Goal: Contribute content: Add original content to the website for others to see

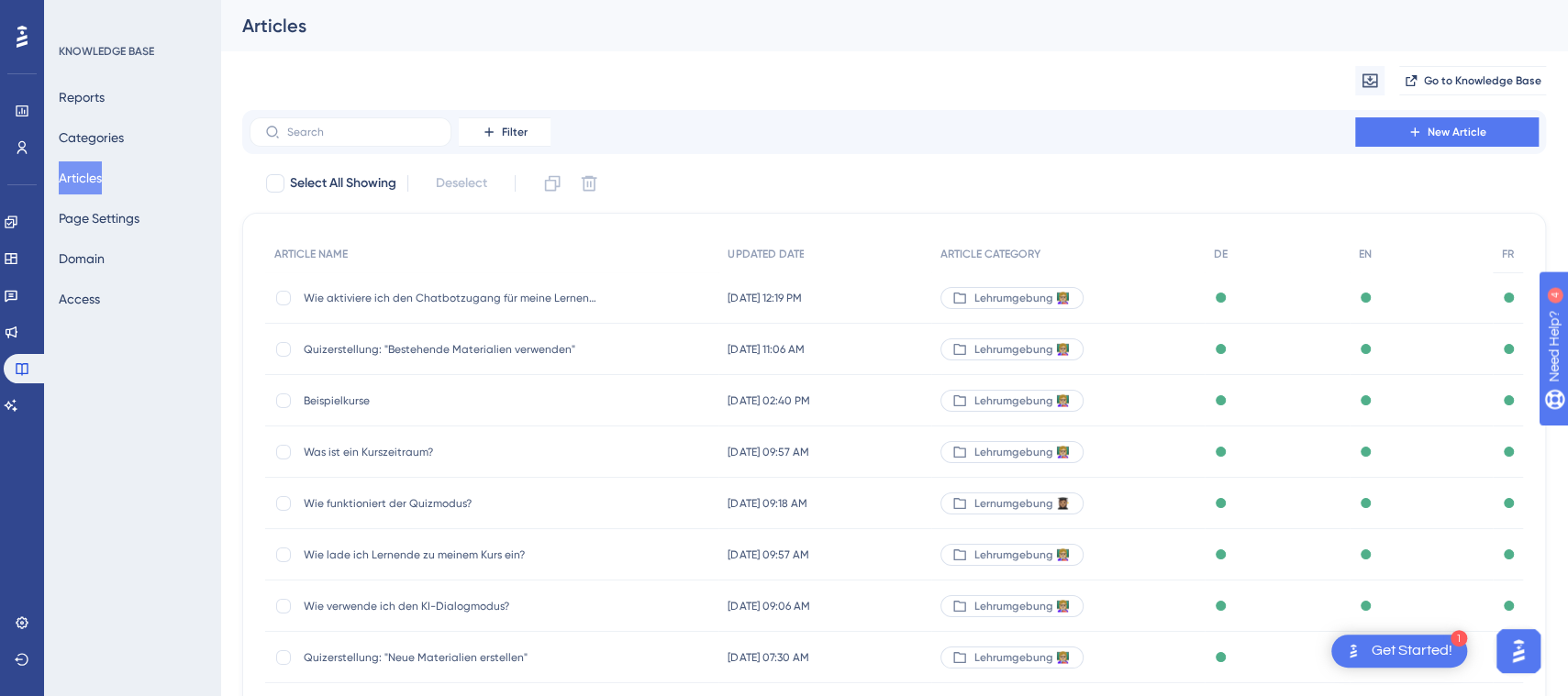
drag, startPoint x: 0, startPoint y: 0, endPoint x: 636, endPoint y: 444, distance: 775.6
click at [636, 444] on div "Was ist ein Kurszeitraum? Was ist ein Kurszeitraum?" at bounding box center [492, 452] width 454 height 52
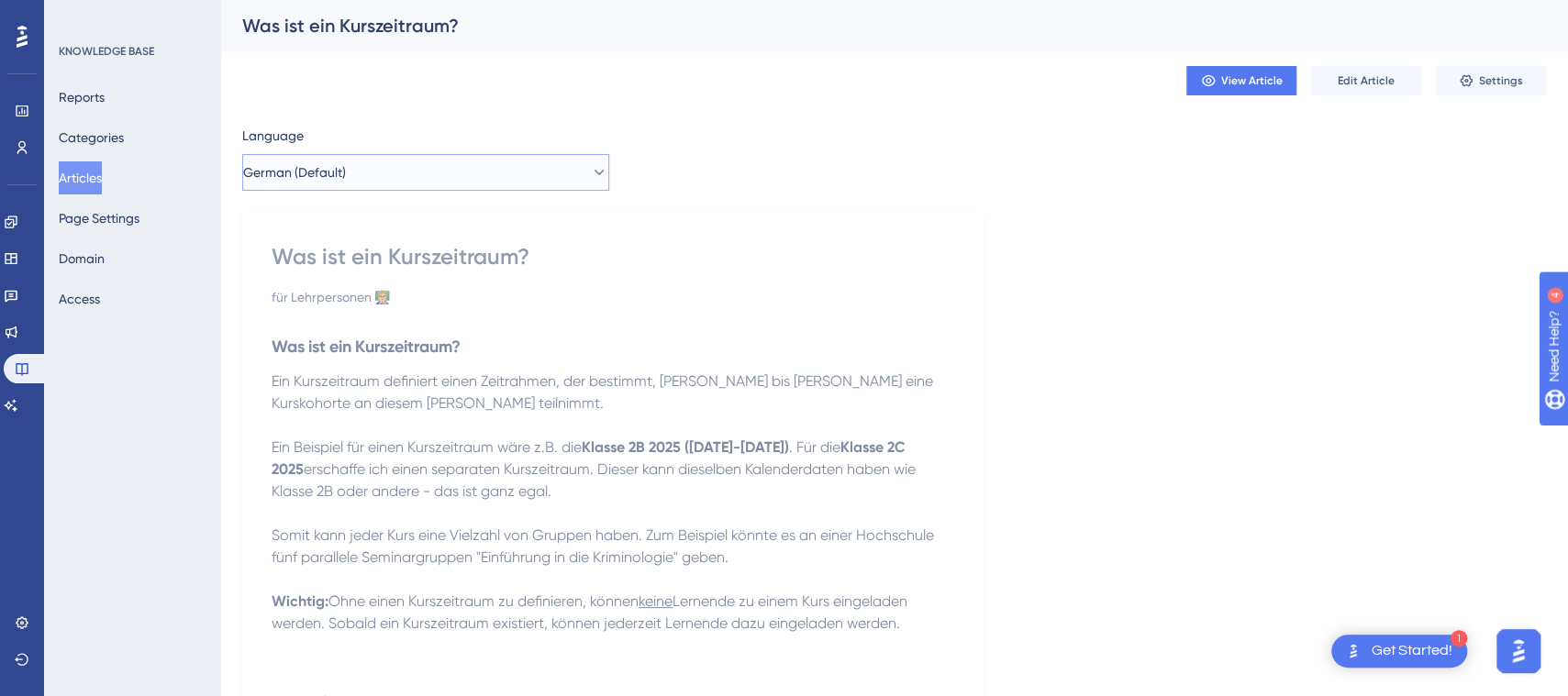
click at [519, 170] on button "German (Default)" at bounding box center [425, 172] width 367 height 37
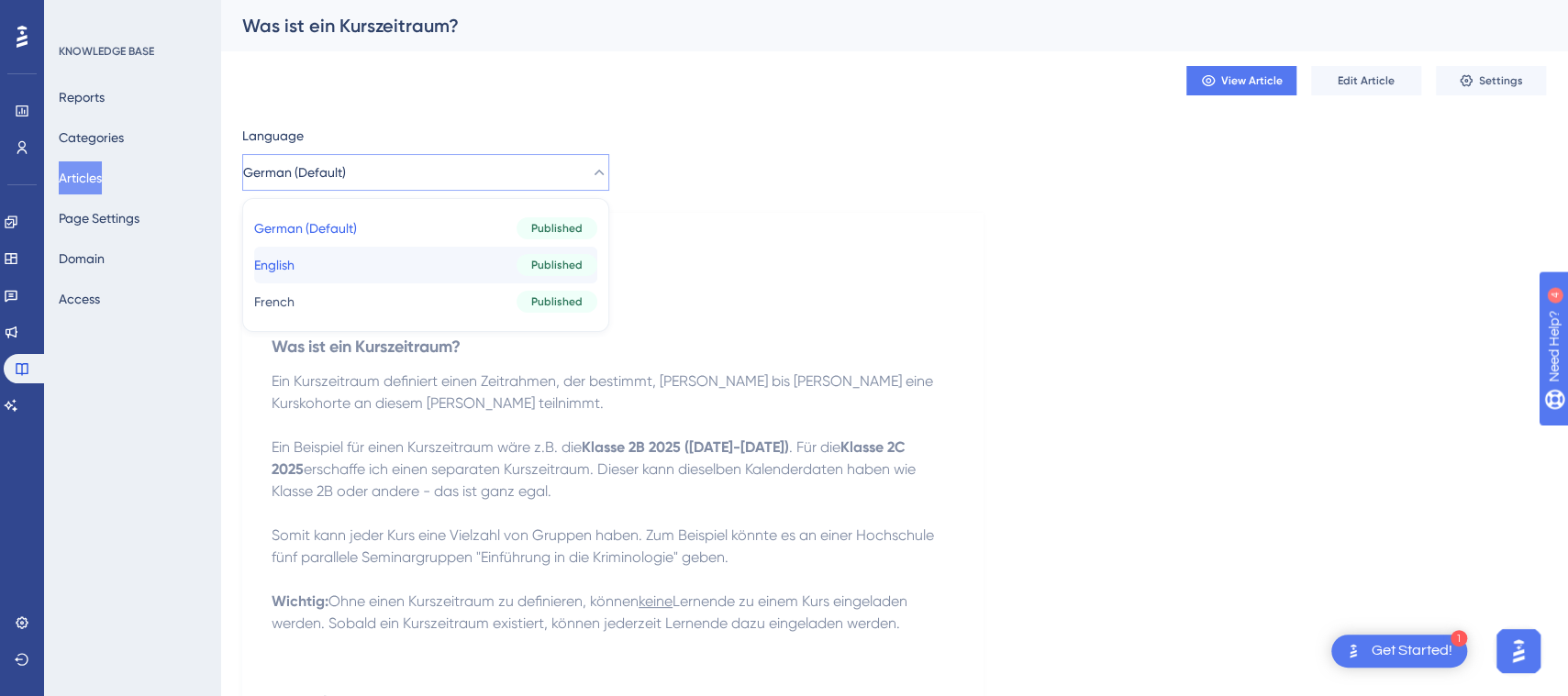
click at [492, 254] on button "English English Published" at bounding box center [425, 264] width 343 height 37
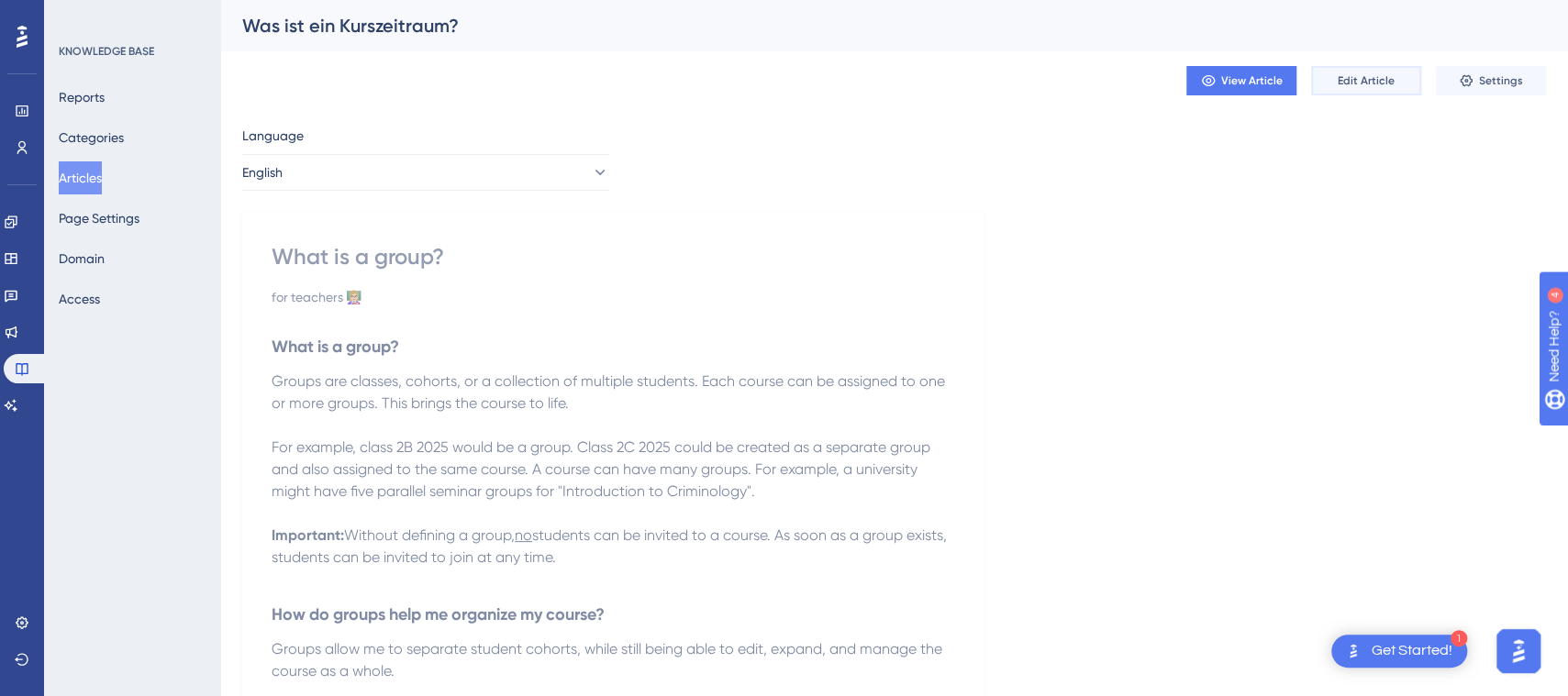
click at [1392, 80] on span "Edit Article" at bounding box center [1366, 81] width 57 height 15
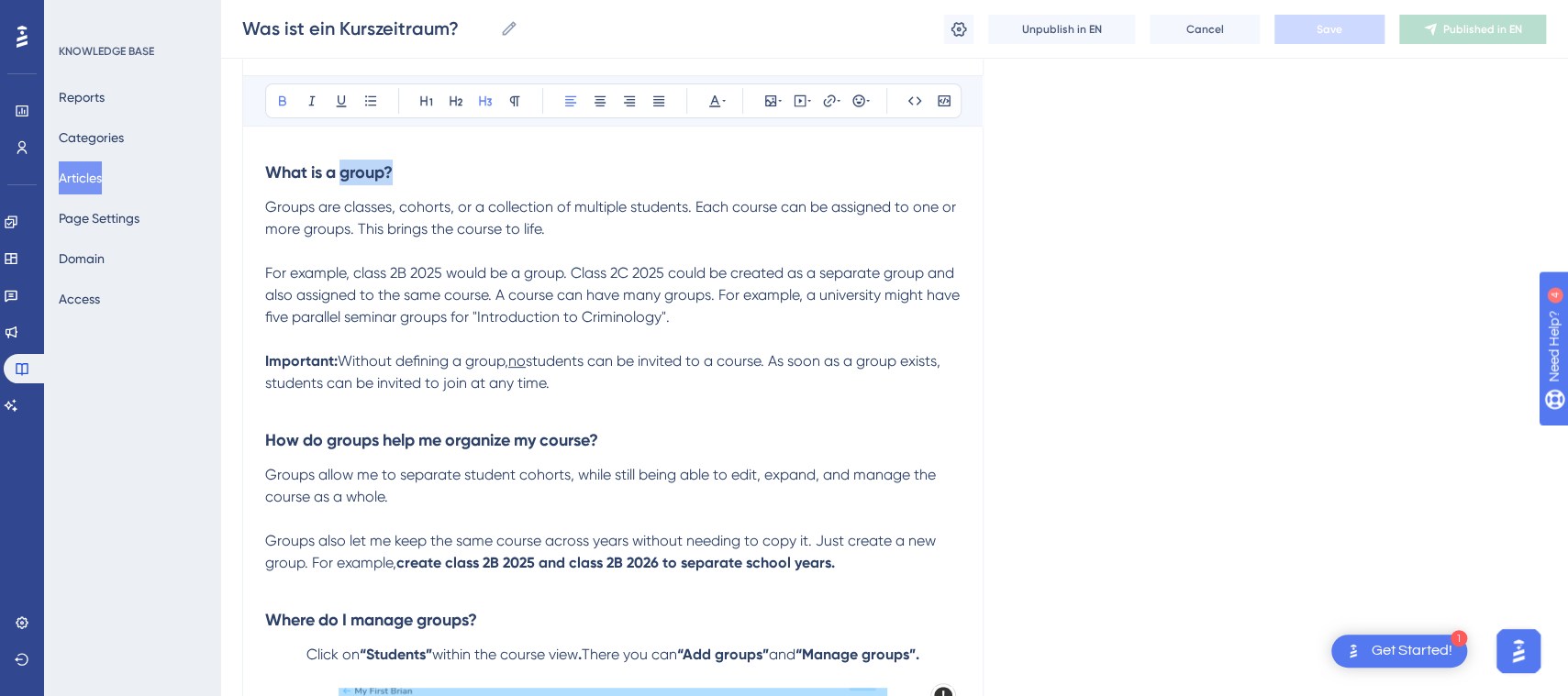
drag, startPoint x: 340, startPoint y: 171, endPoint x: 413, endPoint y: 178, distance: 73.3
click at [413, 178] on h3 "What is a group?" at bounding box center [613, 172] width 695 height 48
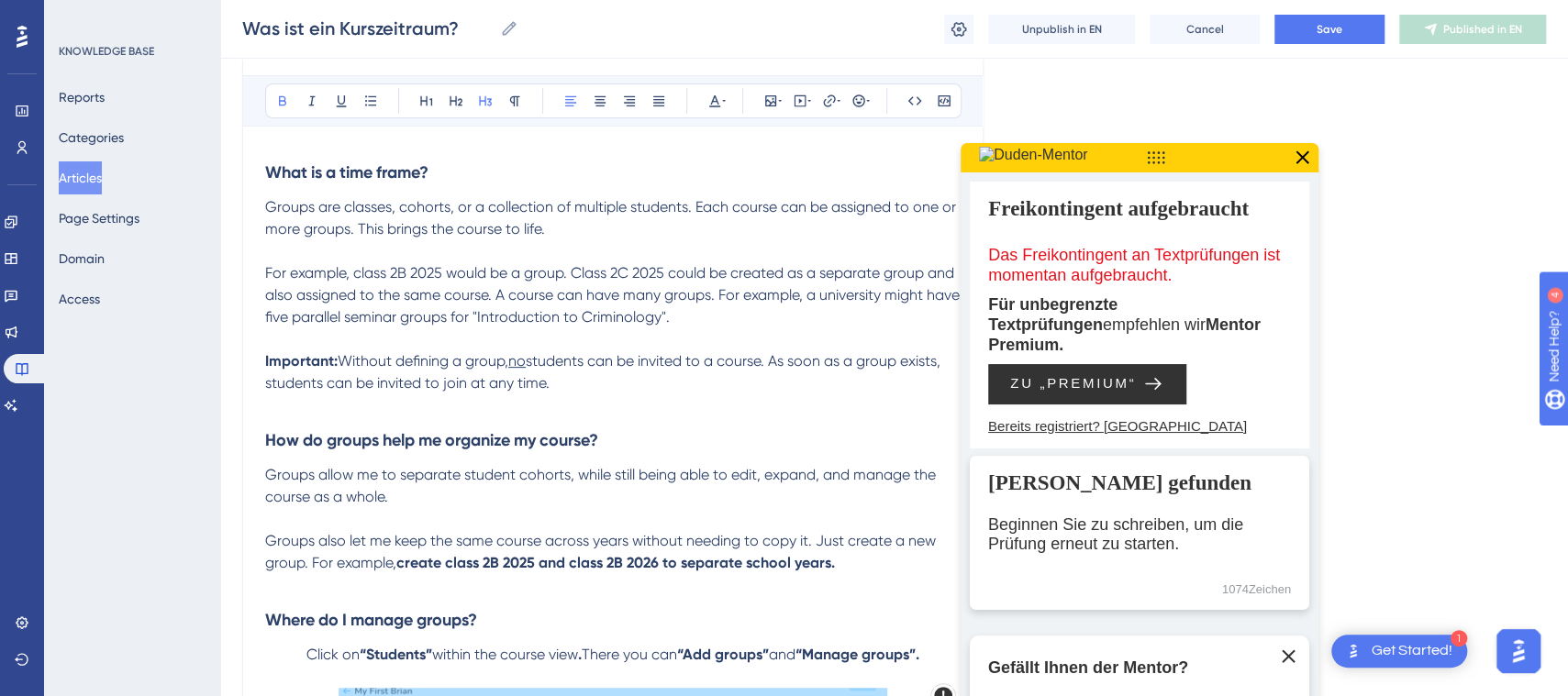
click at [339, 175] on strong "What is a time frame?" at bounding box center [347, 172] width 163 height 20
click at [484, 212] on span "Groups are classes, cohorts, or a collection of multiple students. Each course …" at bounding box center [613, 218] width 694 height 40
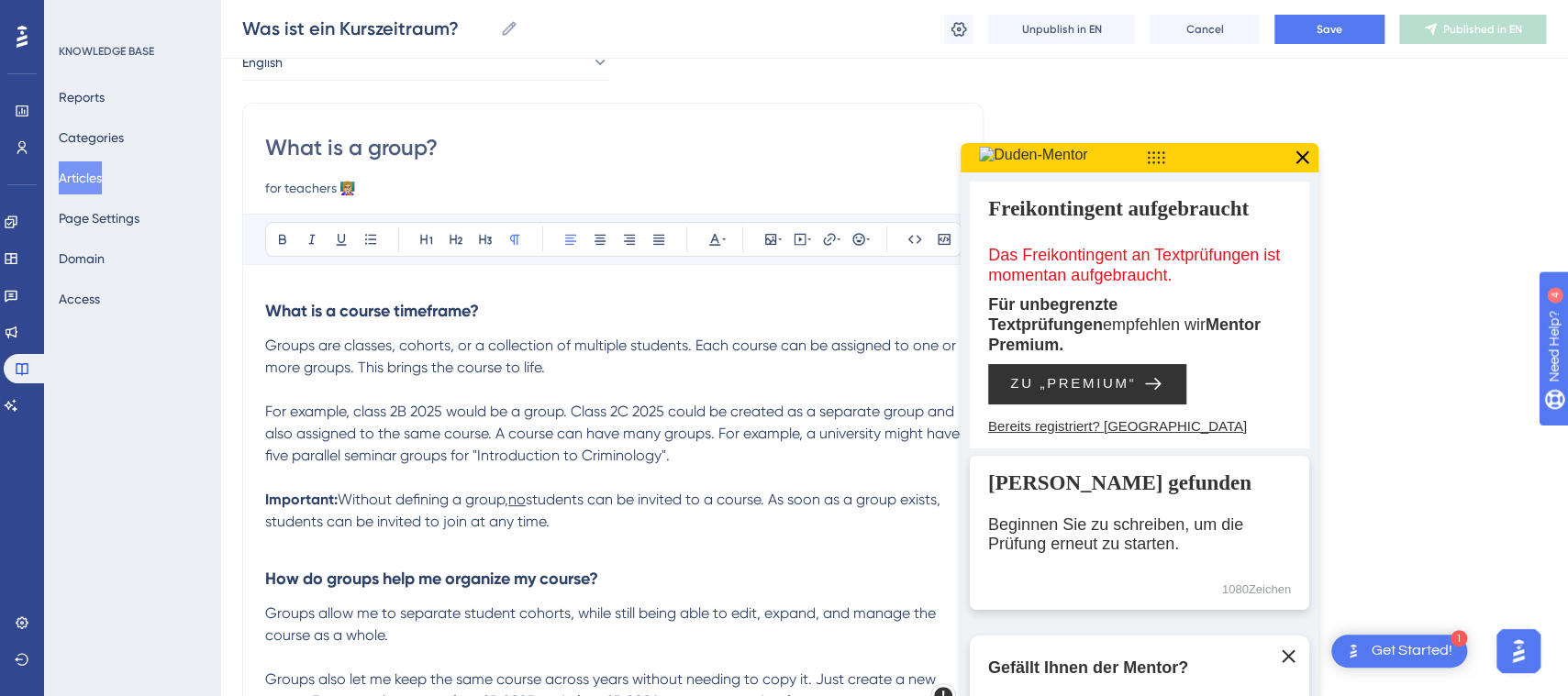
scroll to position [49, 0]
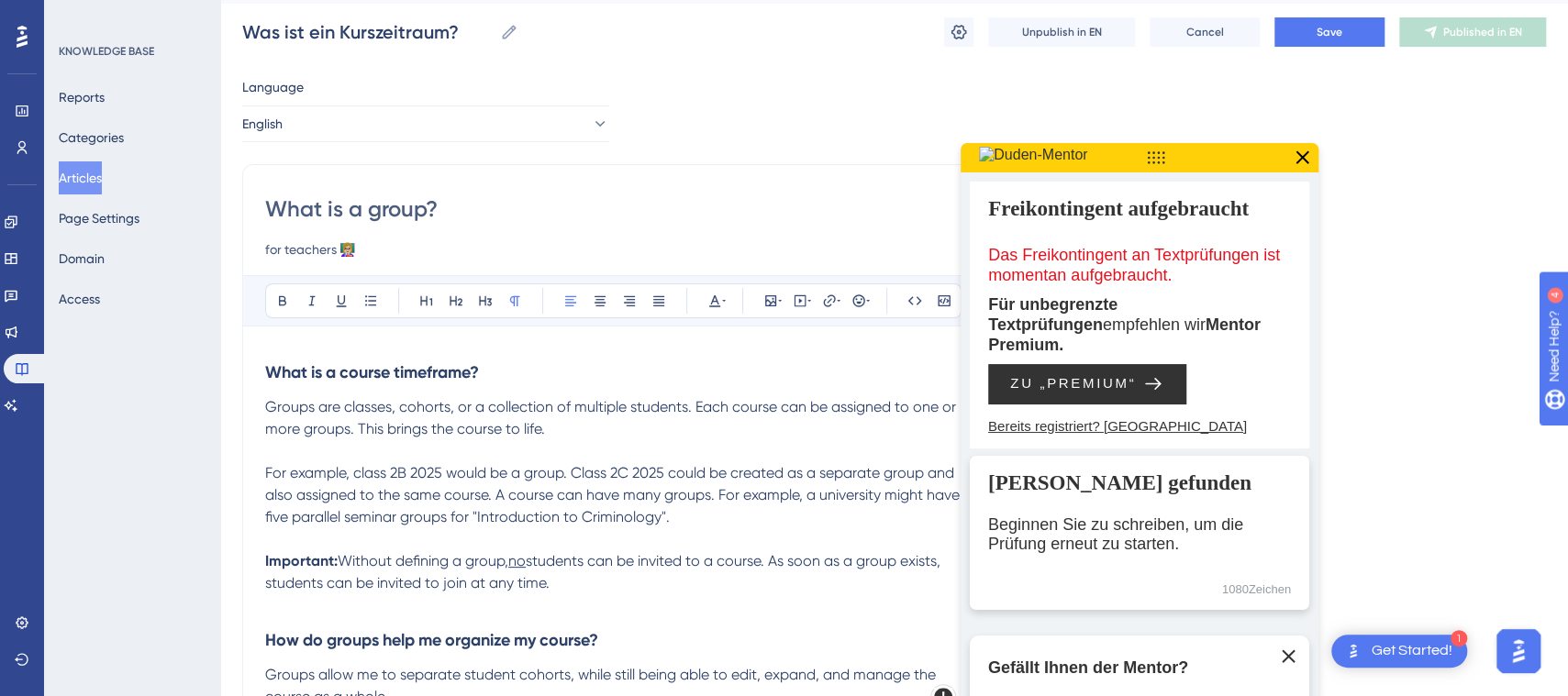
click at [431, 213] on input "What is a group?" at bounding box center [613, 210] width 695 height 30
drag, startPoint x: 368, startPoint y: 213, endPoint x: 422, endPoint y: 213, distance: 54.0
click at [422, 213] on input "What is a group?" at bounding box center [613, 210] width 695 height 30
type input "What is a course timeframe?"
click at [1322, 23] on button "Save" at bounding box center [1329, 33] width 110 height 30
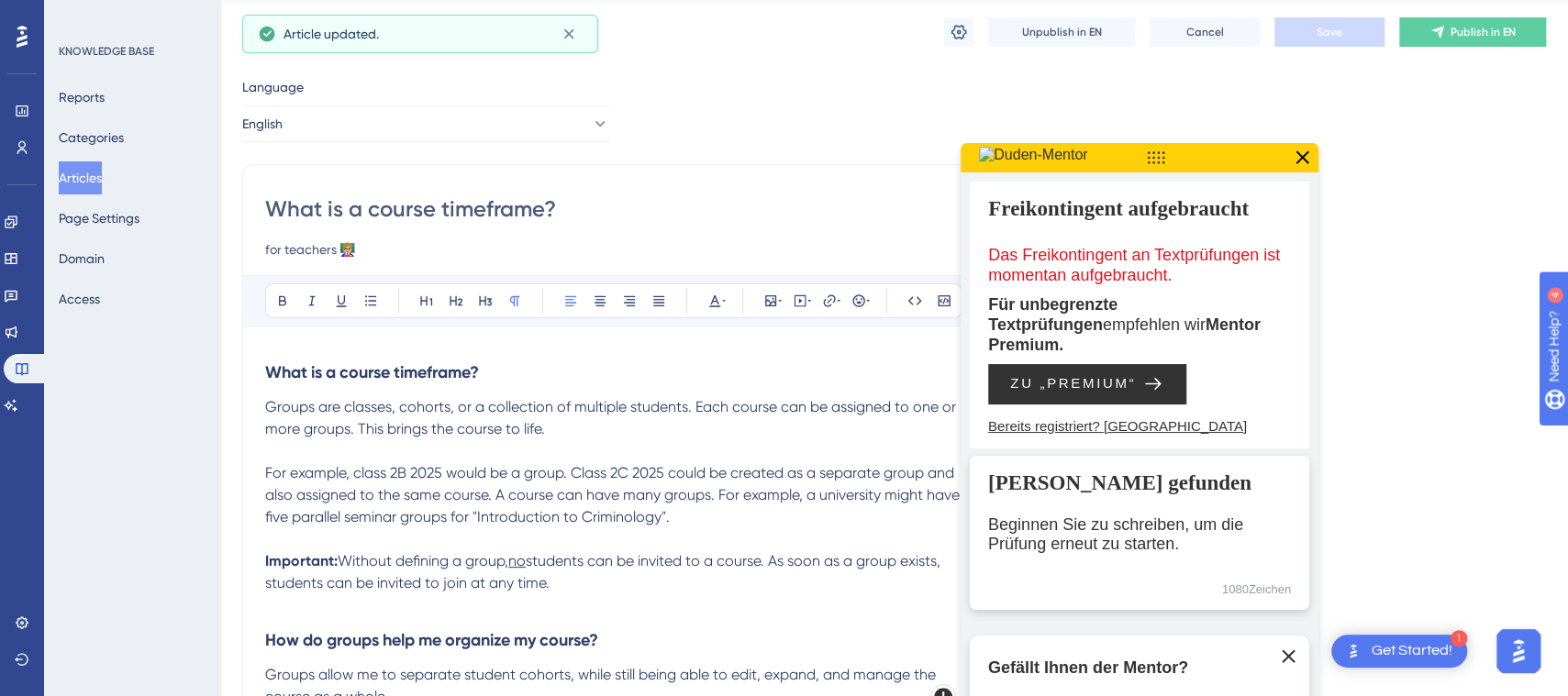
click at [1300, 154] on icon at bounding box center [1302, 156] width 13 height 13
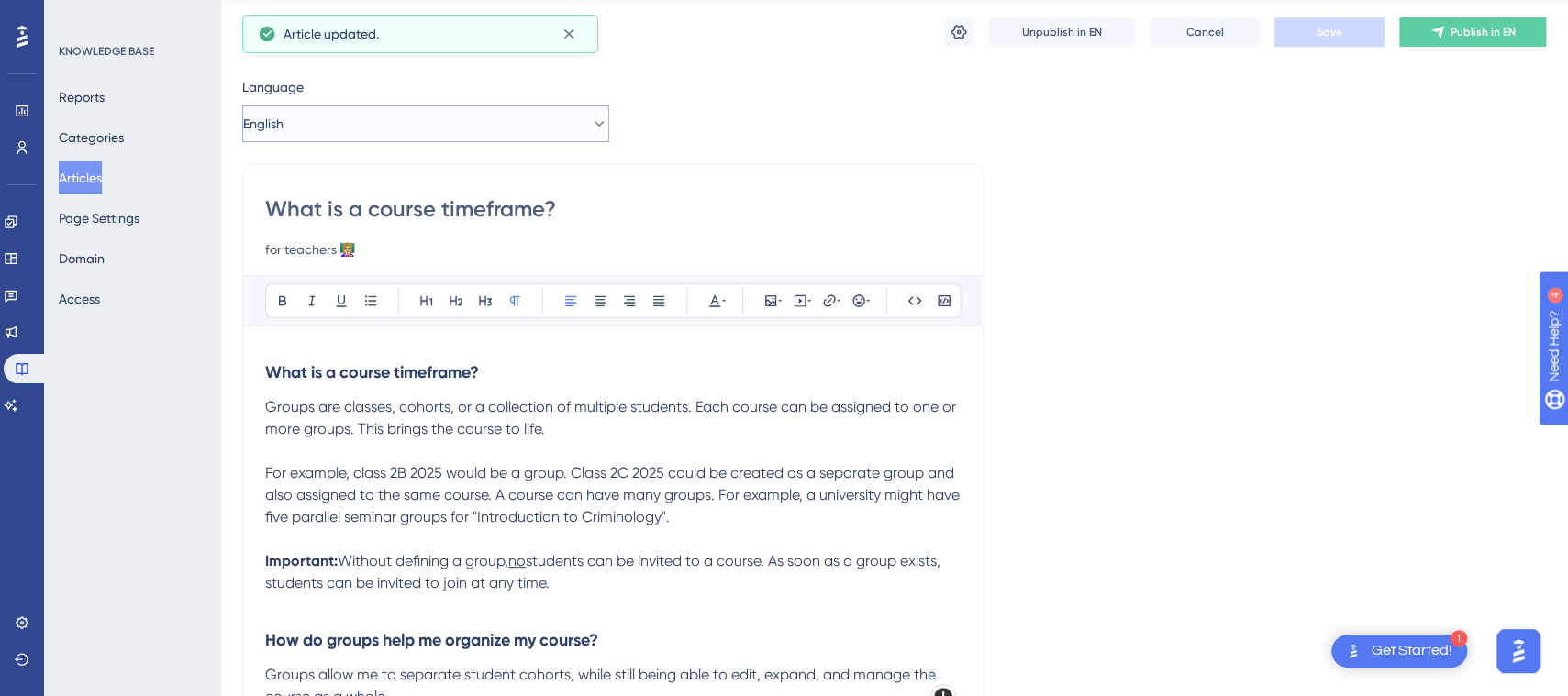
click at [595, 124] on icon at bounding box center [600, 124] width 10 height 6
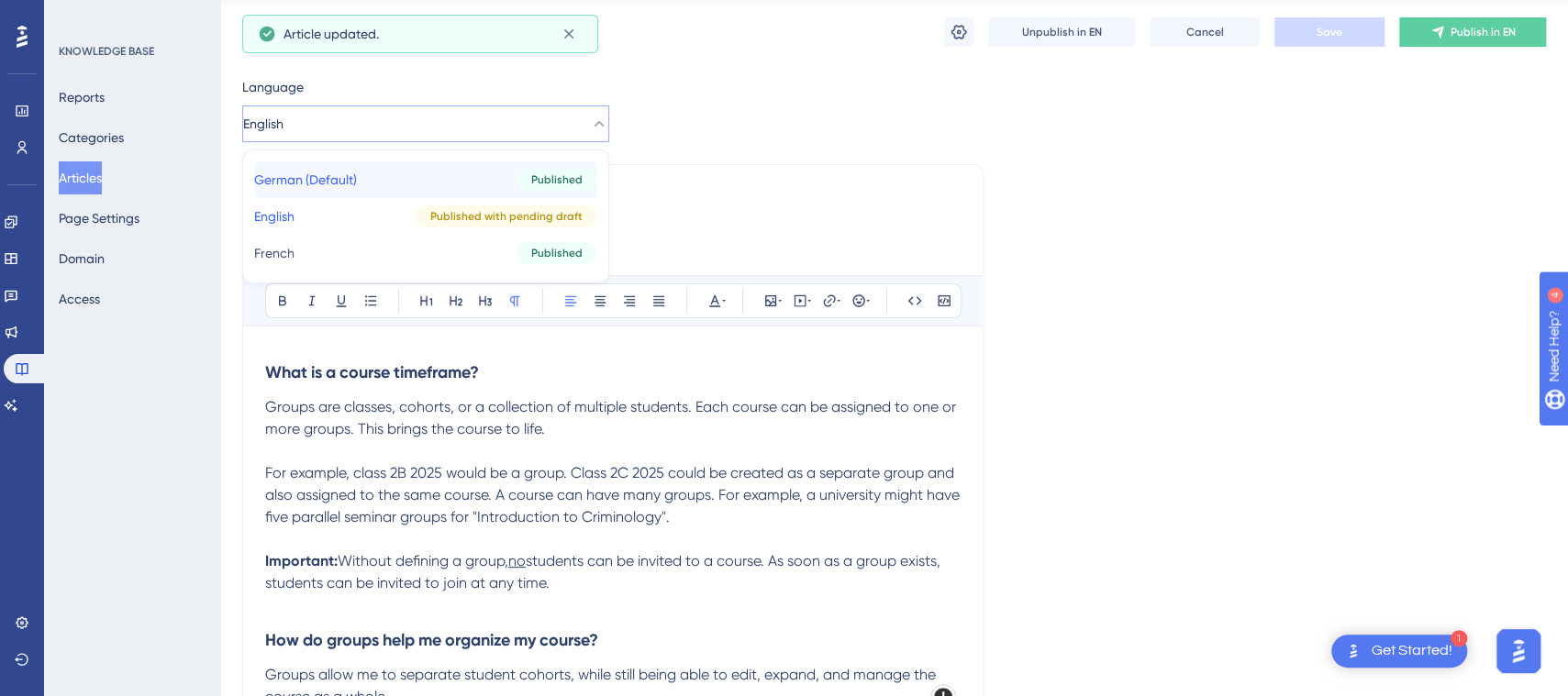
click at [534, 176] on span "Published" at bounding box center [557, 179] width 52 height 15
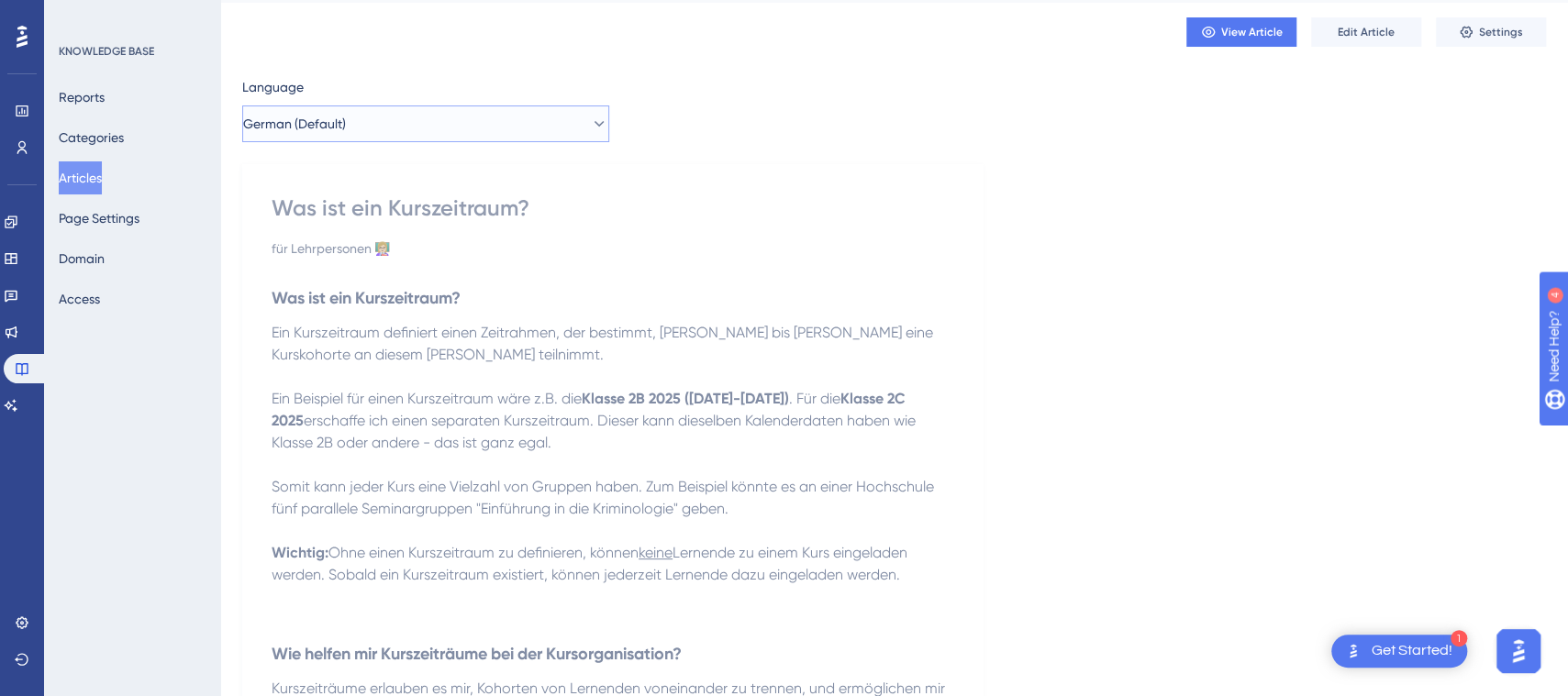
click at [597, 124] on button "German (Default)" at bounding box center [425, 123] width 367 height 37
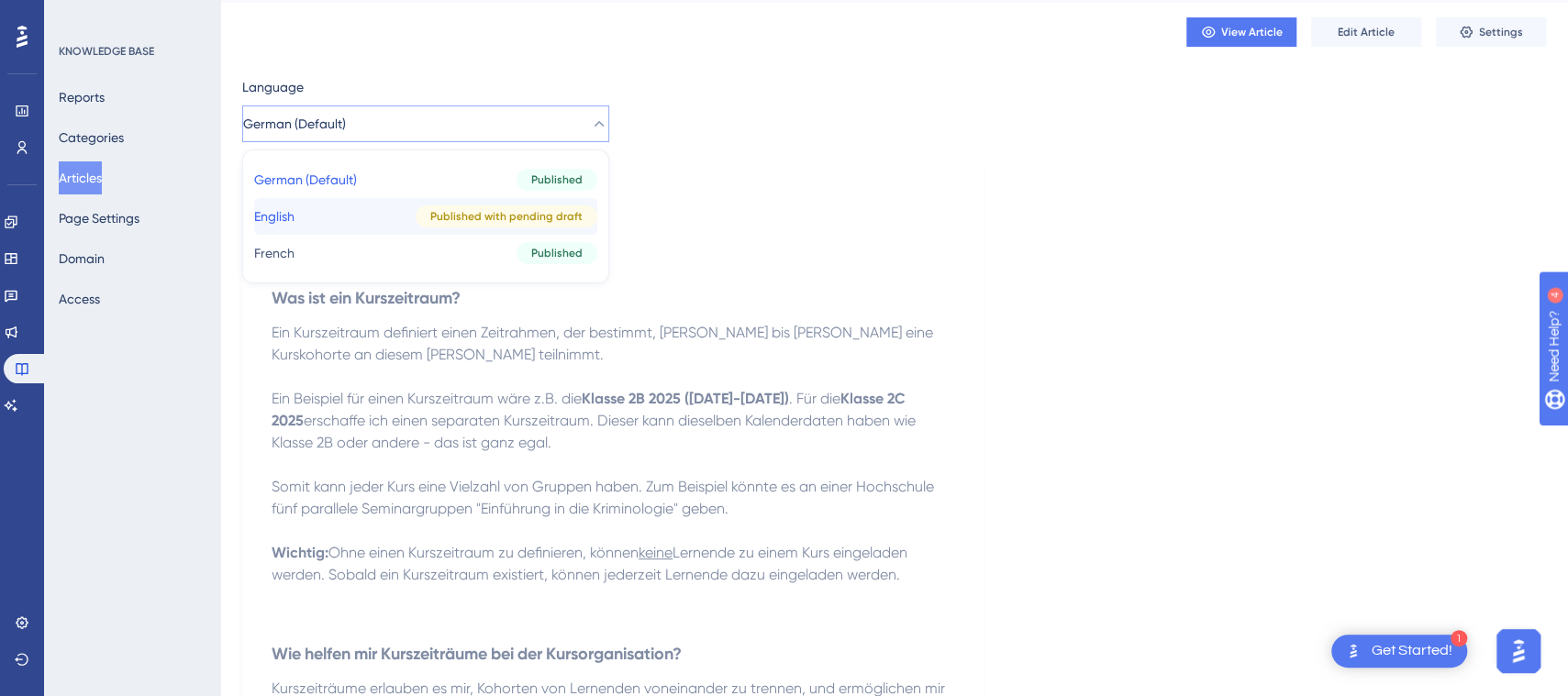
click at [545, 213] on span "Published with pending draft" at bounding box center [506, 216] width 152 height 15
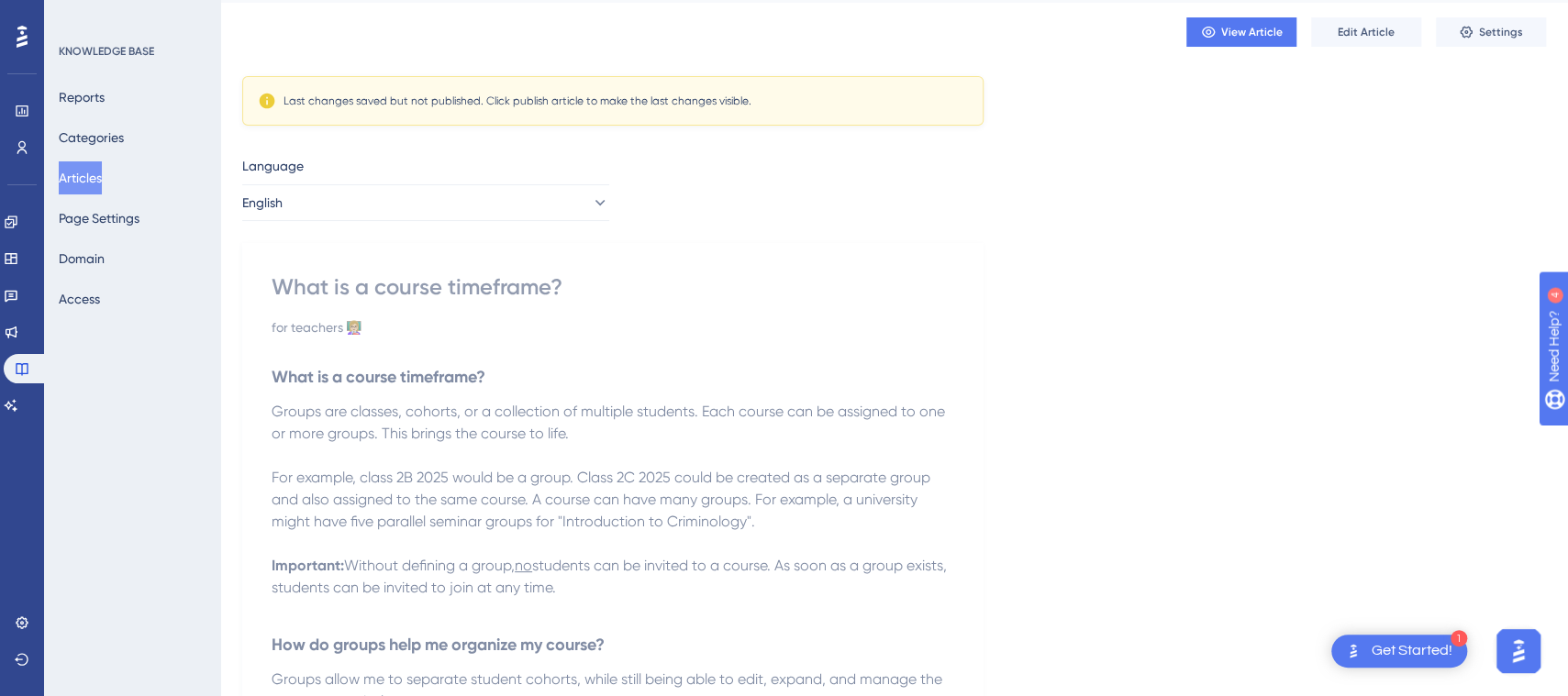
click at [571, 450] on p at bounding box center [613, 455] width 683 height 22
click at [557, 203] on button "English" at bounding box center [425, 202] width 367 height 37
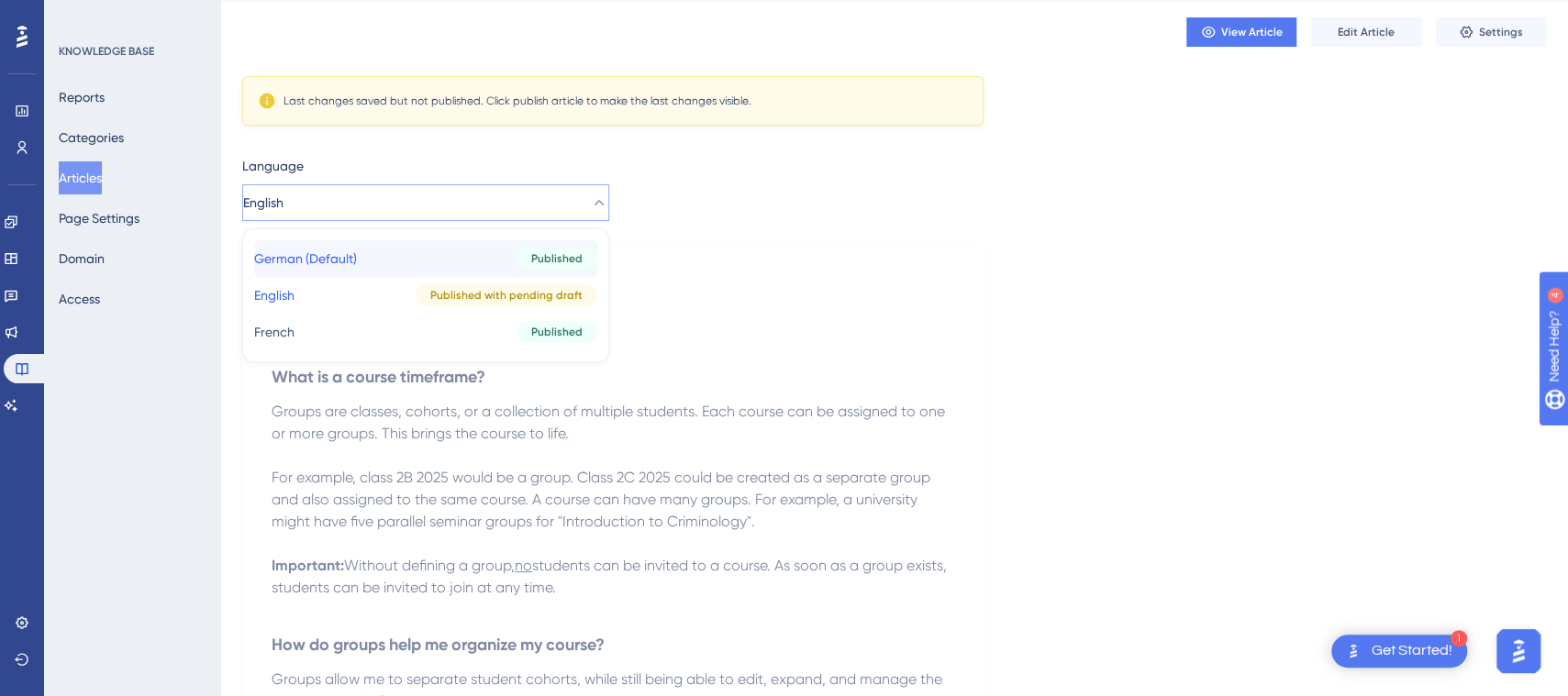
click at [496, 256] on button "German (Default) German (Default) Published" at bounding box center [425, 259] width 343 height 37
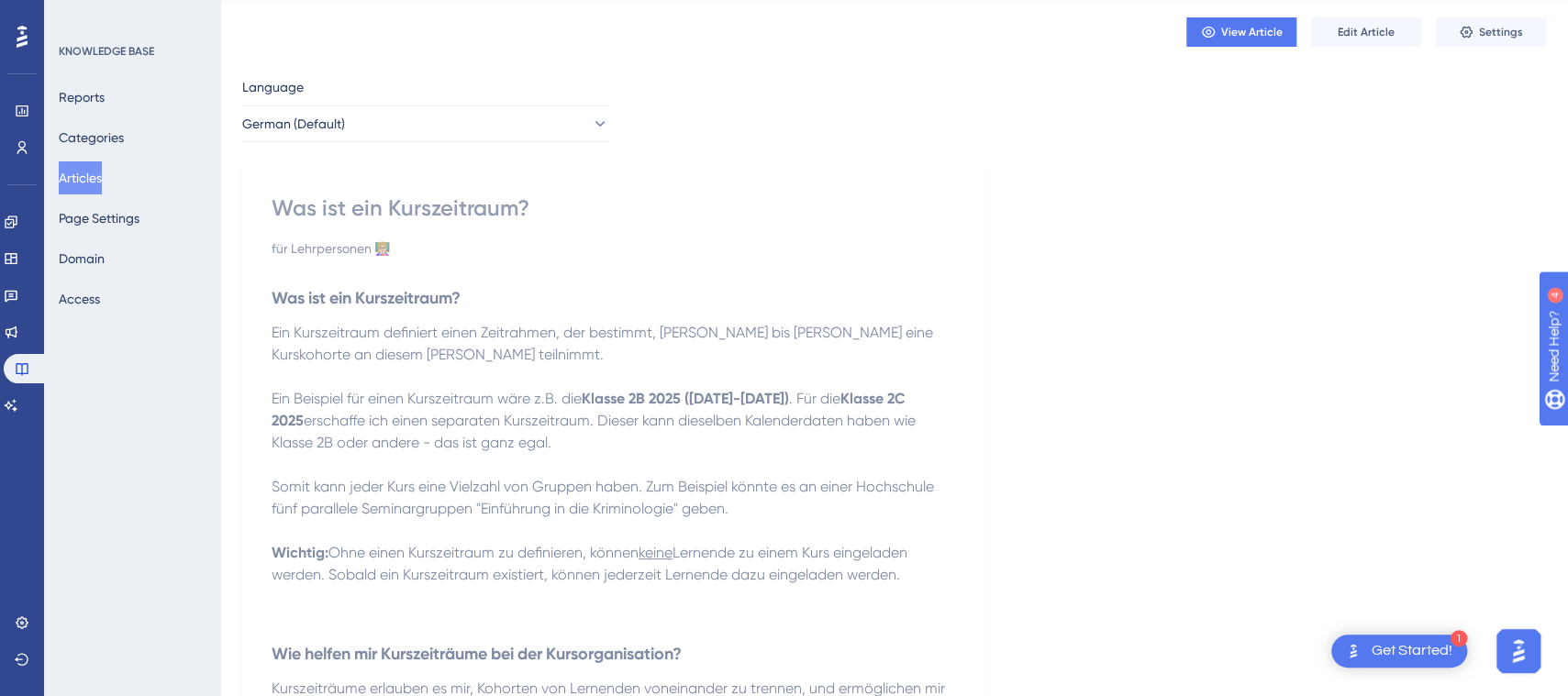
click at [549, 372] on p at bounding box center [613, 377] width 683 height 22
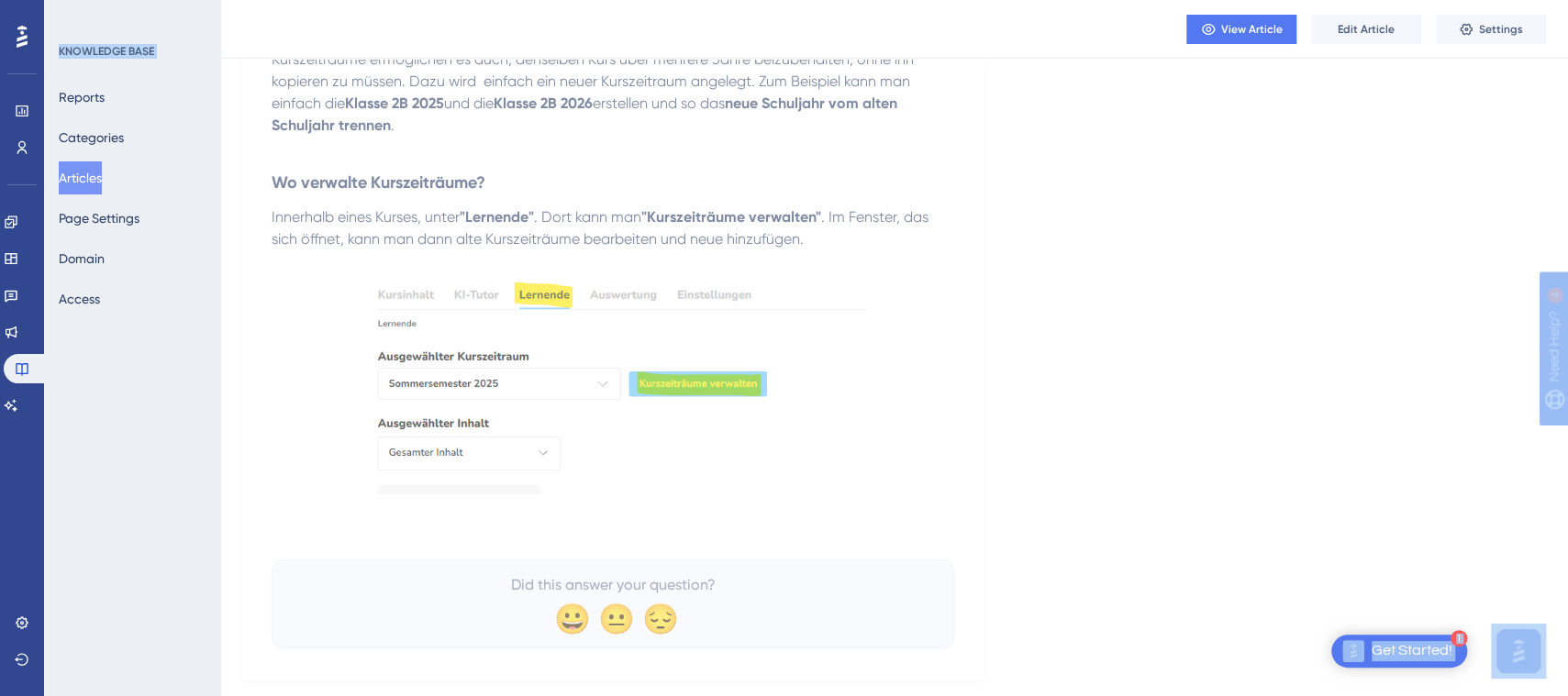
scroll to position [779, 0]
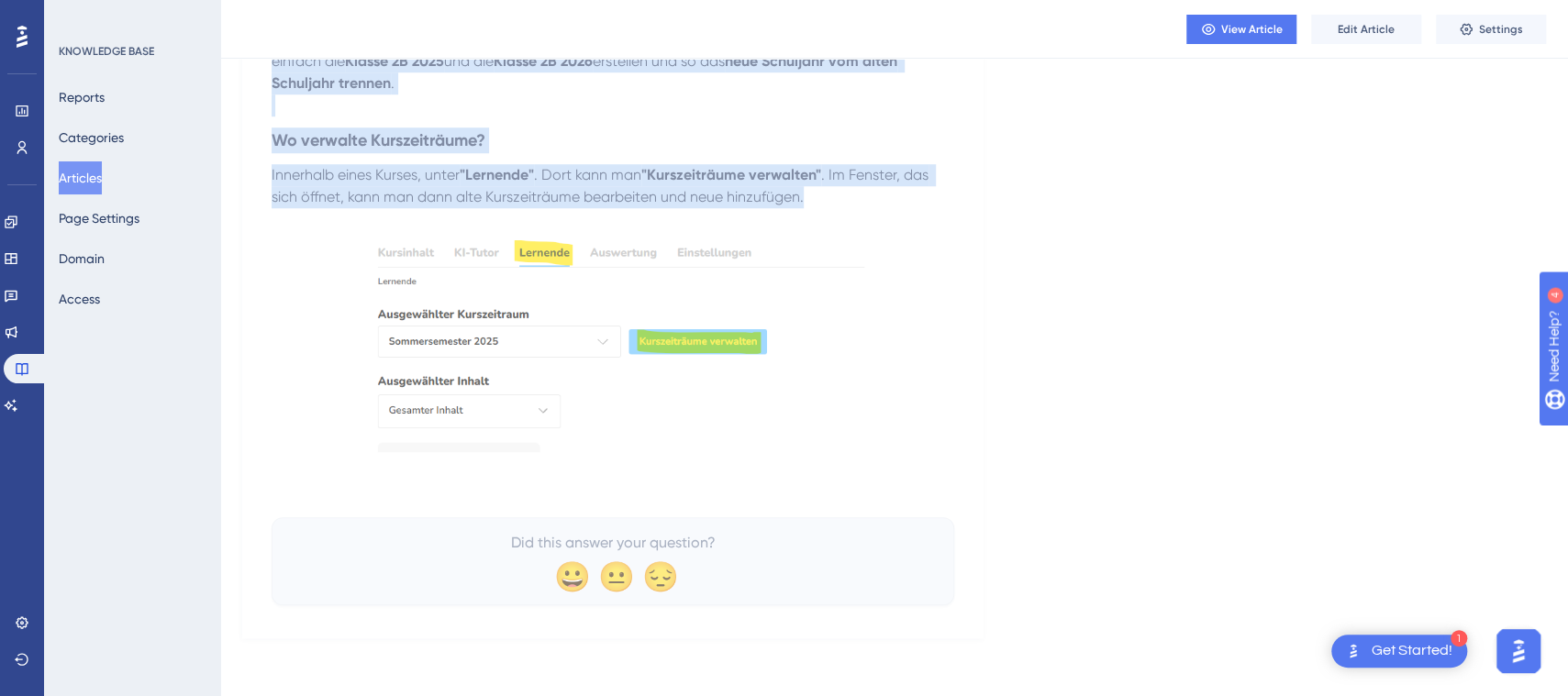
drag, startPoint x: 270, startPoint y: 332, endPoint x: 845, endPoint y: 195, distance: 591.1
click at [845, 195] on div "Was ist ein Kurszeitraum? für Lehrpersonen 👩🏼‍🏫 Was ist ein Kurszeitraum? Ein K…" at bounding box center [612, 33] width 741 height 1211
copy div "Ein Kurszeitraum definiert einen Zeitrahmen, der bestimmt, von wann bis wann ei…"
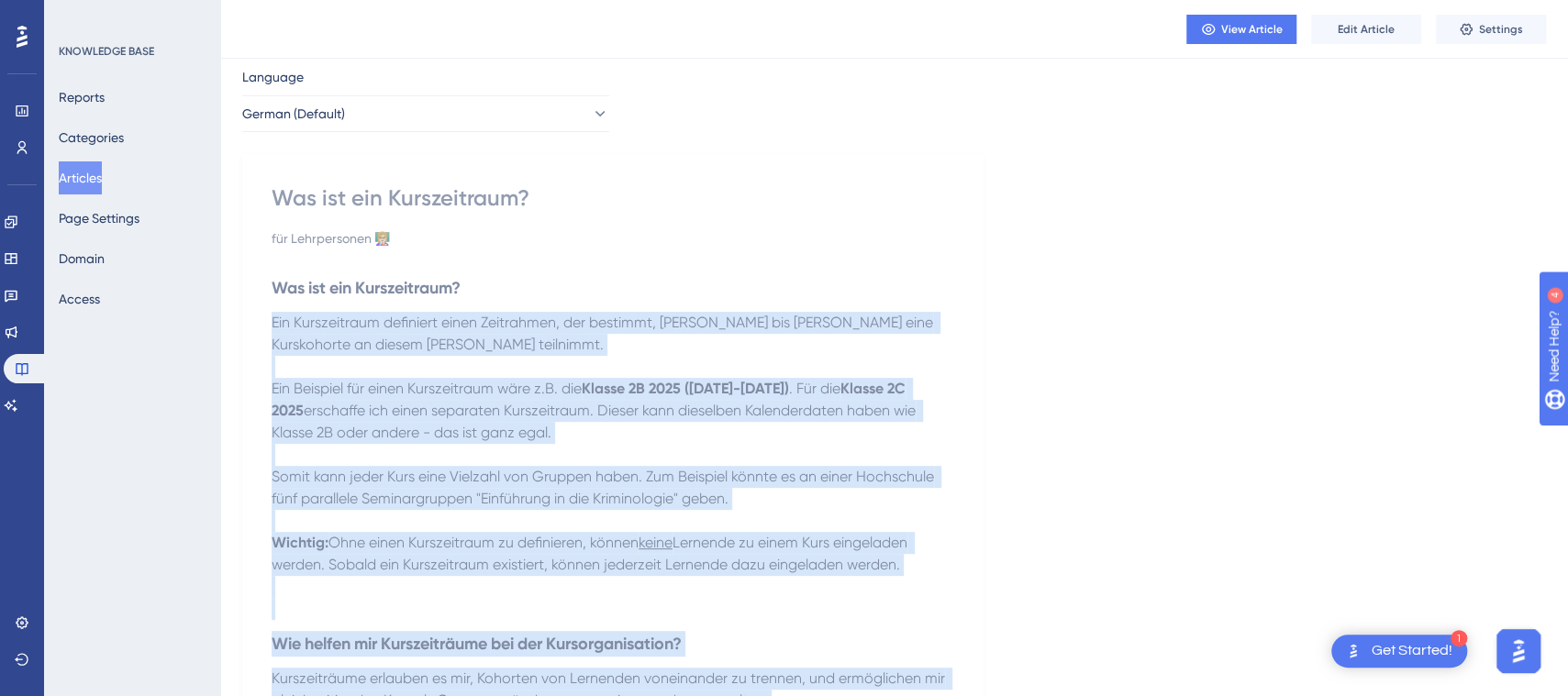
scroll to position [4, 0]
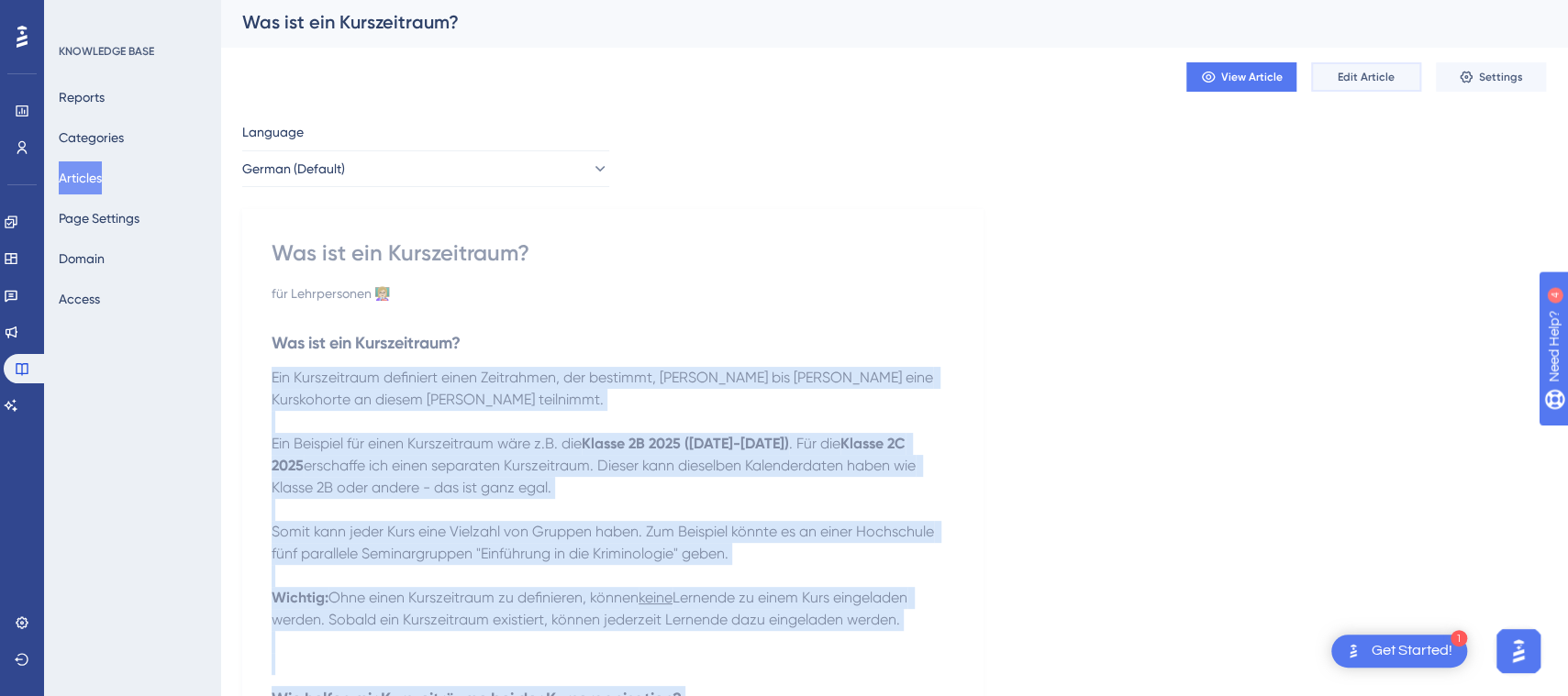
click at [1364, 83] on span "Edit Article" at bounding box center [1366, 77] width 57 height 15
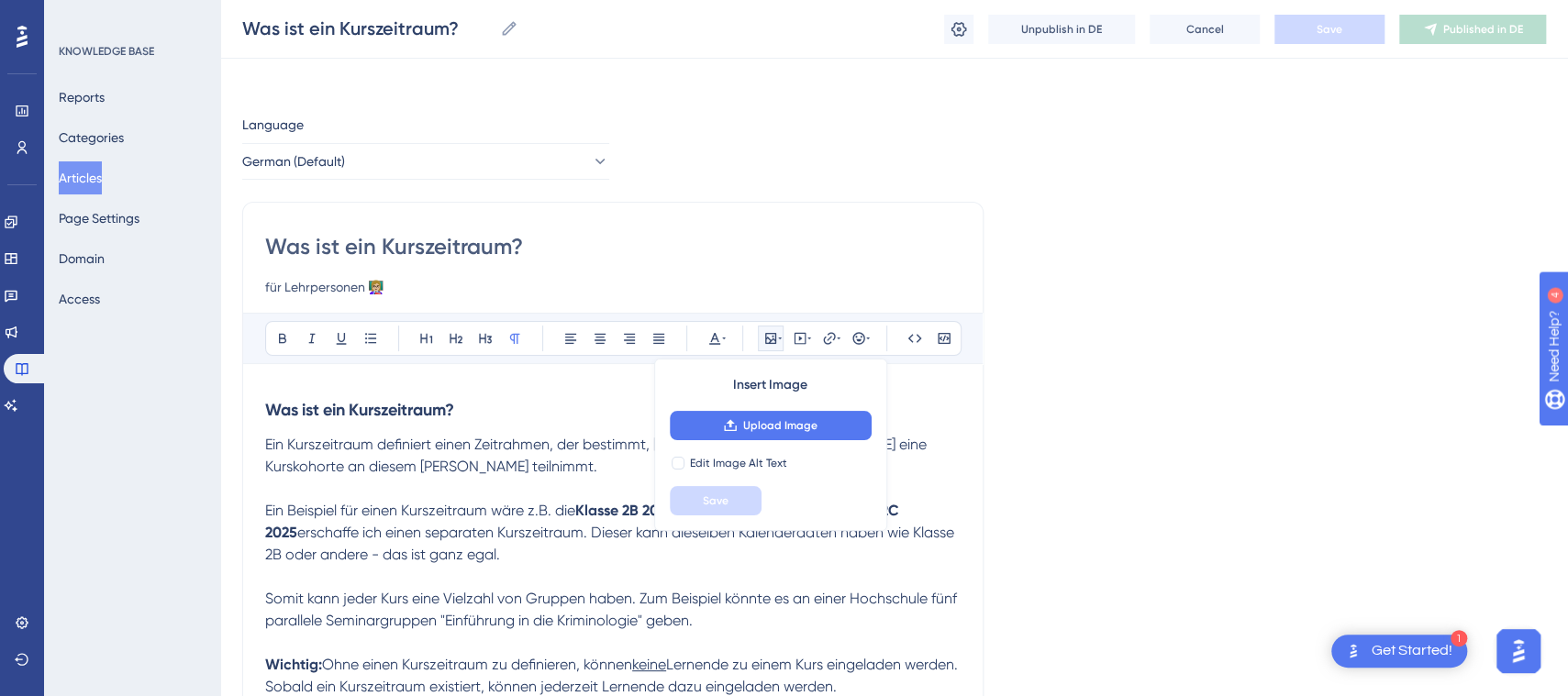
scroll to position [439, 0]
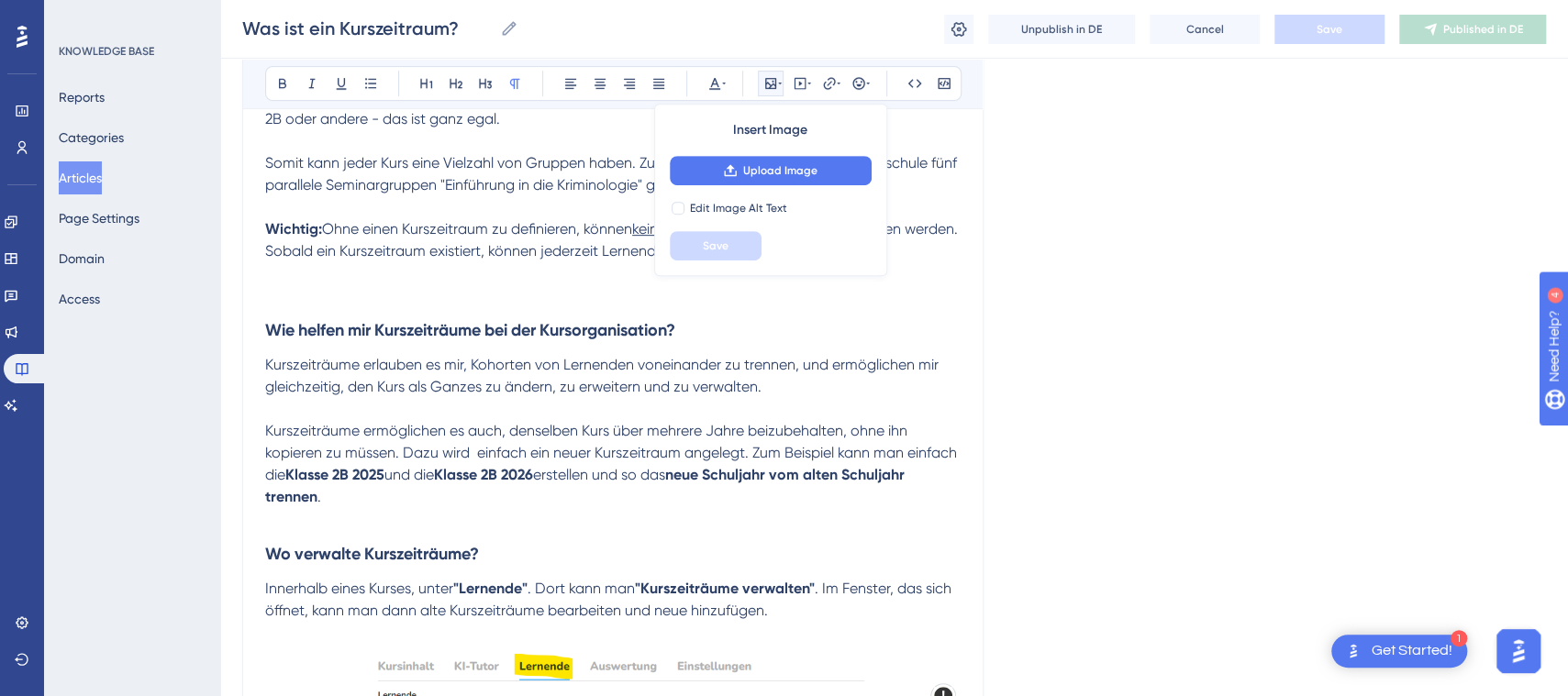
click at [1159, 274] on div "Language German (Default) Was ist ein Kurszeitraum? für Lehrpersonen 👩🏼‍🏫 Bold …" at bounding box center [893, 363] width 1304 height 1371
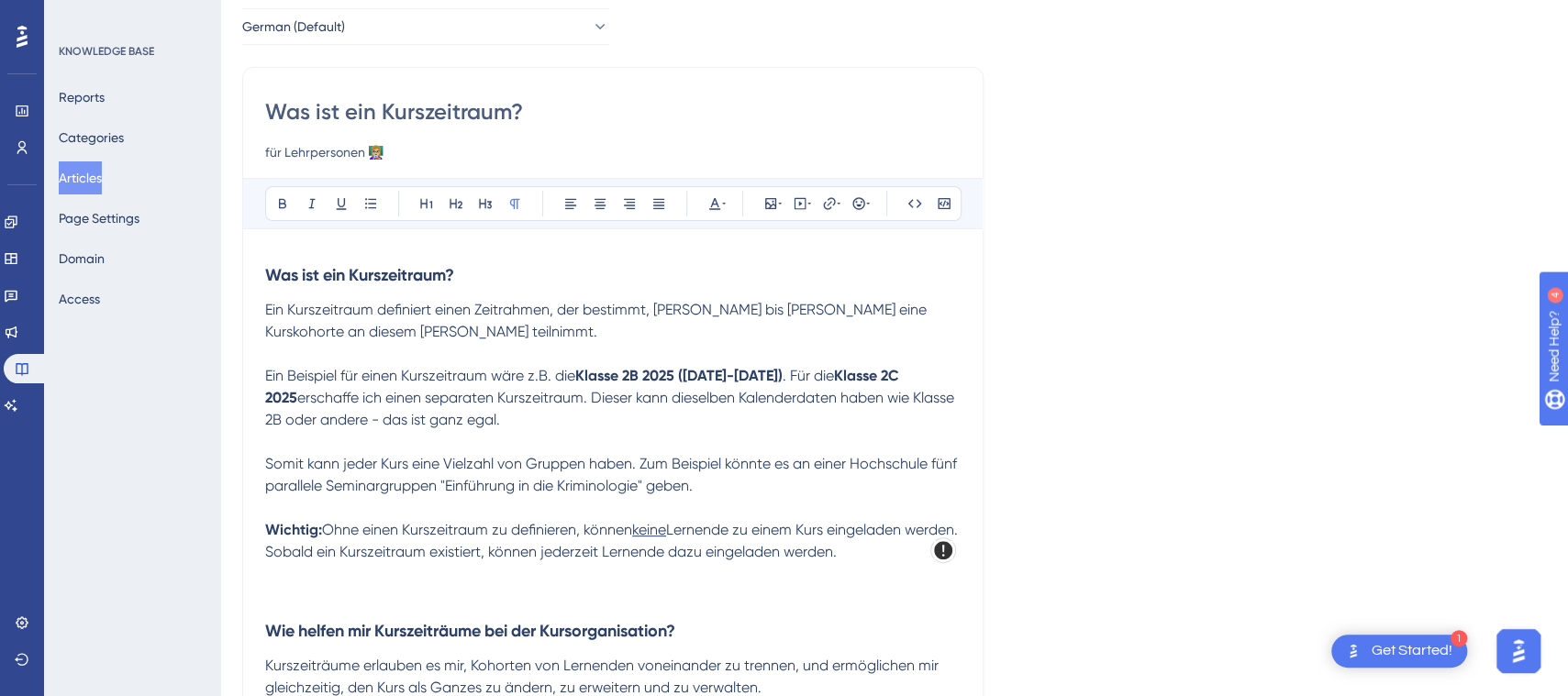
scroll to position [0, 0]
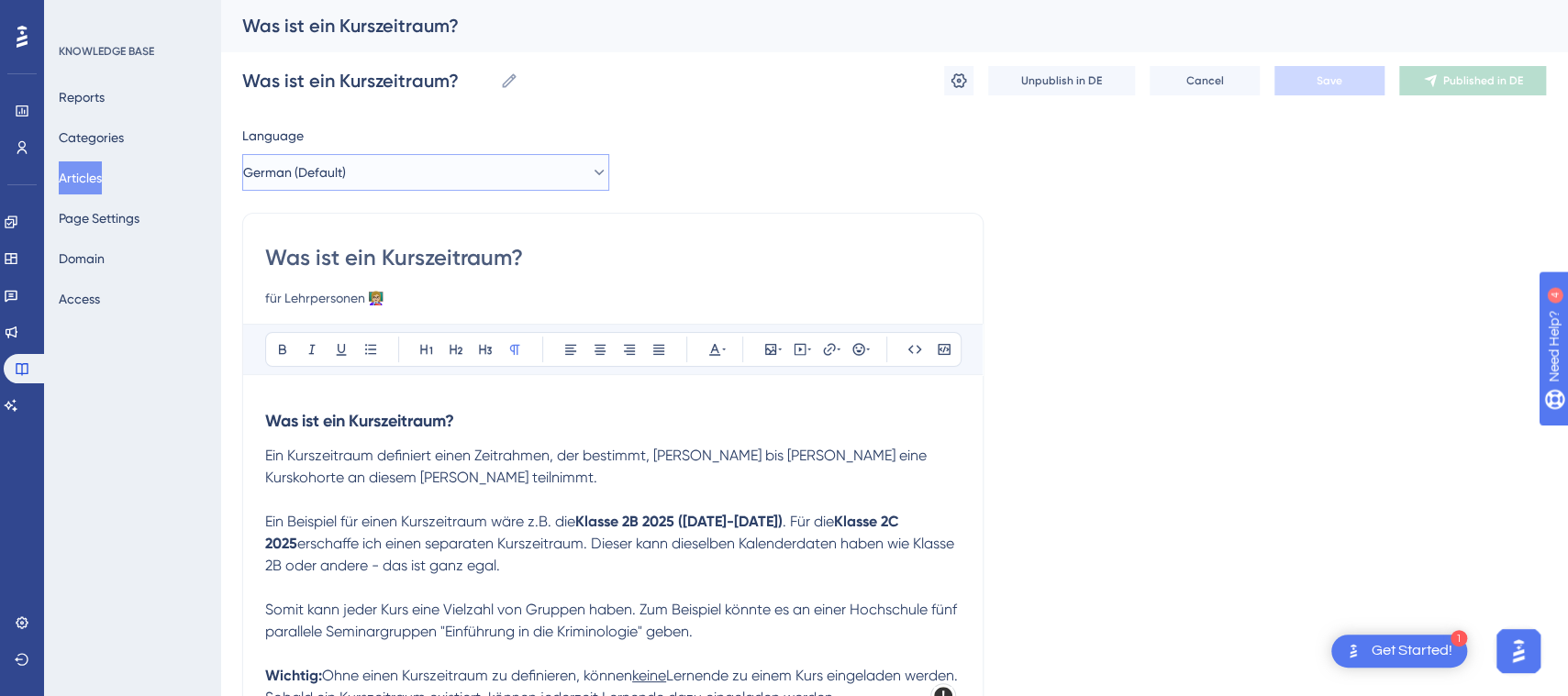
click at [517, 170] on button "German (Default)" at bounding box center [425, 172] width 367 height 37
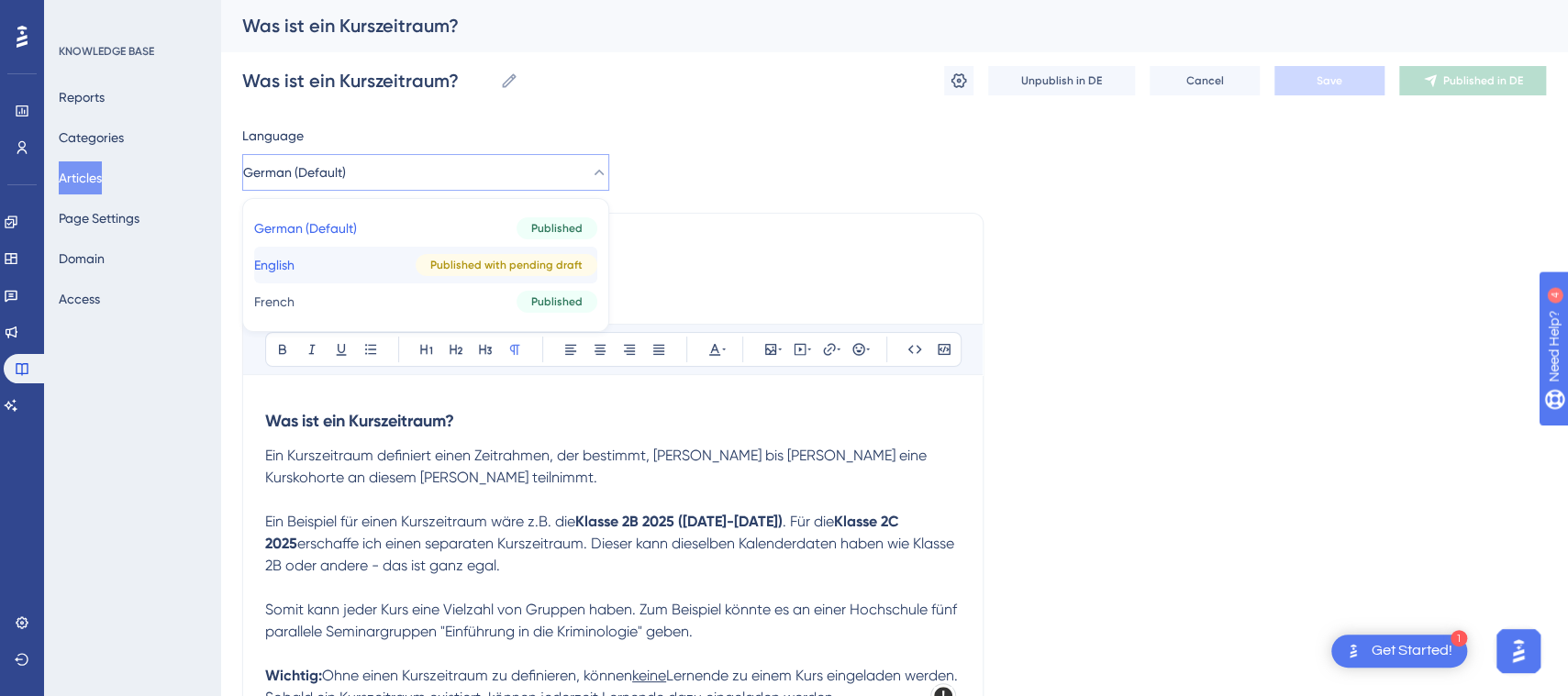
click at [447, 265] on span "Published with pending draft" at bounding box center [506, 264] width 152 height 15
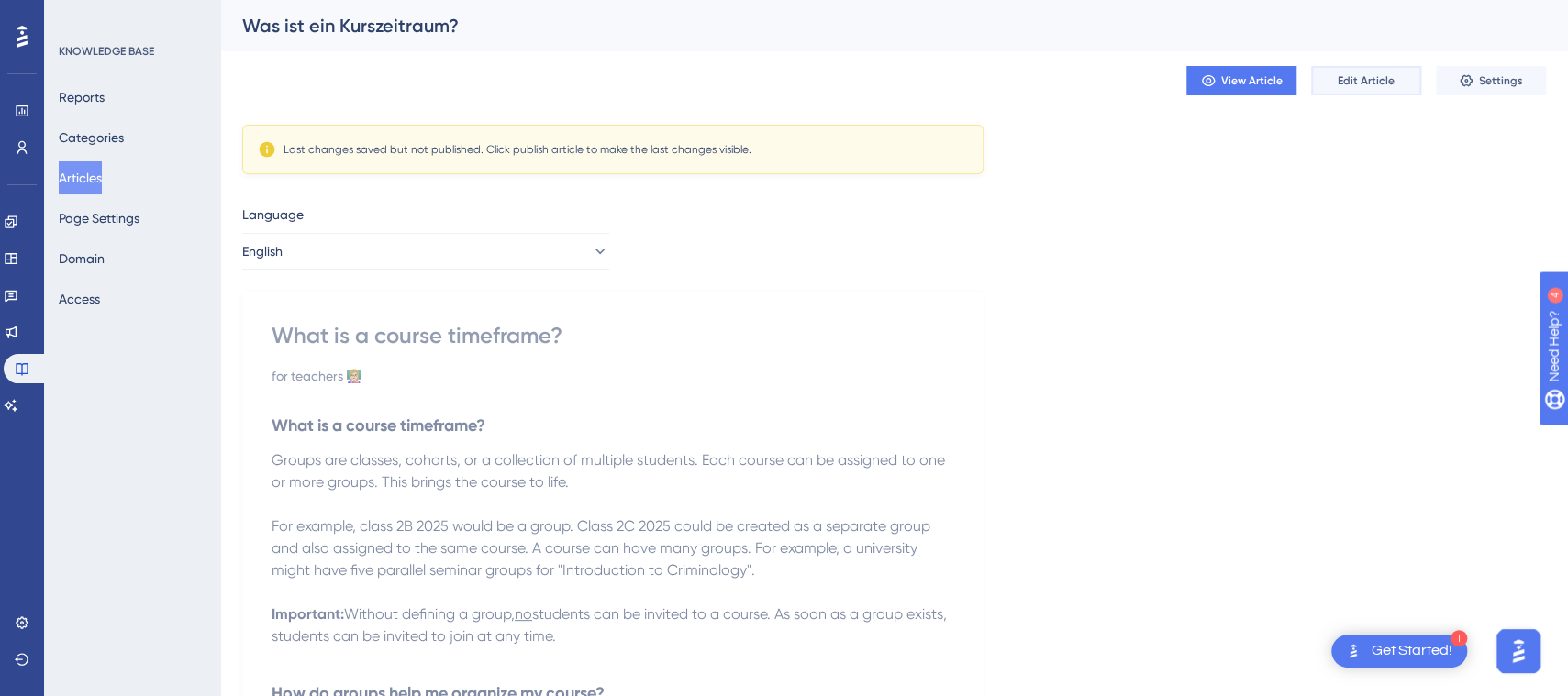
click at [1376, 76] on span "Edit Article" at bounding box center [1366, 81] width 57 height 15
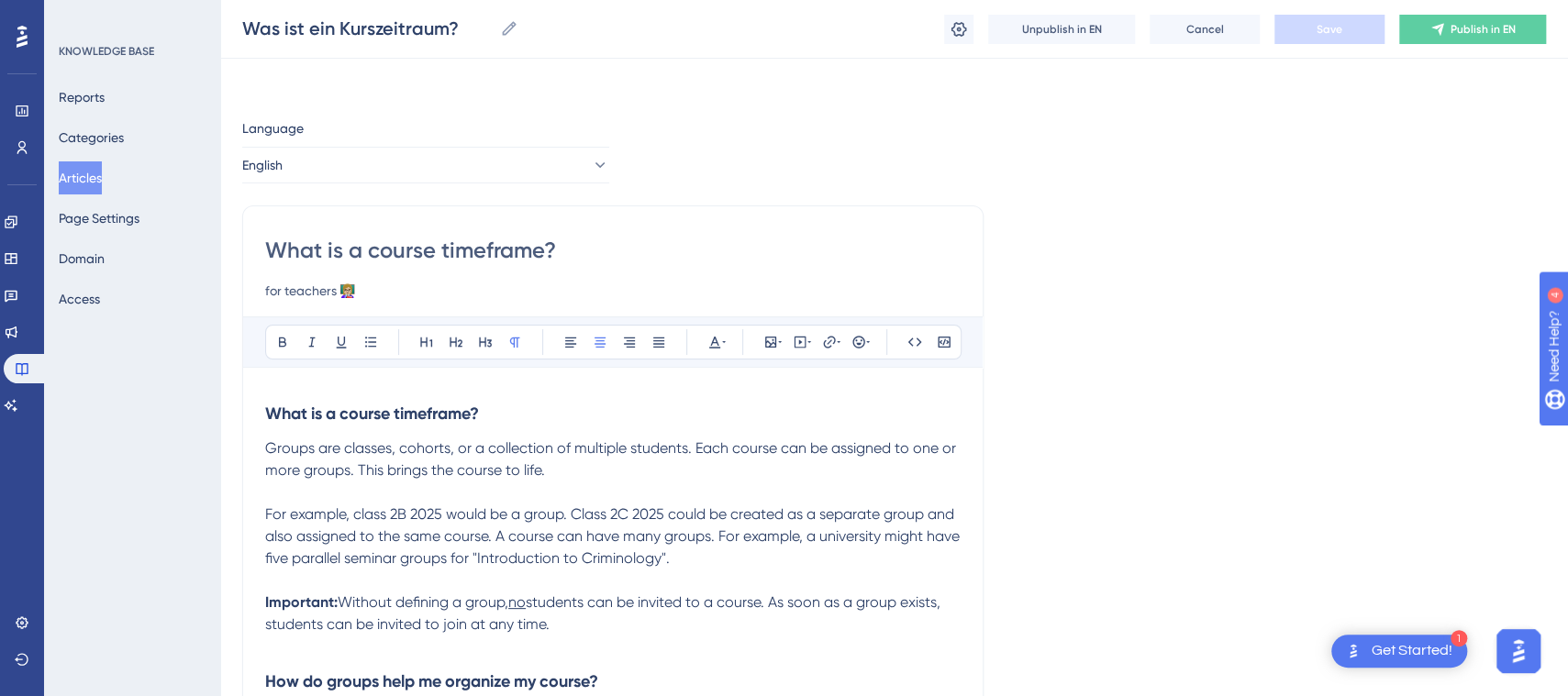
scroll to position [242, 0]
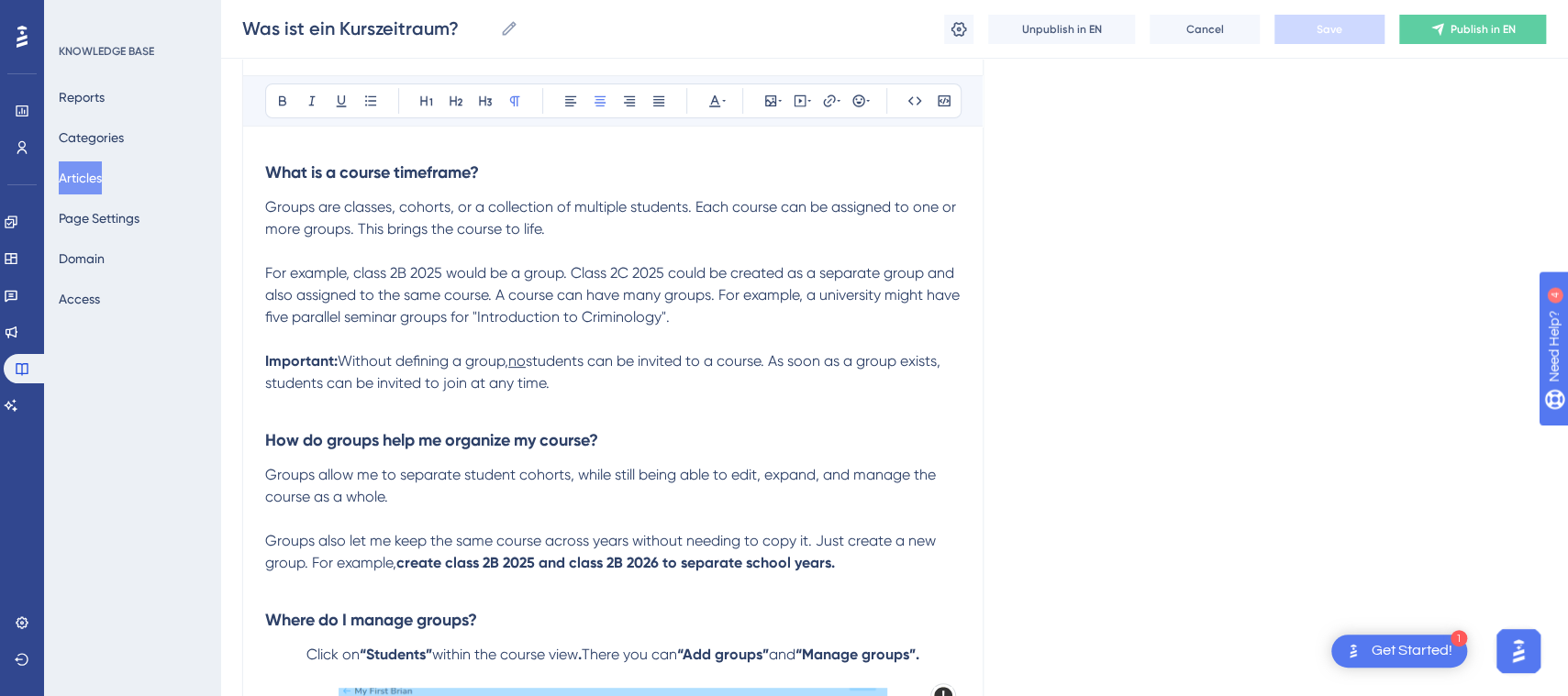
click at [266, 200] on span "Groups are classes, cohorts, or a collection of multiple students. Each course …" at bounding box center [613, 218] width 694 height 40
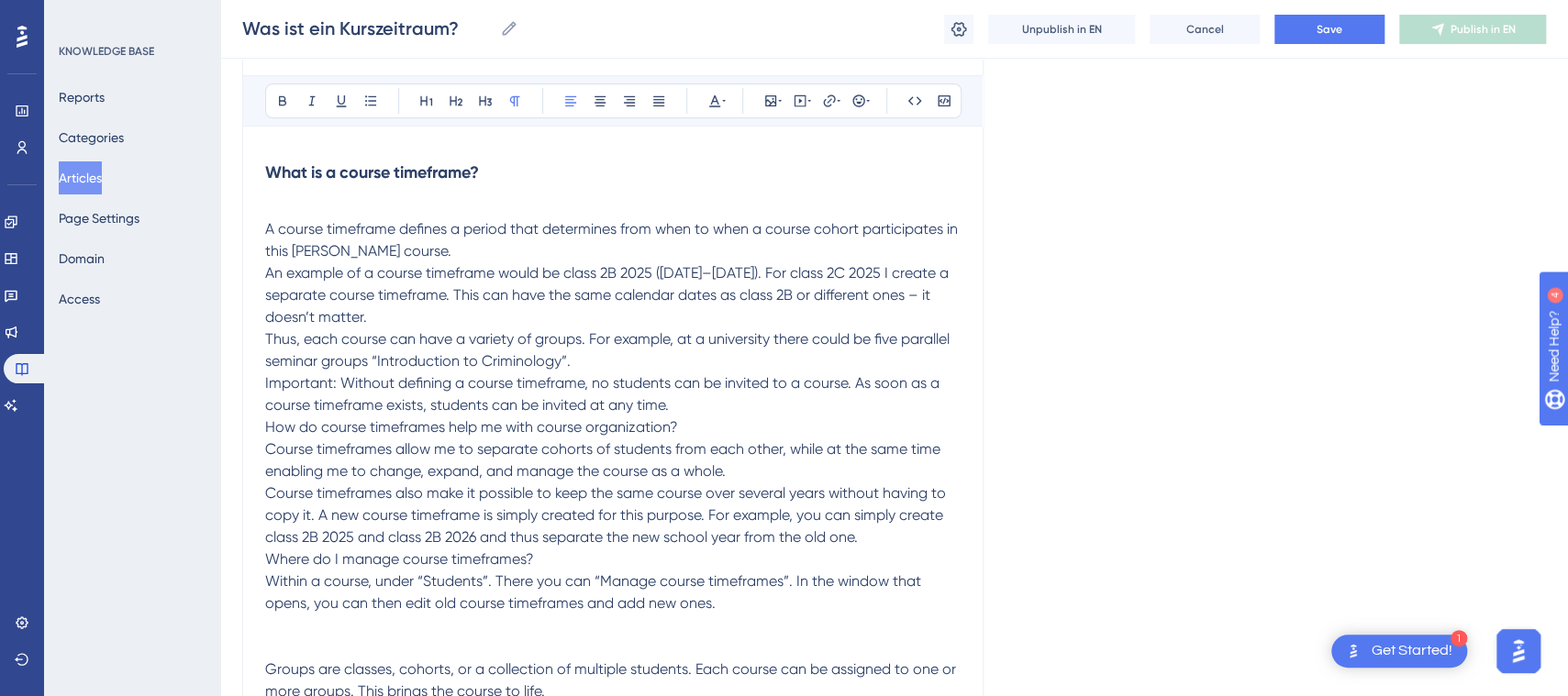
click at [450, 242] on p "A course timeframe defines a period that determines from when to when a course …" at bounding box center [613, 241] width 695 height 44
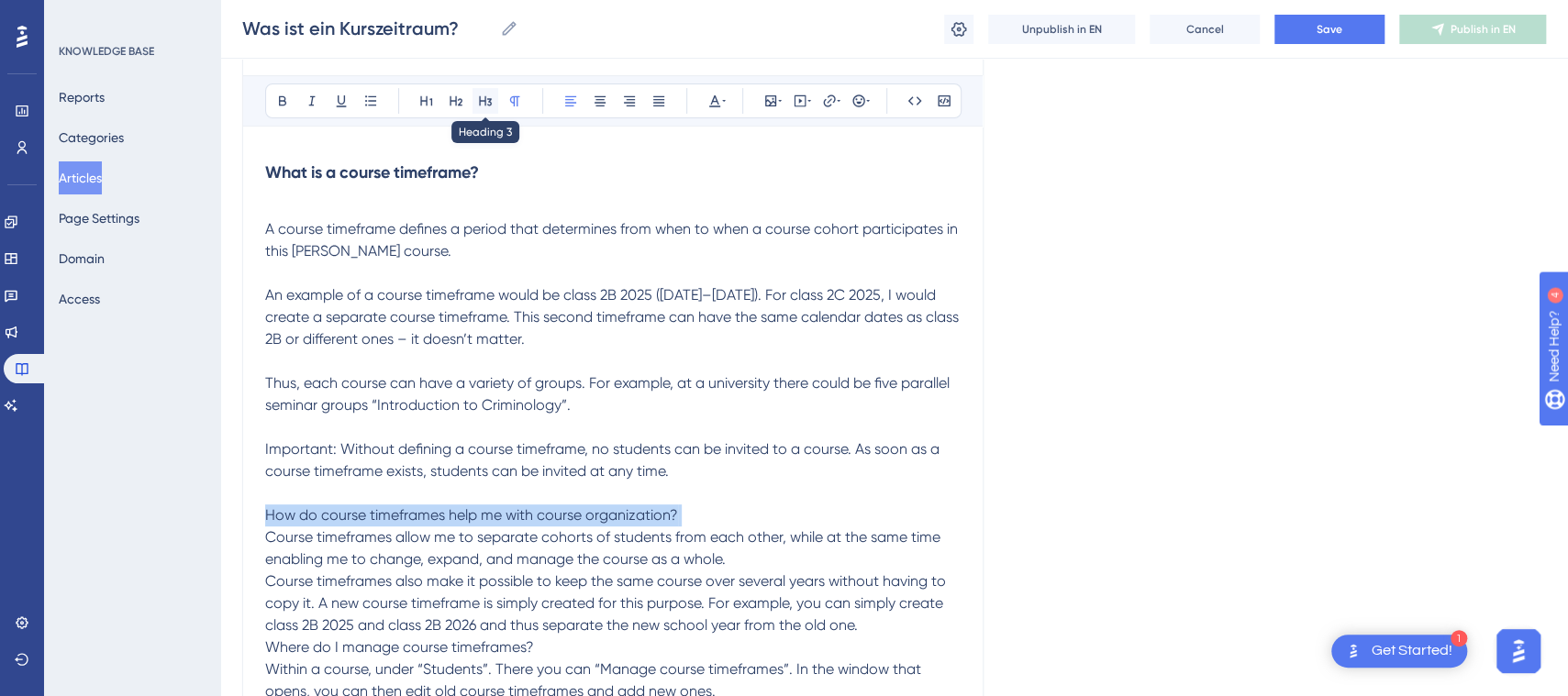
click at [489, 95] on icon at bounding box center [486, 100] width 15 height 15
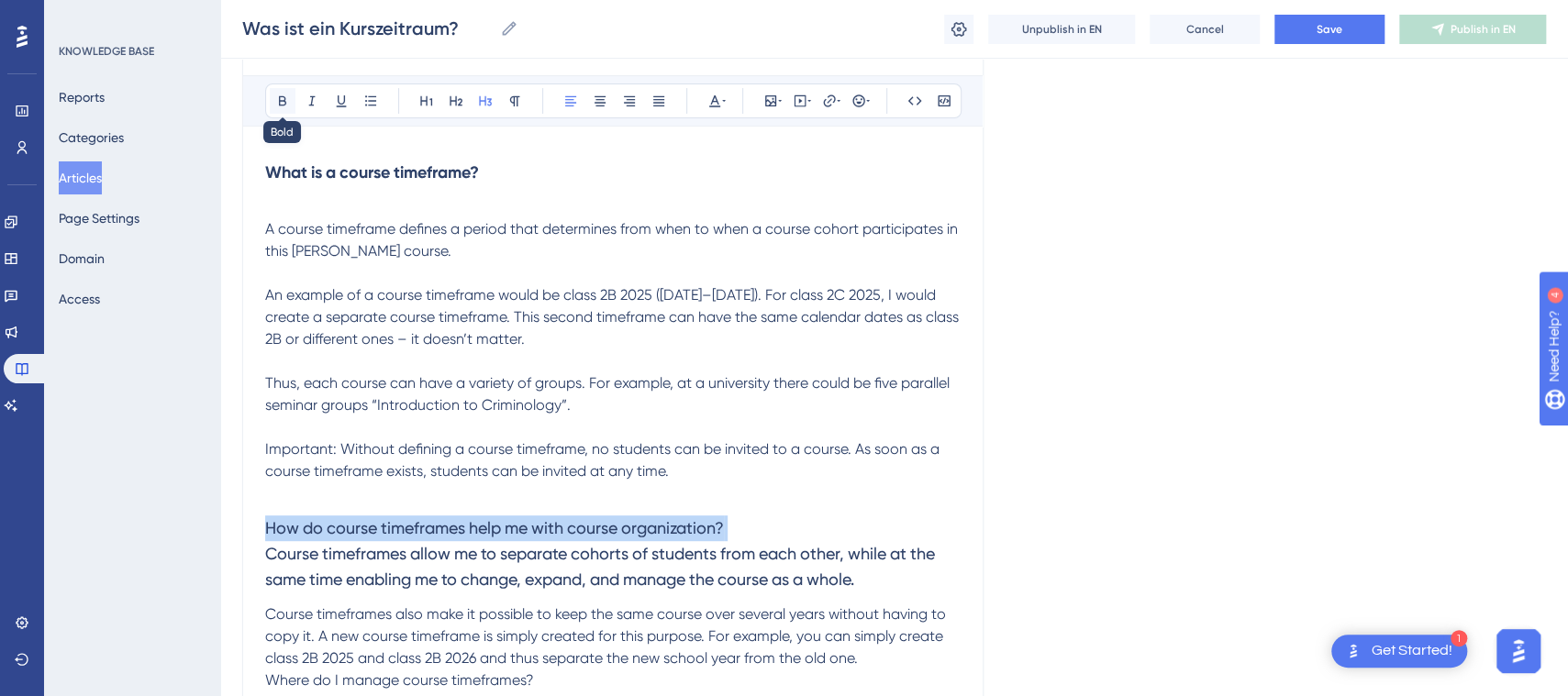
click at [285, 98] on icon at bounding box center [282, 101] width 7 height 10
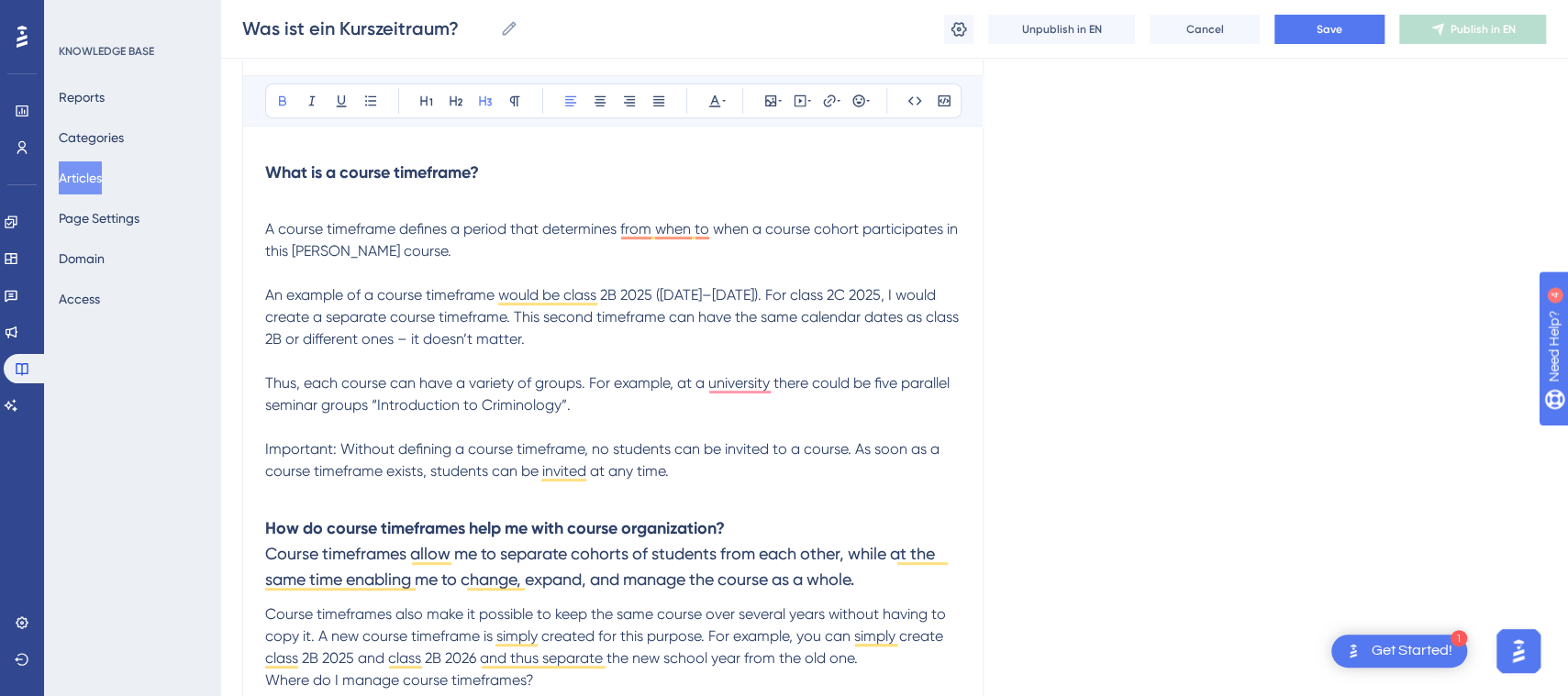
click at [372, 163] on strong "What is a course timeframe?" at bounding box center [372, 172] width 214 height 20
click at [734, 517] on h3 "How do course timeframes help me with course organization? Course timeframes al…" at bounding box center [613, 554] width 695 height 99
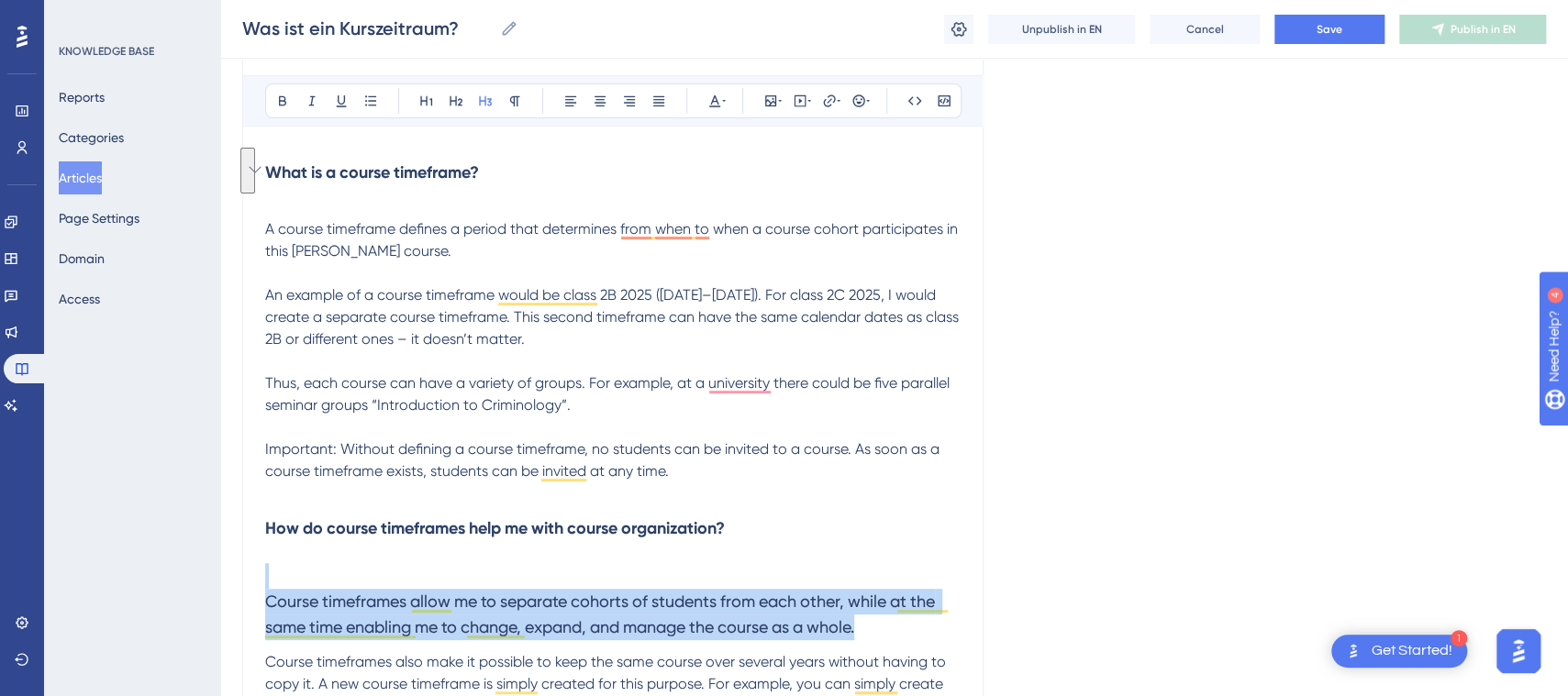
drag, startPoint x: 914, startPoint y: 631, endPoint x: 164, endPoint y: 572, distance: 752.3
click at [514, 97] on icon at bounding box center [514, 100] width 15 height 15
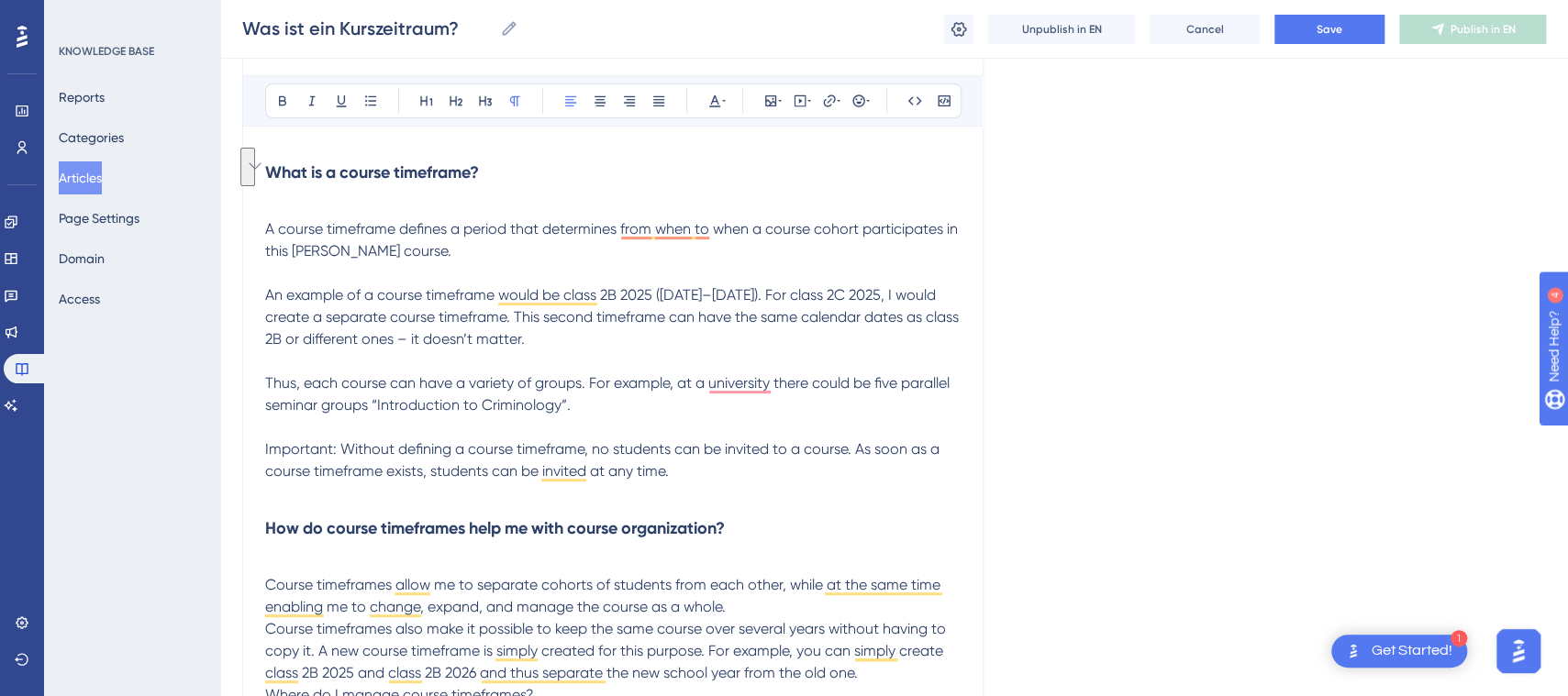
click at [480, 612] on span "Course timeframes allow me to separate cohorts of students from each other, whi…" at bounding box center [605, 596] width 679 height 40
click at [746, 602] on p "Course timeframes allow me to separate cohorts of students from each other, whi…" at bounding box center [613, 585] width 695 height 66
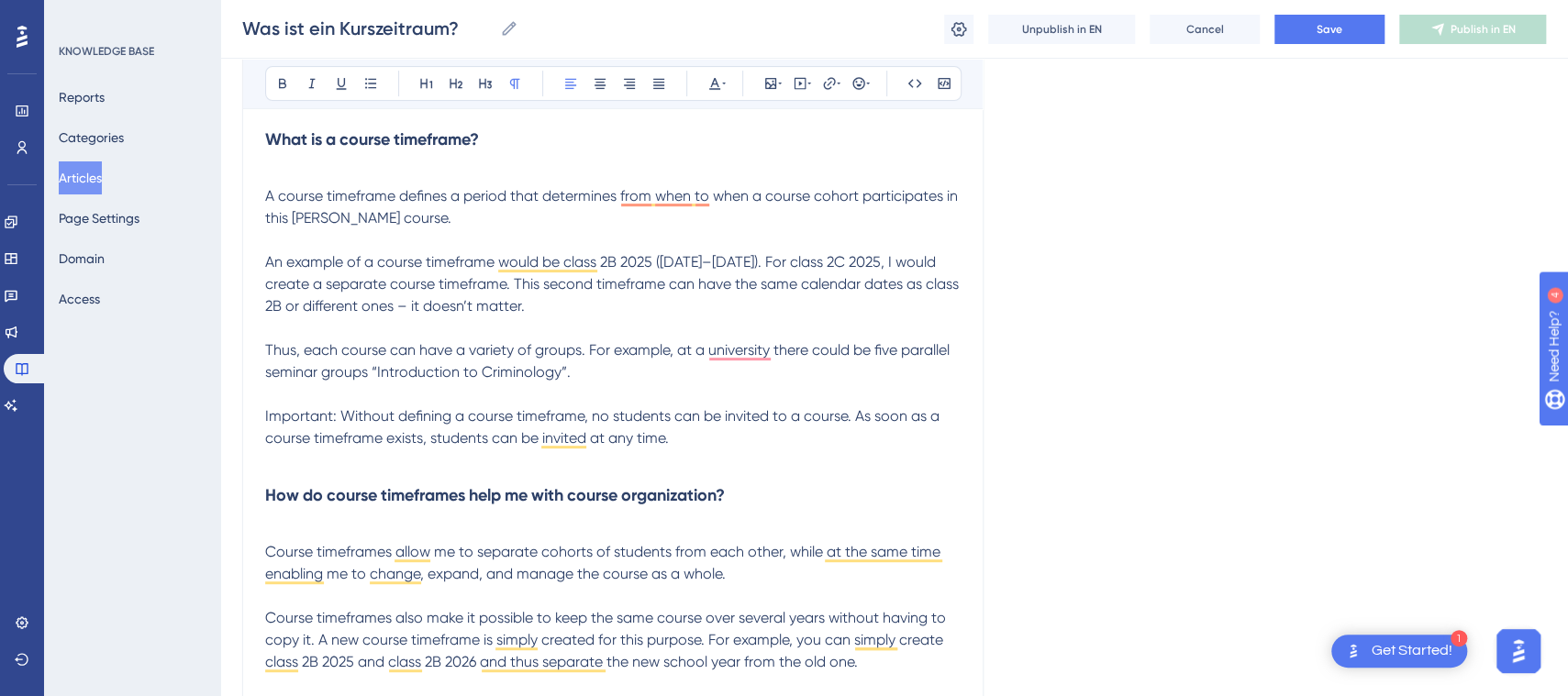
scroll to position [313, 0]
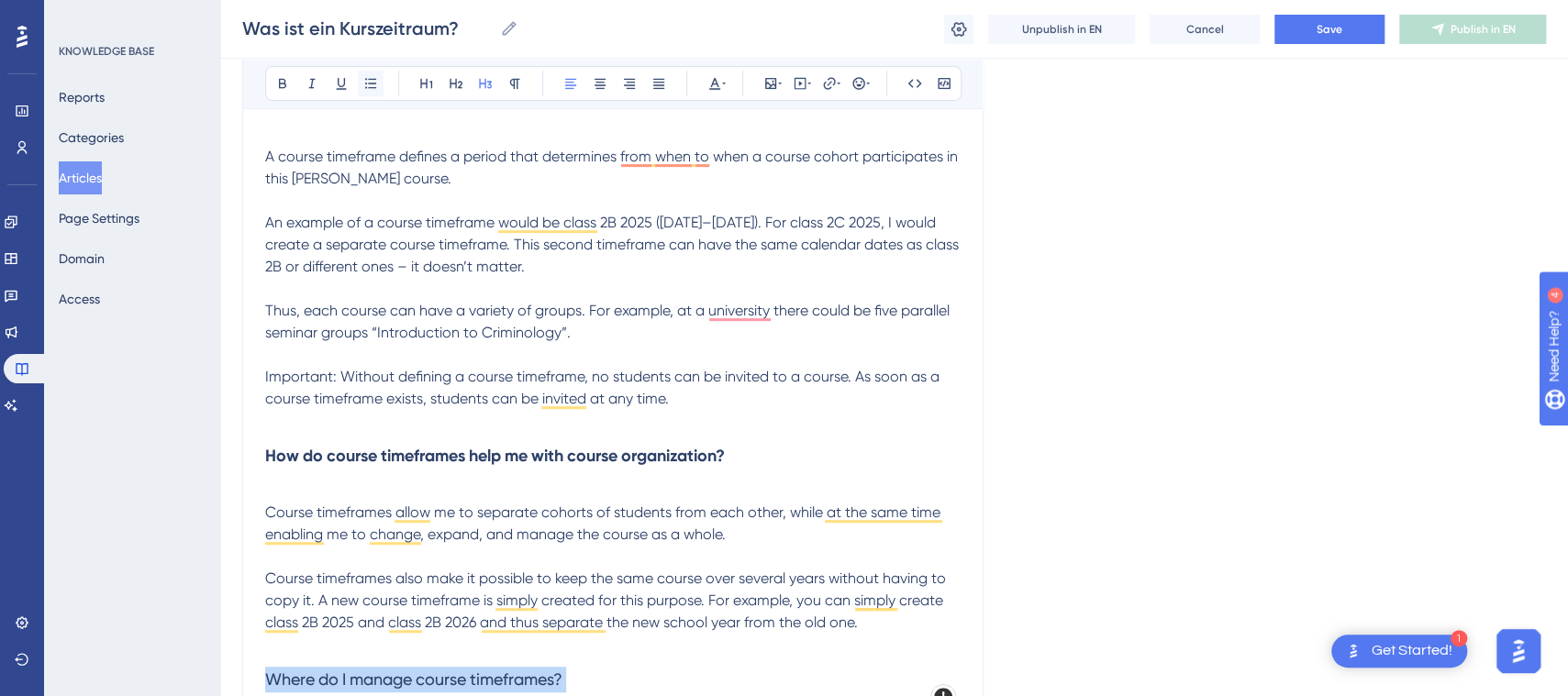
drag, startPoint x: 484, startPoint y: 81, endPoint x: 360, endPoint y: 89, distance: 124.3
click at [483, 80] on icon at bounding box center [486, 84] width 15 height 15
click at [285, 80] on icon at bounding box center [282, 84] width 7 height 10
click at [578, 580] on span "Course timeframes also make it possible to keep the same course over several ye…" at bounding box center [608, 601] width 685 height 62
click at [716, 655] on h3 "Where do I manage course timeframes? Within a course, under “Students”. There y…" at bounding box center [613, 705] width 695 height 99
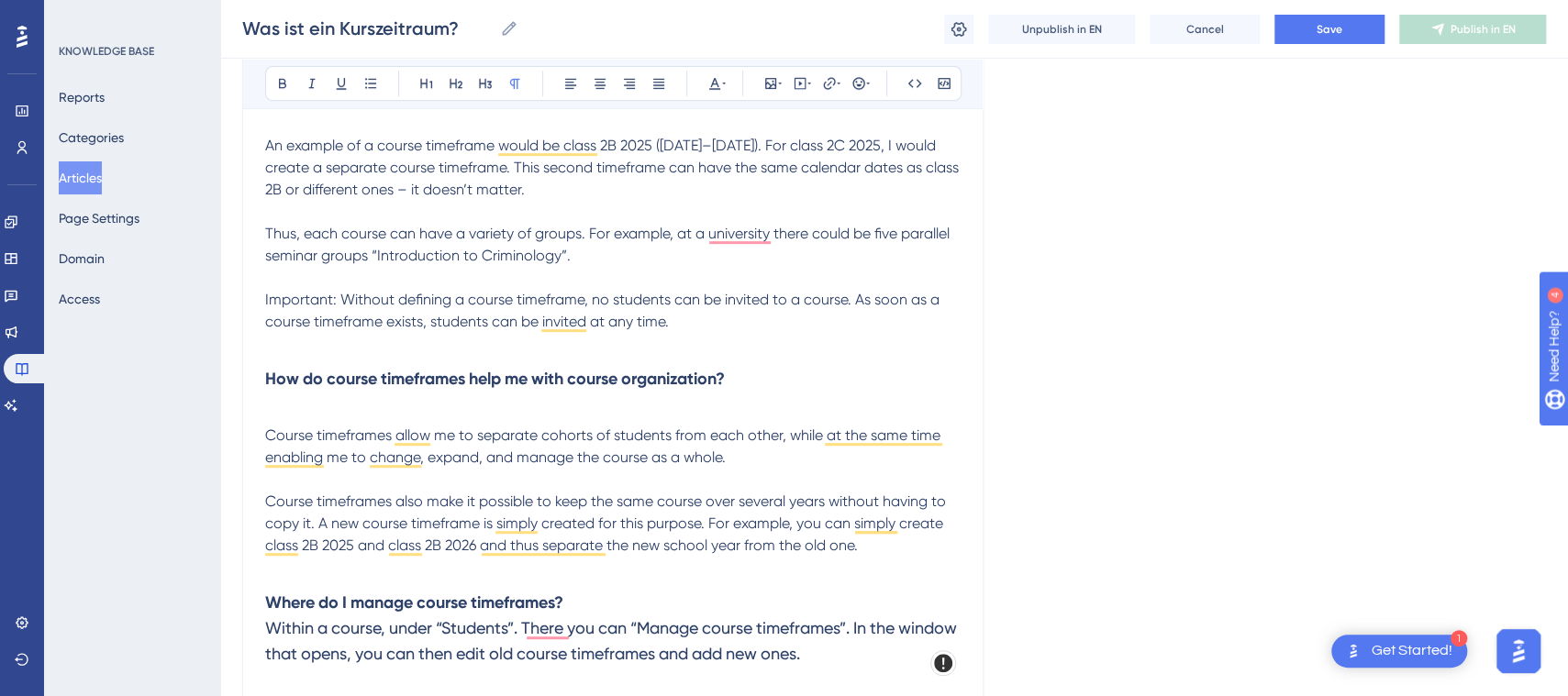
scroll to position [413, 0]
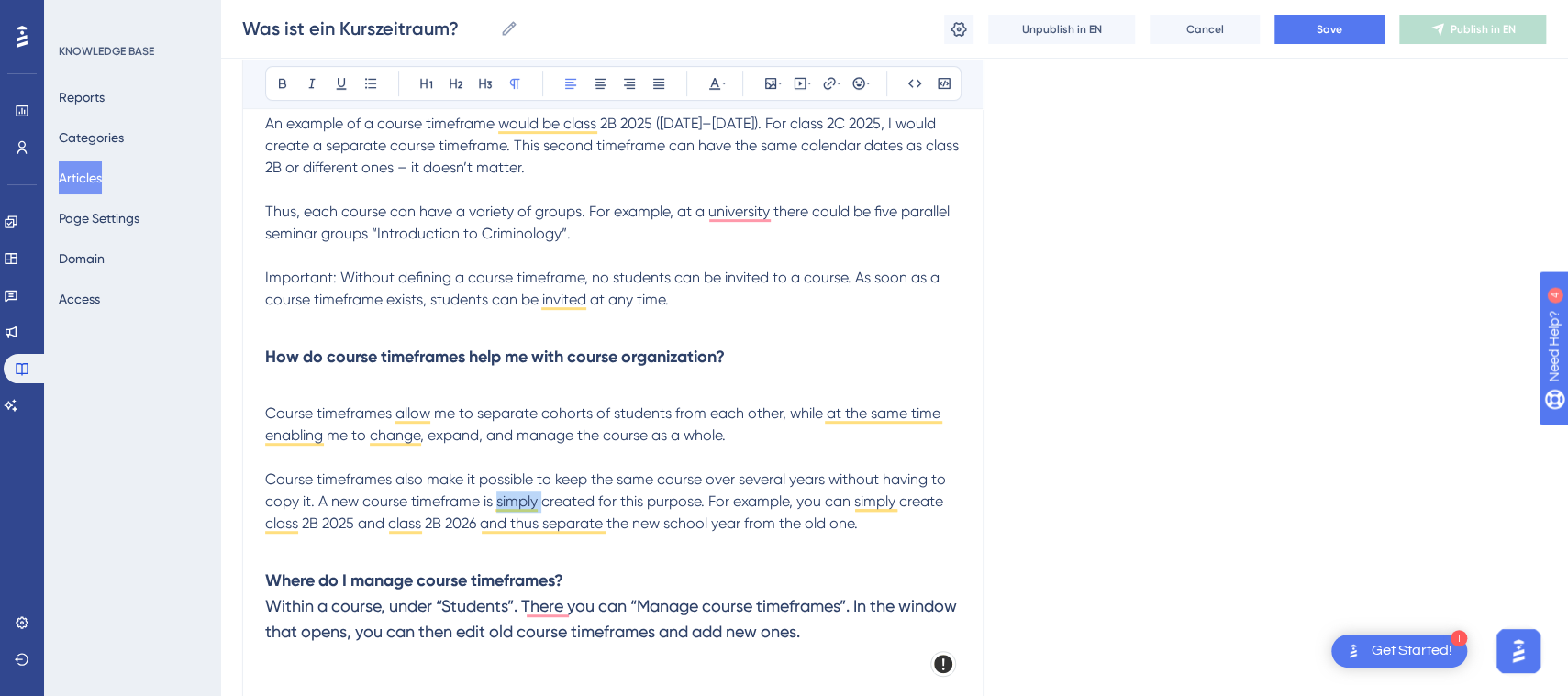
drag, startPoint x: 543, startPoint y: 501, endPoint x: 494, endPoint y: 502, distance: 49.0
click at [494, 502] on span "Course timeframes also make it possible to keep the same course over several ye…" at bounding box center [608, 501] width 685 height 62
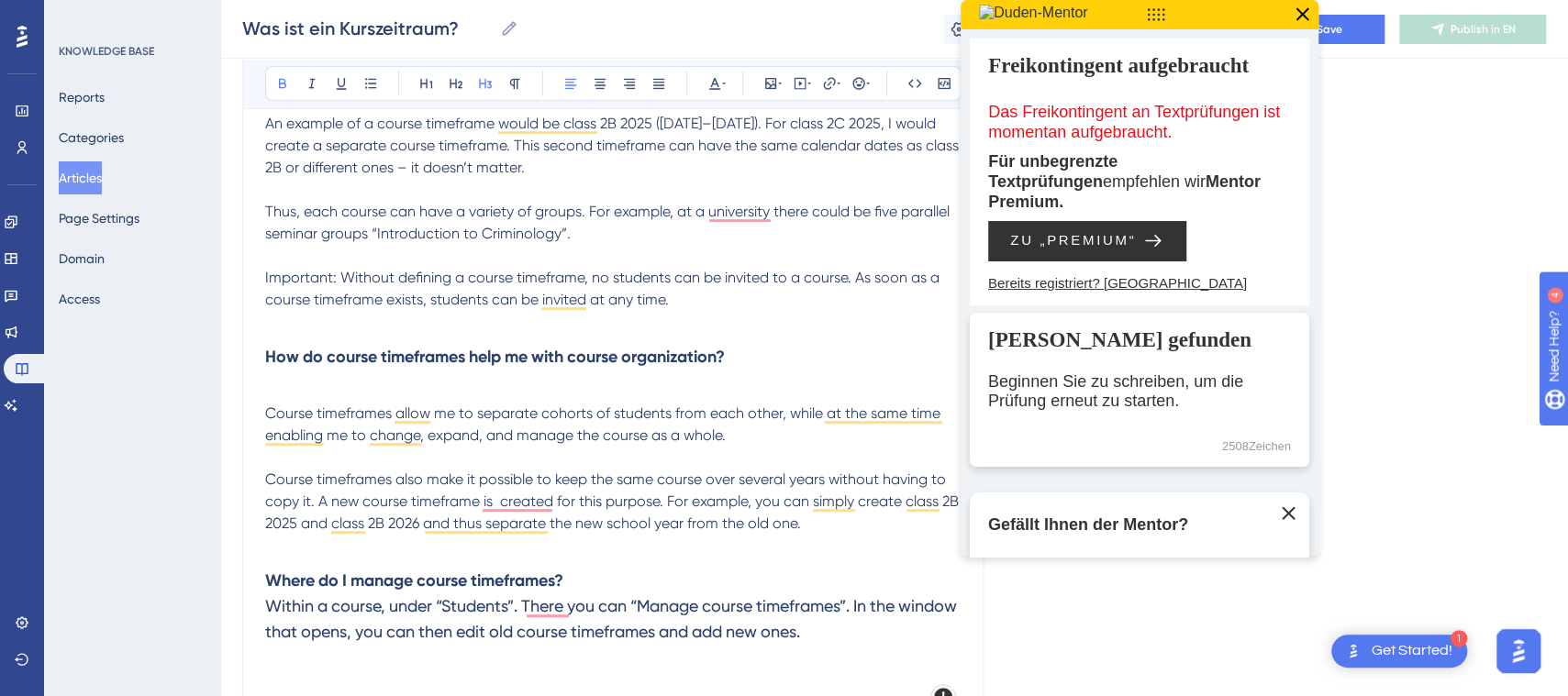
click at [663, 557] on h3 "Where do I manage course timeframes? Within a course, under “Students”. There y…" at bounding box center [613, 607] width 695 height 99
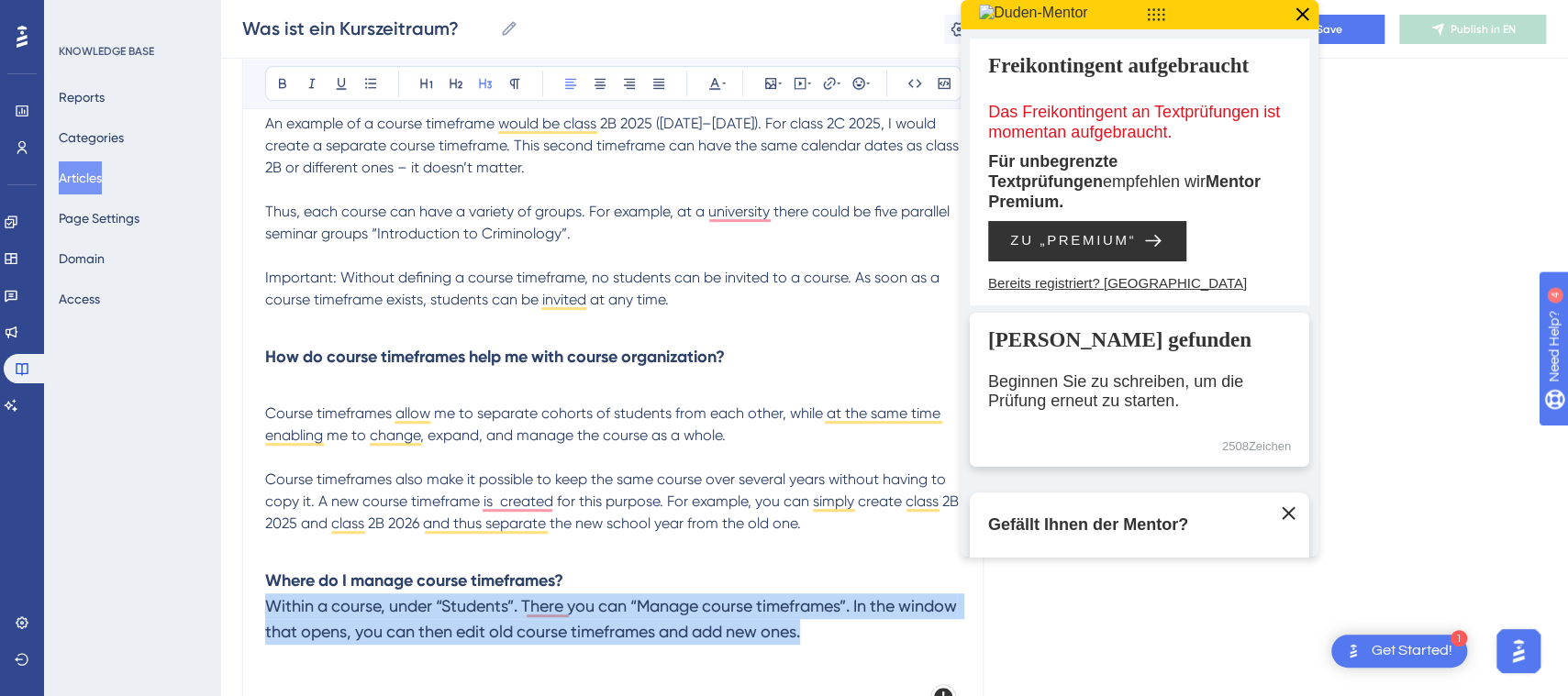
drag, startPoint x: 899, startPoint y: 619, endPoint x: 267, endPoint y: 611, distance: 632.1
click at [267, 611] on h3 "Where do I manage course timeframes? Within a course, under “Students”. There y…" at bounding box center [613, 607] width 695 height 99
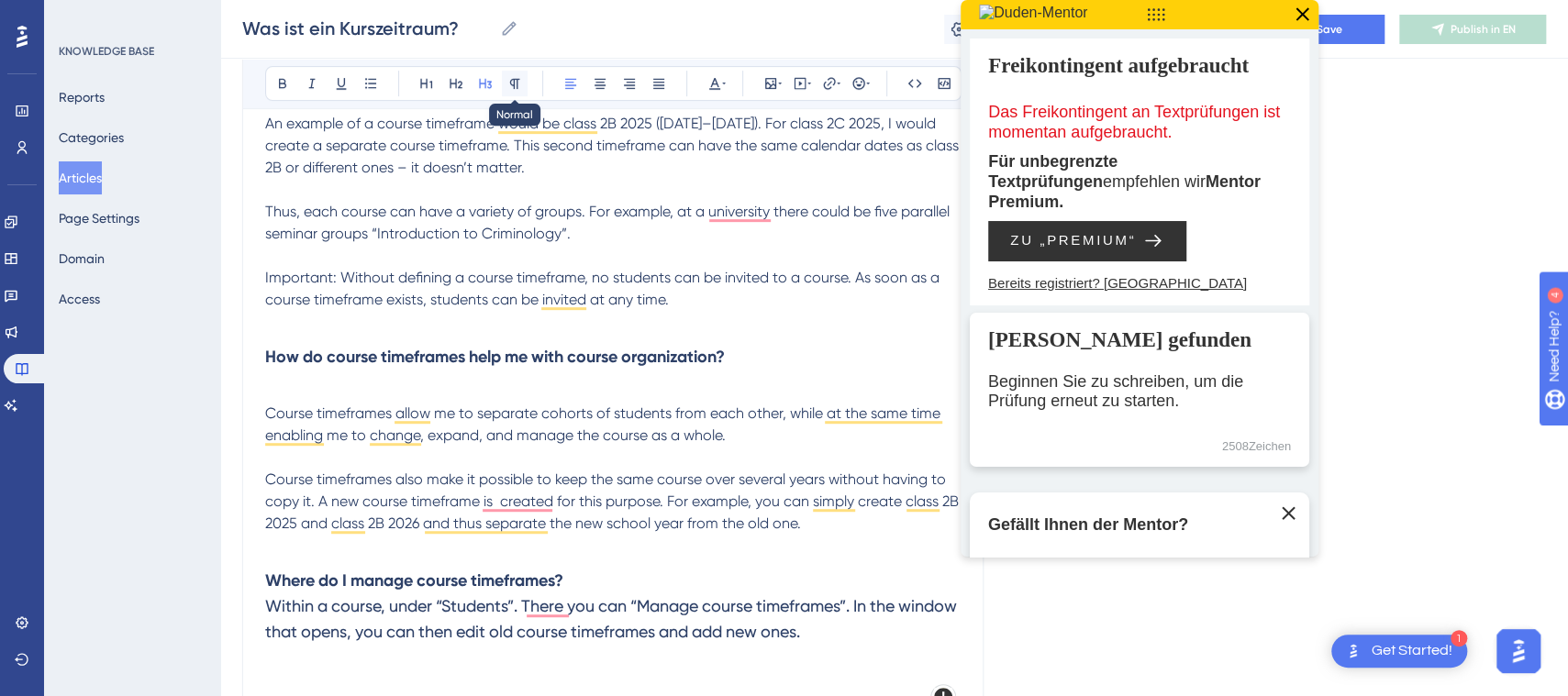
click at [519, 81] on icon at bounding box center [514, 84] width 15 height 15
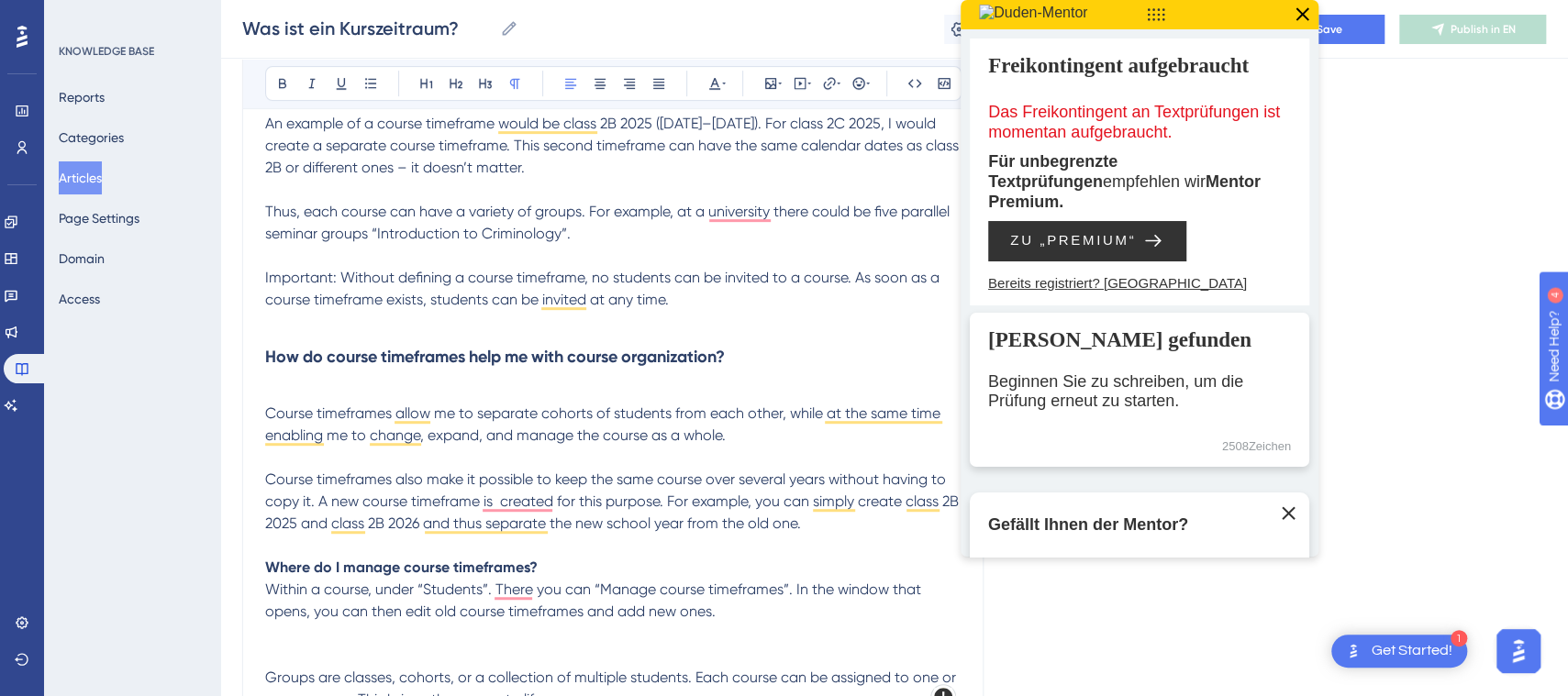
click at [569, 560] on p "Where do I manage course timeframes? Within a course, under “Students”. There y…" at bounding box center [613, 590] width 695 height 66
click at [527, 631] on p "To enrich screen reader interactions, please activate Accessibility in Grammarl…" at bounding box center [613, 633] width 695 height 22
click at [707, 525] on span "Course timeframes also make it possible to keep the same course over several ye…" at bounding box center [614, 501] width 697 height 62
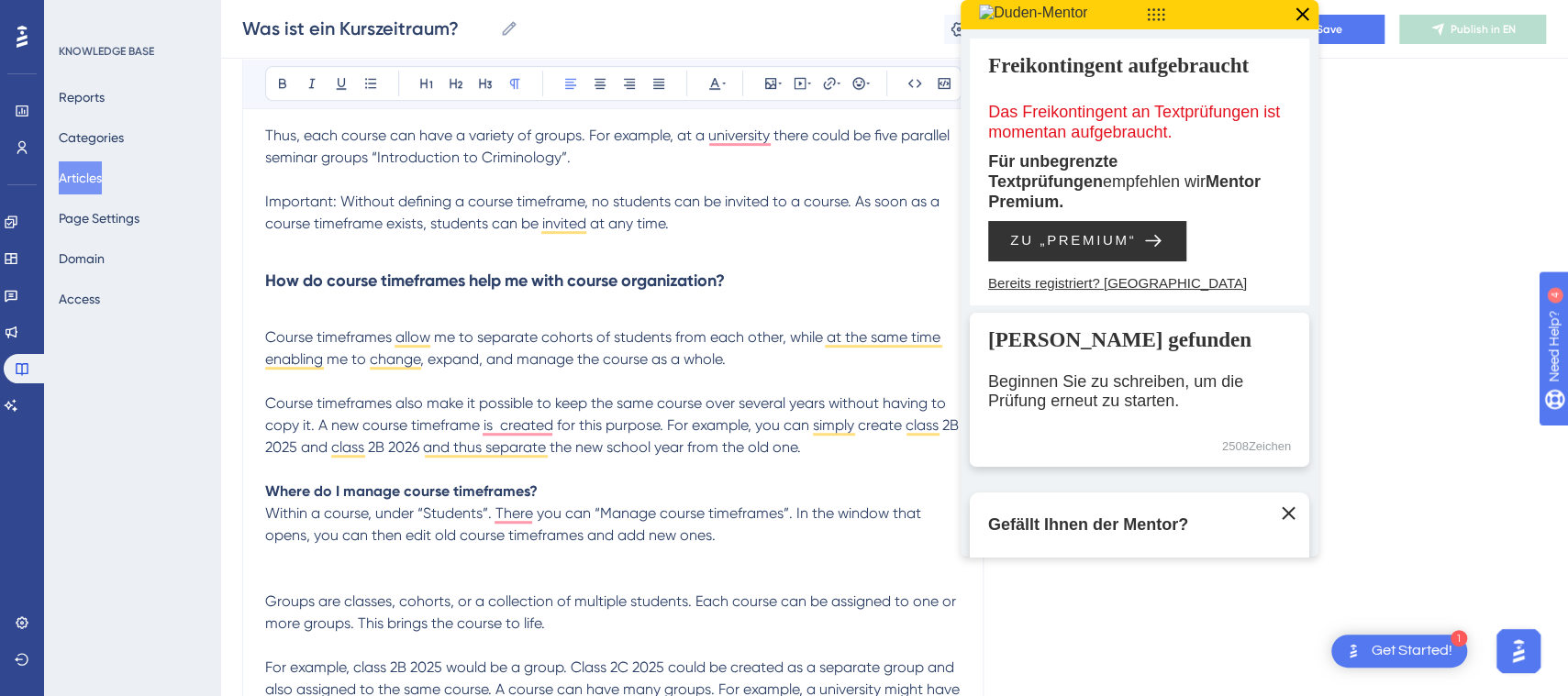
scroll to position [645, 0]
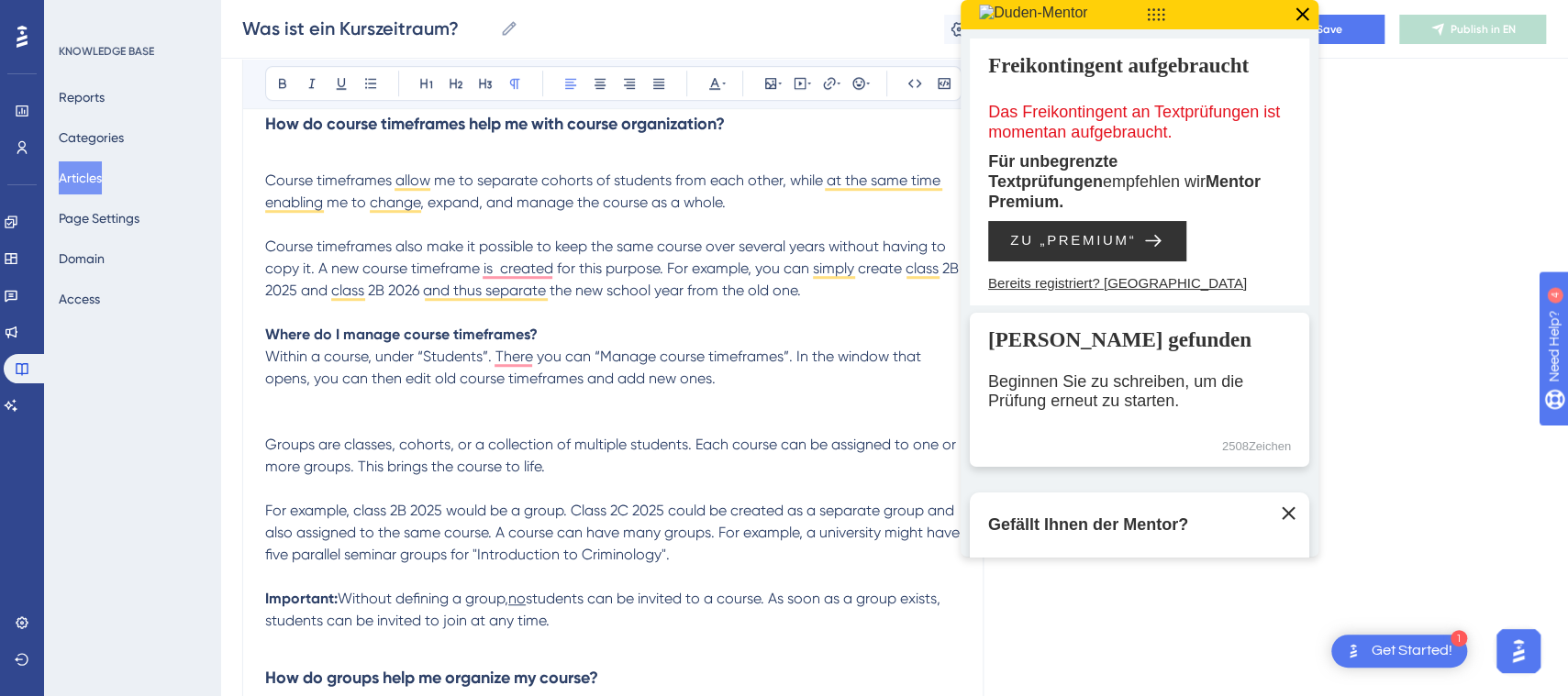
click at [270, 440] on span "Groups are classes, cohorts, or a collection of multiple students. Each course …" at bounding box center [613, 455] width 694 height 40
click at [278, 440] on span "Groups are classes, cohorts, or a collection of multiple students. Each course …" at bounding box center [613, 455] width 694 height 40
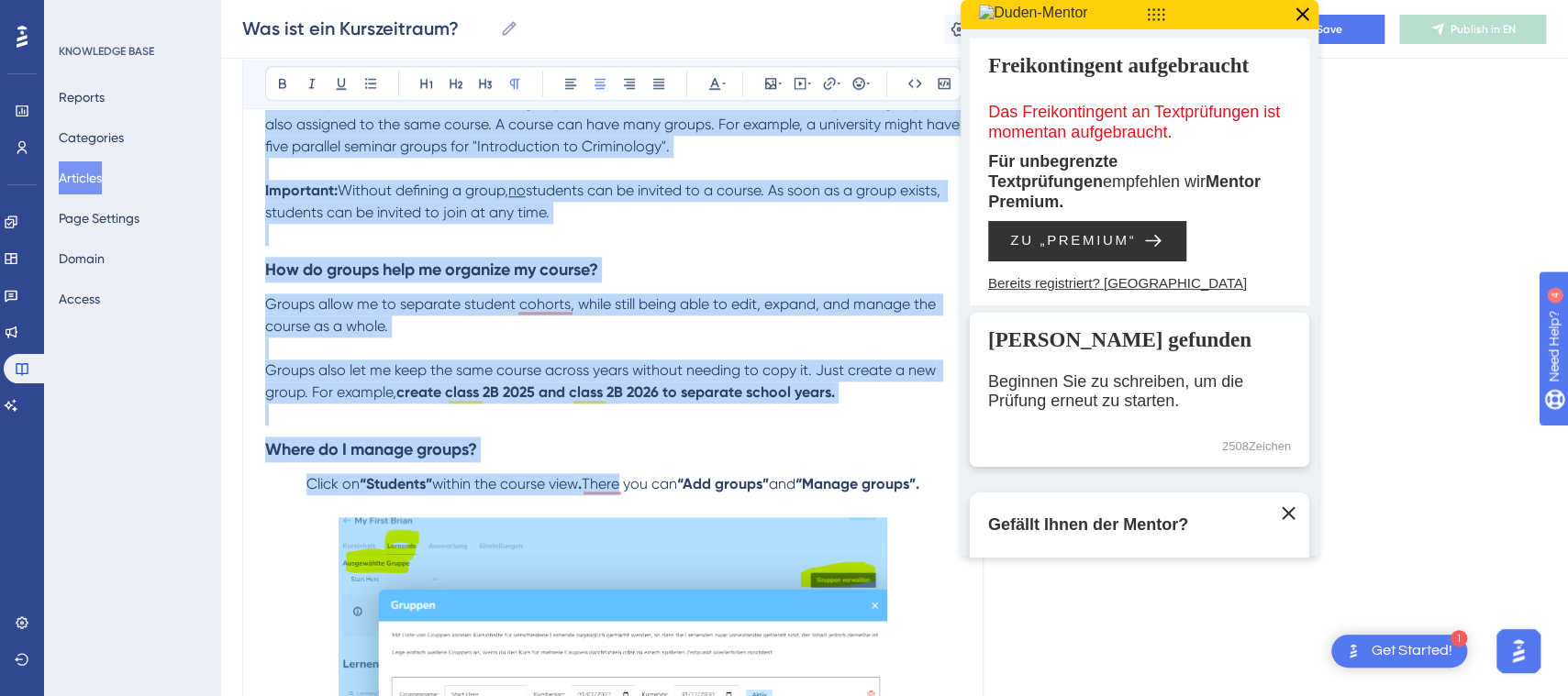
scroll to position [1107, 0]
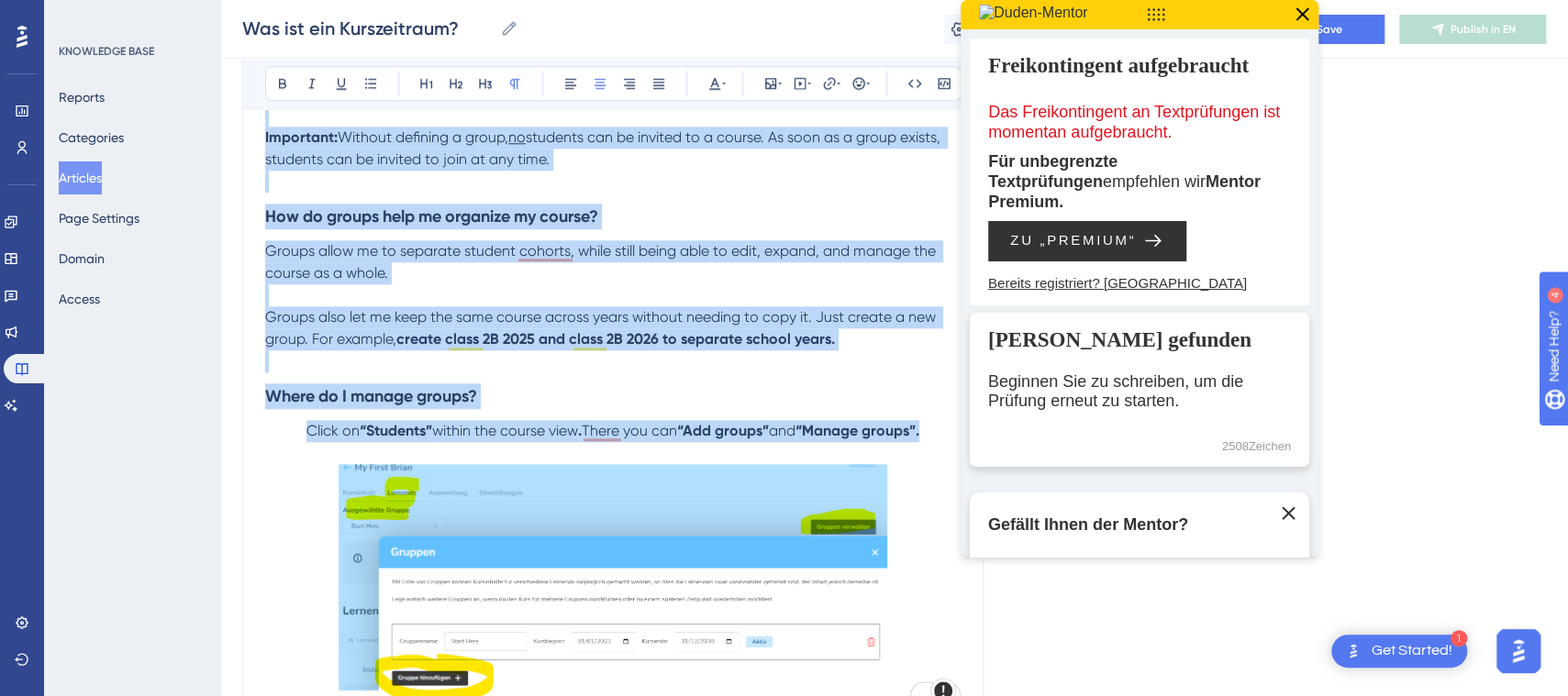
drag, startPoint x: 301, startPoint y: 450, endPoint x: 937, endPoint y: 428, distance: 636.4
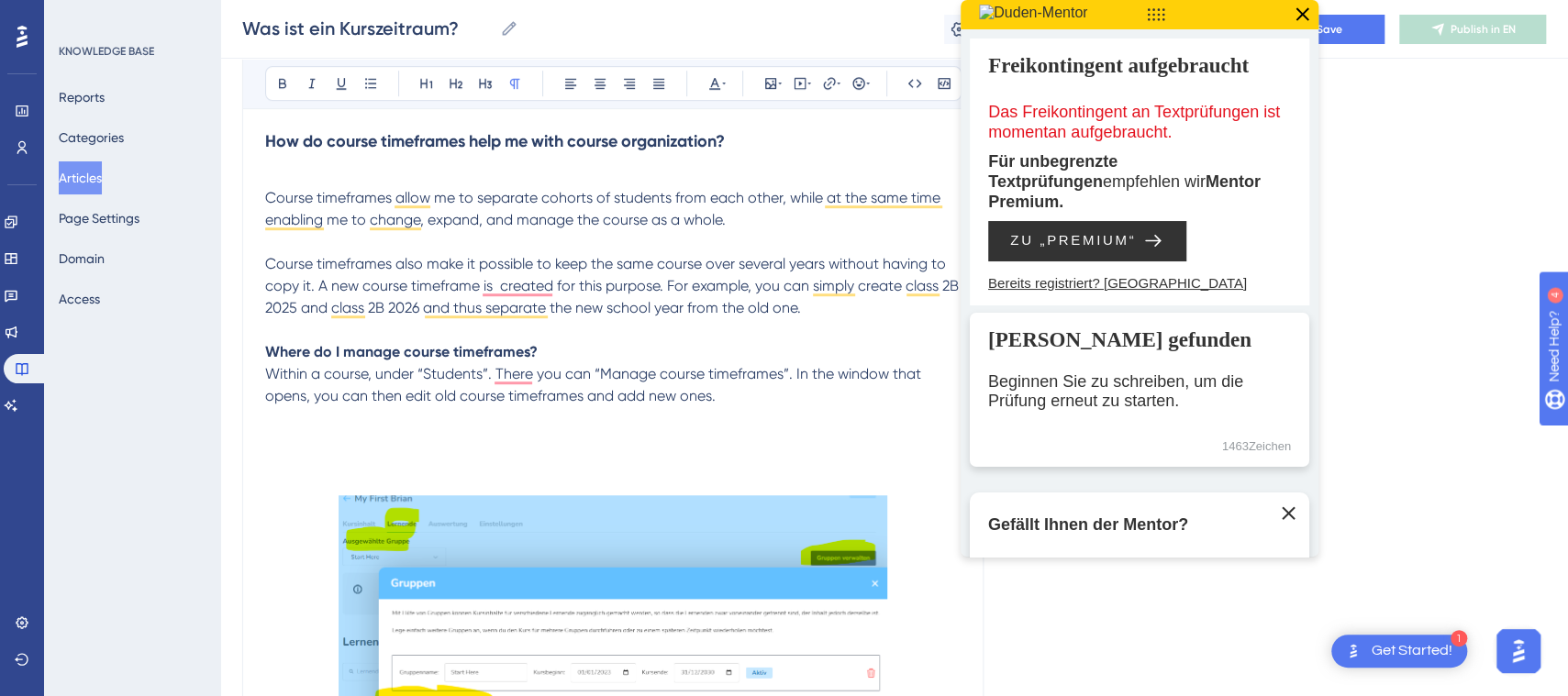
scroll to position [626, 0]
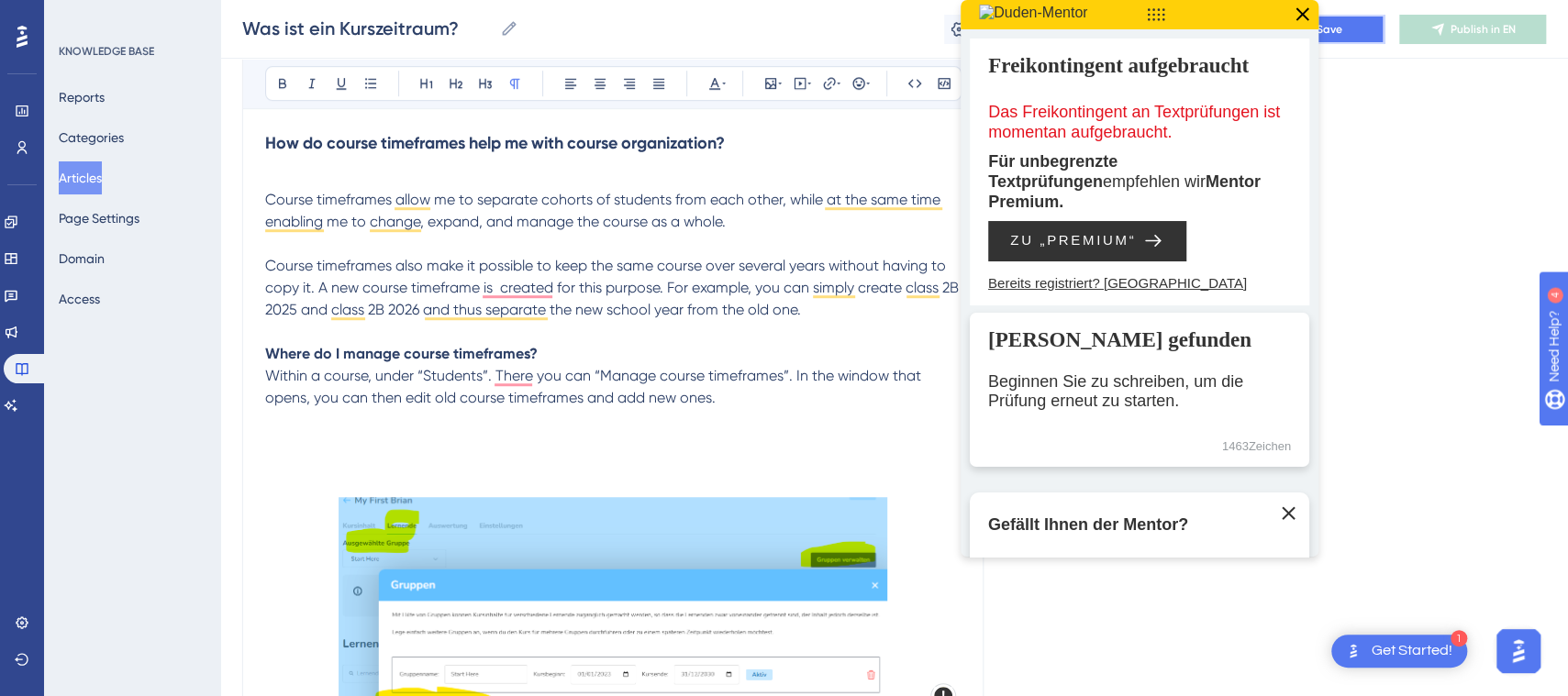
click at [1363, 32] on button "Save" at bounding box center [1329, 30] width 110 height 30
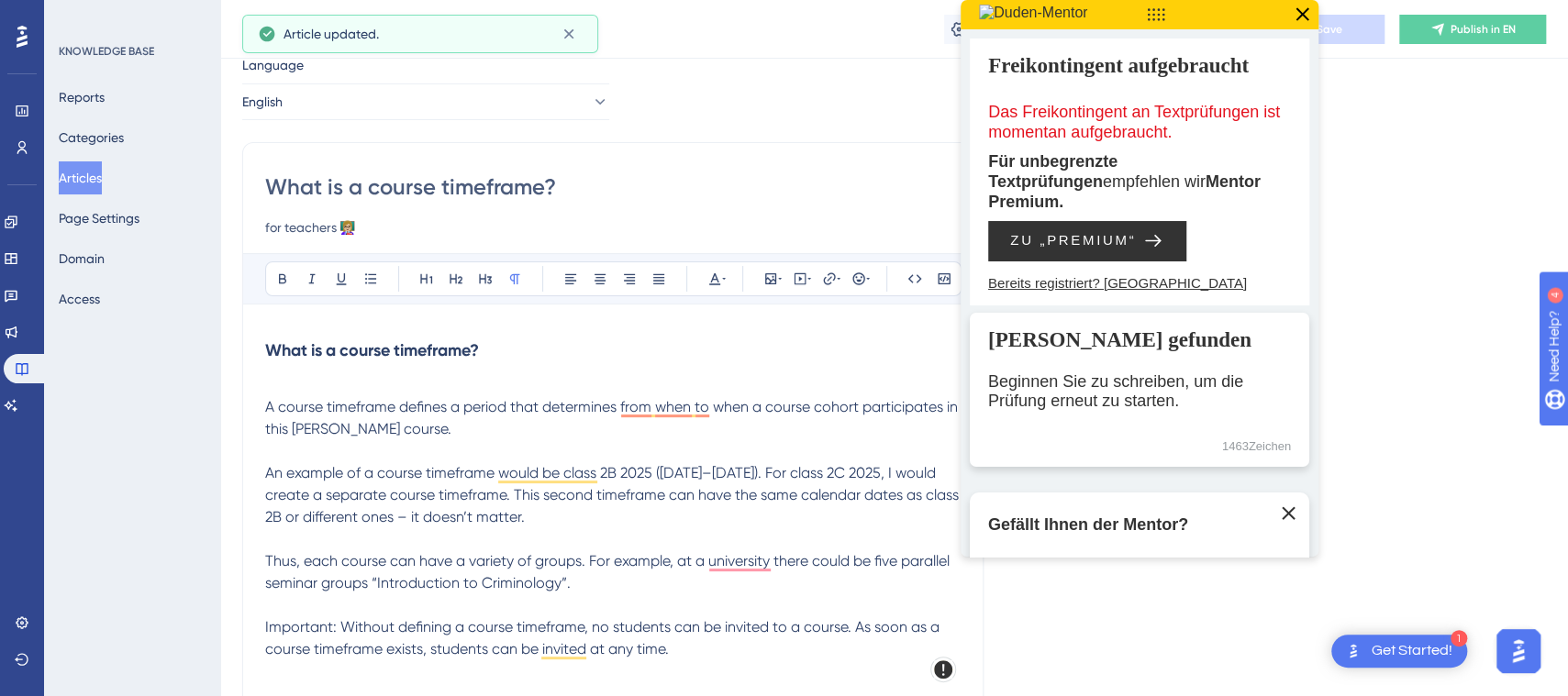
scroll to position [0, 0]
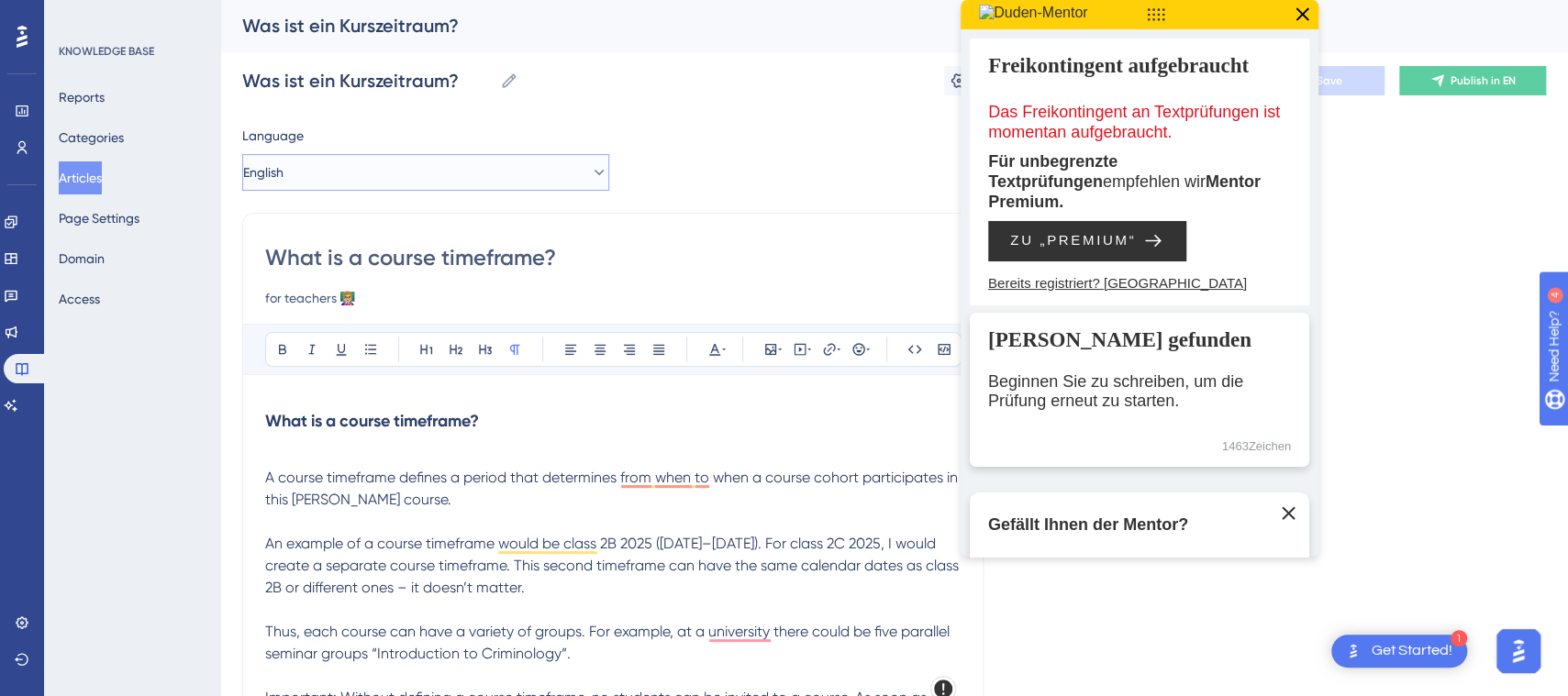
click at [495, 167] on button "English" at bounding box center [425, 172] width 367 height 37
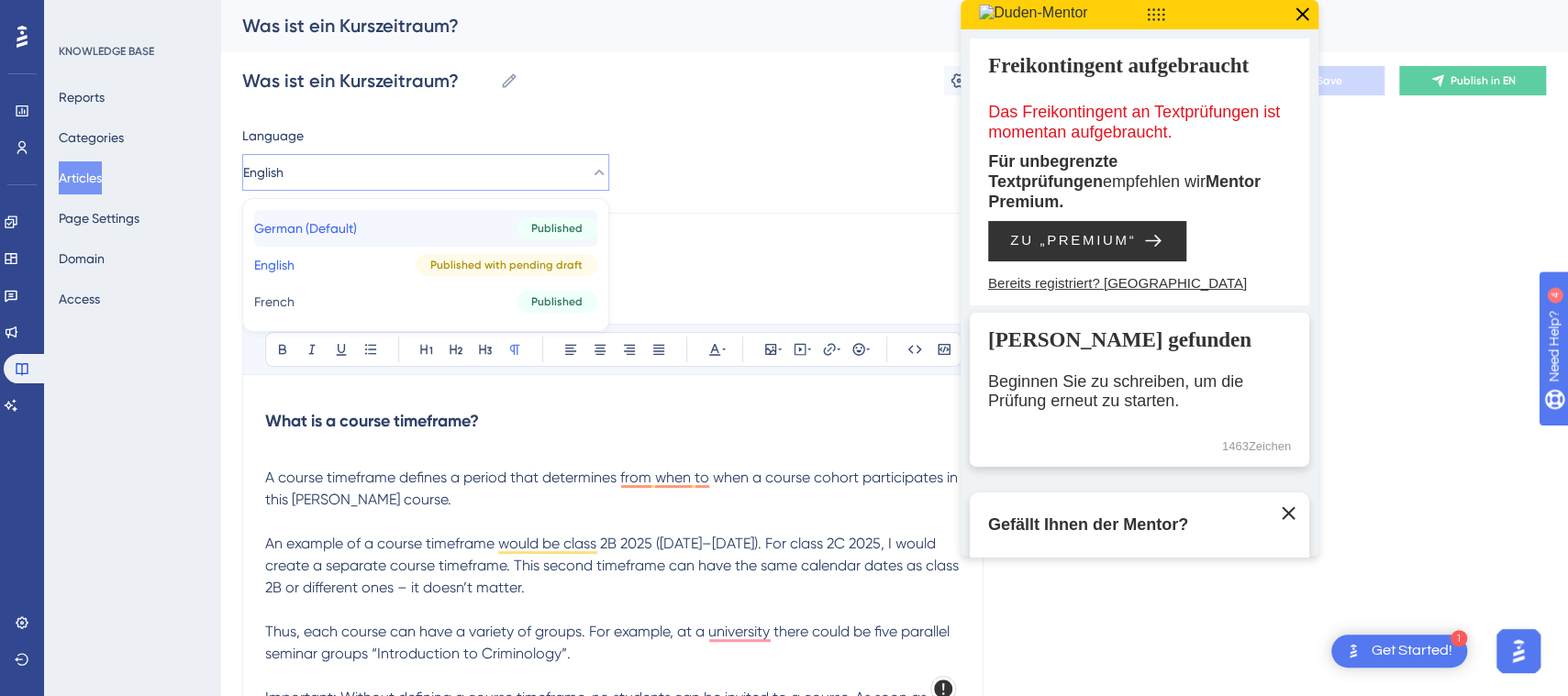
click at [468, 219] on button "German (Default) German (Default) Published" at bounding box center [425, 228] width 343 height 37
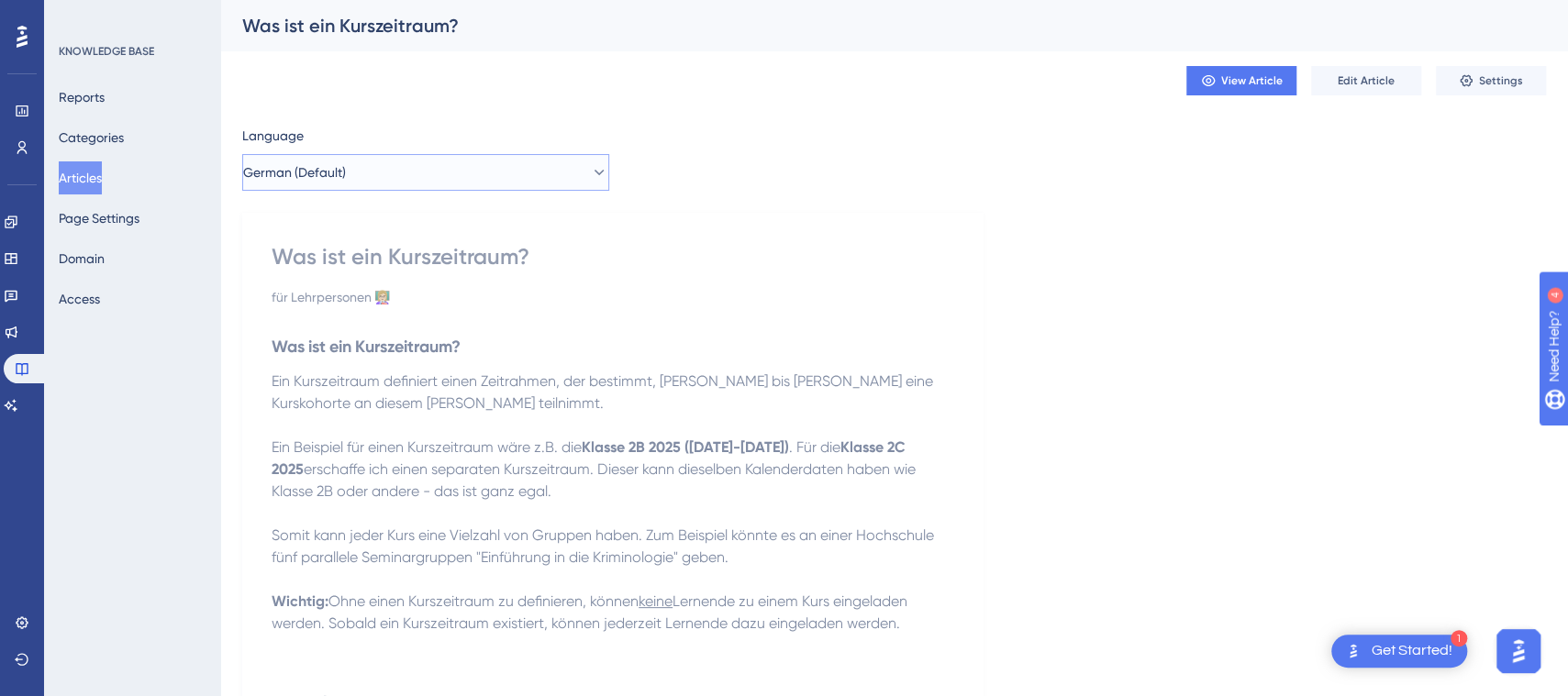
click at [385, 177] on button "German (Default)" at bounding box center [425, 172] width 367 height 37
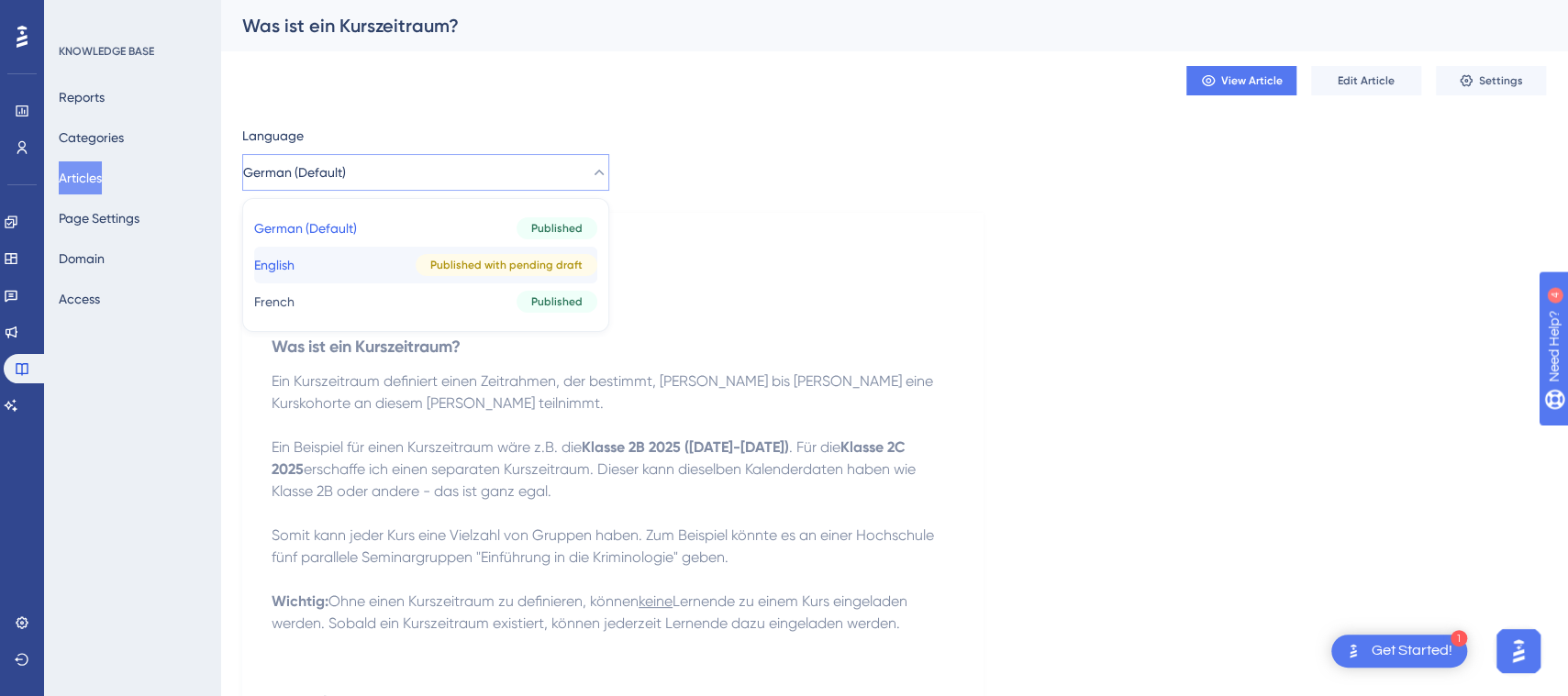
click at [376, 267] on button "English English Published with pending draft" at bounding box center [425, 264] width 343 height 37
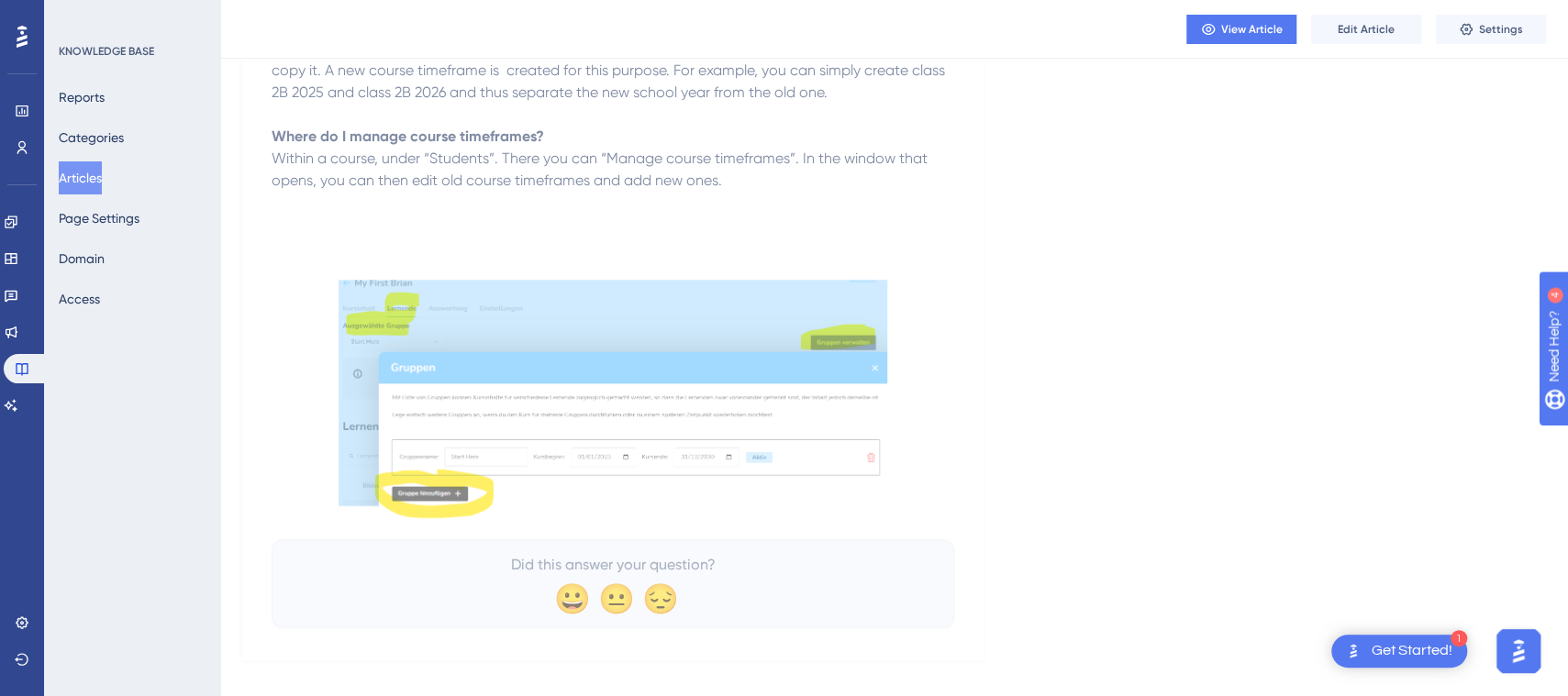
scroll to position [864, 0]
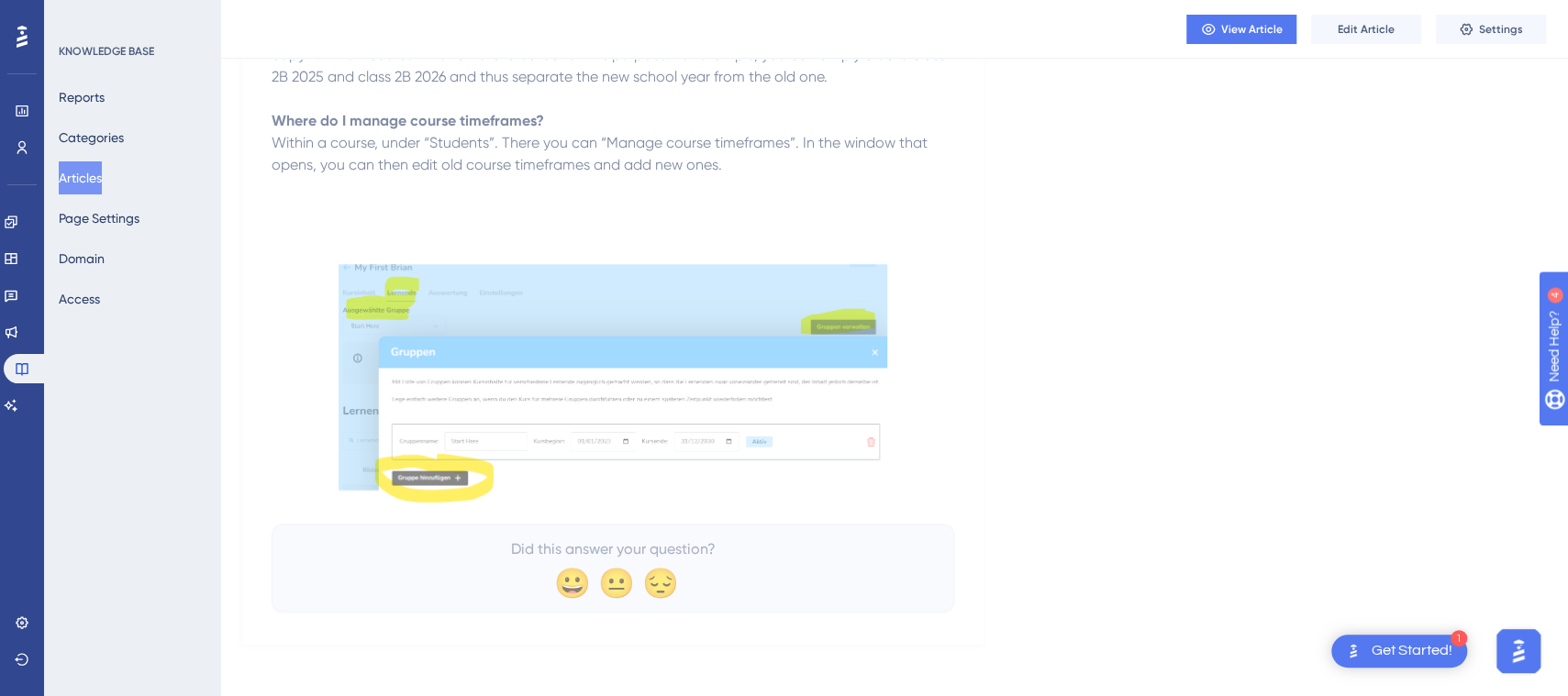
click at [785, 498] on img at bounding box center [613, 384] width 549 height 239
click at [1343, 25] on span "Edit Article" at bounding box center [1366, 29] width 57 height 15
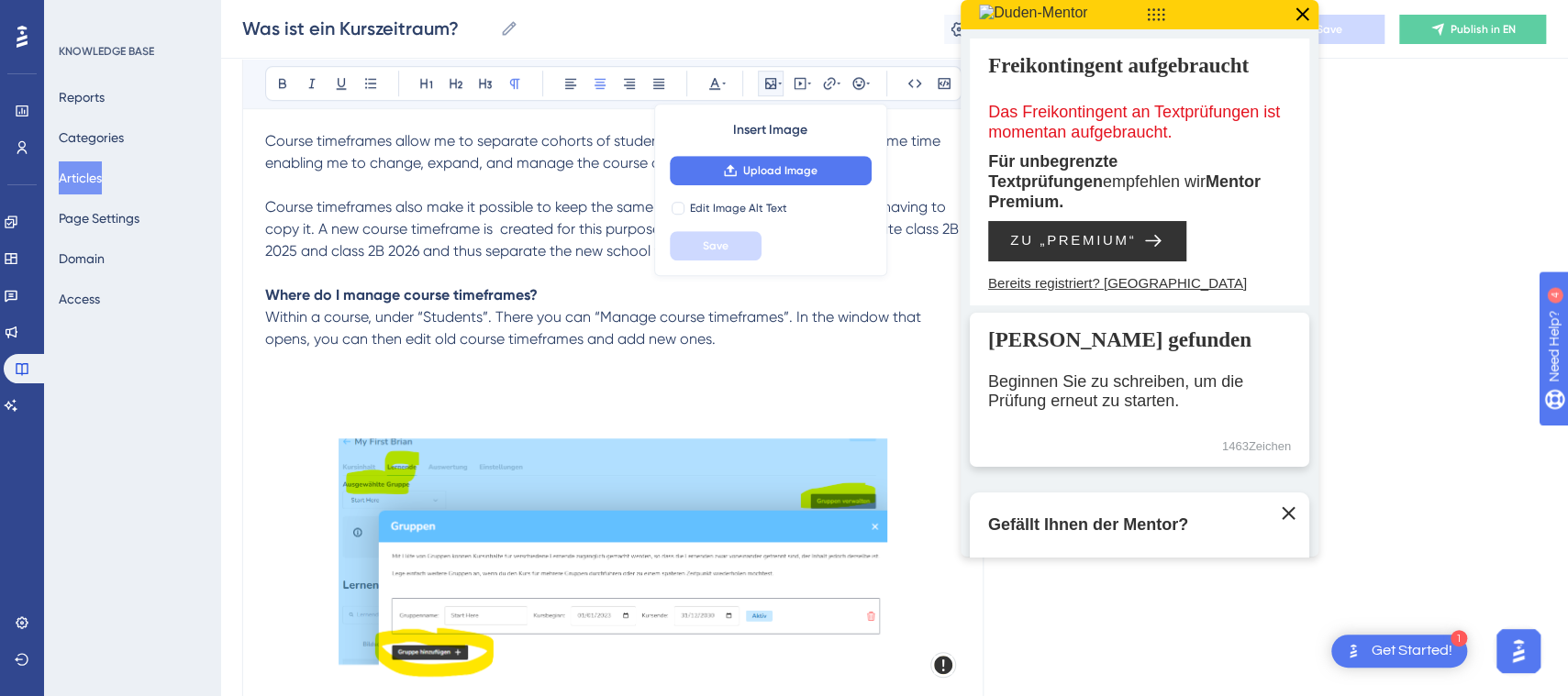
scroll to position [750, 0]
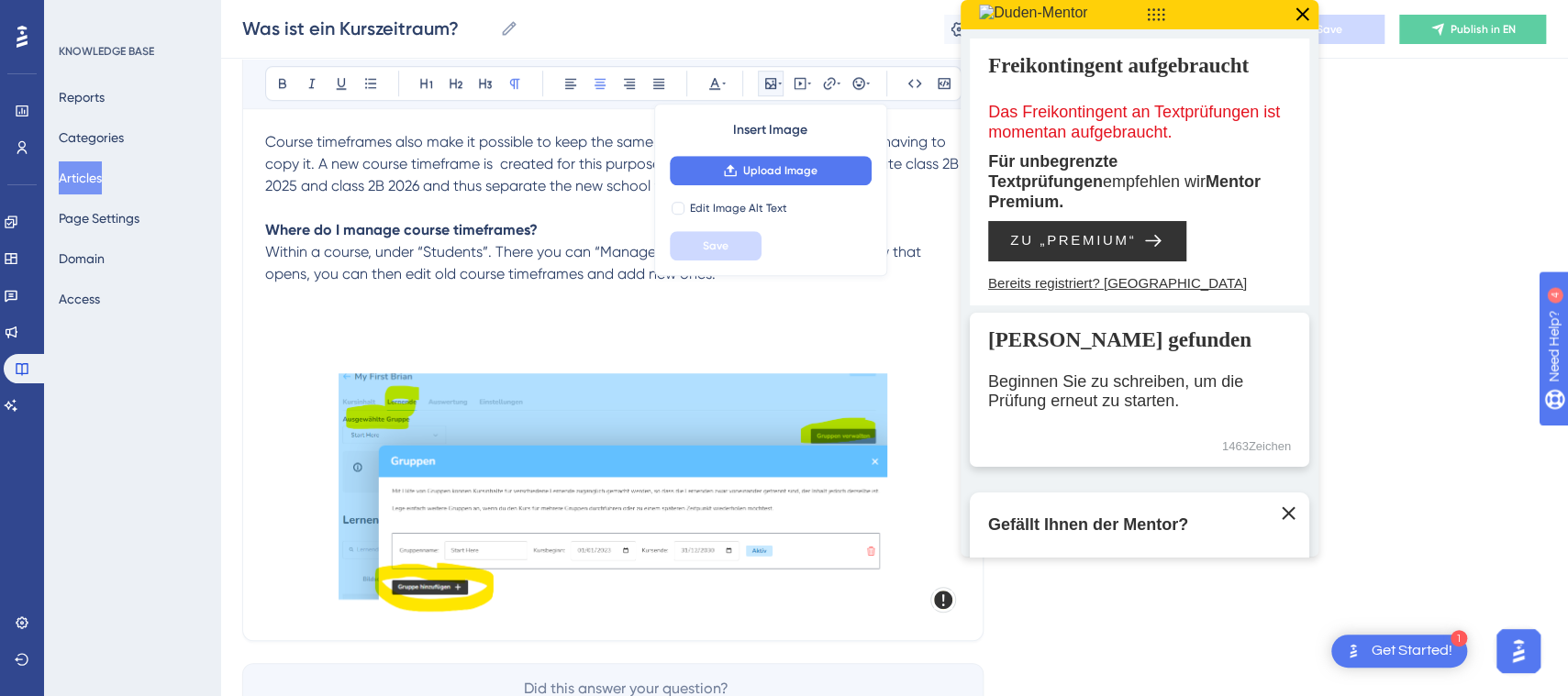
click at [726, 465] on img at bounding box center [613, 492] width 549 height 239
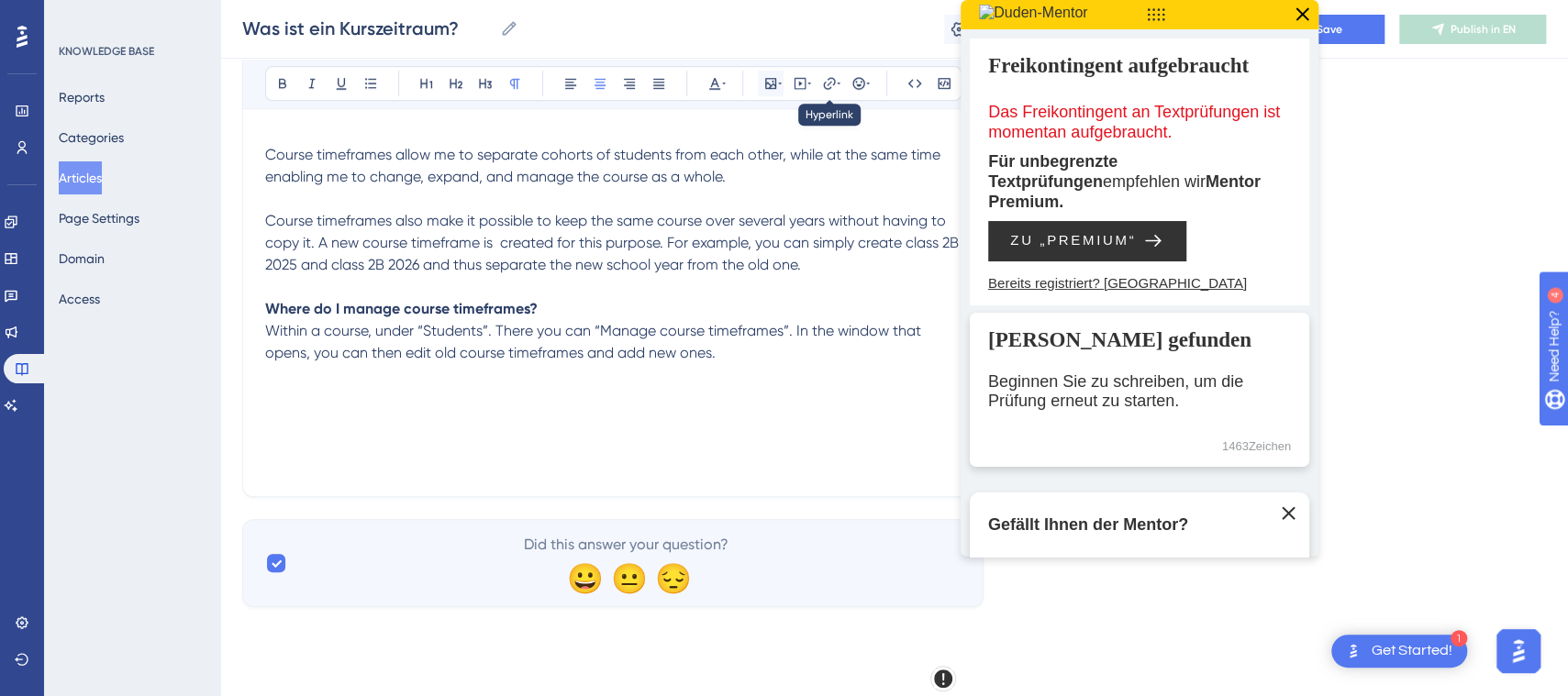
scroll to position [640, 0]
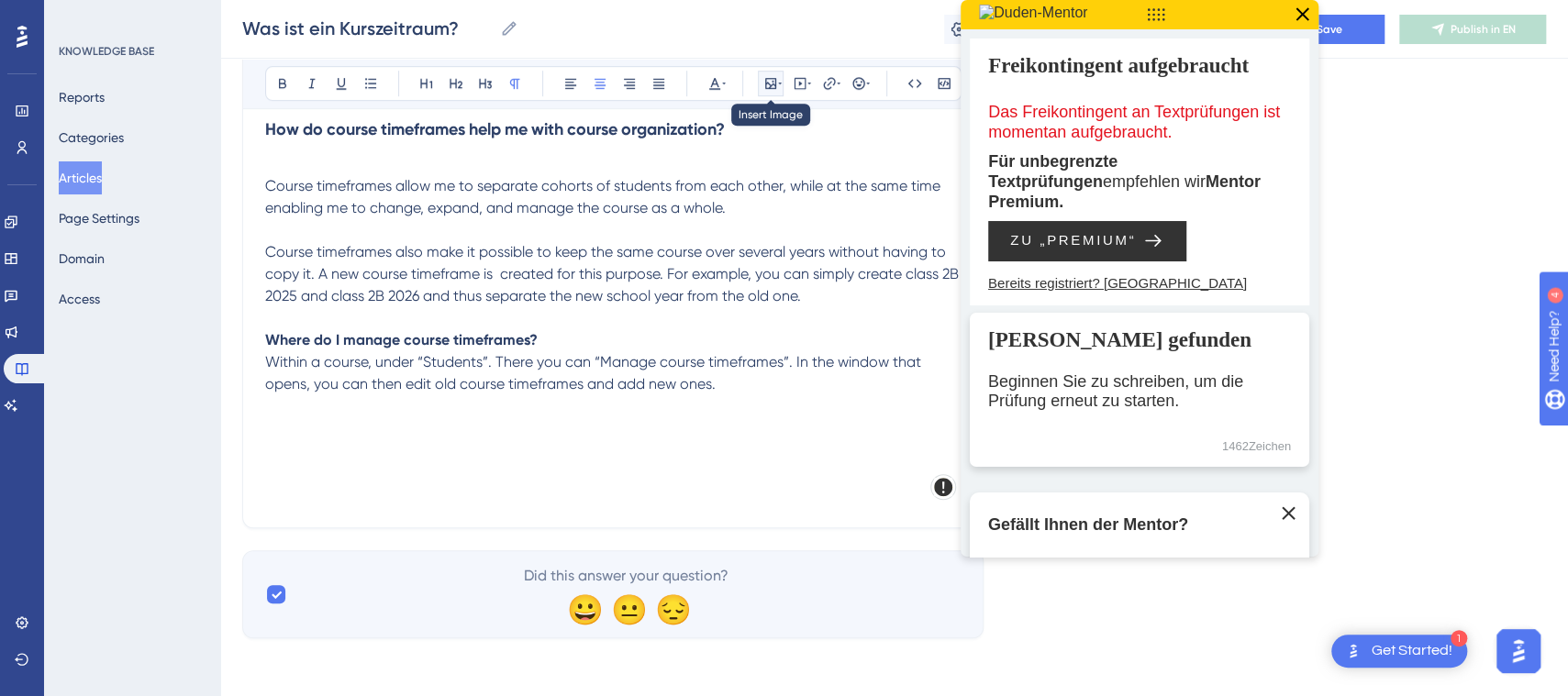
click at [771, 80] on icon at bounding box center [770, 84] width 15 height 15
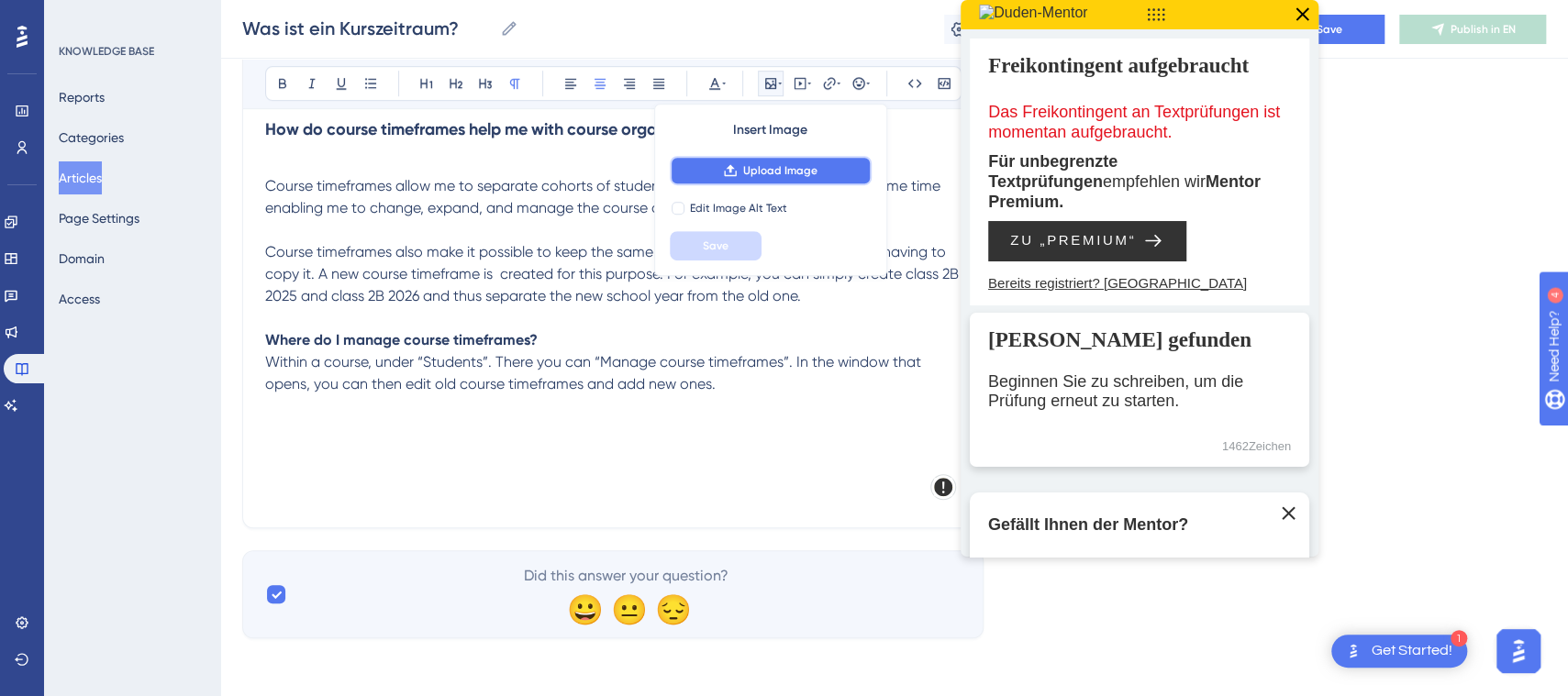
click at [833, 175] on button "Upload Image" at bounding box center [770, 171] width 202 height 30
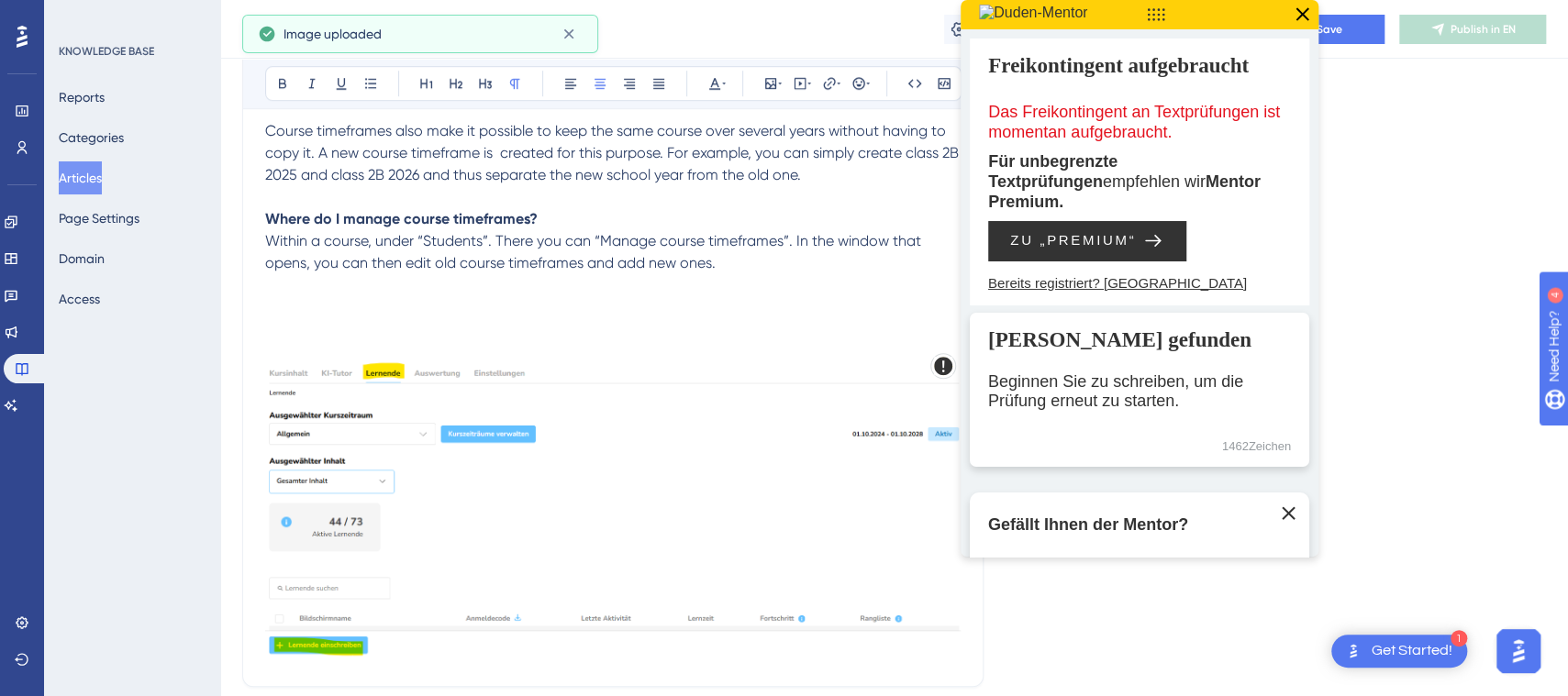
scroll to position [848, 0]
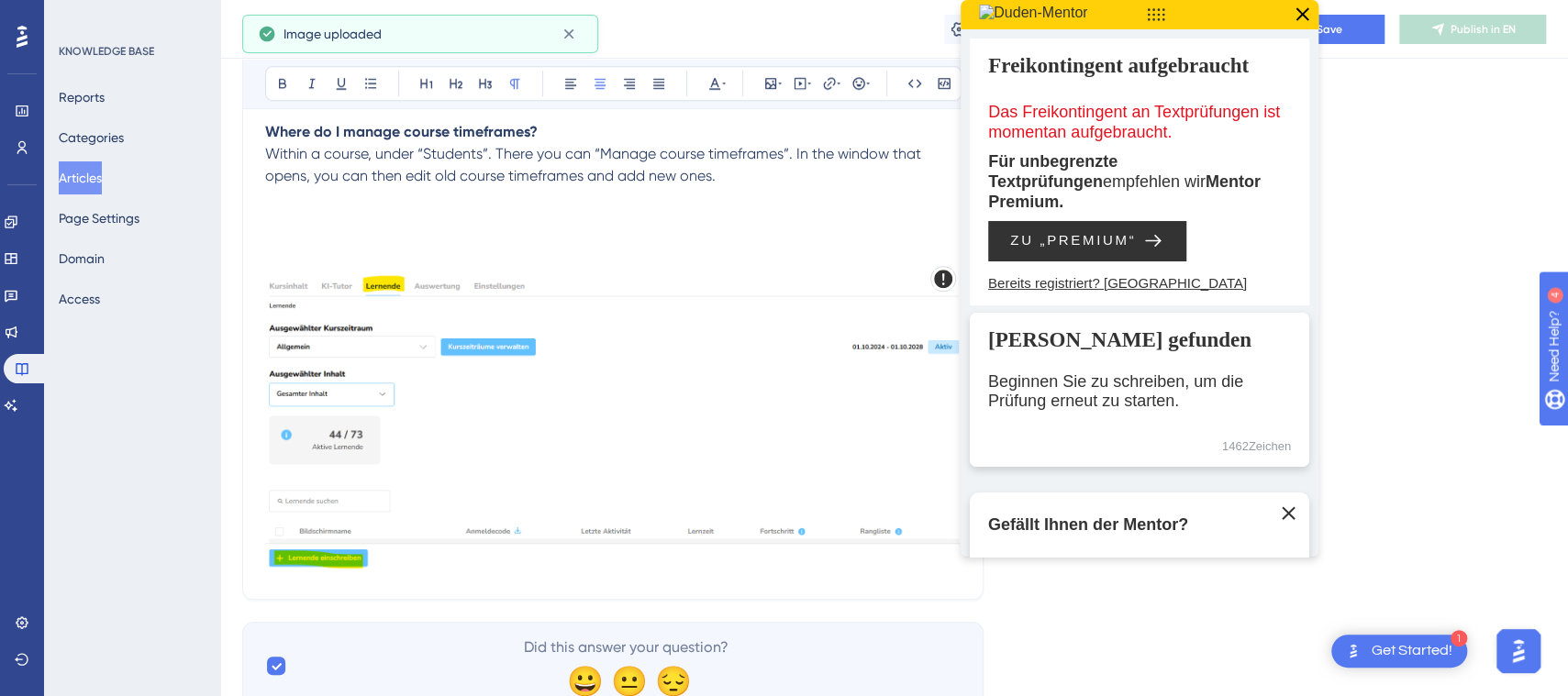
click at [698, 483] on img at bounding box center [613, 423] width 695 height 295
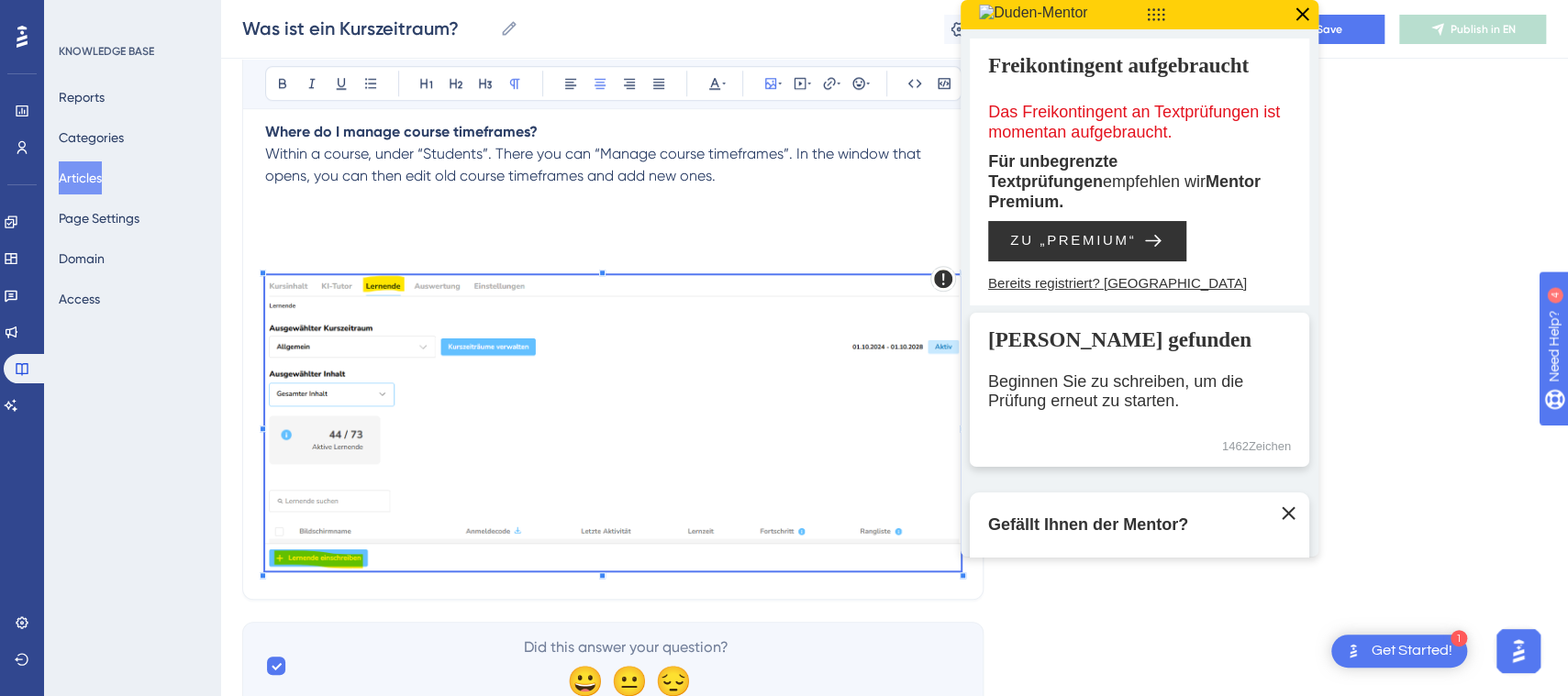
scroll to position [640, 0]
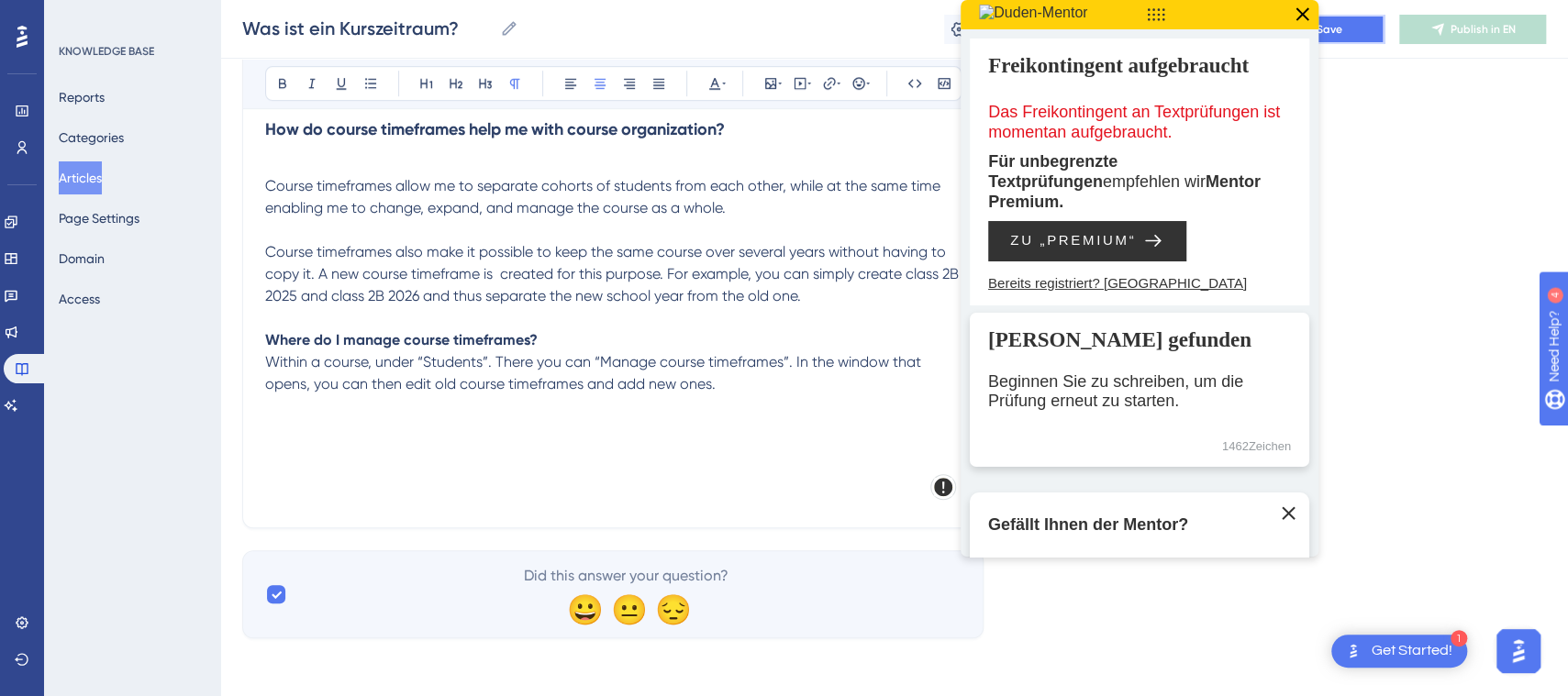
click at [1339, 23] on span "Save" at bounding box center [1329, 29] width 26 height 15
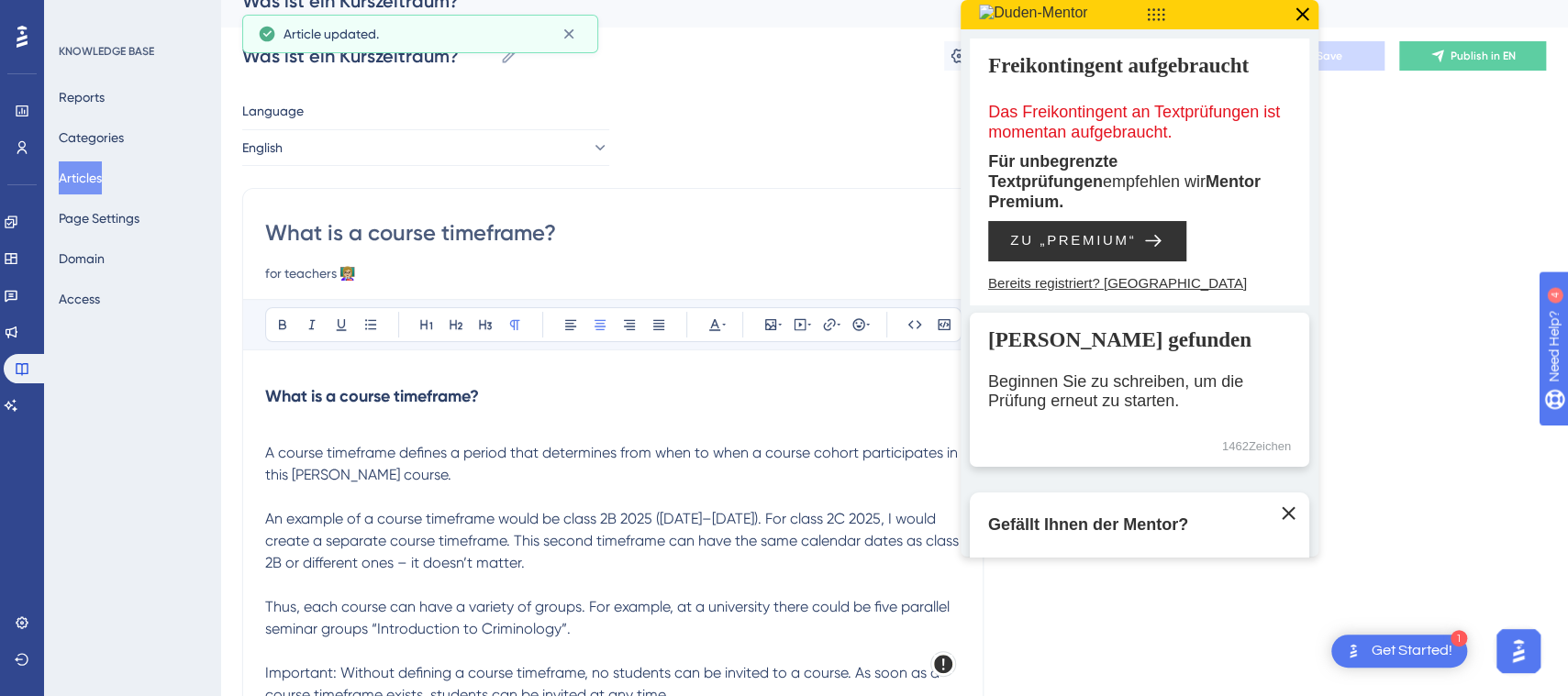
scroll to position [0, 0]
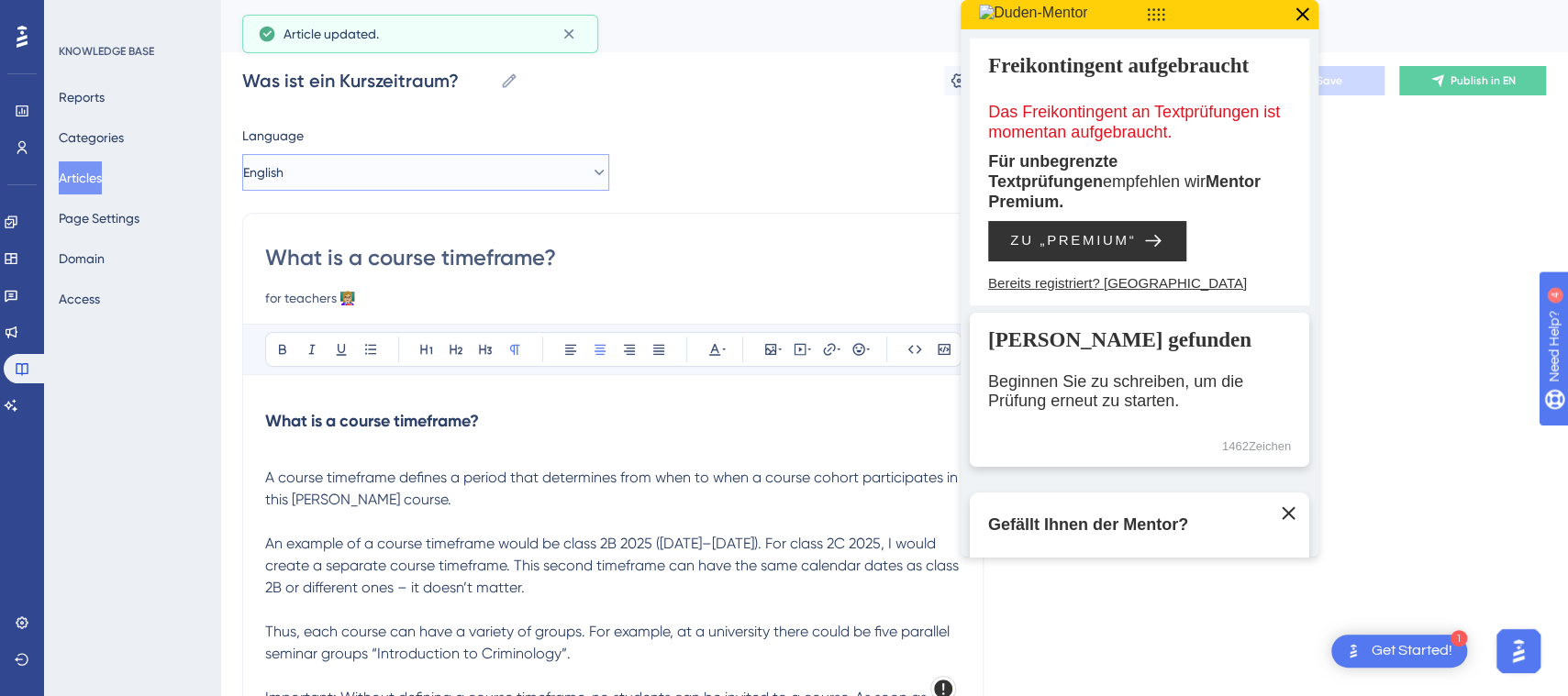
click at [415, 174] on button "English" at bounding box center [425, 172] width 367 height 37
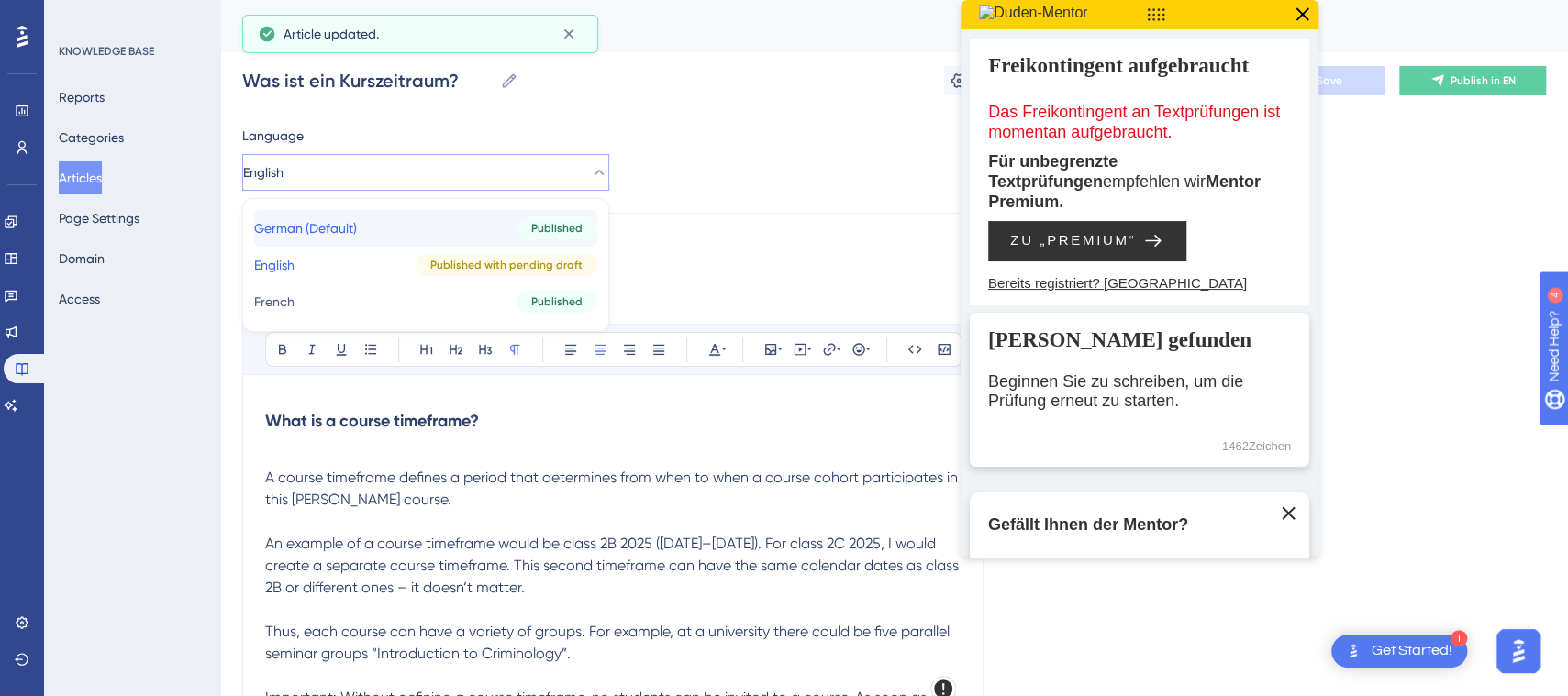
click at [406, 225] on button "German (Default) German (Default) Published" at bounding box center [425, 228] width 343 height 37
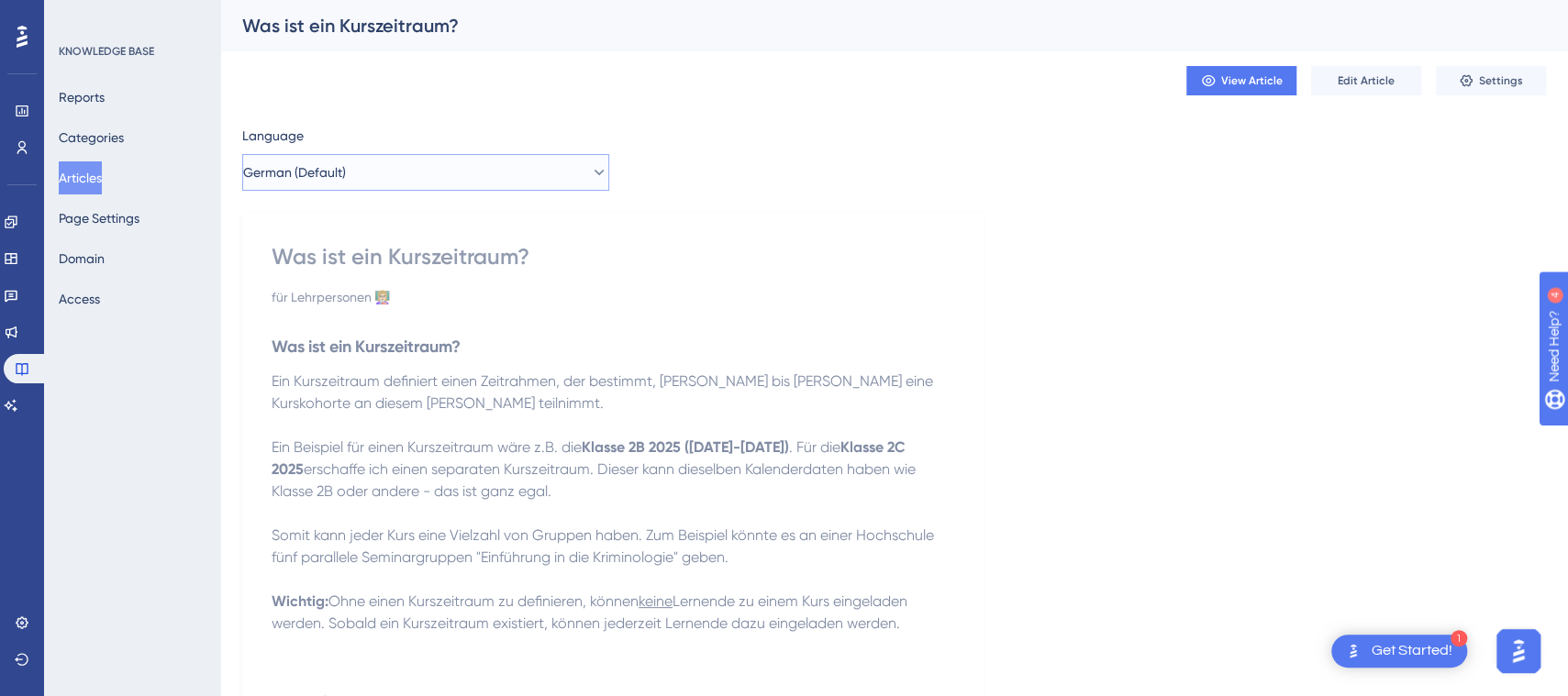
click at [402, 178] on button "German (Default)" at bounding box center [425, 172] width 367 height 37
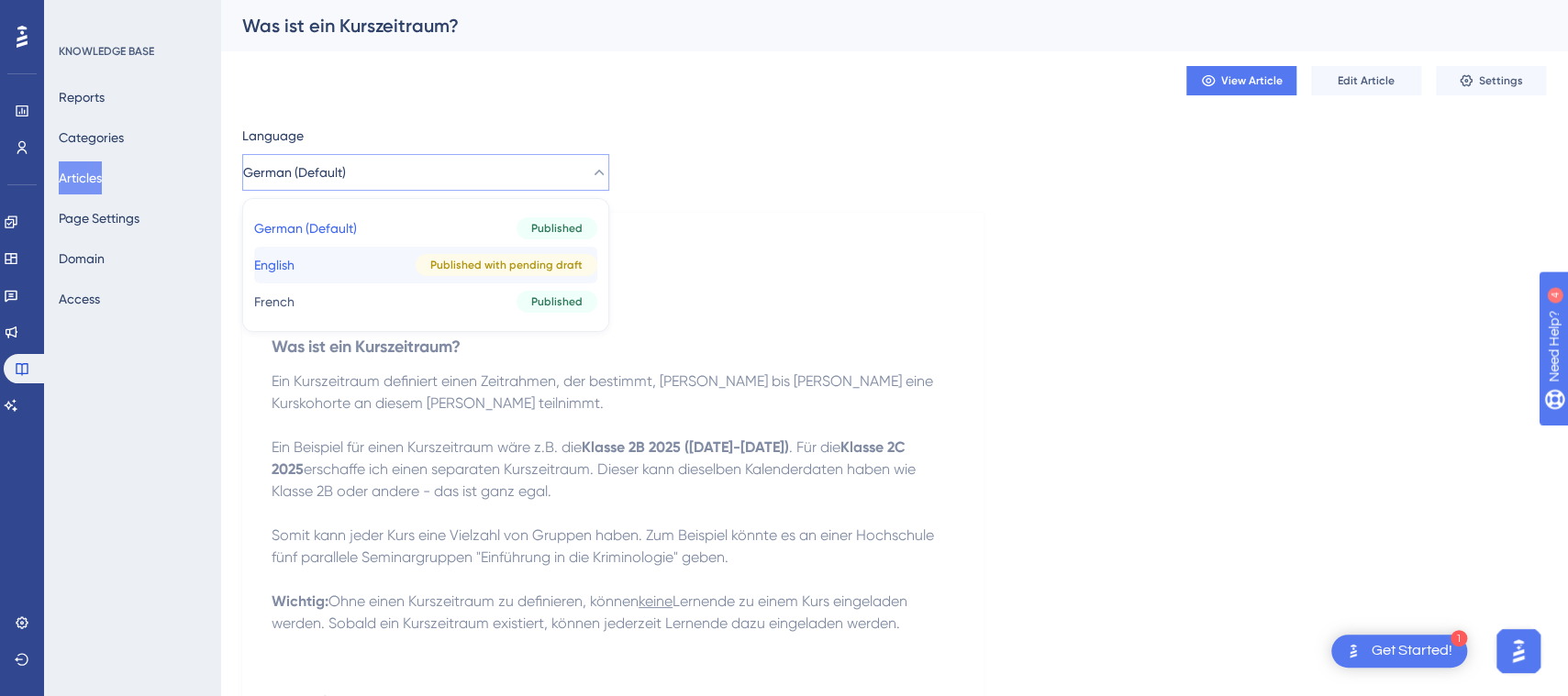
click at [416, 268] on div "Published with pending draft" at bounding box center [506, 264] width 182 height 22
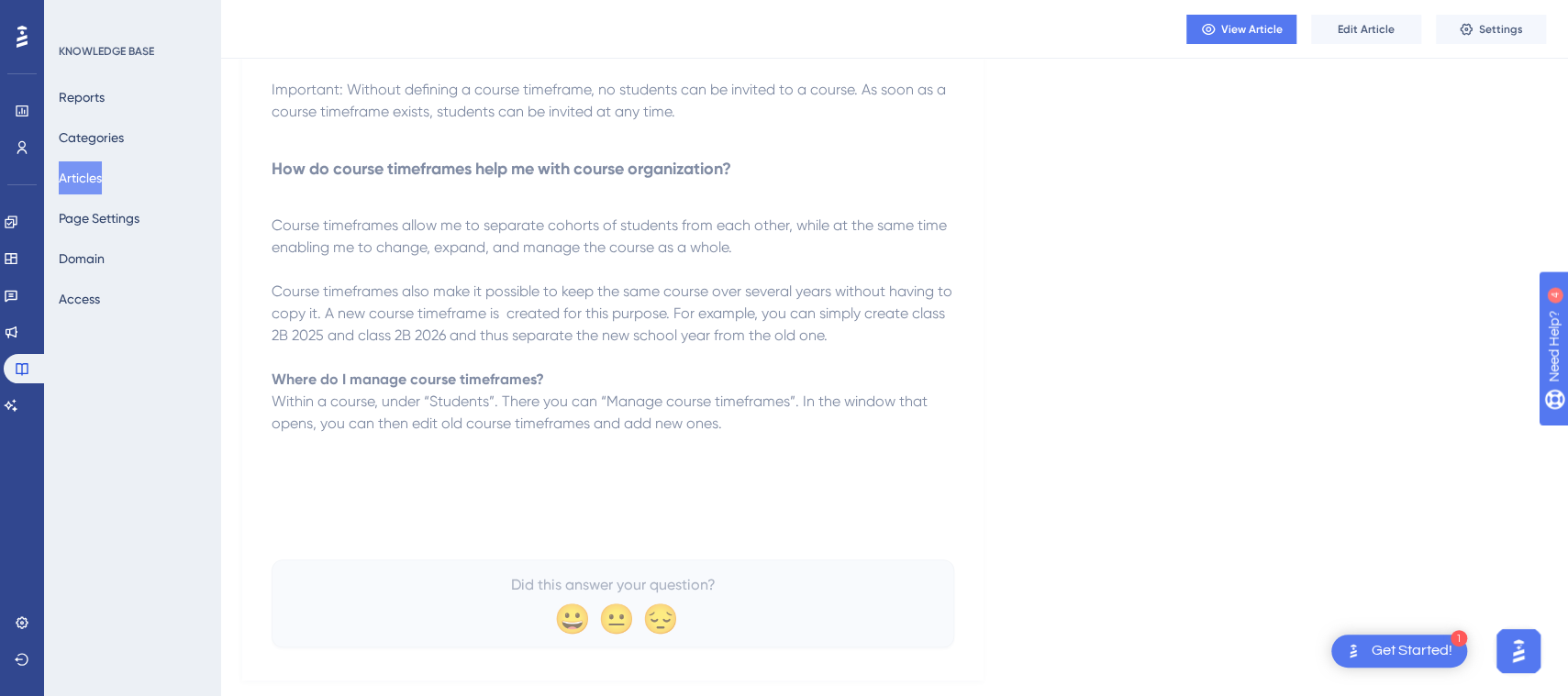
scroll to position [608, 0]
click at [1367, 27] on span "Edit Article" at bounding box center [1366, 29] width 57 height 15
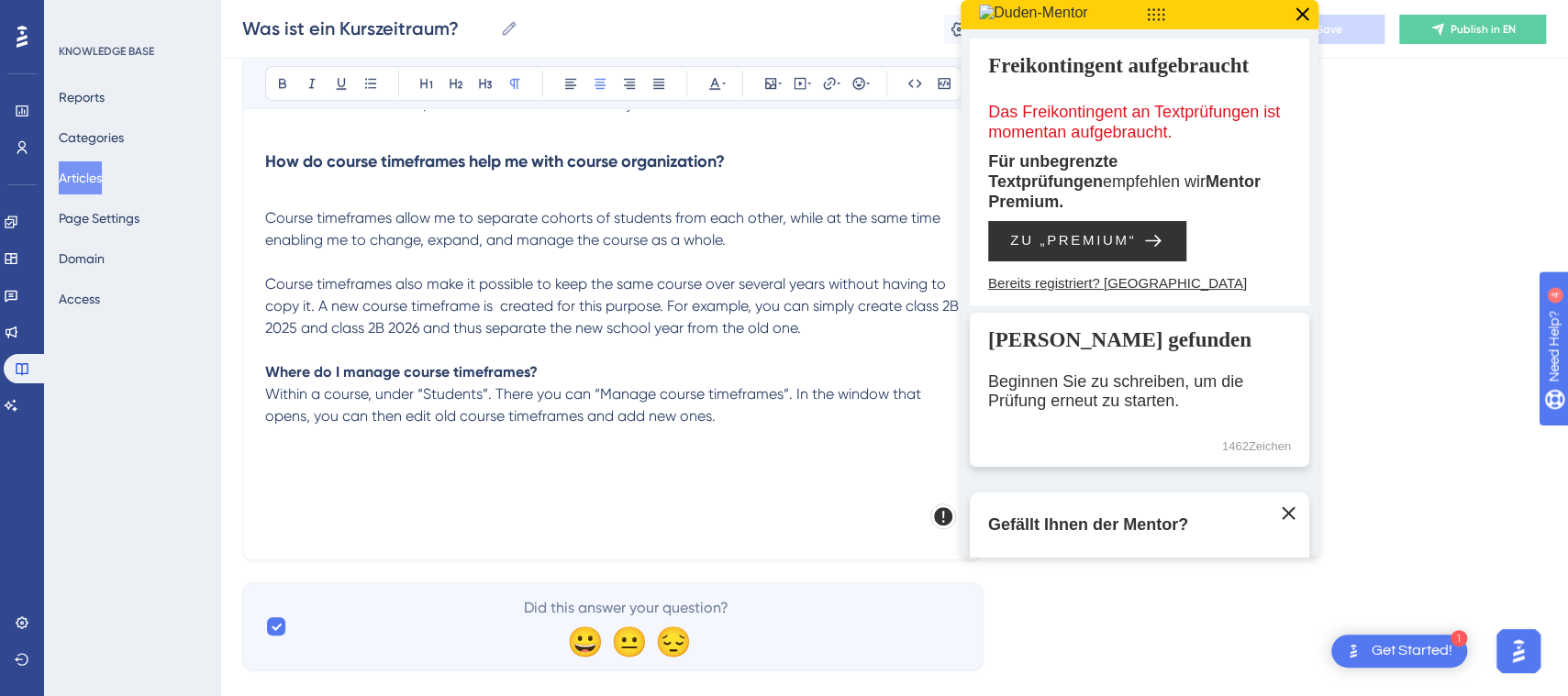
scroll to position [428, 0]
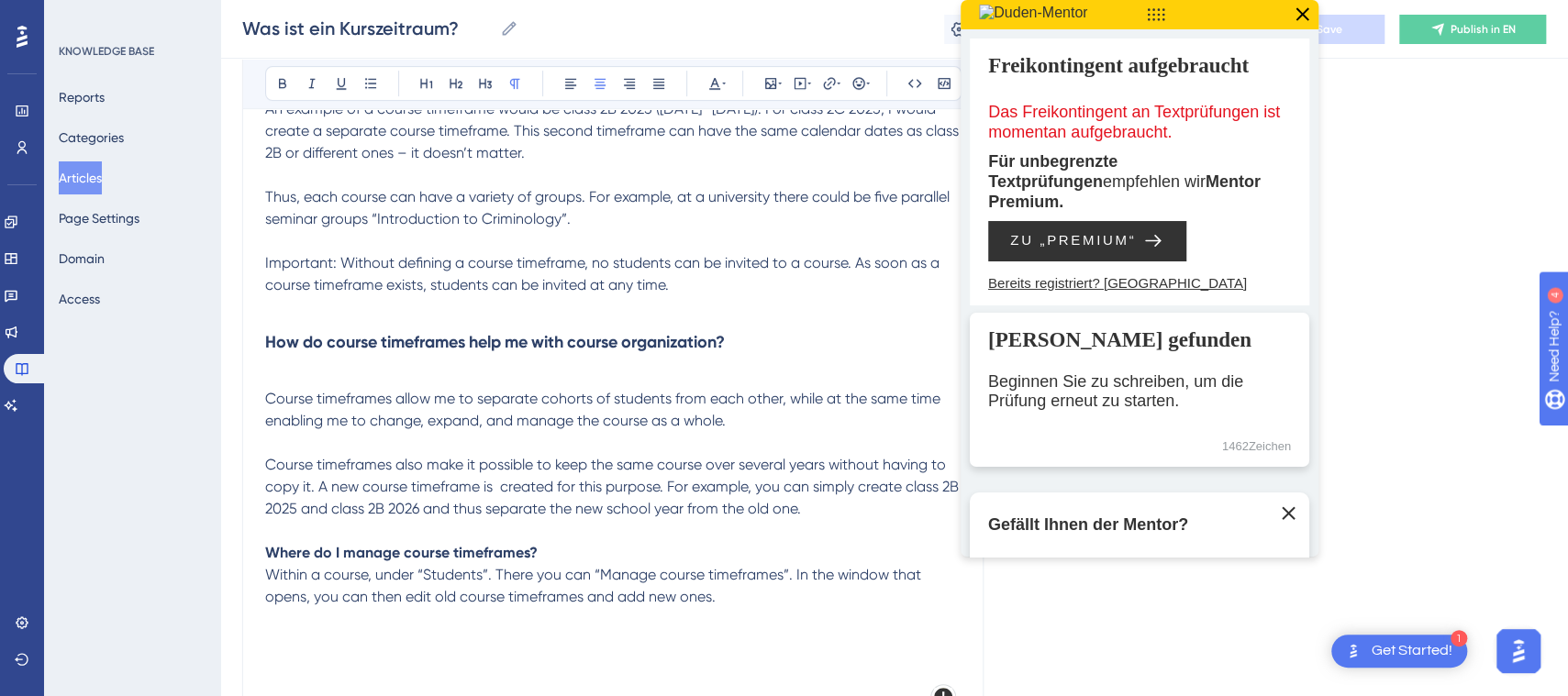
click at [772, 612] on p at bounding box center [613, 618] width 695 height 22
click at [1302, 11] on icon at bounding box center [1302, 15] width 24 height 24
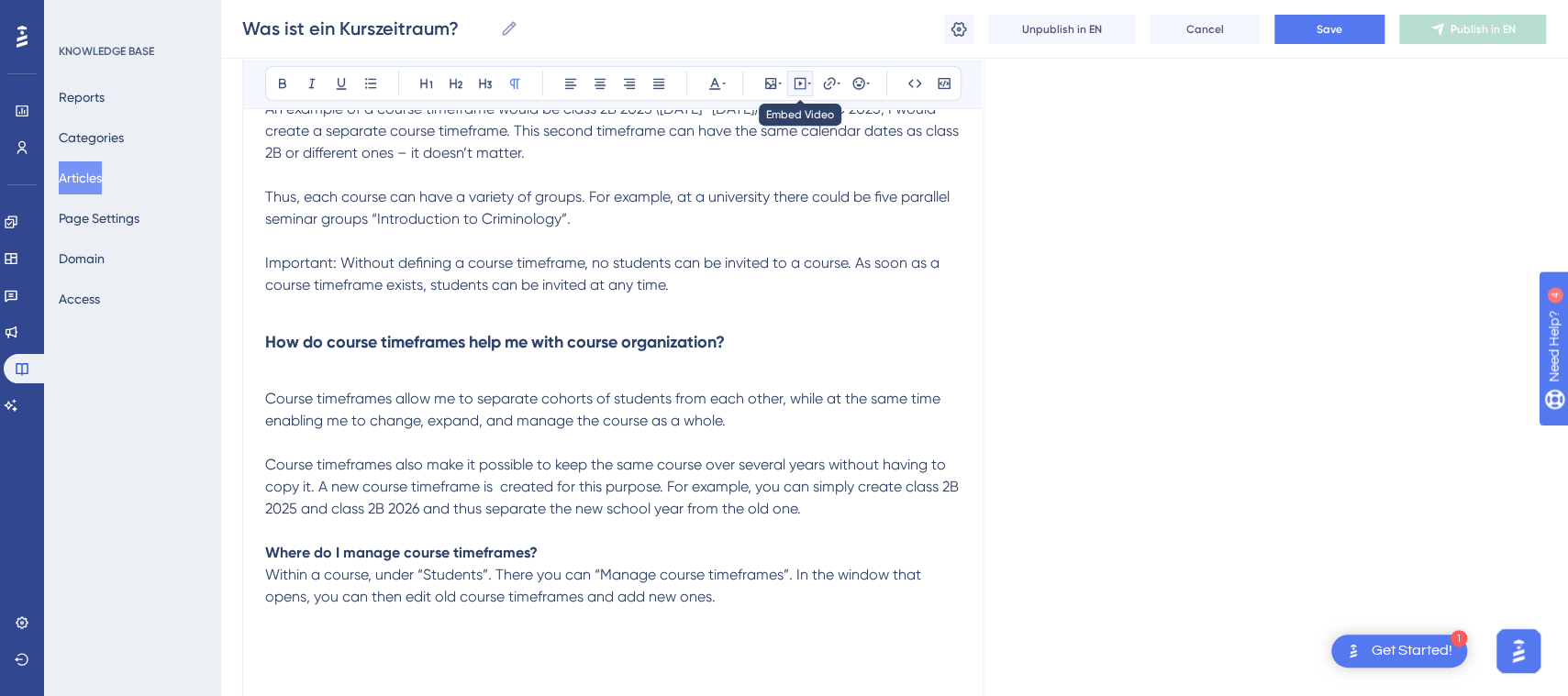
click at [797, 81] on icon at bounding box center [800, 84] width 15 height 15
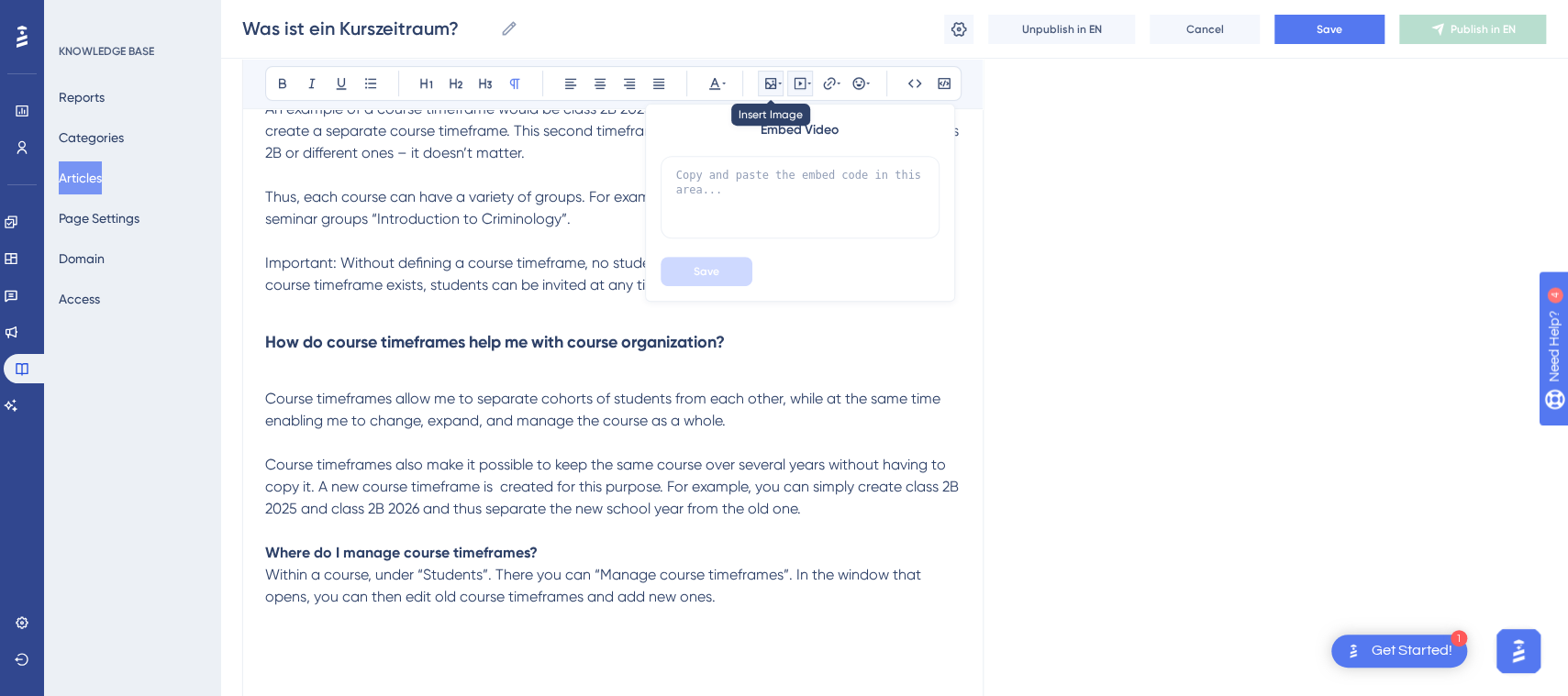
click at [770, 80] on icon at bounding box center [770, 84] width 15 height 15
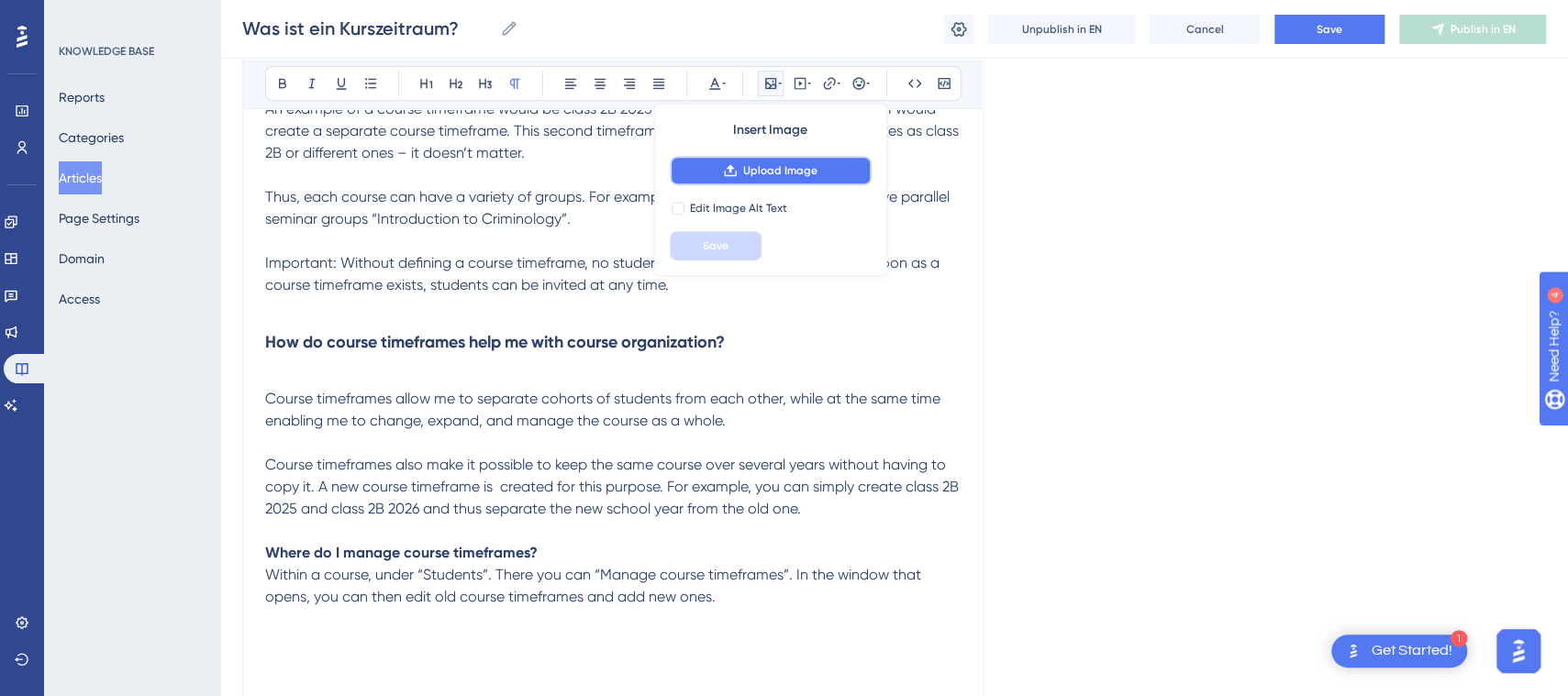
click at [750, 157] on button "Upload Image" at bounding box center [770, 171] width 202 height 30
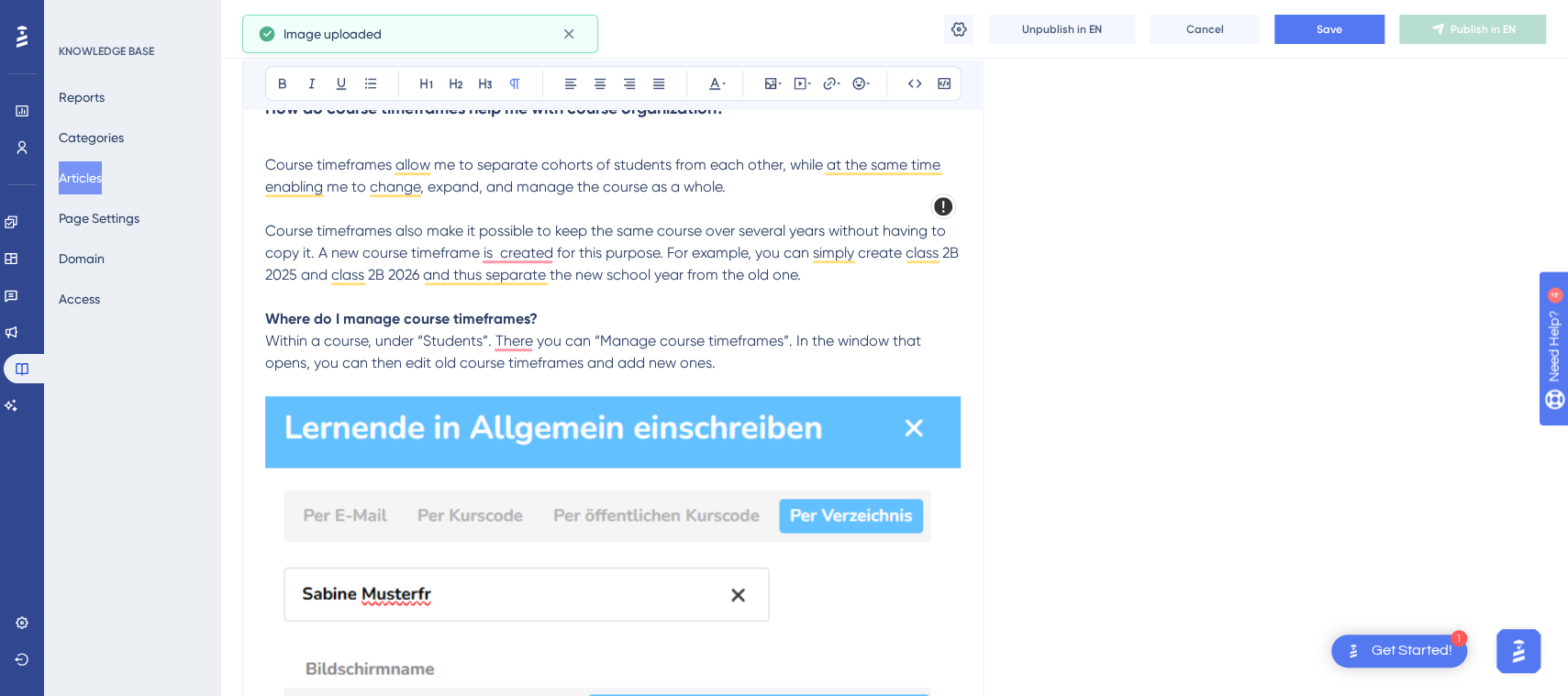
scroll to position [562, 0]
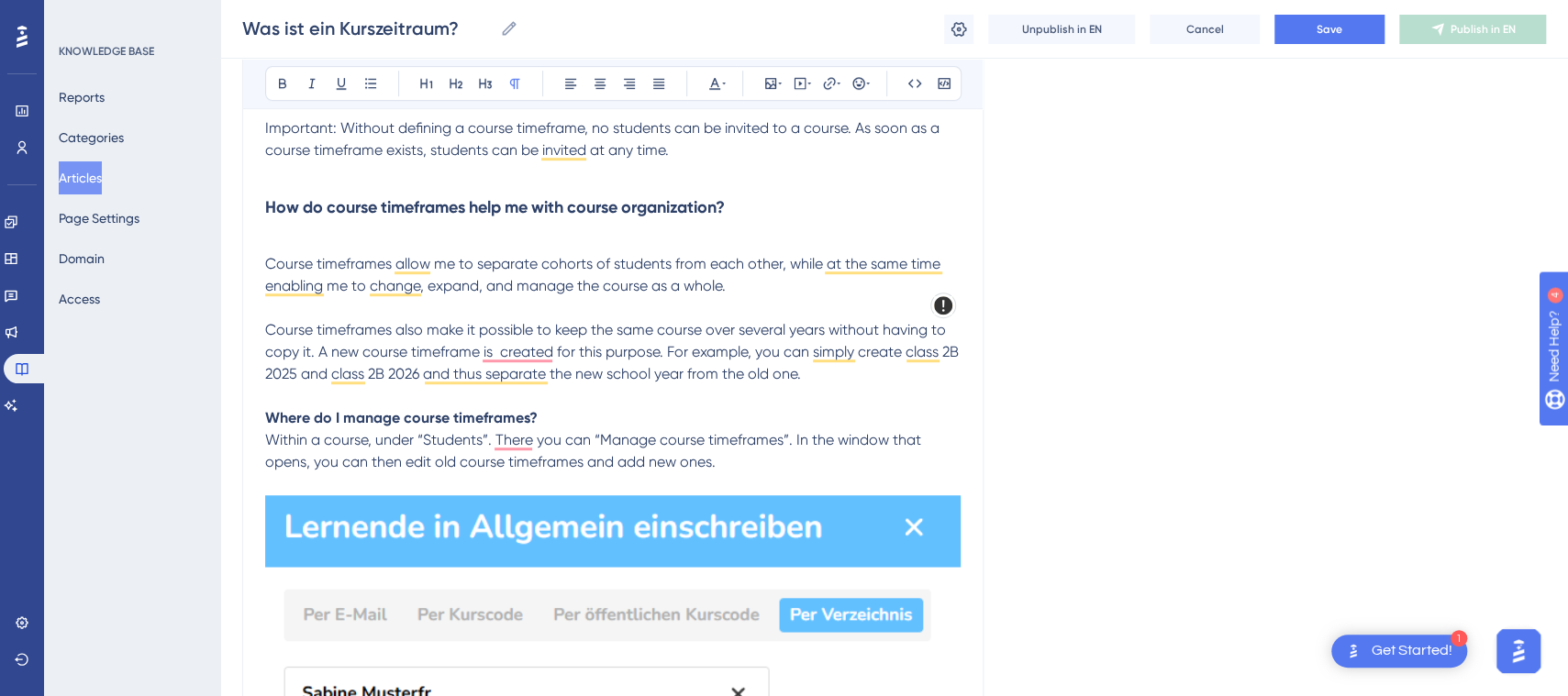
click at [743, 511] on img "To enrich screen reader interactions, please activate Accessibility in Grammarl…" at bounding box center [613, 698] width 695 height 407
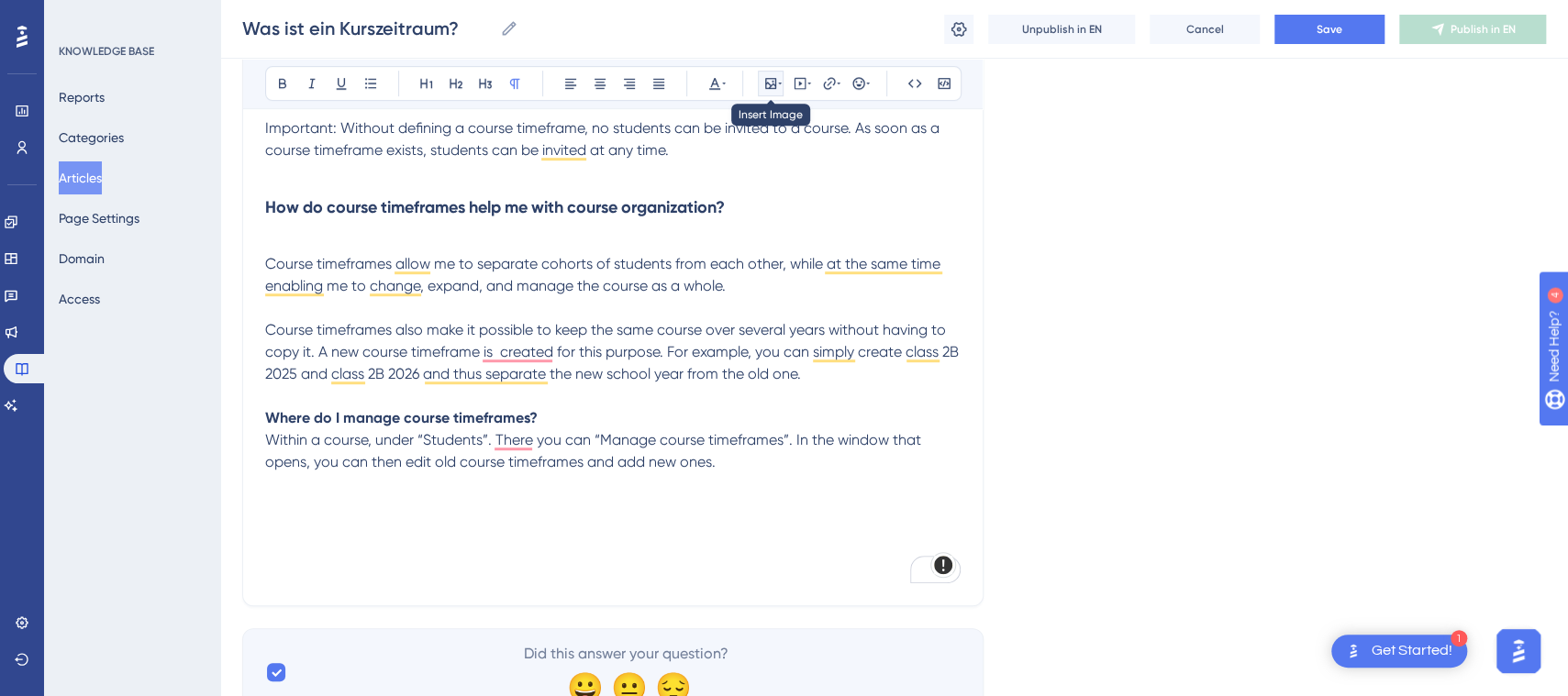
click at [763, 71] on button at bounding box center [771, 84] width 26 height 26
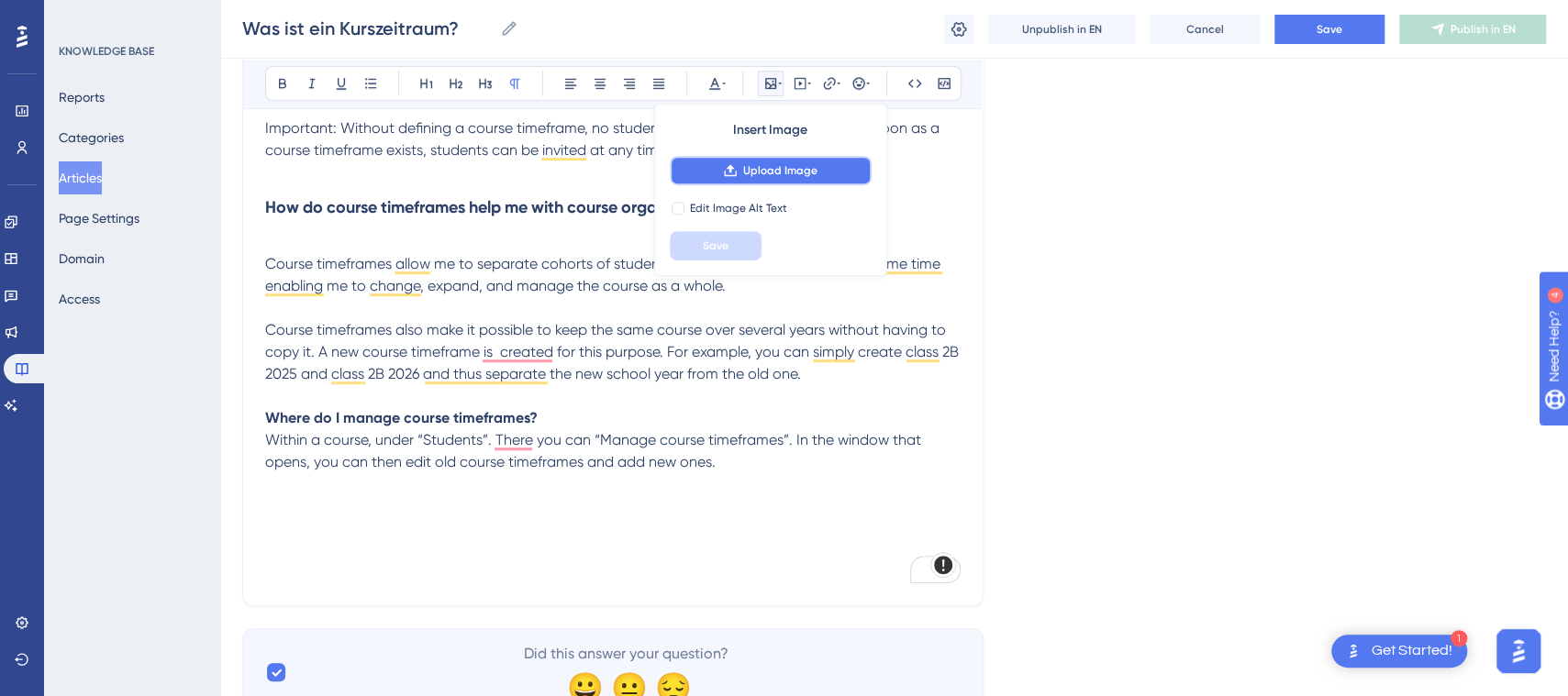
click at [795, 178] on button "Upload Image" at bounding box center [770, 171] width 202 height 30
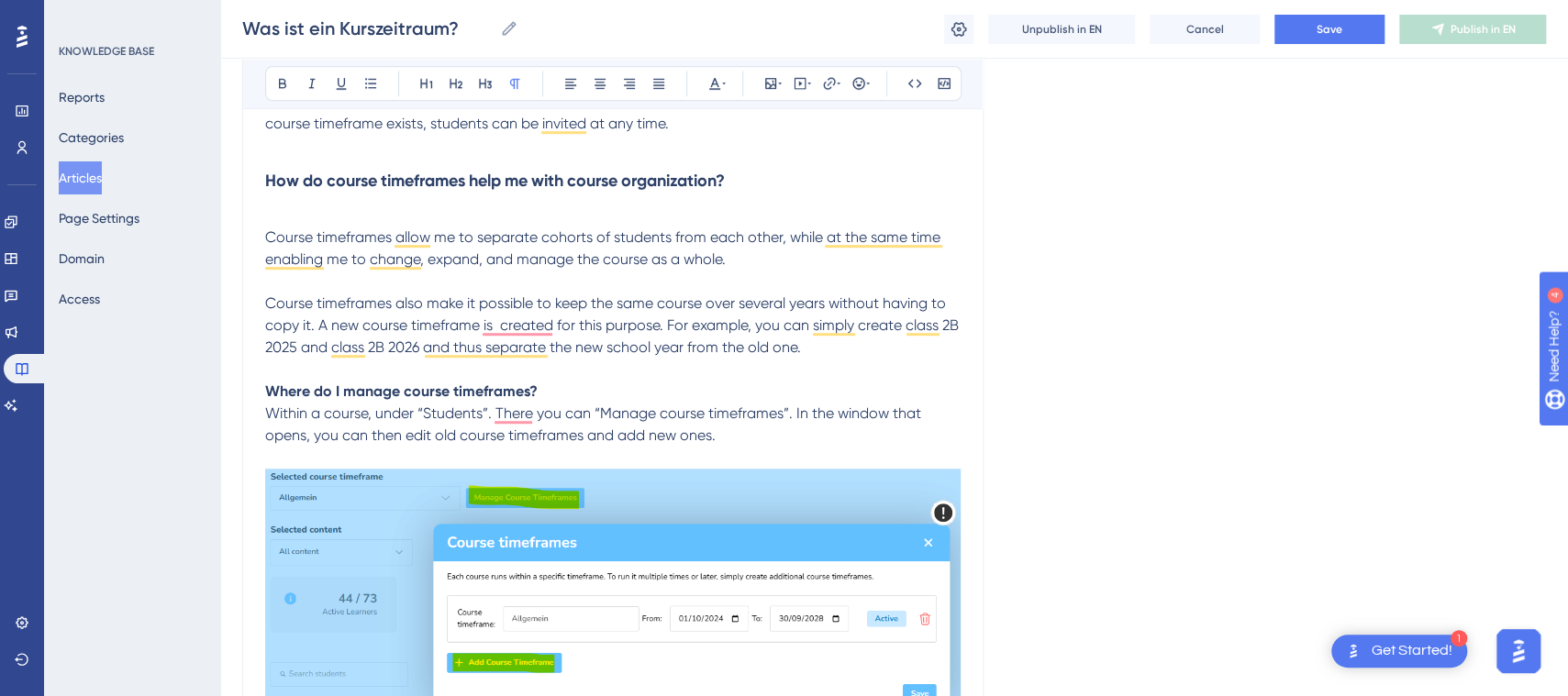
scroll to position [633, 0]
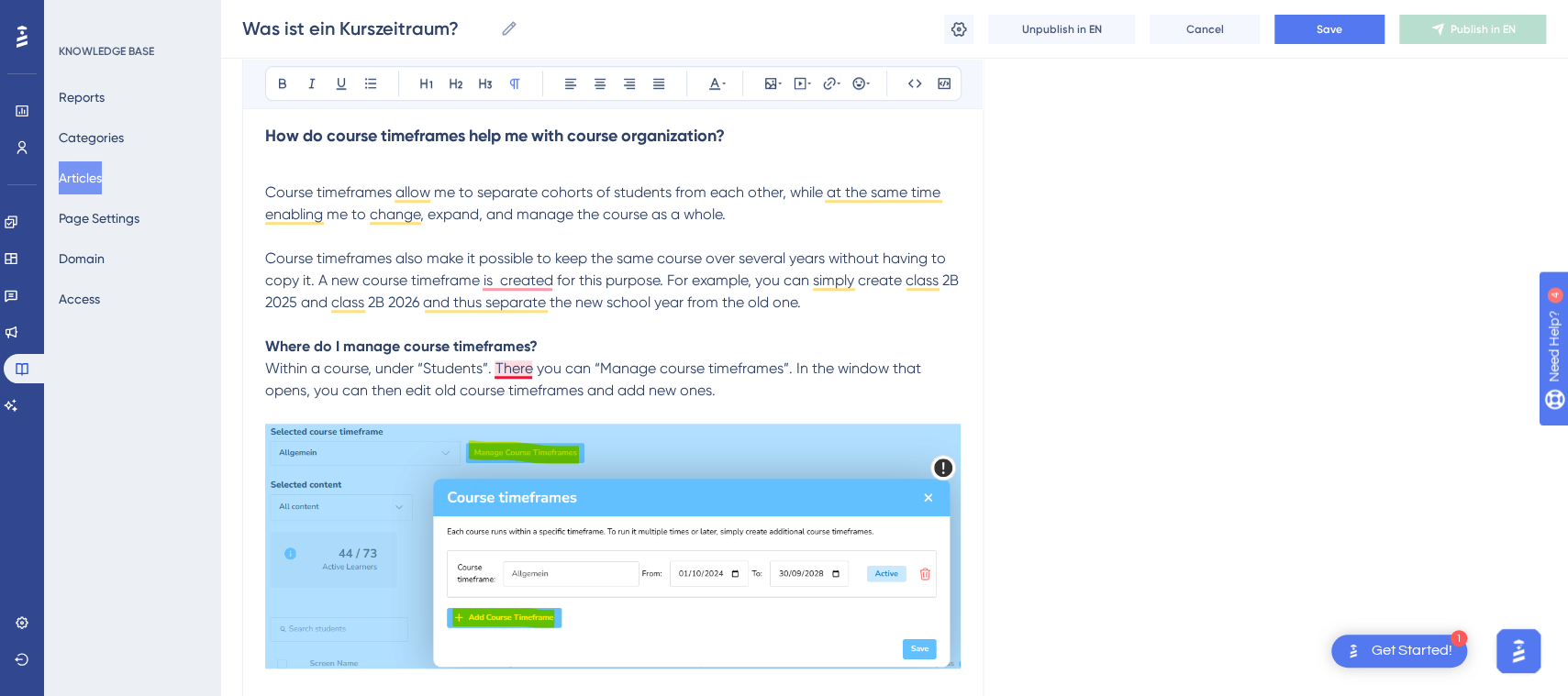
click at [529, 369] on span "Within a course, under “Students”. There you can “Manage course timeframes”. In…" at bounding box center [595, 380] width 660 height 40
click at [738, 388] on p "Where do I manage course timeframes? Within a course, under “Students”. There, …" at bounding box center [613, 369] width 695 height 66
click at [1335, 29] on span "Save" at bounding box center [1329, 29] width 26 height 15
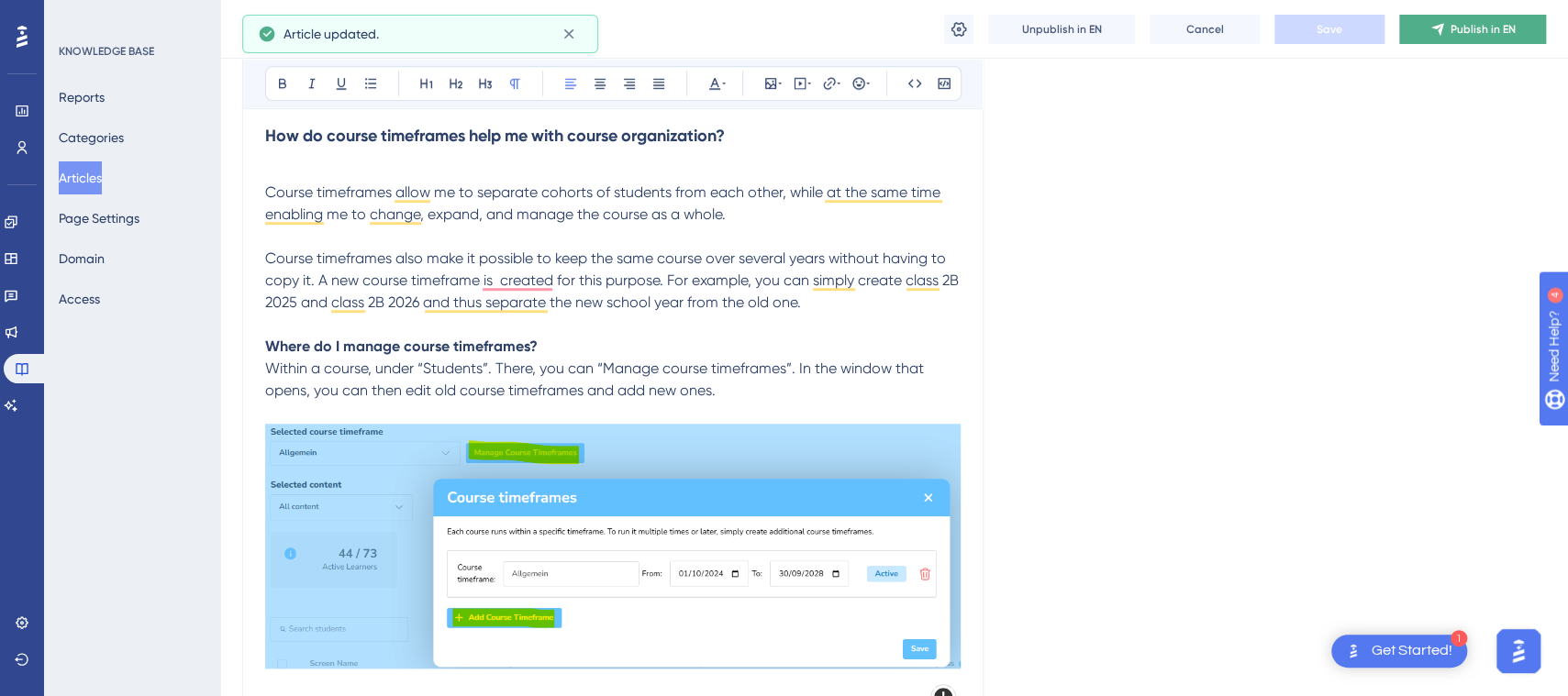
click at [1424, 30] on button "Publish in EN" at bounding box center [1472, 30] width 147 height 30
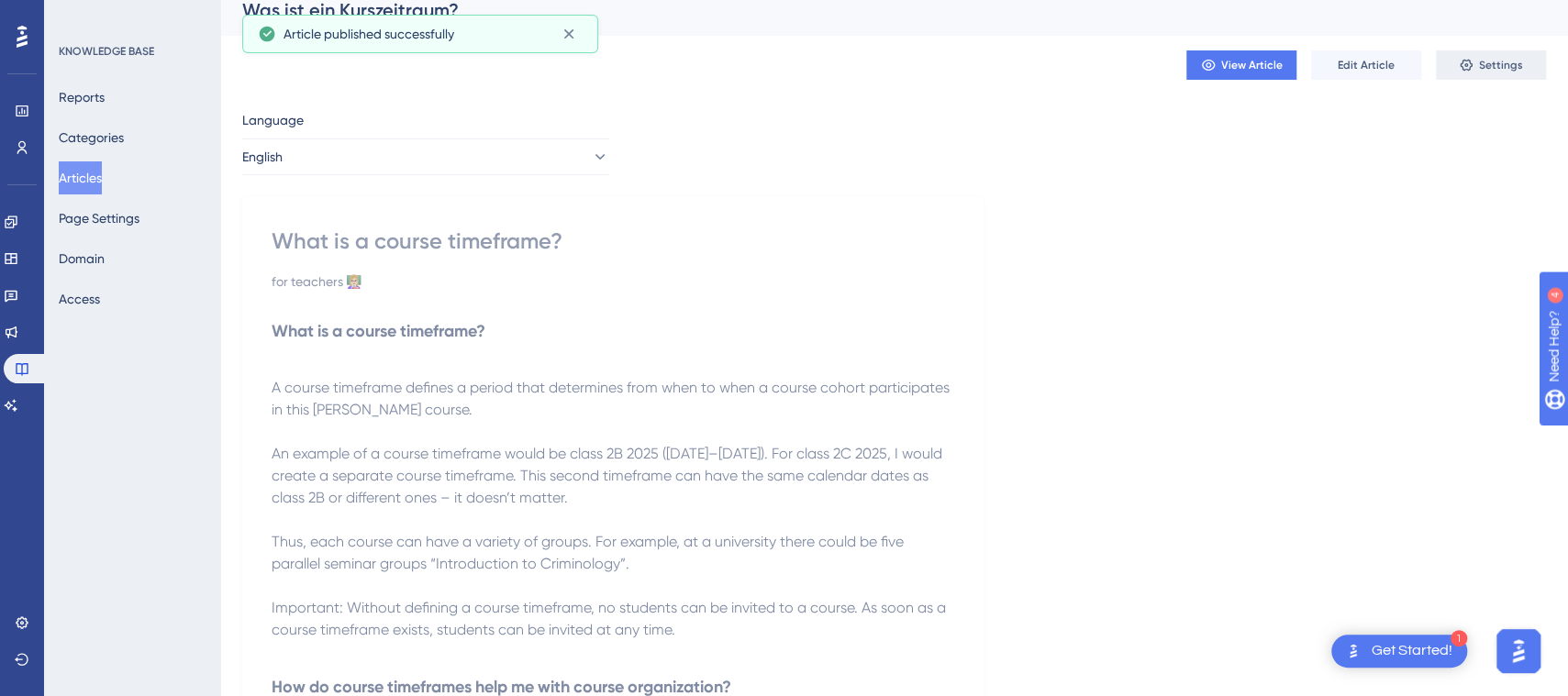
scroll to position [10, 0]
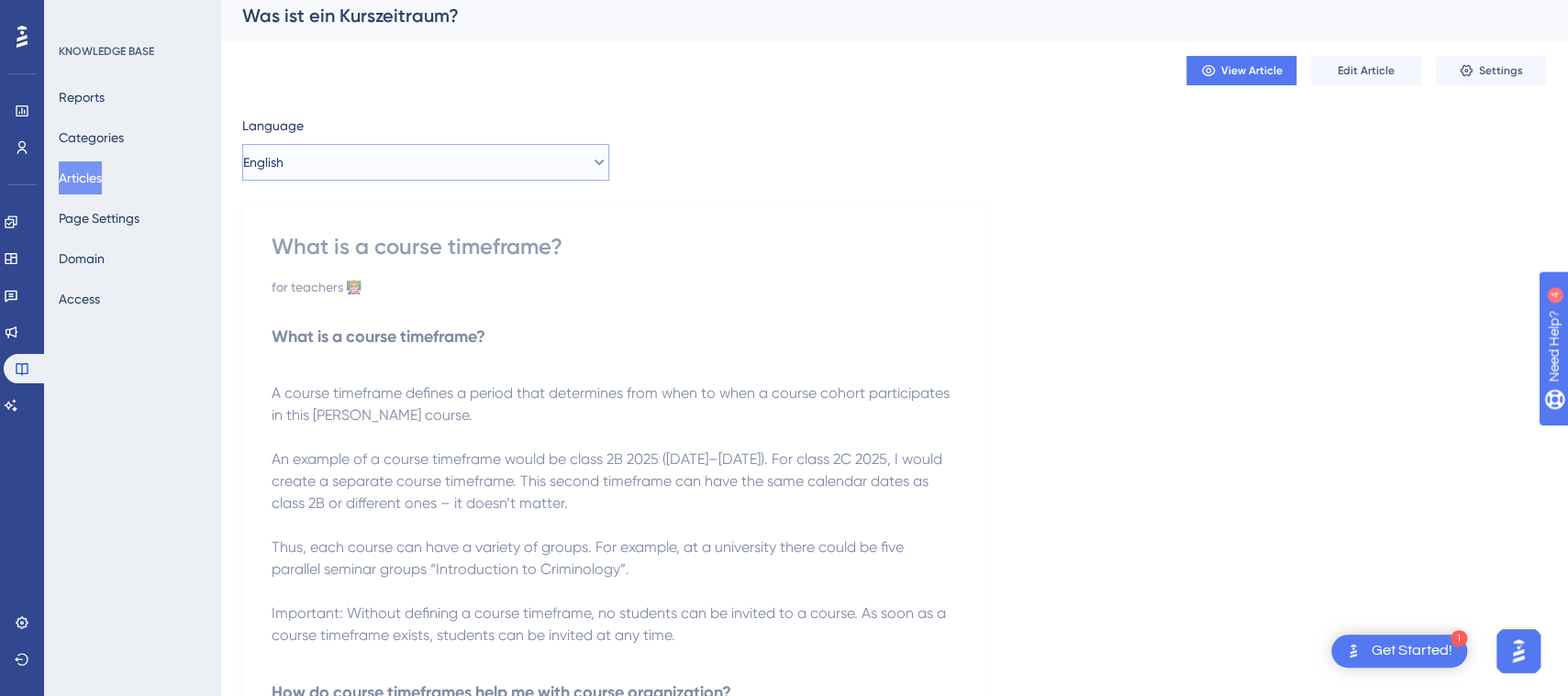
click at [546, 153] on button "English" at bounding box center [425, 162] width 367 height 37
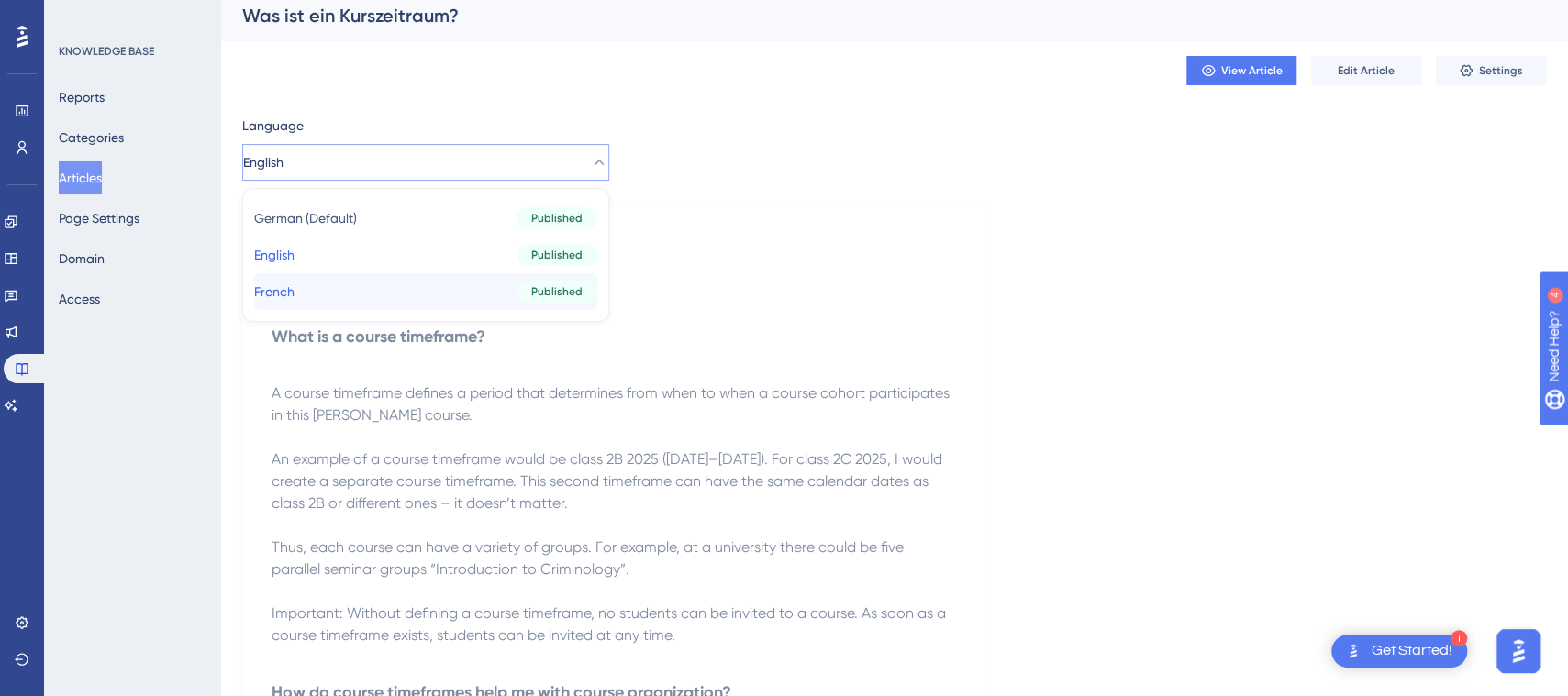
click at [453, 287] on button "French French Published" at bounding box center [425, 291] width 343 height 37
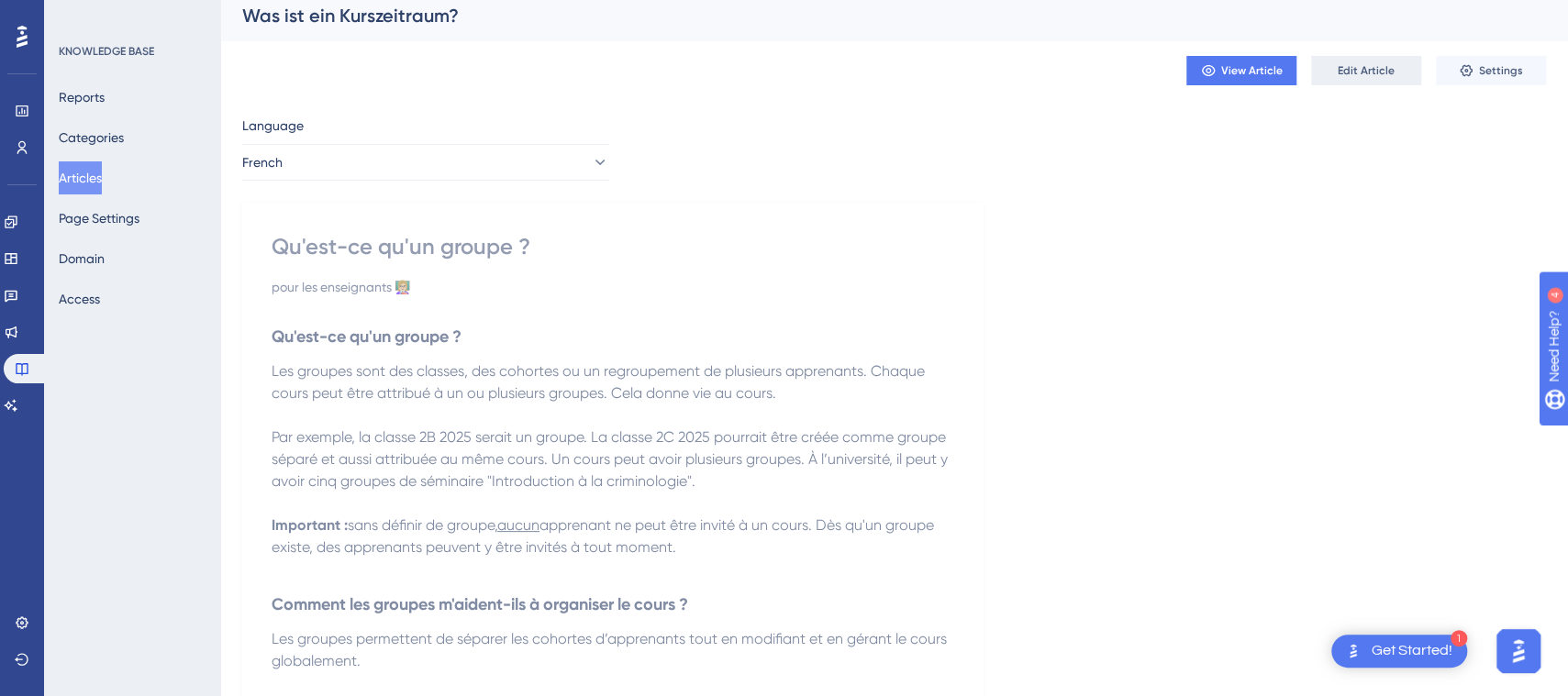
click at [1354, 68] on span "Edit Article" at bounding box center [1366, 71] width 57 height 15
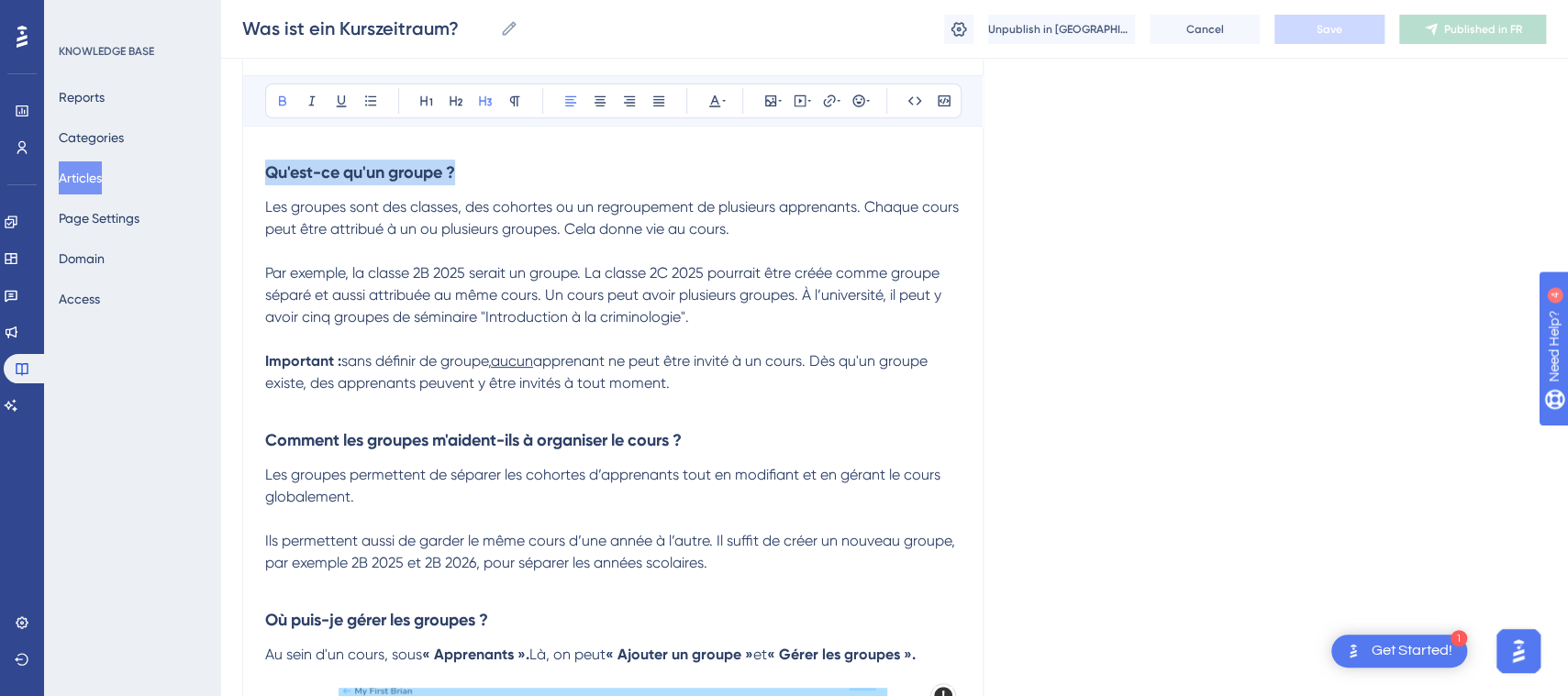
drag, startPoint x: 504, startPoint y: 174, endPoint x: 247, endPoint y: 166, distance: 257.1
click at [247, 166] on div "Qu'est-ce qu'un groupe ? pour les enseignants 👩🏼‍🏫 Bold Italic Underline Bullet…" at bounding box center [612, 459] width 741 height 991
click at [261, 170] on div "Qu'est-ce qu'un groupe ? pour les enseignants 👩🏼‍🏫 Bold Italic Underline Bullet…" at bounding box center [612, 459] width 741 height 991
click at [269, 170] on strong "Qu'est-ce qu'un groupe ?" at bounding box center [360, 172] width 190 height 20
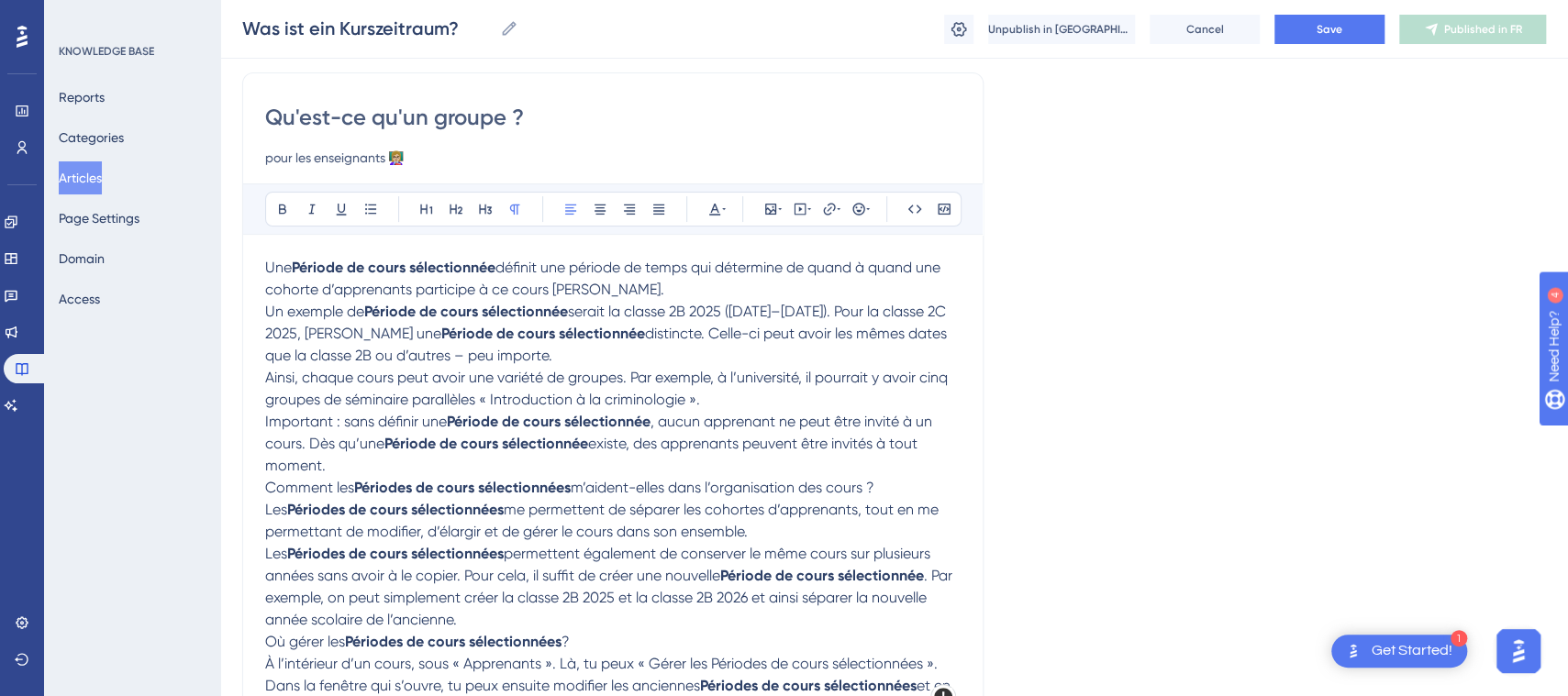
scroll to position [185, 0]
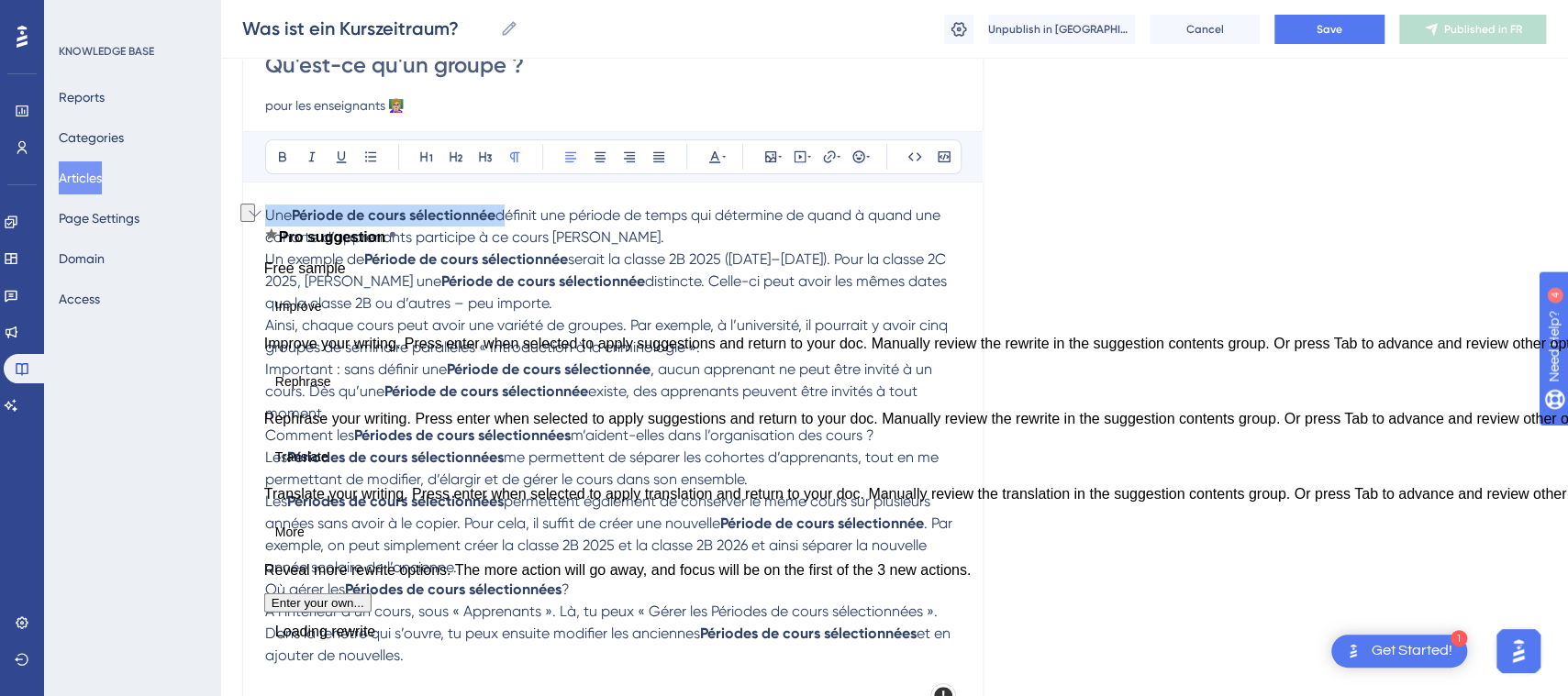
copy p "Une Période de cours sélectionnée"
click at [557, 69] on input "Qu'est-ce qu'un groupe ?" at bounding box center [613, 66] width 695 height 30
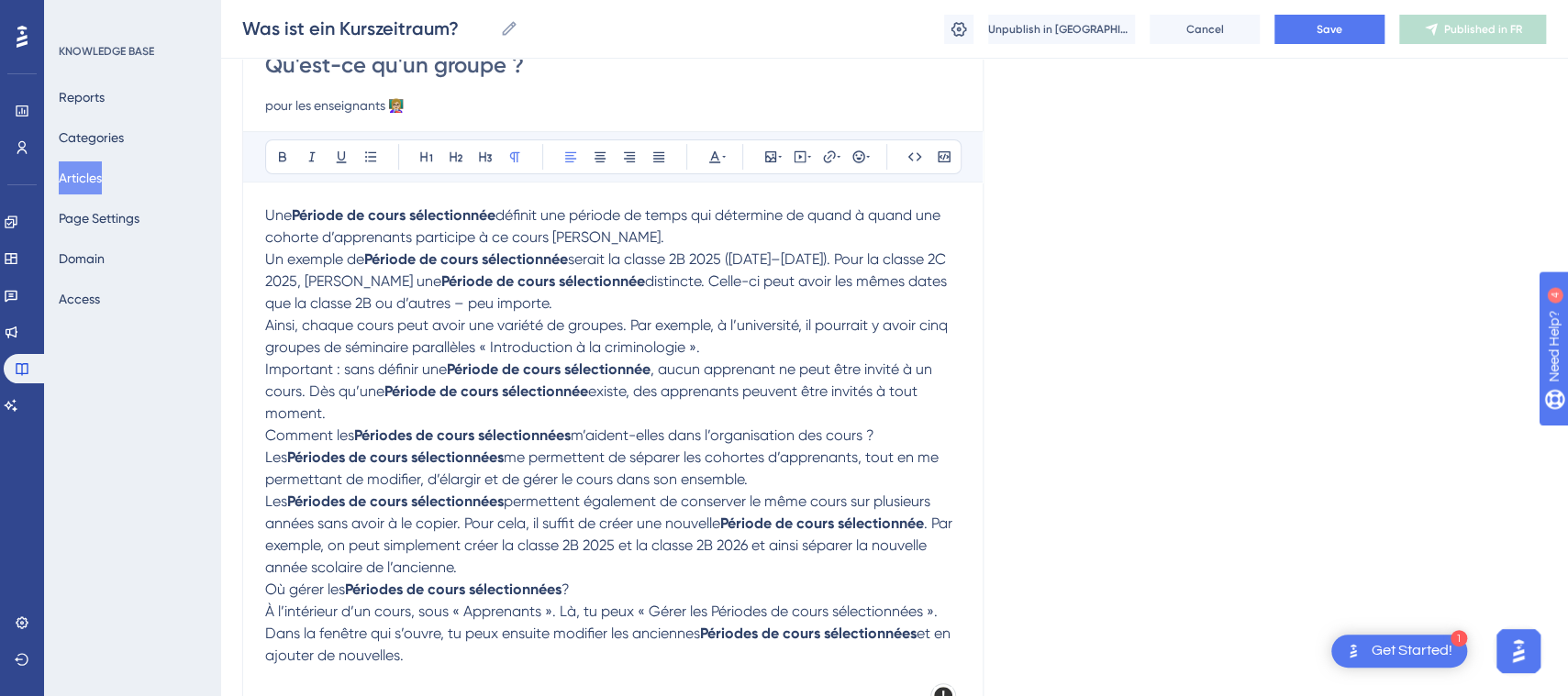
paste input "Une Période de cours sélectionnée"
click at [540, 68] on input "Qu'est-ce qu'un groupe ? Une Période de cours sélectionnée" at bounding box center [613, 66] width 695 height 30
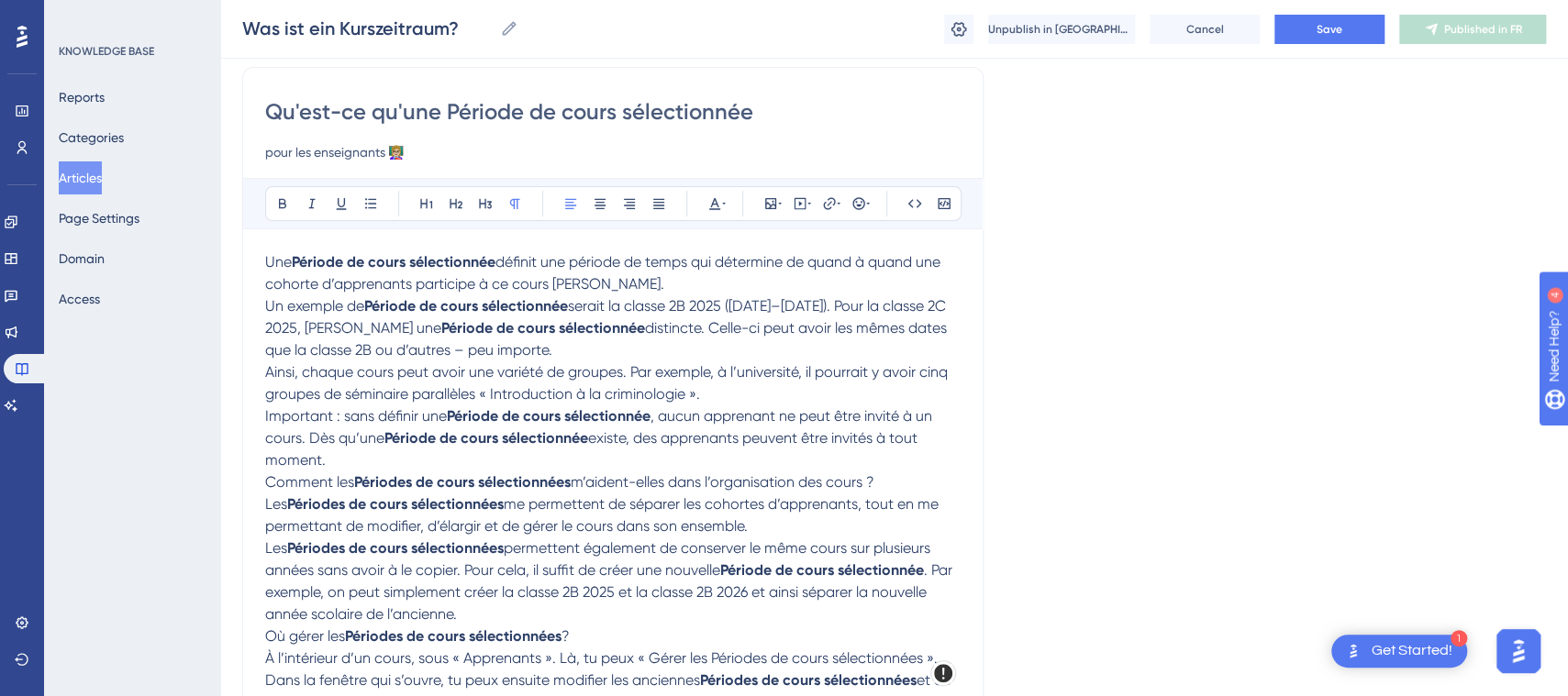
scroll to position [107, 0]
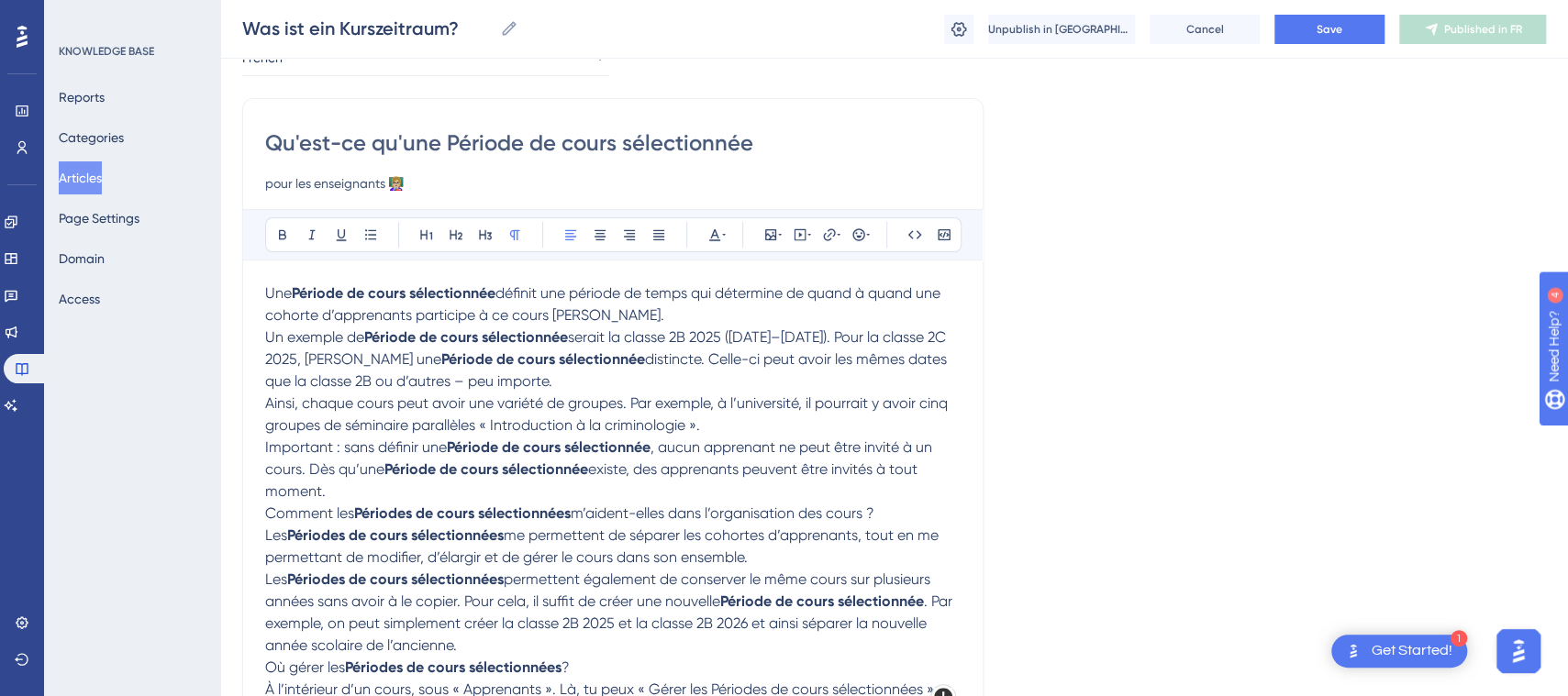
click at [690, 407] on span "Ainsi, chaque cours peut avoir une variété de groupes. Par exemple, à l’univers…" at bounding box center [609, 415] width 686 height 40
click at [449, 139] on input "Qu'est-ce qu'une Période de cours sélectionnée" at bounding box center [613, 143] width 695 height 30
type input "Qu'est-ce qu'une Période de cours sélectionnée"
click at [268, 293] on span "Une" at bounding box center [279, 293] width 27 height 18
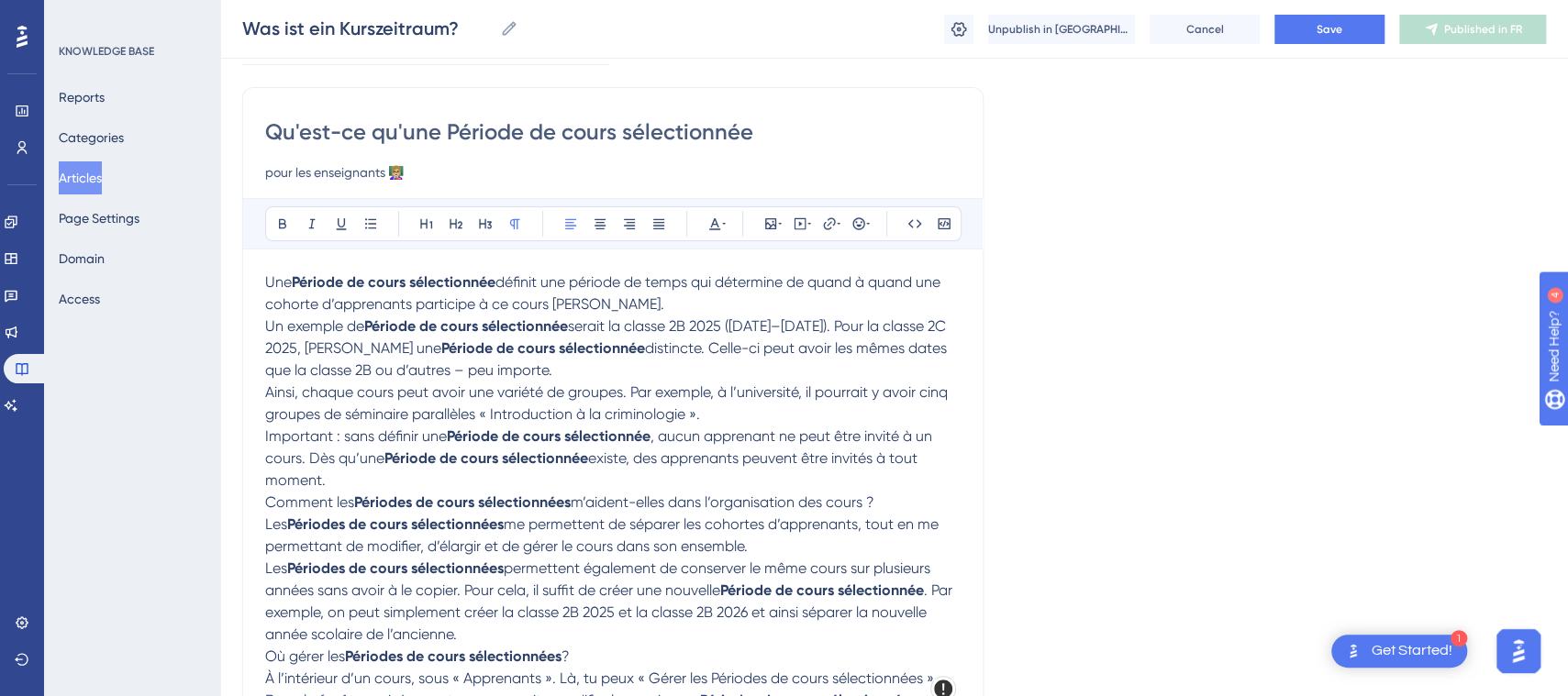
scroll to position [106, 0]
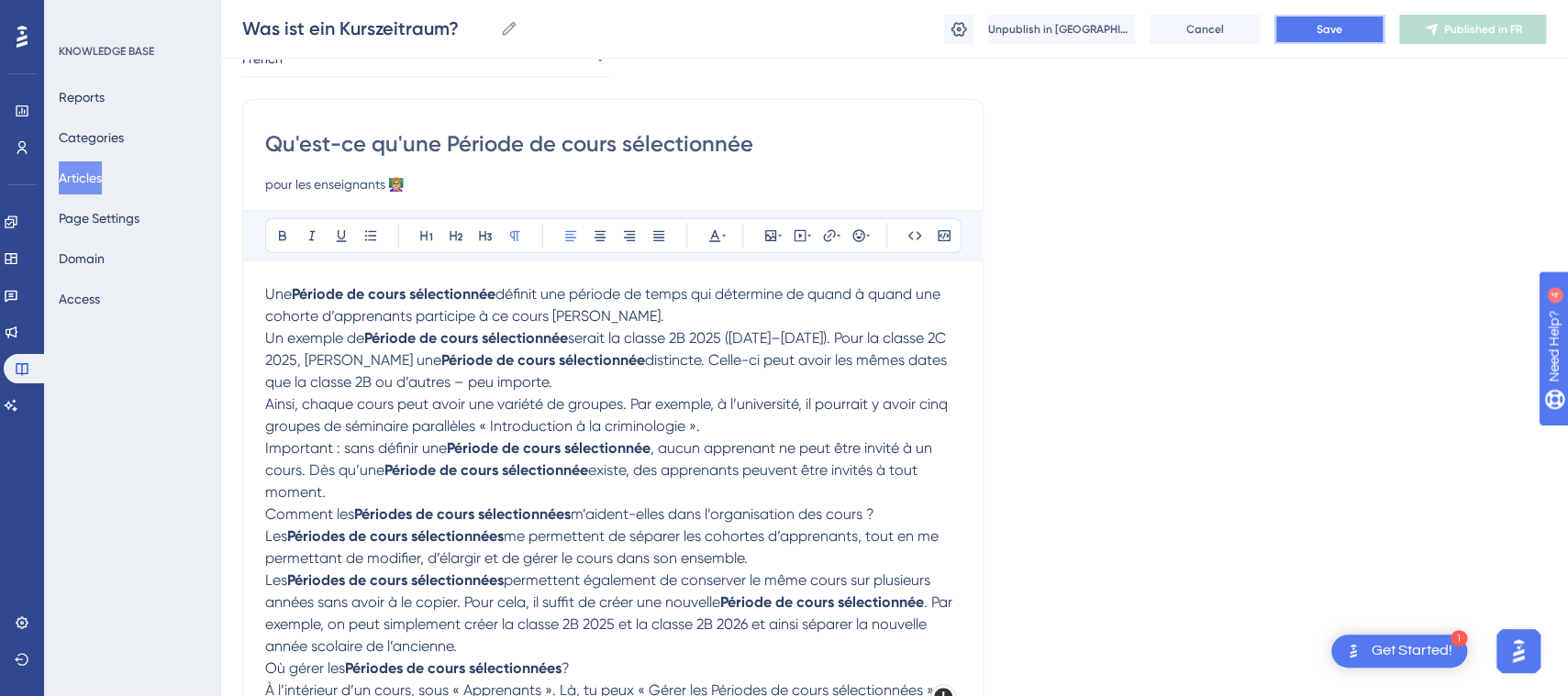
click at [1328, 18] on button "Save" at bounding box center [1329, 30] width 110 height 30
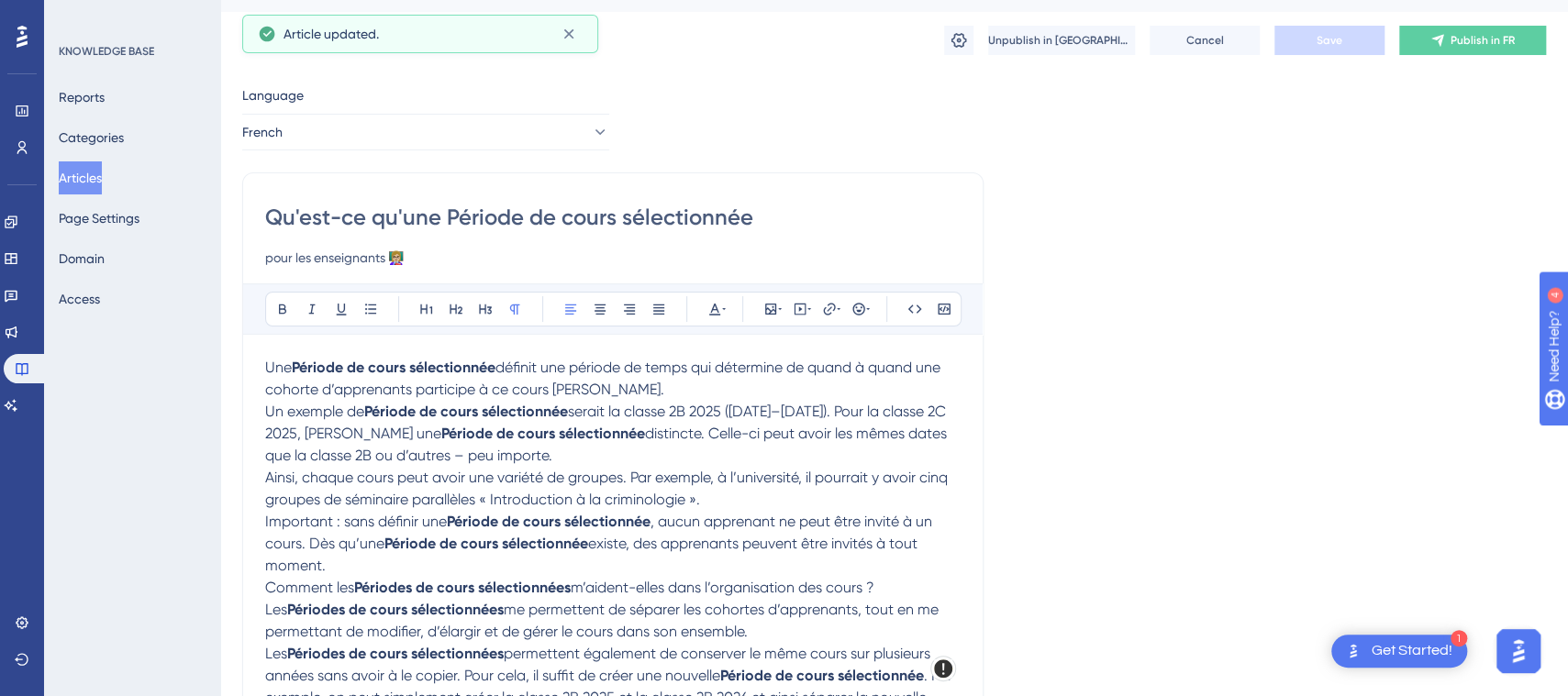
scroll to position [19, 0]
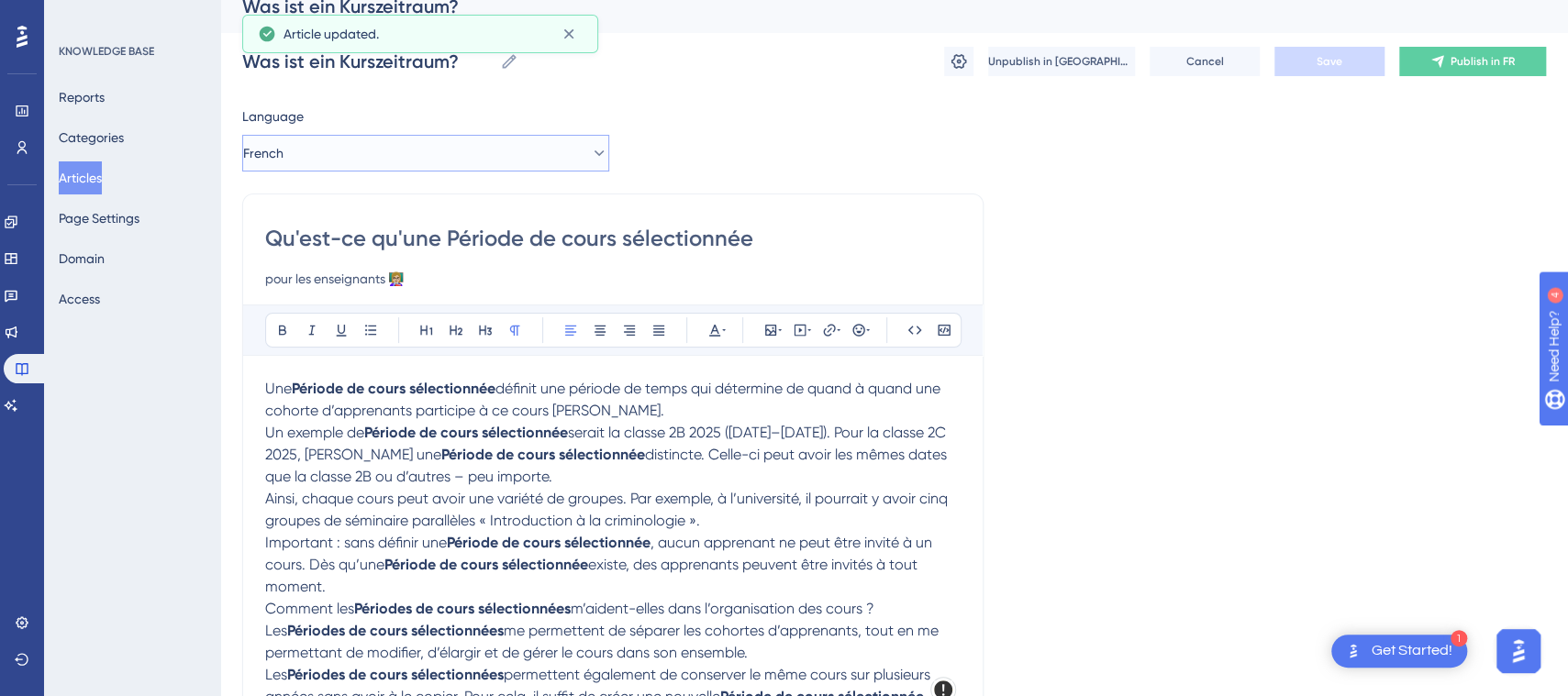
click at [542, 158] on button "French" at bounding box center [425, 153] width 367 height 37
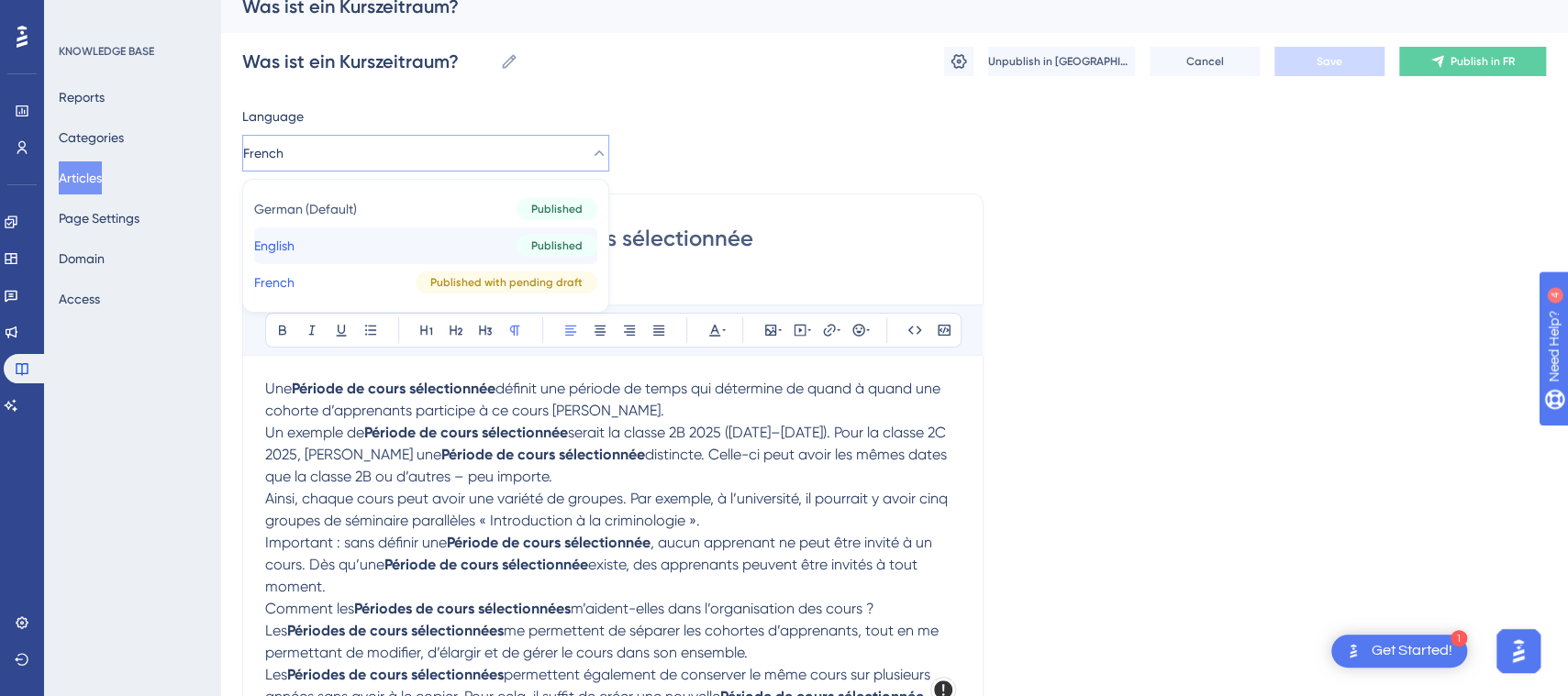
click at [499, 241] on button "English English Published" at bounding box center [425, 246] width 343 height 37
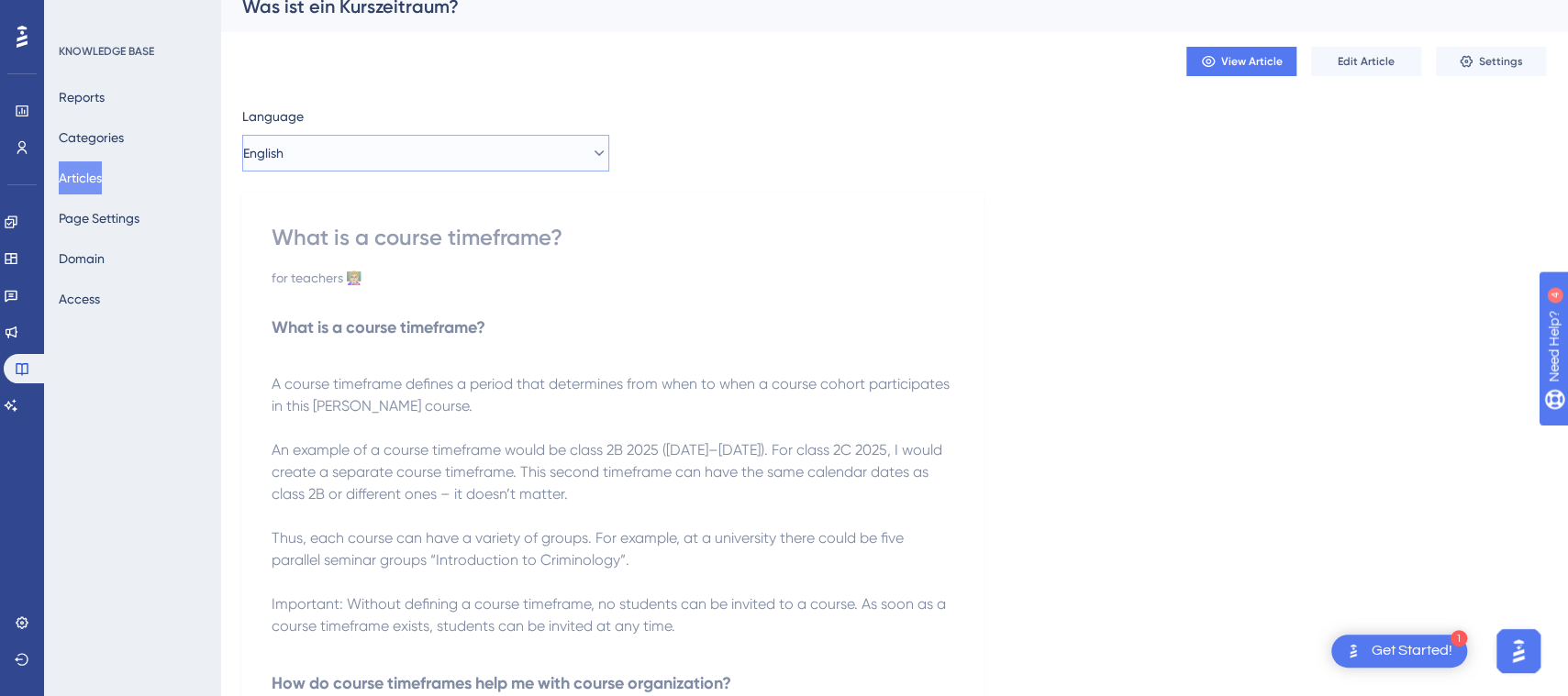
click at [557, 158] on button "English" at bounding box center [425, 153] width 367 height 37
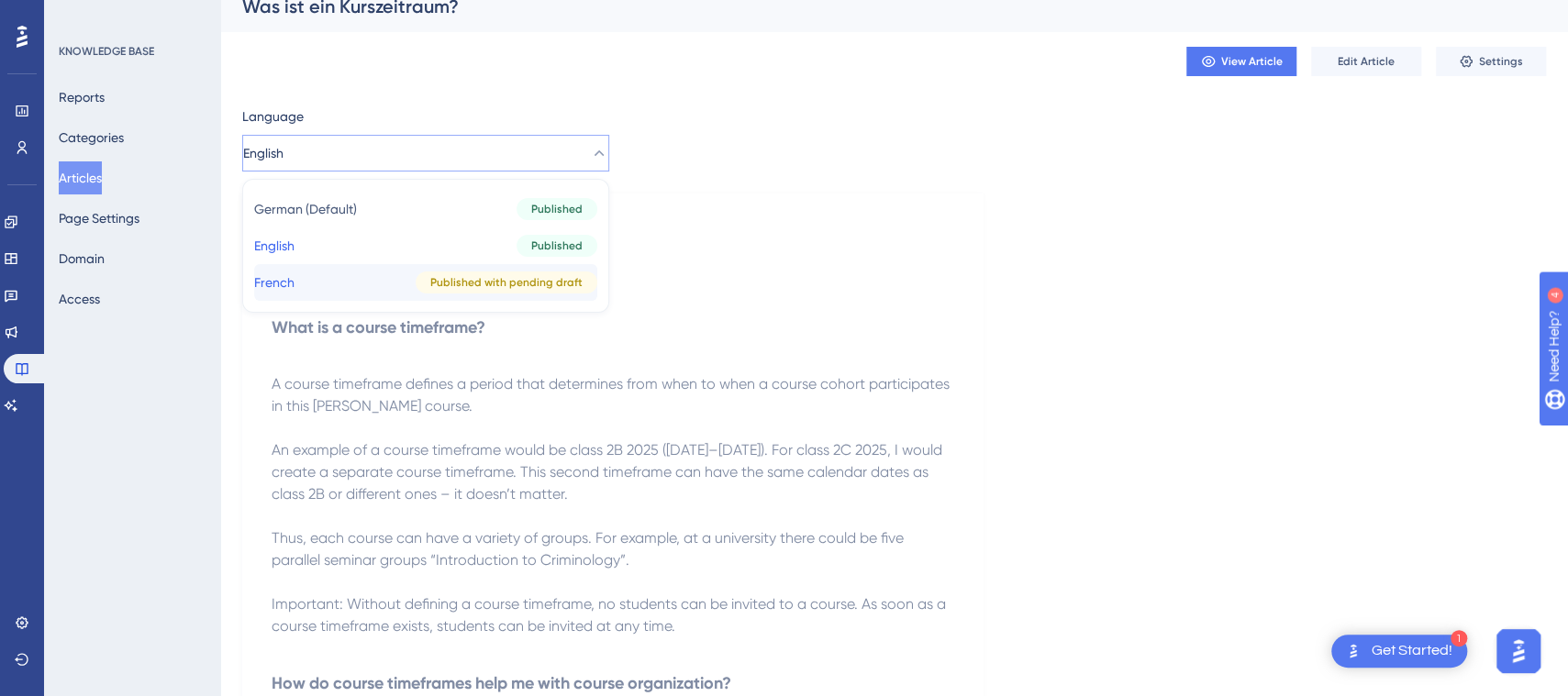
click at [469, 275] on span "Published with pending draft" at bounding box center [506, 282] width 152 height 15
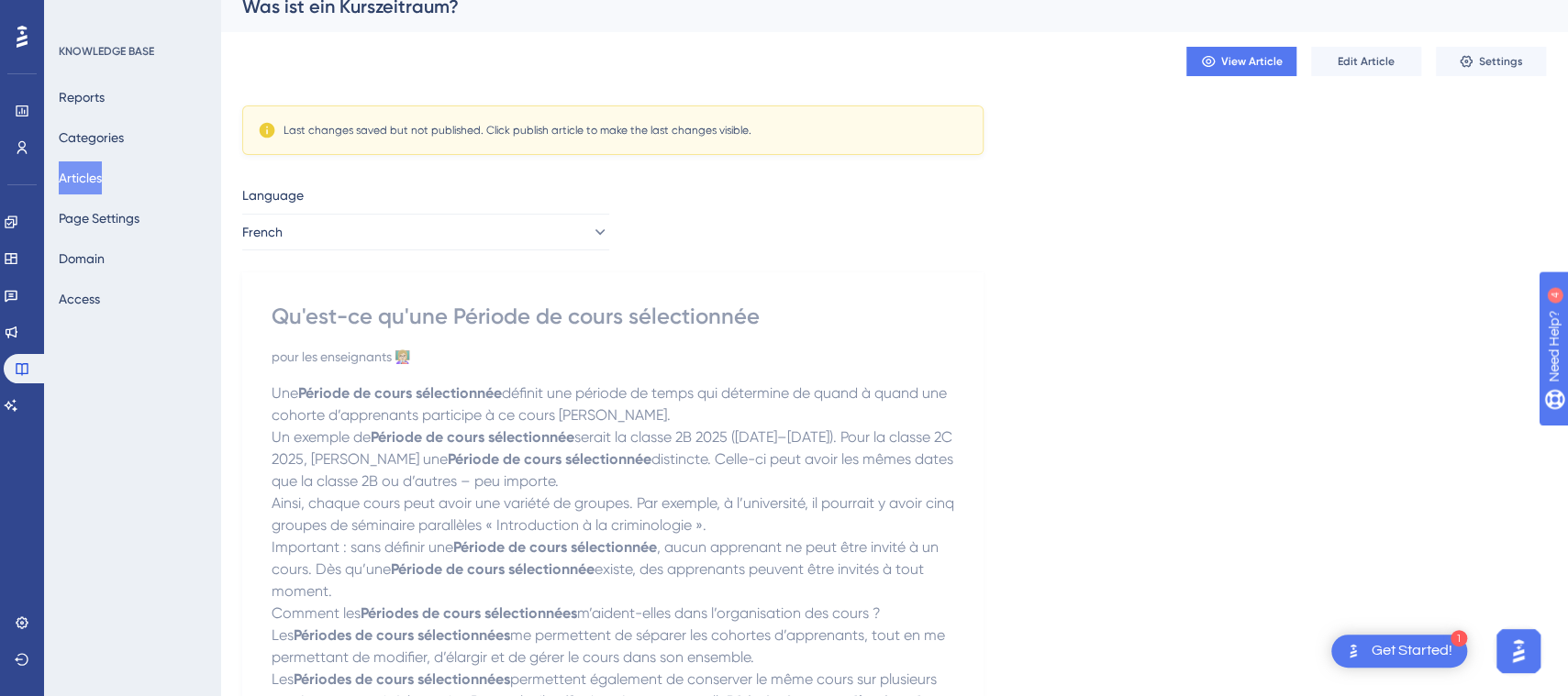
scroll to position [0, 0]
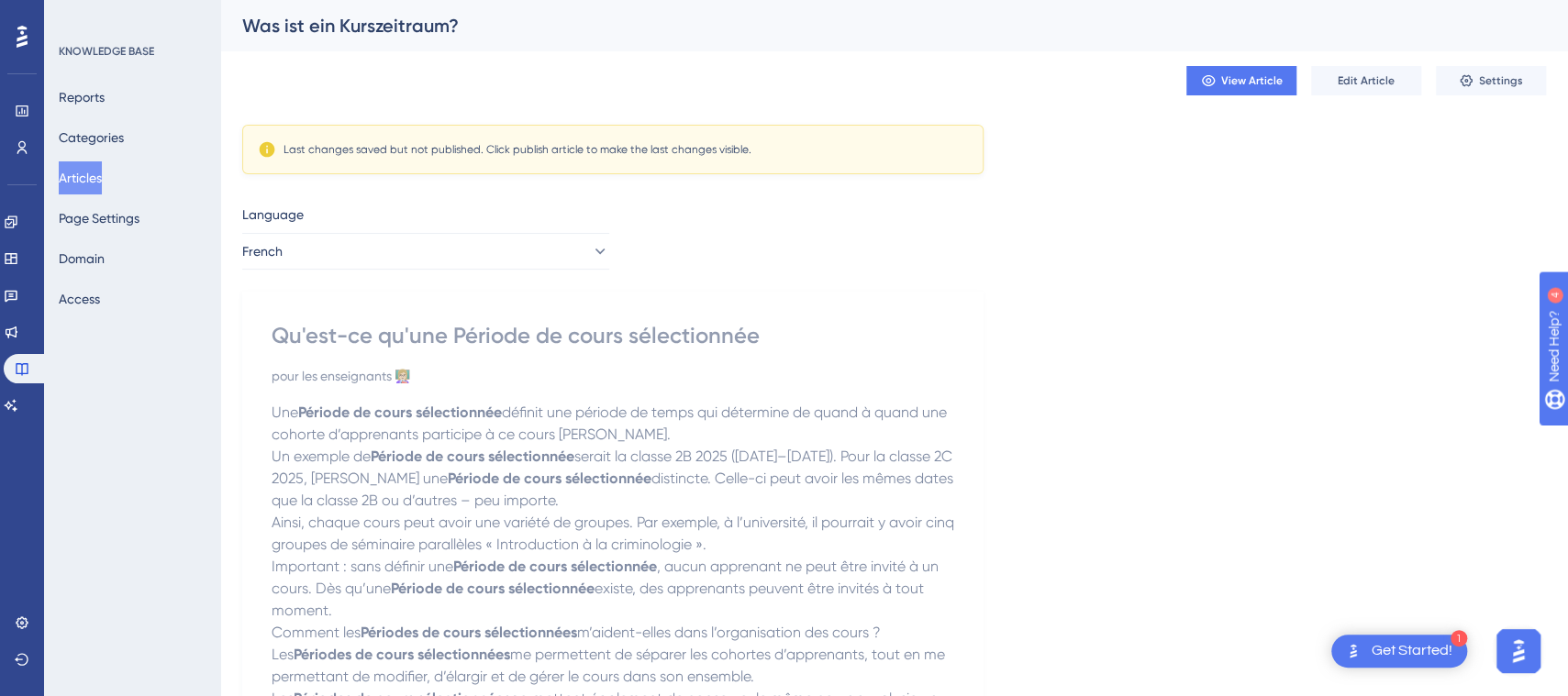
click at [579, 384] on div "pour les enseignants 👩🏼‍🏫" at bounding box center [613, 376] width 683 height 22
click at [1365, 79] on span "Edit Article" at bounding box center [1366, 81] width 57 height 15
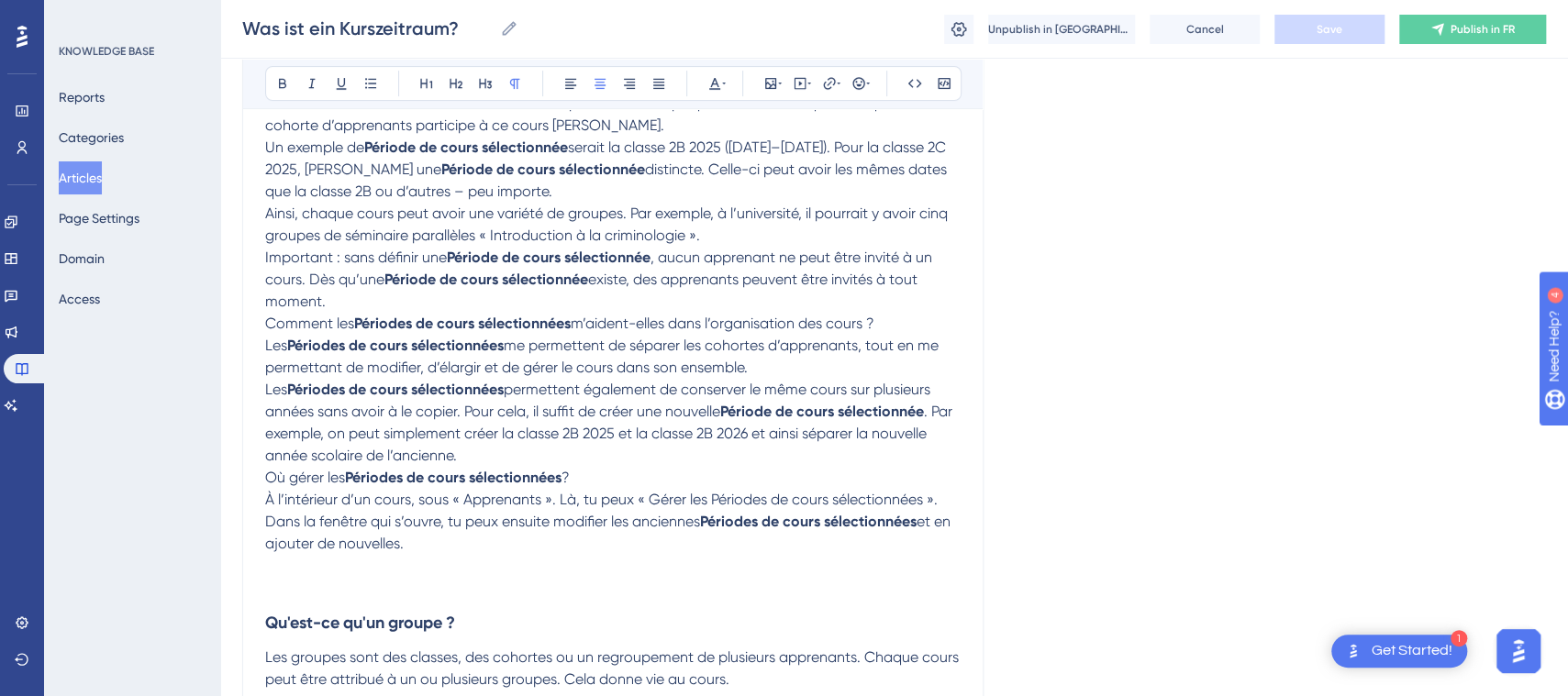
scroll to position [321, 0]
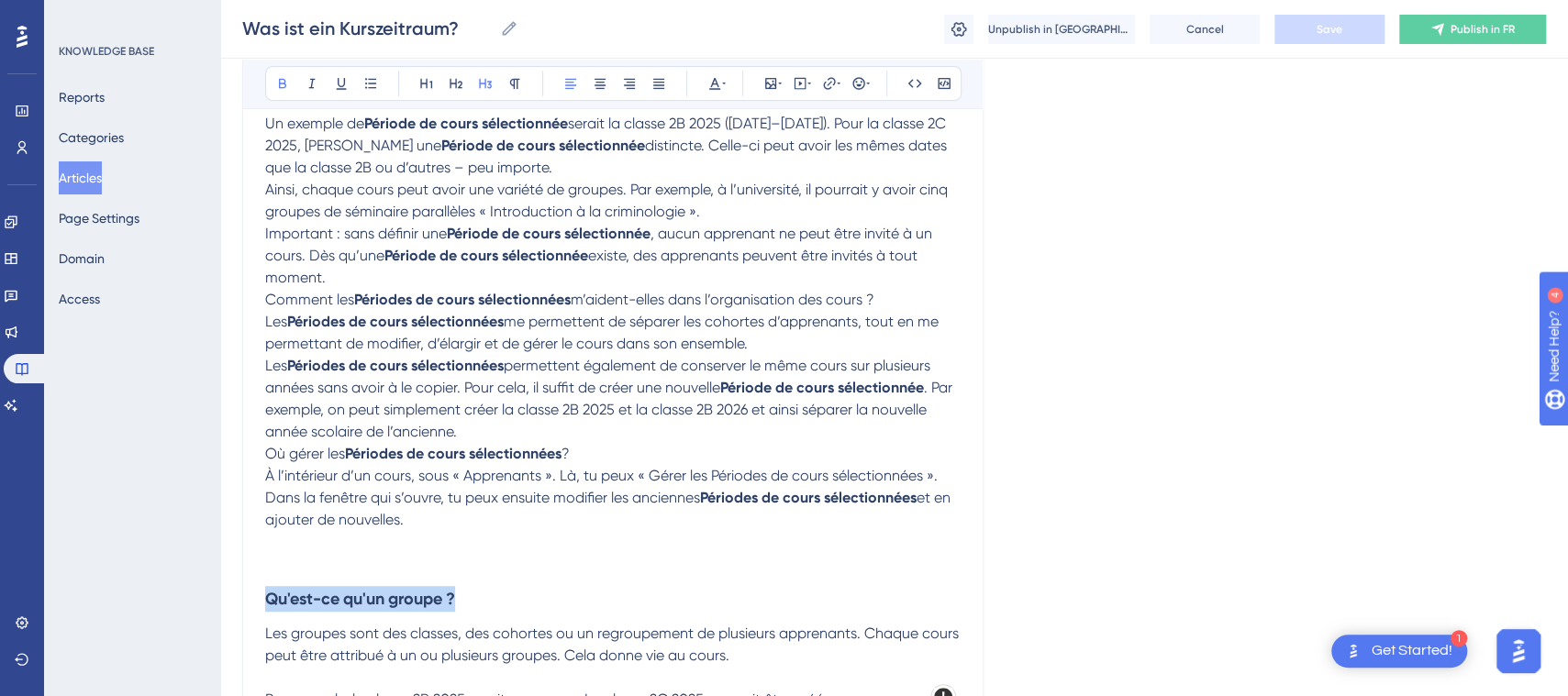
drag, startPoint x: 490, startPoint y: 591, endPoint x: 249, endPoint y: 594, distance: 241.0
click at [254, 599] on div "Qu'est-ce qu'une Période de cours sélectionnée pour les enseignants 👩🏼‍🏫 Bold I…" at bounding box center [612, 633] width 741 height 1497
copy strong "Qu'est-ce qu'un groupe ?"
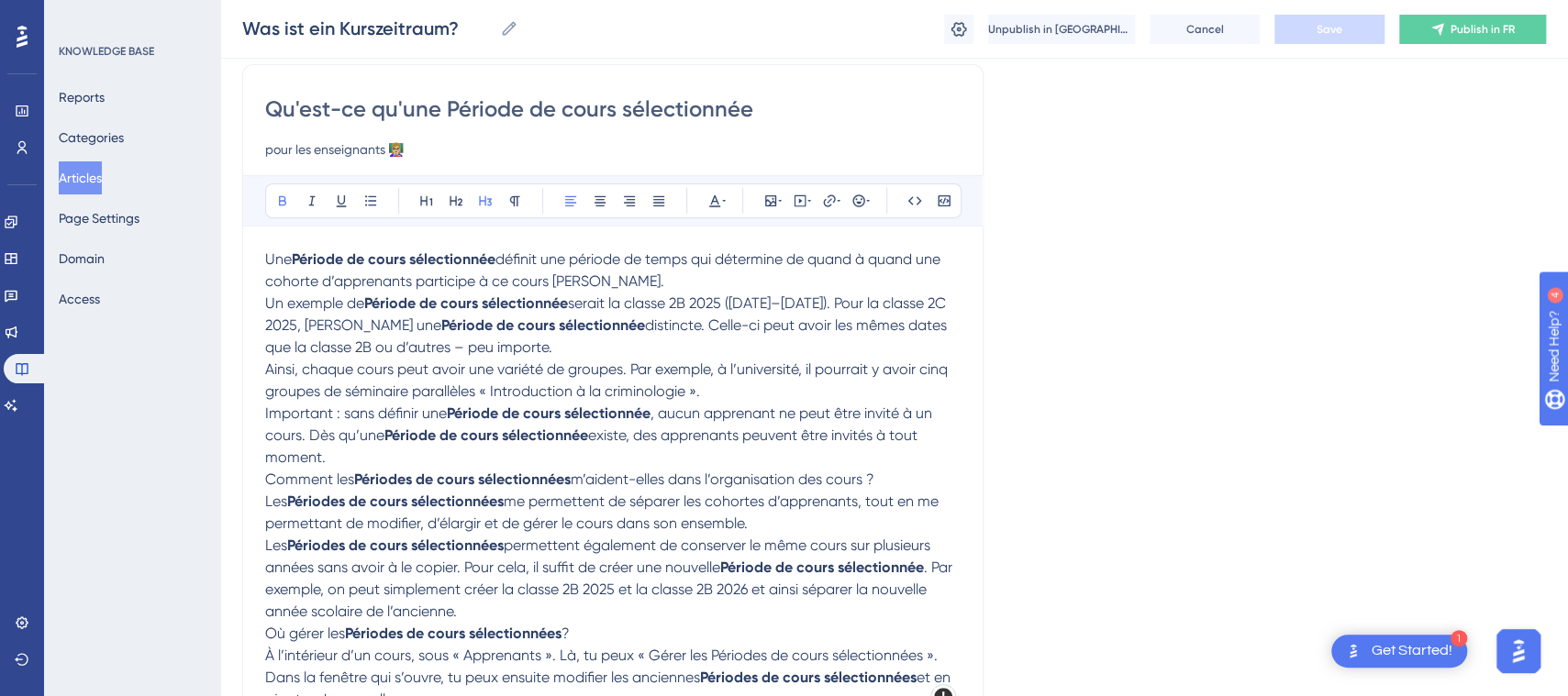
scroll to position [136, 0]
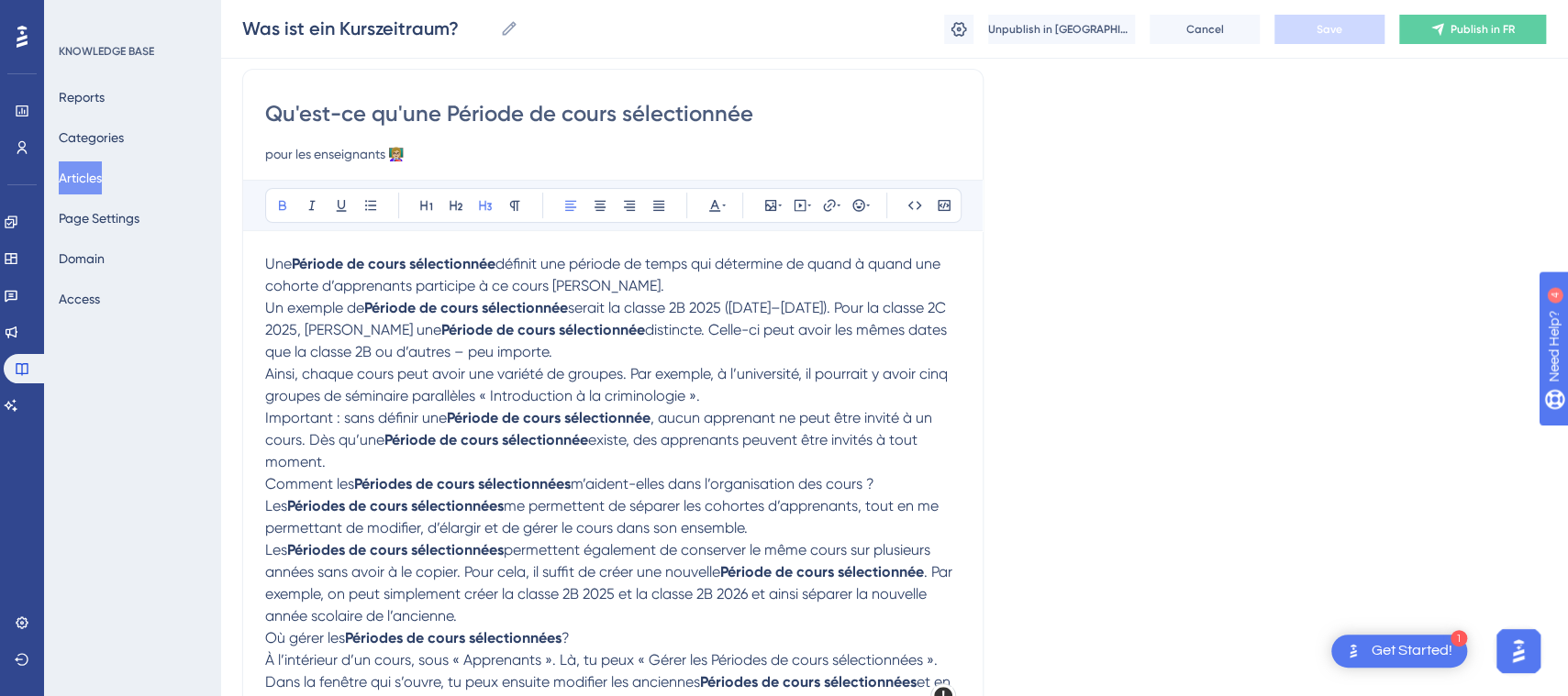
click at [270, 258] on span "Une" at bounding box center [279, 263] width 27 height 18
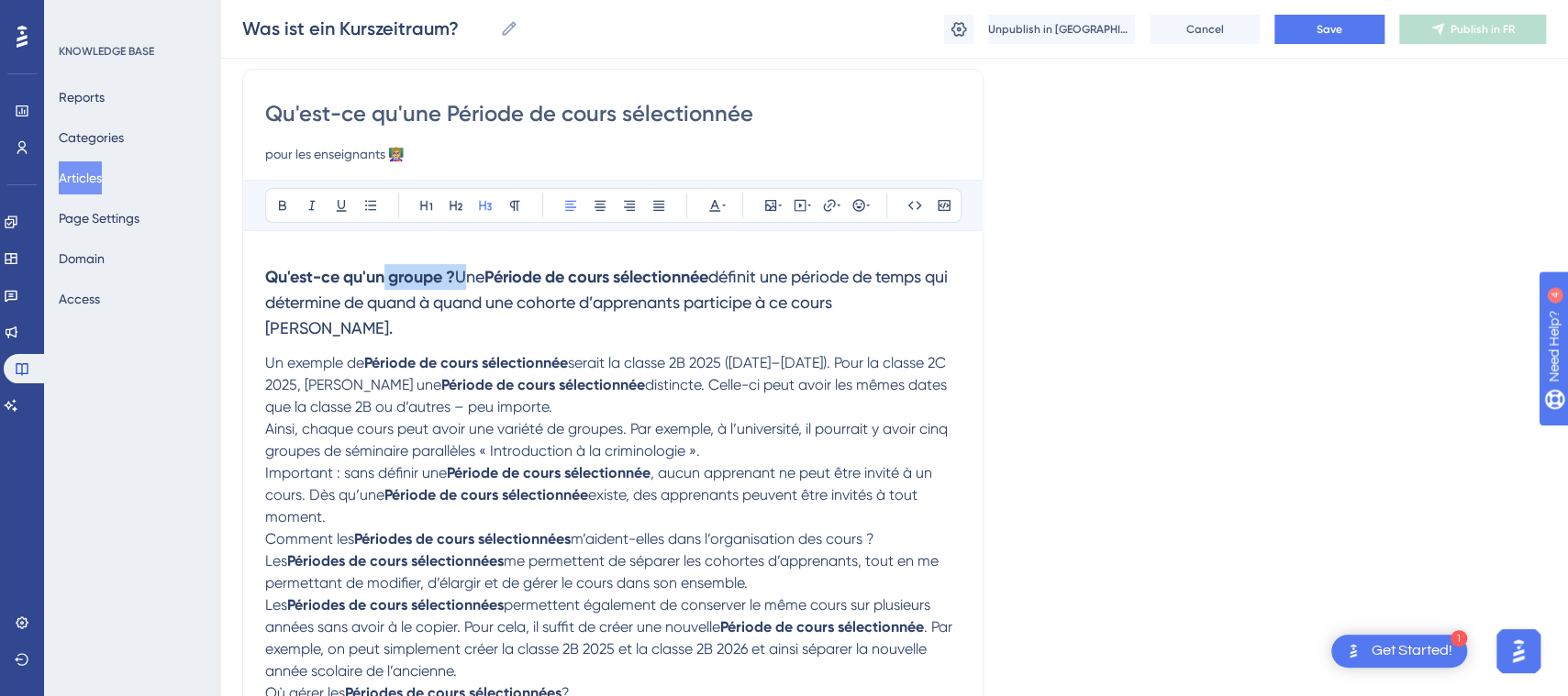
drag, startPoint x: 468, startPoint y: 276, endPoint x: 383, endPoint y: 283, distance: 85.3
click at [383, 283] on h3 "Qu'est-ce qu'un groupe ? Une Période de cours sélectionnée définit une période …" at bounding box center [613, 303] width 695 height 99
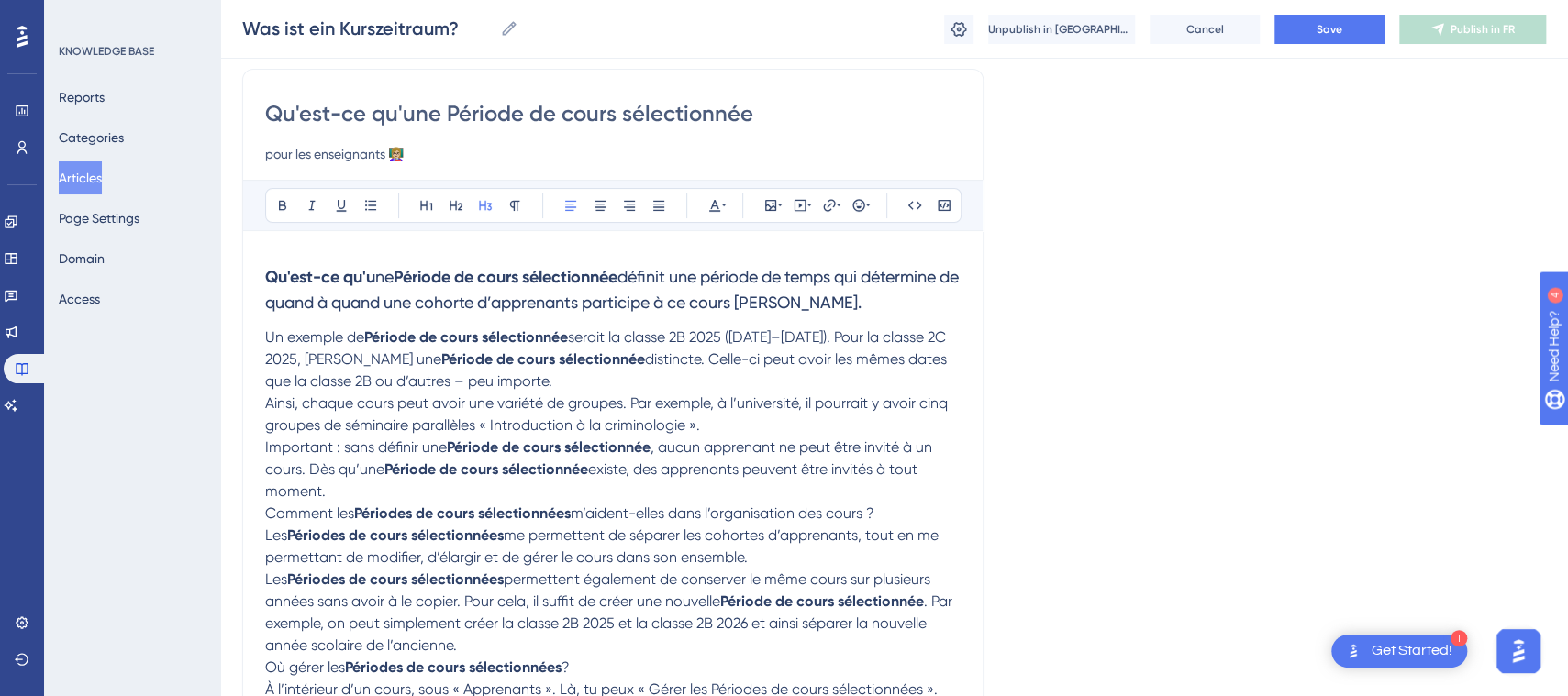
click at [636, 272] on span "définit une période de temps qui détermine de quand à quand une cohorte d’appre…" at bounding box center [614, 288] width 697 height 45
click at [810, 117] on input "Qu'est-ce qu'une Période de cours sélectionnée" at bounding box center [613, 114] width 695 height 30
type input "Qu'est-ce qu'une Période de cours sélectionnée ?"
click at [641, 272] on span "?définit une période de temps qui détermine de quand à quand une cohorte d’appr…" at bounding box center [607, 288] width 684 height 45
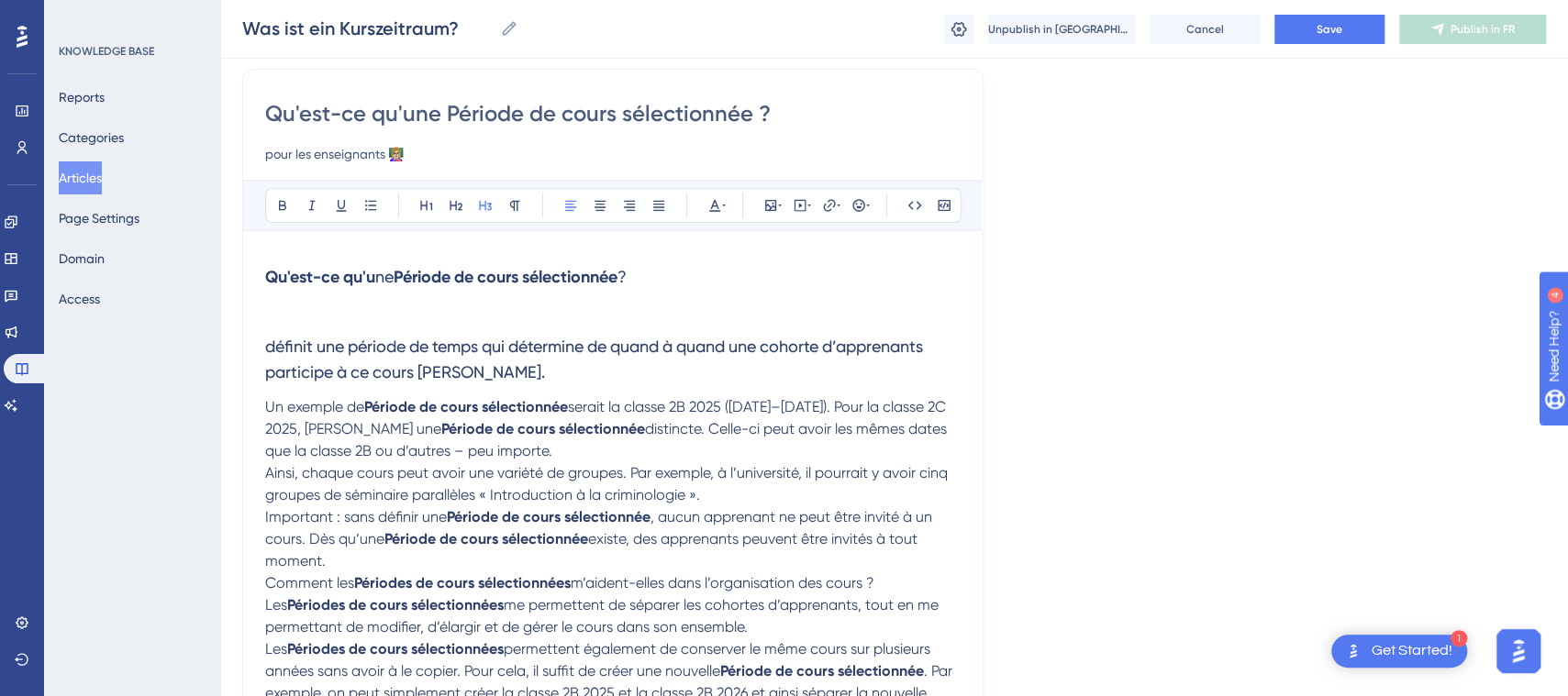
click at [409, 271] on strong "Période de cours sélectionnée" at bounding box center [505, 276] width 224 height 20
drag, startPoint x: 425, startPoint y: 275, endPoint x: 368, endPoint y: 278, distance: 57.1
click at [368, 278] on h3 "Qu'est-ce qu'u ne p ériode de cours sélectionnée ?" at bounding box center [613, 277] width 695 height 48
click at [291, 201] on button at bounding box center [283, 206] width 26 height 26
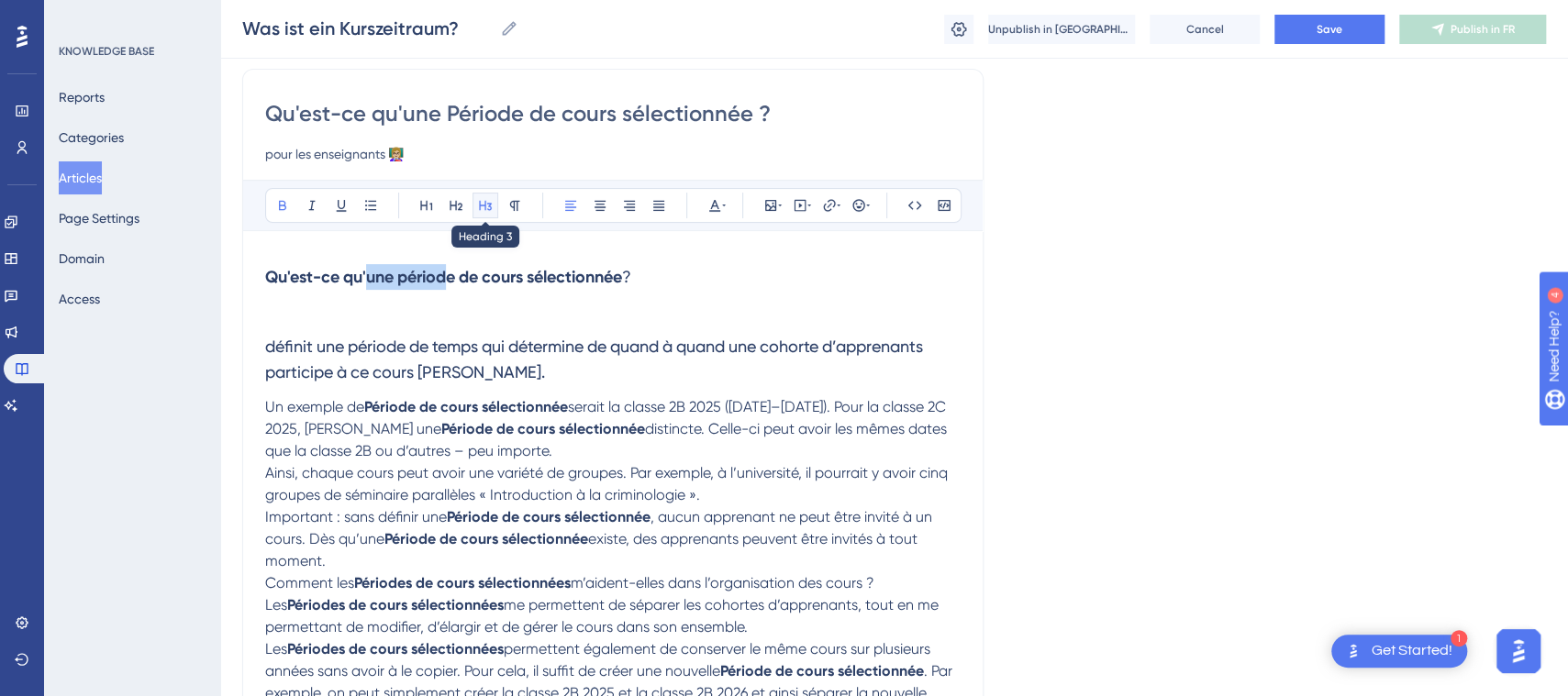
click at [490, 200] on icon at bounding box center [486, 205] width 15 height 15
click at [361, 321] on p at bounding box center [613, 312] width 695 height 22
drag, startPoint x: 369, startPoint y: 277, endPoint x: 630, endPoint y: 283, distance: 261.1
click at [622, 283] on strong "Qu'est-ce qu'une période de cours sélectionnée" at bounding box center [444, 276] width 357 height 20
copy strong "une période de cours sélectionnée"
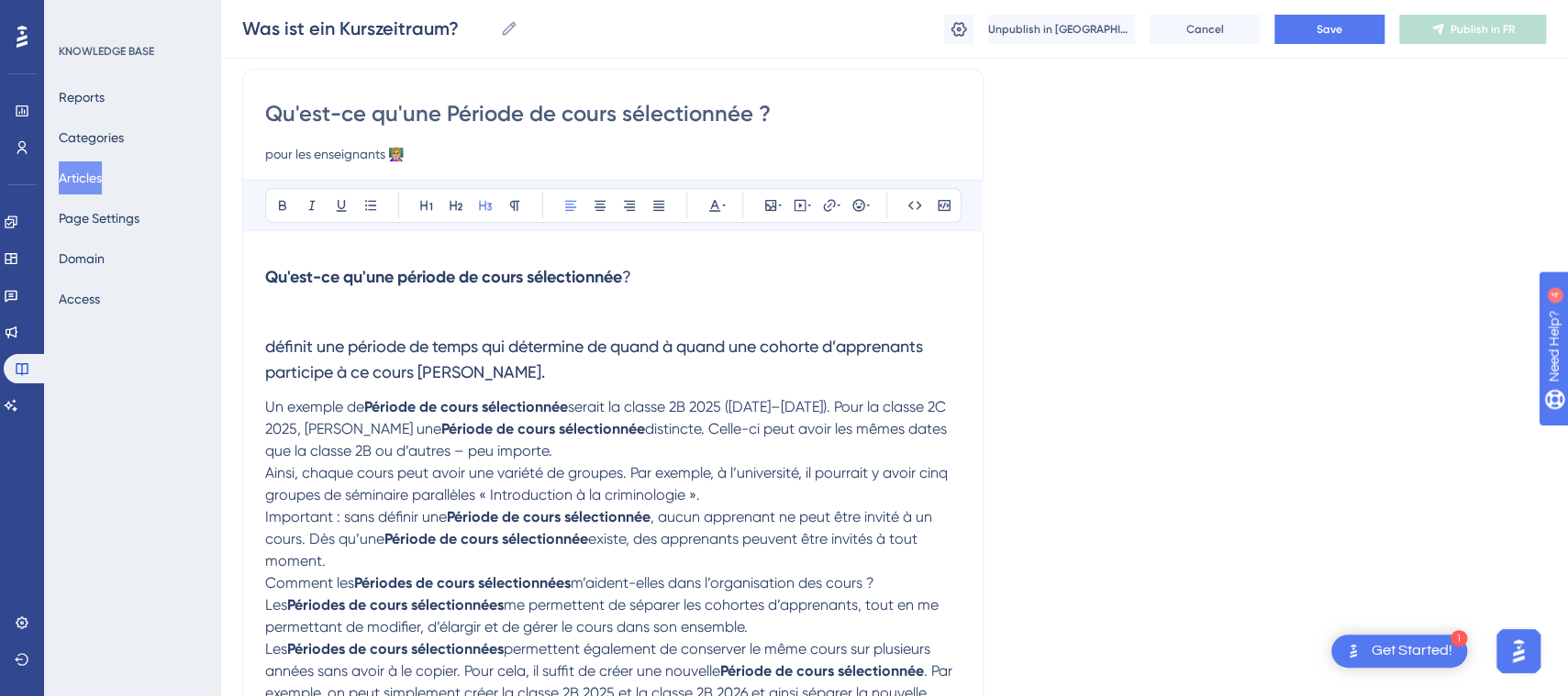
click at [266, 344] on span "définit une période de temps qui détermine de quand à quand une cohorte d’appre…" at bounding box center [596, 358] width 662 height 45
click at [287, 330] on h3 "définit une période de temps qui détermine de quand à quand une cohorte d’appre…" at bounding box center [613, 360] width 695 height 74
drag, startPoint x: 371, startPoint y: 277, endPoint x: 639, endPoint y: 292, distance: 268.4
click at [639, 292] on h3 "Qu'est-ce qu'une période de cours sélectionnée ?" at bounding box center [613, 277] width 695 height 48
copy h3 "une période de cours sélectionnée"
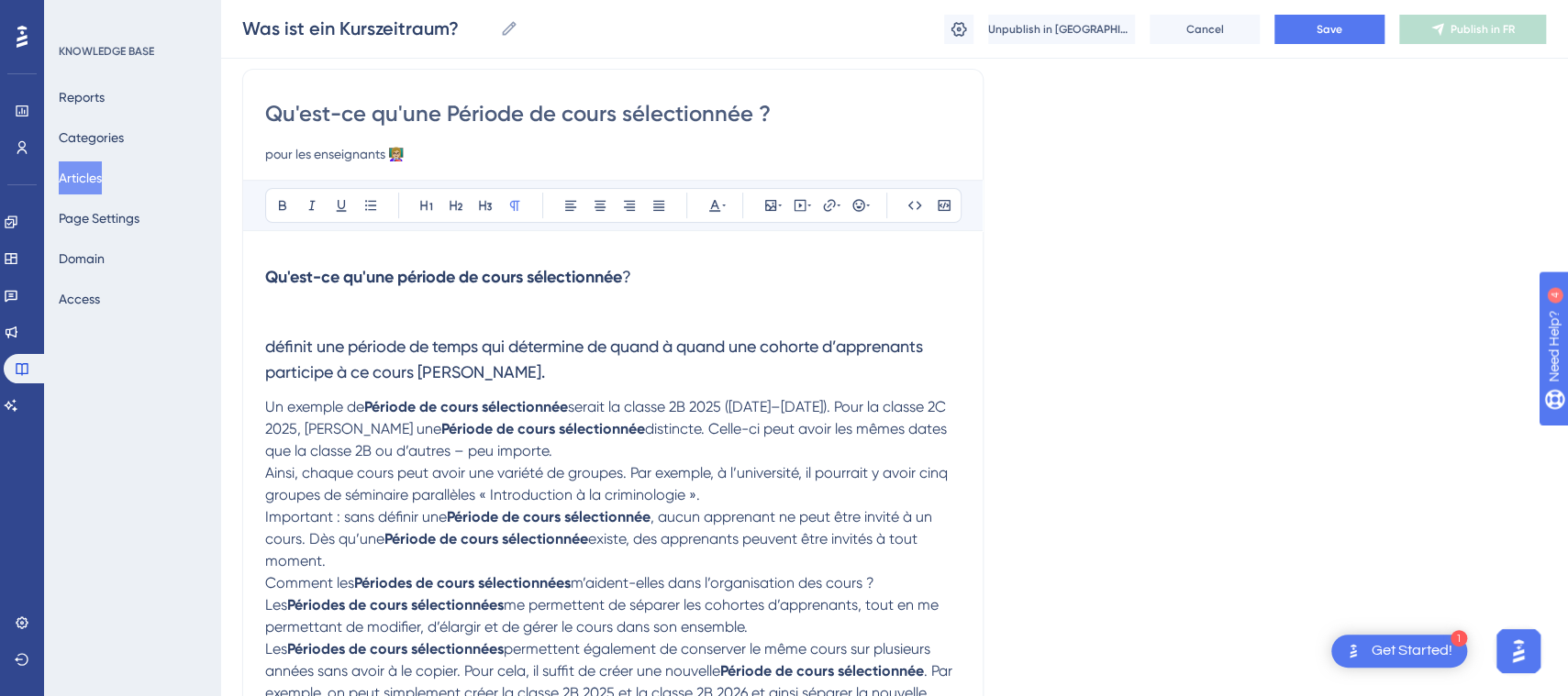
click at [411, 321] on p at bounding box center [613, 312] width 695 height 22
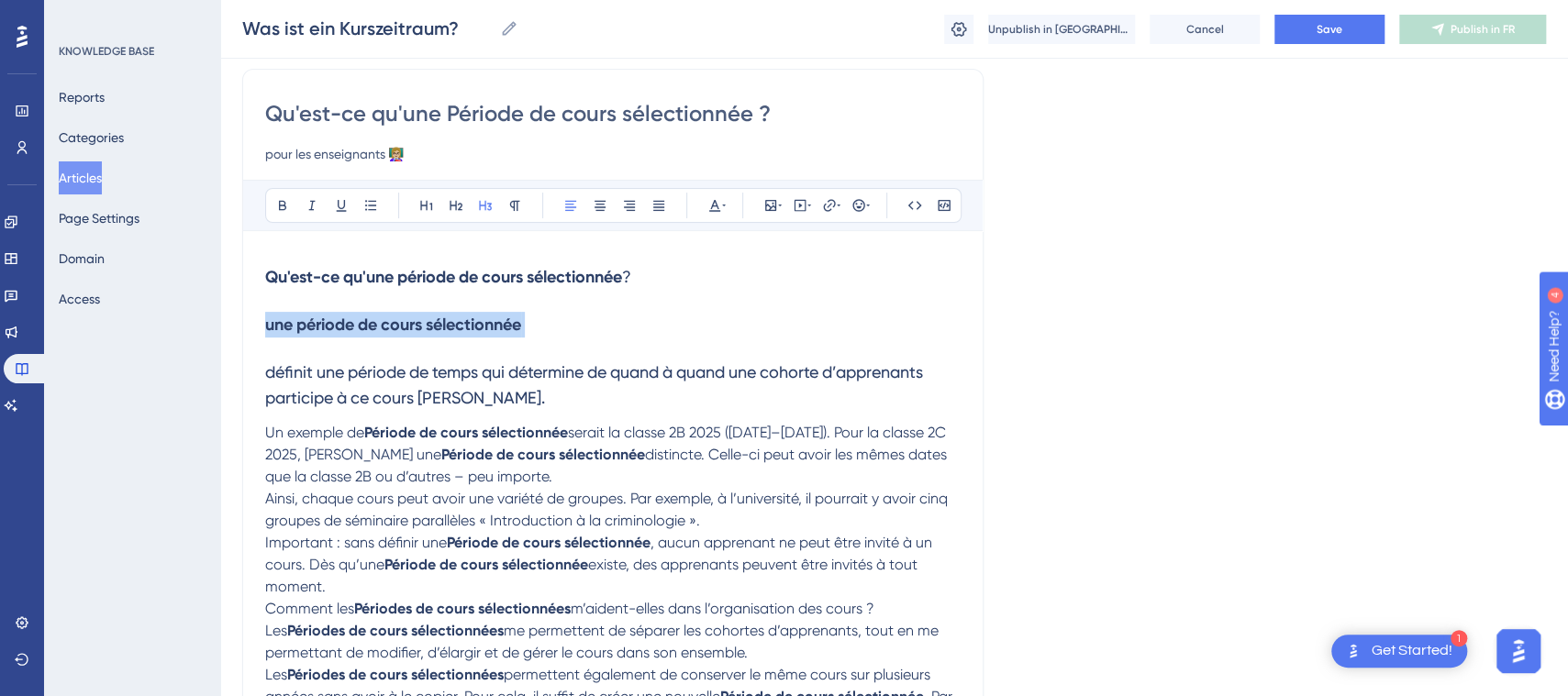
drag, startPoint x: 290, startPoint y: 324, endPoint x: 456, endPoint y: 303, distance: 167.3
click at [573, 334] on h3 "une période de cours sélectionnée" at bounding box center [613, 325] width 695 height 48
click at [513, 206] on icon at bounding box center [515, 206] width 10 height 10
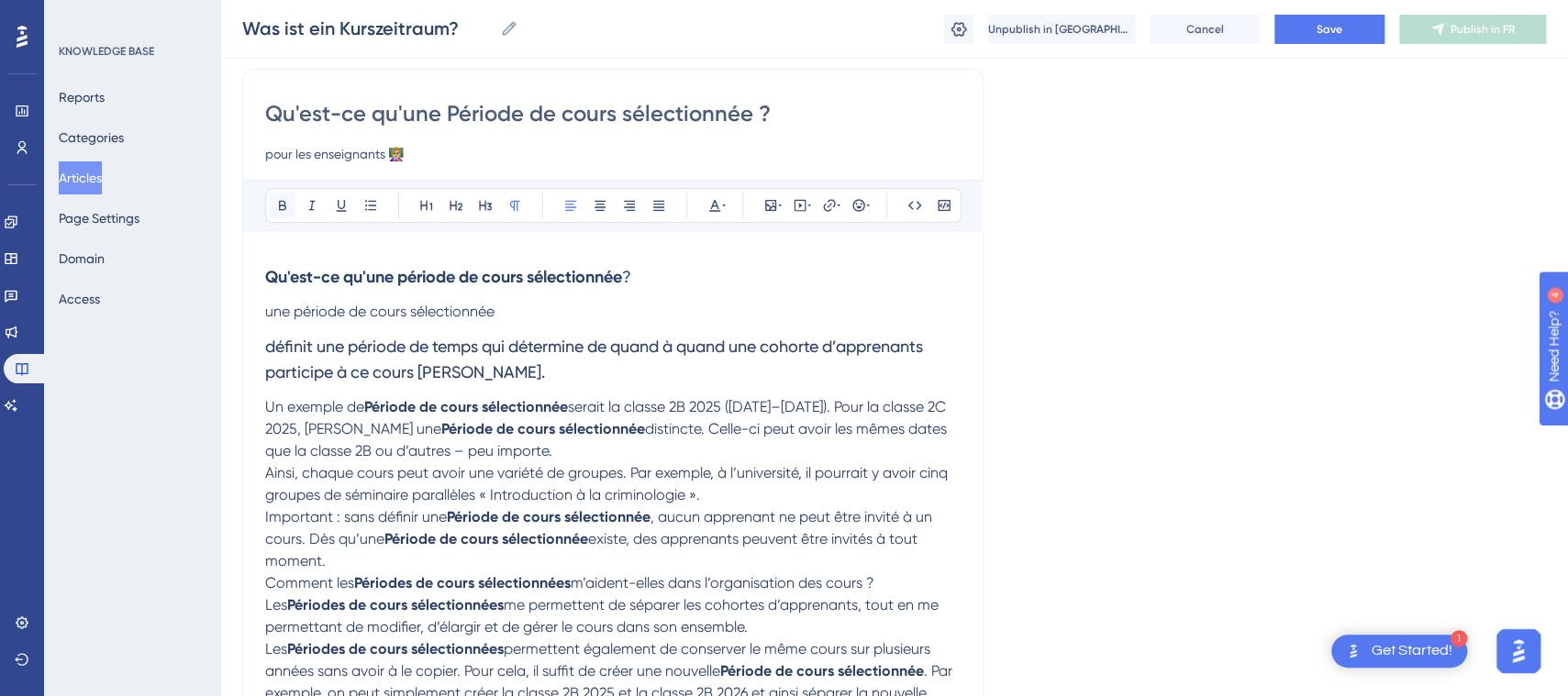
click at [284, 201] on icon at bounding box center [282, 206] width 7 height 10
click at [275, 307] on span "une période de cours sélectionnée" at bounding box center [380, 311] width 230 height 18
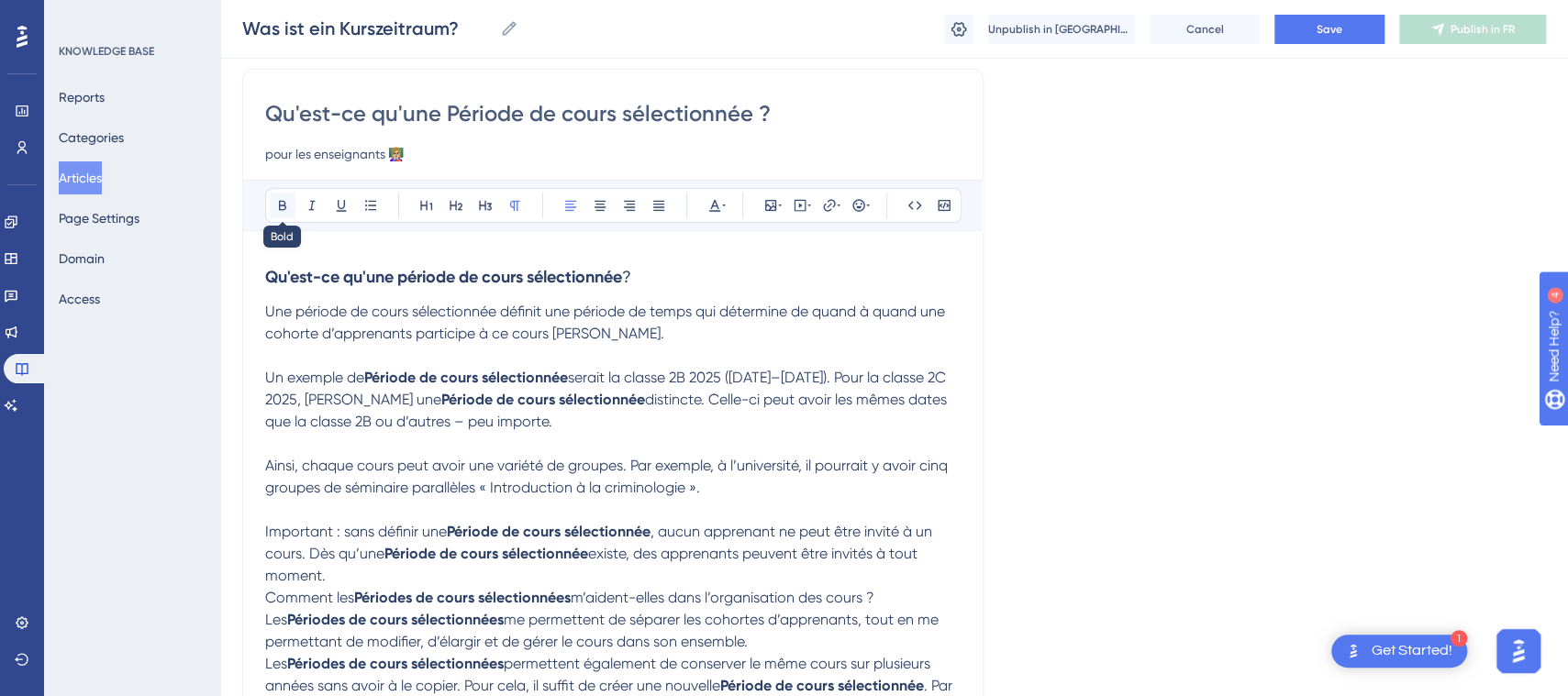
click at [279, 214] on button at bounding box center [283, 206] width 26 height 26
click at [467, 490] on span "Ainsi, chaque cours peut avoir une variété de groupes. Par exemple, à l’univers…" at bounding box center [609, 476] width 686 height 40
click at [393, 573] on p "Important : sans définir une Période de cours sélectionnée , aucun apprenant ne…" at bounding box center [613, 554] width 695 height 66
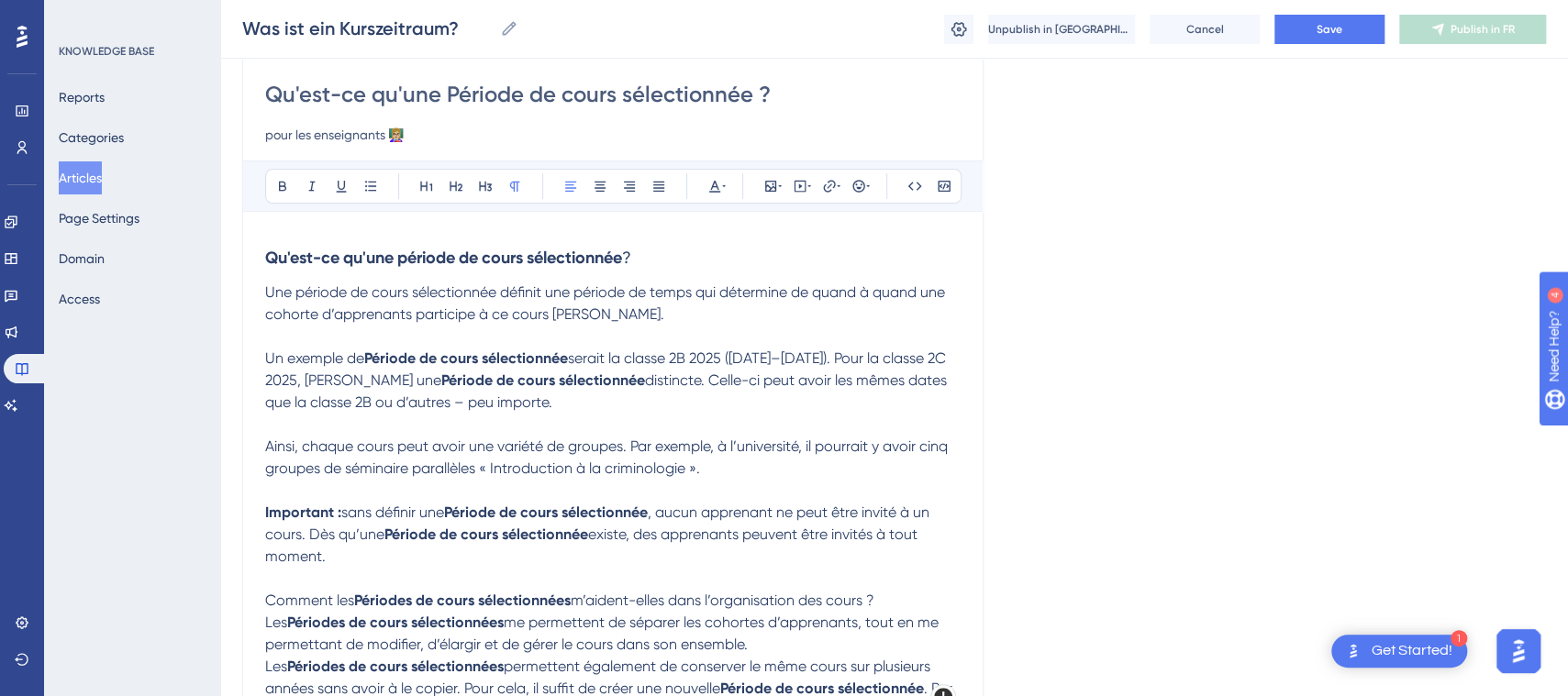
scroll to position [178, 0]
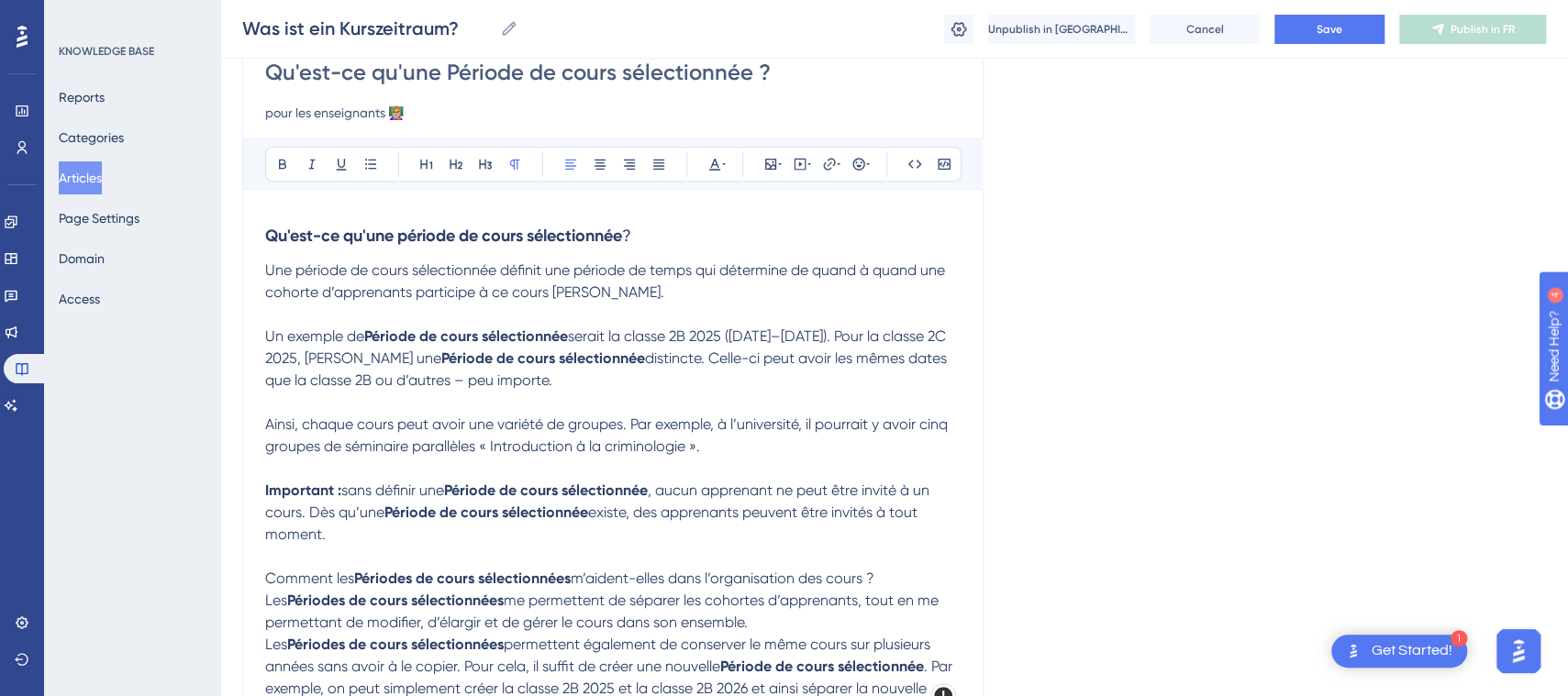
click at [270, 599] on span "Les" at bounding box center [277, 601] width 22 height 18
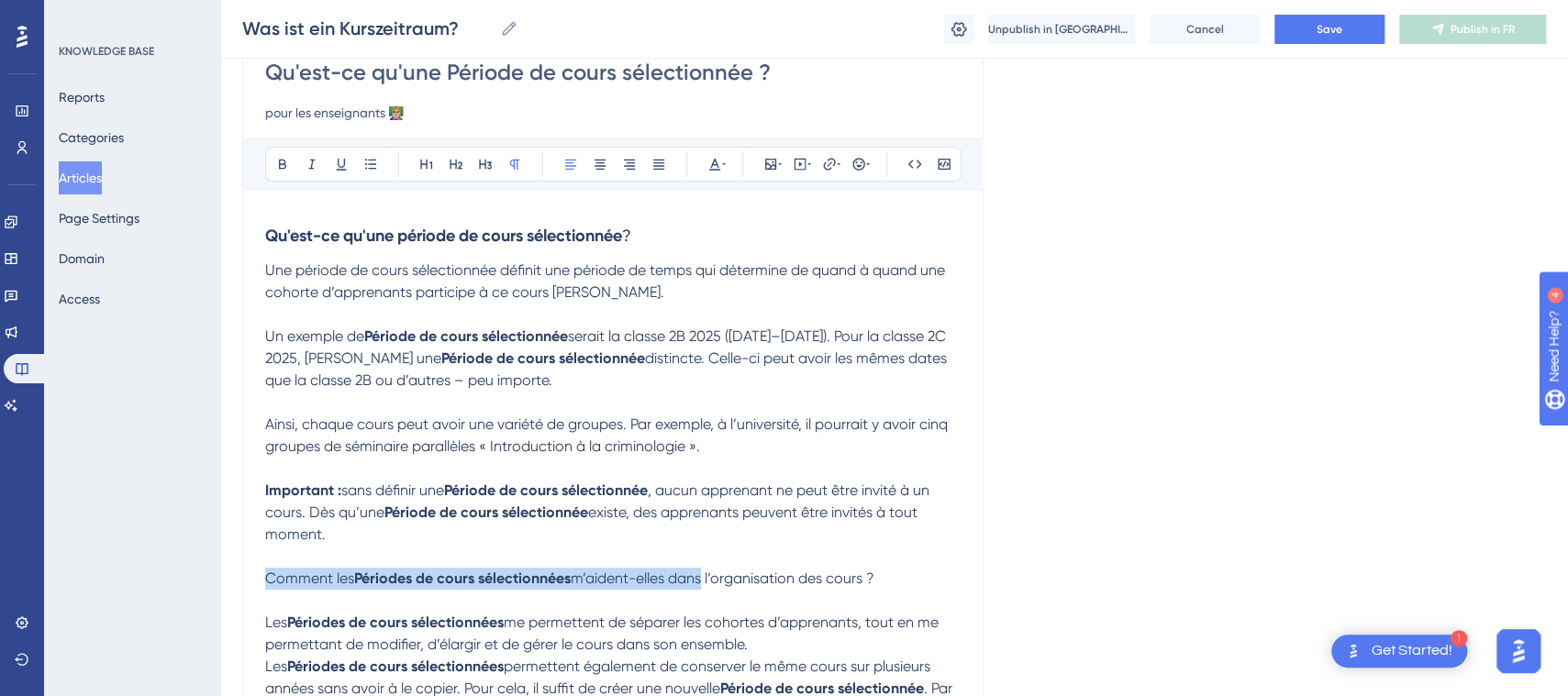
drag, startPoint x: 513, startPoint y: 572, endPoint x: 123, endPoint y: 569, distance: 390.0
drag, startPoint x: 977, startPoint y: 576, endPoint x: 658, endPoint y: 580, distance: 319.0
drag, startPoint x: 874, startPoint y: 580, endPoint x: 205, endPoint y: 572, distance: 669.0
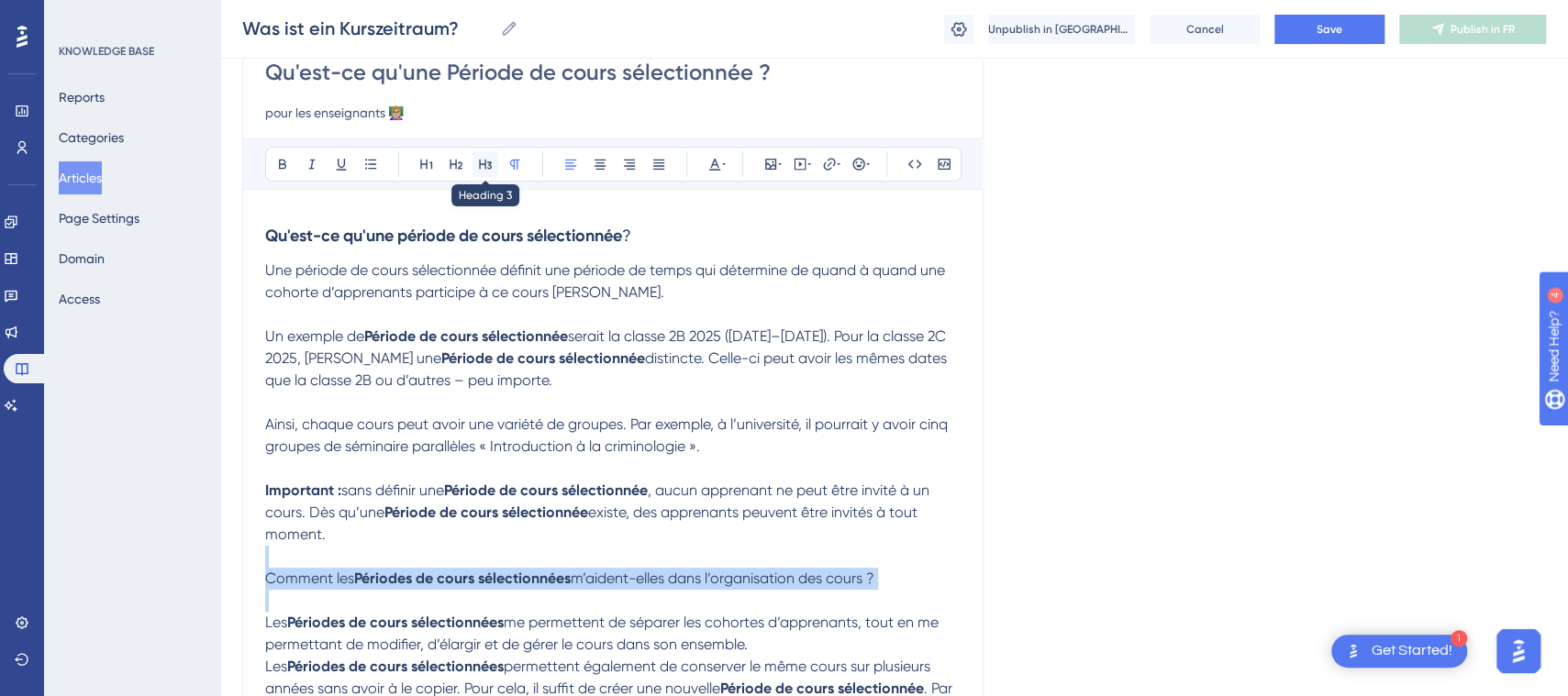
click at [491, 159] on button at bounding box center [486, 164] width 26 height 26
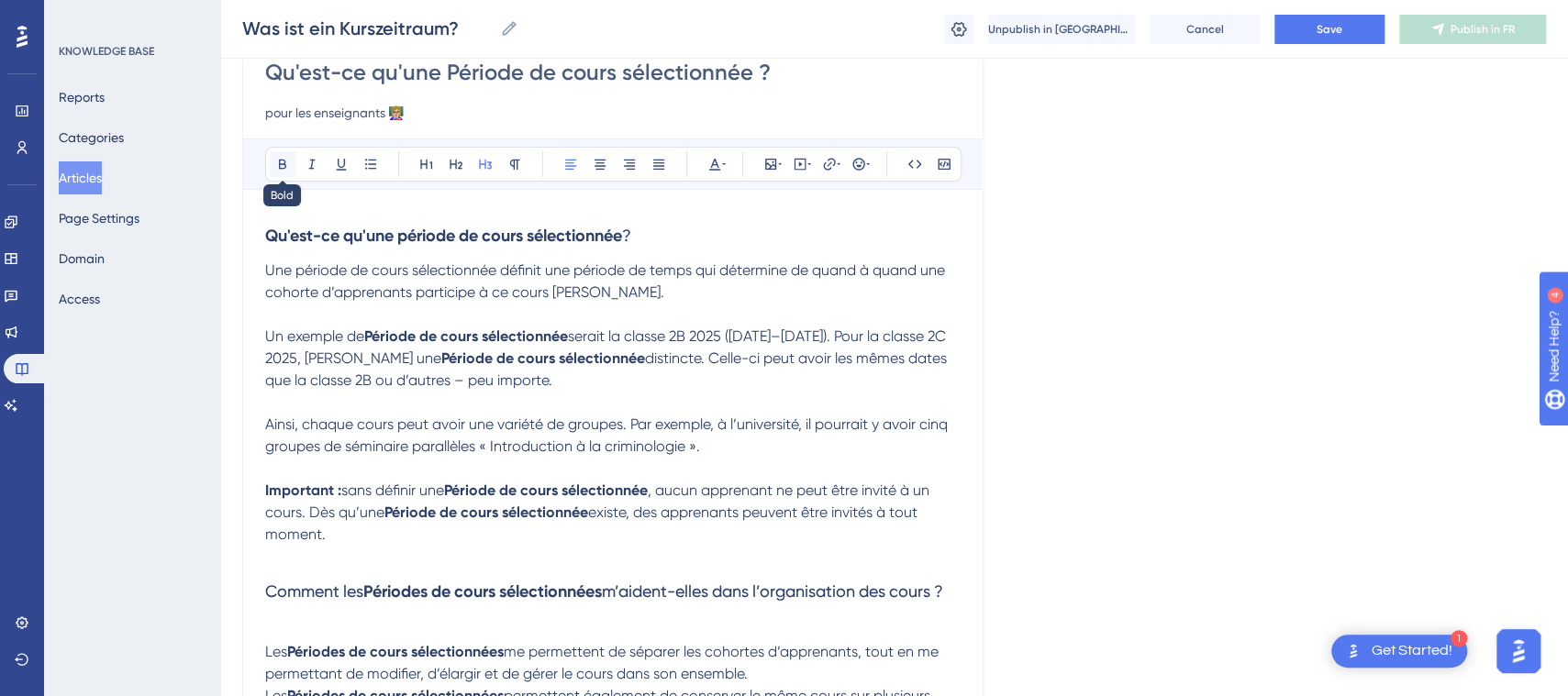
click at [290, 159] on icon at bounding box center [283, 164] width 15 height 15
click at [353, 641] on h3 "Comment les Périodes de cours sélectionnées m’aident-elles dans l’organisation …" at bounding box center [613, 605] width 695 height 74
click at [375, 598] on strong "Comment les Périodes de cours sélectionnées m’aident-elles dans l’organisation …" at bounding box center [608, 592] width 686 height 20
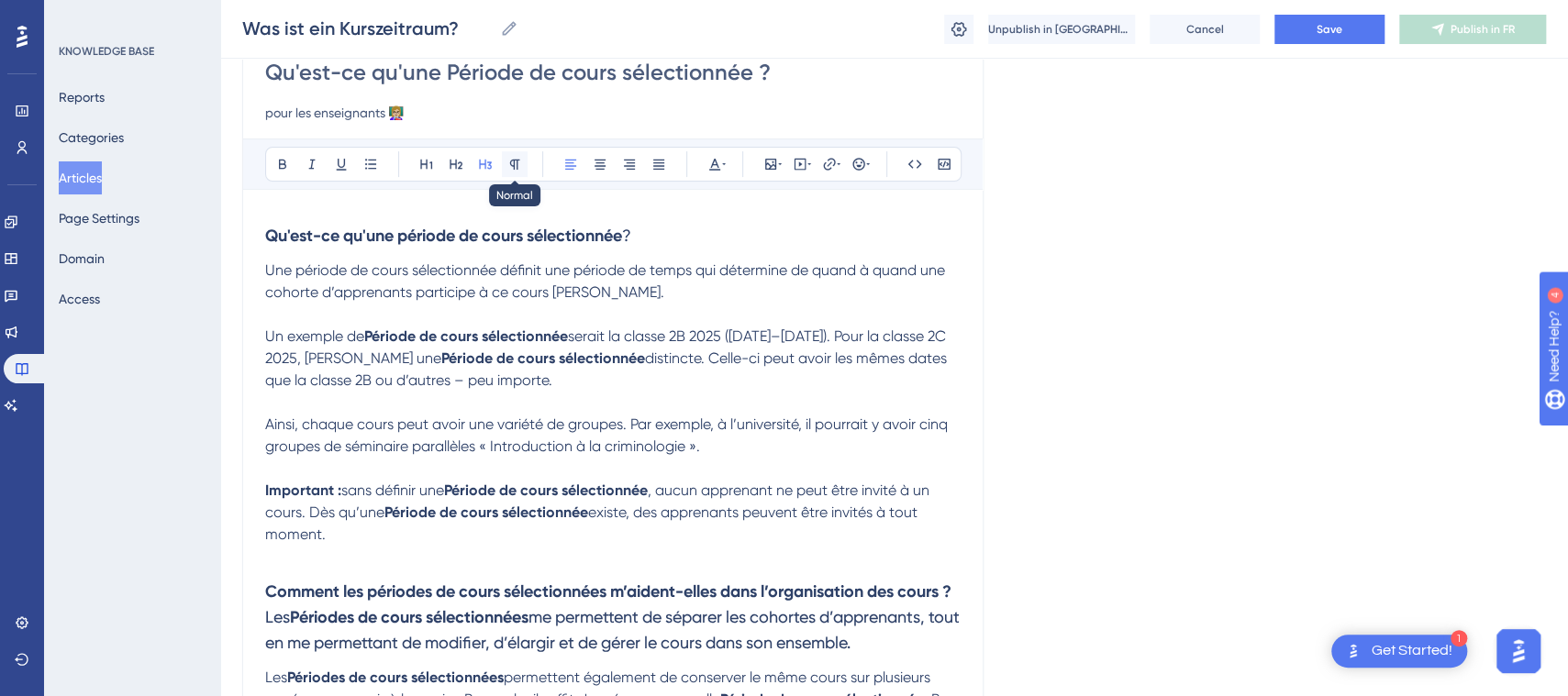
click at [524, 162] on button at bounding box center [514, 164] width 26 height 26
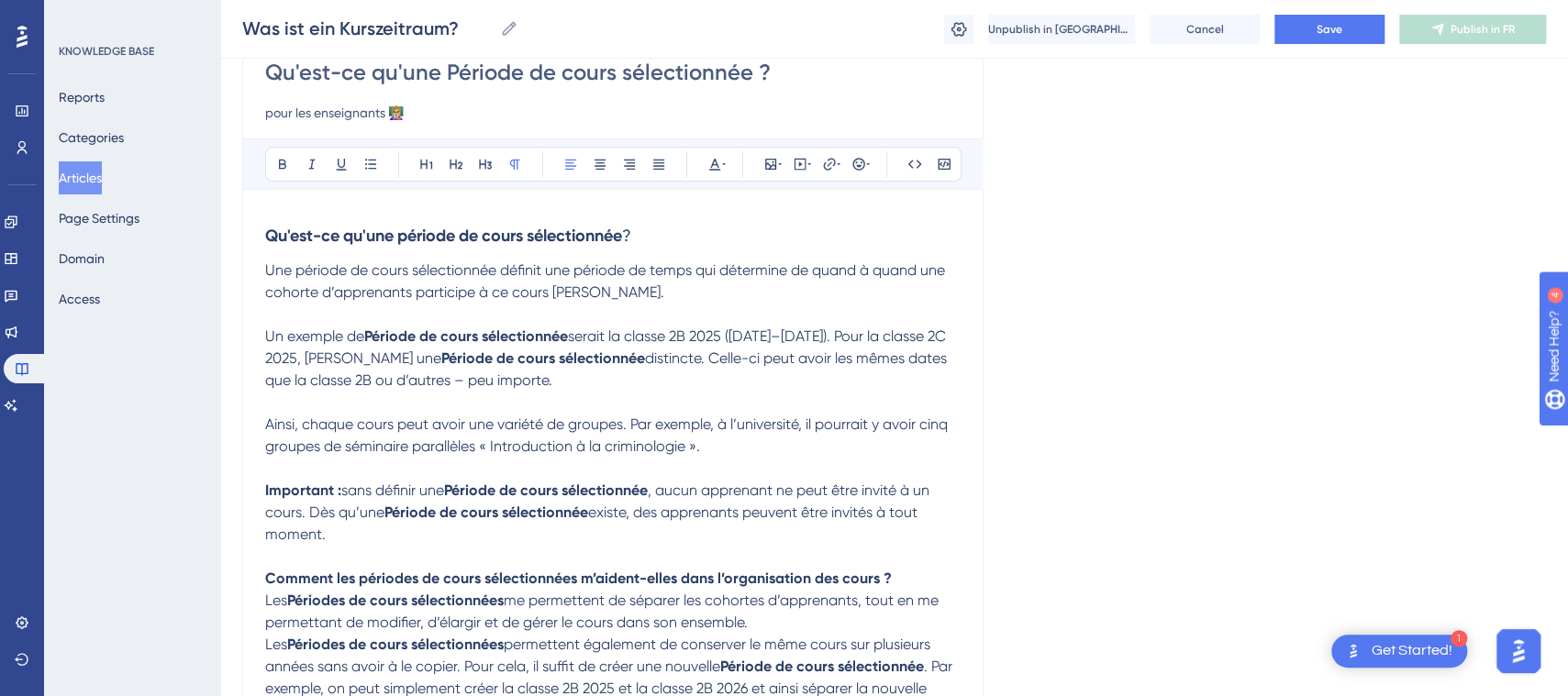
click at [915, 572] on p "Comment les périodes de cours sélectionnées m’aident-elles dans l’organisation …" at bounding box center [613, 601] width 695 height 66
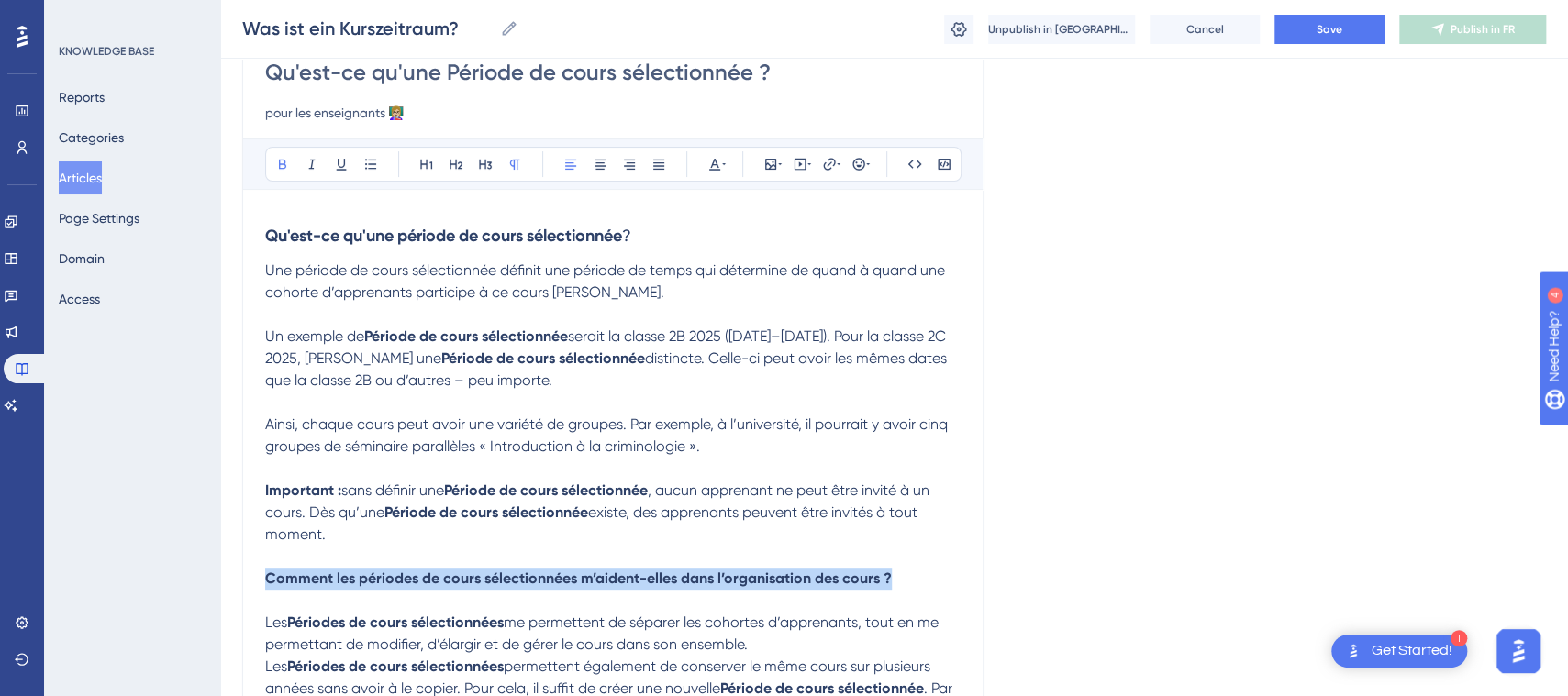
drag, startPoint x: 919, startPoint y: 579, endPoint x: 218, endPoint y: 569, distance: 701.1
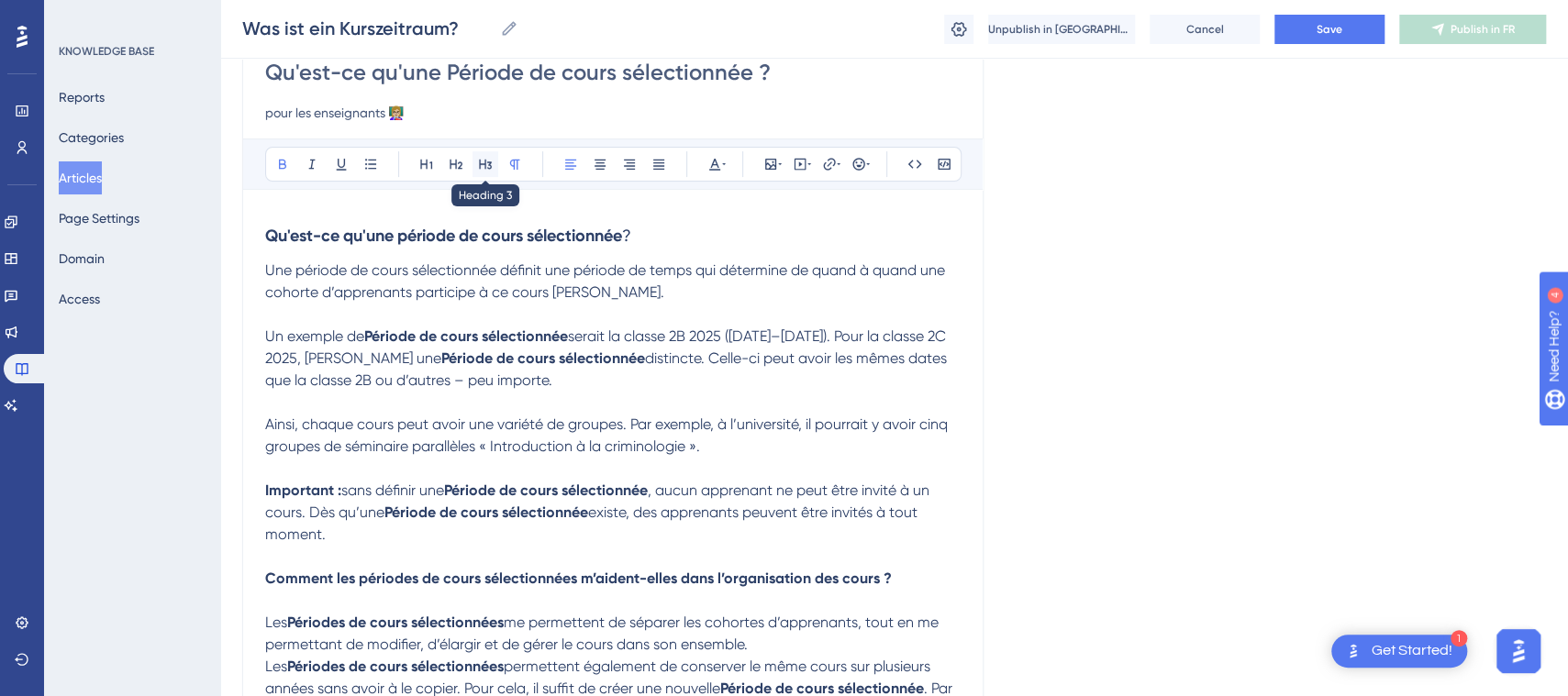
click at [484, 158] on icon at bounding box center [486, 164] width 15 height 15
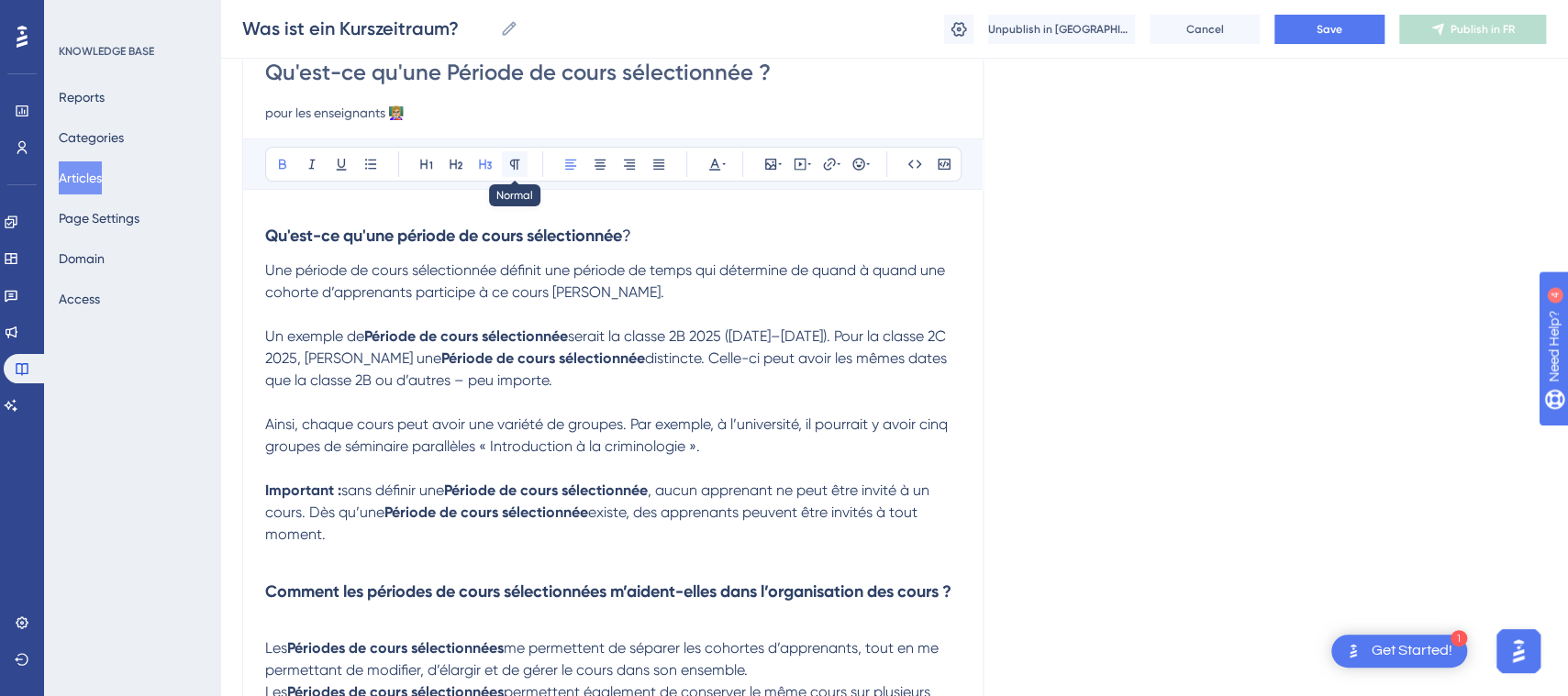
click at [513, 162] on icon at bounding box center [515, 164] width 10 height 10
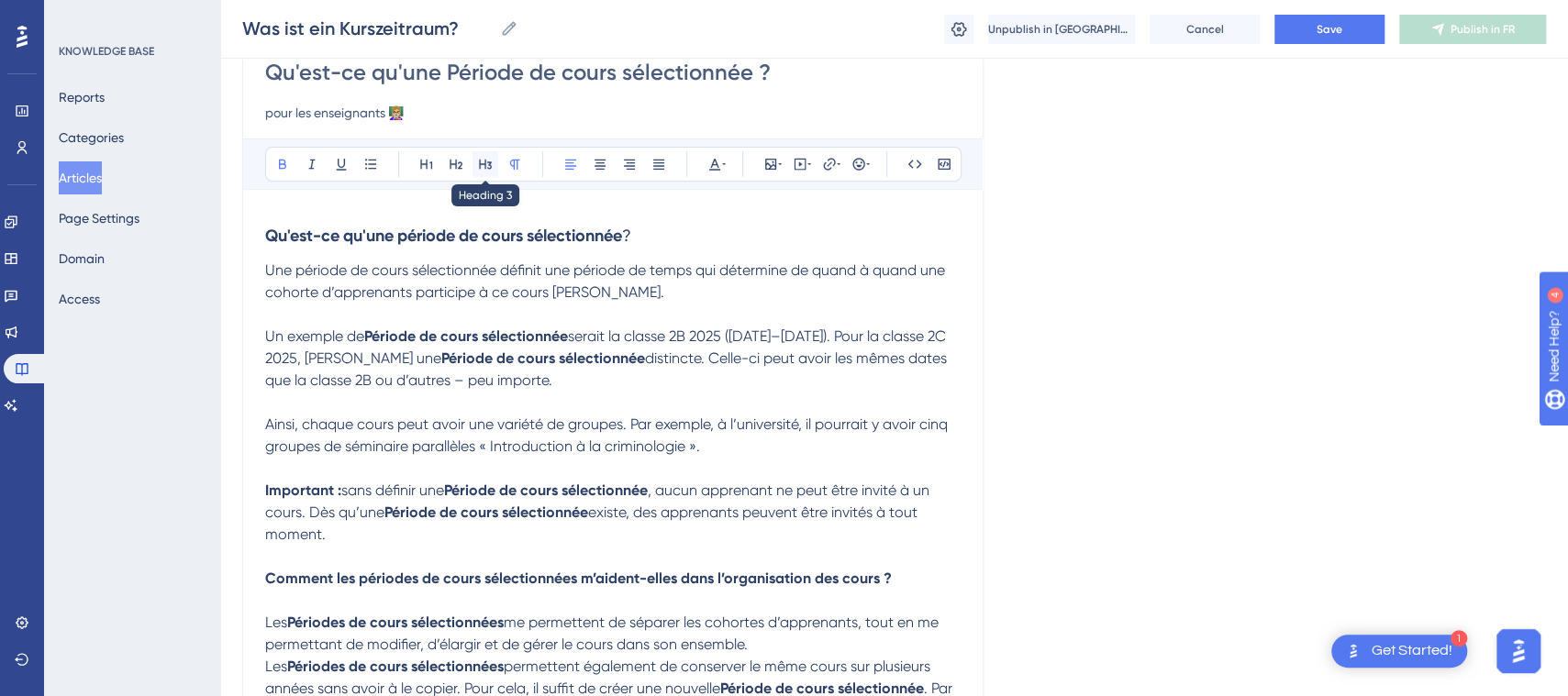
click at [479, 167] on icon at bounding box center [486, 164] width 15 height 15
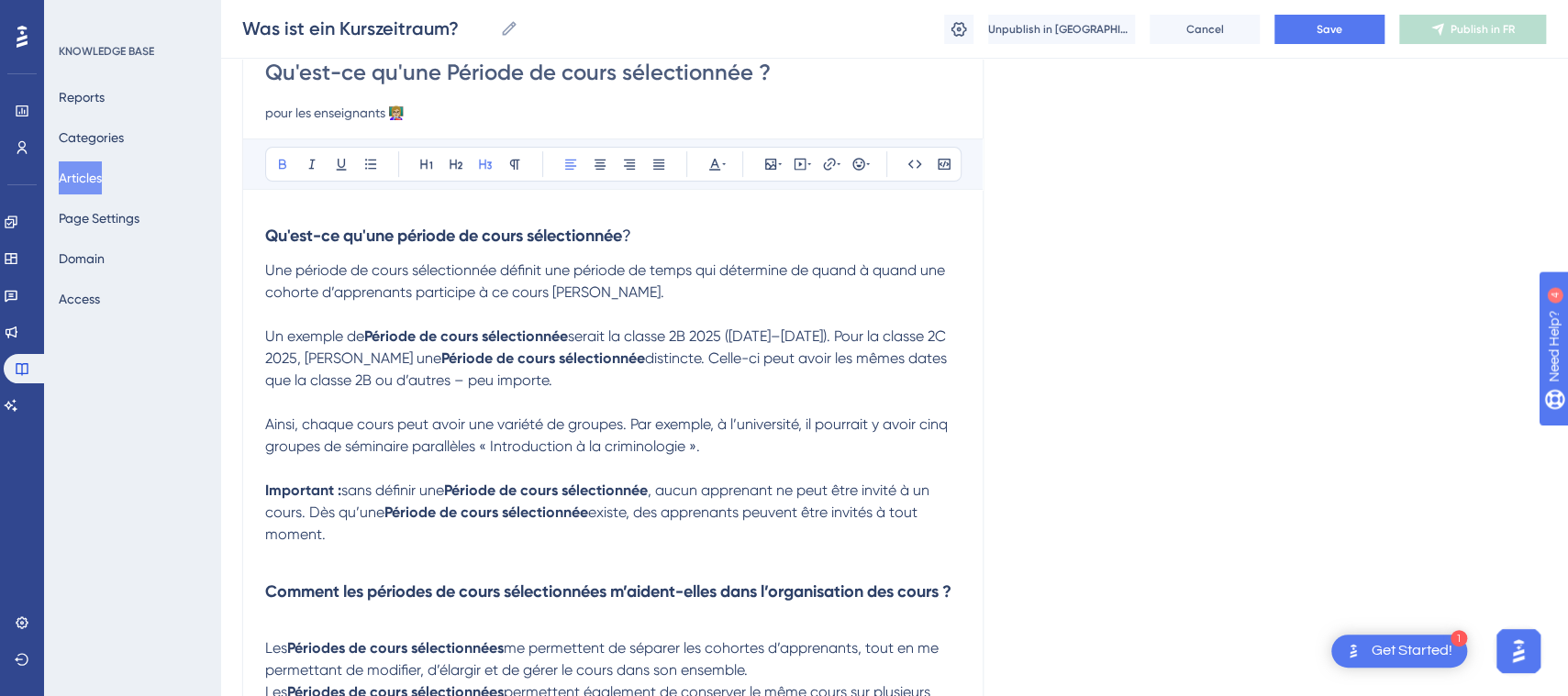
drag, startPoint x: 471, startPoint y: 625, endPoint x: 482, endPoint y: 630, distance: 12.1
click at [469, 615] on h3 "Comment les périodes de cours sélectionnées m’aident-elles dans l’organisation …" at bounding box center [613, 592] width 695 height 48
click at [580, 615] on h3 "Comment les périodes de cours sélectionnées m’aident-elles dans l’organisation …" at bounding box center [613, 592] width 695 height 48
click at [446, 646] on p "Les Périodes de cours sélectionnées me permettent de séparer les cohortes d’app…" at bounding box center [613, 648] width 695 height 66
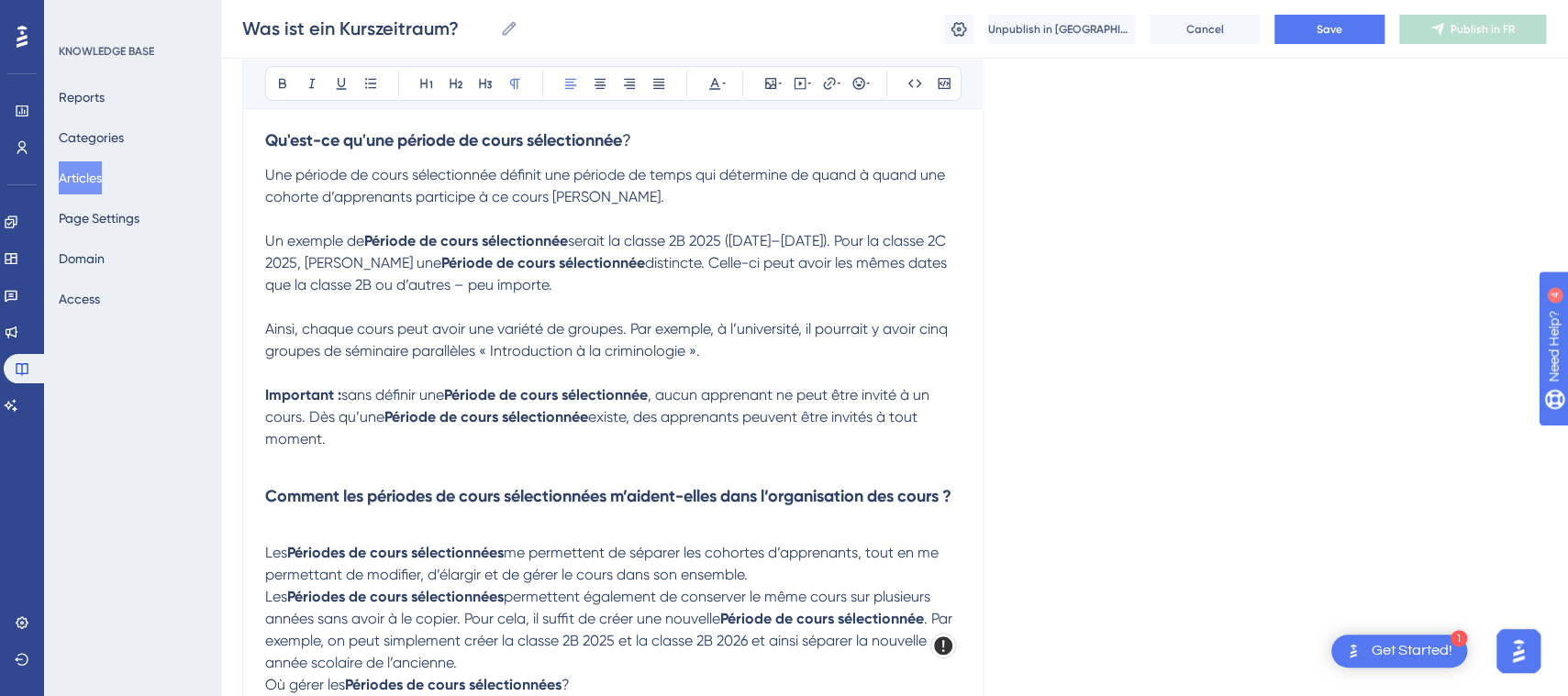
scroll to position [295, 0]
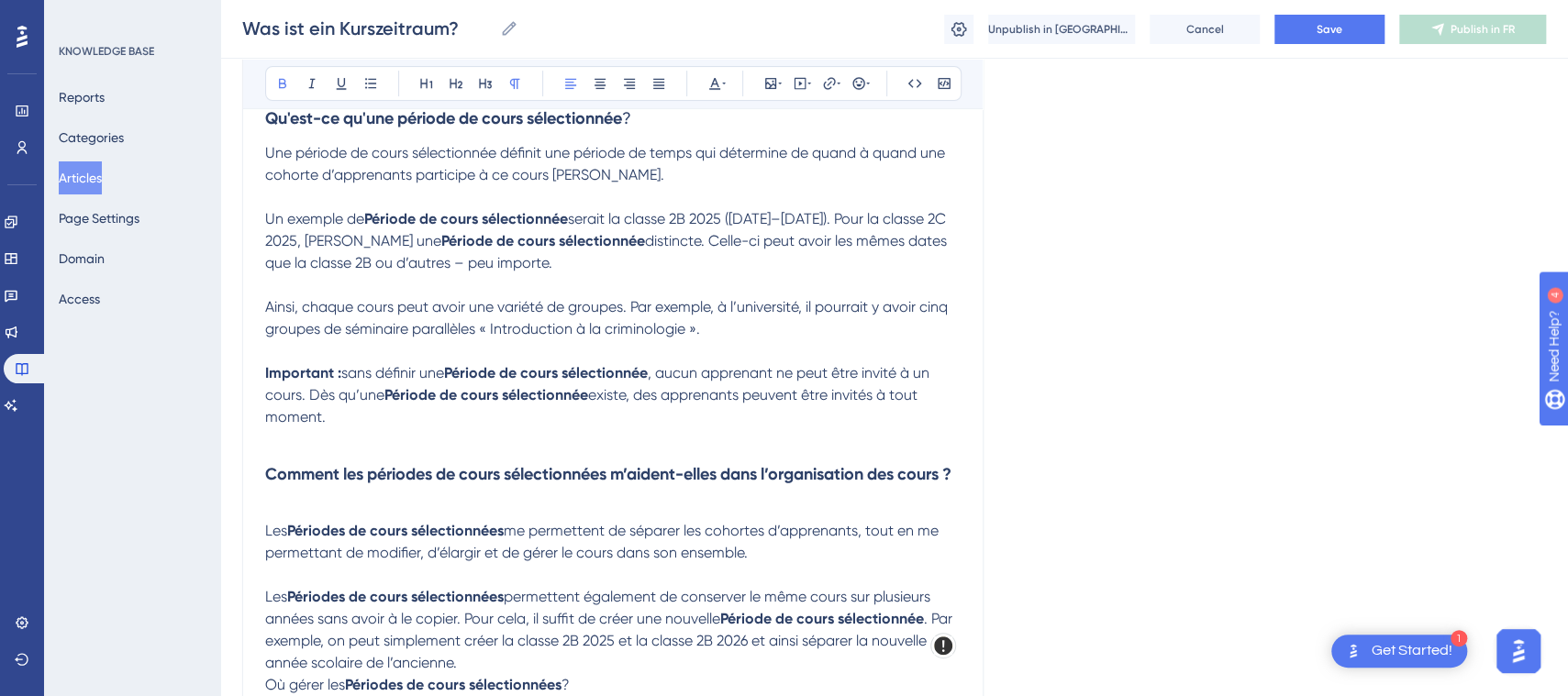
click at [373, 219] on strong "Période de cours sélectionnée" at bounding box center [466, 219] width 204 height 18
click at [456, 238] on strong "Période de cours sélectionnée" at bounding box center [543, 241] width 204 height 18
drag, startPoint x: 457, startPoint y: 244, endPoint x: 447, endPoint y: 237, distance: 12.2
click at [447, 237] on span "serait la classe 2B 2025 (15.8.2025–31.12.2025). Pour la classe 2C 2025, je cré…" at bounding box center [611, 230] width 690 height 40
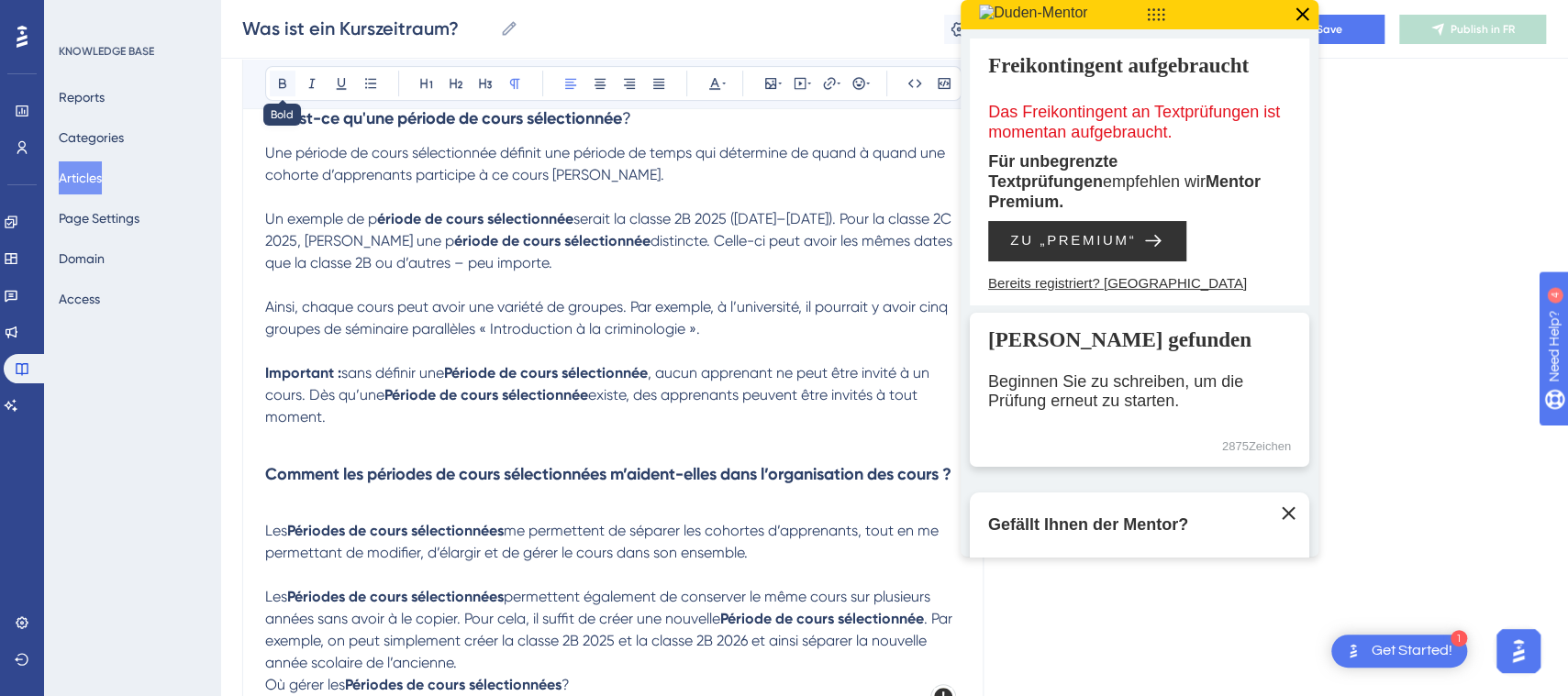
click at [289, 88] on icon at bounding box center [283, 84] width 15 height 15
click at [372, 195] on p at bounding box center [613, 197] width 695 height 22
drag, startPoint x: 381, startPoint y: 214, endPoint x: 360, endPoint y: 186, distance: 35.0
click at [369, 218] on p "Un exemple de p ériode de cours sélectionnée serait la classe 2B 2025 (15.8.202…" at bounding box center [613, 241] width 695 height 66
click at [283, 84] on icon at bounding box center [283, 84] width 15 height 15
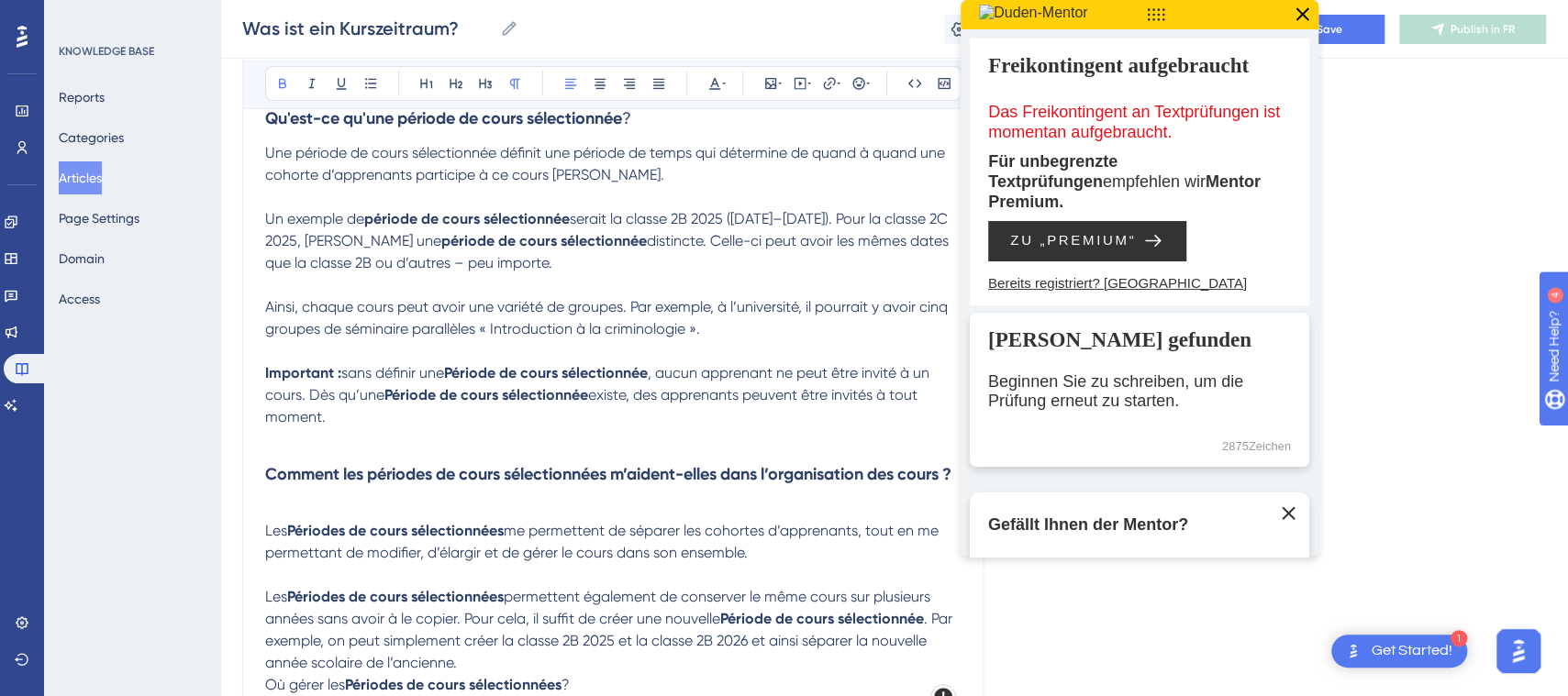
click at [303, 229] on p "Un exemple de période de cours sélectionnée serait la classe 2B 2025 (15.8.2025…" at bounding box center [613, 241] width 695 height 66
drag, startPoint x: 1297, startPoint y: 14, endPoint x: 1147, endPoint y: 74, distance: 161.6
click at [1296, 14] on icon at bounding box center [1302, 15] width 24 height 24
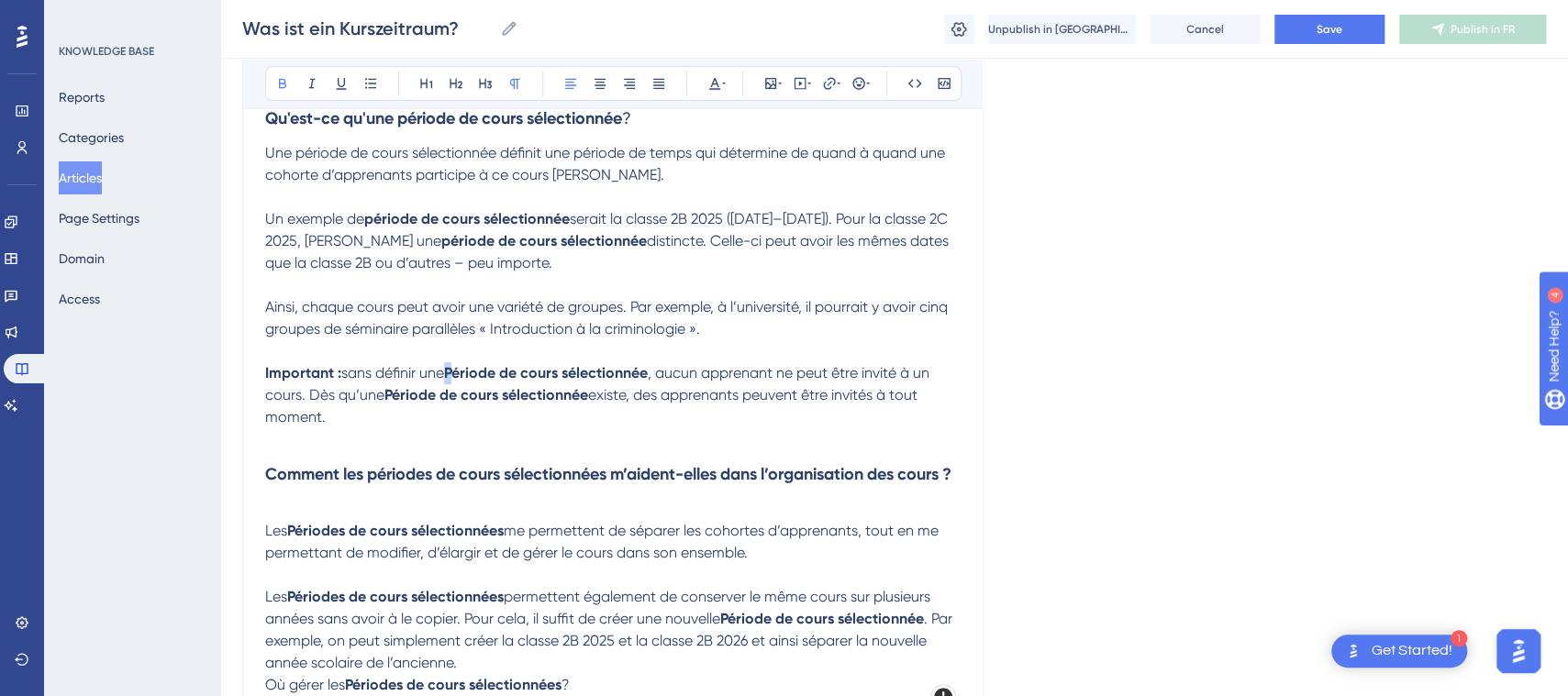
click at [456, 379] on strong "Période de cours sélectionnée" at bounding box center [545, 373] width 204 height 18
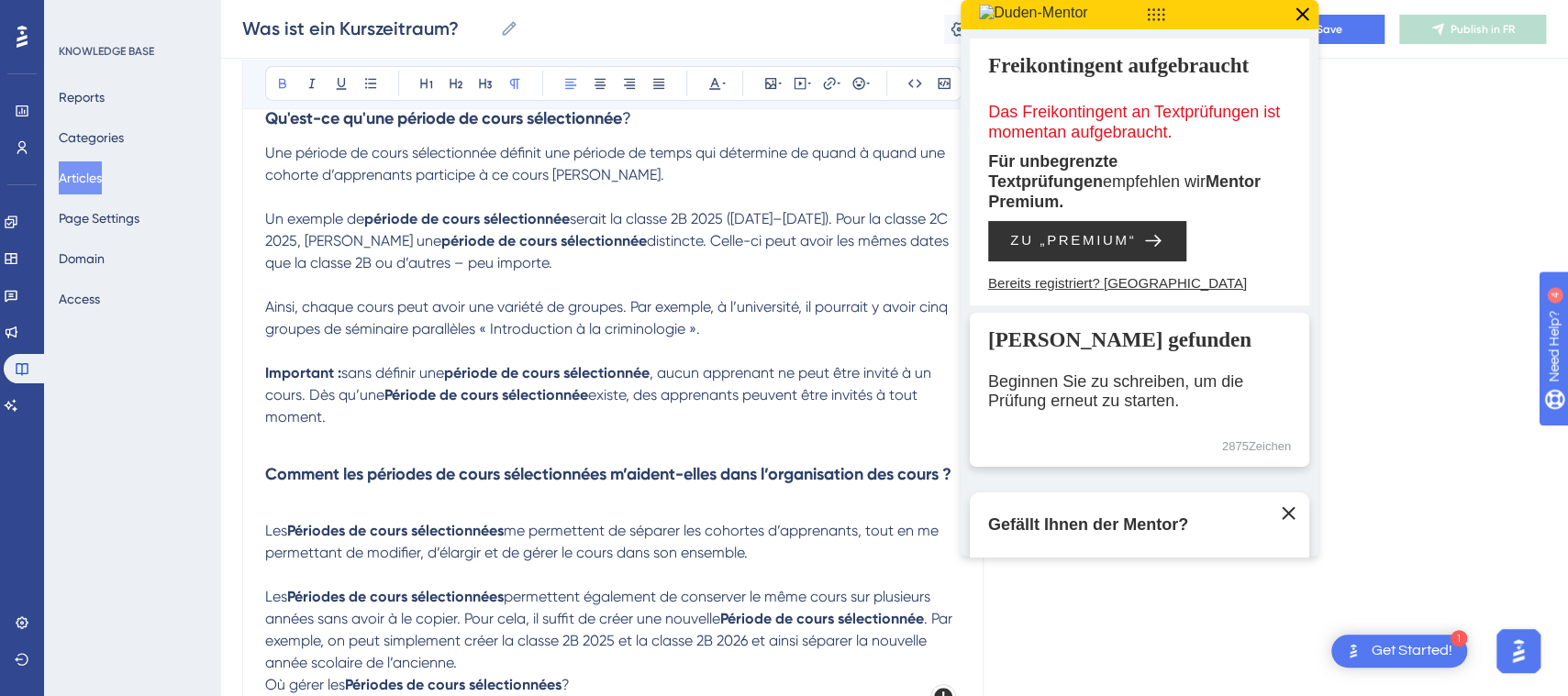
click at [390, 399] on strong "Période de cours sélectionnée" at bounding box center [486, 395] width 204 height 18
click at [394, 392] on strong "Période de cours sélectionnée" at bounding box center [486, 395] width 204 height 18
click at [1308, 13] on icon at bounding box center [1302, 15] width 24 height 24
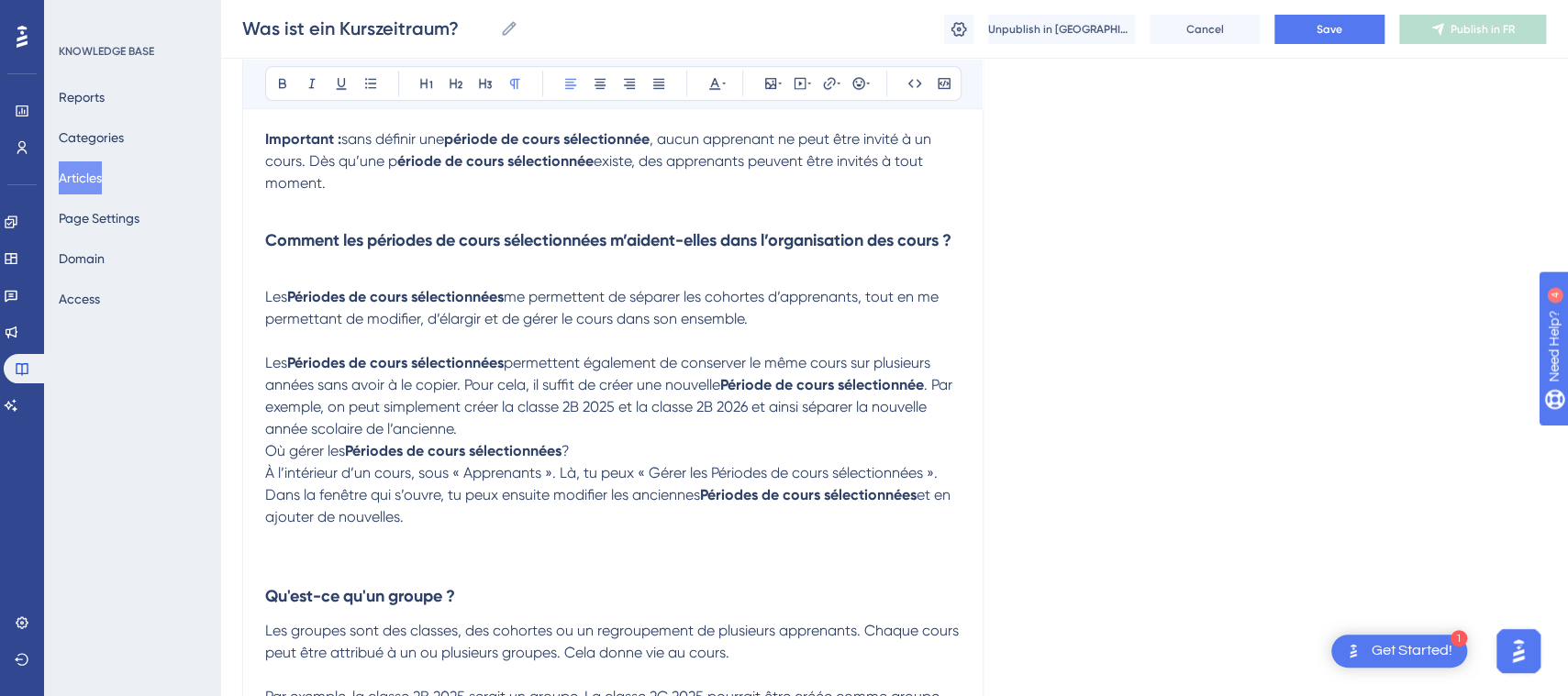
scroll to position [569, 0]
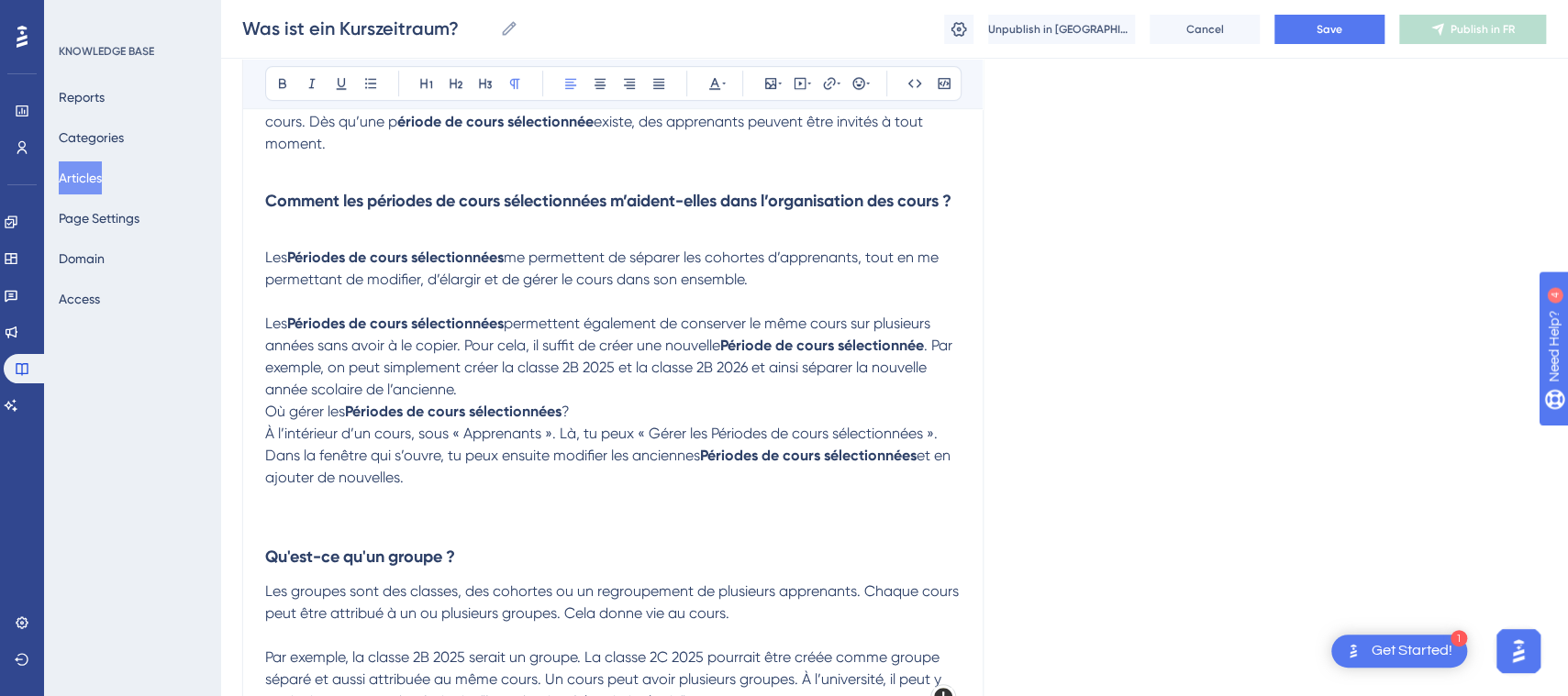
click at [300, 265] on strong "Périodes de cours sélectionnées" at bounding box center [396, 258] width 217 height 18
click at [475, 401] on p "Les p ériodes de cours sélectionnées permettent également de conserver le même …" at bounding box center [613, 357] width 695 height 88
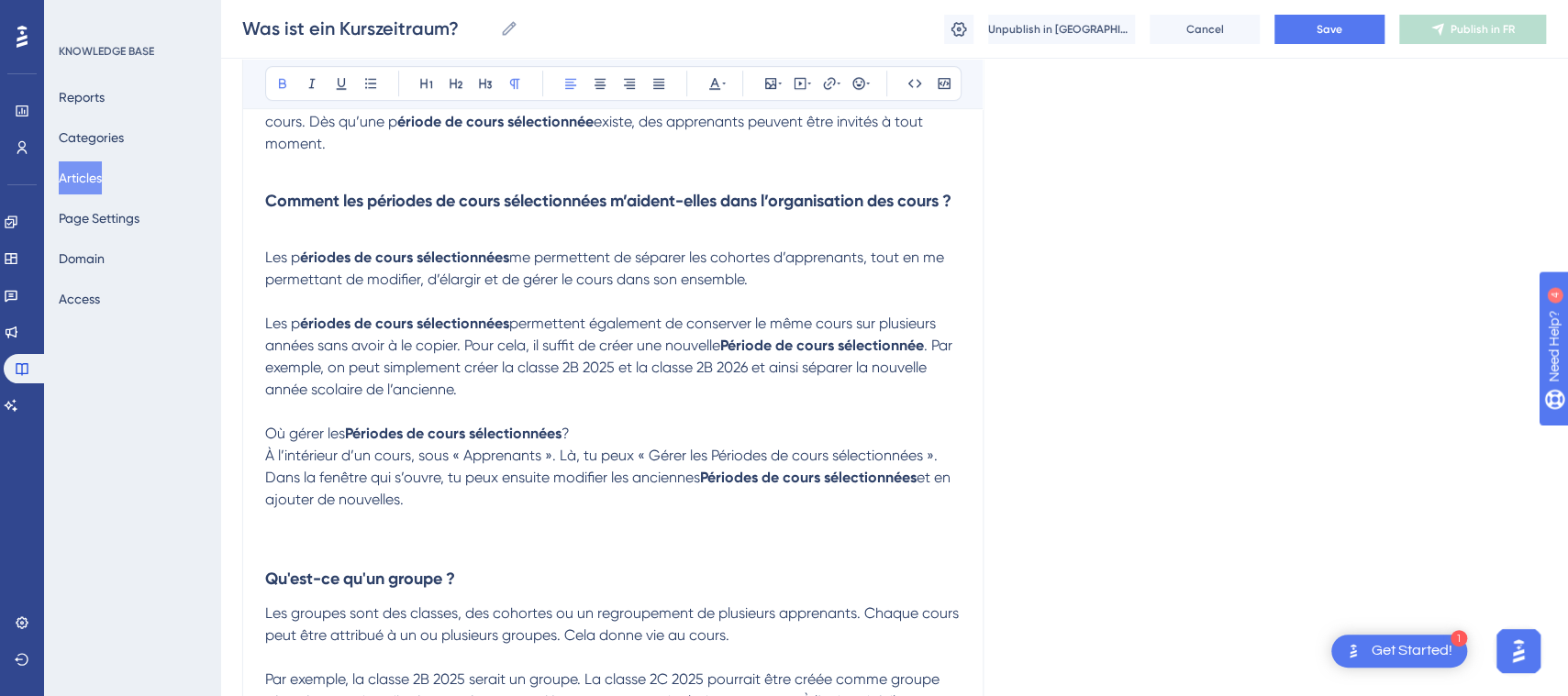
click at [736, 354] on strong "Période de cours sélectionnée" at bounding box center [822, 345] width 204 height 18
click at [280, 80] on icon at bounding box center [283, 84] width 15 height 15
drag, startPoint x: 363, startPoint y: 277, endPoint x: 401, endPoint y: 334, distance: 68.5
click at [363, 265] on strong "ériodes de cours sélectionnées" at bounding box center [405, 258] width 209 height 18
click at [293, 332] on span "Les p" at bounding box center [283, 323] width 35 height 18
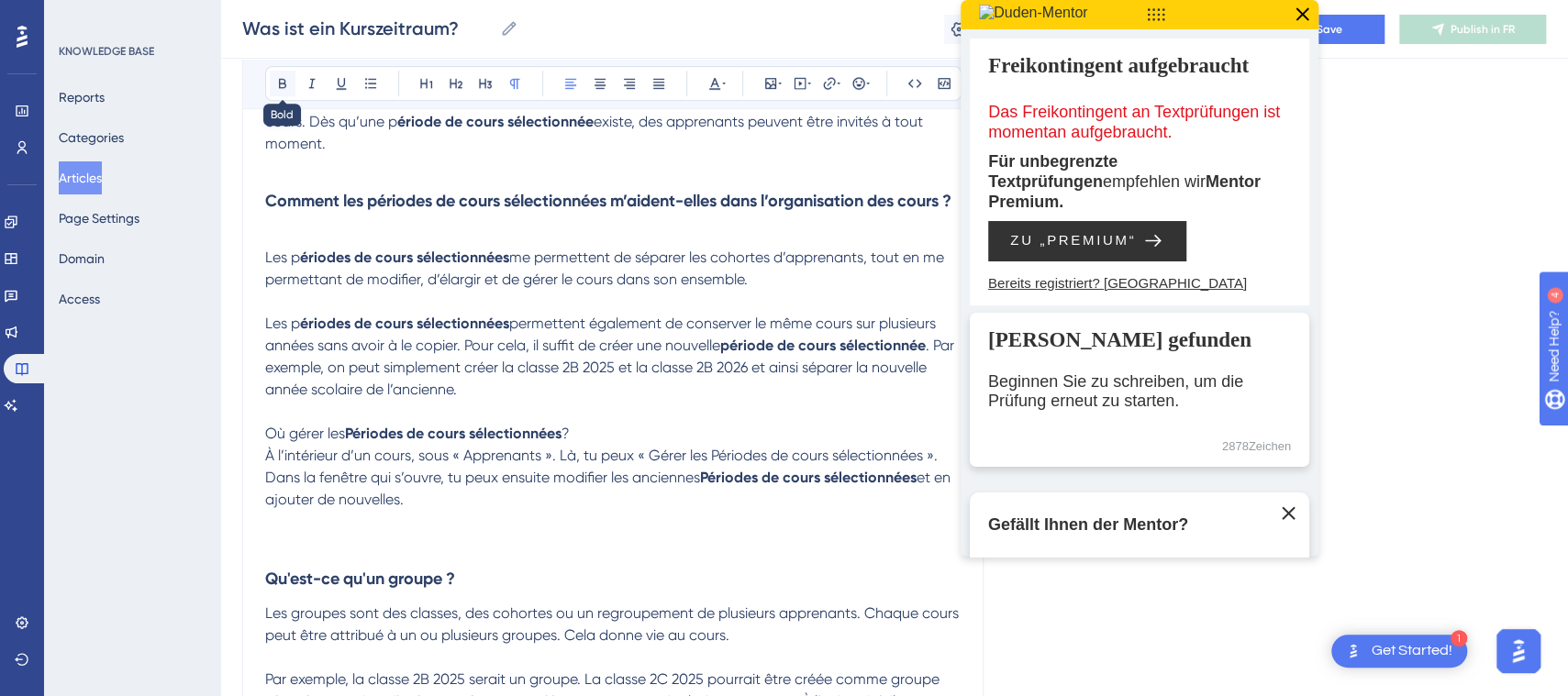
click at [278, 88] on icon at bounding box center [283, 84] width 15 height 15
click at [1302, 7] on icon at bounding box center [1302, 15] width 24 height 24
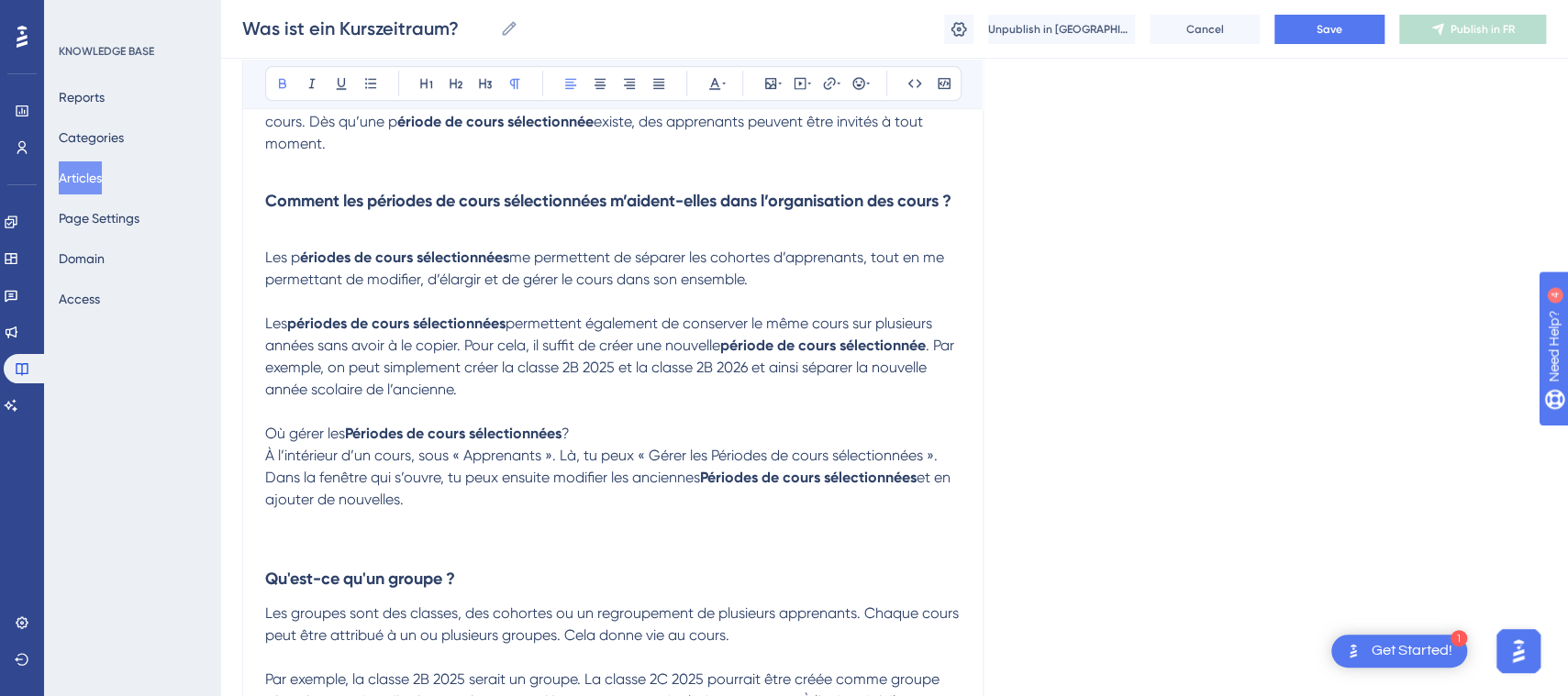
click at [586, 449] on p "Où gérer les Périodes de cours sélectionnées ? À l’intérieur d’un cours, sous «…" at bounding box center [613, 466] width 695 height 88
click at [360, 442] on strong "Périodes de cours sélectionnées" at bounding box center [454, 434] width 217 height 18
click at [588, 454] on p "Où gérer les p ériodes de cours sélectionnées ? À l’intérieur d’un cours, sous …" at bounding box center [613, 466] width 695 height 88
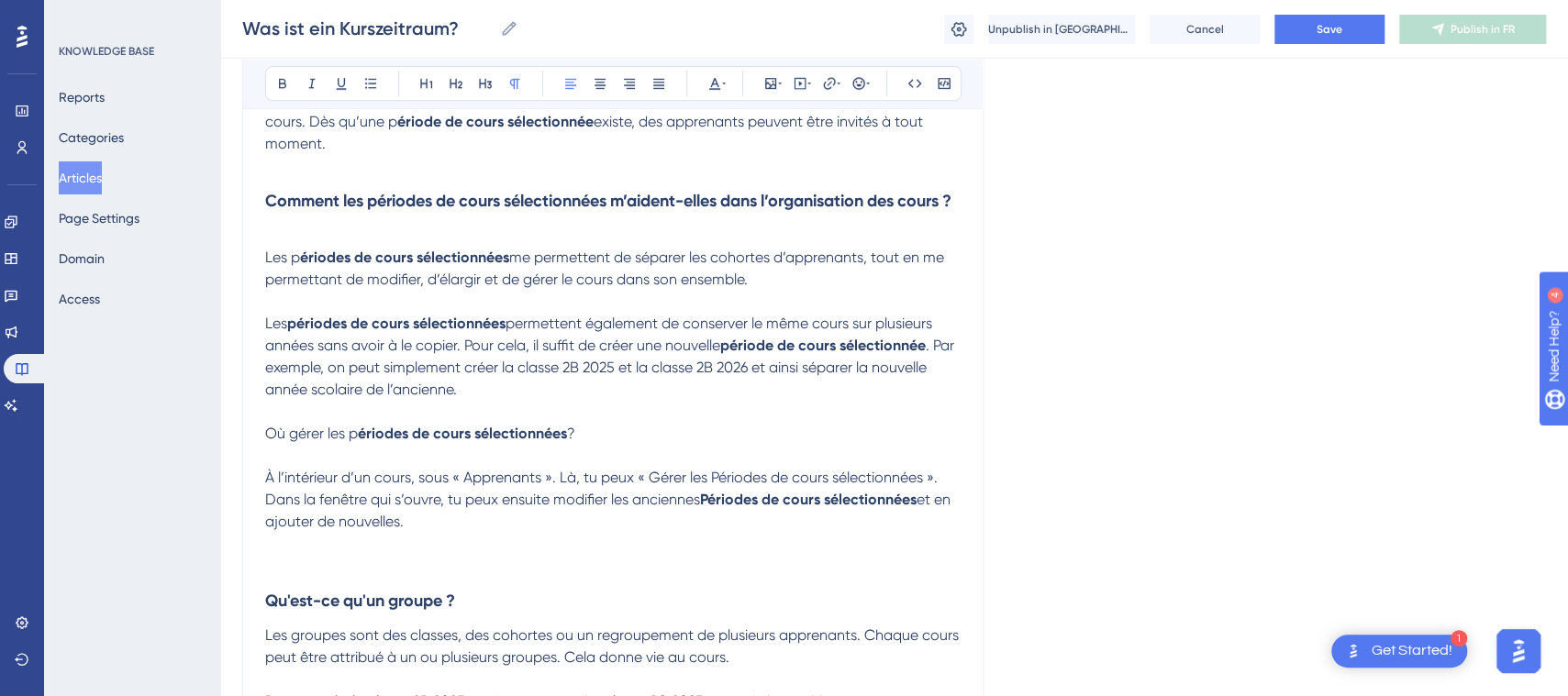
drag, startPoint x: 574, startPoint y: 453, endPoint x: 155, endPoint y: 460, distance: 419.1
click at [220, 460] on div "Performance Users Engagement Widgets Feedback Product Updates Knowledge Base AI…" at bounding box center [893, 477] width 1348 height 2092
click at [481, 77] on icon at bounding box center [486, 84] width 15 height 15
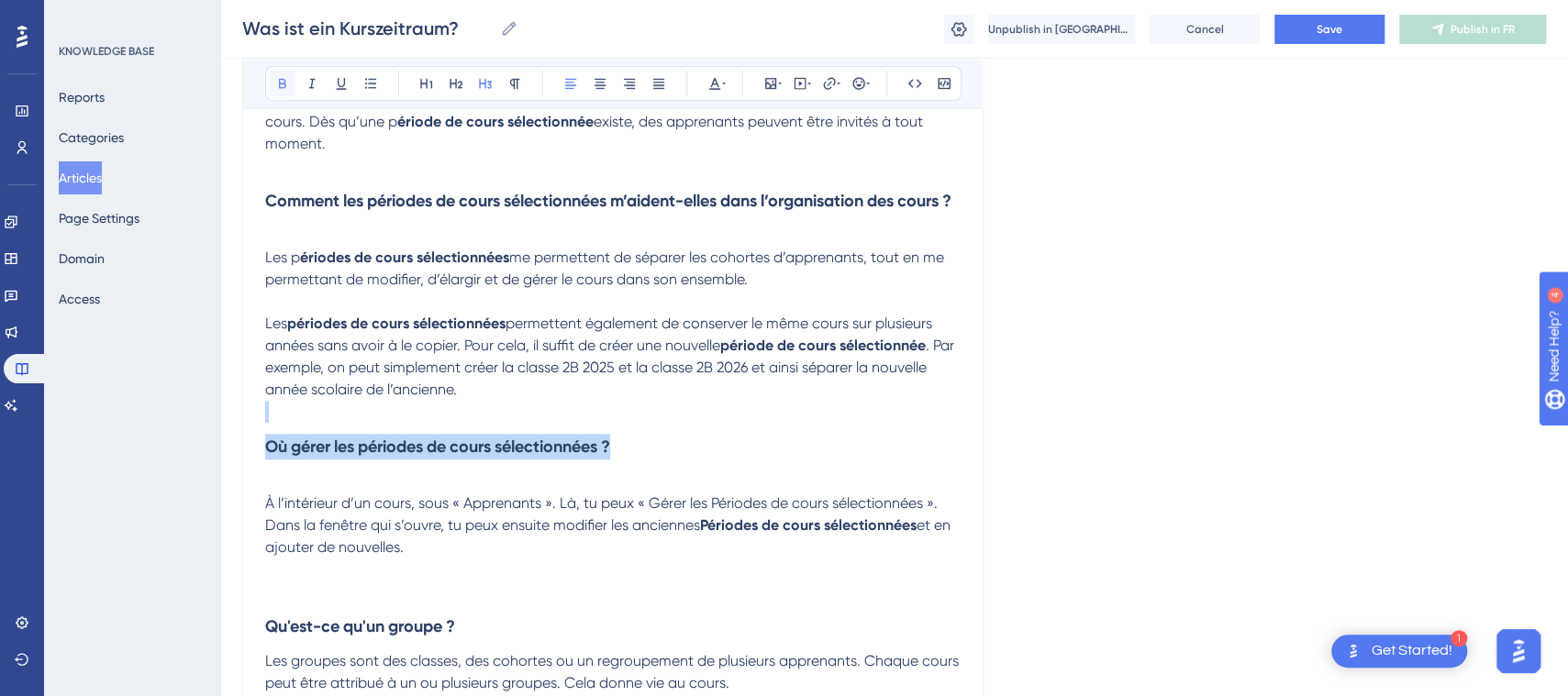
drag, startPoint x: 274, startPoint y: 80, endPoint x: 288, endPoint y: 95, distance: 20.5
click at [272, 80] on button at bounding box center [283, 84] width 26 height 26
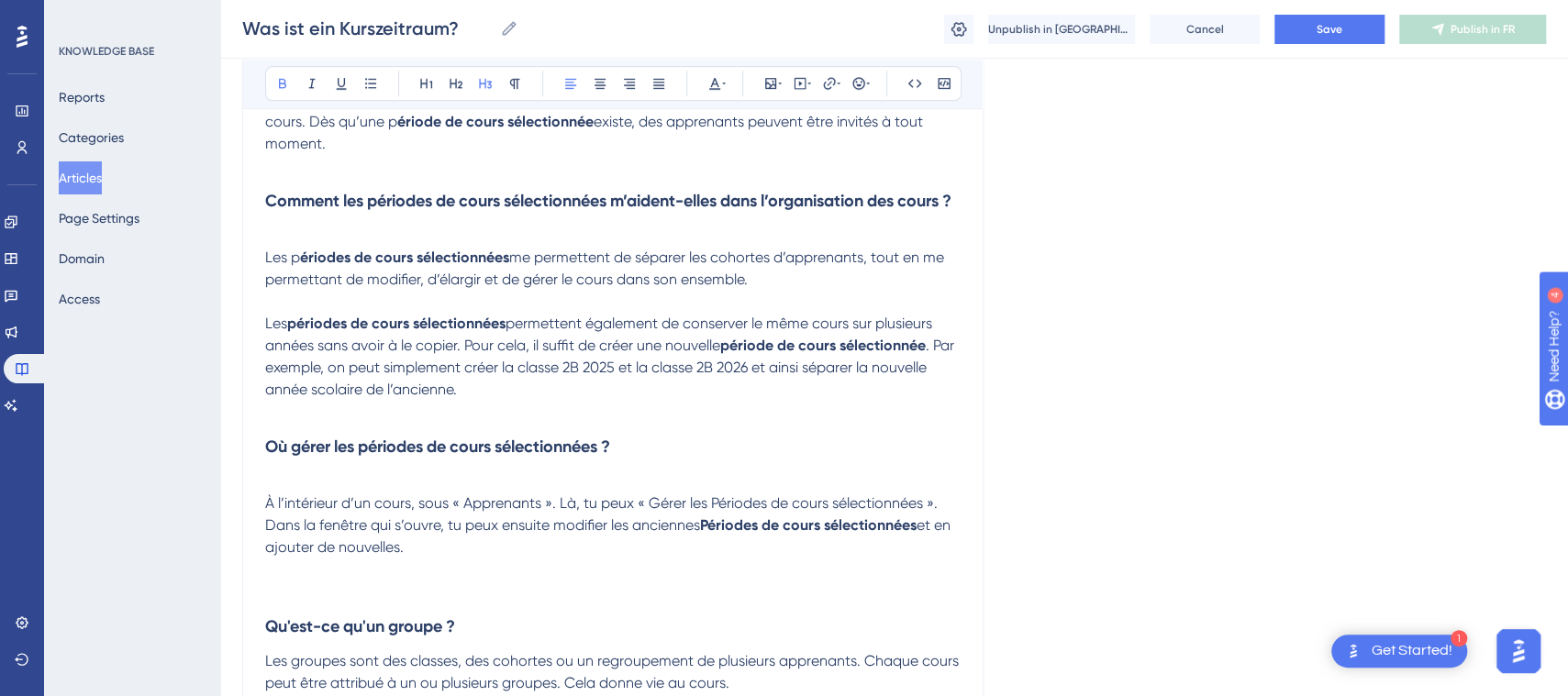
click at [270, 225] on h3 "Comment les périodes de cours sélectionnées m’aident-elles dans l’organisation …" at bounding box center [613, 201] width 695 height 48
click at [266, 265] on span "Les p" at bounding box center [283, 258] width 35 height 18
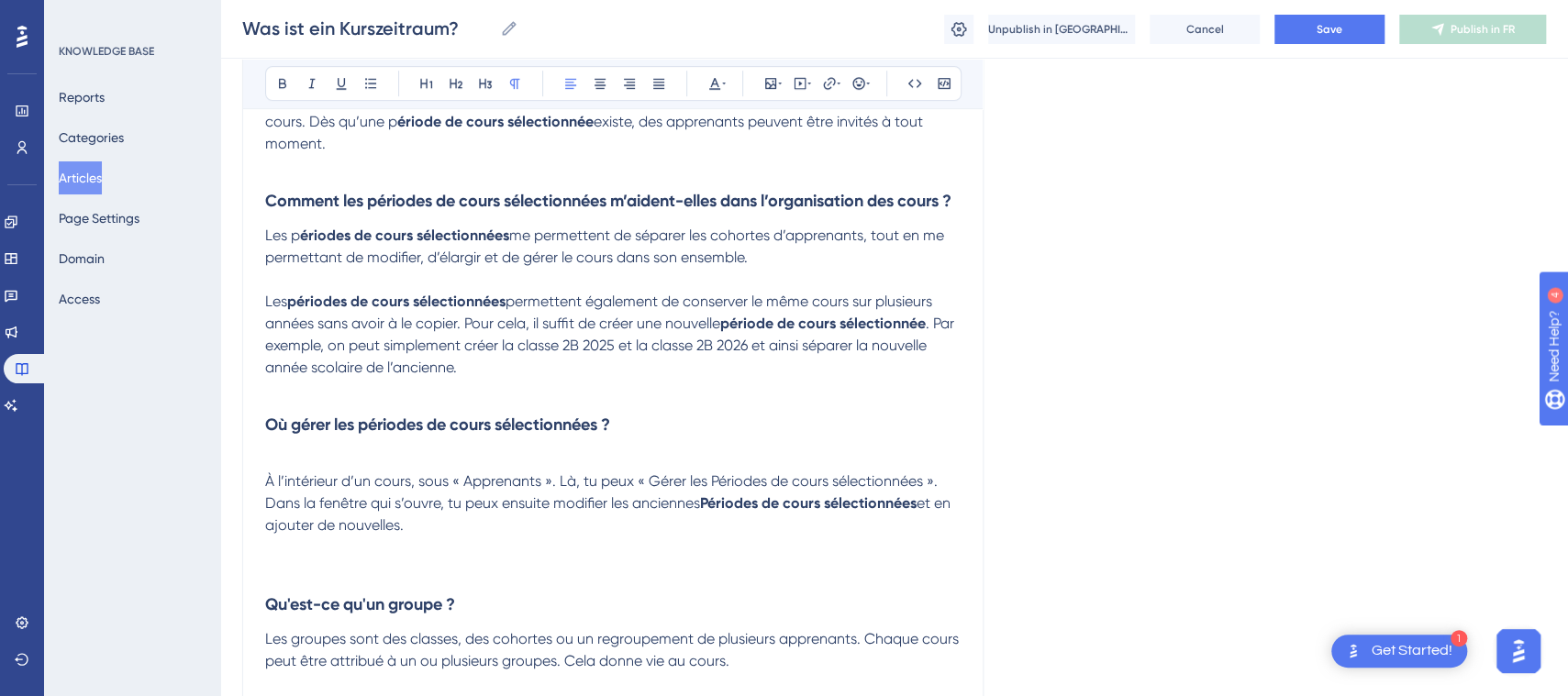
click at [266, 505] on span "À l’intérieur d’un cours, sous « Apprenants ». Là, tu peux « Gérer les Périodes…" at bounding box center [604, 492] width 677 height 40
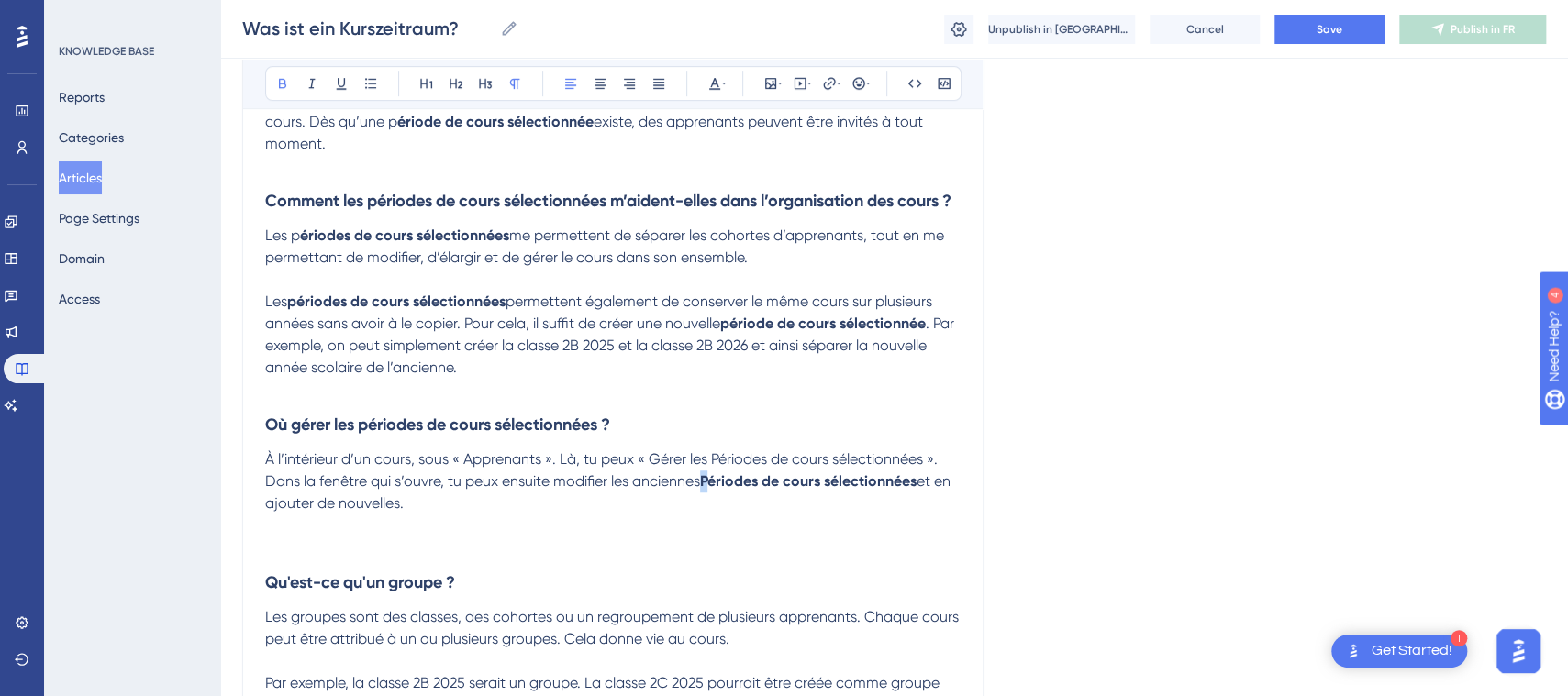
click at [706, 490] on strong "Périodes de cours sélectionnées" at bounding box center [809, 481] width 217 height 18
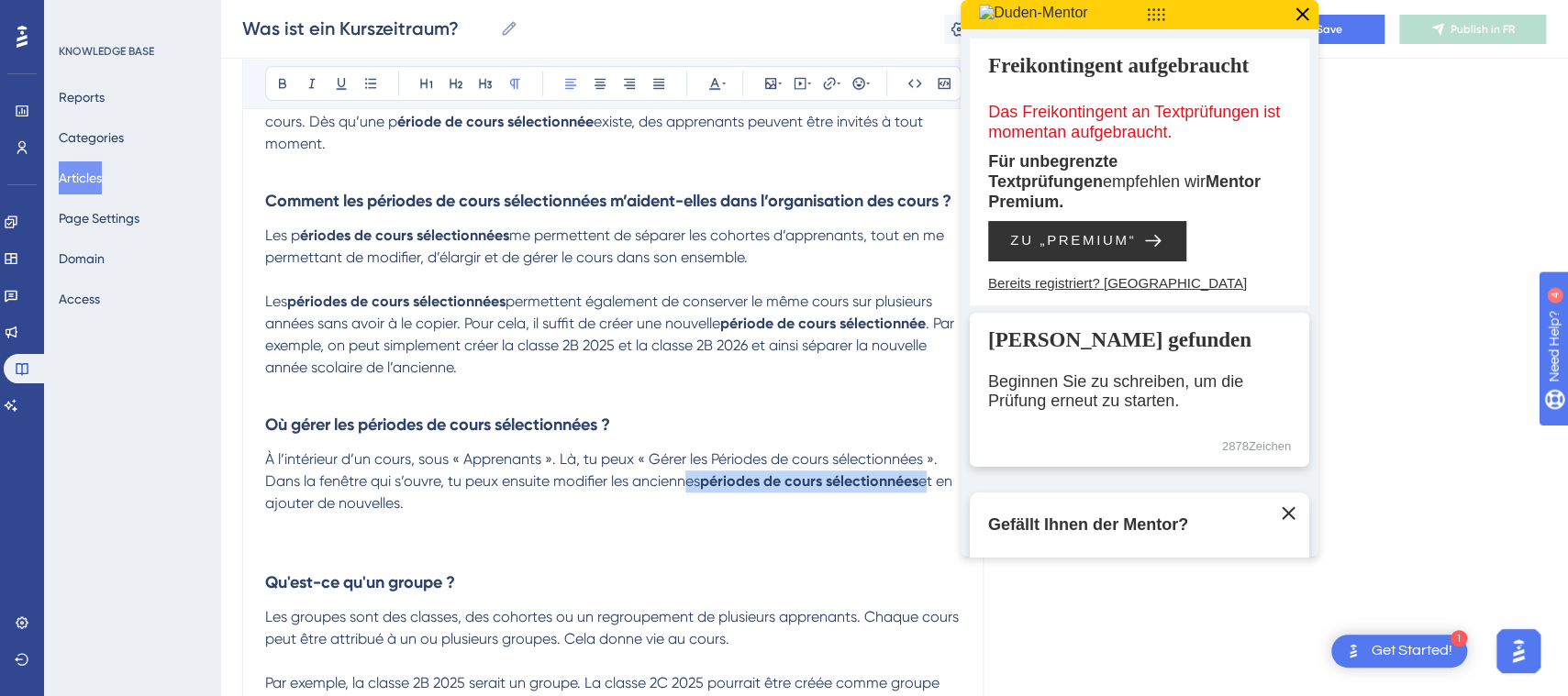
drag, startPoint x: 762, startPoint y: 506, endPoint x: 927, endPoint y: 501, distance: 165.1
click at [927, 501] on p "À l’intérieur d’un cours, sous « Apprenants ». Là, tu peux « Gérer les Périodes…" at bounding box center [613, 481] width 695 height 66
click at [274, 88] on button at bounding box center [283, 84] width 26 height 26
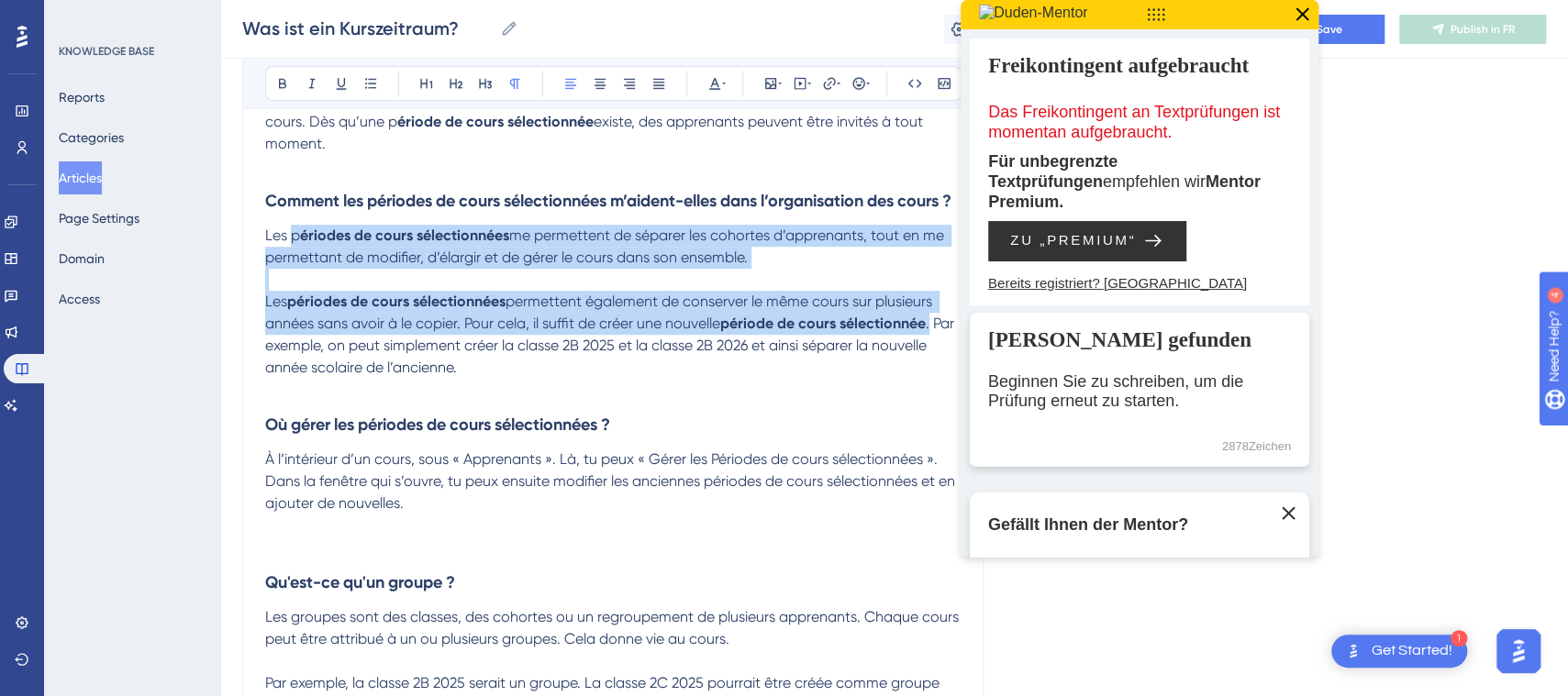
drag, startPoint x: 303, startPoint y: 265, endPoint x: 934, endPoint y: 358, distance: 637.8
click at [934, 358] on div "Qu'est-ce qu'une période de cours sélectionnée ? Une période de cours sélection…" at bounding box center [613, 582] width 695 height 1521
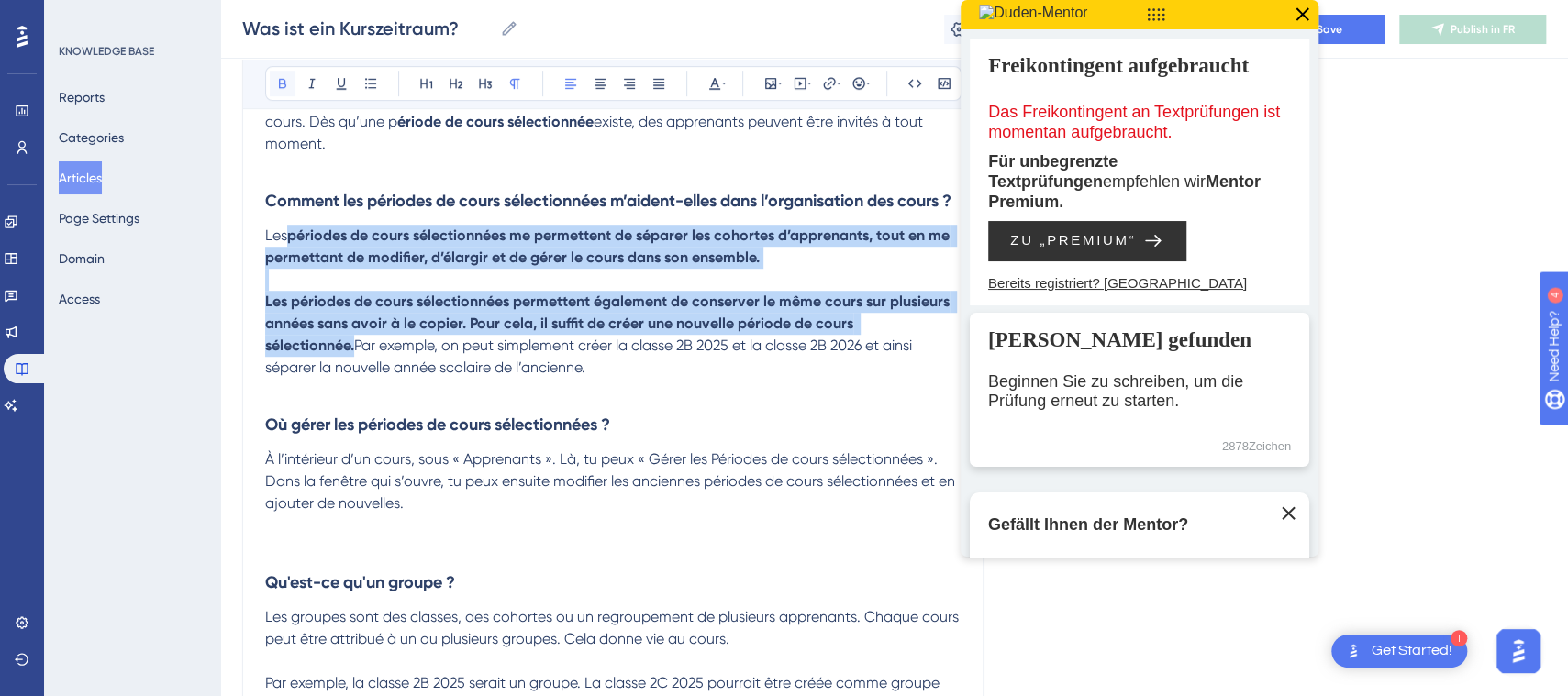
click at [278, 82] on icon at bounding box center [283, 84] width 15 height 15
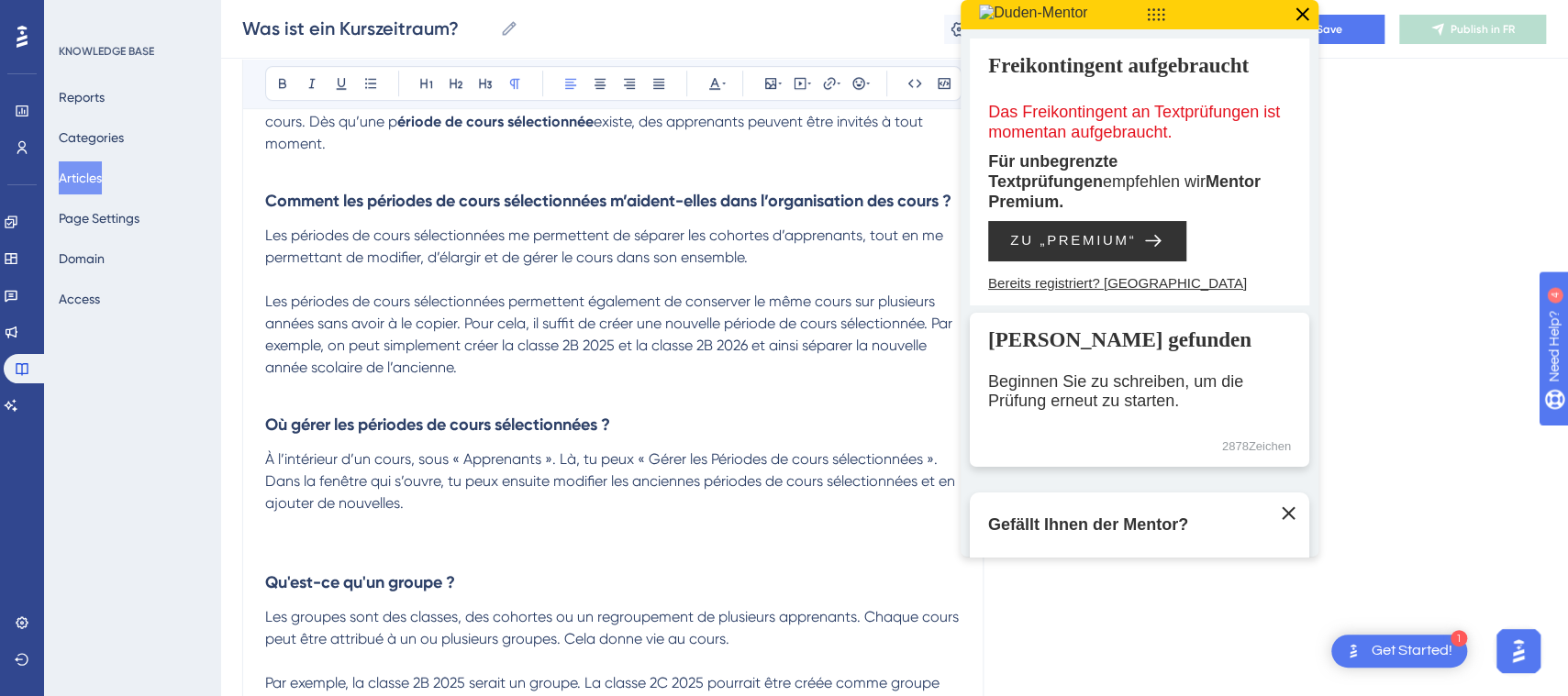
click at [553, 379] on p "Les périodes de cours sélectionnées permettent également de conserver le même c…" at bounding box center [613, 334] width 695 height 88
click at [1306, 21] on icon at bounding box center [1302, 15] width 24 height 24
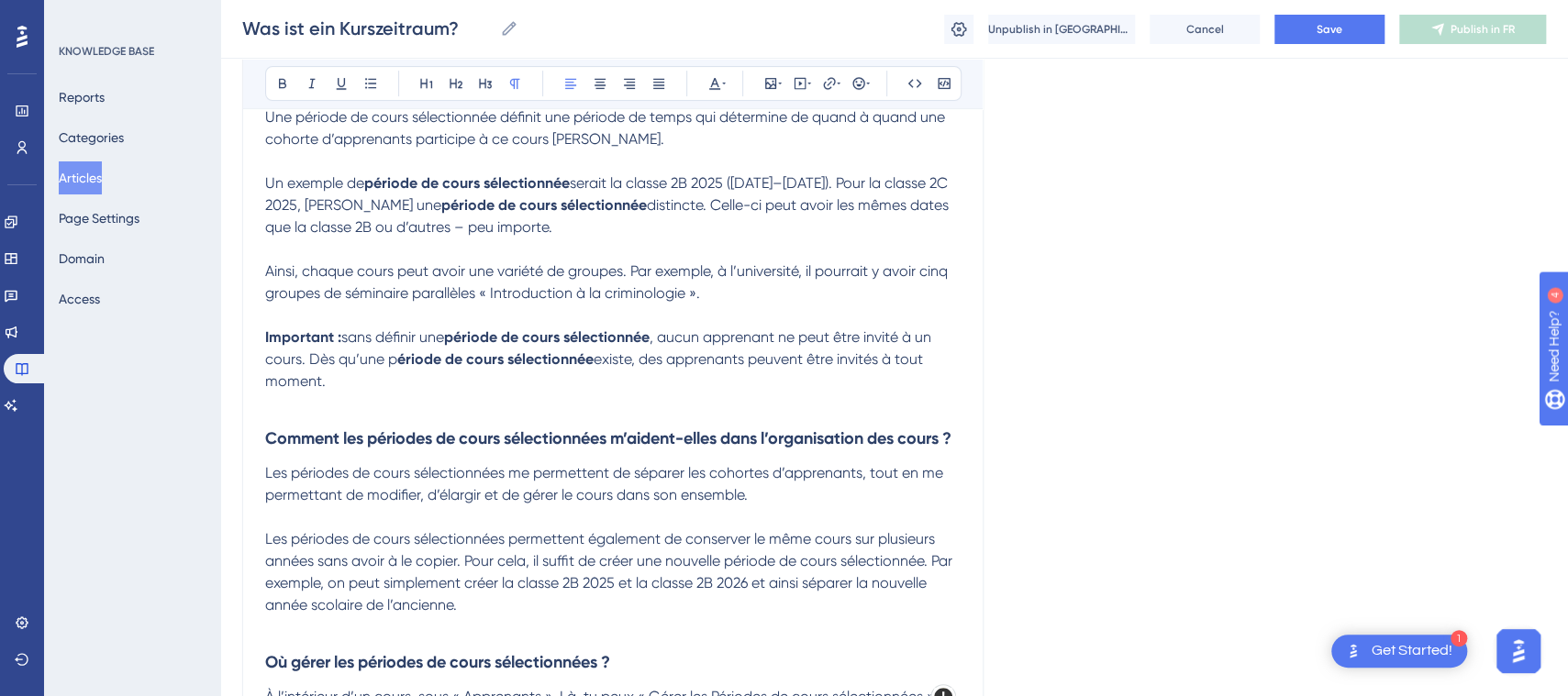
scroll to position [310, 0]
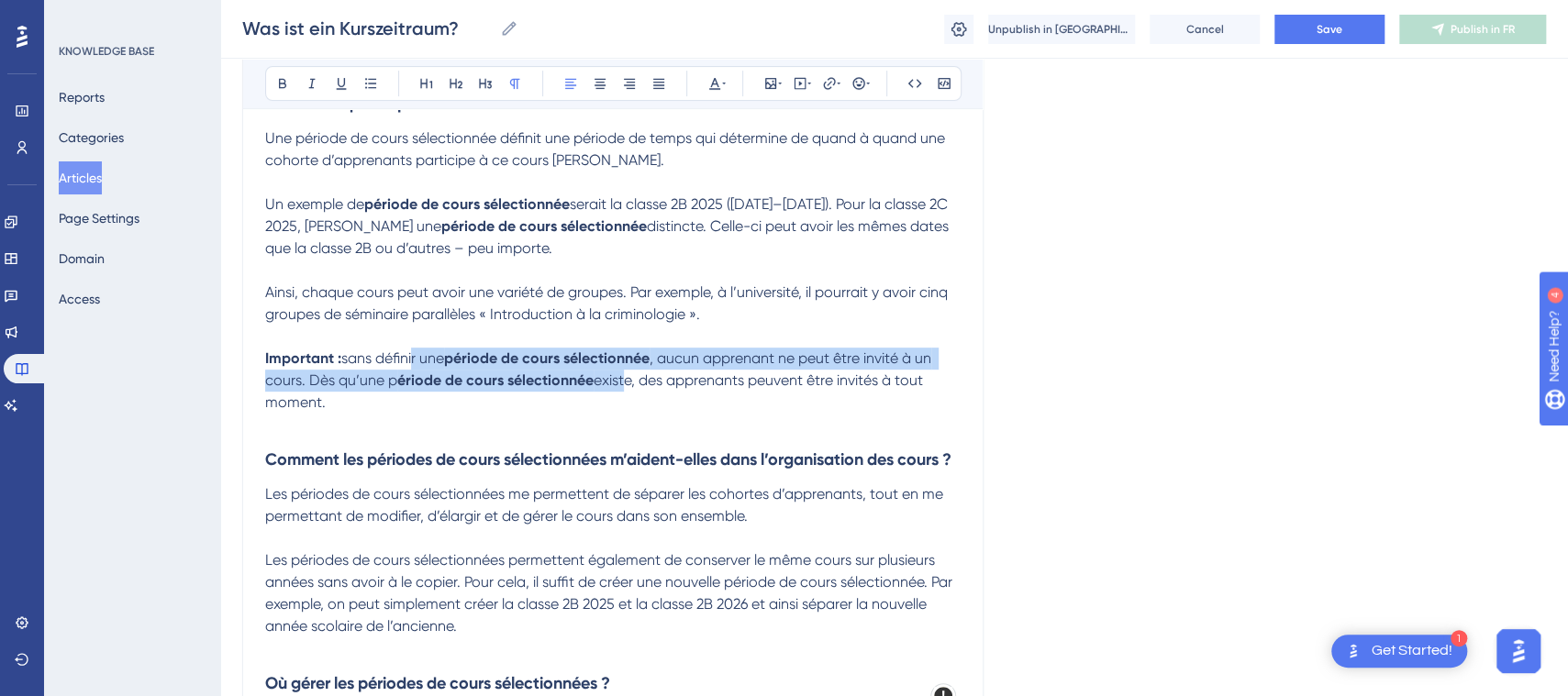
drag, startPoint x: 616, startPoint y: 385, endPoint x: 410, endPoint y: 358, distance: 207.8
click at [410, 358] on p "Important : sans définir une période de cours sélectionnée , aucun apprenant ne…" at bounding box center [613, 381] width 695 height 66
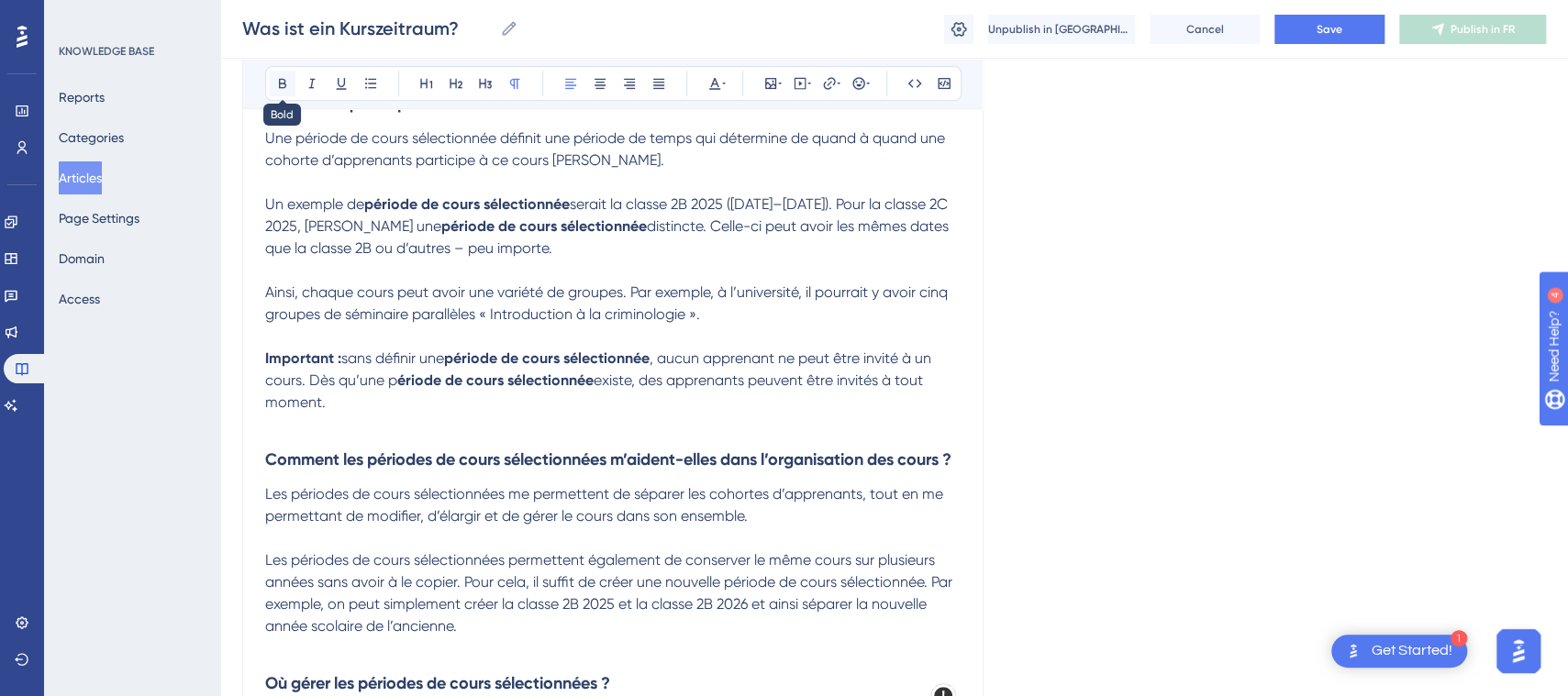
click at [281, 84] on icon at bounding box center [283, 84] width 15 height 15
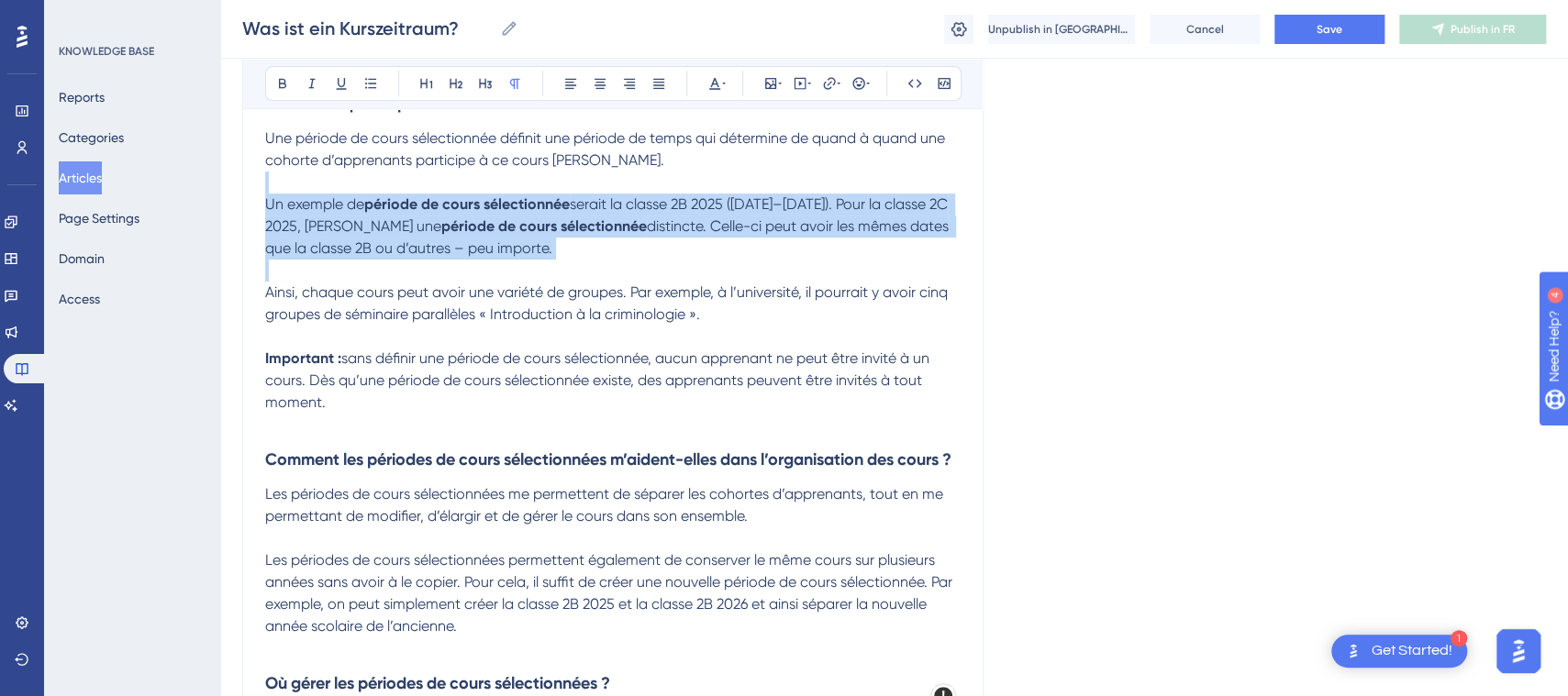
drag, startPoint x: 373, startPoint y: 189, endPoint x: 672, endPoint y: 260, distance: 307.3
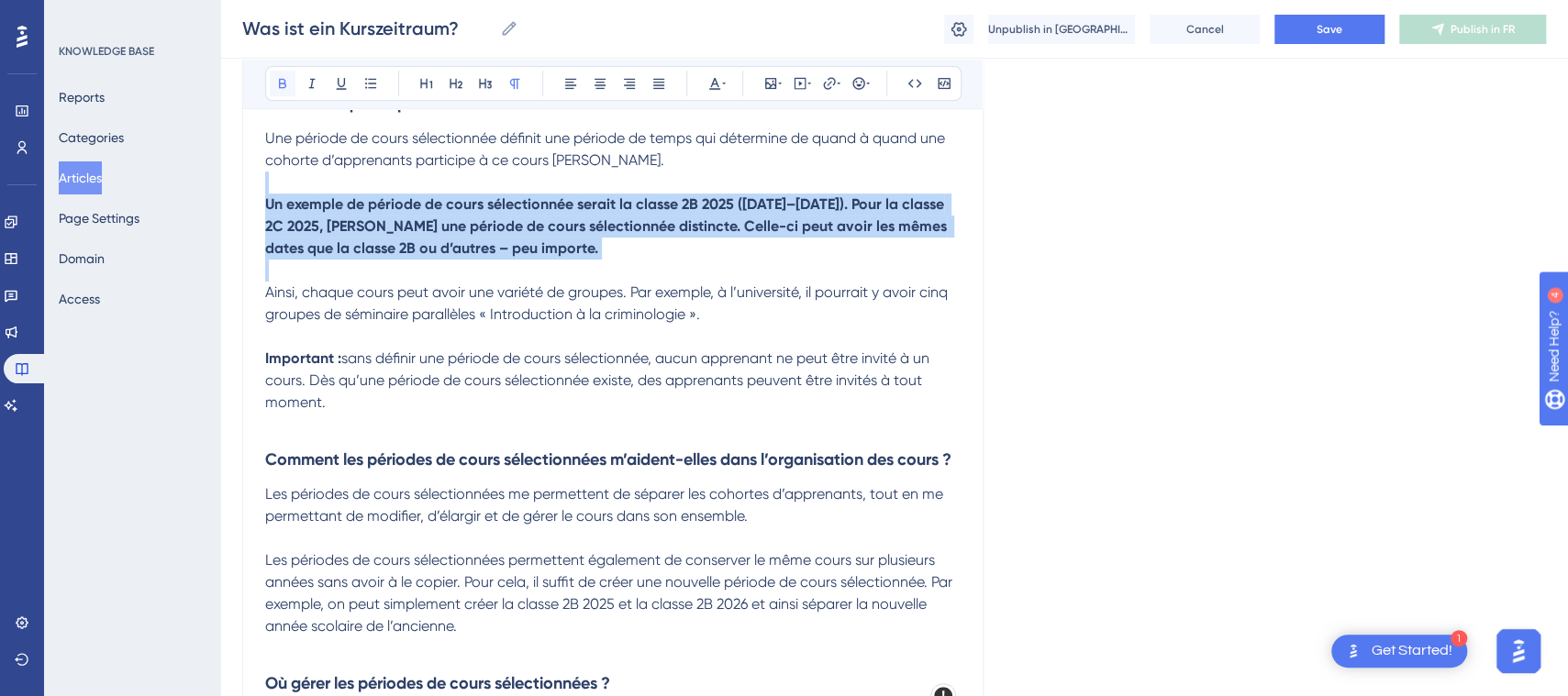
click at [285, 81] on icon at bounding box center [282, 84] width 7 height 10
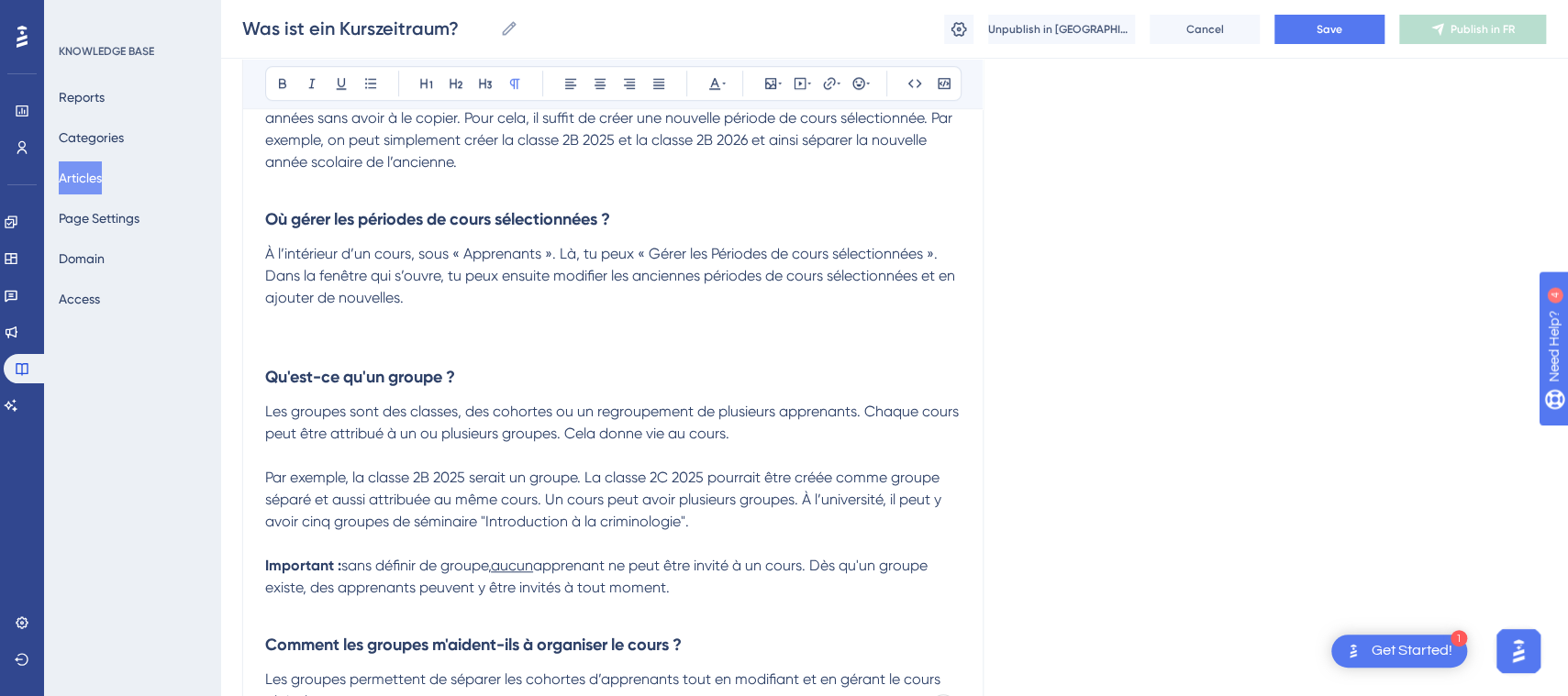
scroll to position [784, 0]
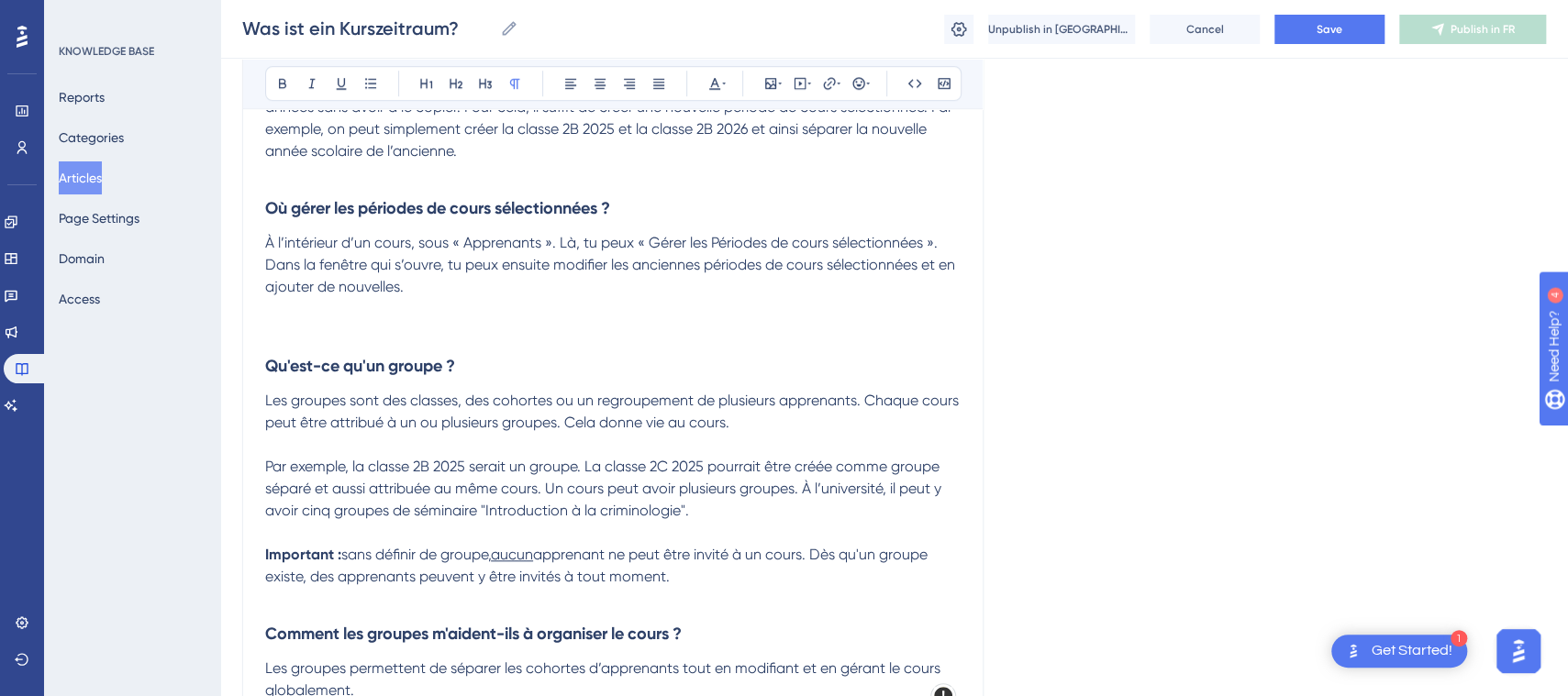
drag, startPoint x: 1583, startPoint y: 266, endPoint x: 13, endPoint y: 7, distance: 1591.2
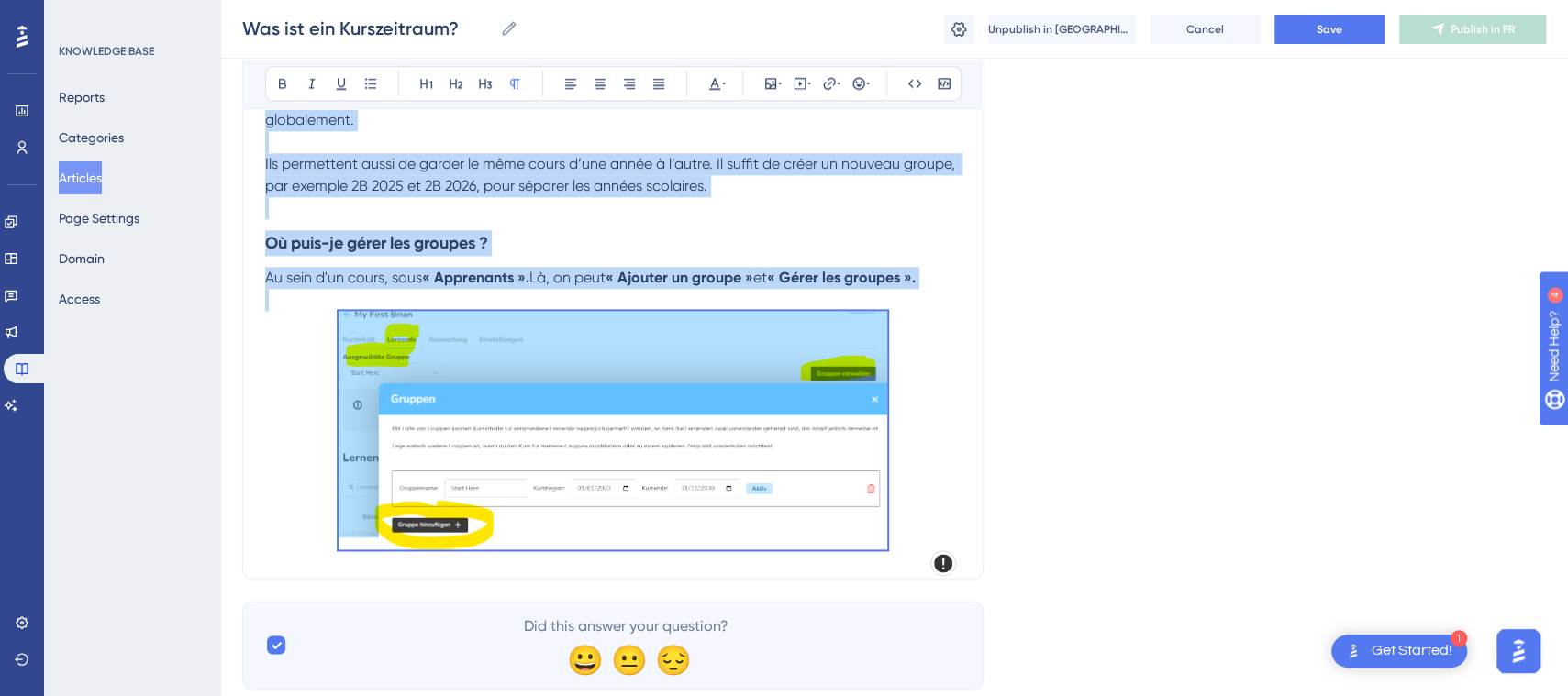
scroll to position [1432, 0]
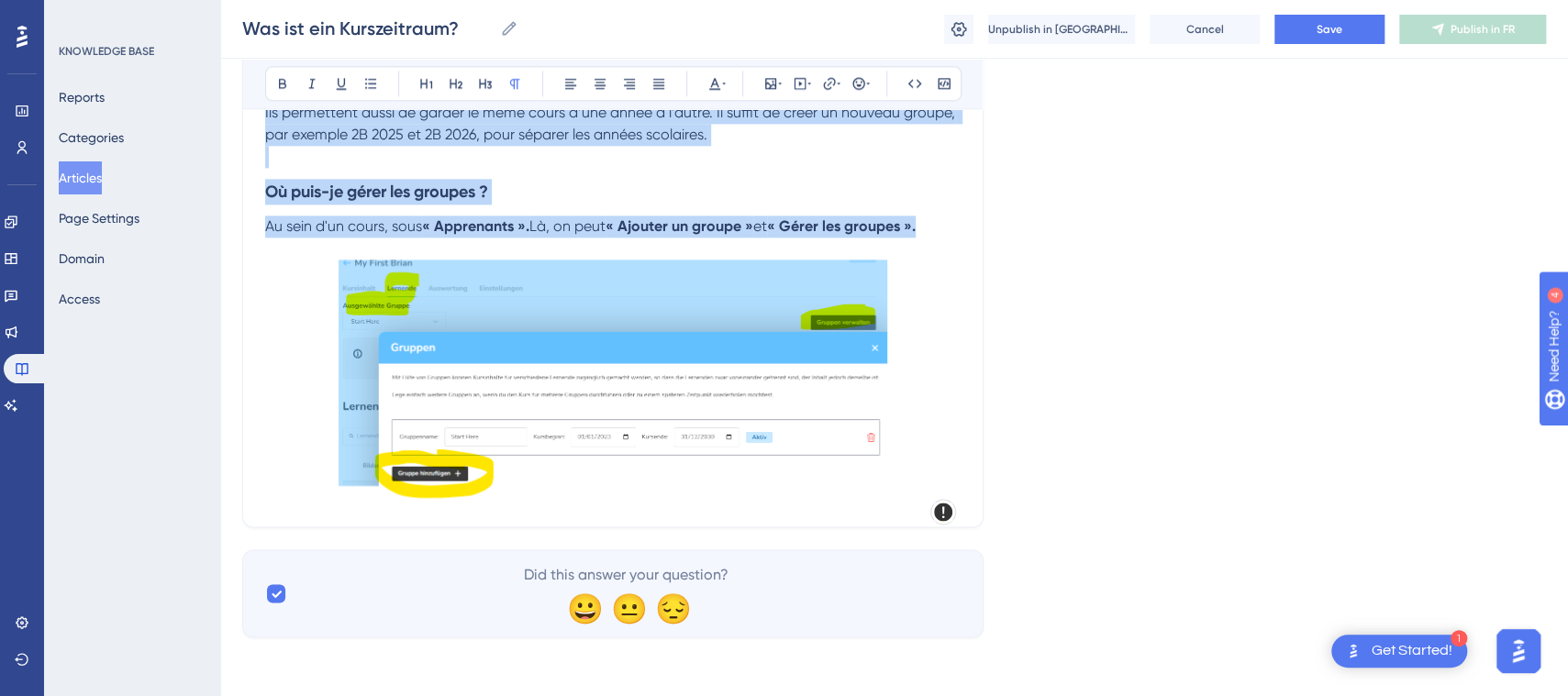
drag, startPoint x: 339, startPoint y: 365, endPoint x: 941, endPoint y: 236, distance: 615.7
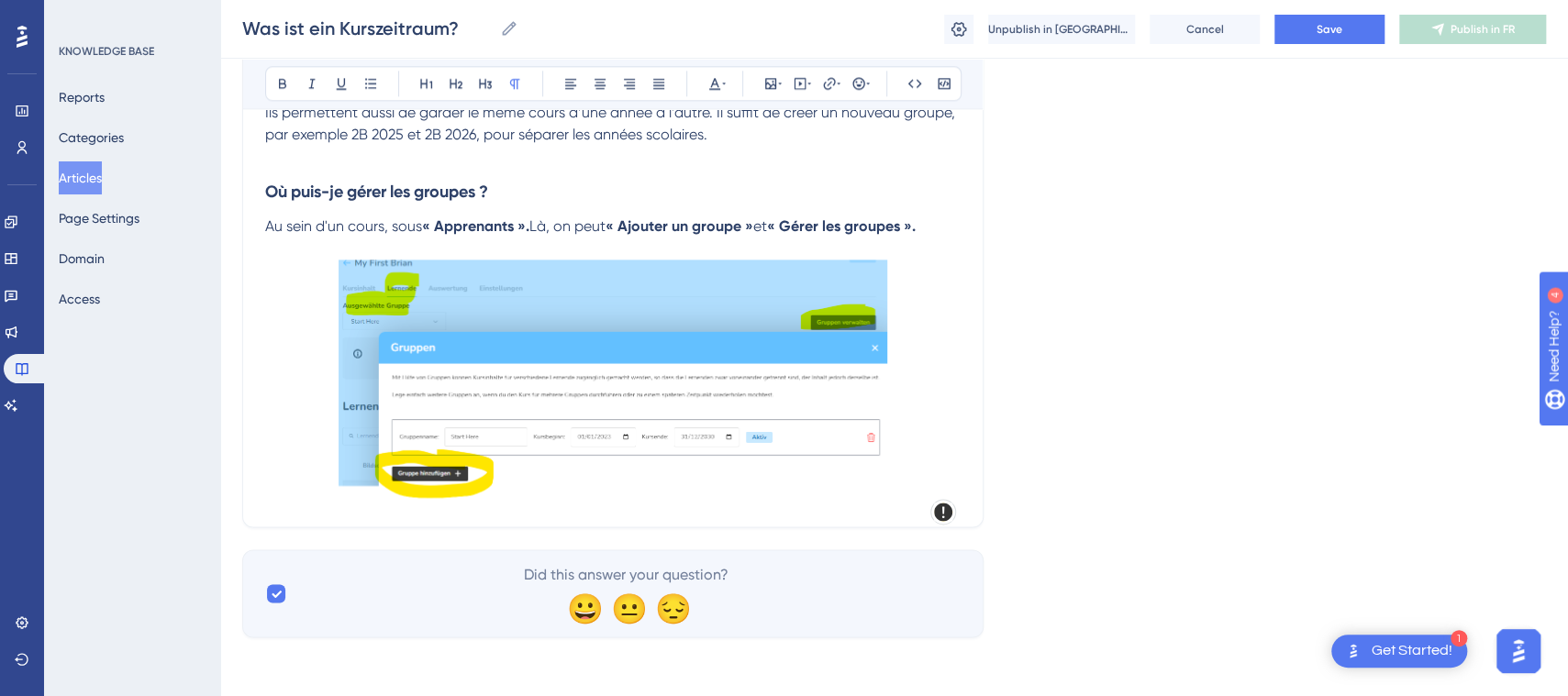
scroll to position [915, 0]
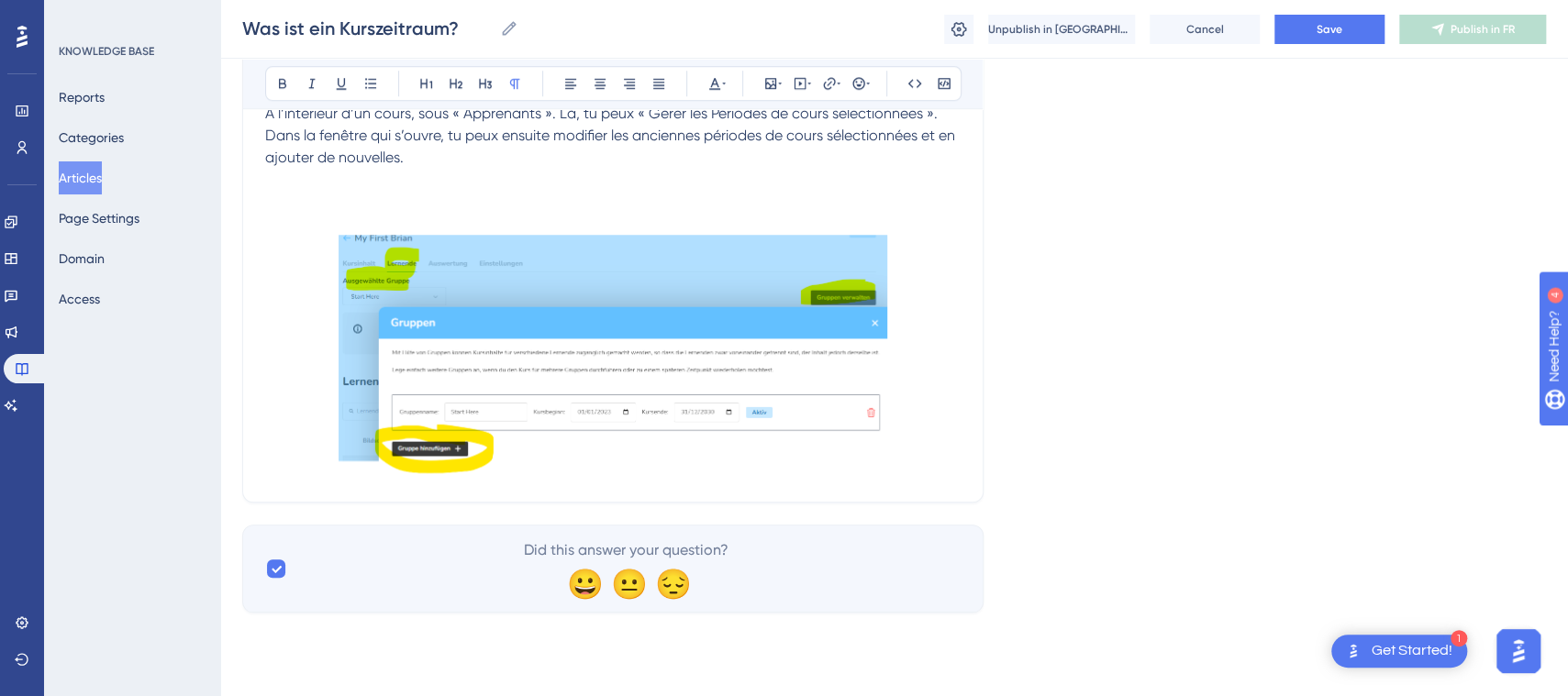
click at [609, 318] on img at bounding box center [613, 354] width 549 height 239
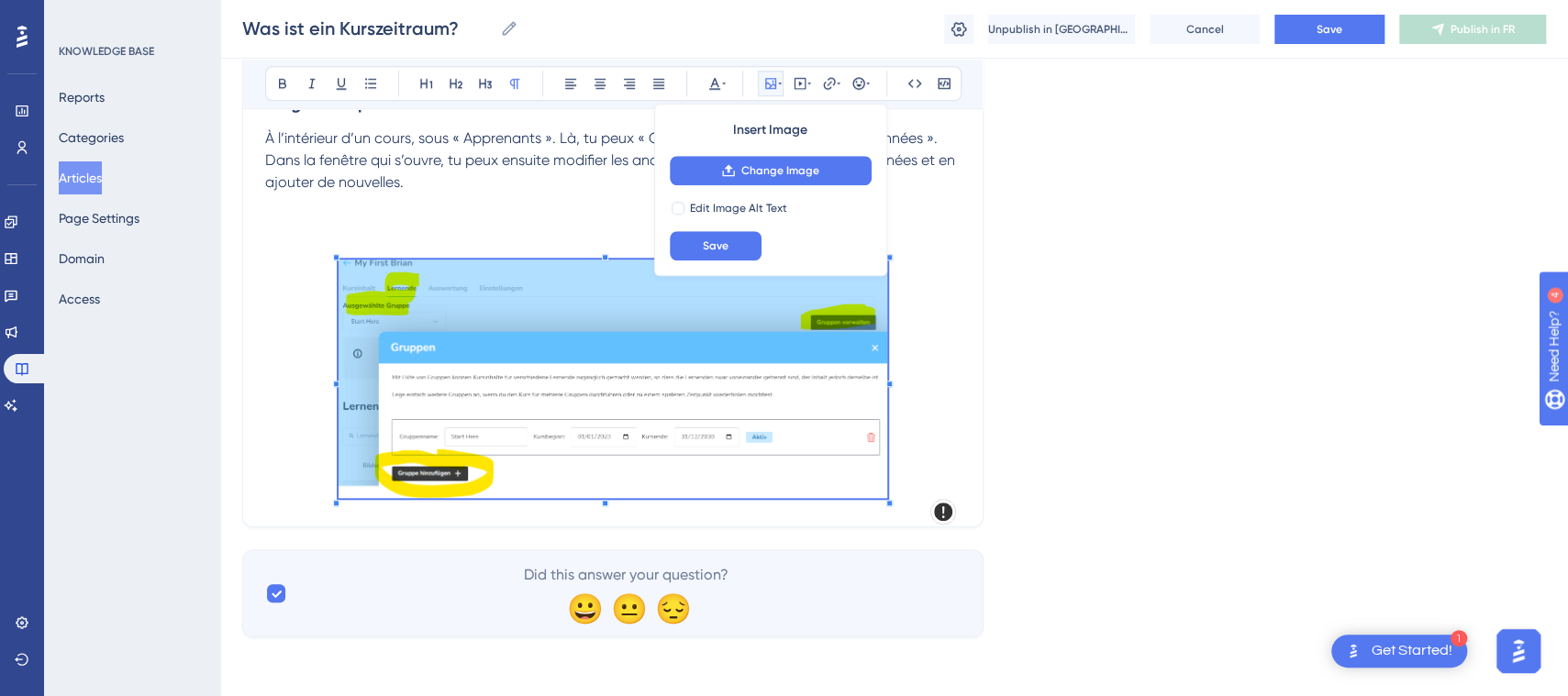
scroll to position [723, 0]
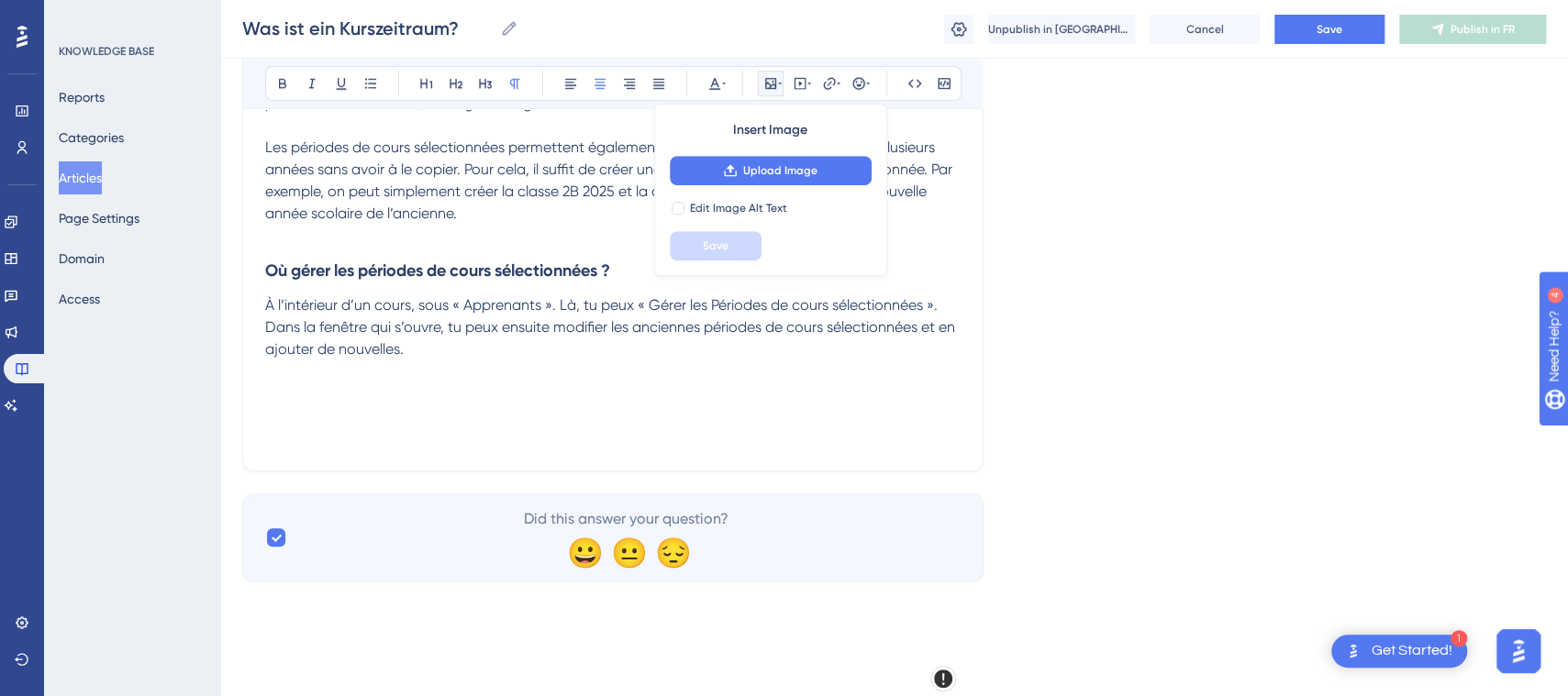
click at [771, 81] on icon at bounding box center [770, 84] width 15 height 15
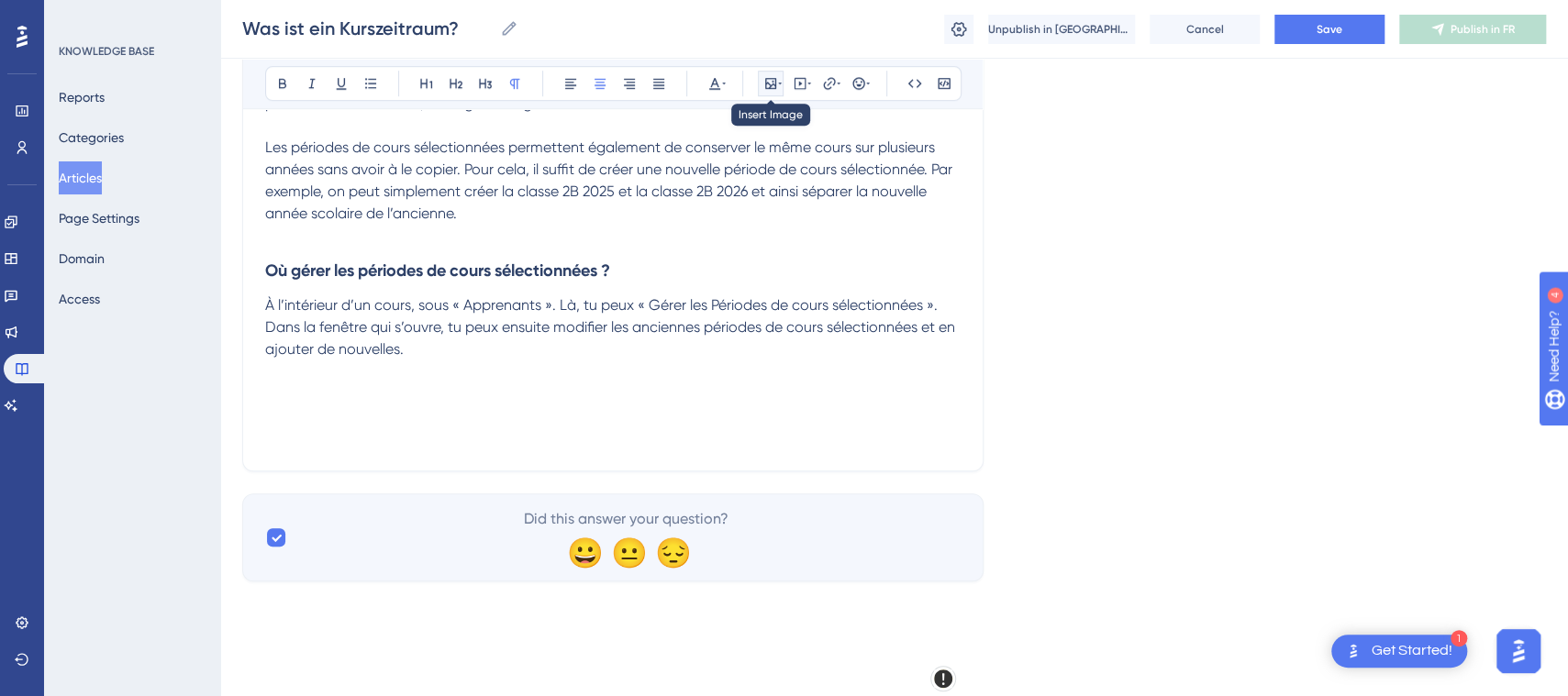
click at [770, 79] on icon at bounding box center [770, 84] width 15 height 15
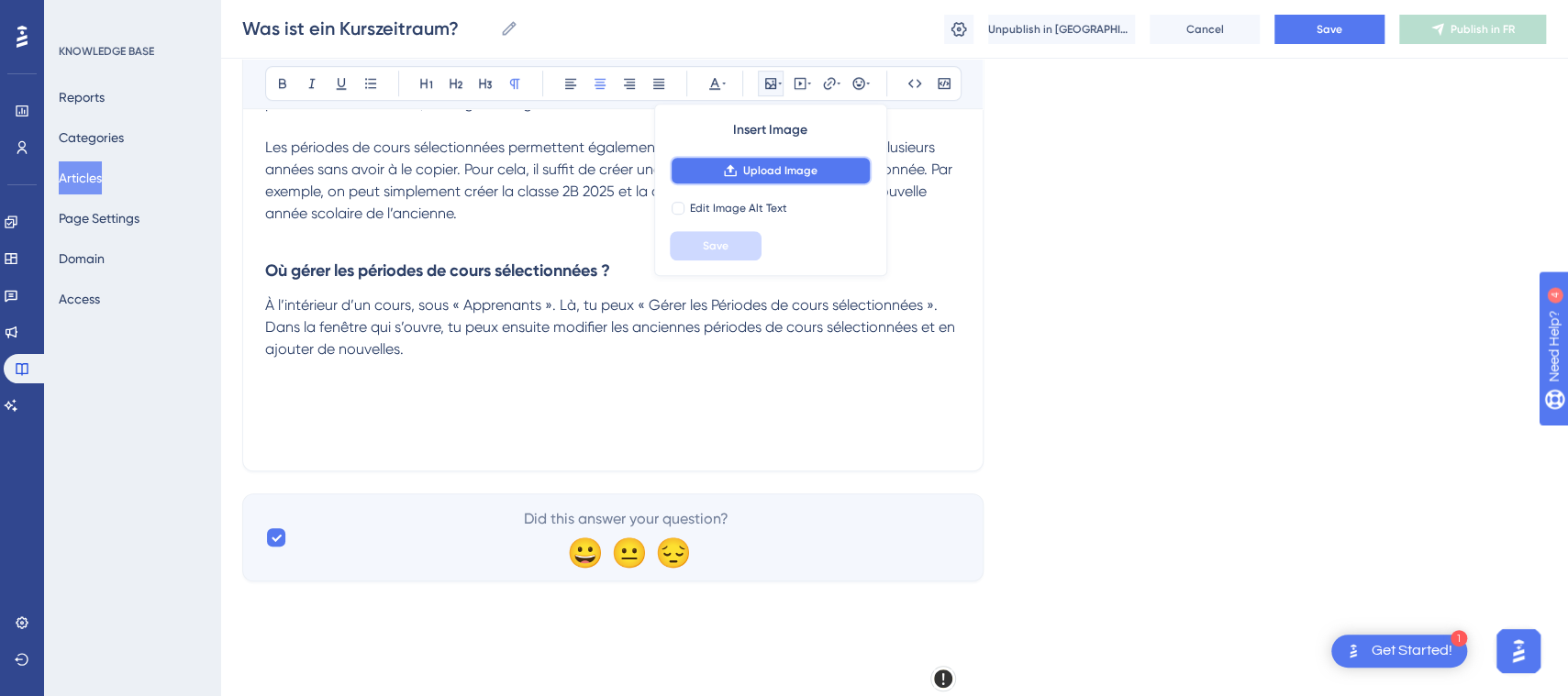
click at [777, 165] on span "Upload Image" at bounding box center [780, 170] width 75 height 15
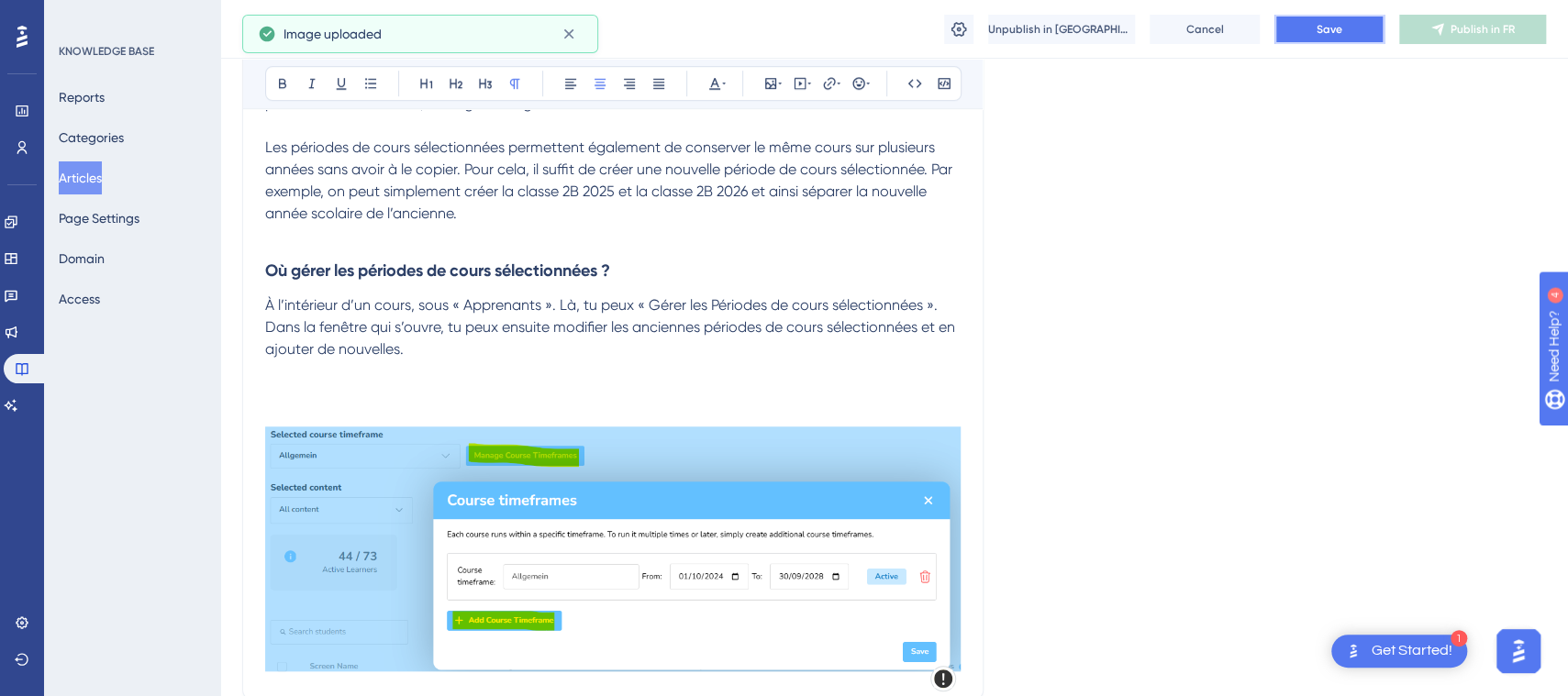
click at [1317, 20] on button "Save" at bounding box center [1329, 30] width 110 height 30
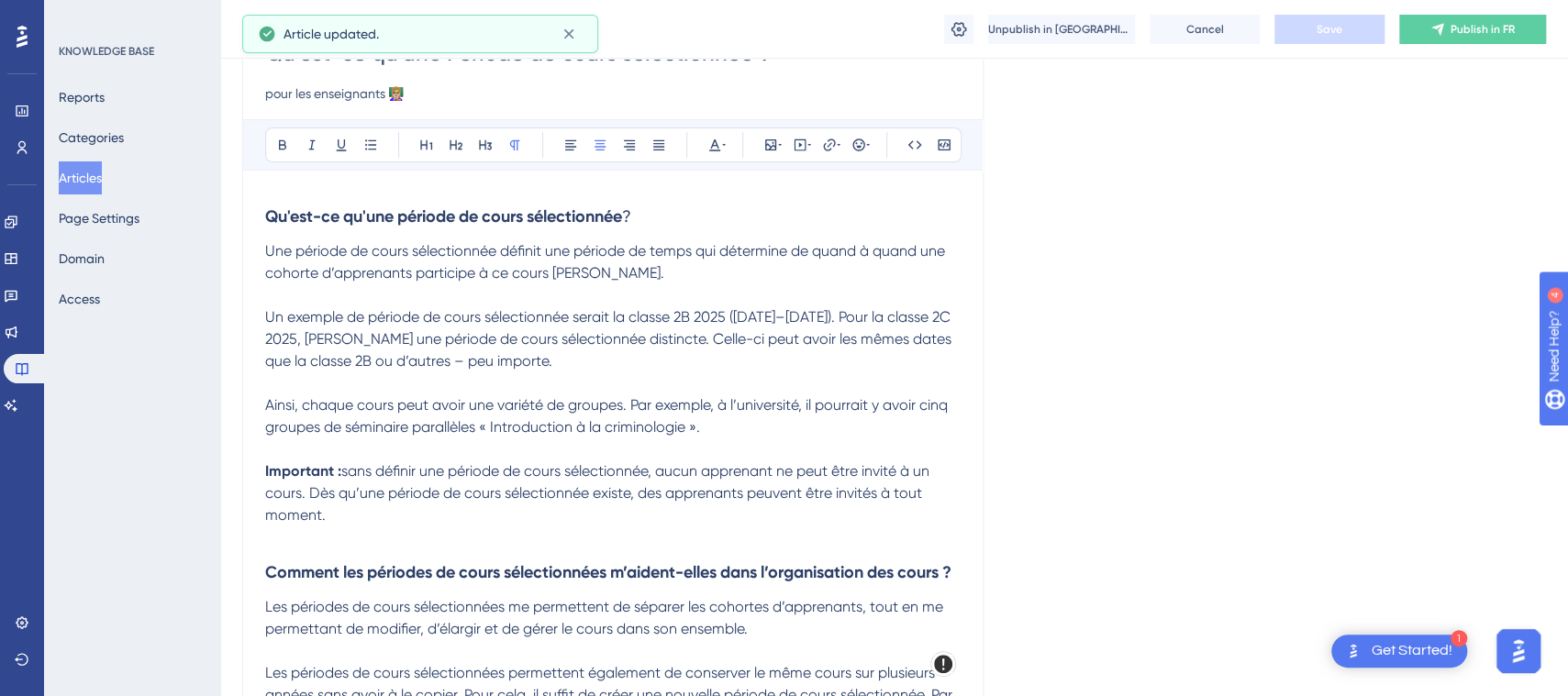
scroll to position [122, 0]
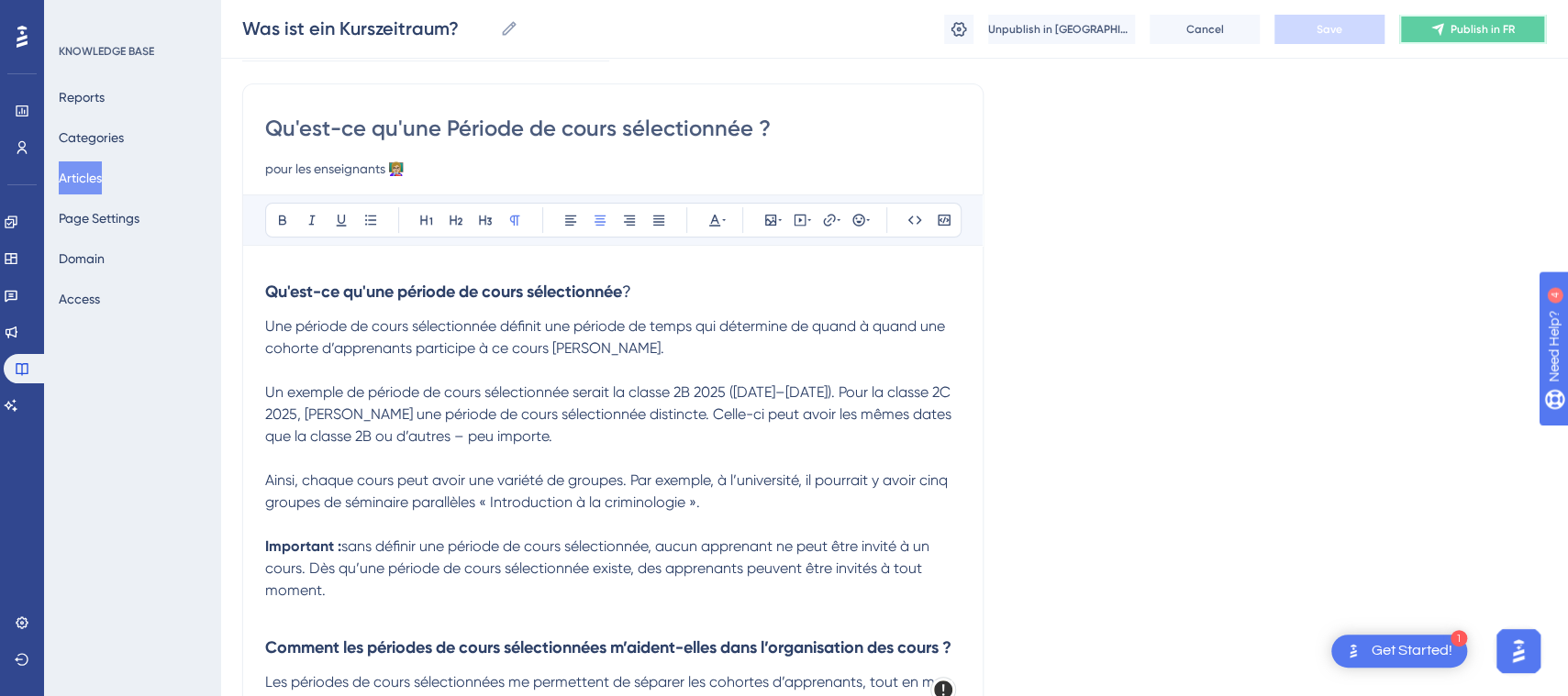
click at [1476, 33] on span "Publish in FR" at bounding box center [1482, 29] width 65 height 15
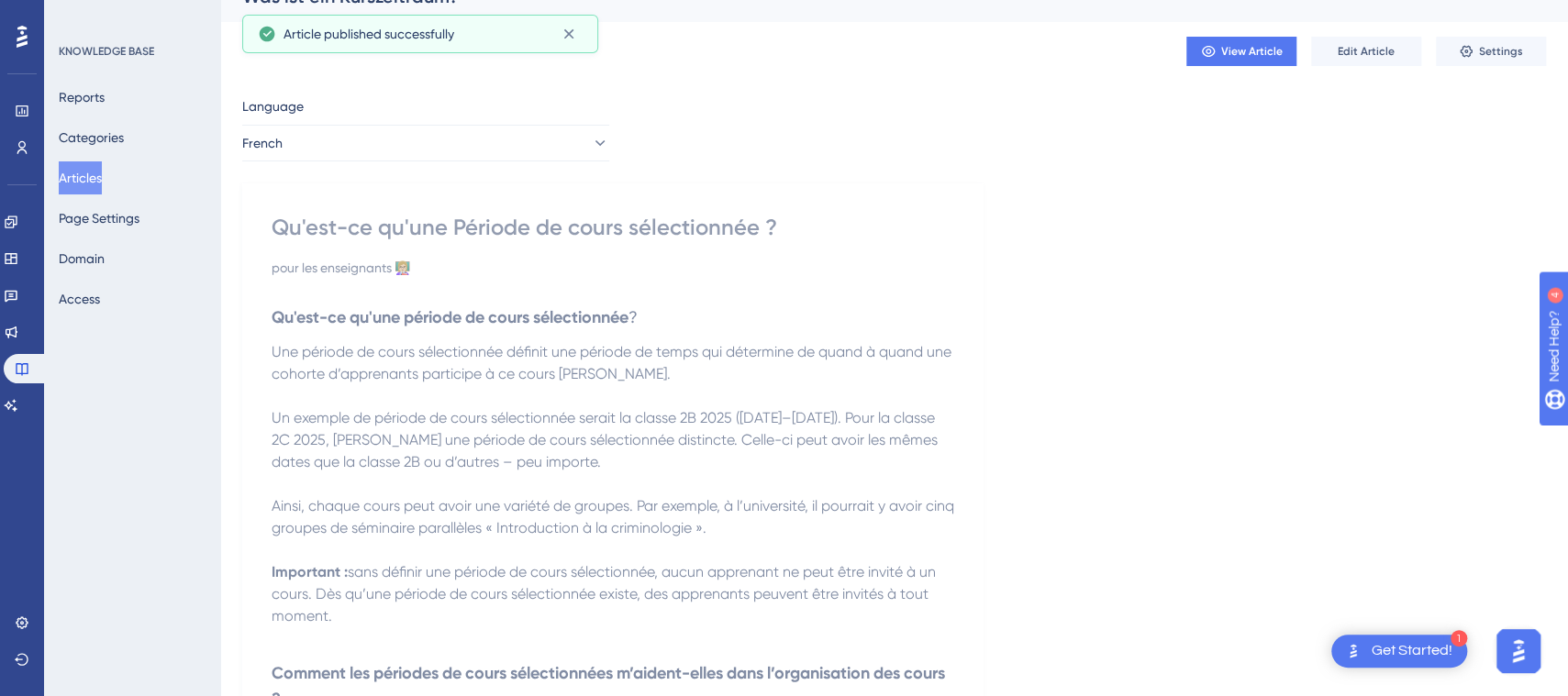
scroll to position [0, 0]
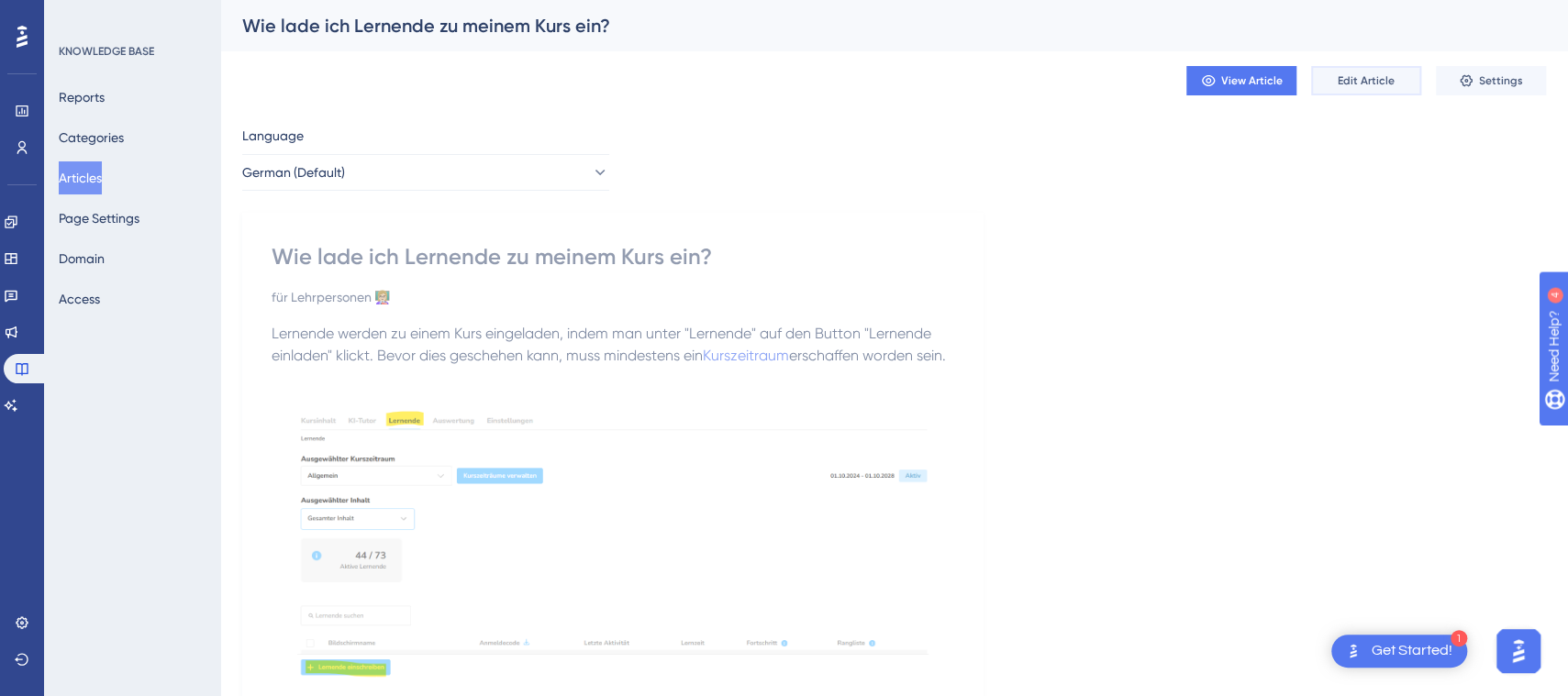
click at [1376, 80] on span "Edit Article" at bounding box center [1366, 81] width 57 height 15
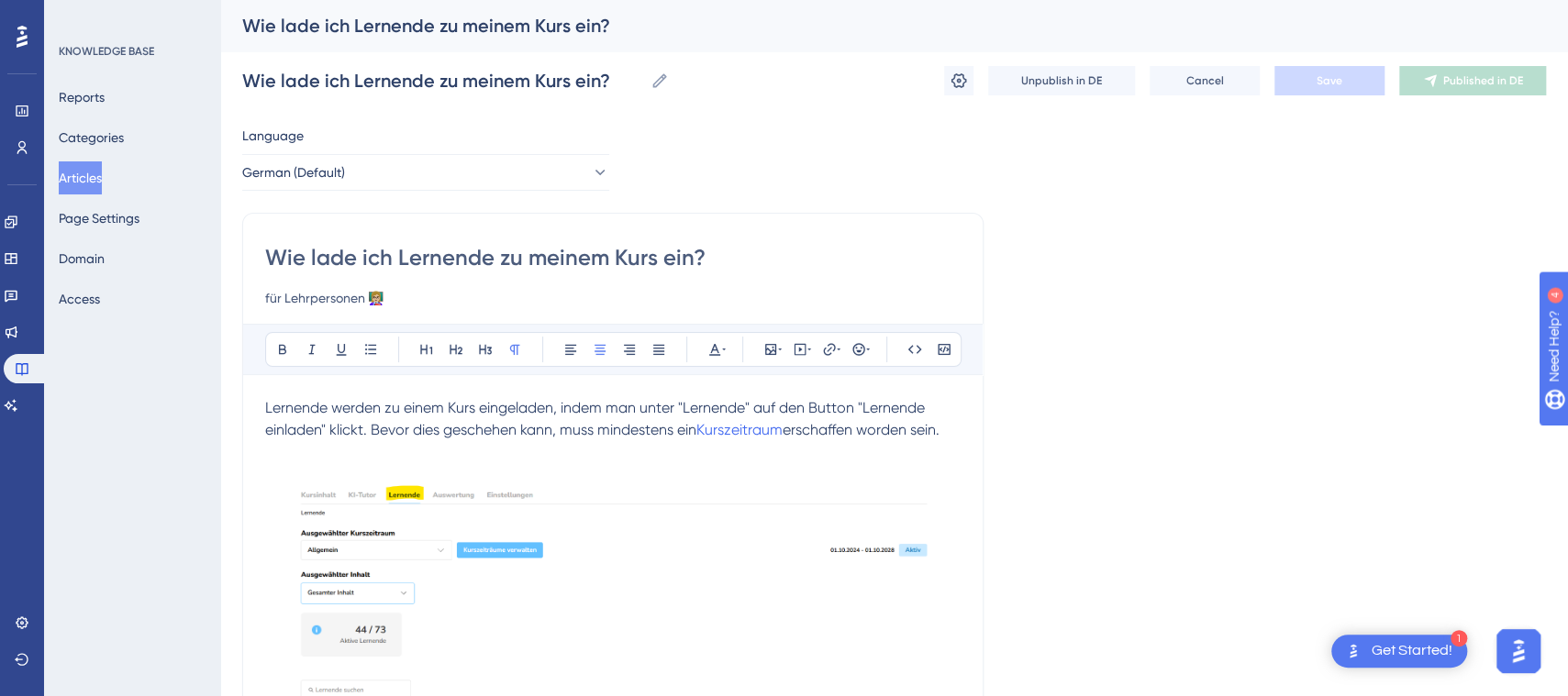
scroll to position [2610, 0]
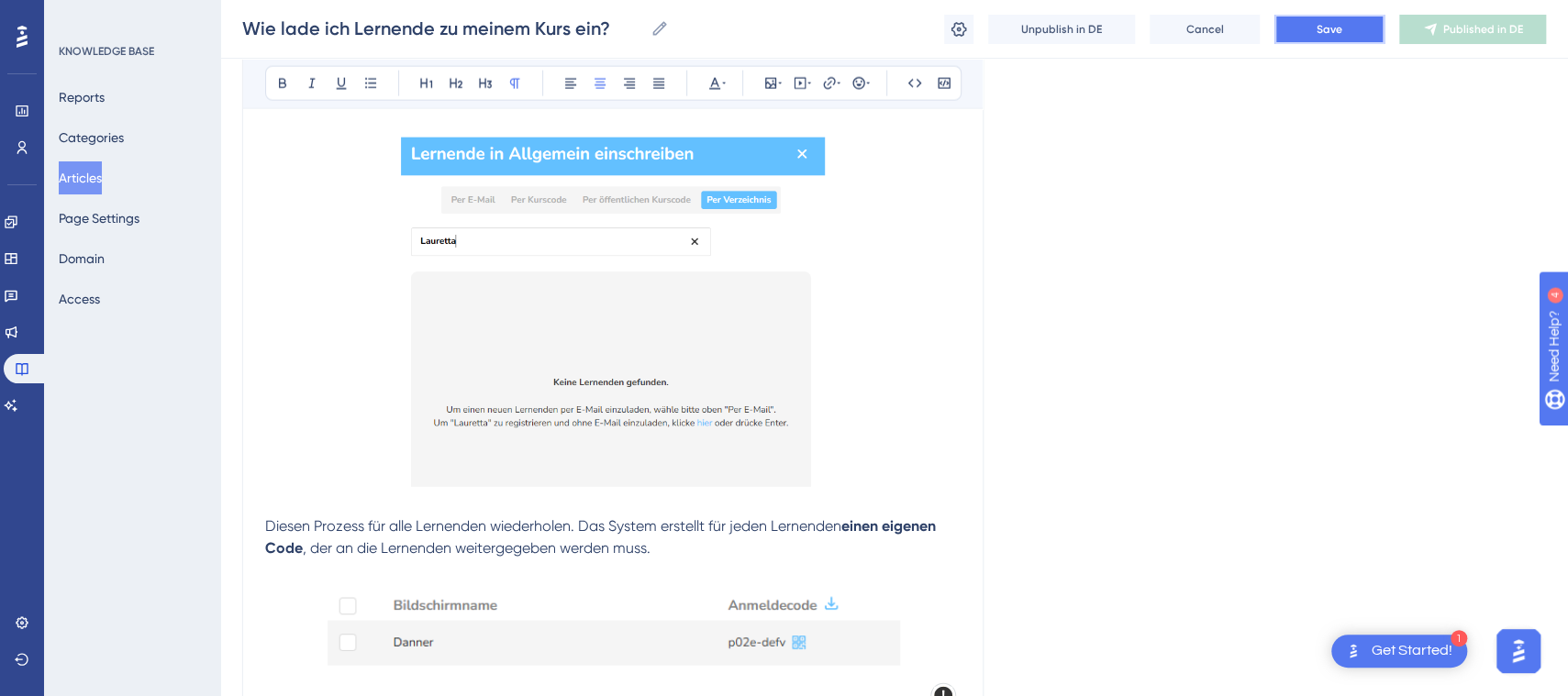
click at [1344, 21] on button "Save" at bounding box center [1329, 30] width 110 height 30
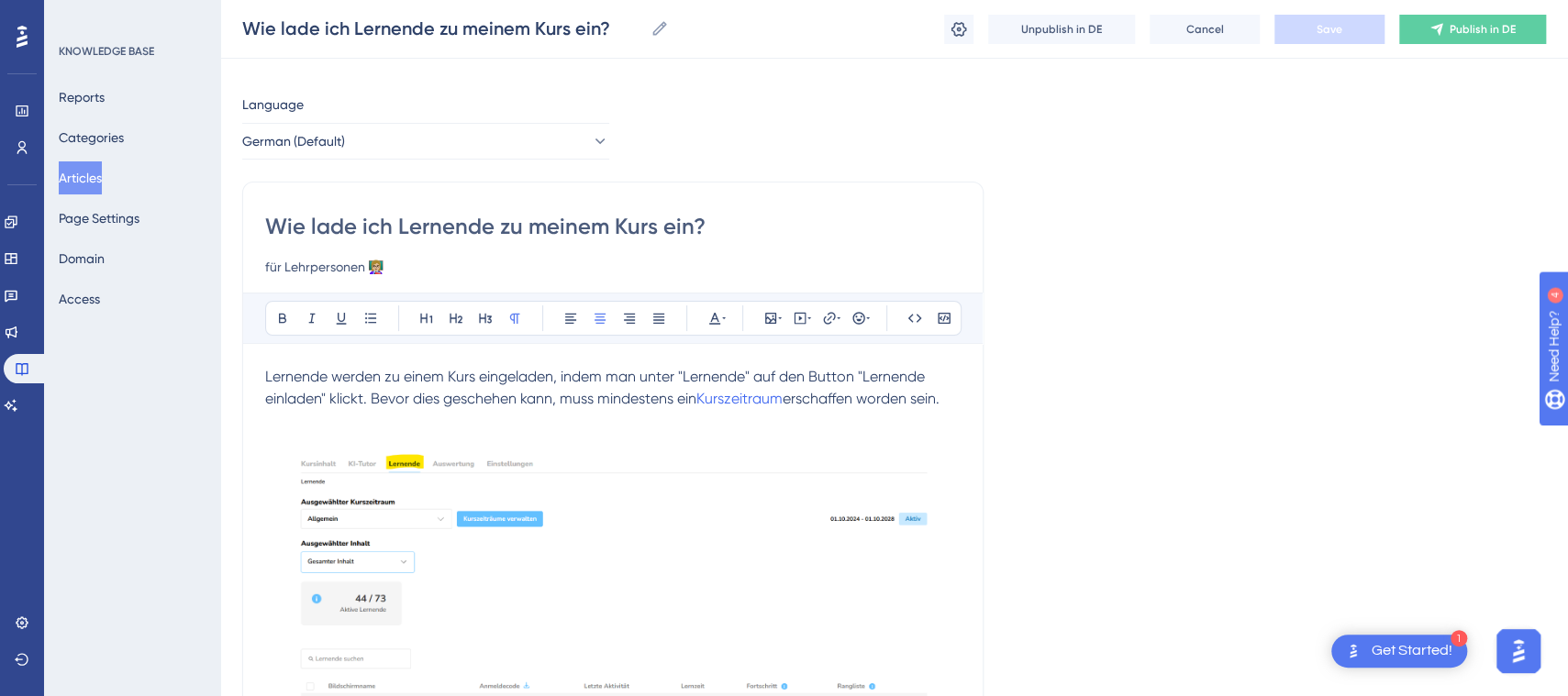
scroll to position [0, 0]
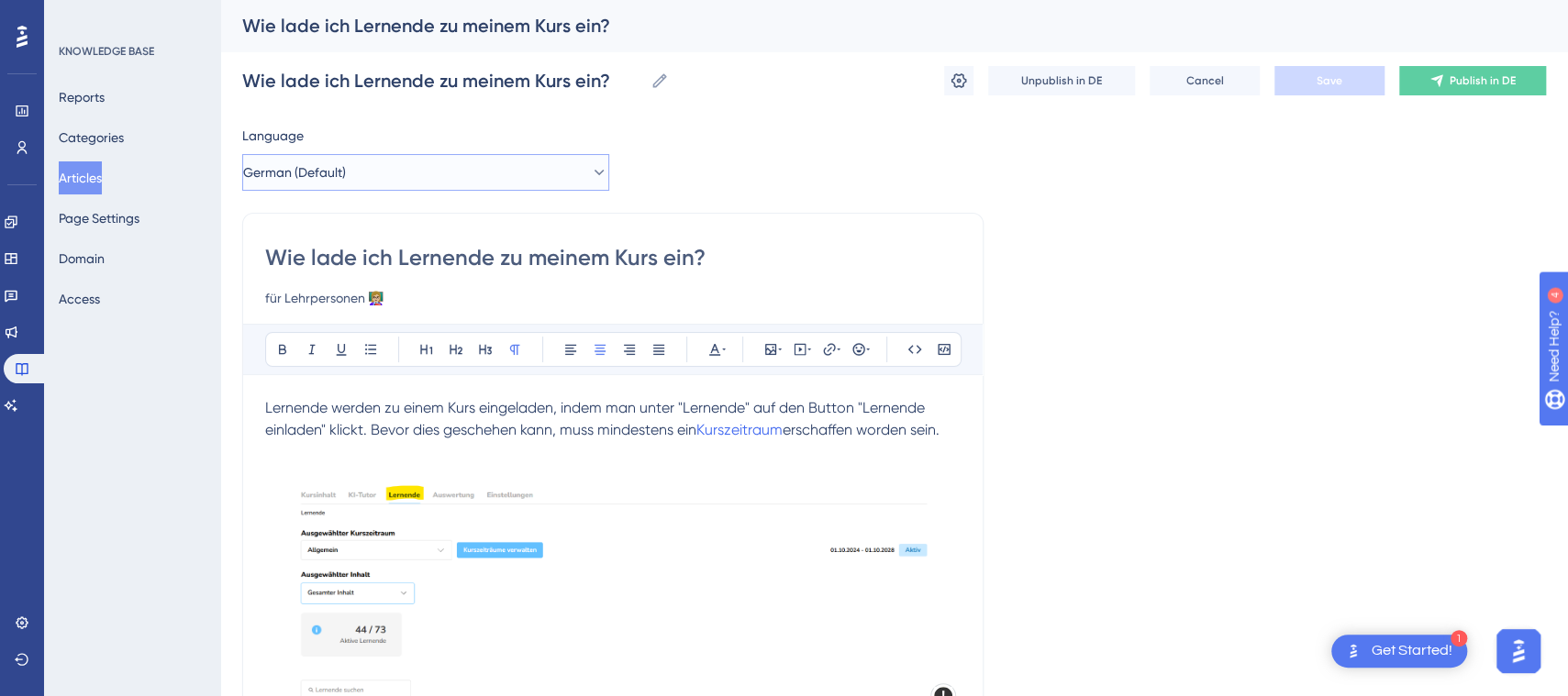
click at [595, 170] on icon at bounding box center [600, 173] width 10 height 6
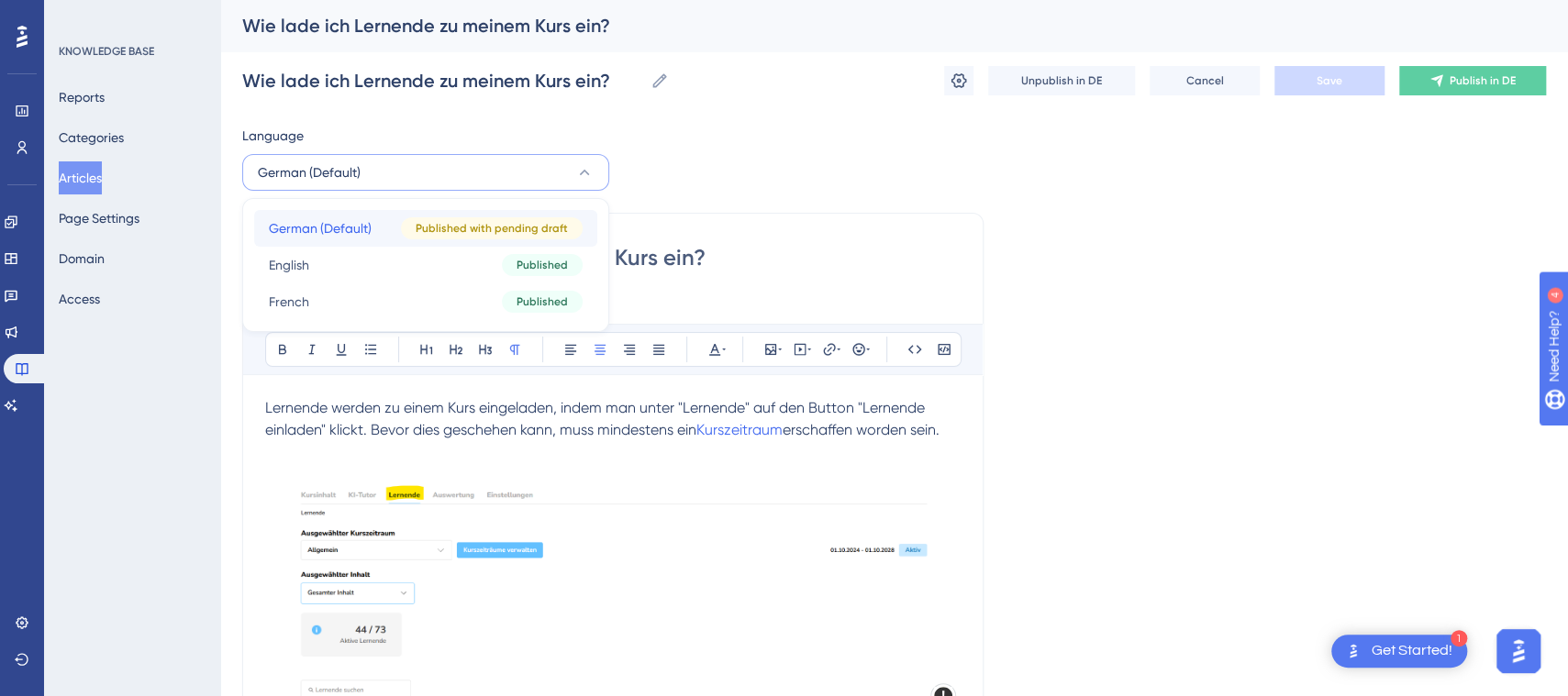
click at [524, 228] on span "Published with pending draft" at bounding box center [491, 228] width 152 height 15
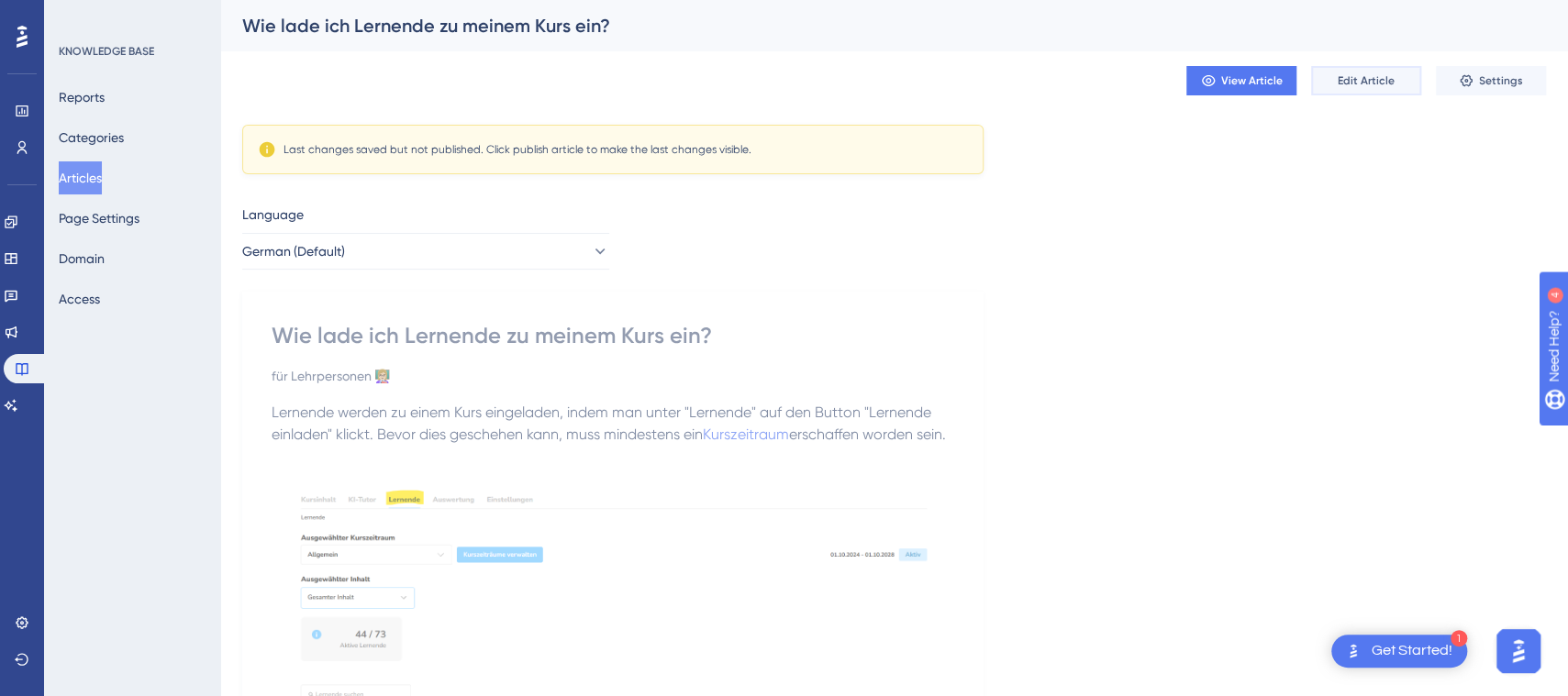
click at [1364, 78] on span "Edit Article" at bounding box center [1366, 81] width 57 height 15
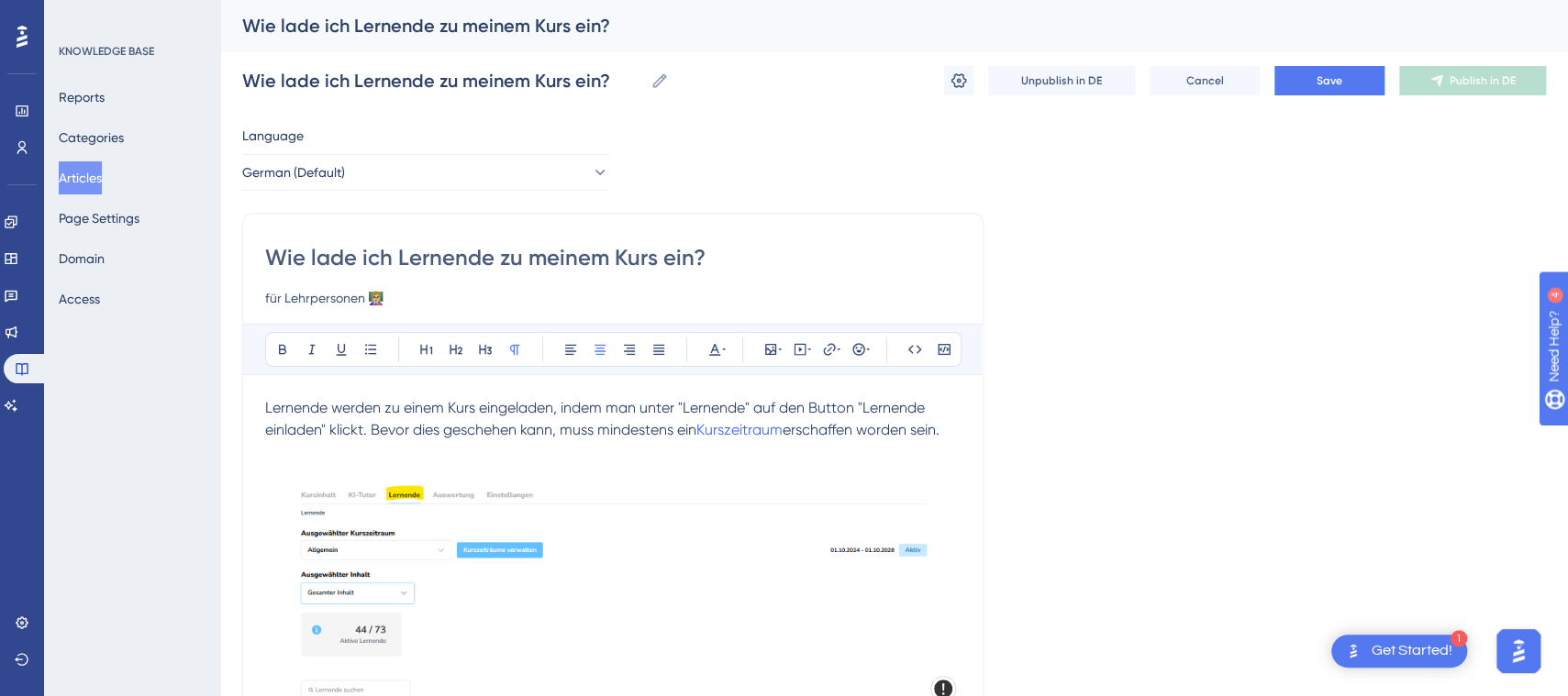
click at [545, 154] on div "German (Default)" at bounding box center [425, 172] width 367 height 37
click at [525, 173] on button "German (Default)" at bounding box center [425, 172] width 367 height 37
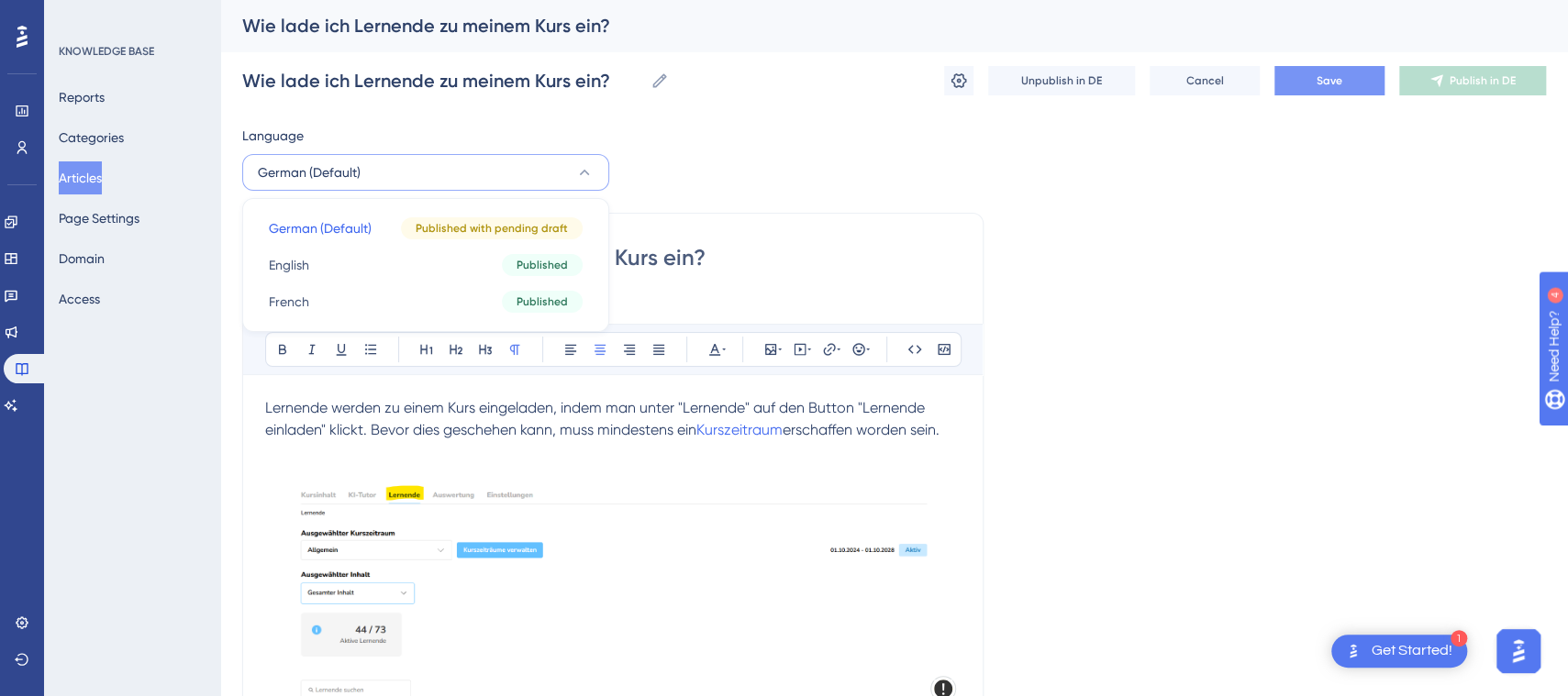
click at [1344, 74] on button "Save" at bounding box center [1329, 81] width 110 height 30
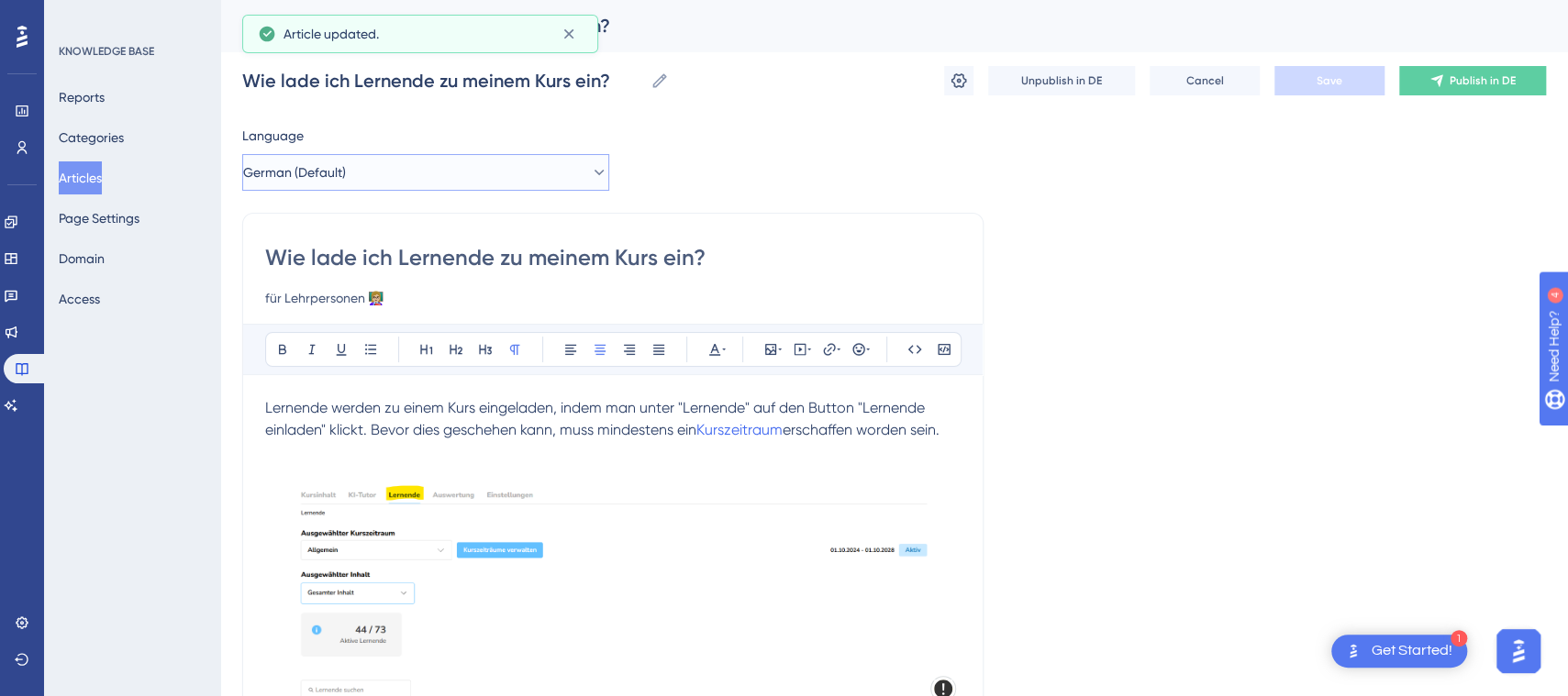
click at [468, 178] on button "German (Default)" at bounding box center [425, 172] width 367 height 37
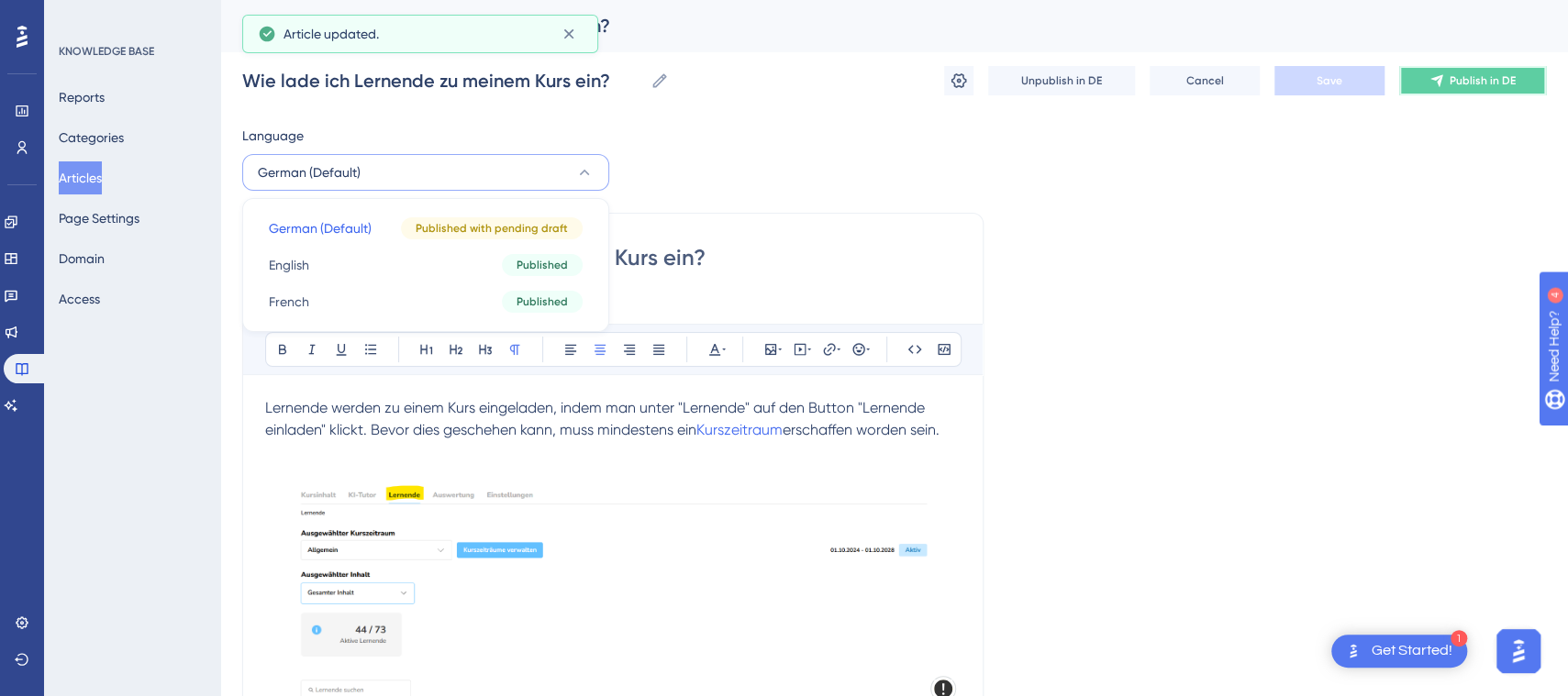
click at [1498, 72] on button "Publish in DE" at bounding box center [1472, 81] width 147 height 30
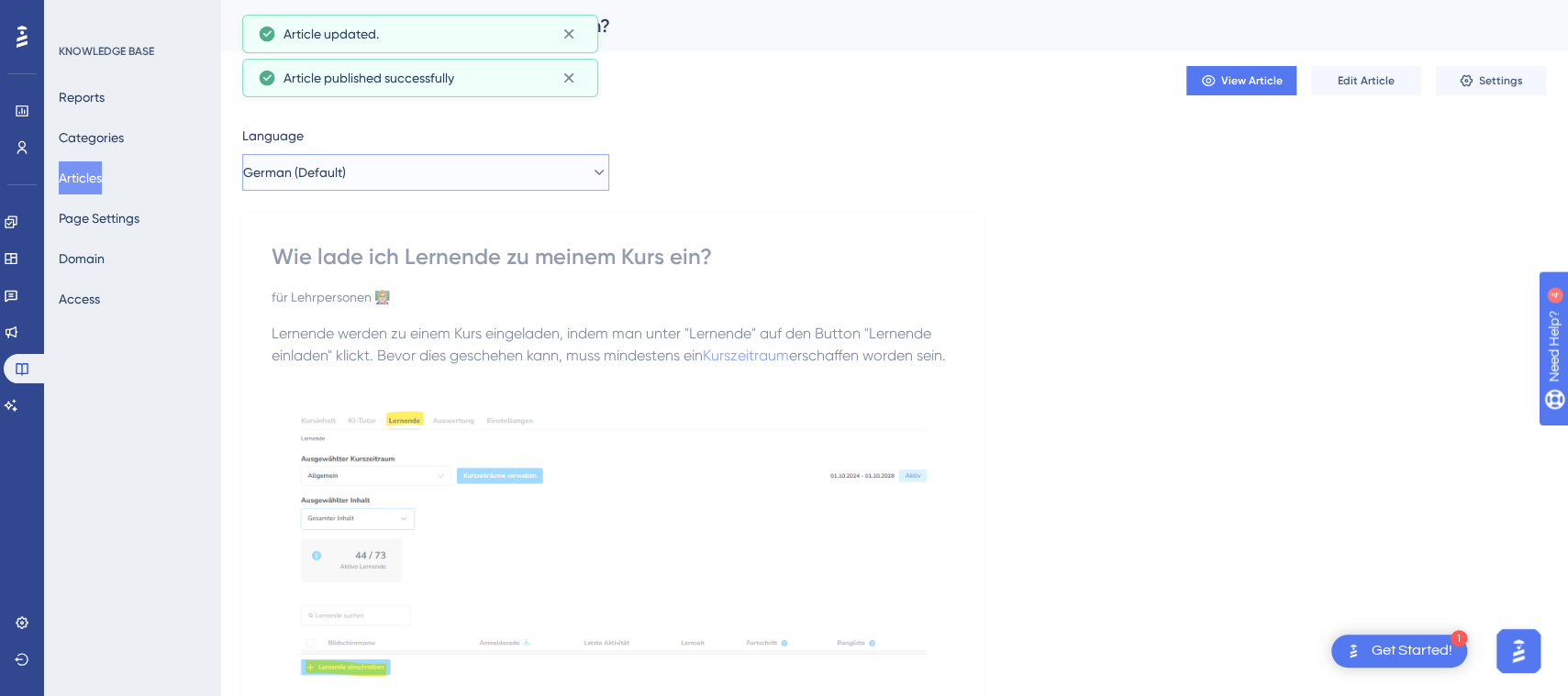
click at [548, 172] on button "German (Default)" at bounding box center [425, 172] width 367 height 37
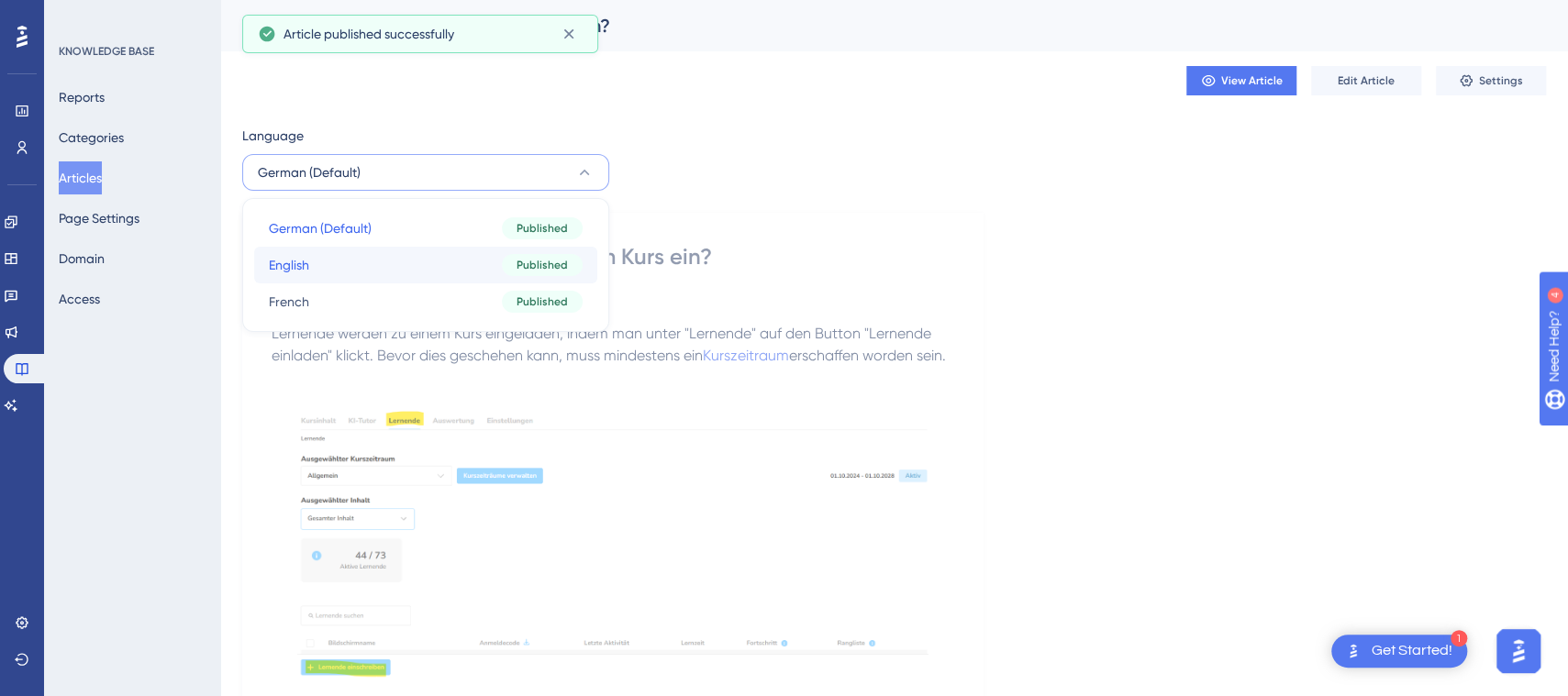
click at [509, 261] on div "Published" at bounding box center [541, 264] width 81 height 22
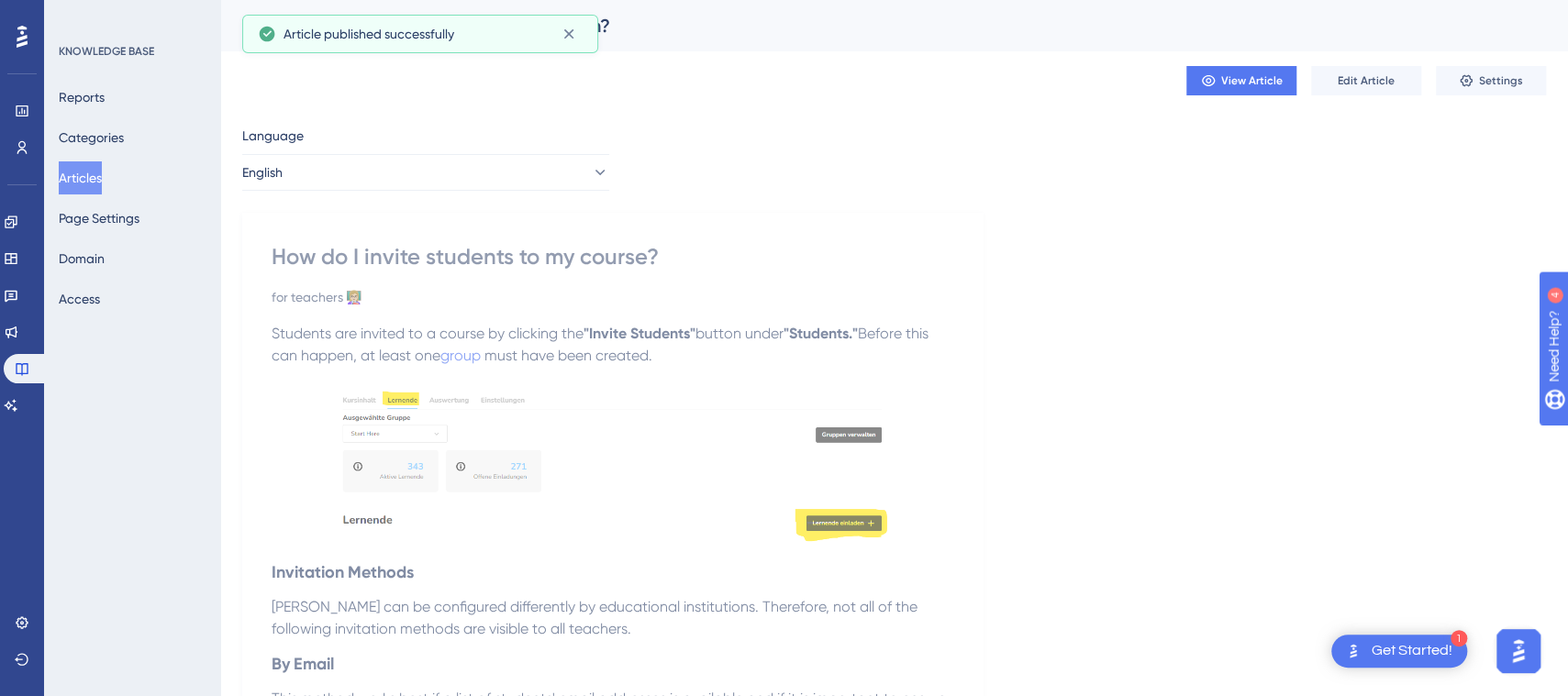
click at [692, 331] on strong ""Invite Students"" at bounding box center [640, 333] width 112 height 18
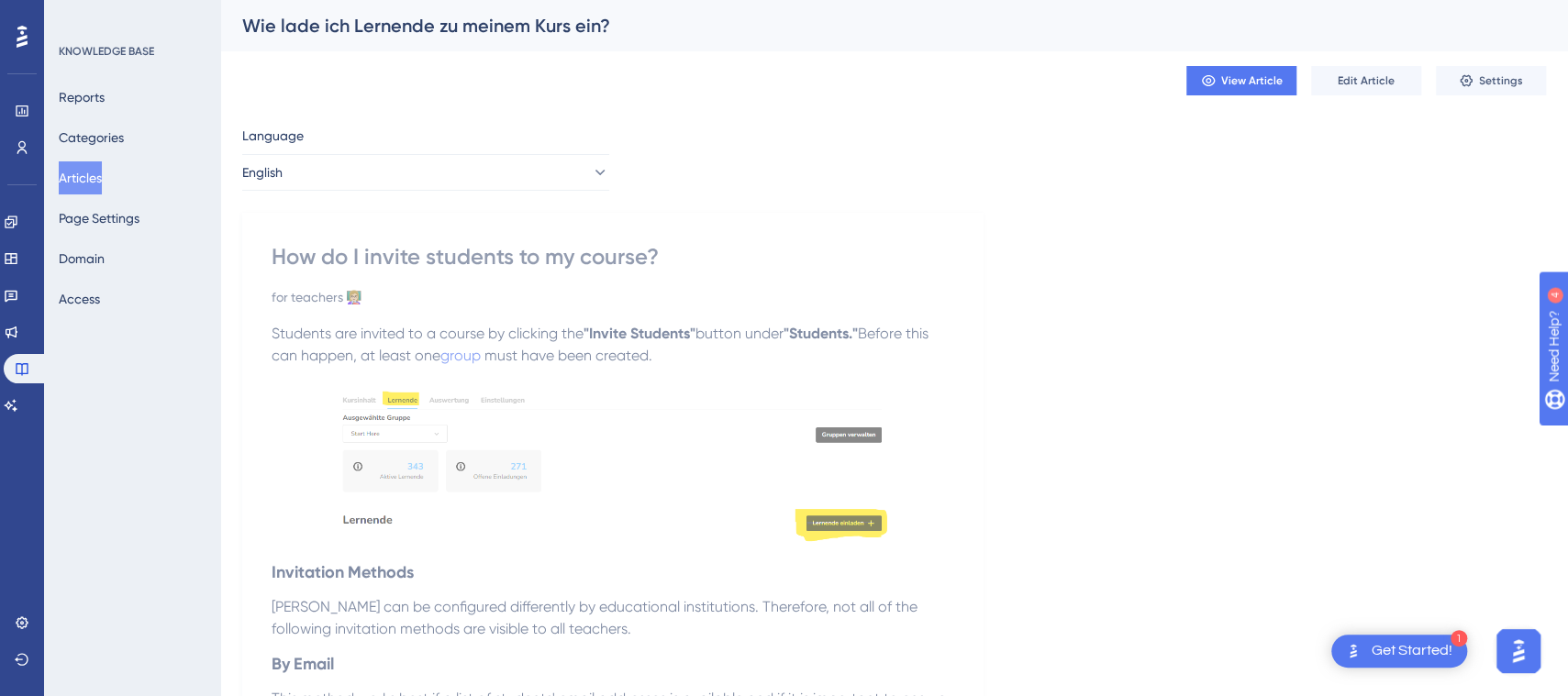
click at [725, 325] on span "button under" at bounding box center [739, 333] width 89 height 18
click at [692, 328] on strong ""Invite Students"" at bounding box center [640, 333] width 112 height 18
drag, startPoint x: 568, startPoint y: 167, endPoint x: 561, endPoint y: 180, distance: 14.8
click at [568, 171] on button "English" at bounding box center [425, 172] width 367 height 37
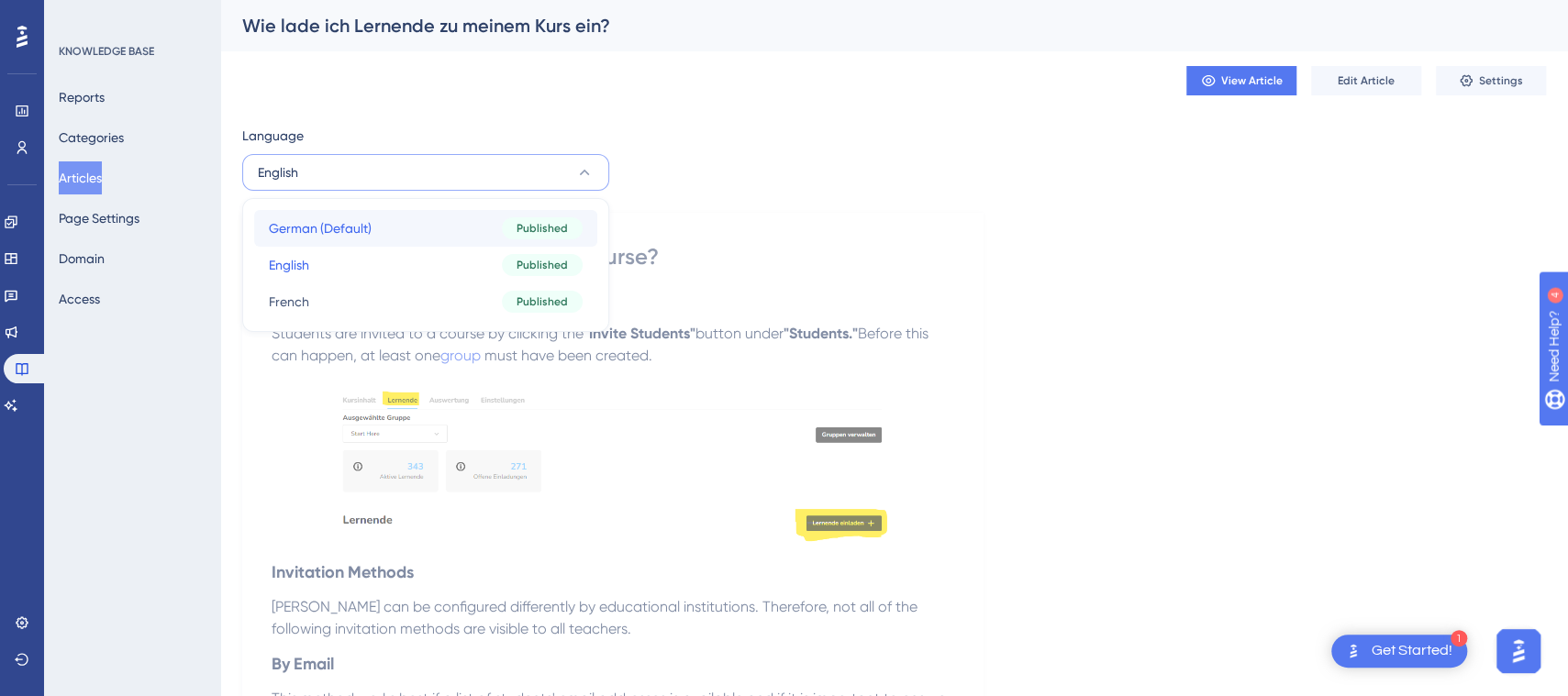
click at [497, 230] on button "German (Default) German (Default) Published" at bounding box center [425, 228] width 343 height 37
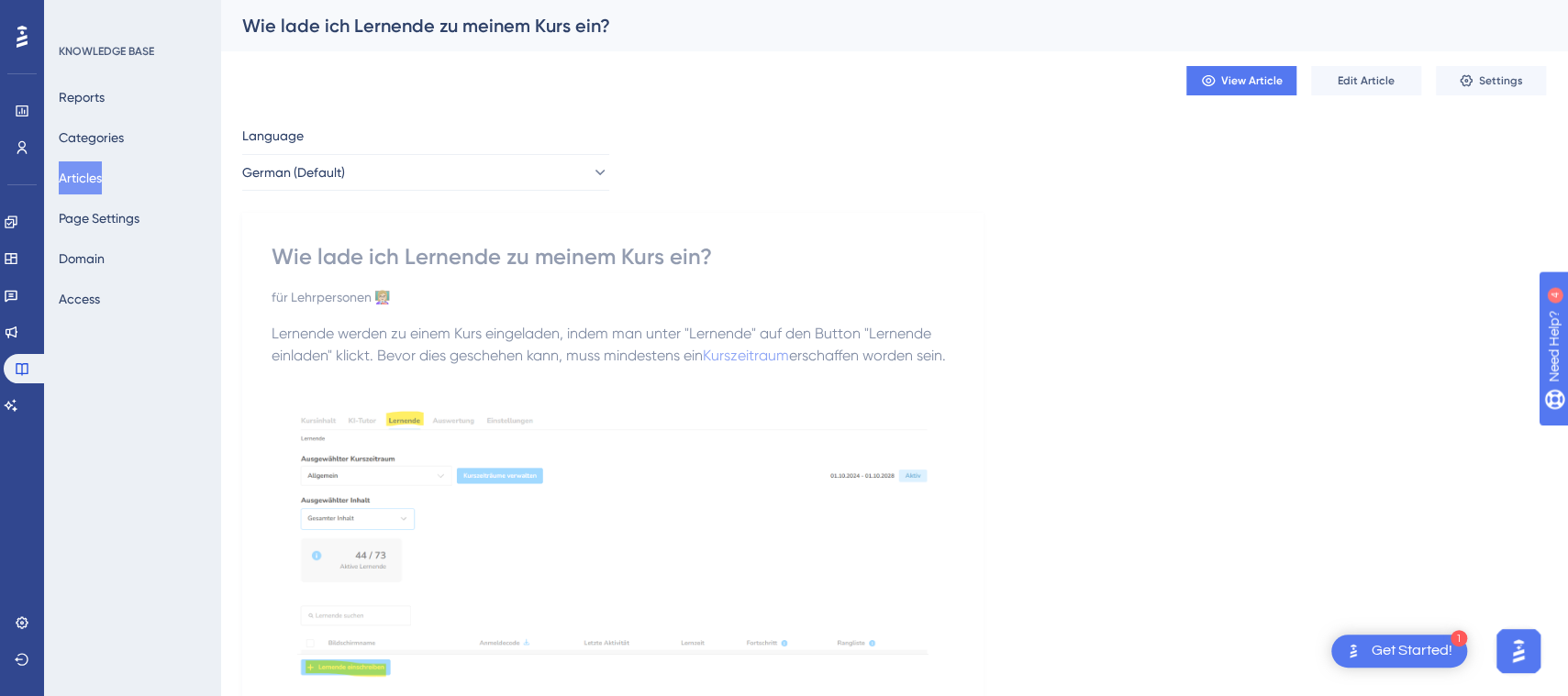
click at [602, 332] on span "Lernende werden zu einem Kurs eingeladen, indem man unter "Lernende" auf den Bu…" at bounding box center [603, 344] width 664 height 40
click at [1388, 77] on span "Edit Article" at bounding box center [1366, 81] width 57 height 15
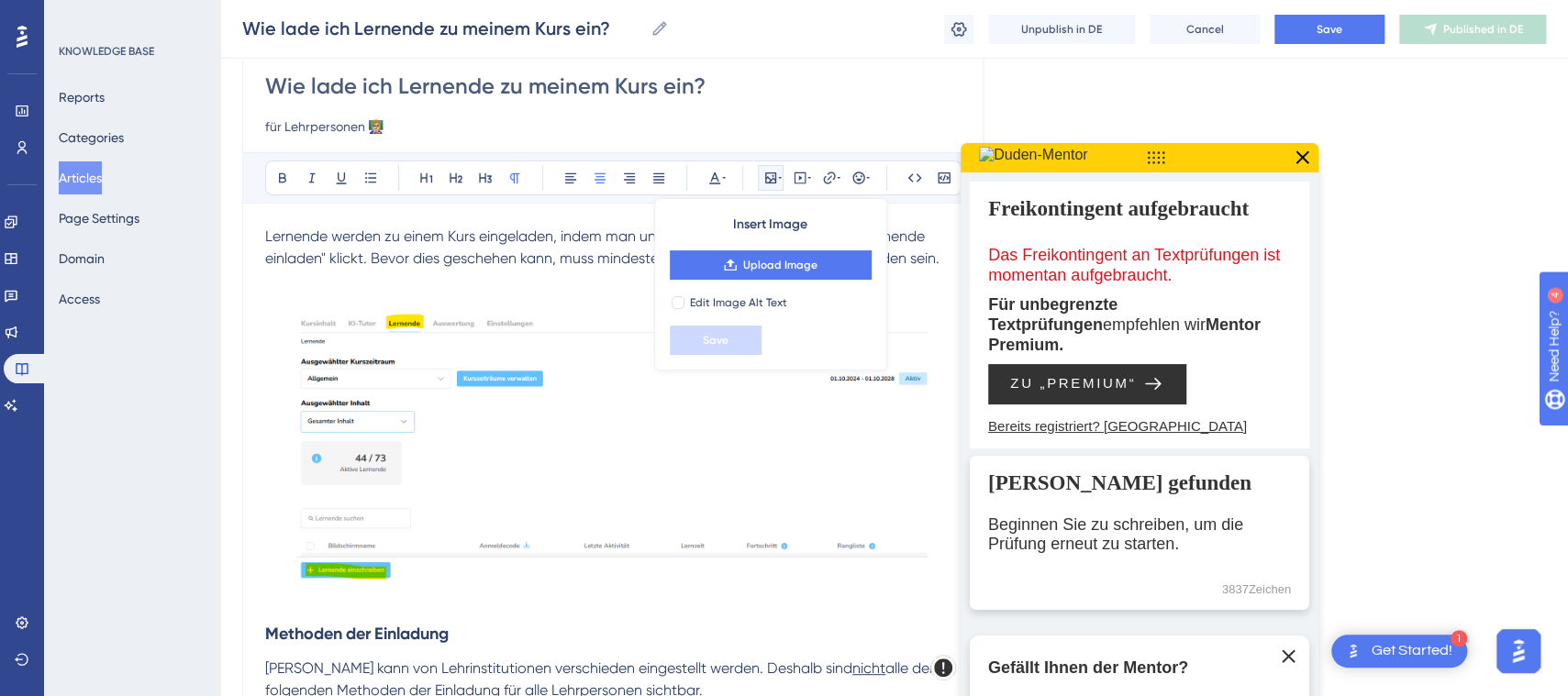
scroll to position [51, 0]
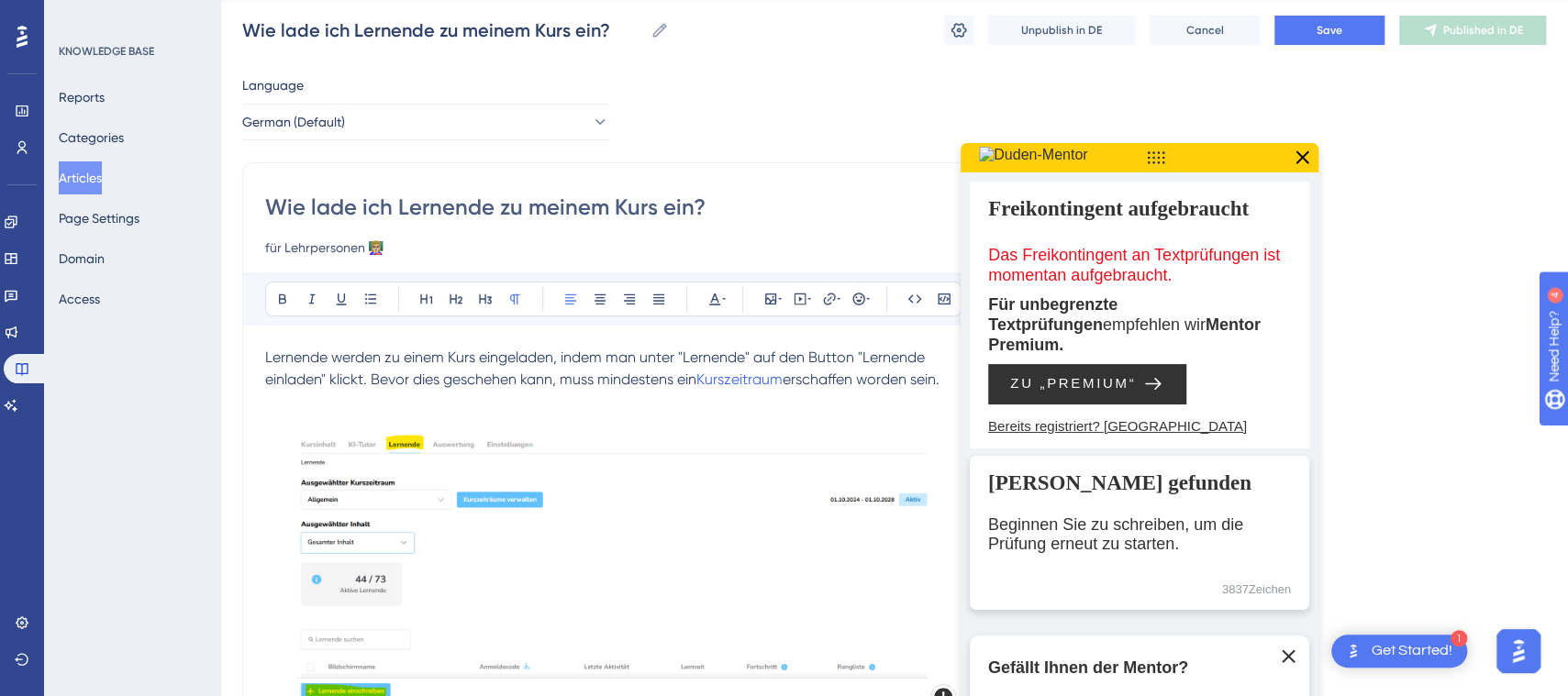
click at [313, 376] on span "Lernende werden zu einem Kurs eingeladen, indem man unter "Lernende" auf den Bu…" at bounding box center [597, 368] width 664 height 40
click at [319, 377] on span "Lernende werden zu einem Kurs eingeladen, indem man unter "Lernende" auf den Bu…" at bounding box center [597, 368] width 664 height 40
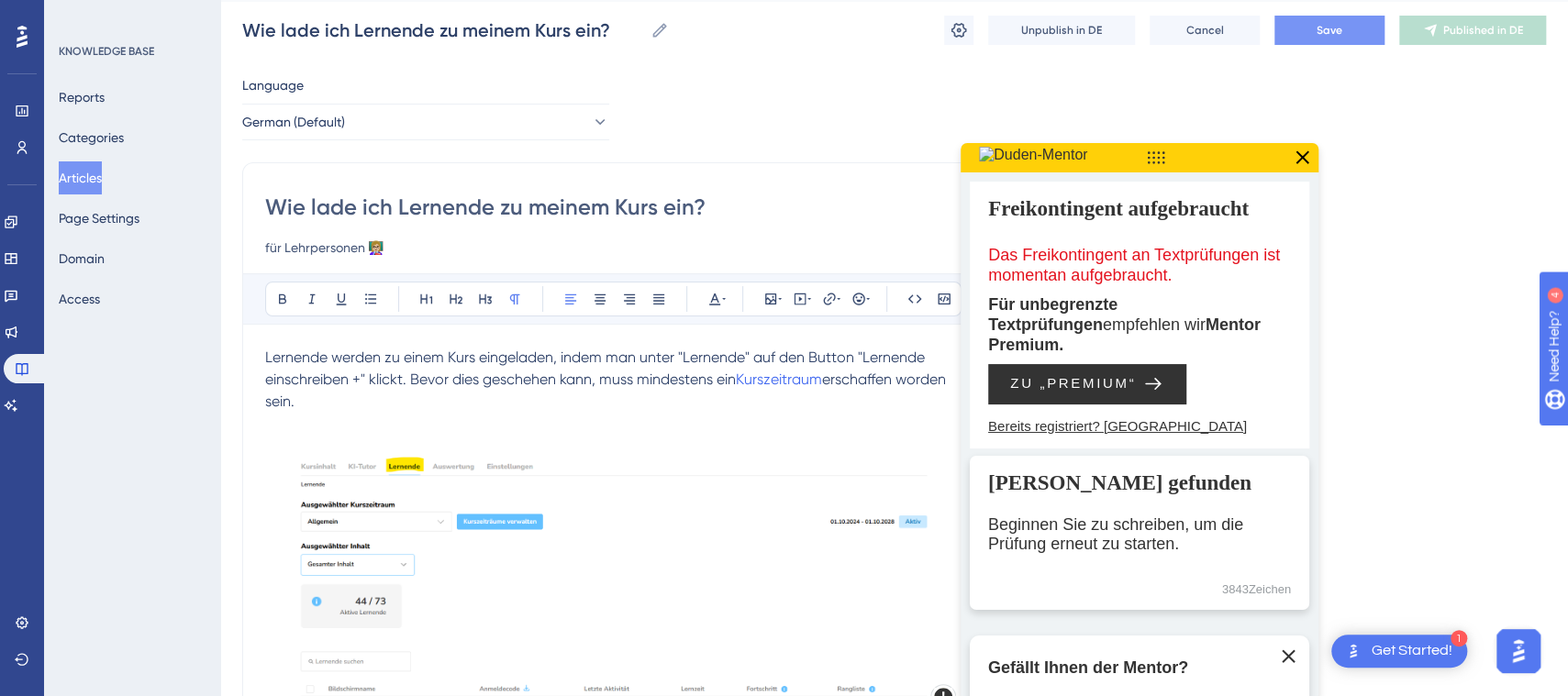
click at [1323, 30] on span "Save" at bounding box center [1329, 30] width 26 height 15
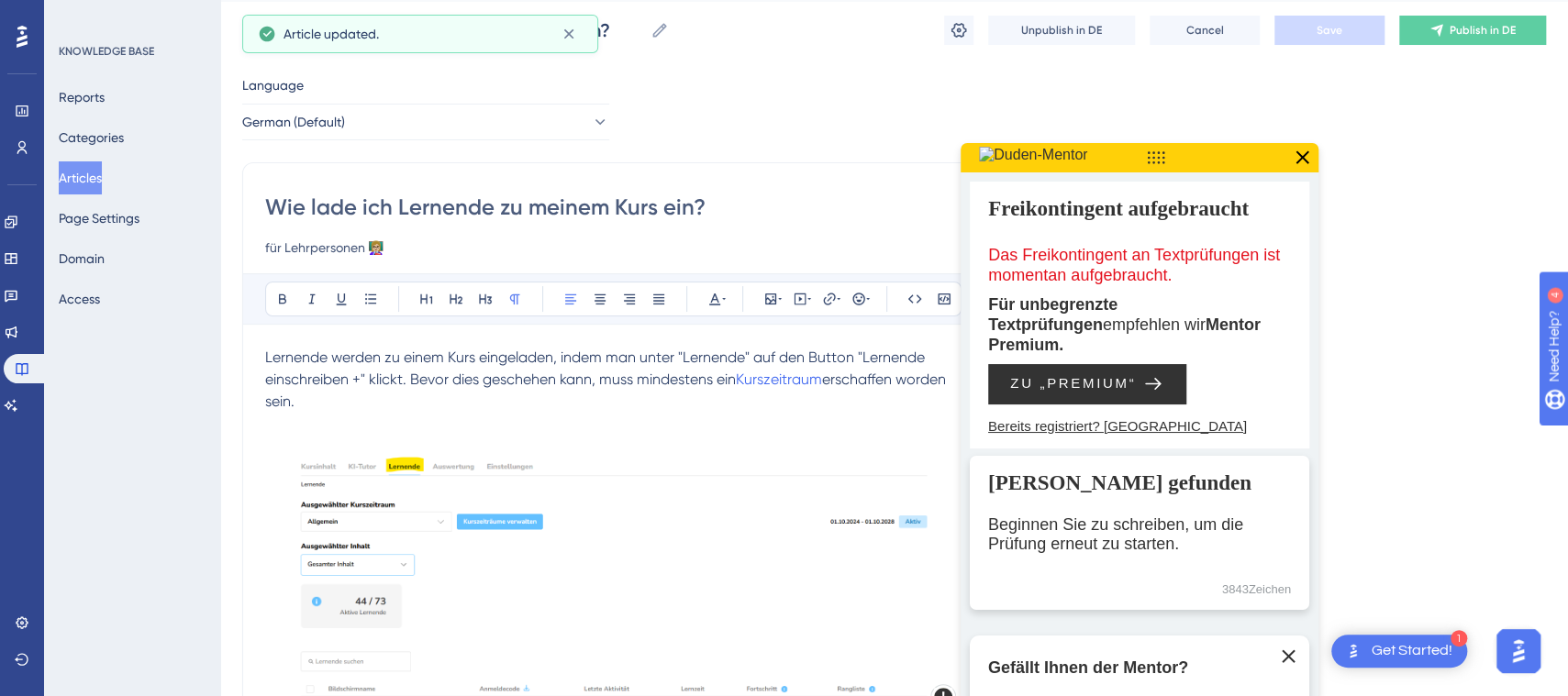
drag, startPoint x: 1308, startPoint y: 159, endPoint x: 1374, endPoint y: 111, distance: 81.6
click at [1309, 158] on icon at bounding box center [1302, 158] width 24 height 24
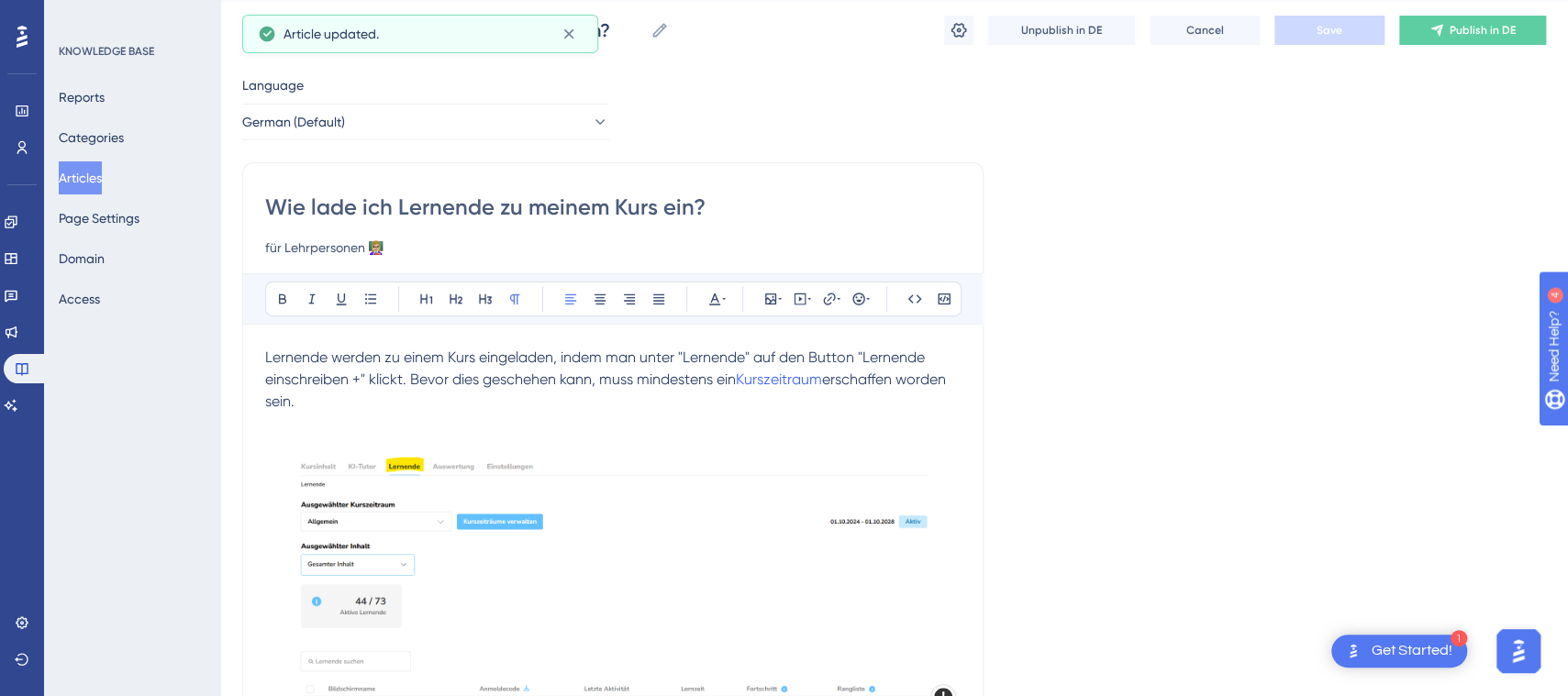
click at [1476, 44] on div "Wie lade ich Lernende zu meinem Kurs ein? Wie lade ich Lernende zu meinem Kurs …" at bounding box center [893, 30] width 1304 height 59
click at [1479, 34] on span "Publish in DE" at bounding box center [1482, 30] width 66 height 15
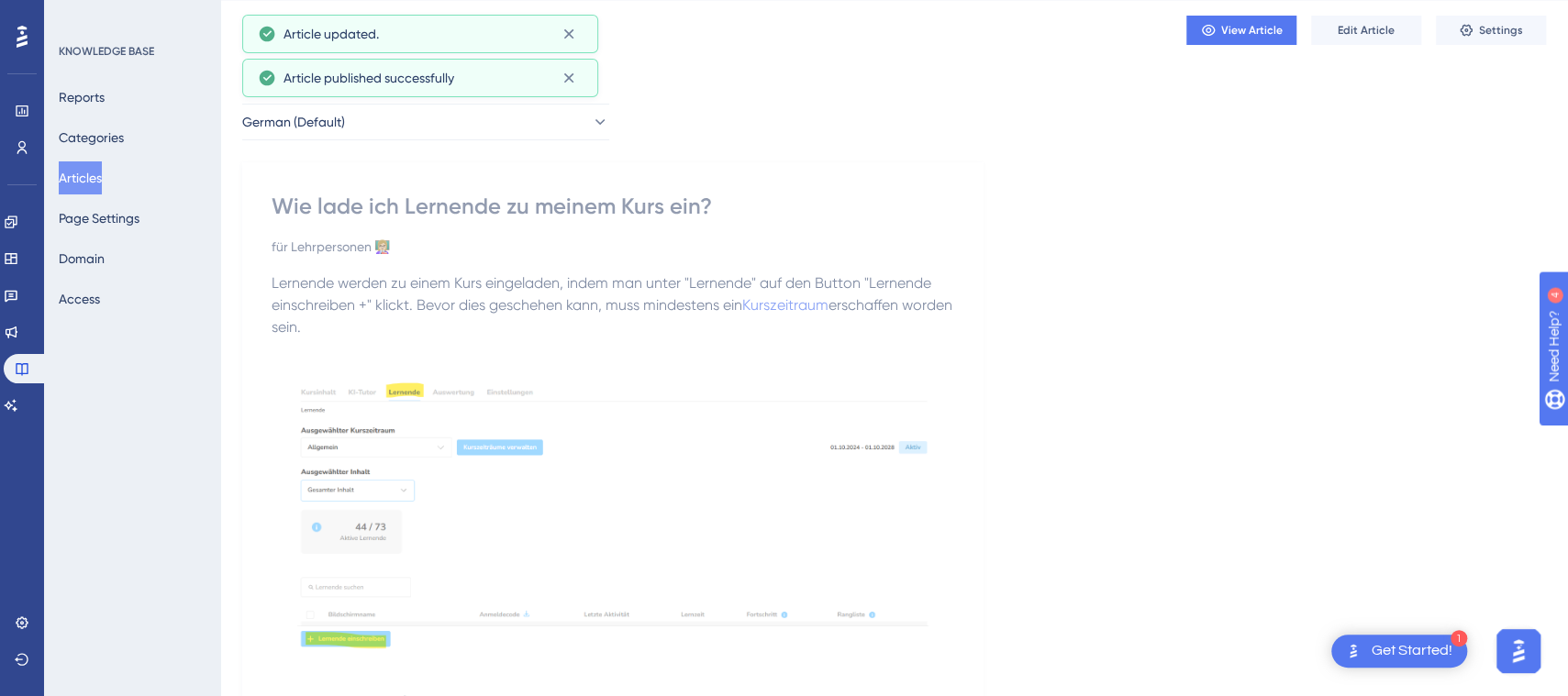
scroll to position [0, 0]
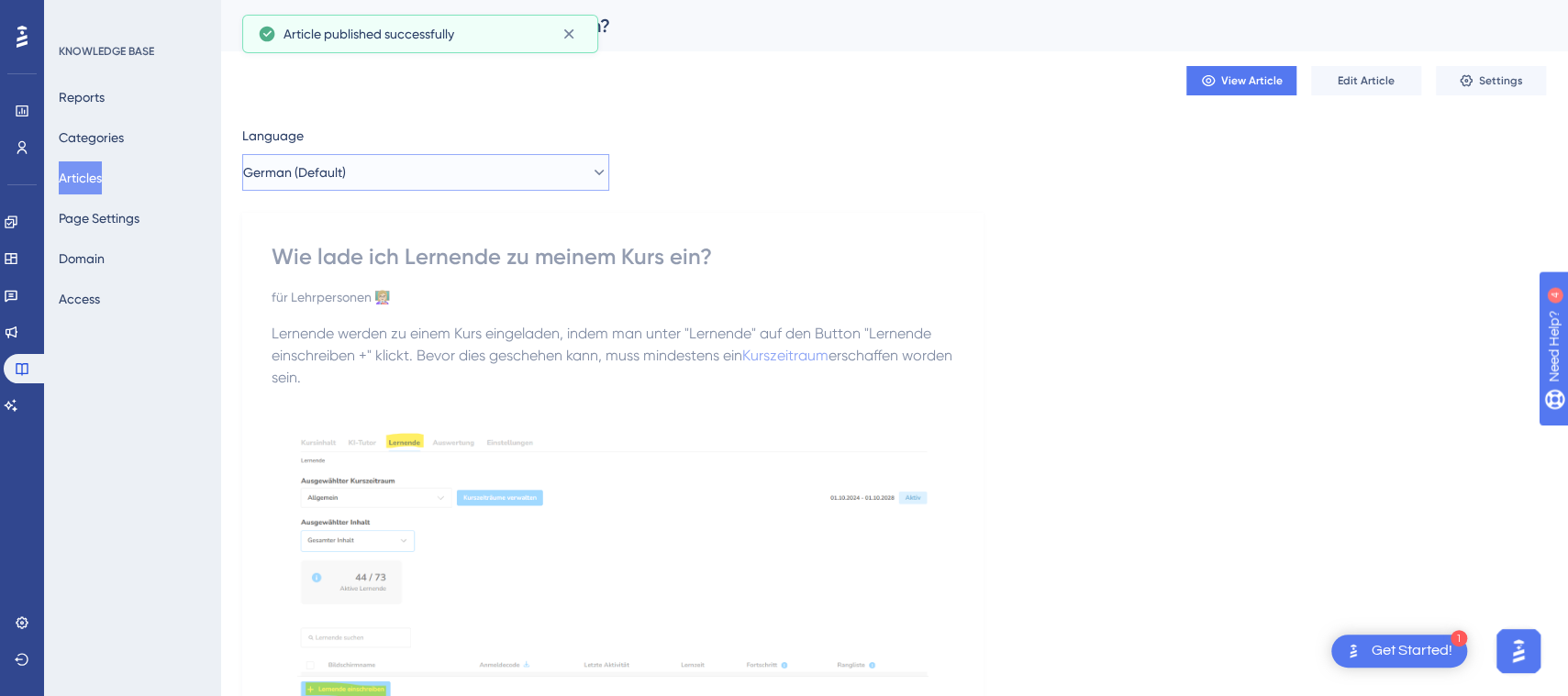
click at [394, 175] on button "German (Default)" at bounding box center [425, 172] width 367 height 37
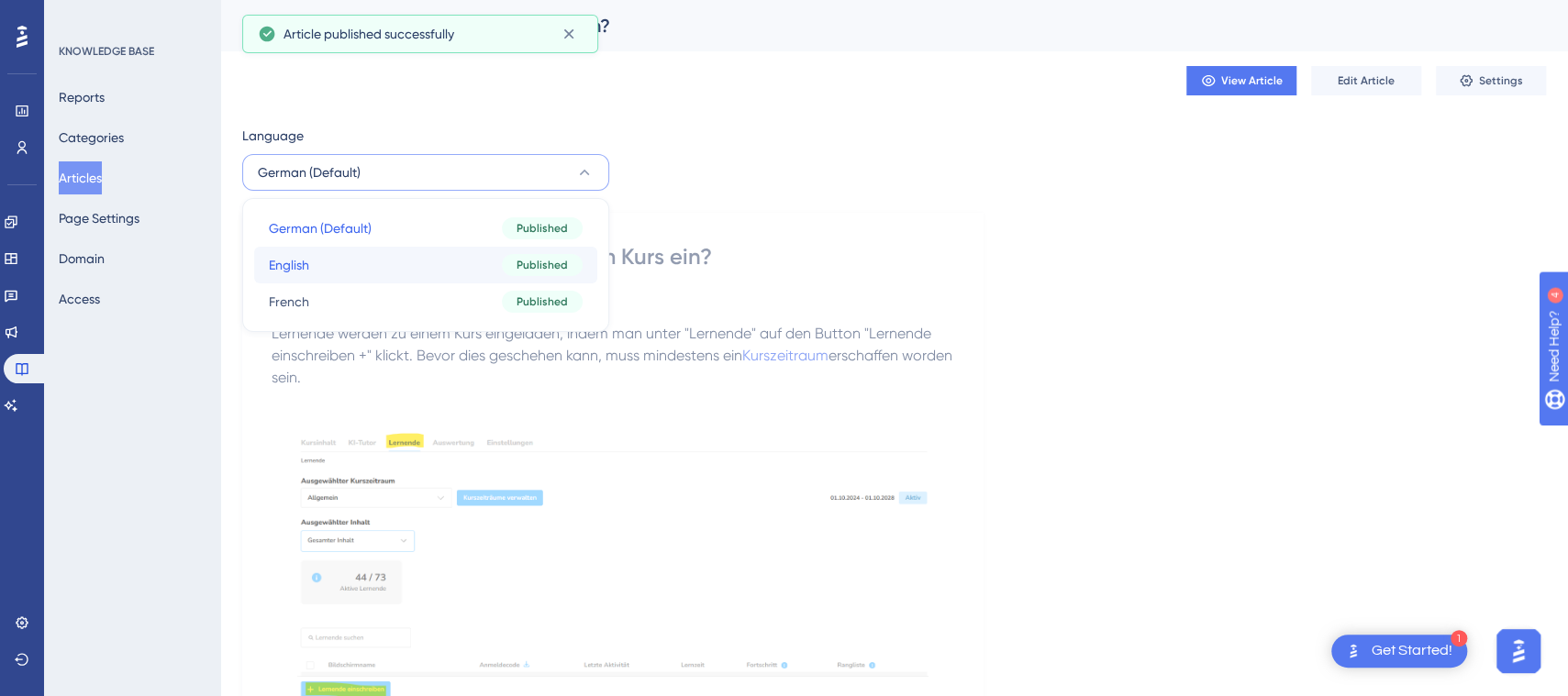
click at [409, 255] on button "English English Published" at bounding box center [425, 264] width 343 height 37
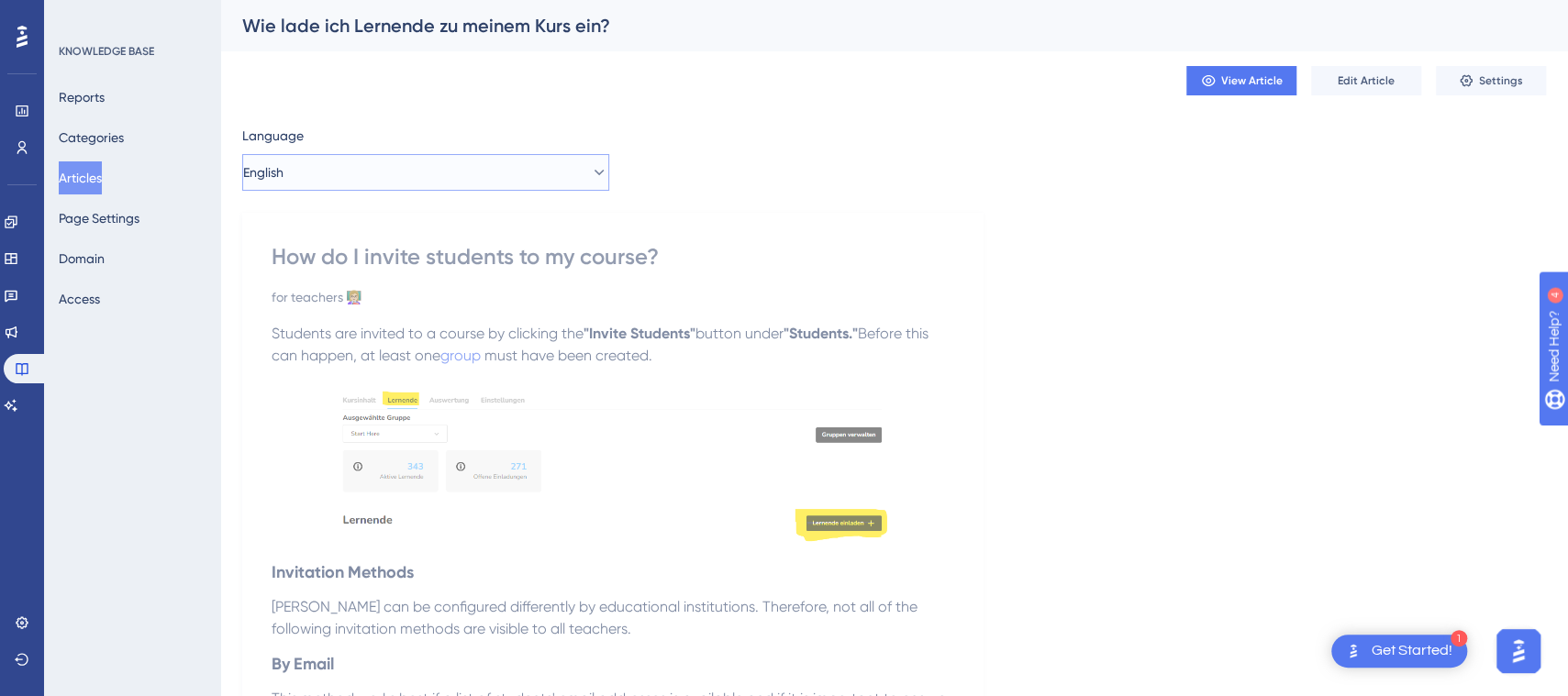
click at [399, 180] on button "English" at bounding box center [425, 172] width 367 height 37
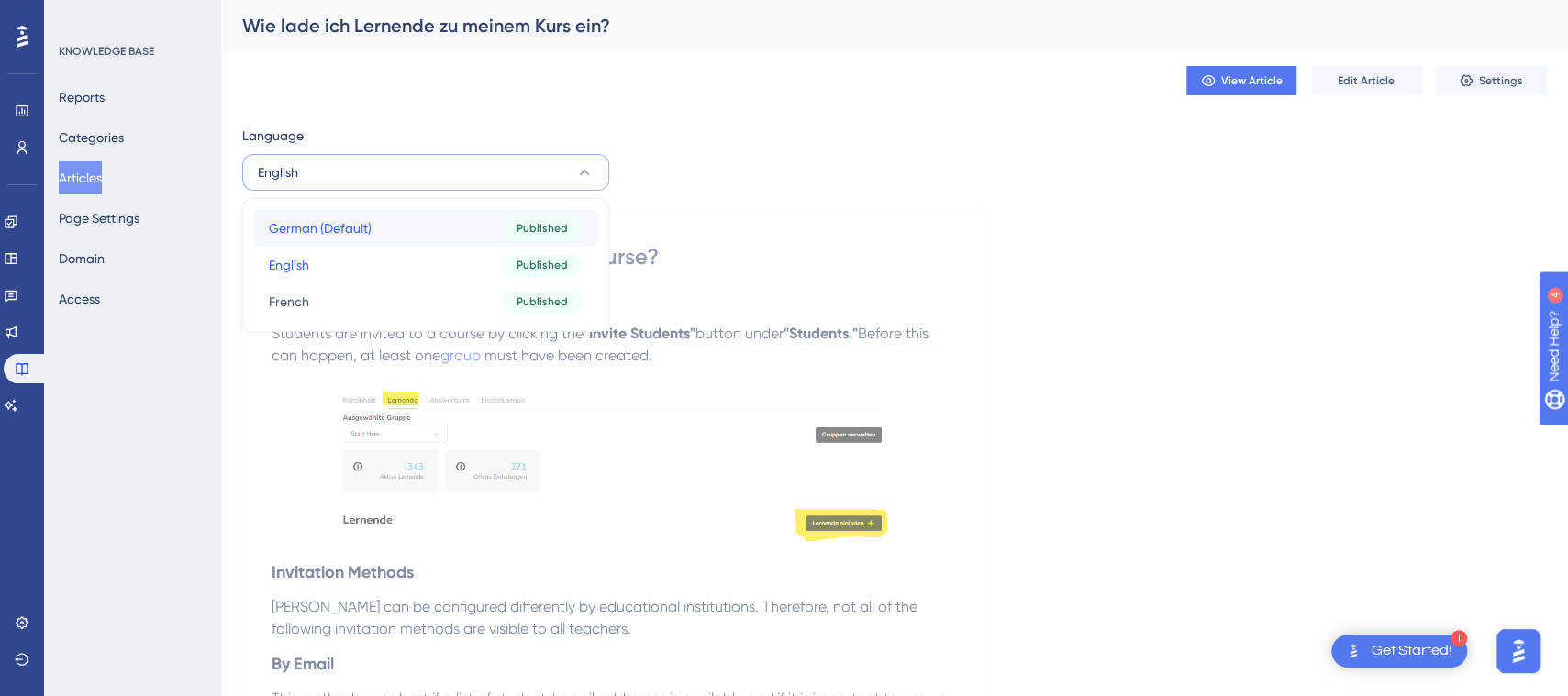
click at [418, 224] on button "German (Default) German (Default) Published" at bounding box center [425, 228] width 343 height 37
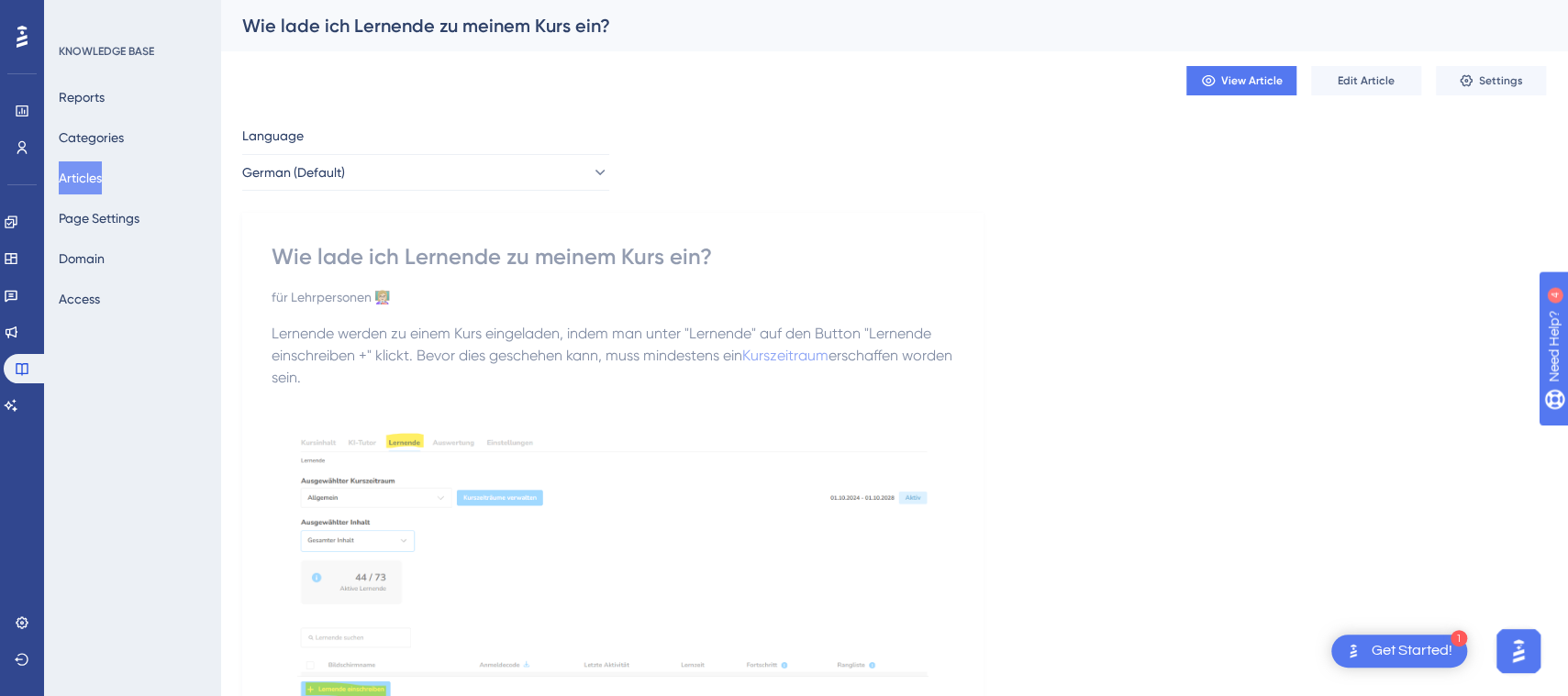
click at [459, 344] on p "Lernende werden zu einem Kurs eingeladen, indem man unter "Lernende" auf den Bu…" at bounding box center [613, 356] width 683 height 66
click at [360, 357] on span "Lernende werden zu einem Kurs eingeladen, indem man unter "Lernende" auf den Bu…" at bounding box center [603, 344] width 664 height 40
click at [1342, 68] on button "Edit Article" at bounding box center [1366, 81] width 110 height 30
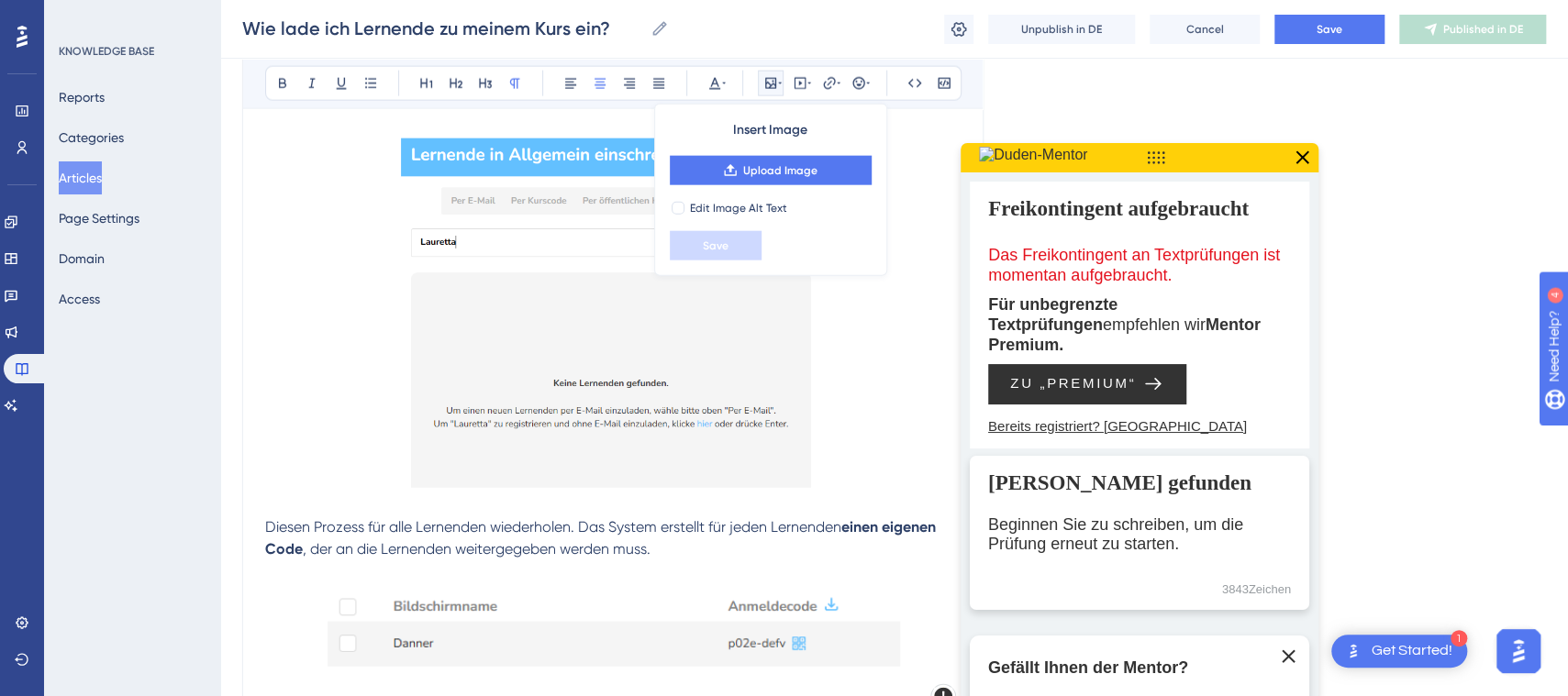
drag, startPoint x: 1295, startPoint y: 158, endPoint x: 1307, endPoint y: 158, distance: 12.0
click at [1296, 158] on icon at bounding box center [1302, 158] width 24 height 24
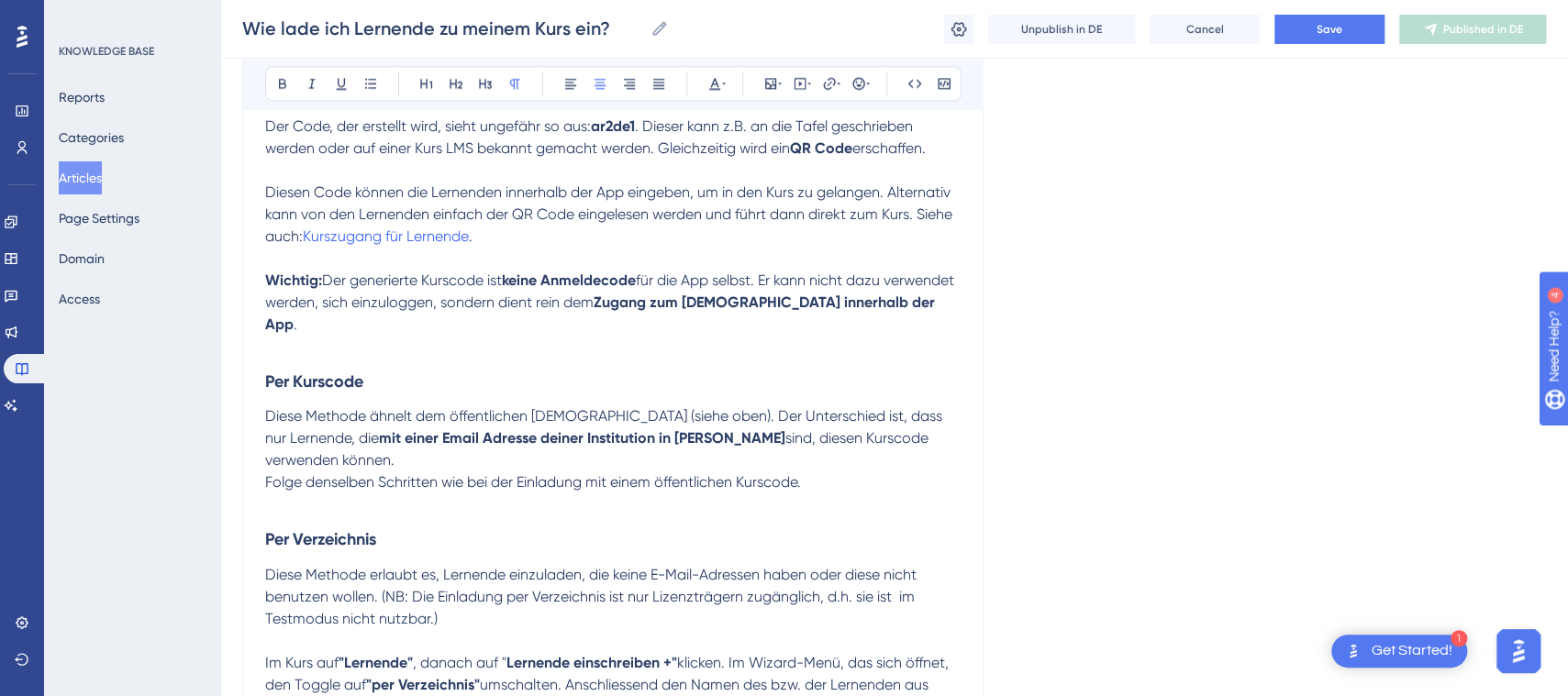
scroll to position [0, 0]
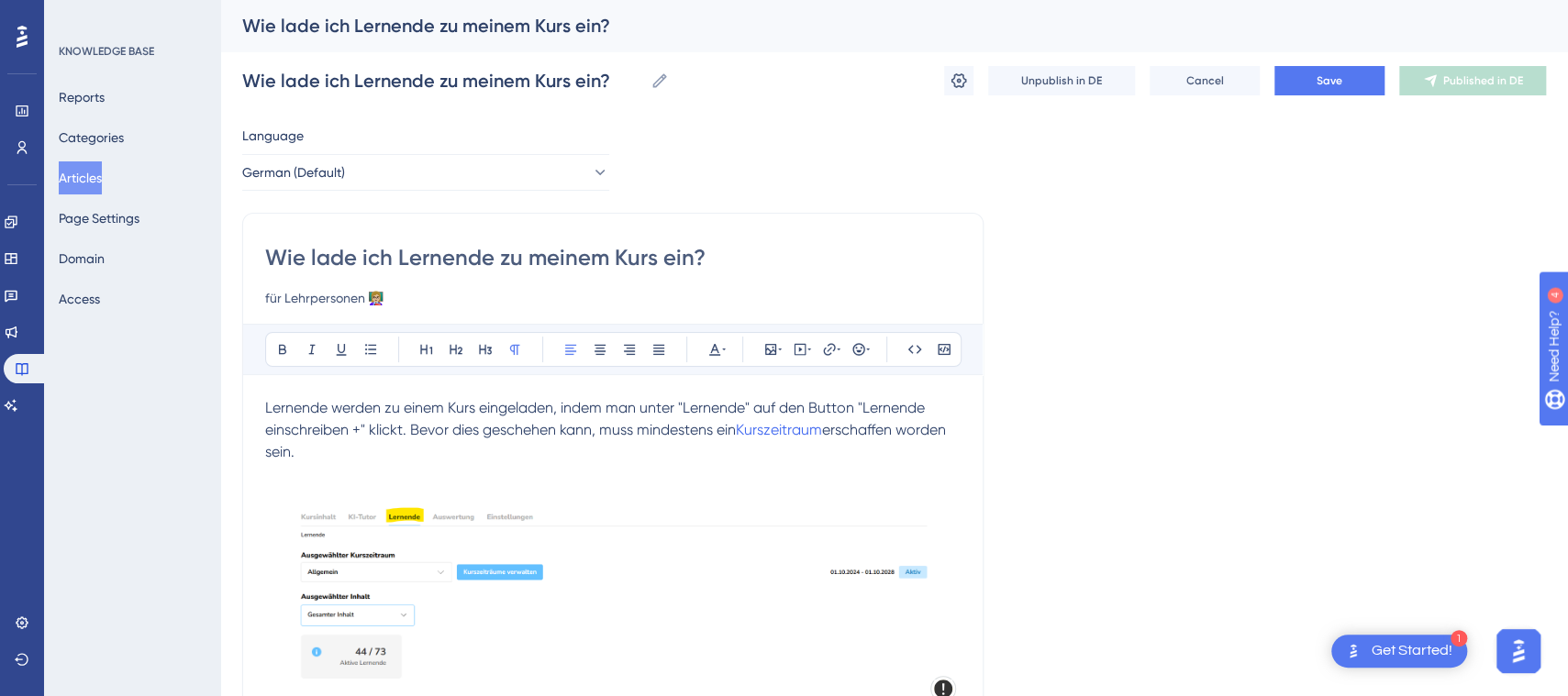
click at [358, 431] on span "Lernende werden zu einem Kurs eingeladen, indem man unter "Lernende" auf den Bu…" at bounding box center [597, 419] width 664 height 40
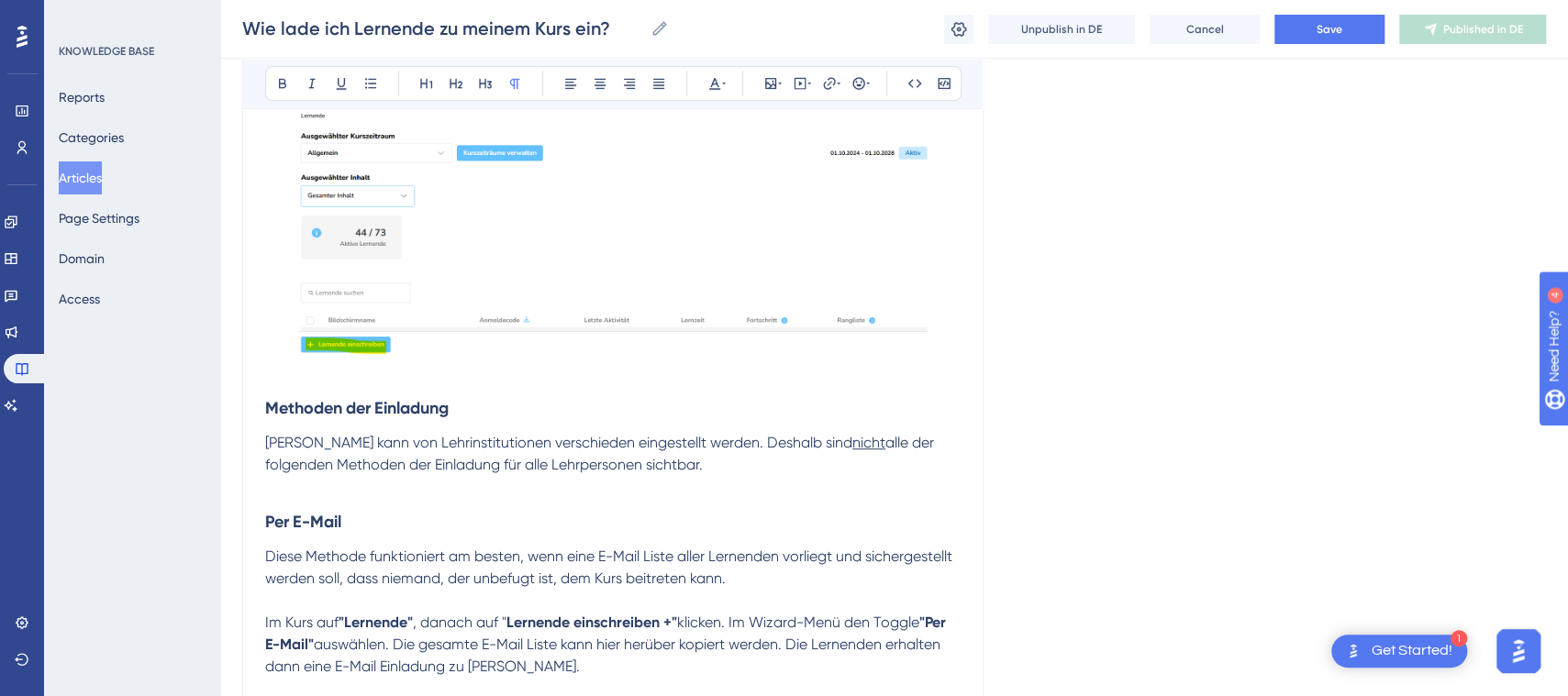
scroll to position [434, 0]
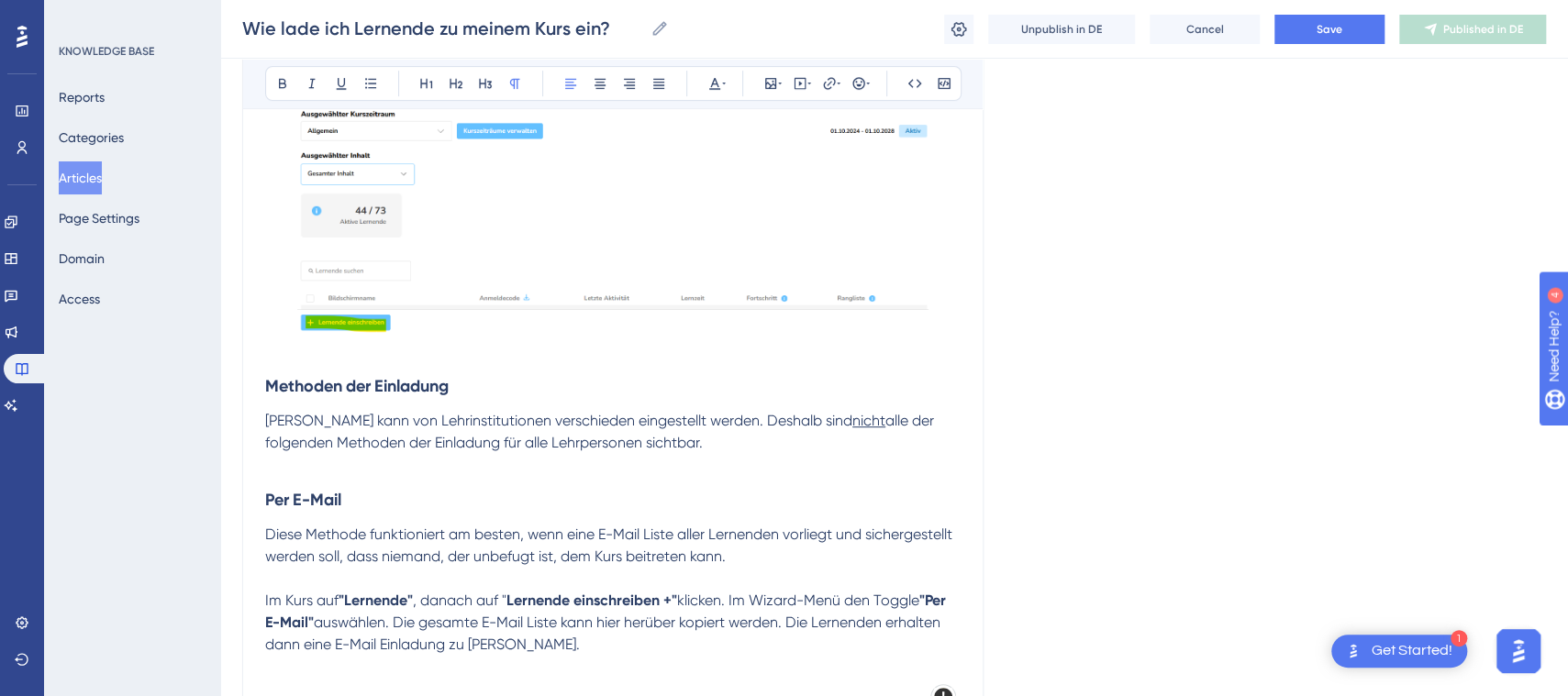
click at [509, 604] on strong "Lernende einschreiben +"" at bounding box center [592, 601] width 171 height 18
click at [508, 598] on p "Im Kurs auf "Lernende" , danach auf "+ Lernende einschreiben" klicken. Im Wizar…" at bounding box center [613, 622] width 695 height 66
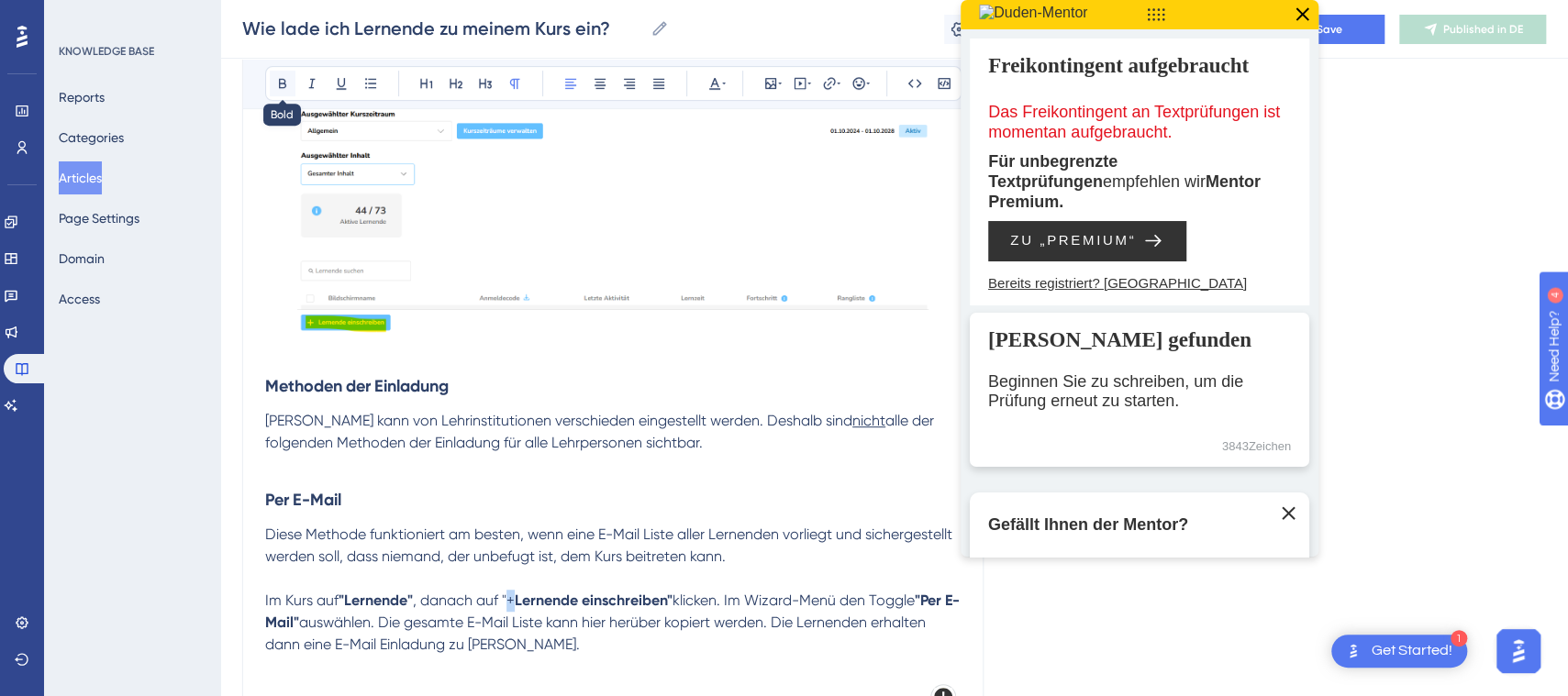
click at [287, 84] on icon at bounding box center [283, 84] width 15 height 15
copy strong "+"
click at [1303, 12] on icon at bounding box center [1302, 14] width 13 height 13
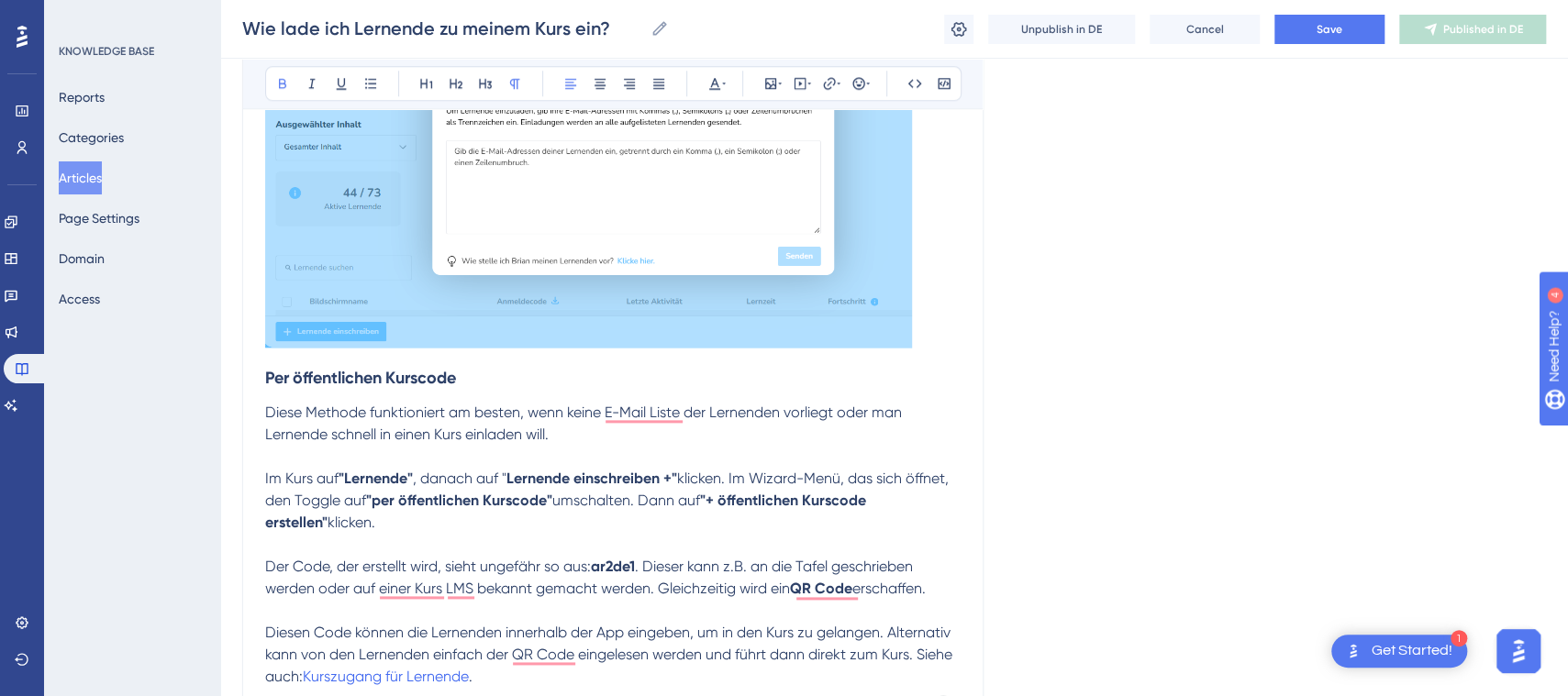
scroll to position [1131, 0]
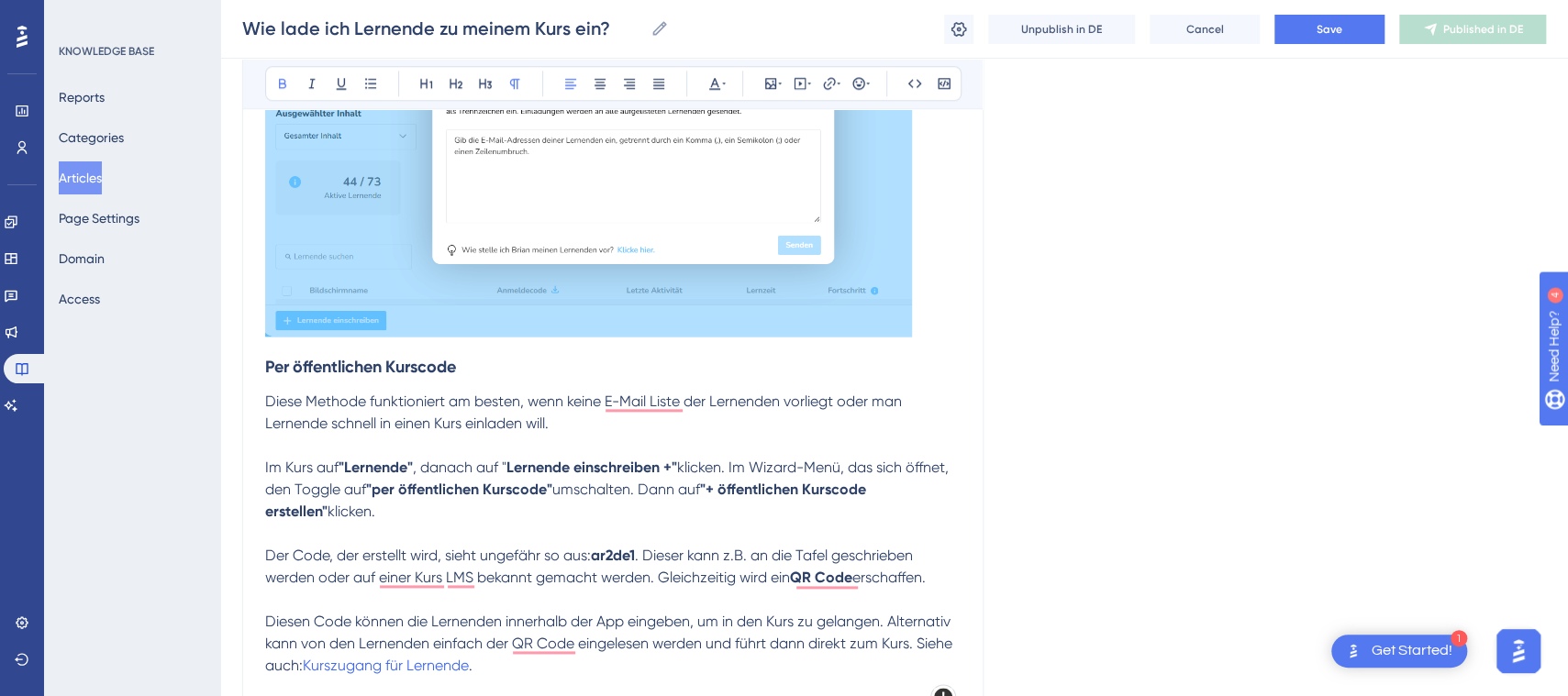
click at [512, 466] on strong "Lernende einschreiben +"" at bounding box center [592, 467] width 171 height 18
click at [686, 466] on strong "Lernende einschreiben +"" at bounding box center [604, 467] width 171 height 18
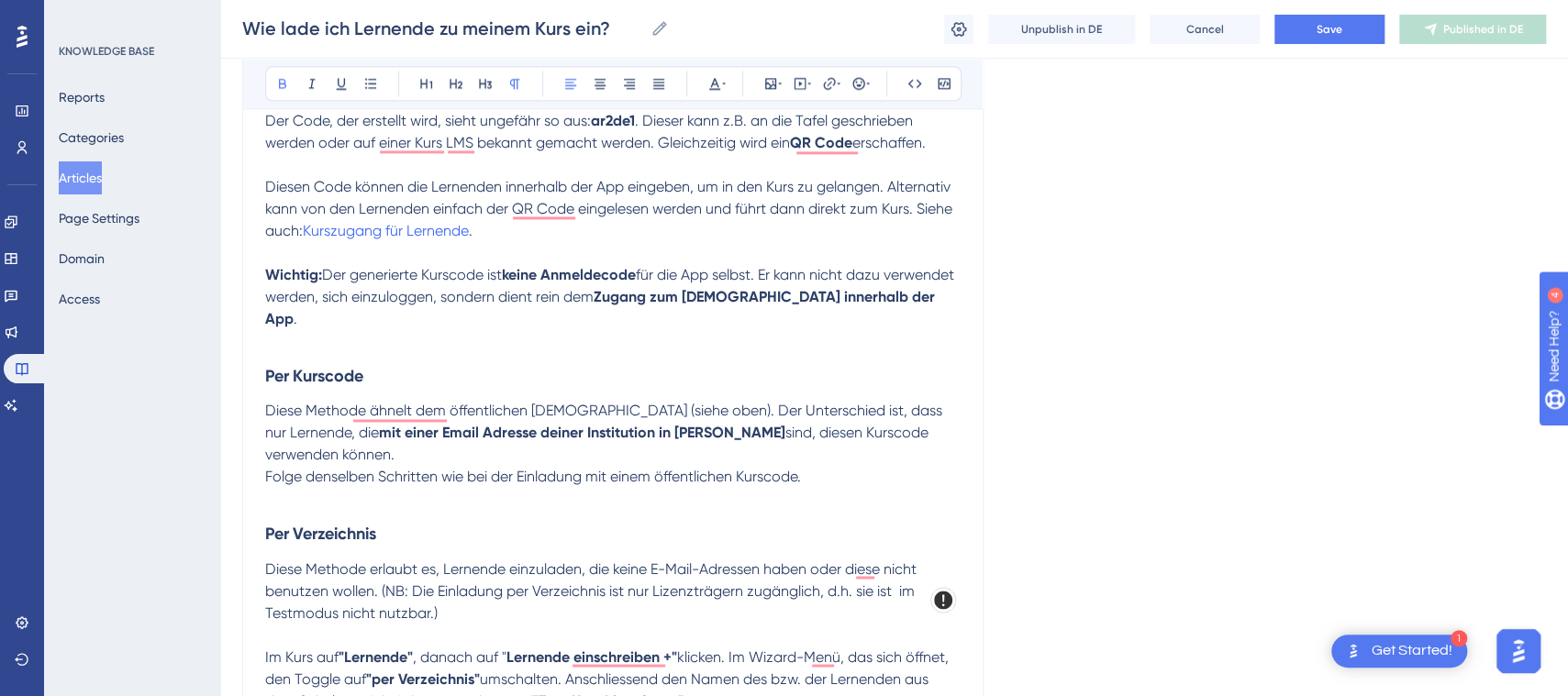
scroll to position [1652, 0]
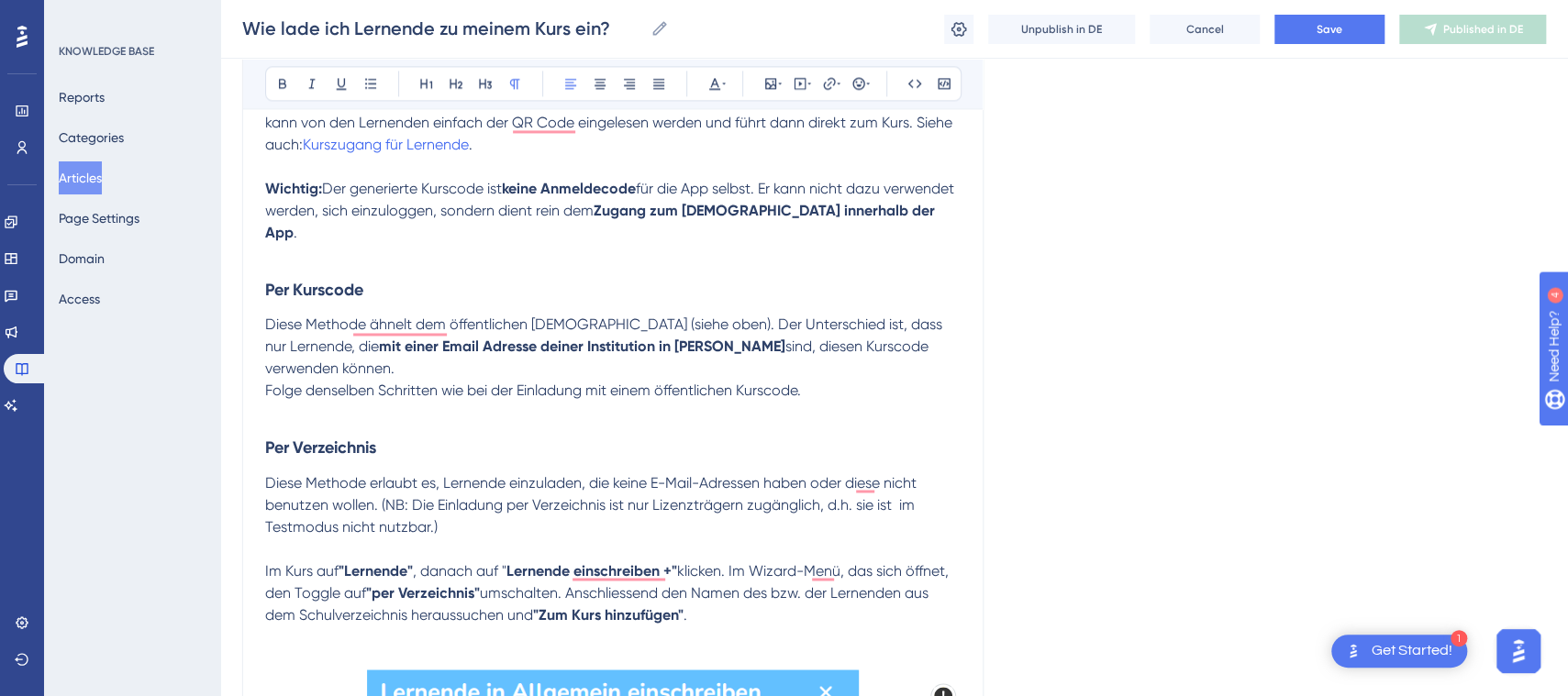
click at [510, 561] on strong "Lernende einschreiben +"" at bounding box center [592, 570] width 171 height 18
click at [686, 561] on strong "Lernende einschreiben +"" at bounding box center [604, 570] width 171 height 18
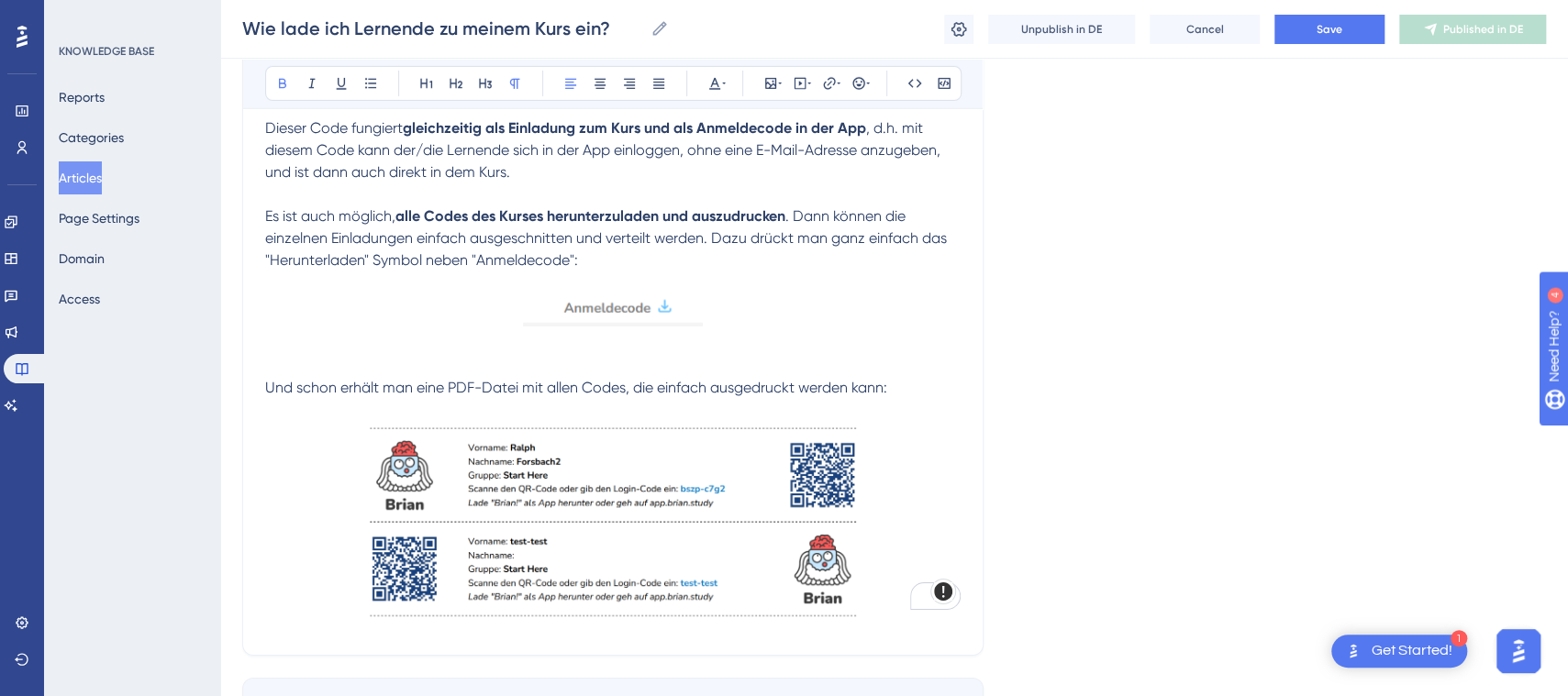
scroll to position [3831, 0]
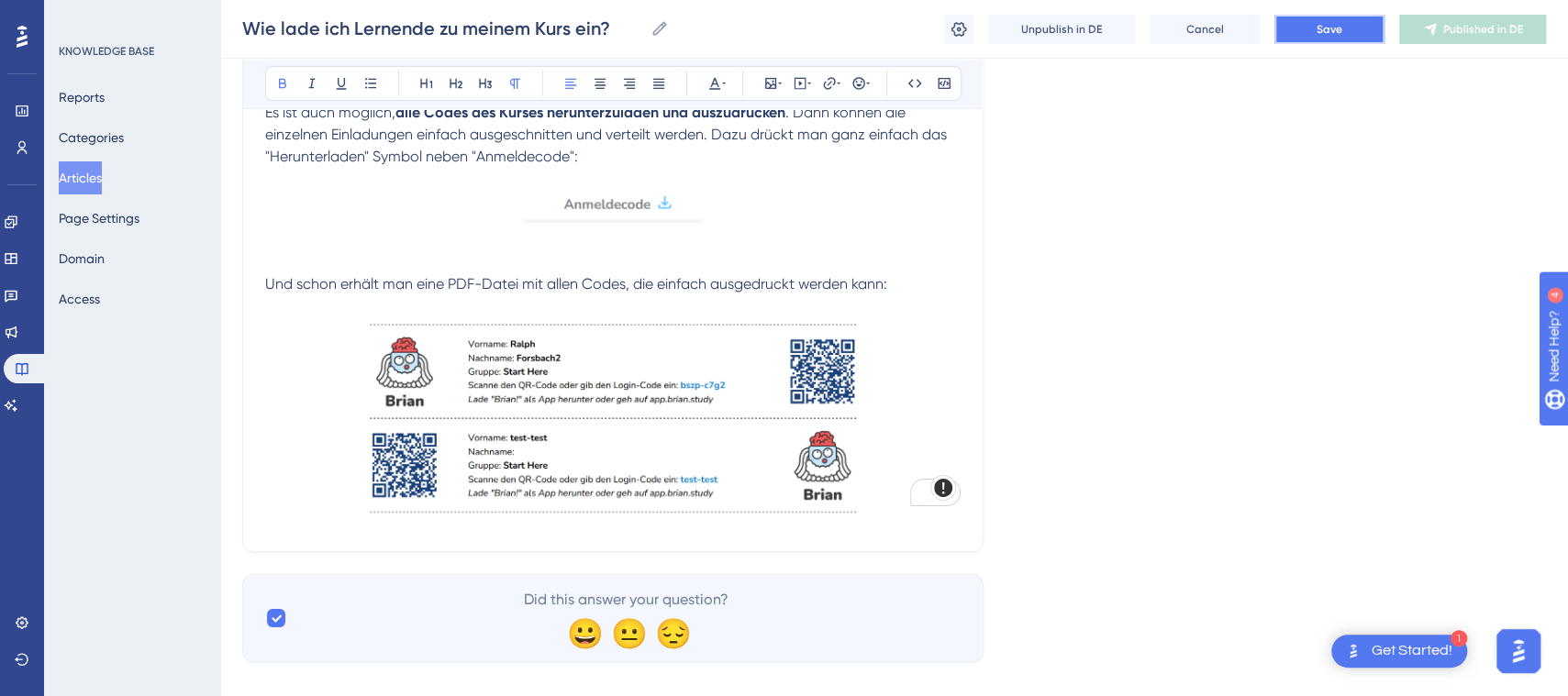
click at [1347, 35] on button "Save" at bounding box center [1329, 30] width 110 height 30
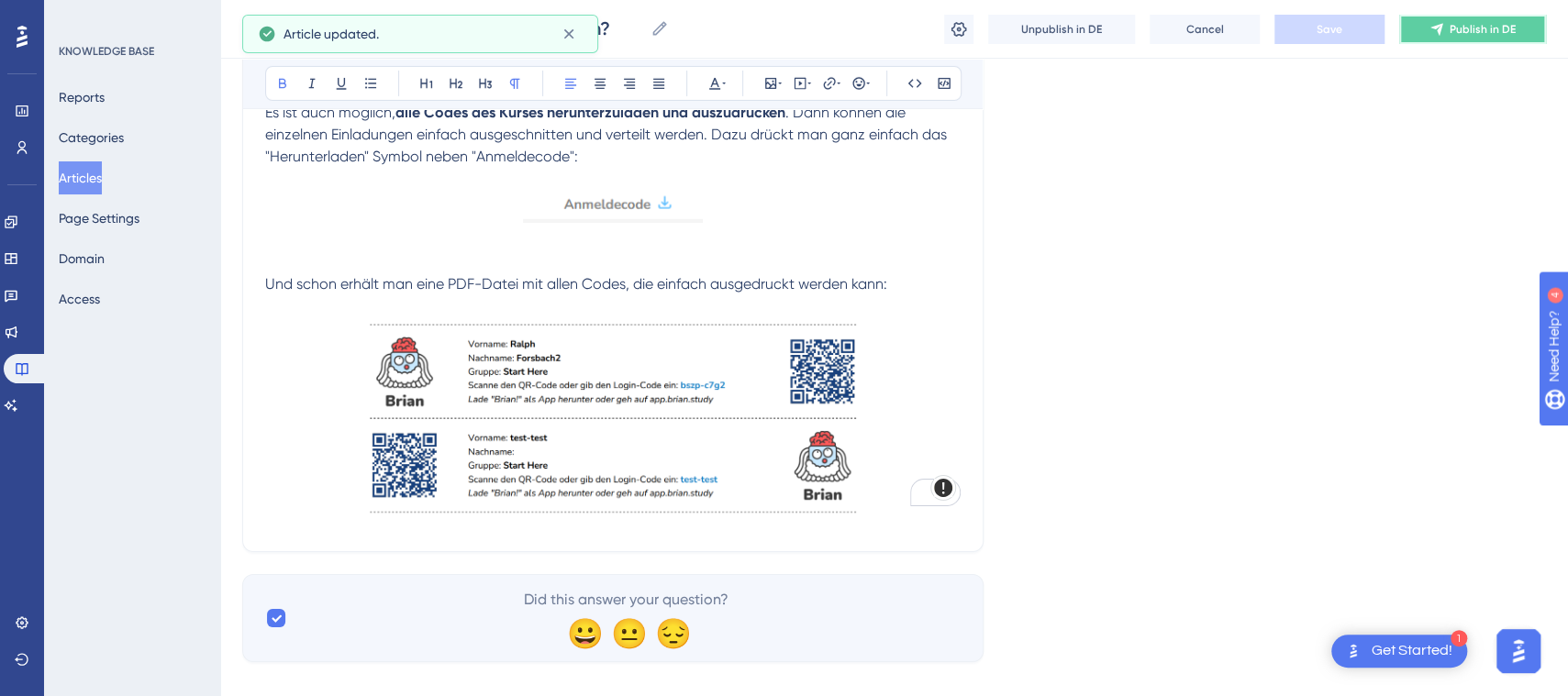
click at [1492, 36] on button "Publish in DE" at bounding box center [1472, 30] width 147 height 30
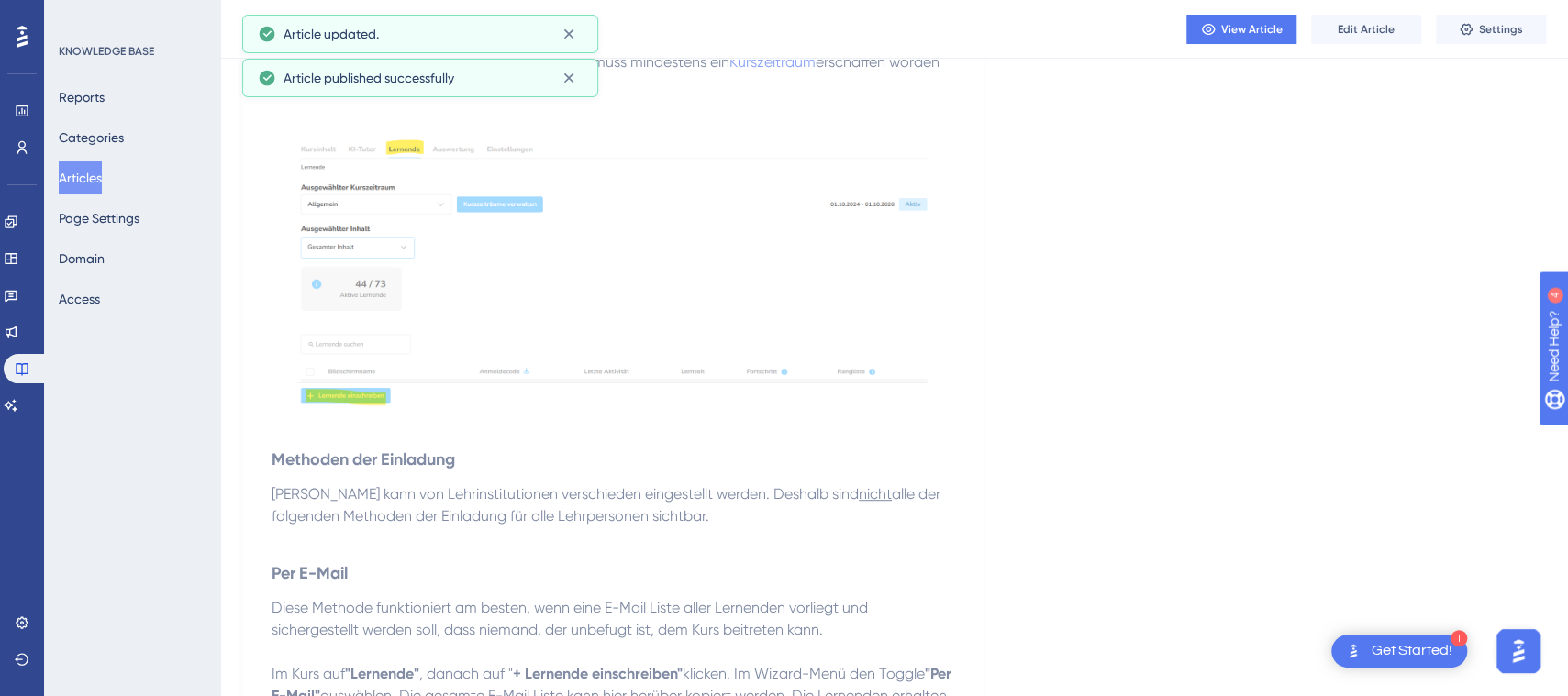
scroll to position [0, 0]
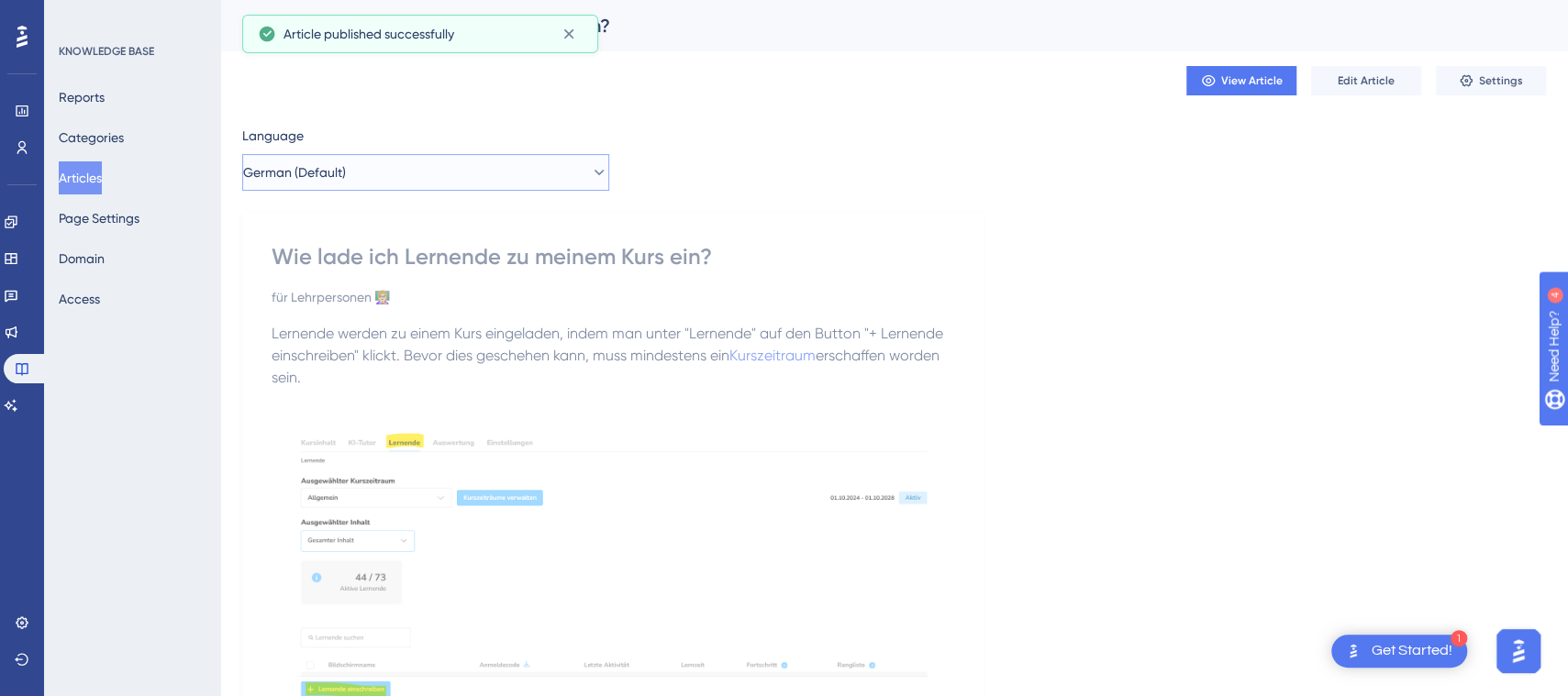
click at [482, 174] on button "German (Default)" at bounding box center [425, 172] width 367 height 37
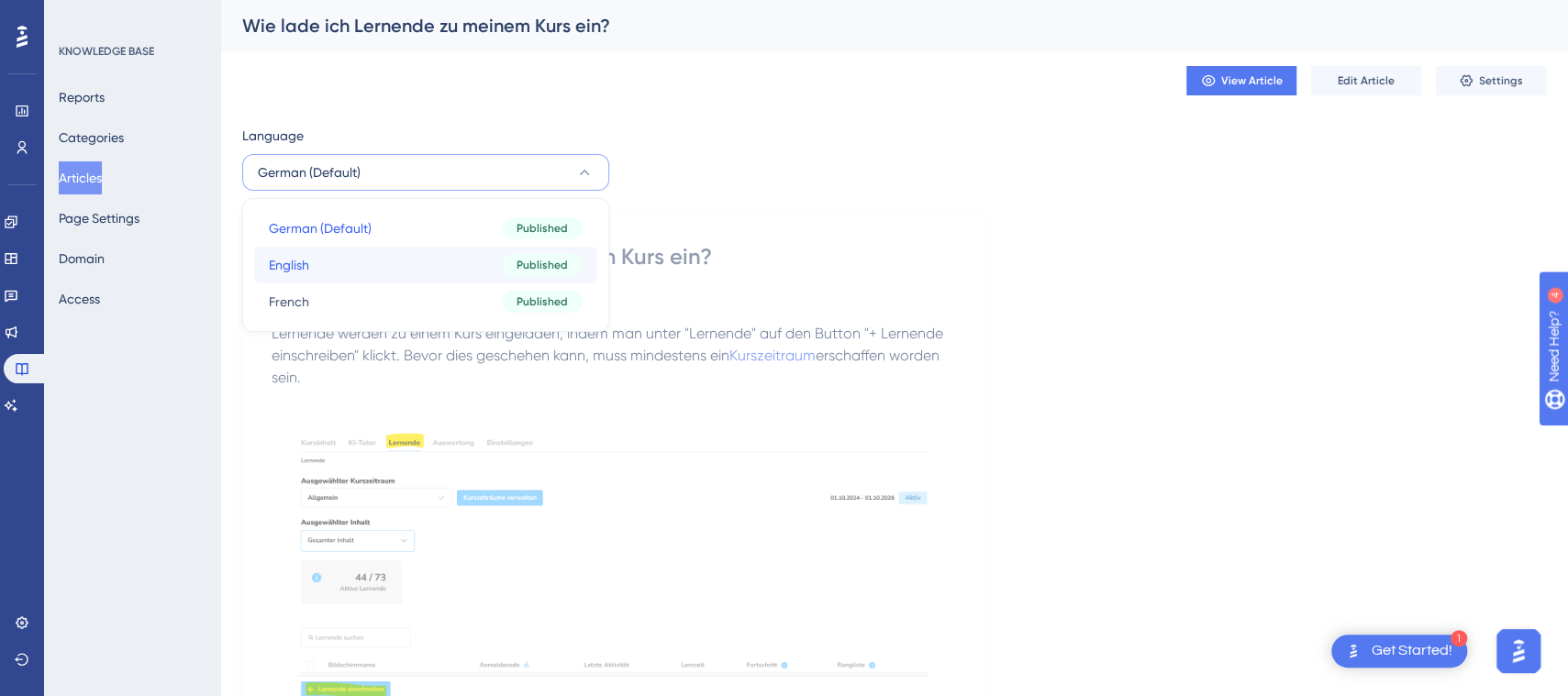
click at [495, 249] on button "English English Published" at bounding box center [425, 264] width 343 height 37
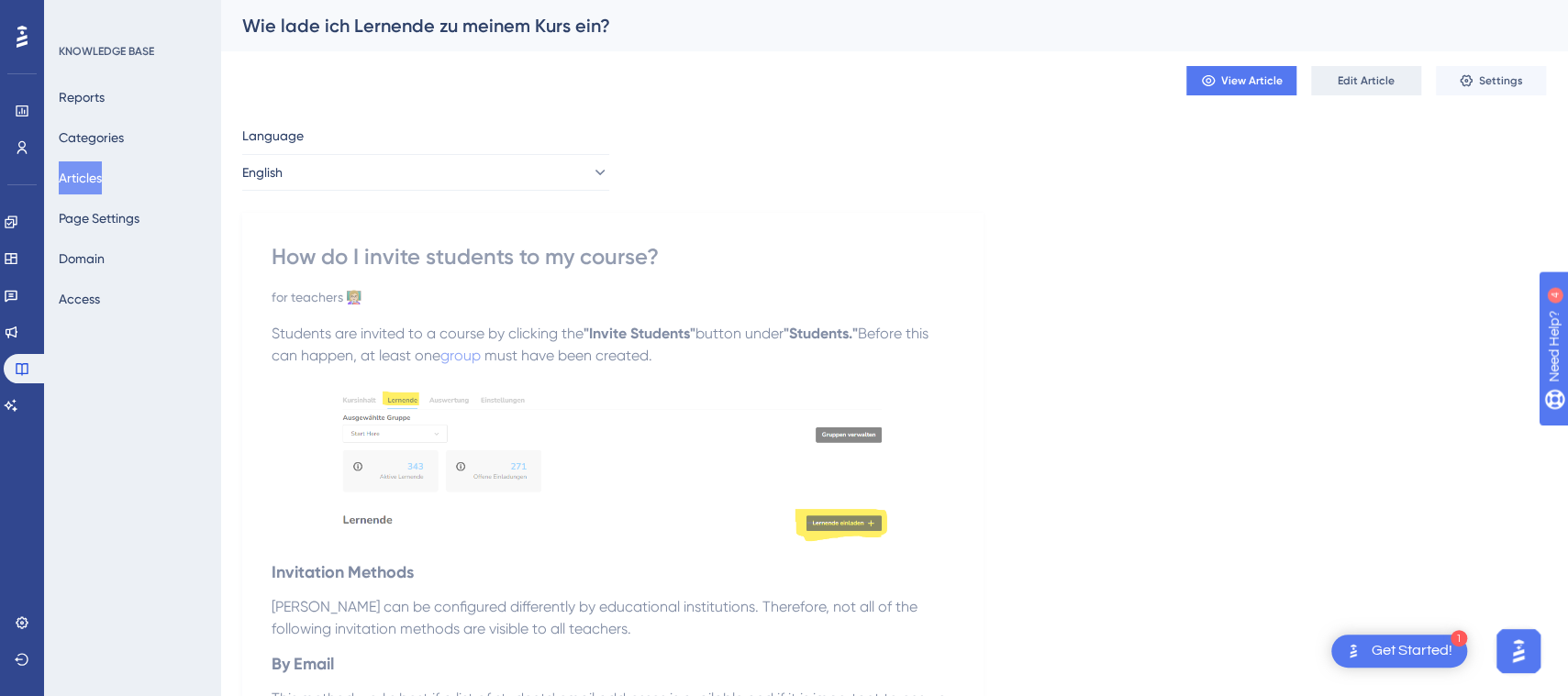
click at [1376, 81] on span "Edit Article" at bounding box center [1366, 81] width 57 height 15
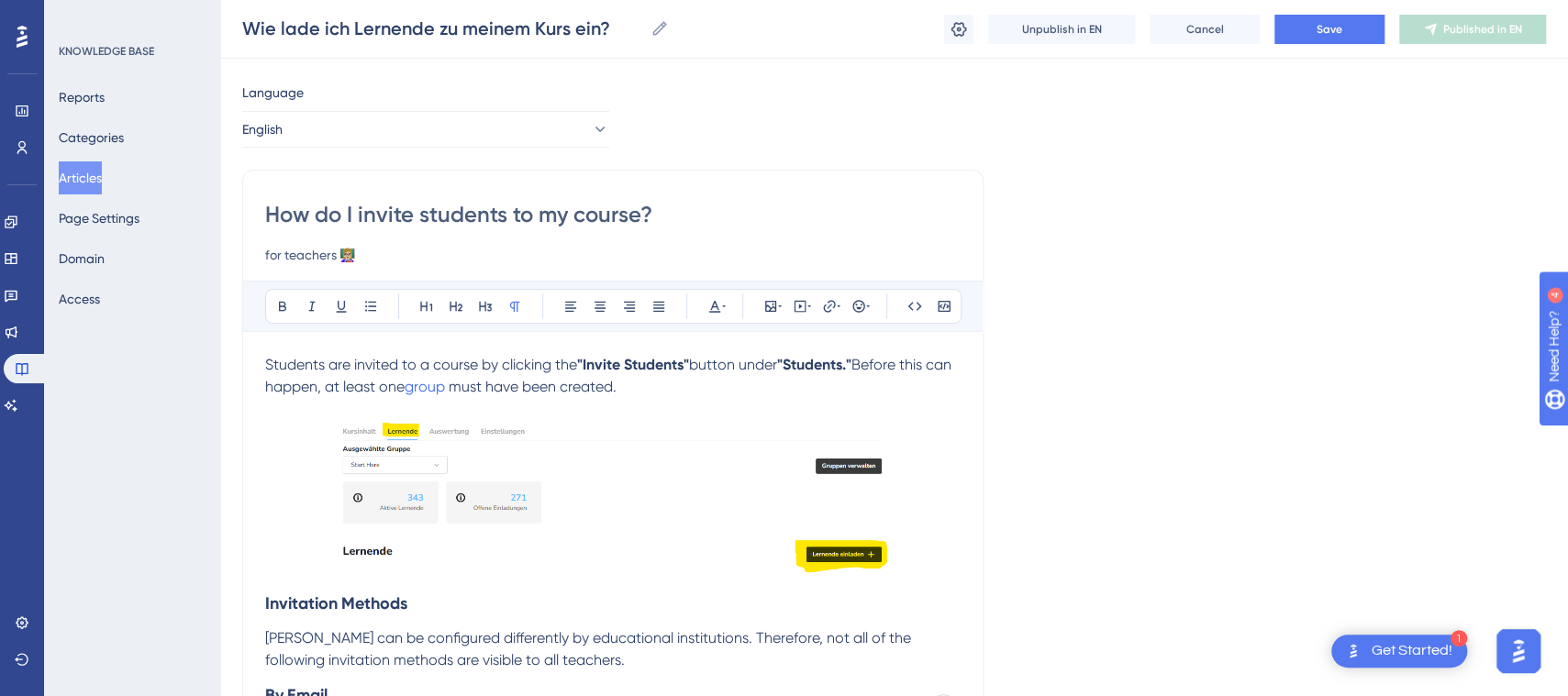
scroll to position [24, 0]
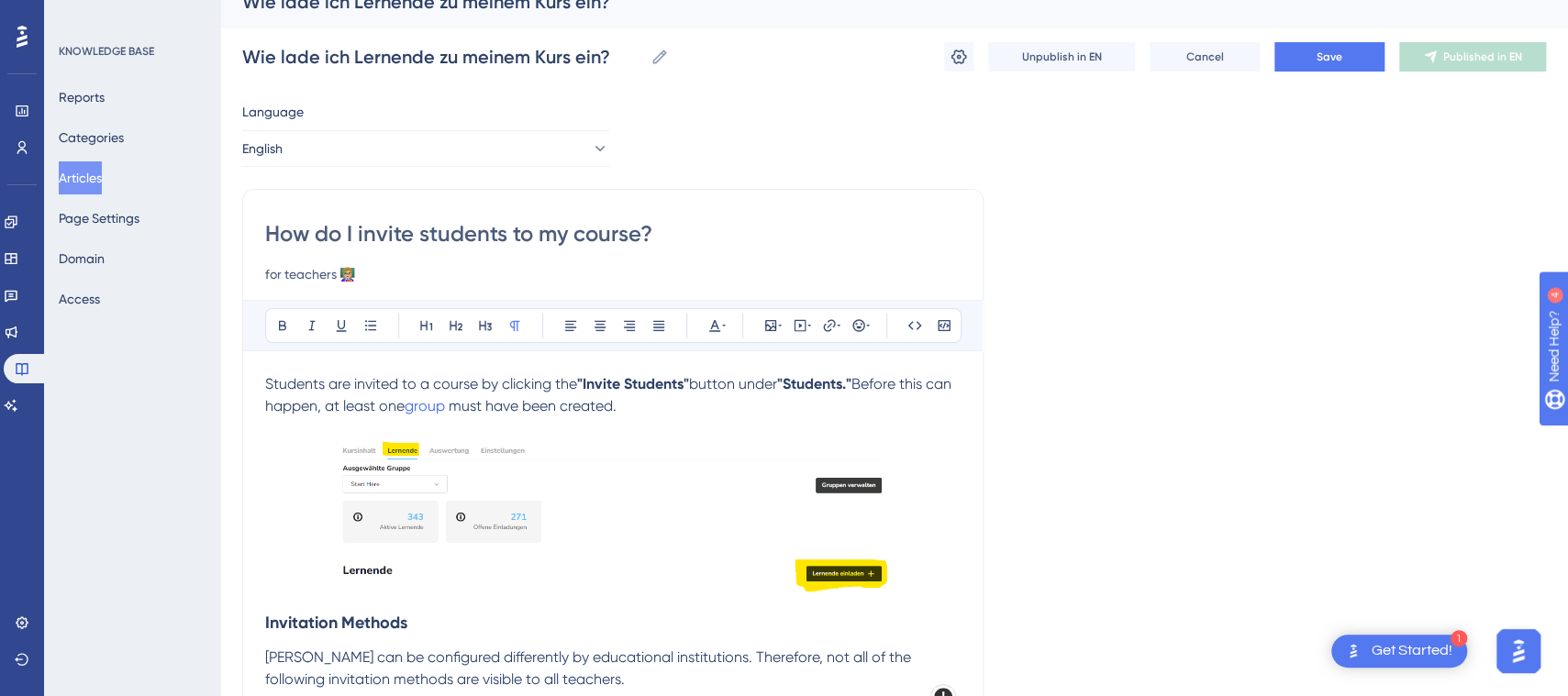
click at [631, 388] on strong ""Invite Students"" at bounding box center [633, 384] width 112 height 18
click at [812, 388] on strong ""Students."" at bounding box center [826, 384] width 75 height 18
drag, startPoint x: 483, startPoint y: 407, endPoint x: 438, endPoint y: 406, distance: 45.0
click at [441, 412] on p "Students are invited to a course by clicking the "+ Enroll Students" button und…" at bounding box center [613, 395] width 695 height 44
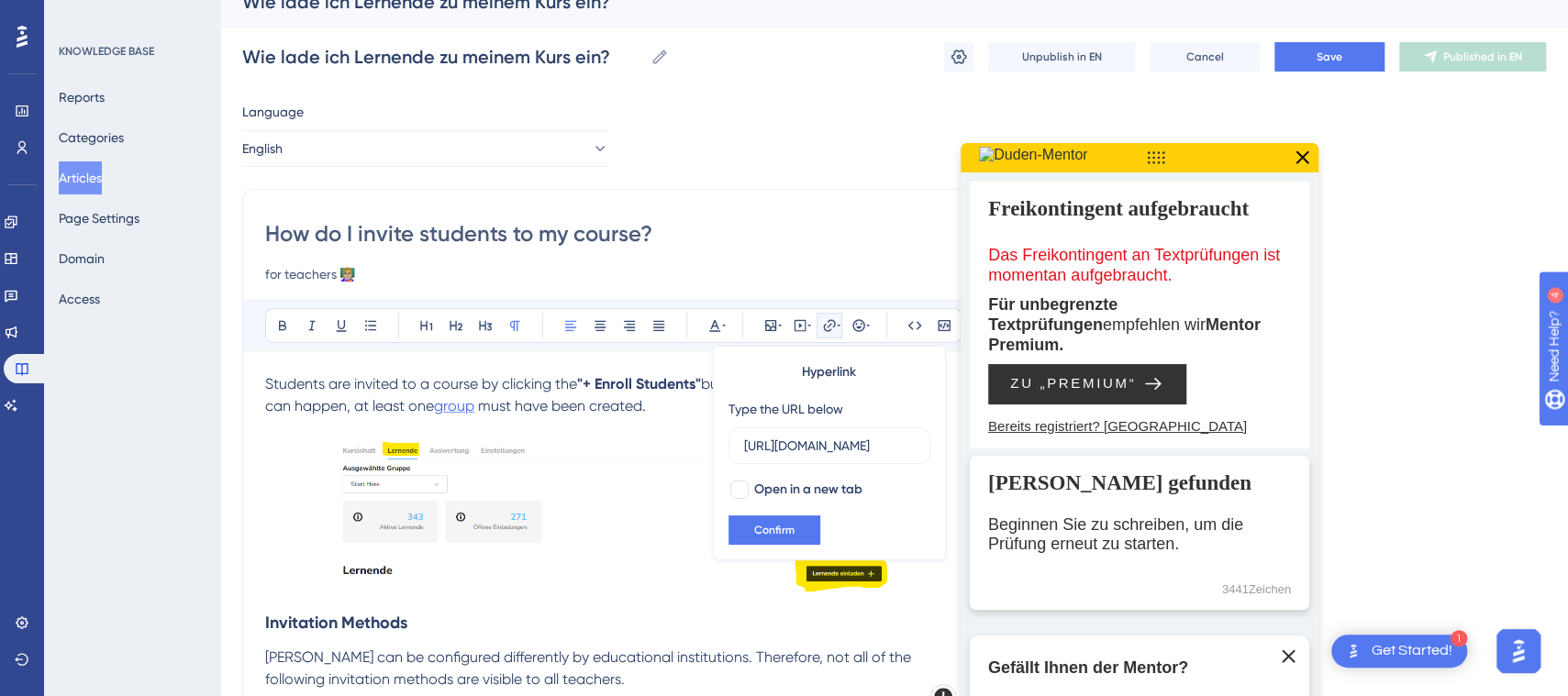
scroll to position [0, 191]
type input "[URL][DOMAIN_NAME]"
click at [483, 405] on span "must have been created." at bounding box center [562, 406] width 168 height 18
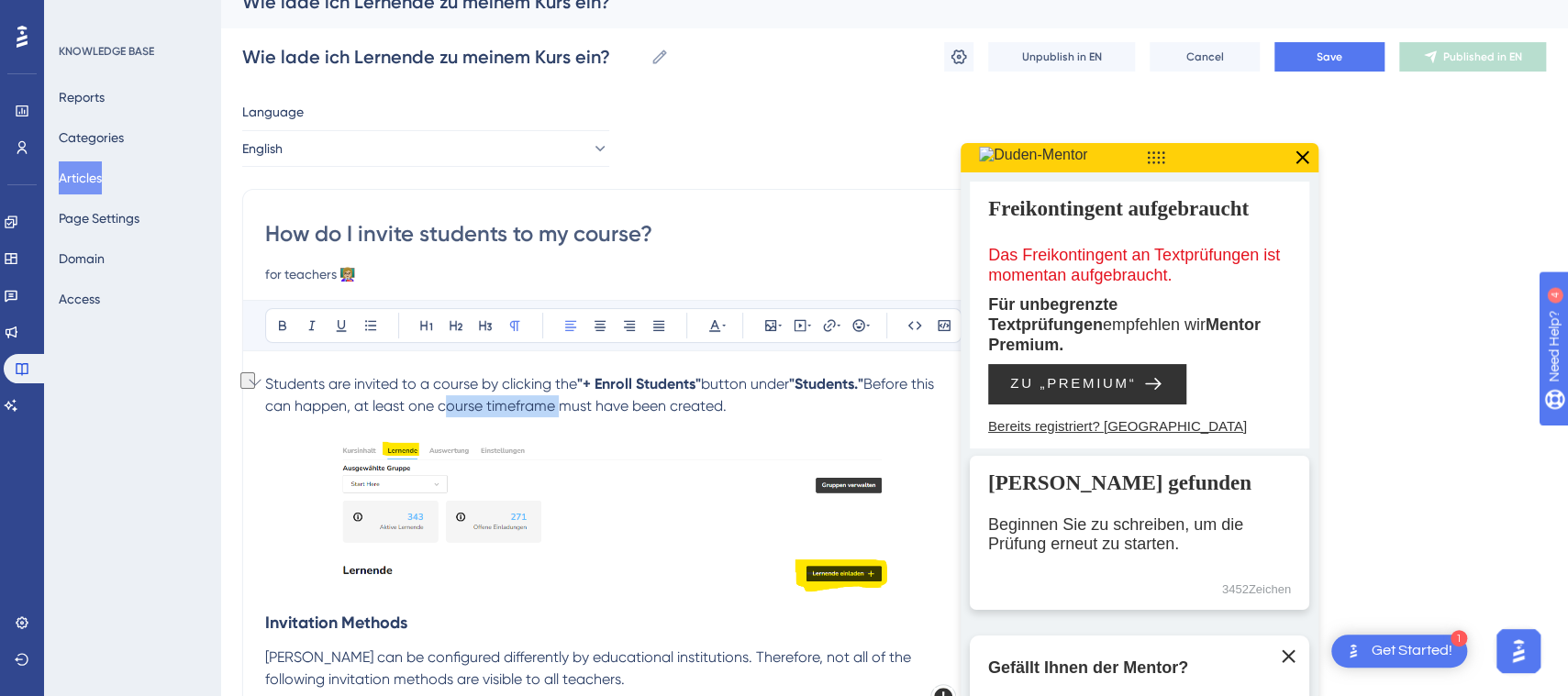
drag, startPoint x: 553, startPoint y: 406, endPoint x: 438, endPoint y: 406, distance: 115.0
click at [438, 406] on span "Before this can happen, at least one course timeframe must have been created." at bounding box center [602, 395] width 673 height 40
click at [837, 321] on icon at bounding box center [839, 325] width 4 height 15
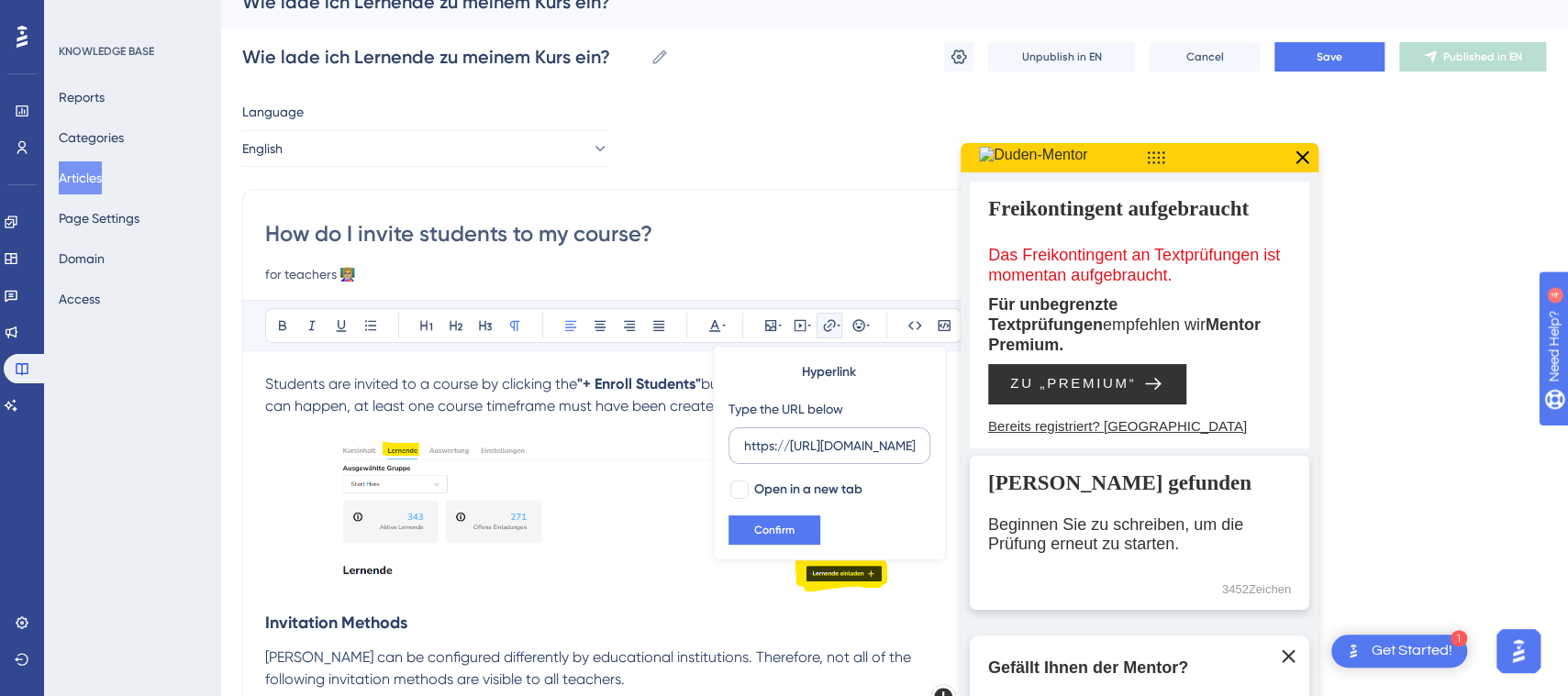
scroll to position [0, 293]
click at [763, 437] on input "https://[URL][DOMAIN_NAME]" at bounding box center [830, 445] width 171 height 20
click at [749, 440] on input "https://[URL][DOMAIN_NAME]" at bounding box center [830, 445] width 171 height 20
type input "[URL][DOMAIN_NAME]"
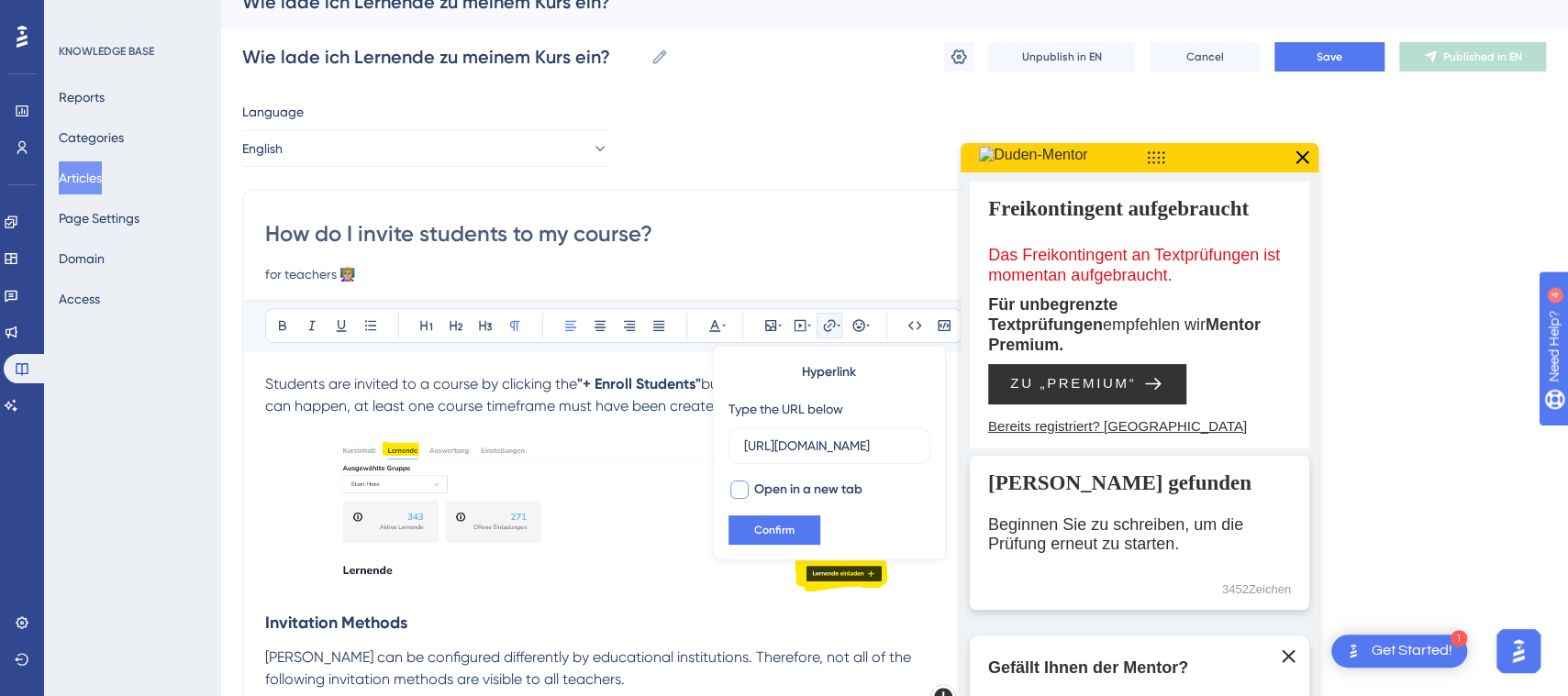
click at [744, 486] on div at bounding box center [739, 489] width 18 height 18
checkbox input "true"
drag, startPoint x: 761, startPoint y: 528, endPoint x: 821, endPoint y: 501, distance: 65.8
click at [761, 529] on span "Confirm" at bounding box center [774, 530] width 41 height 15
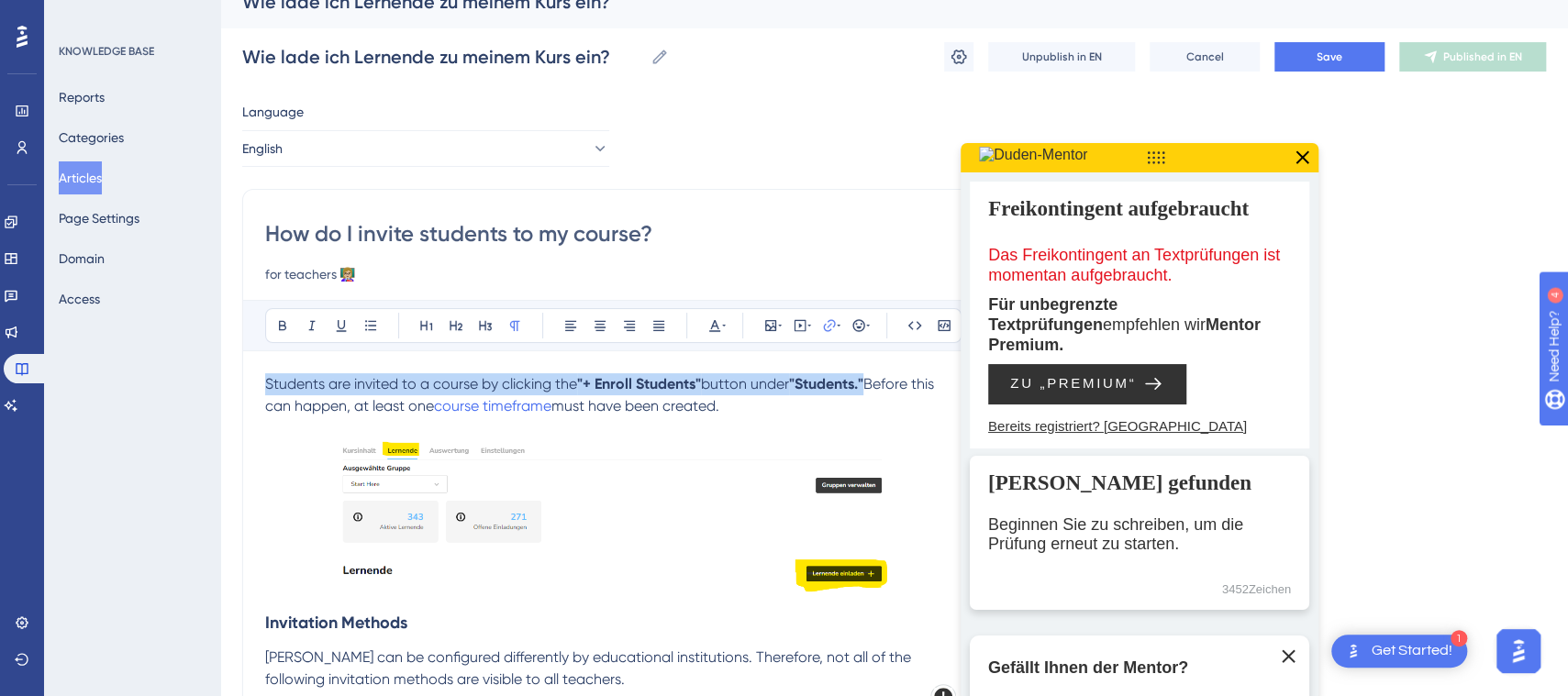
click at [1308, 155] on icon at bounding box center [1302, 158] width 24 height 24
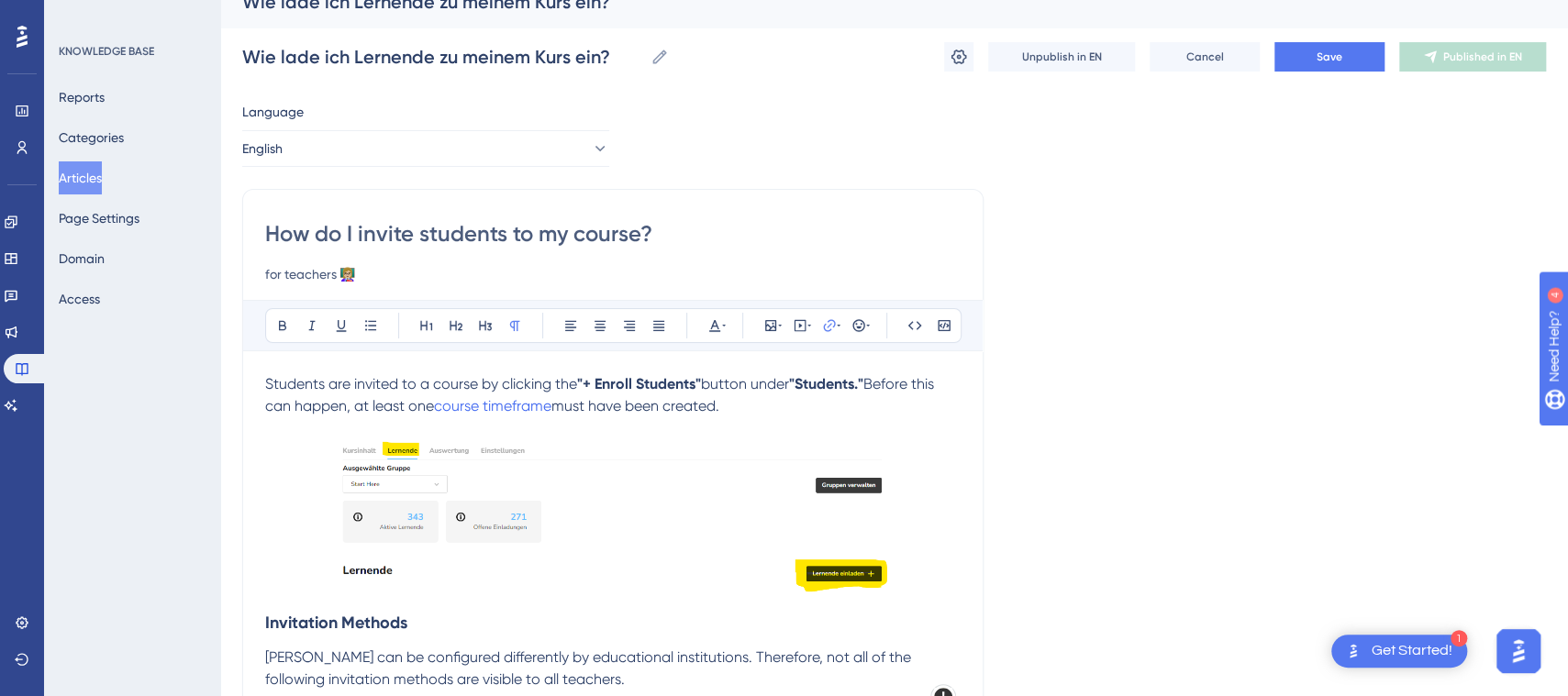
drag, startPoint x: 706, startPoint y: 379, endPoint x: 582, endPoint y: 389, distance: 124.4
click at [582, 389] on p "Students are invited to a course by clicking the "+ Enroll Students" button und…" at bounding box center [613, 395] width 695 height 44
copy strong ""+ Enroll Students""
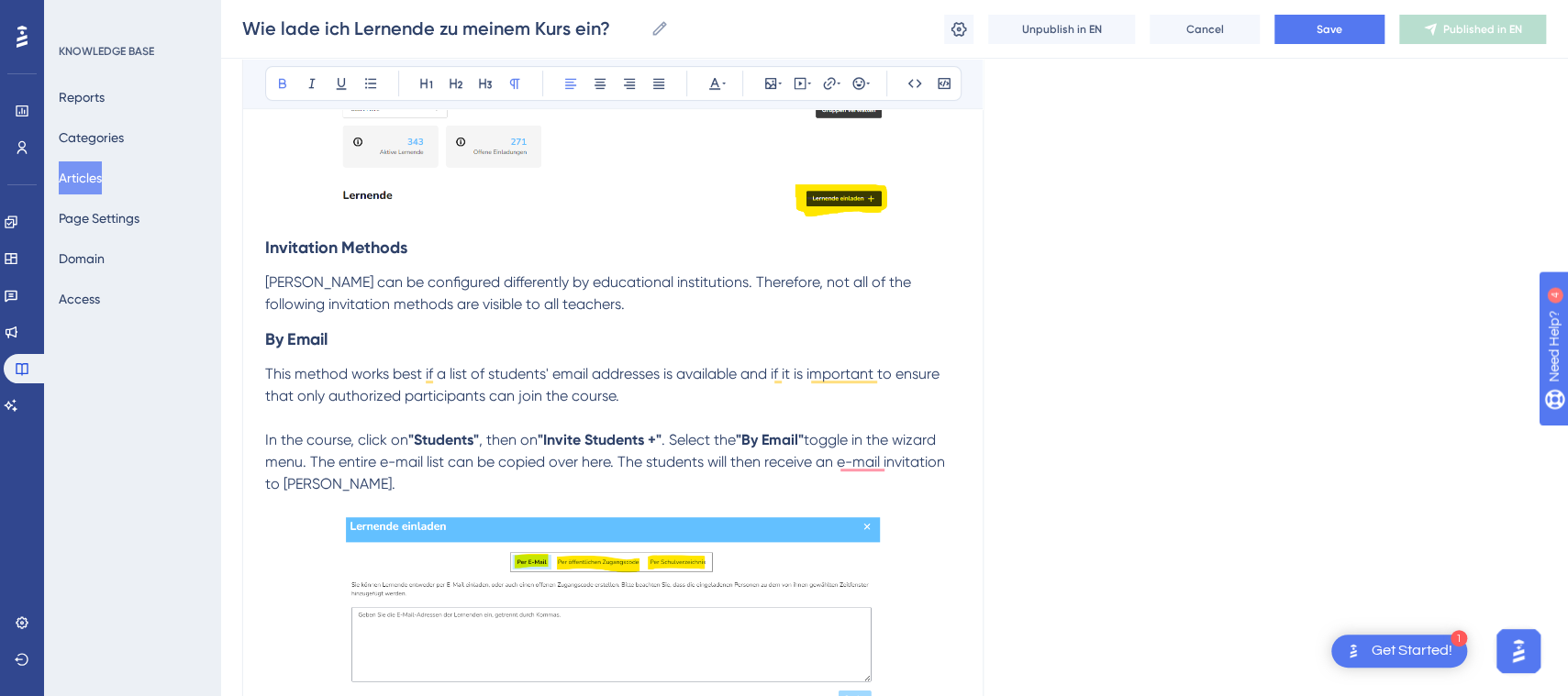
scroll to position [444, 0]
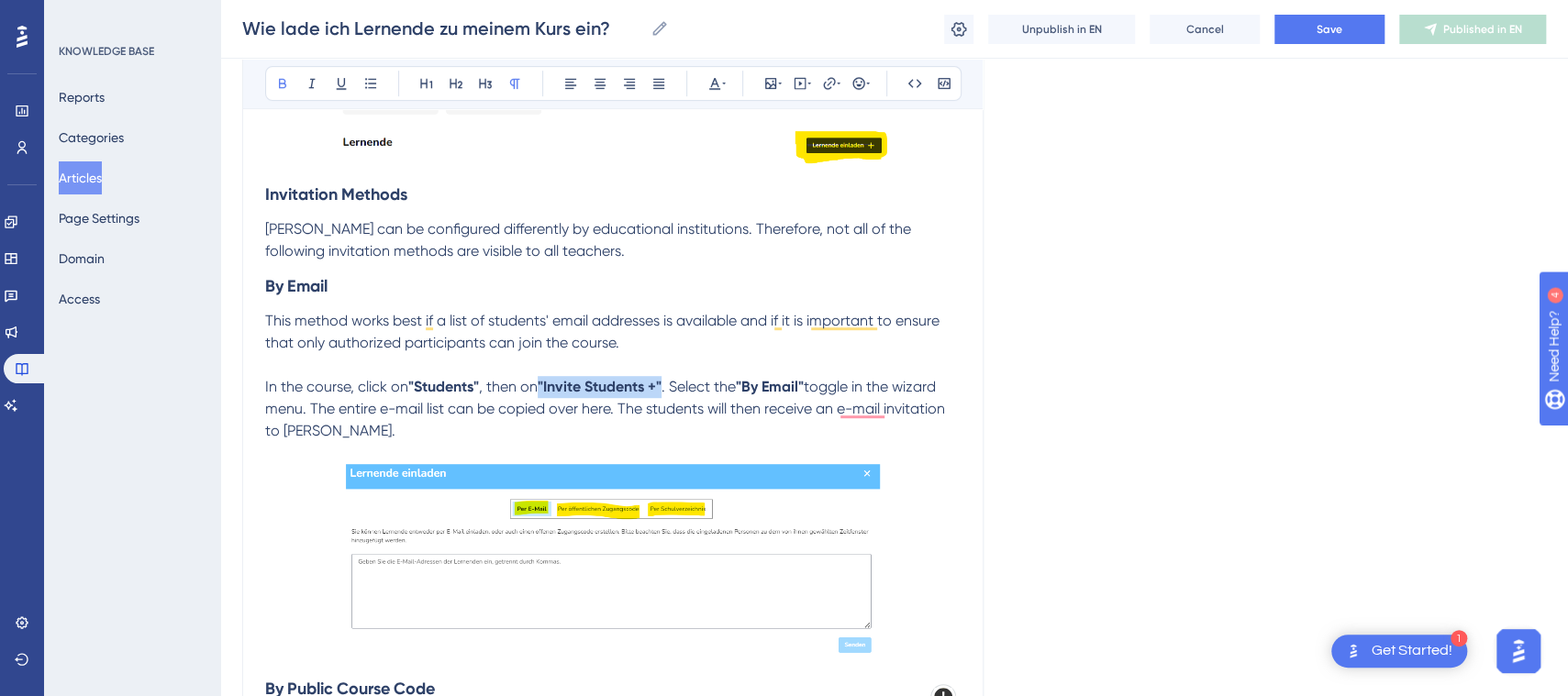
drag, startPoint x: 669, startPoint y: 383, endPoint x: 546, endPoint y: 389, distance: 123.1
click at [546, 389] on p "In the course, click on "Students" , then on "Invite Students +" . Select the "…" at bounding box center [613, 409] width 695 height 66
copy strong ""Invite Students +""
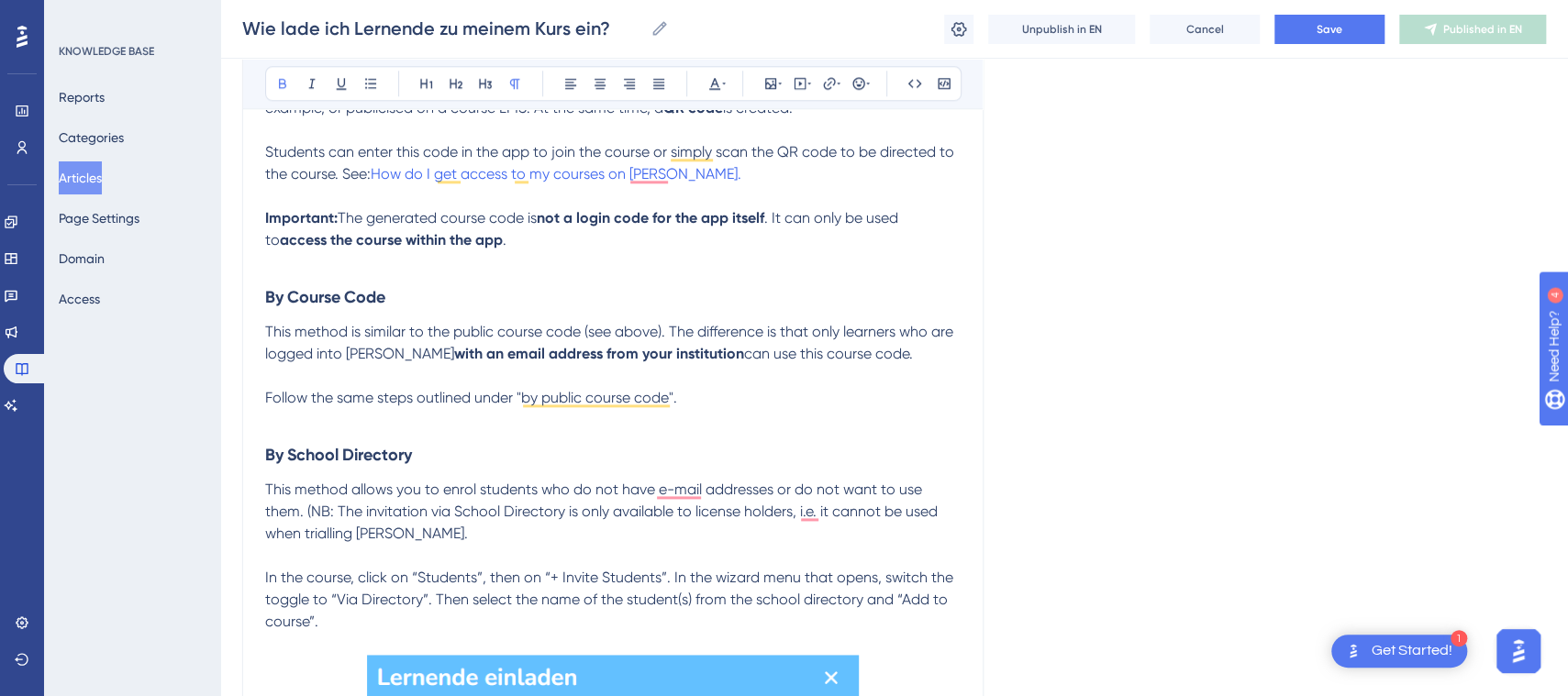
scroll to position [1391, 0]
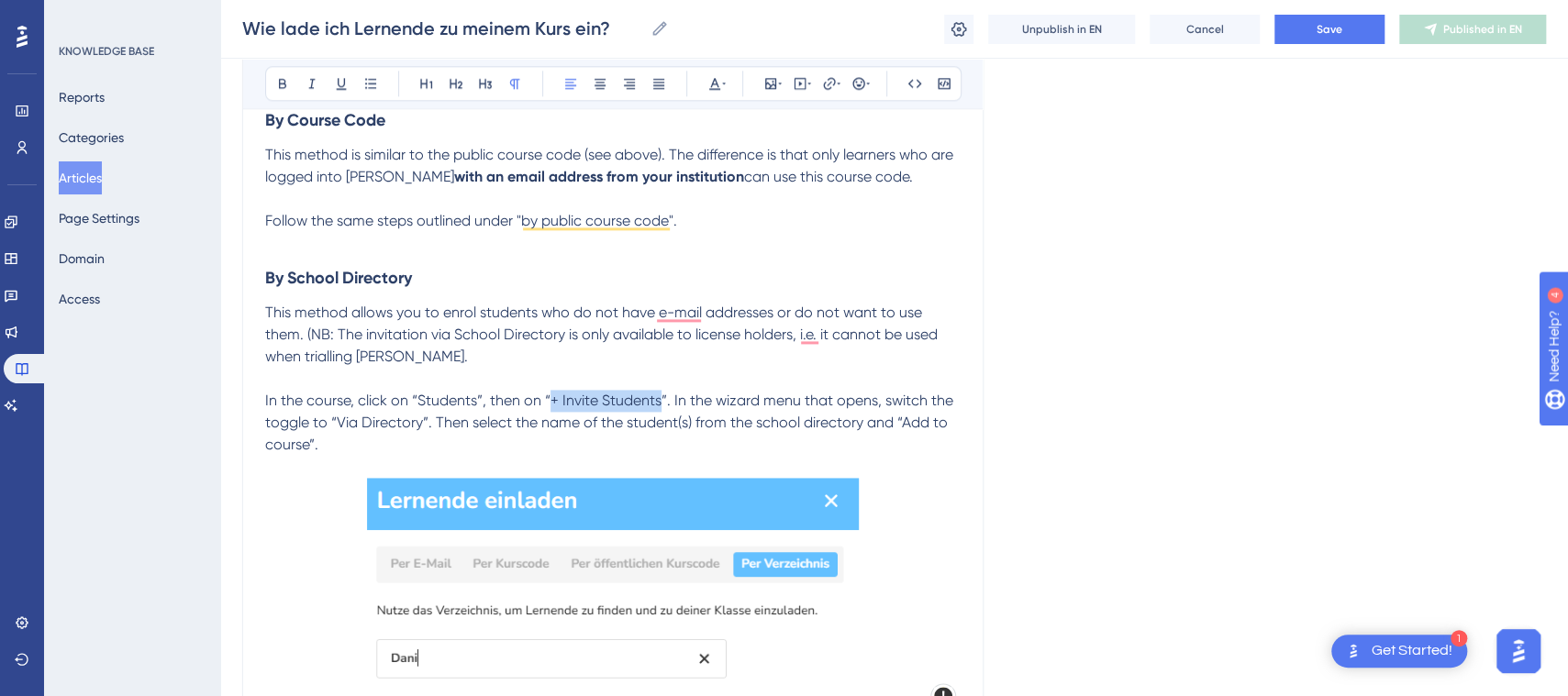
drag, startPoint x: 586, startPoint y: 399, endPoint x: 659, endPoint y: 405, distance: 73.2
click at [659, 405] on span "In the course, click on “Students”, then on “+ Invite Students”. In the wizard …" at bounding box center [611, 423] width 691 height 62
click at [611, 400] on span "In the course, click on “Students”, then on “+ Invite Students”. In the wizard …" at bounding box center [611, 423] width 691 height 62
drag, startPoint x: 596, startPoint y: 399, endPoint x: 560, endPoint y: 402, distance: 36.1
click at [560, 402] on span "In the course, click on “Students”, then on “+ Invite Students”. In the wizard …" at bounding box center [611, 423] width 691 height 62
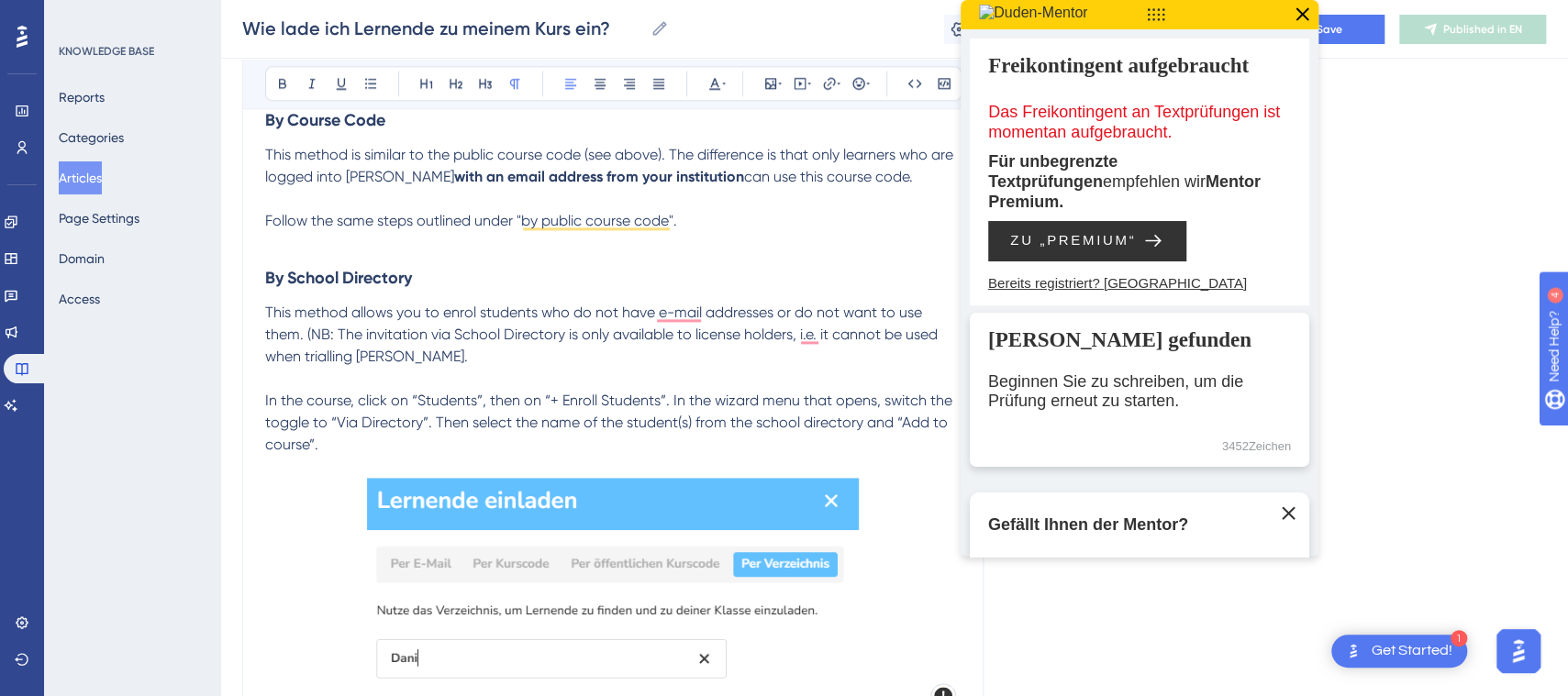
click at [1310, 14] on icon at bounding box center [1302, 15] width 24 height 24
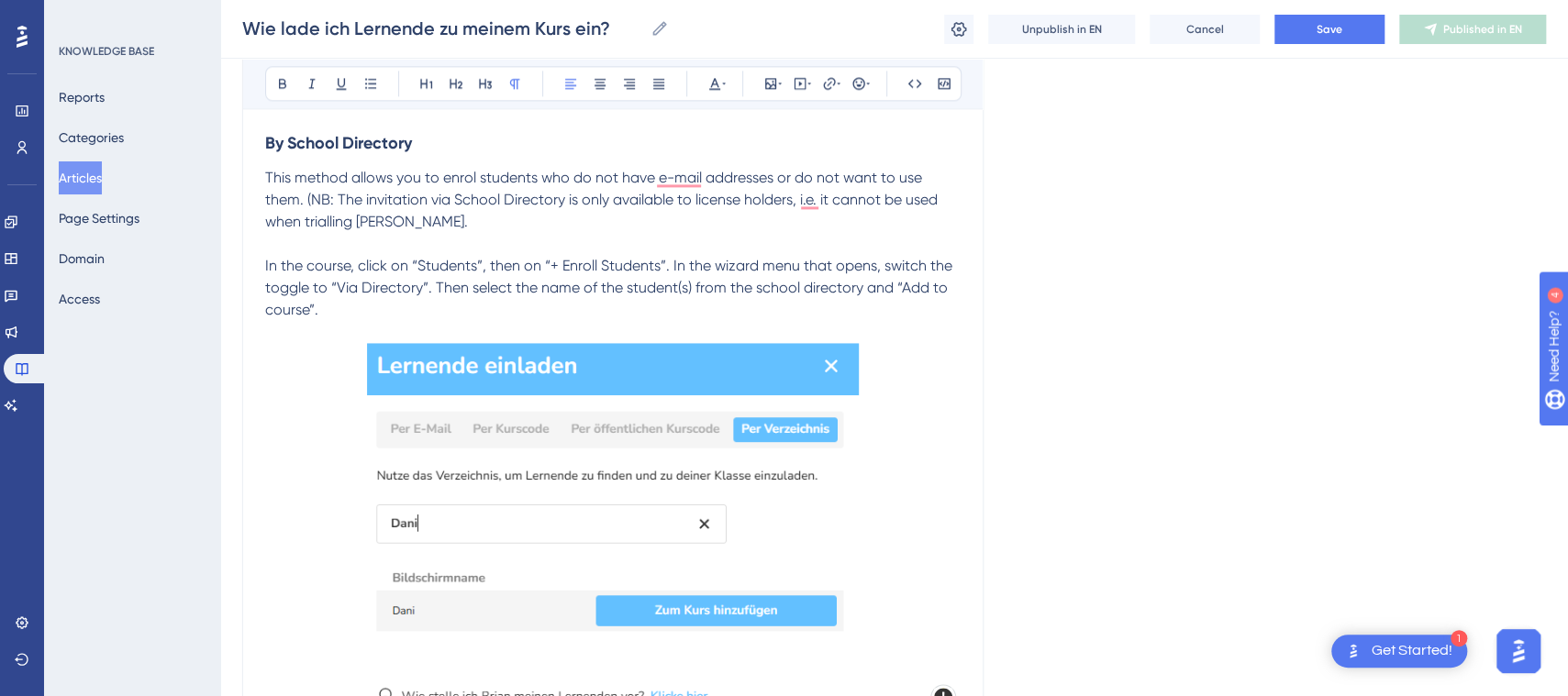
scroll to position [1521, 0]
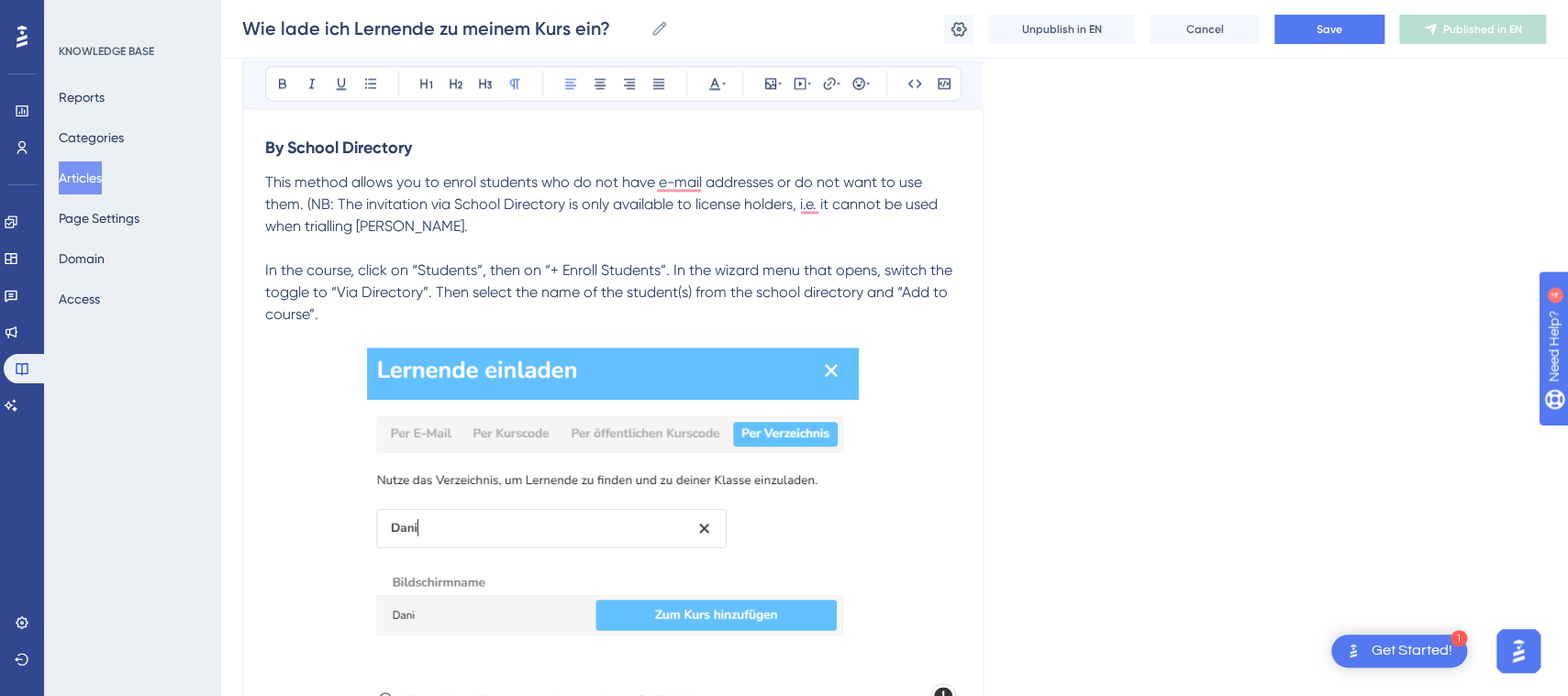
click at [477, 175] on span "This method allows you to enrol students who do not have e-mail addresses or do…" at bounding box center [604, 204] width 677 height 62
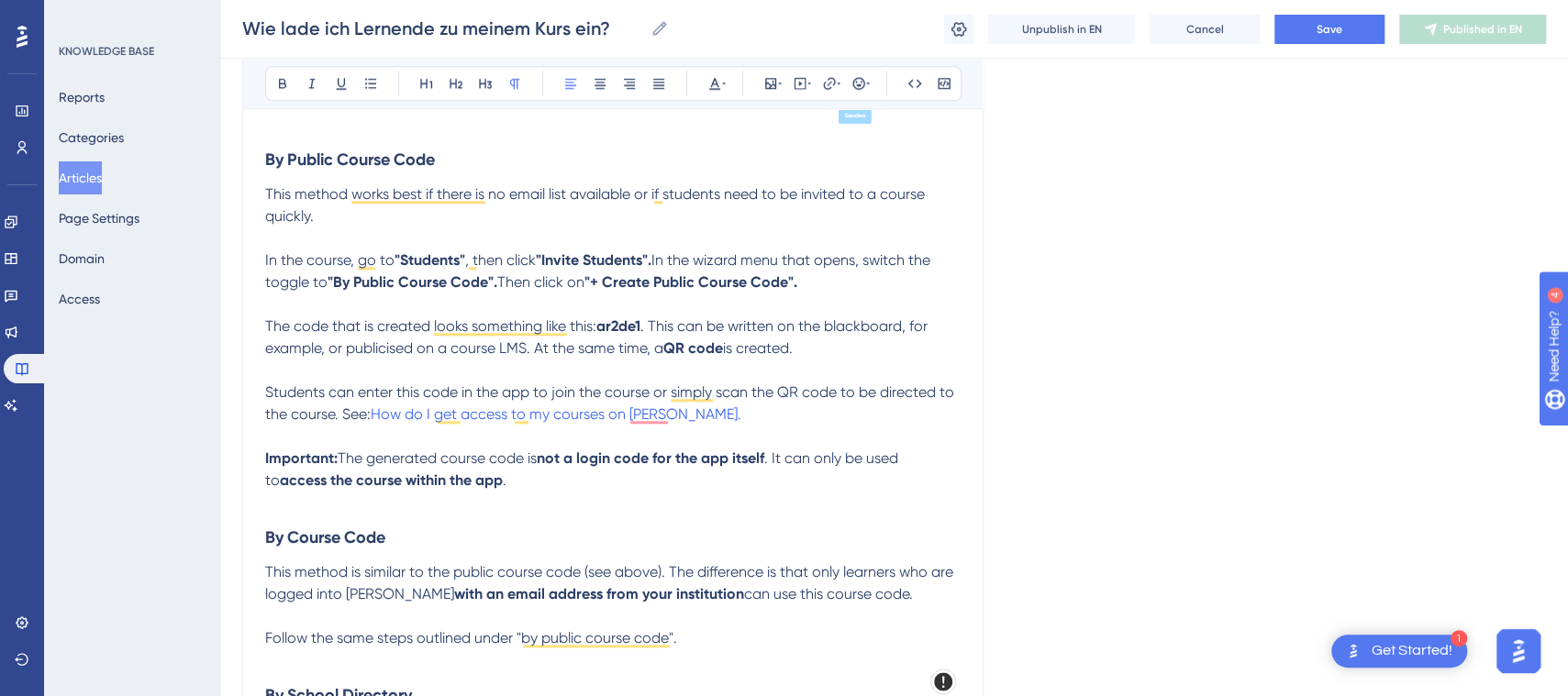
scroll to position [958, 0]
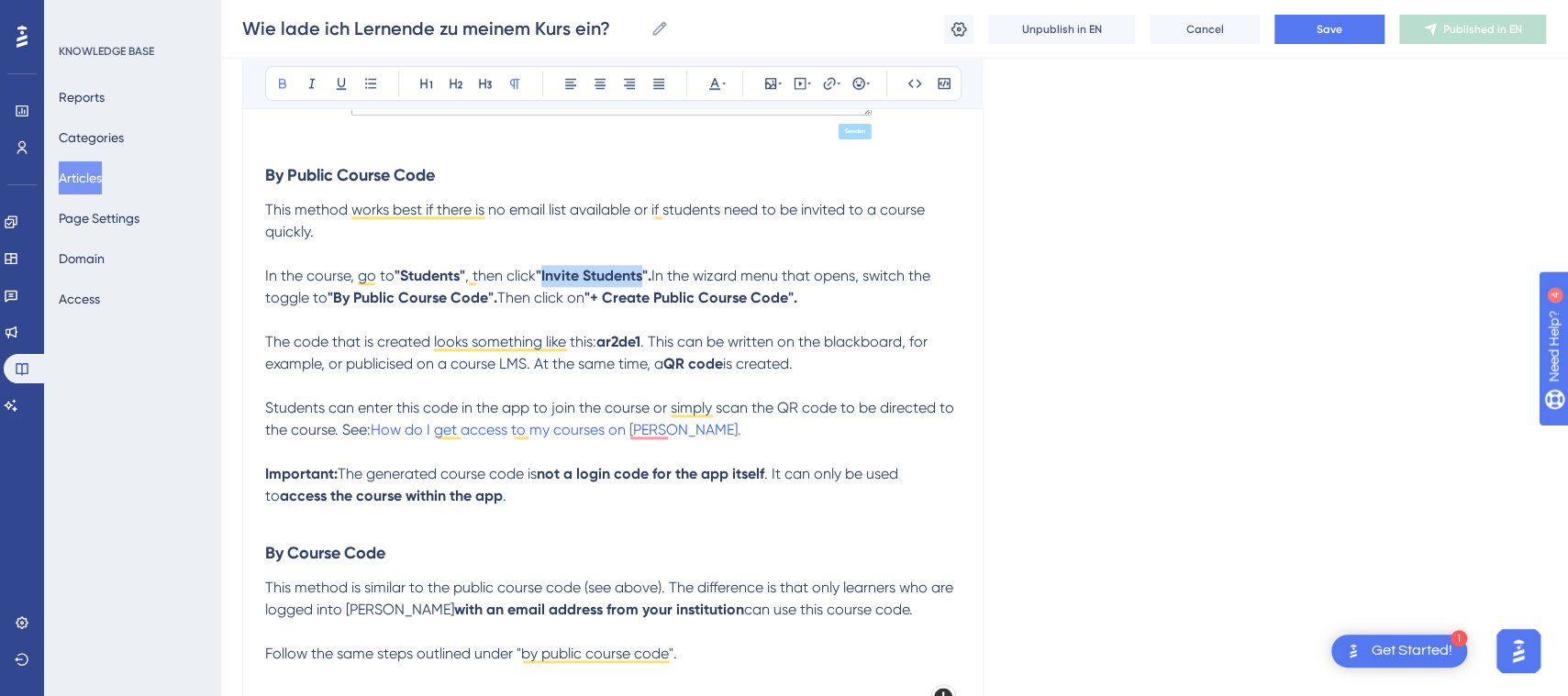
drag, startPoint x: 549, startPoint y: 271, endPoint x: 651, endPoint y: 271, distance: 102.0
click at [651, 271] on strong ""Invite Students"." at bounding box center [594, 275] width 115 height 18
click at [827, 359] on p "The code that is created looks something like this: ar2de1 . This can be writte…" at bounding box center [613, 353] width 695 height 44
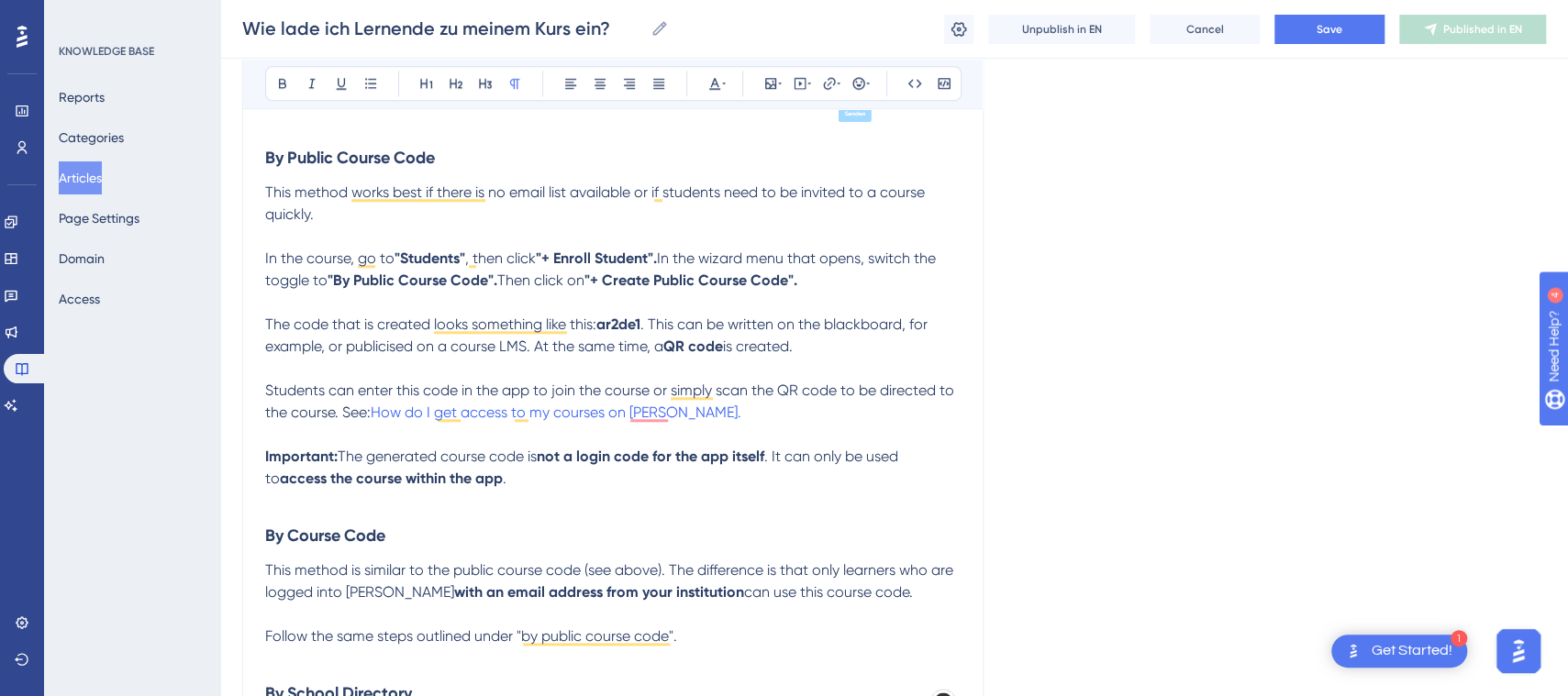
scroll to position [981, 0]
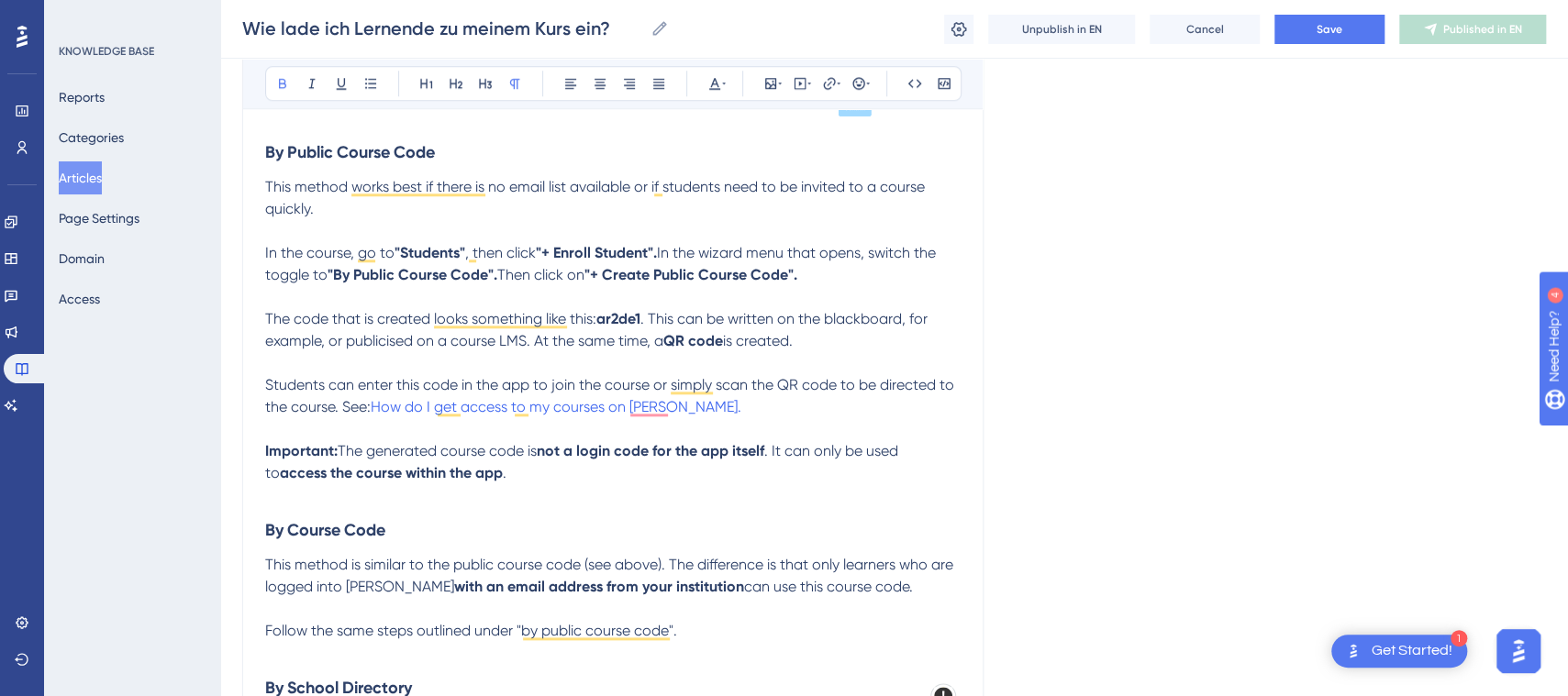
click at [657, 253] on strong ""+ Enroll Student"." at bounding box center [597, 253] width 121 height 18
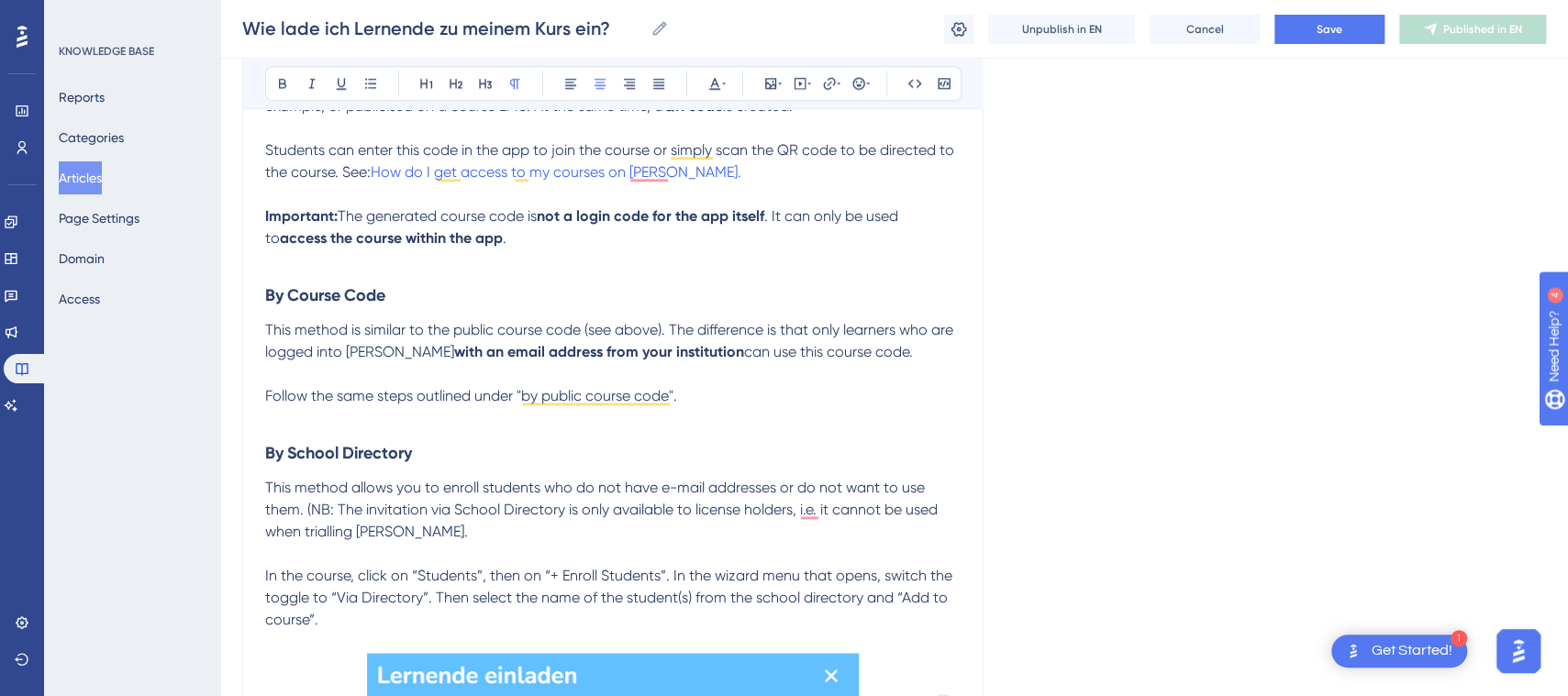
scroll to position [1227, 0]
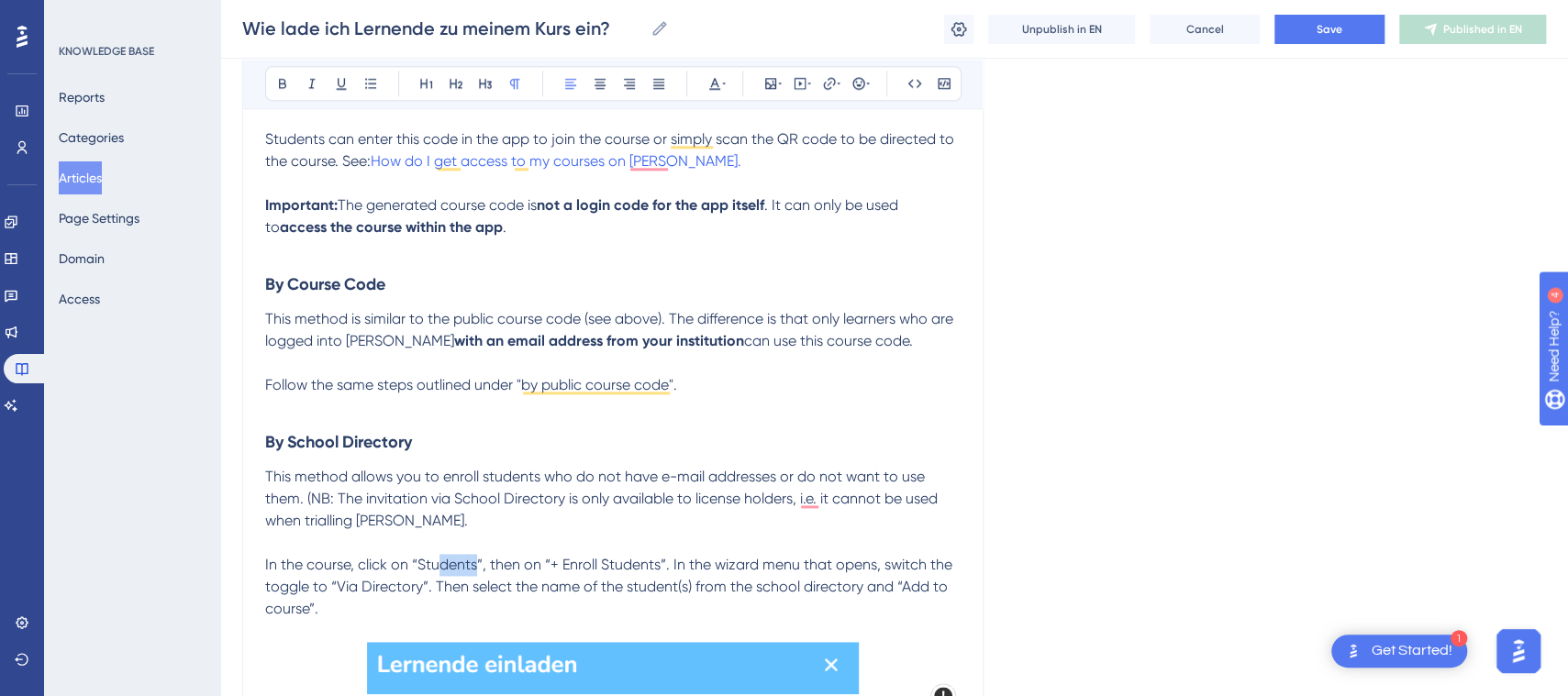
drag, startPoint x: 476, startPoint y: 557, endPoint x: 443, endPoint y: 557, distance: 33.0
click at [443, 557] on span "In the course, click on “Students”, then on “+ Enroll Students”. In the wizard …" at bounding box center [611, 587] width 690 height 62
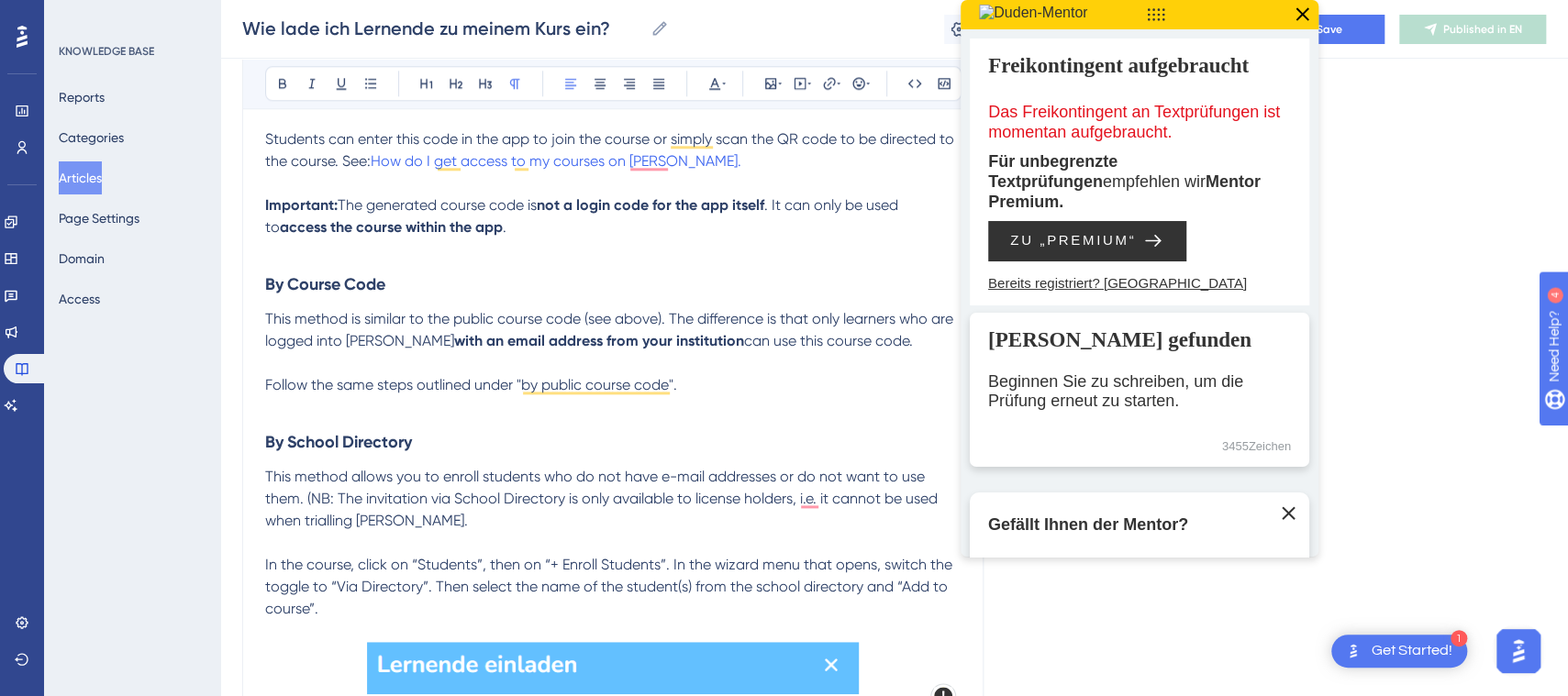
click at [387, 573] on p "In the course, click on “Students”, then on “+ Enroll Students”. In the wizard …" at bounding box center [613, 587] width 695 height 66
click at [1302, 17] on icon at bounding box center [1302, 15] width 24 height 24
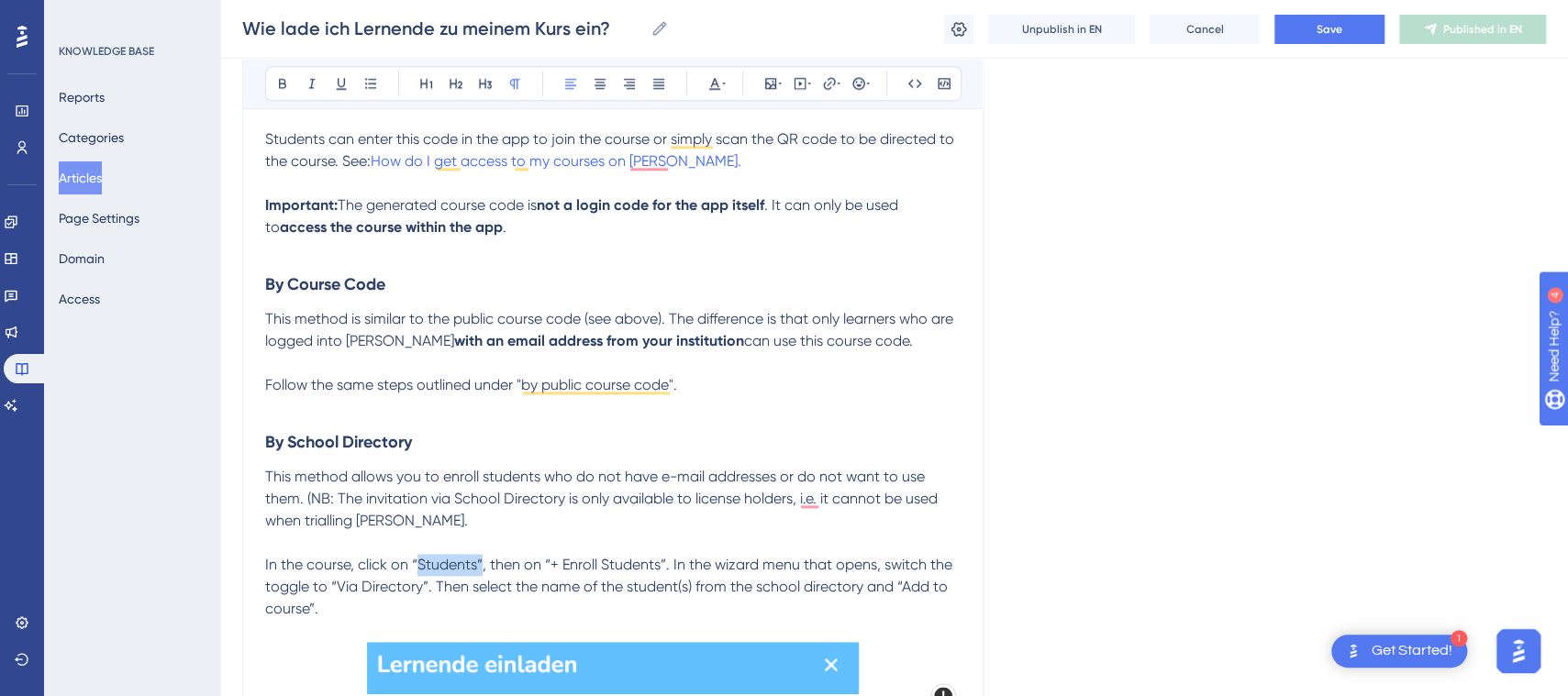
drag, startPoint x: 414, startPoint y: 562, endPoint x: 479, endPoint y: 569, distance: 65.4
click at [479, 569] on span "In the course, click on “Students”, then on “+ Enroll Students”. In the wizard …" at bounding box center [611, 587] width 690 height 62
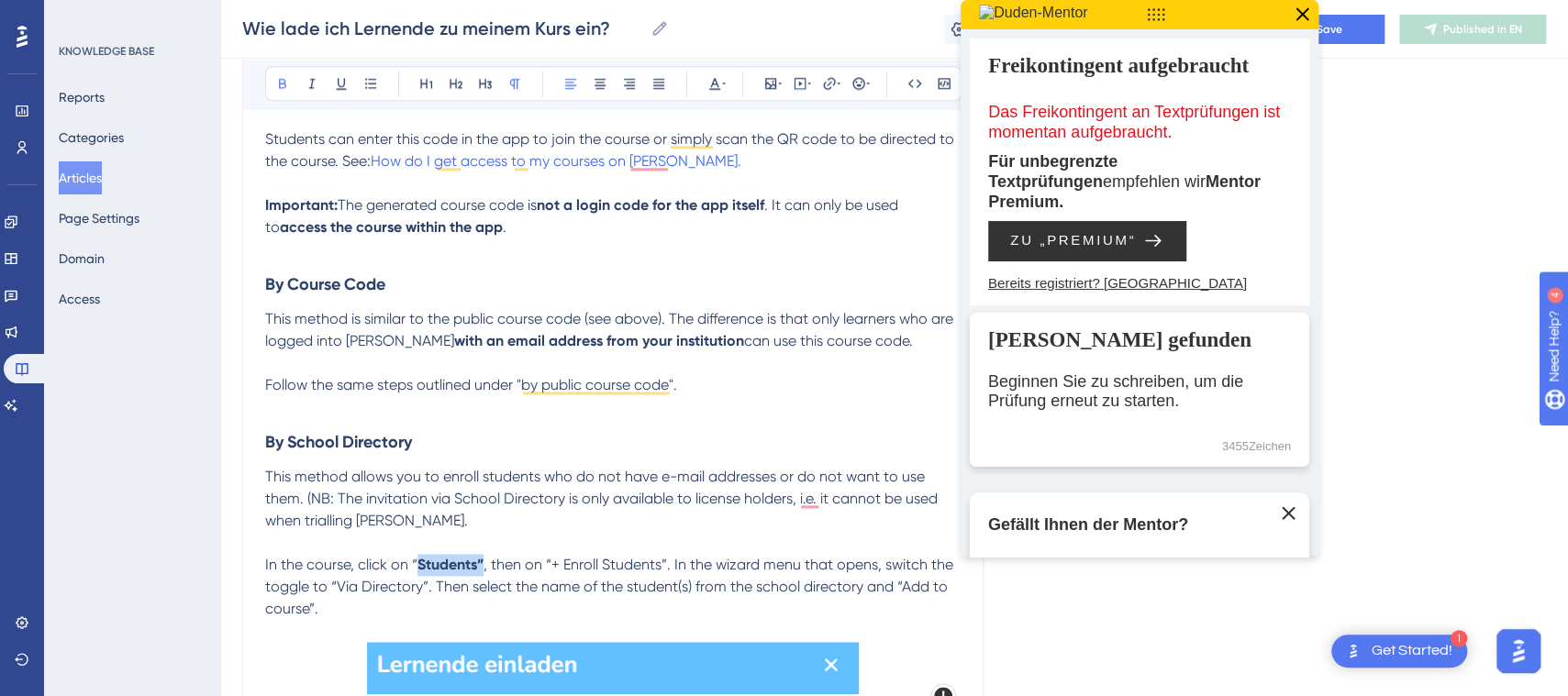
drag, startPoint x: 286, startPoint y: 77, endPoint x: 524, endPoint y: 319, distance: 339.4
click at [290, 80] on button at bounding box center [283, 84] width 26 height 26
drag, startPoint x: 586, startPoint y: 424, endPoint x: 600, endPoint y: 442, distance: 22.8
click at [585, 426] on h3 "By School Directory" at bounding box center [613, 442] width 695 height 48
drag, startPoint x: 550, startPoint y: 561, endPoint x: 642, endPoint y: 564, distance: 92.0
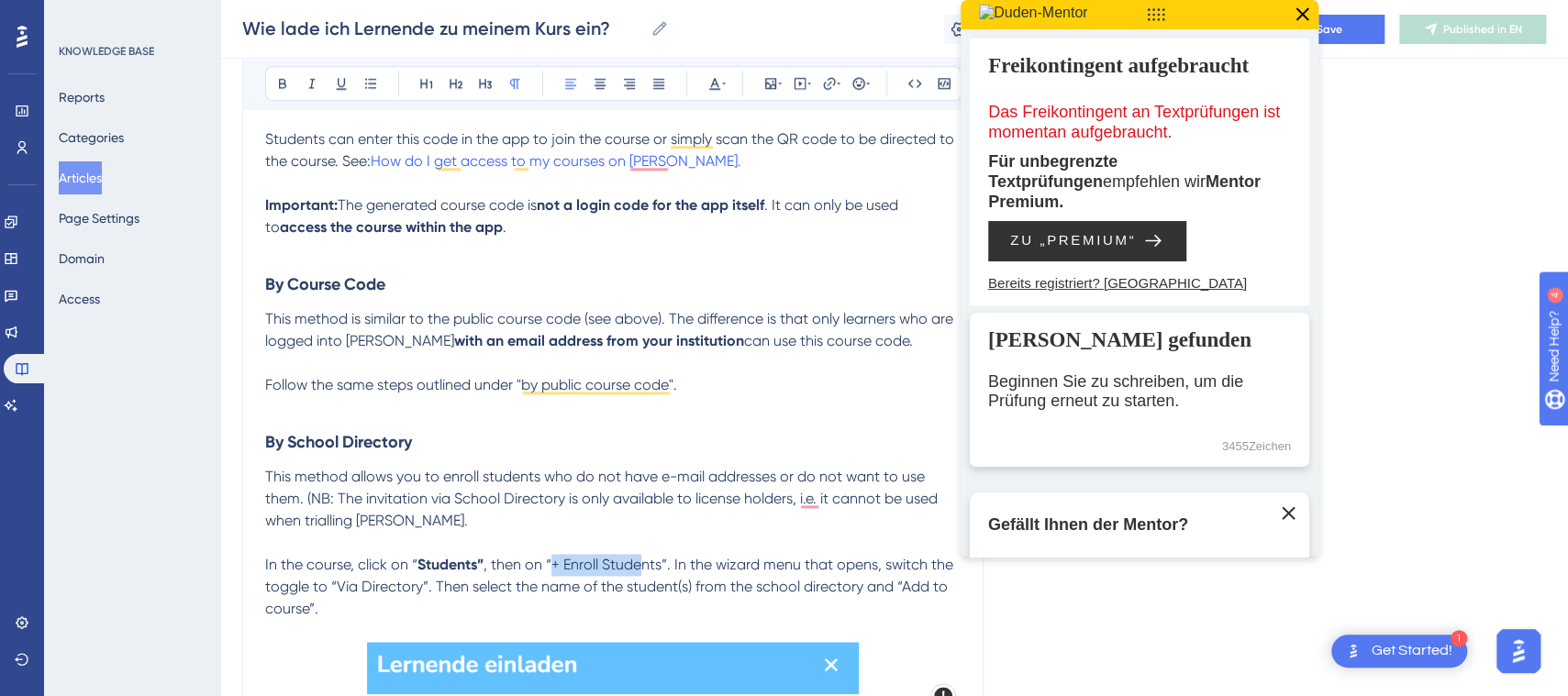
click at [642, 564] on span ", then on “+ Enroll Students”. In the wizard menu that opens, switch the toggle…" at bounding box center [611, 587] width 691 height 62
click at [667, 566] on span ", then on “+ Enroll Students”. In the wizard menu that opens, switch the toggle…" at bounding box center [611, 587] width 691 height 62
drag, startPoint x: 666, startPoint y: 561, endPoint x: 547, endPoint y: 560, distance: 119.0
click at [547, 560] on span ", then on “+ Enroll Students”. In the wizard menu that opens, switch the toggle…" at bounding box center [611, 587] width 691 height 62
drag, startPoint x: 286, startPoint y: 74, endPoint x: 330, endPoint y: 97, distance: 49.6
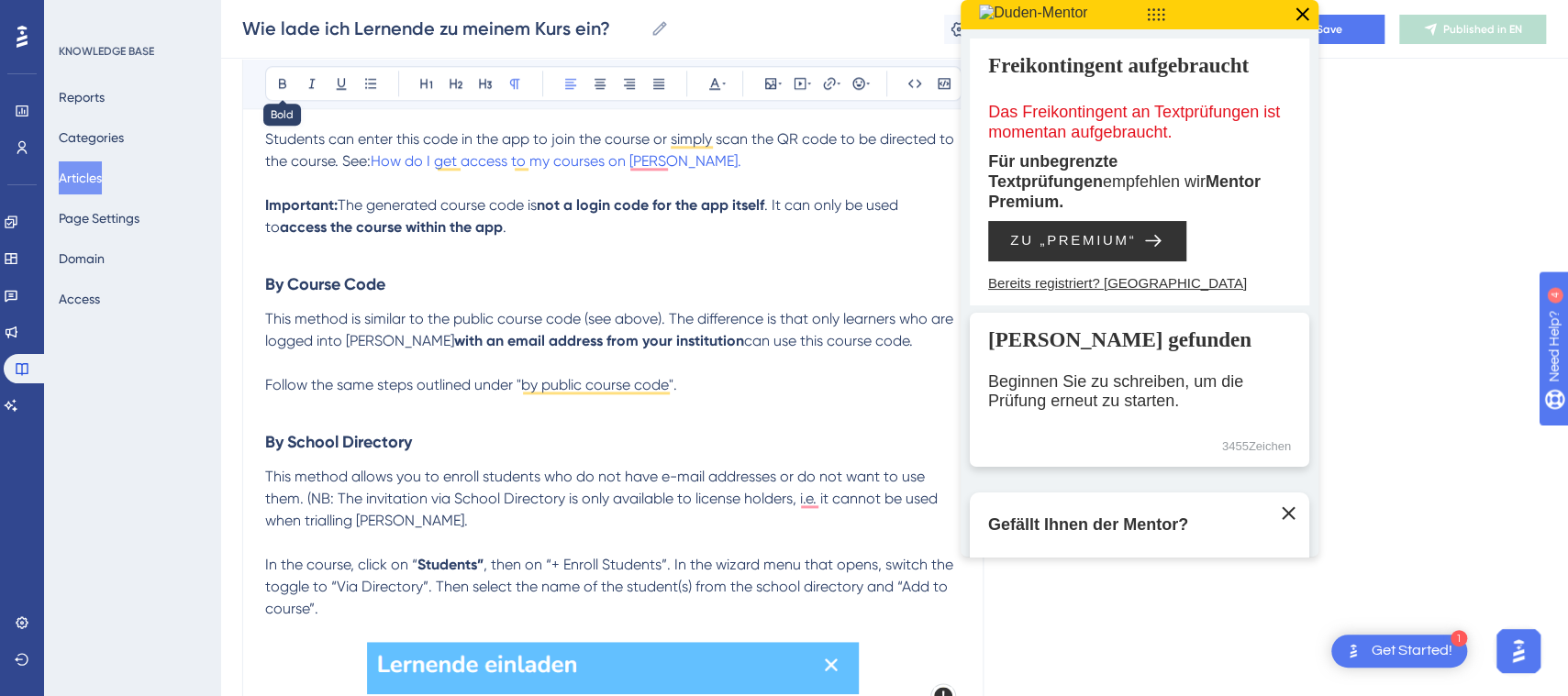
click at [285, 74] on button at bounding box center [283, 84] width 26 height 26
drag, startPoint x: 730, startPoint y: 404, endPoint x: 1229, endPoint y: 157, distance: 556.8
click at [731, 404] on p "To enrich screen reader interactions, please activate Accessibility in Grammarl…" at bounding box center [613, 407] width 695 height 22
click at [1301, 12] on icon at bounding box center [1302, 14] width 13 height 13
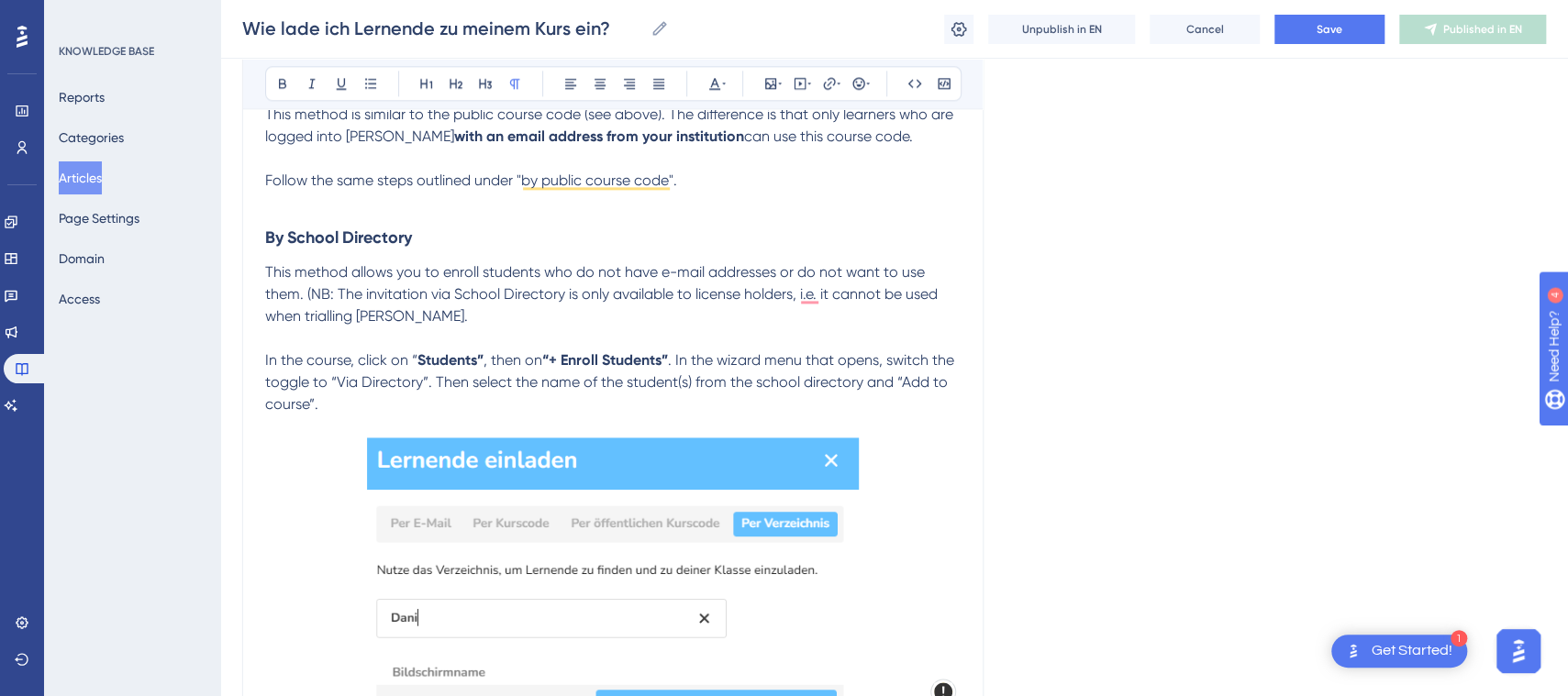
drag, startPoint x: 1580, startPoint y: 291, endPoint x: 105, endPoint y: 29, distance: 1498.1
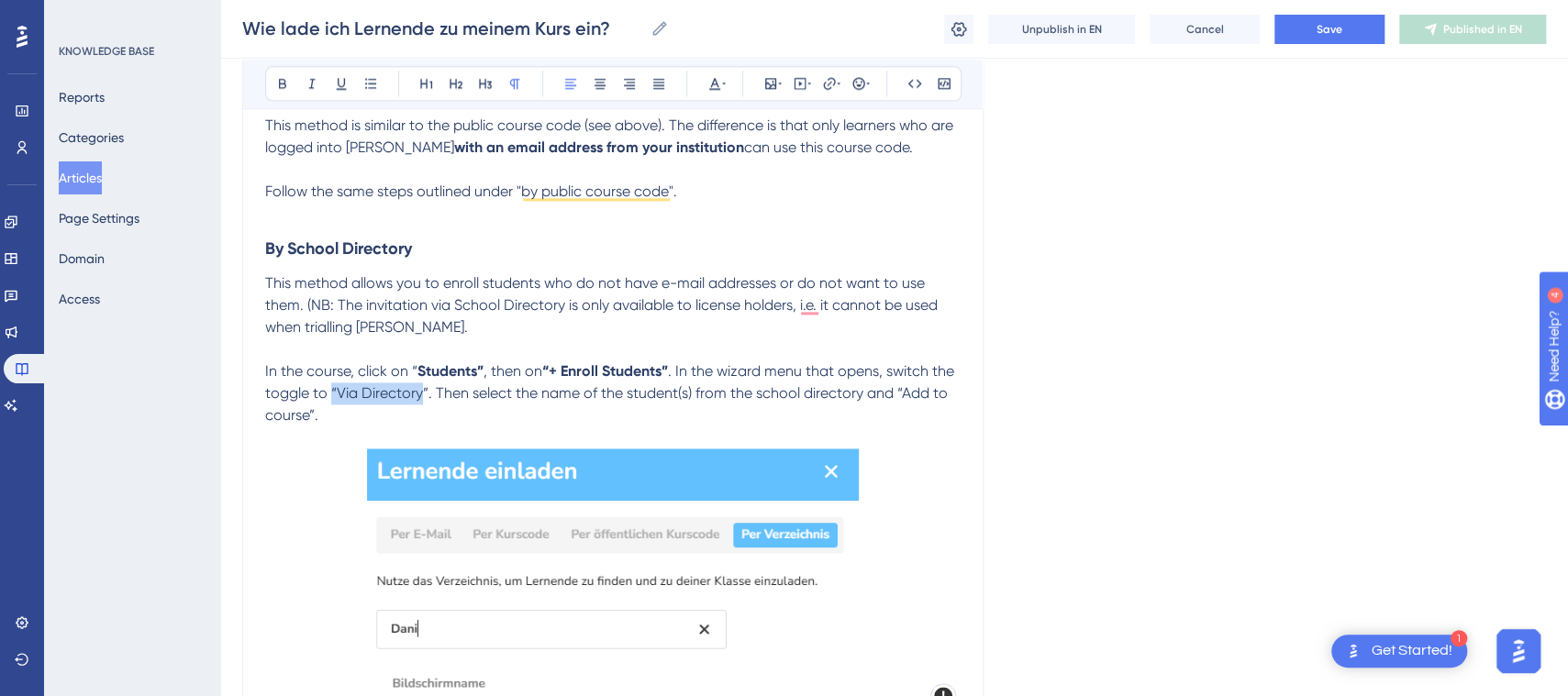
drag, startPoint x: 328, startPoint y: 388, endPoint x: 426, endPoint y: 391, distance: 98.0
click at [421, 391] on span ". In the wizard menu that opens, switch the toggle to “Via Directory”. Then sel…" at bounding box center [612, 393] width 692 height 62
click at [429, 391] on span ". In the wizard menu that opens, switch the toggle to “Via Directory”. Then sel…" at bounding box center [612, 393] width 692 height 62
click at [426, 391] on span ". In the wizard menu that opens, switch the toggle to “Via Directory”. Then sel…" at bounding box center [612, 393] width 692 height 62
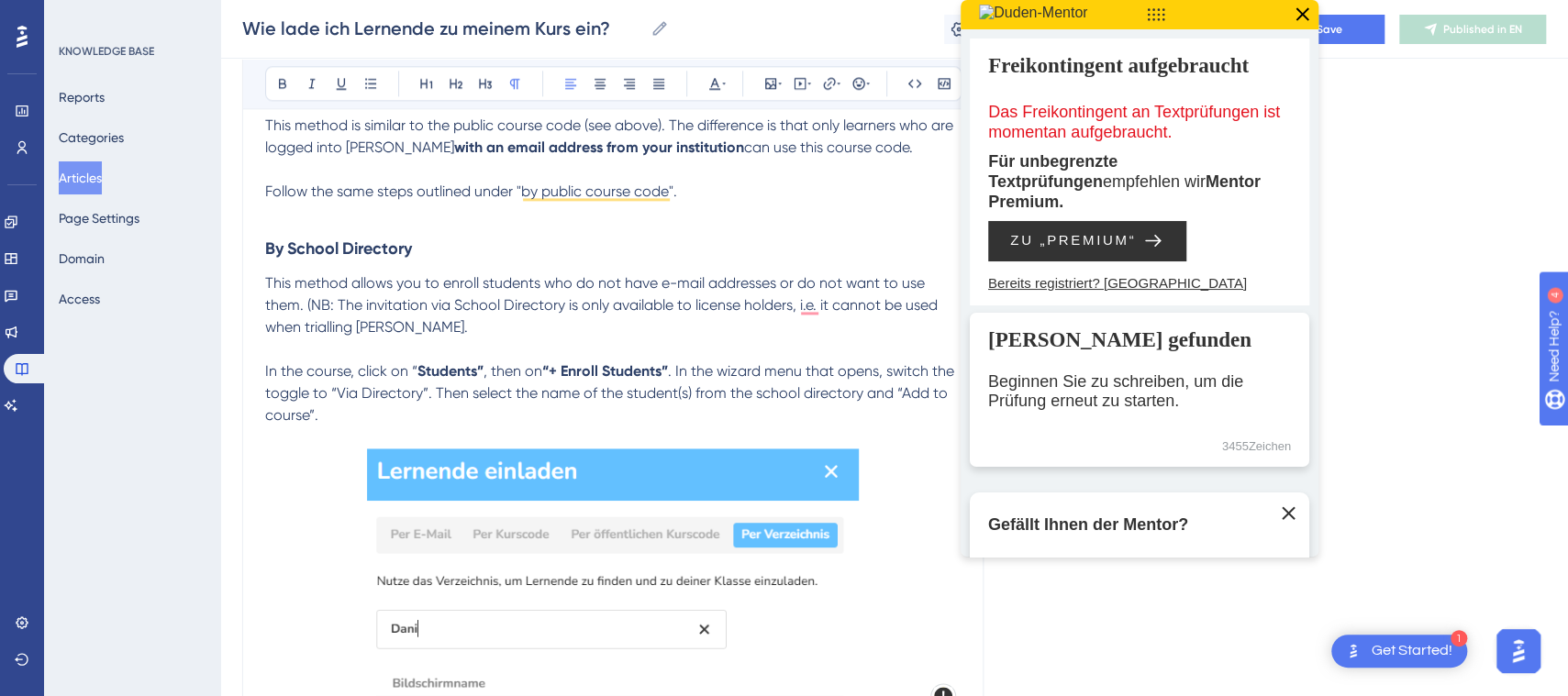
click at [423, 391] on span ". In the wizard menu that opens, switch the toggle to “Via Directory”. Then sel…" at bounding box center [612, 393] width 692 height 62
drag, startPoint x: 427, startPoint y: 391, endPoint x: 333, endPoint y: 390, distance: 94.0
click at [333, 390] on span ". In the wizard menu that opens, switch the toggle to “Via Directory”. Then sel…" at bounding box center [612, 393] width 692 height 62
click at [277, 86] on icon at bounding box center [283, 84] width 15 height 15
click at [540, 274] on span "This method allows you to enroll students who do not have e-mail addresses or d…" at bounding box center [604, 305] width 677 height 62
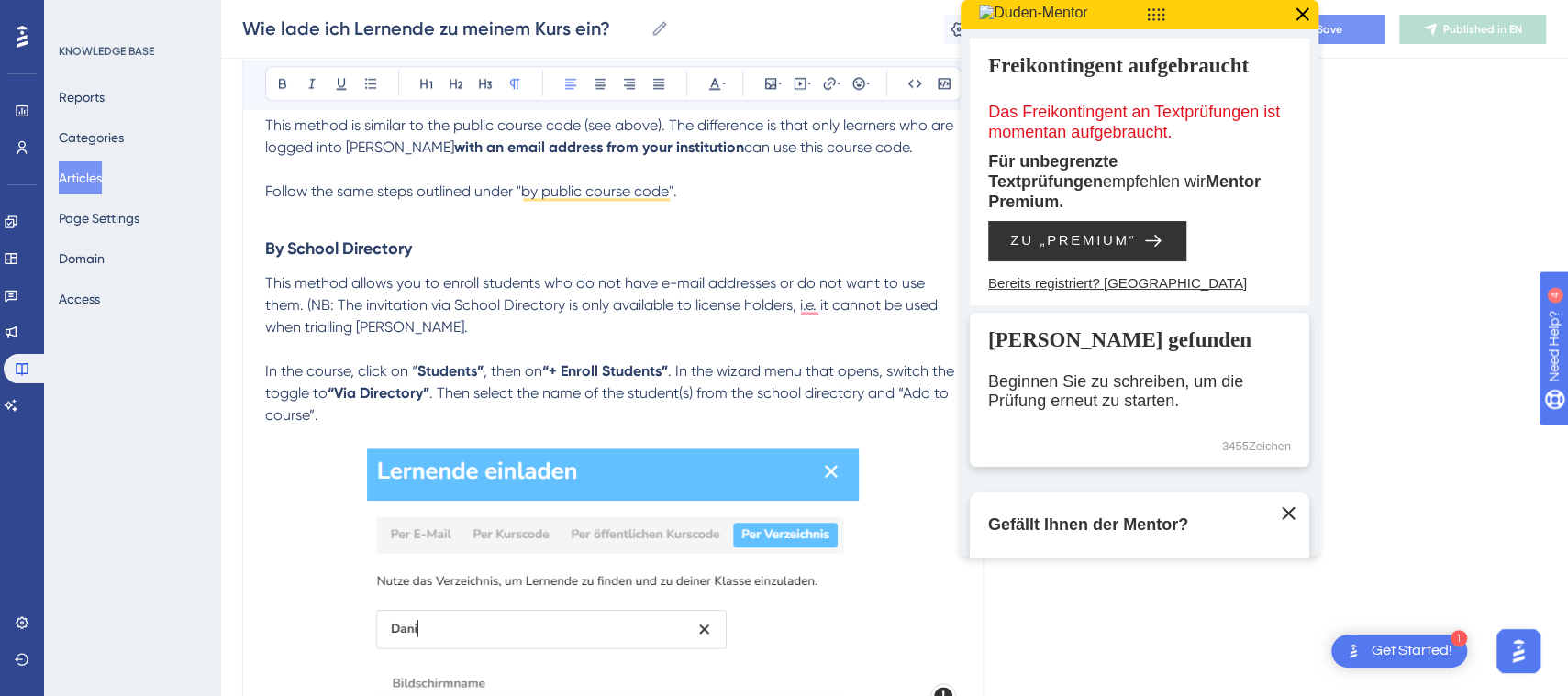
click at [1299, 15] on icon at bounding box center [1302, 15] width 24 height 24
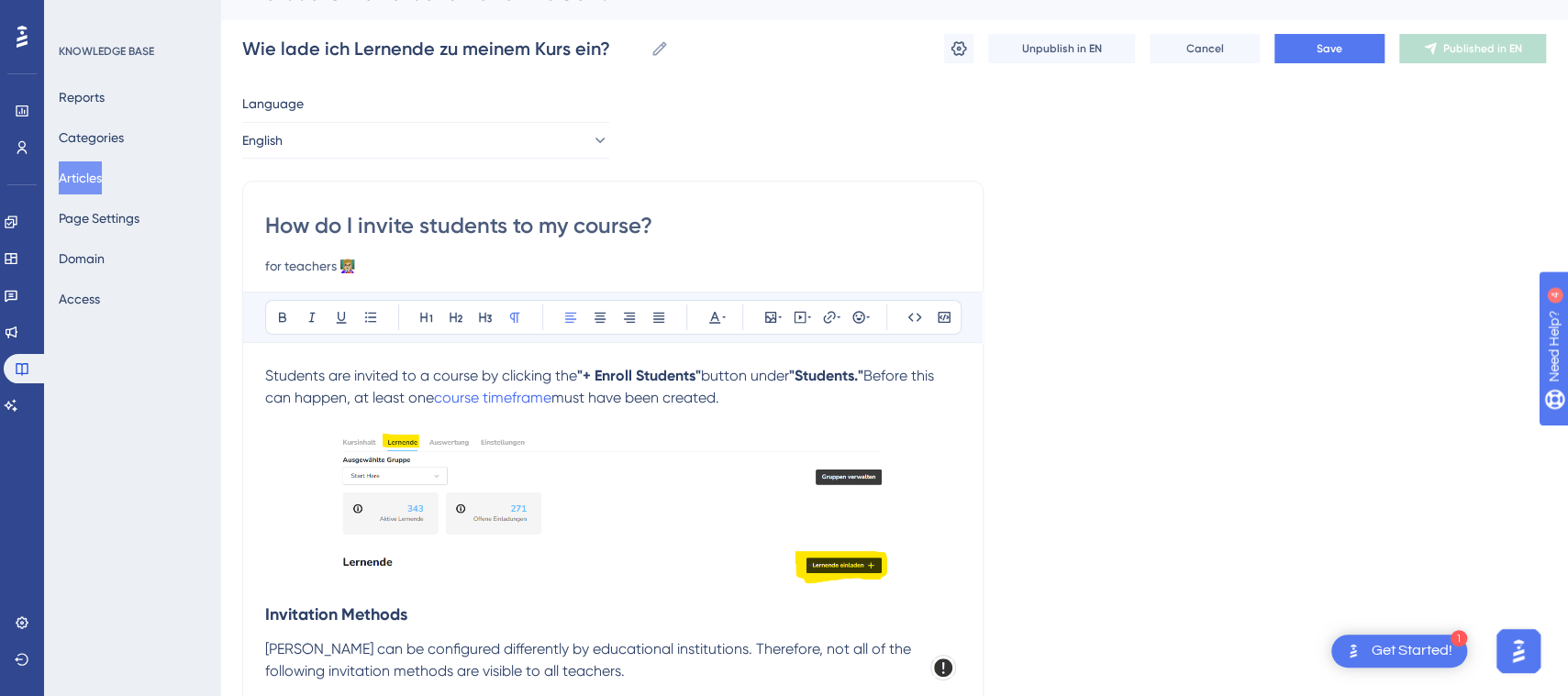
scroll to position [10, 0]
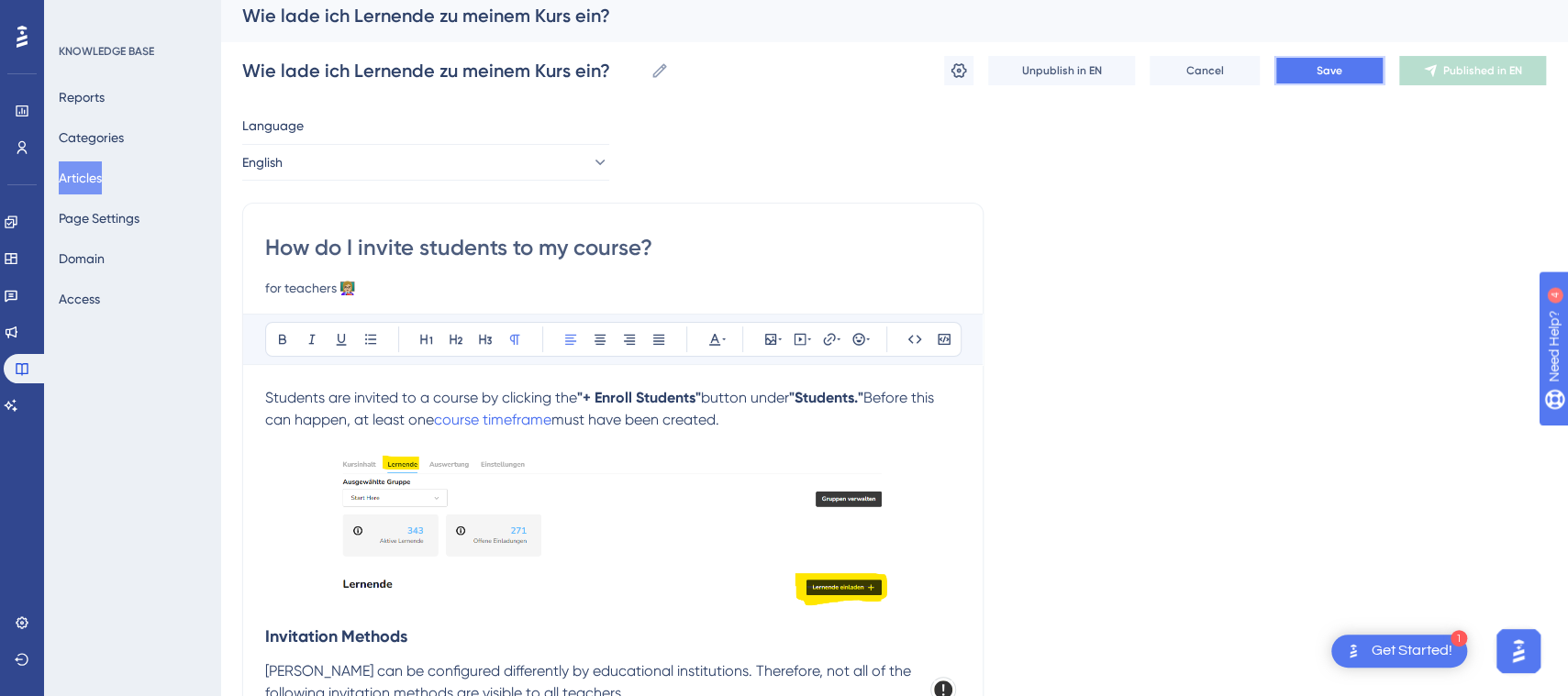
click at [1312, 68] on button "Save" at bounding box center [1329, 71] width 110 height 30
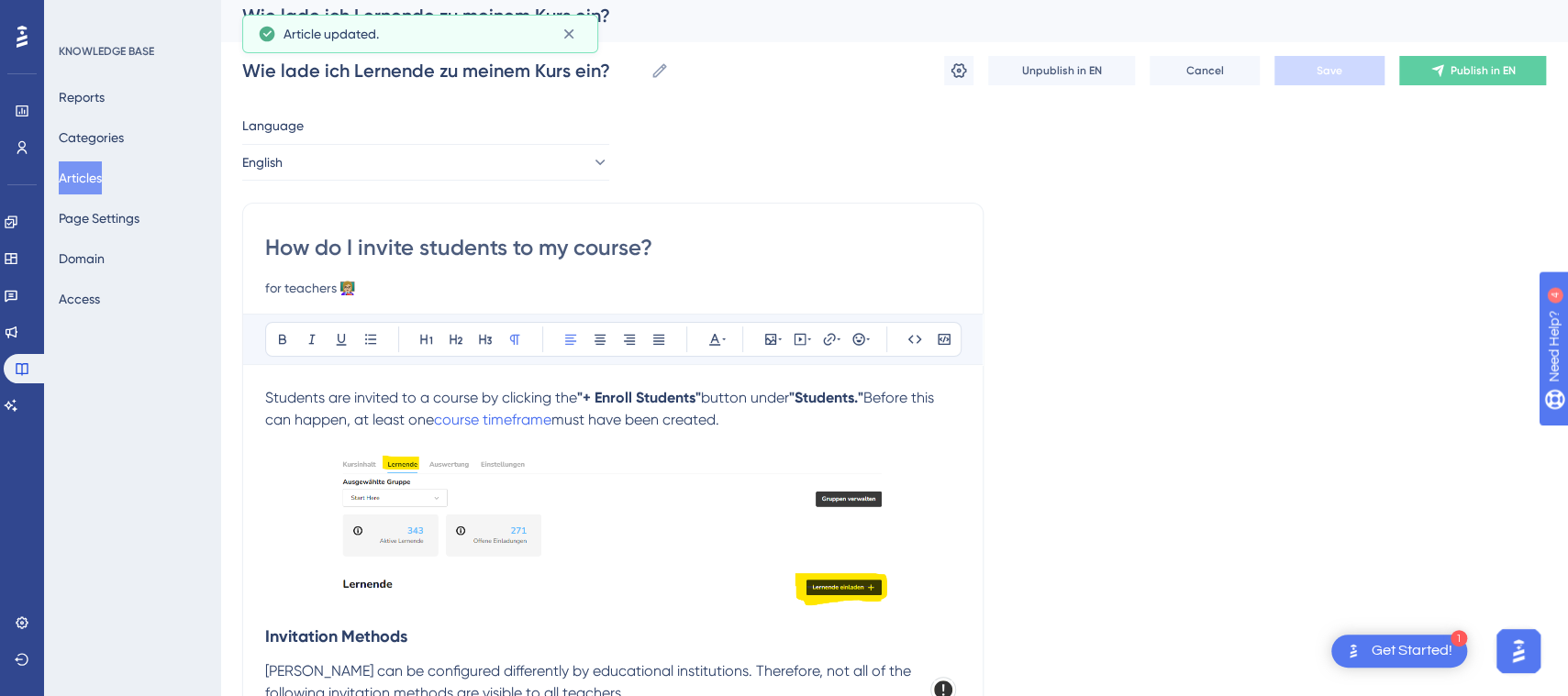
click at [749, 417] on p "Students are invited to a course by clicking the "+ Enroll Students" button und…" at bounding box center [613, 409] width 695 height 44
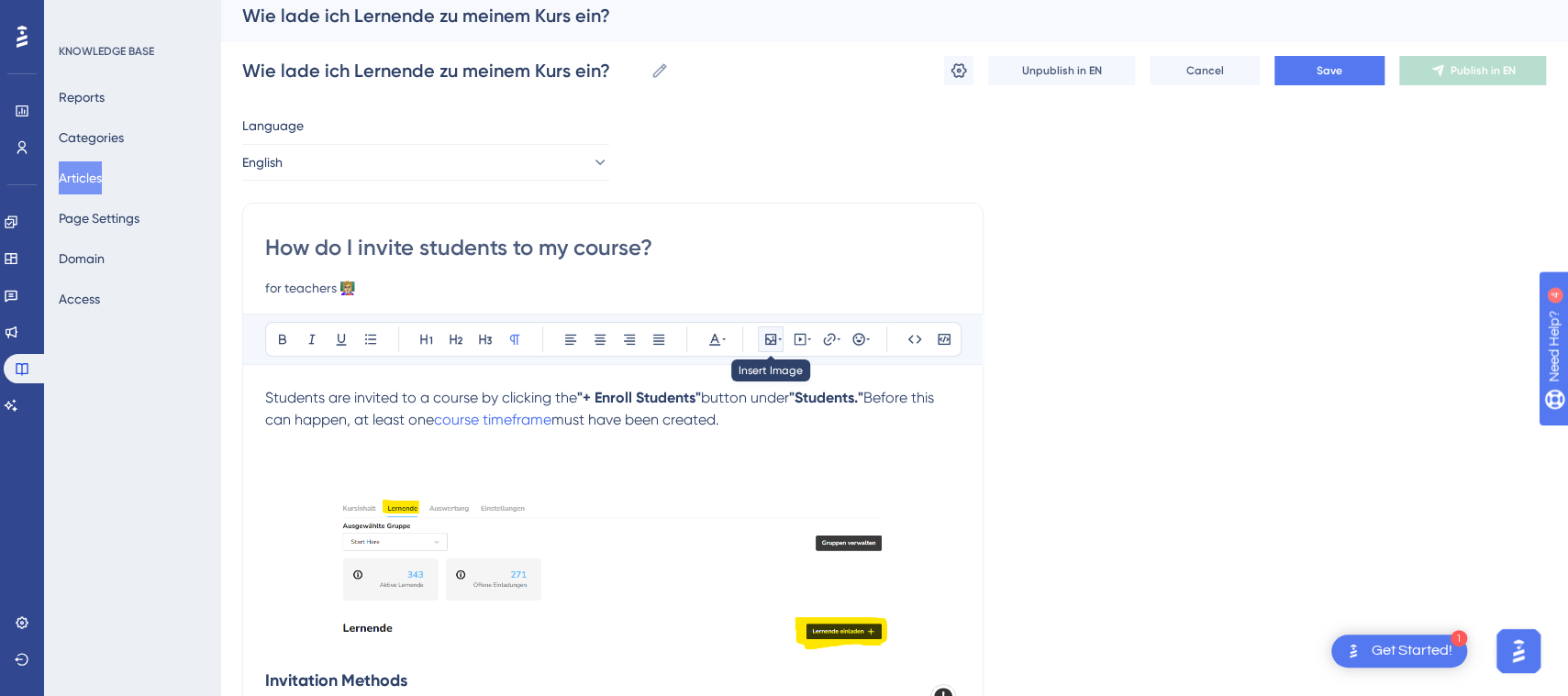
click at [772, 336] on icon at bounding box center [770, 339] width 11 height 11
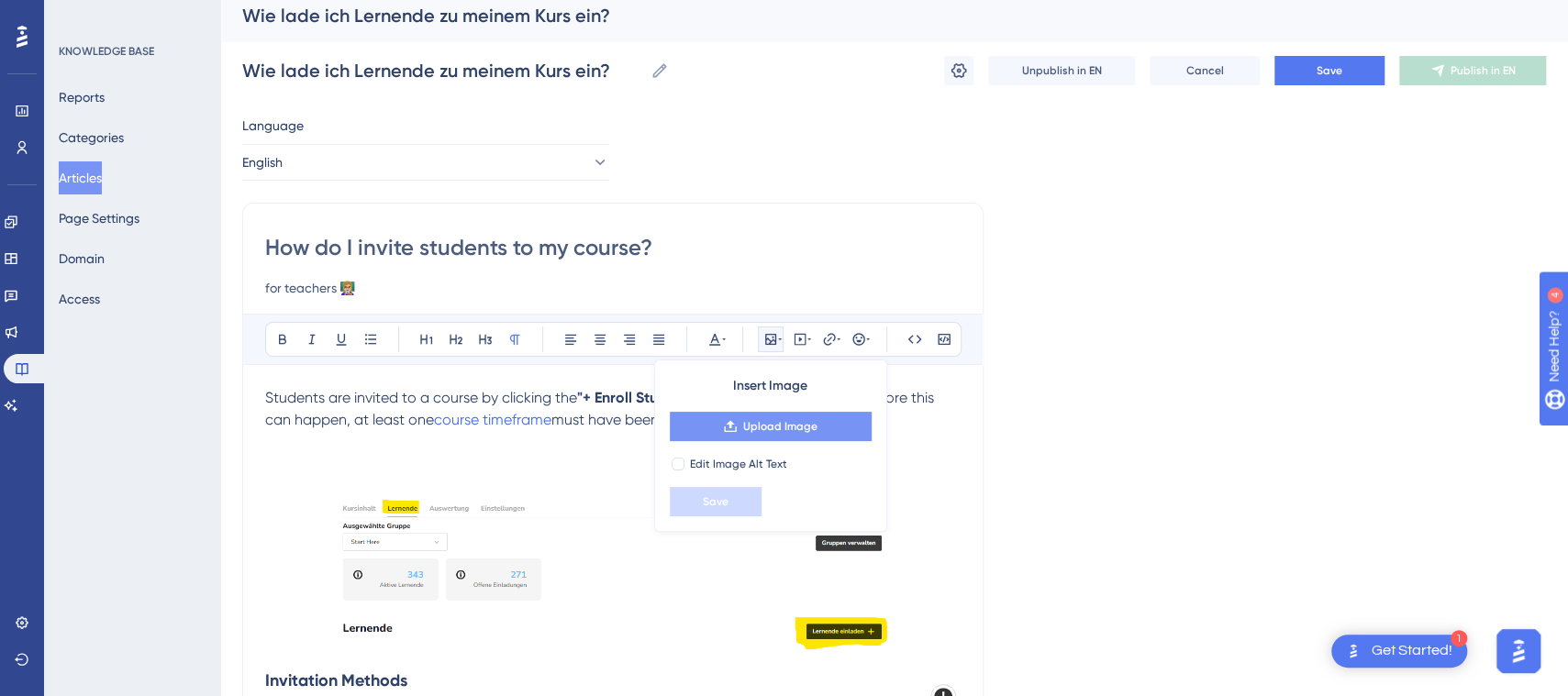
click at [779, 424] on span "Upload Image" at bounding box center [780, 426] width 75 height 15
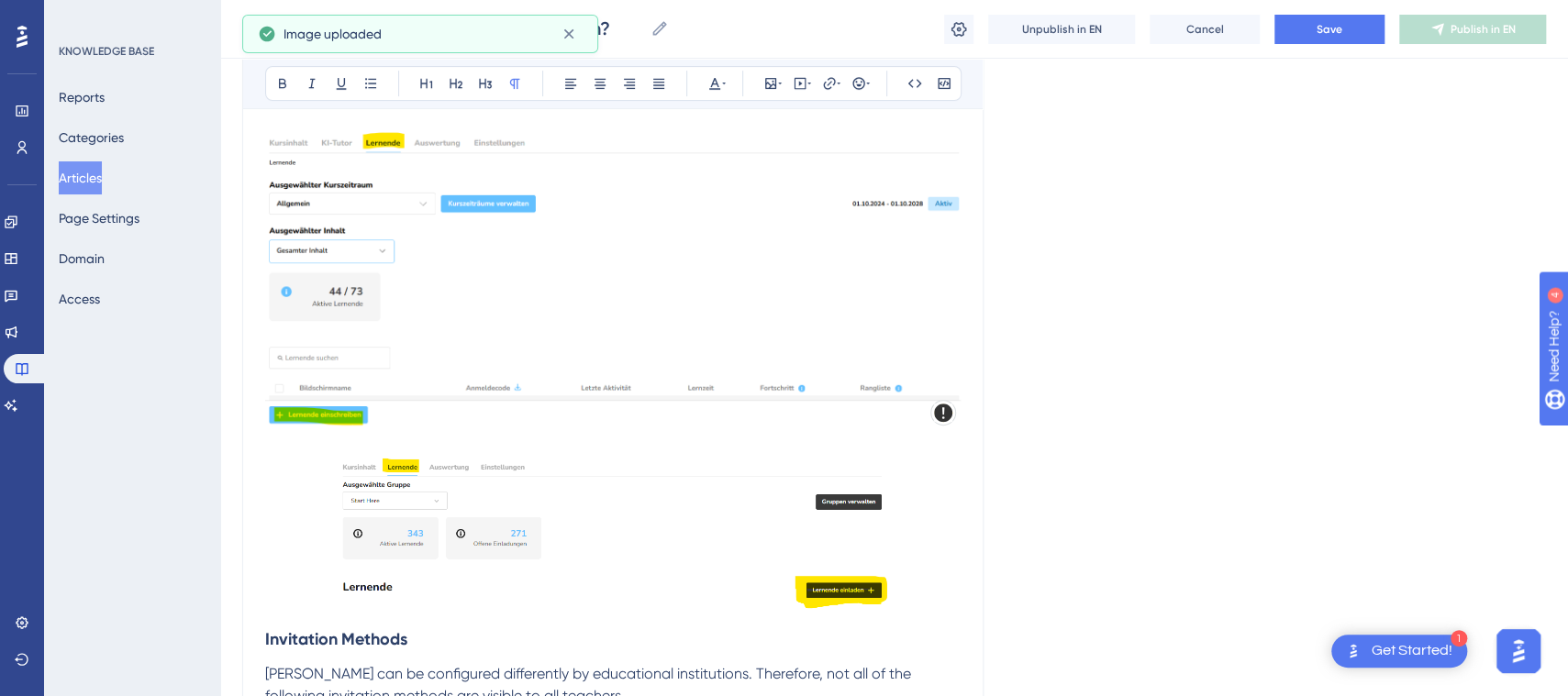
scroll to position [306, 0]
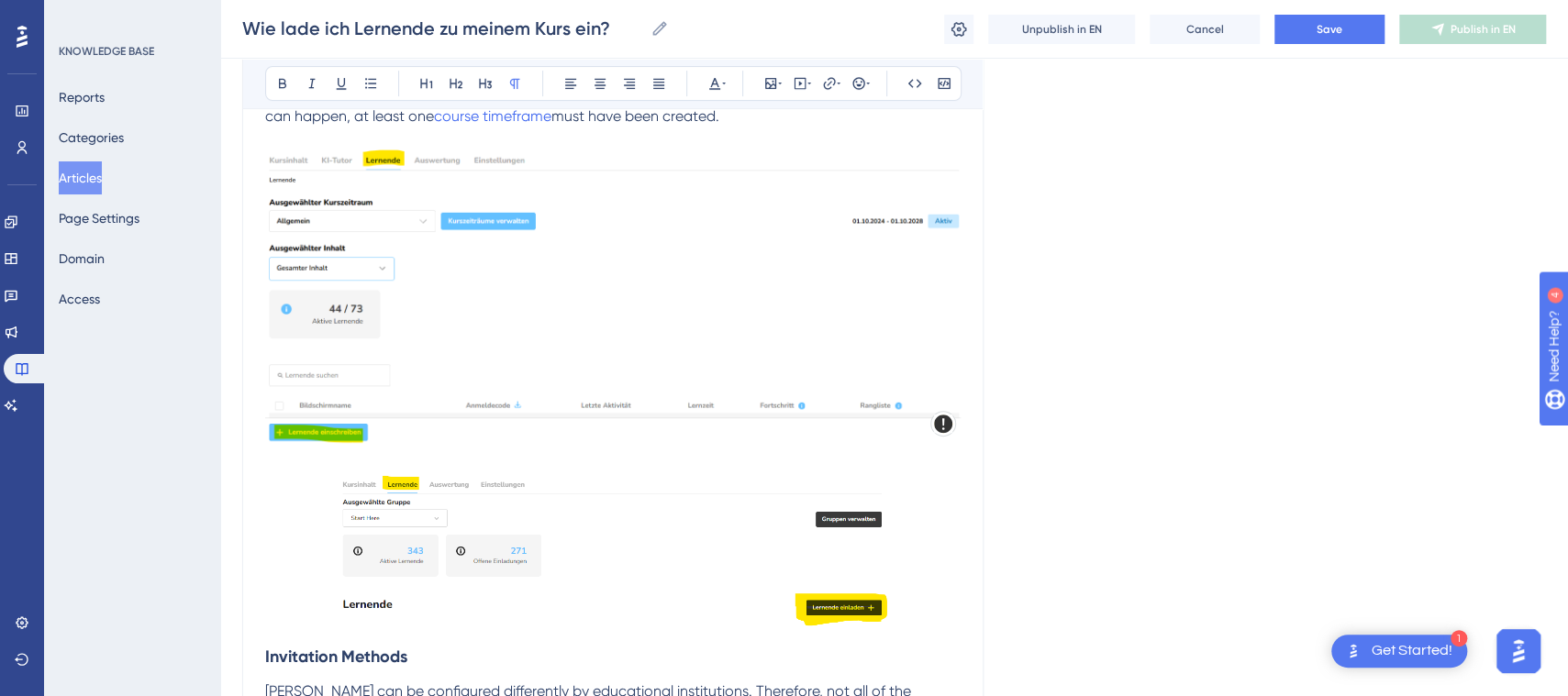
click at [771, 557] on img "To enrich screen reader interactions, please activate Accessibility in Grammarl…" at bounding box center [613, 550] width 549 height 153
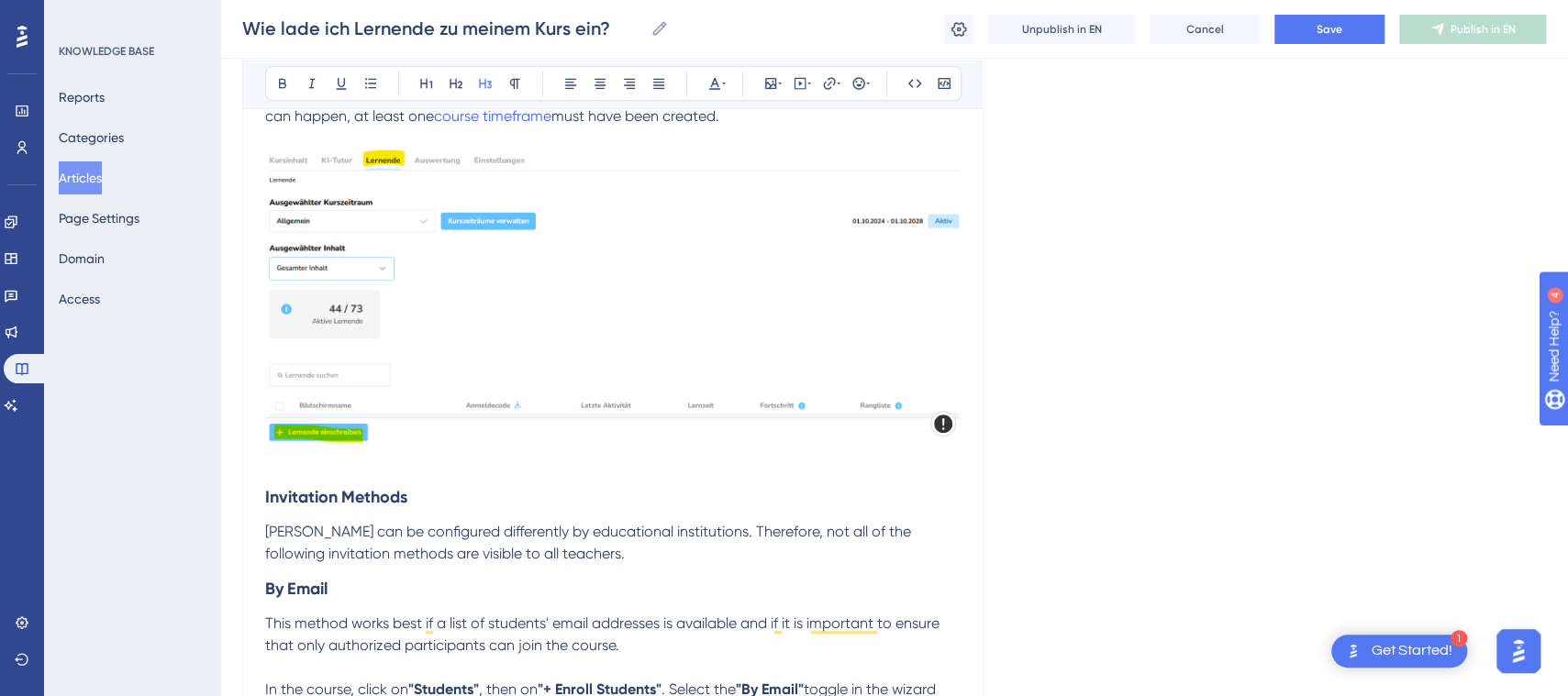
click at [385, 330] on img "To enrich screen reader interactions, please activate Accessibility in Grammarl…" at bounding box center [613, 296] width 695 height 295
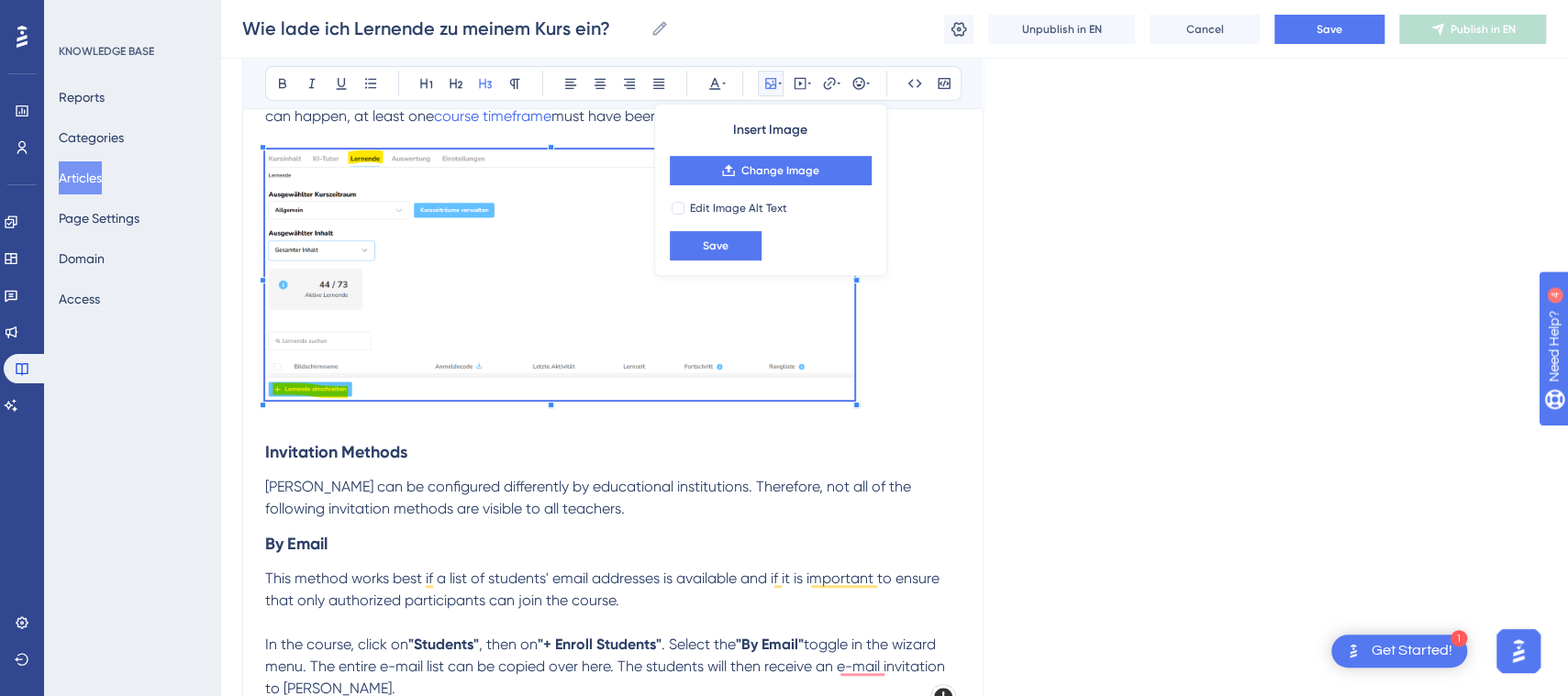
click at [827, 378] on span "To enrich screen reader interactions, please activate Accessibility in Grammarl…" at bounding box center [560, 277] width 589 height 257
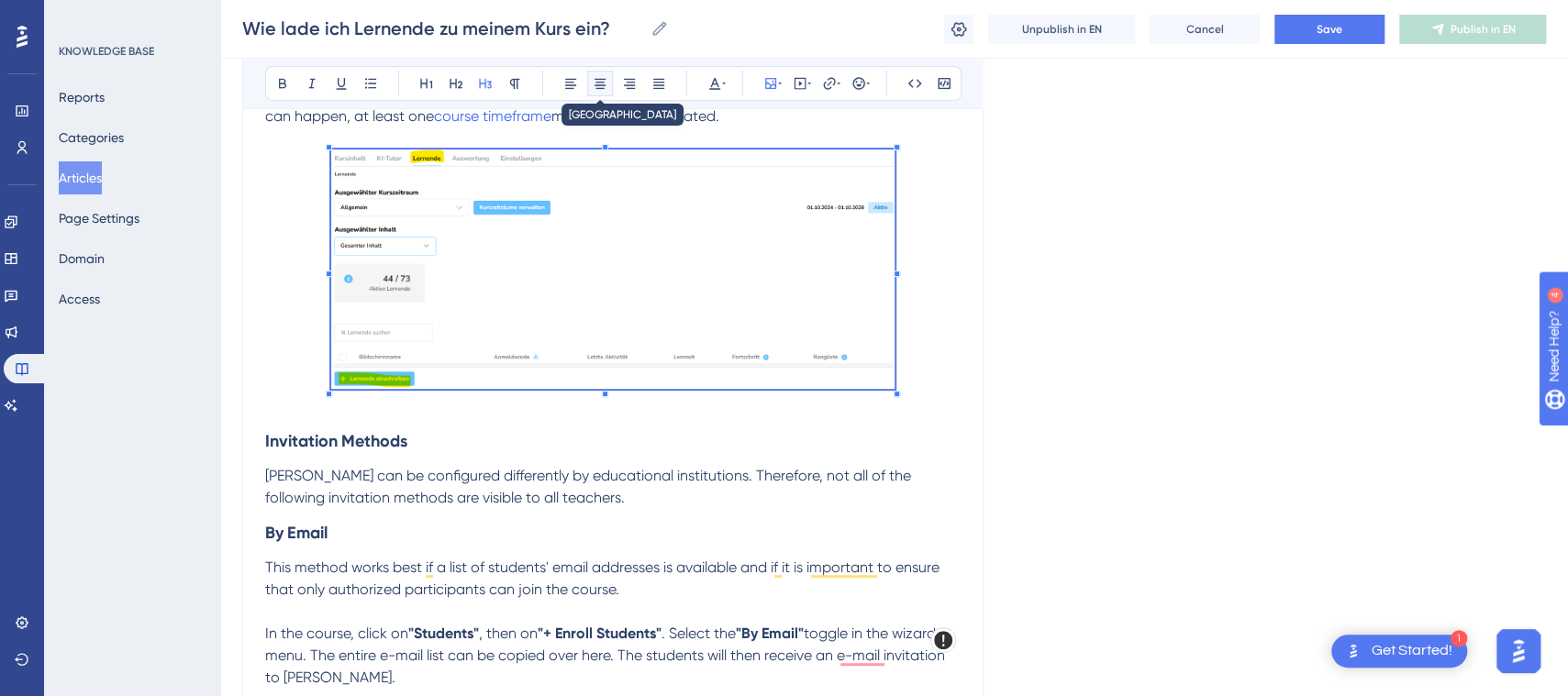
click at [605, 75] on button at bounding box center [600, 84] width 26 height 26
click at [1347, 31] on button "Save" at bounding box center [1329, 30] width 110 height 30
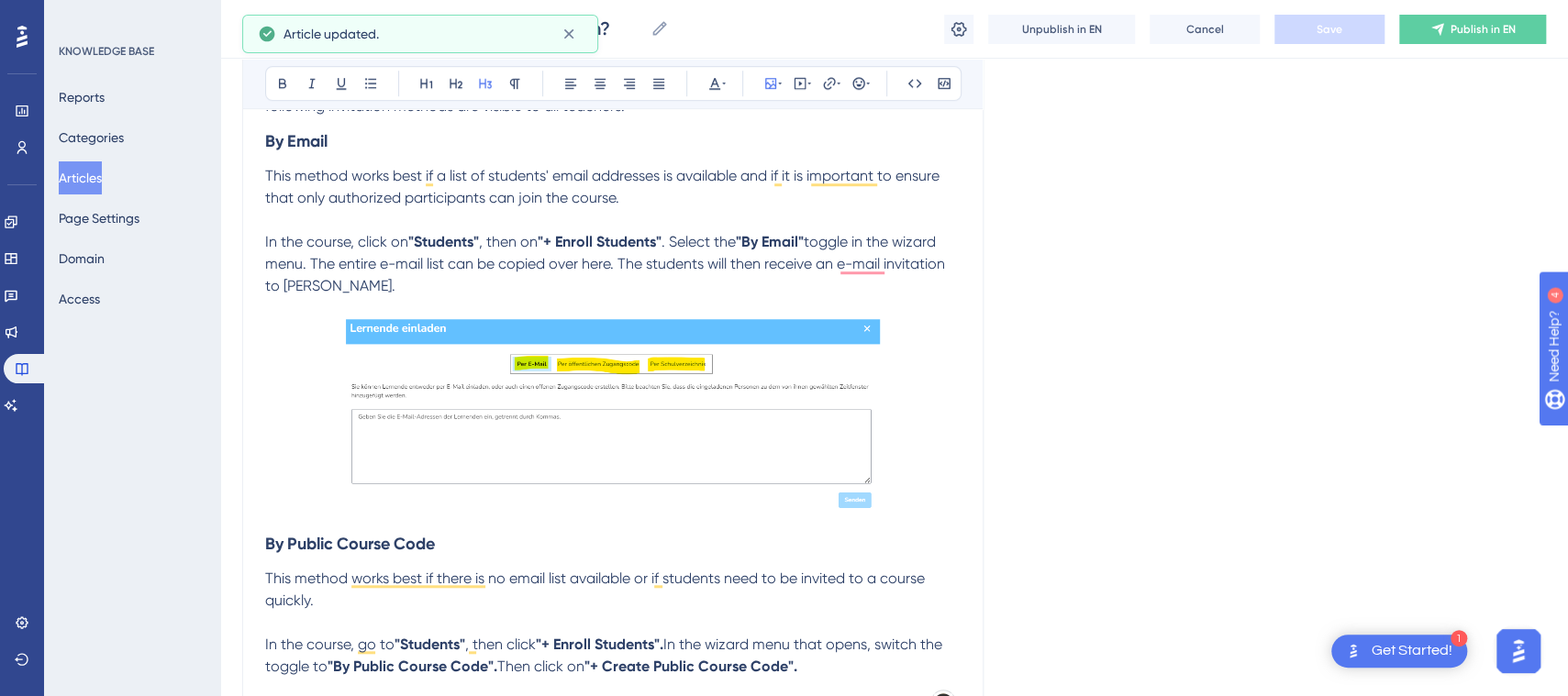
scroll to position [703, 0]
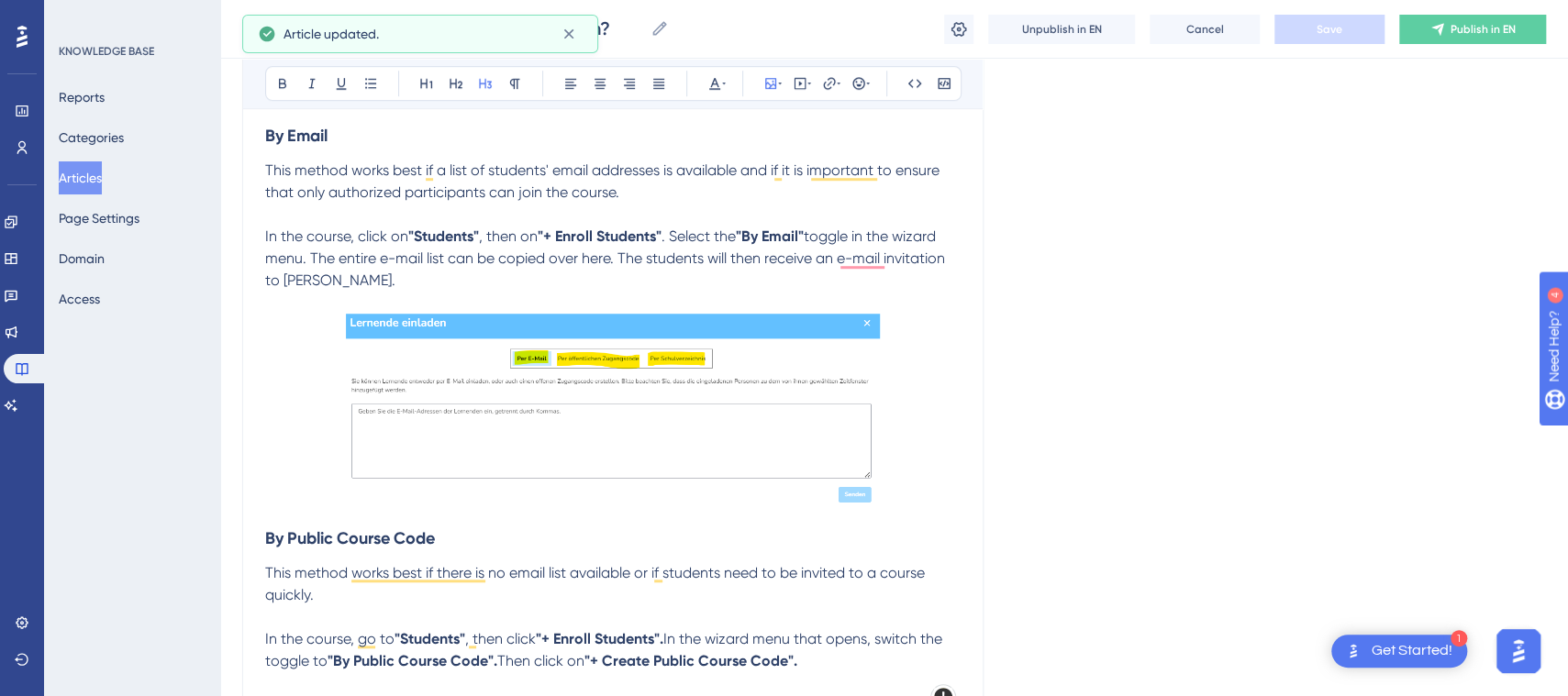
click at [342, 306] on p "To enrich screen reader interactions, please activate Accessibility in Grammarl…" at bounding box center [613, 302] width 695 height 22
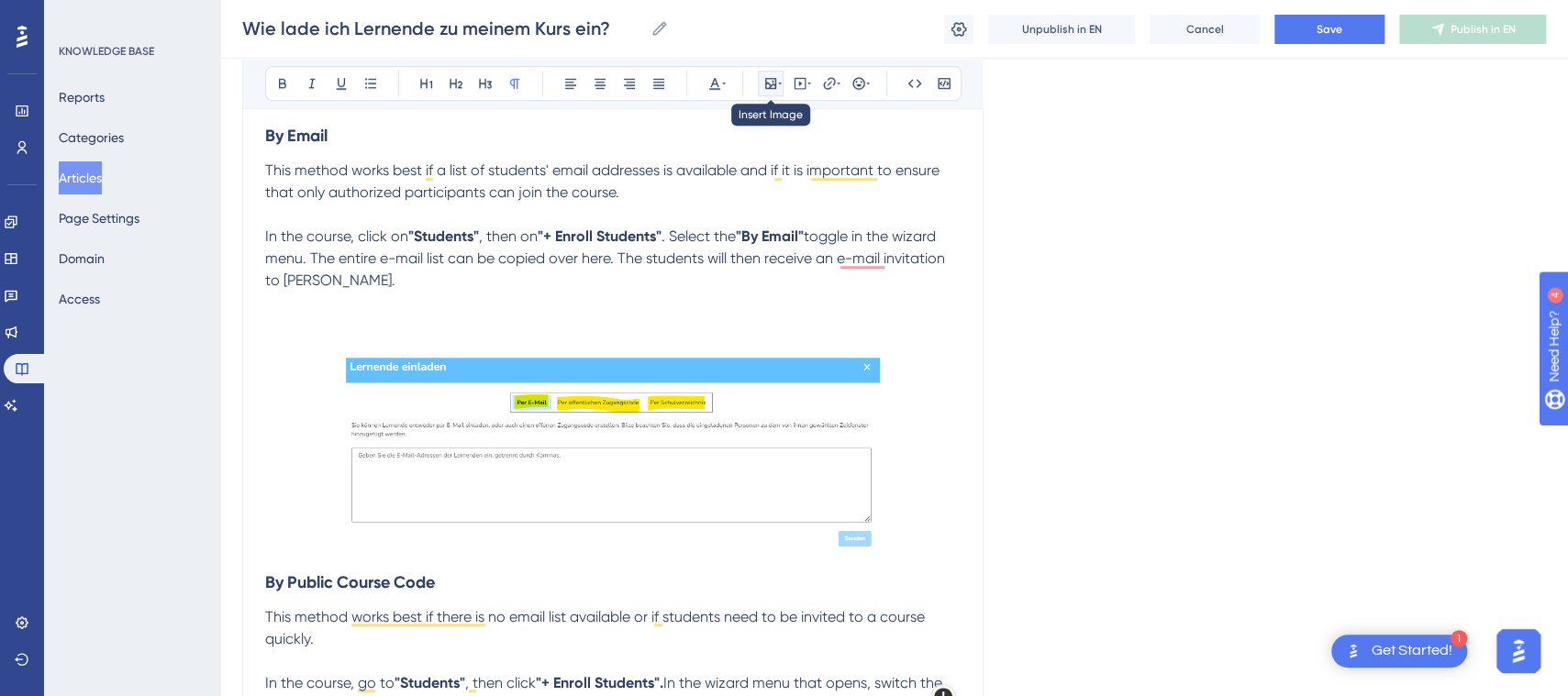
click at [772, 82] on icon at bounding box center [770, 84] width 15 height 15
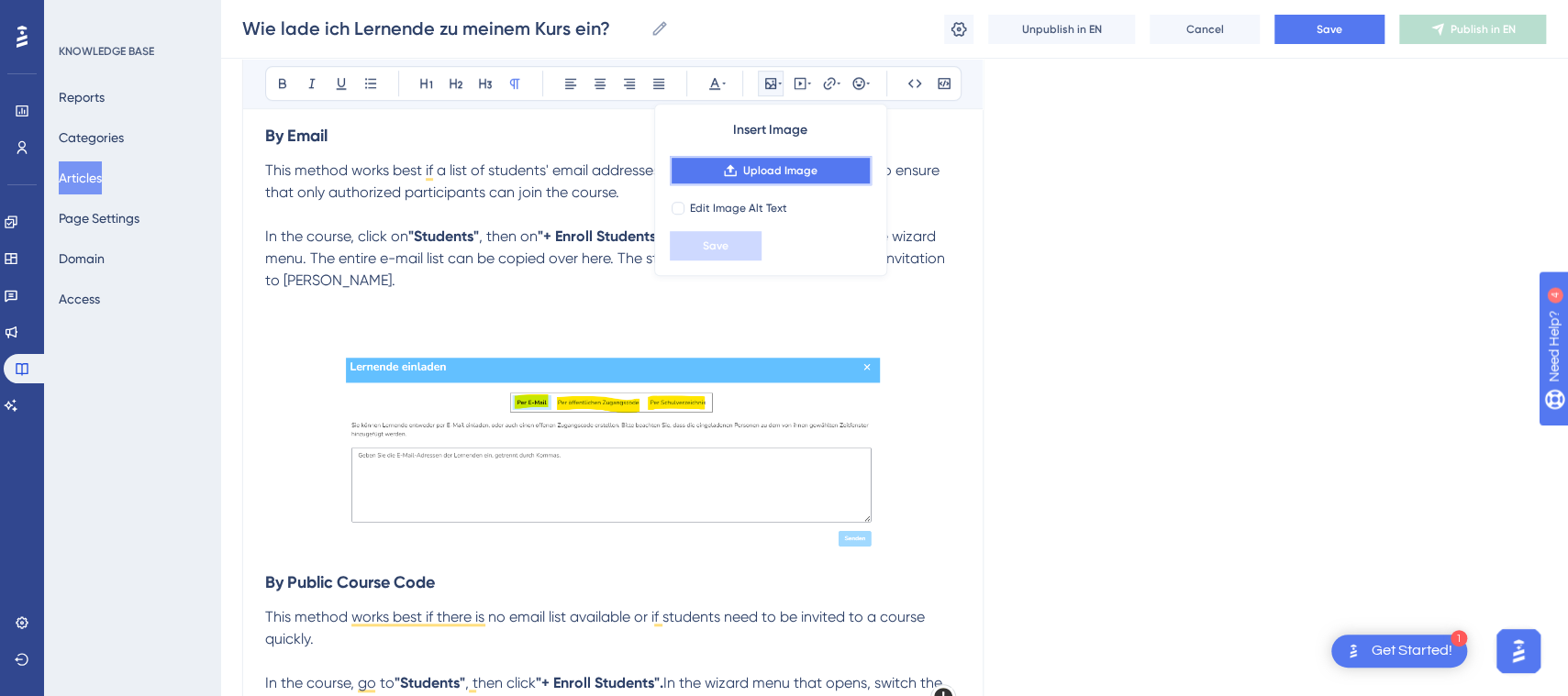
click at [797, 171] on span "Upload Image" at bounding box center [780, 170] width 75 height 15
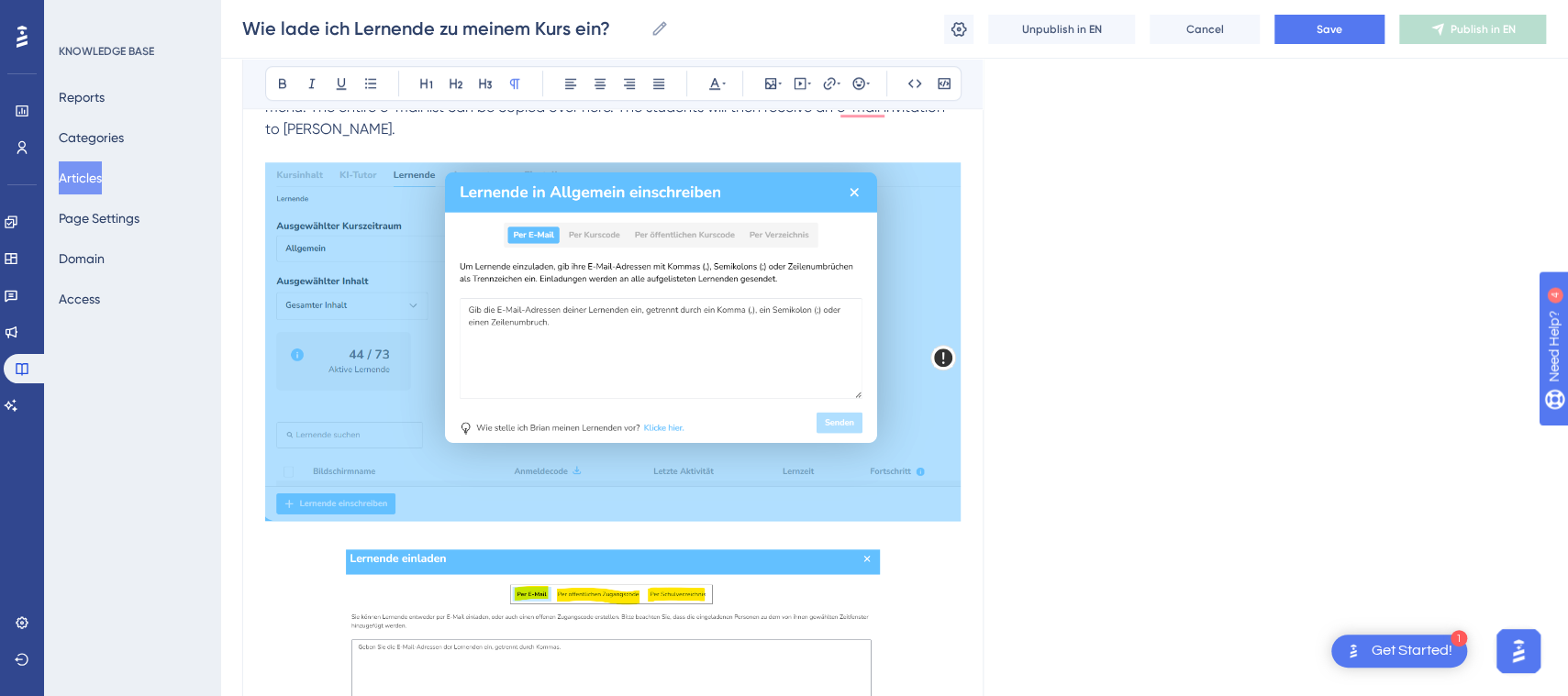
scroll to position [915, 0]
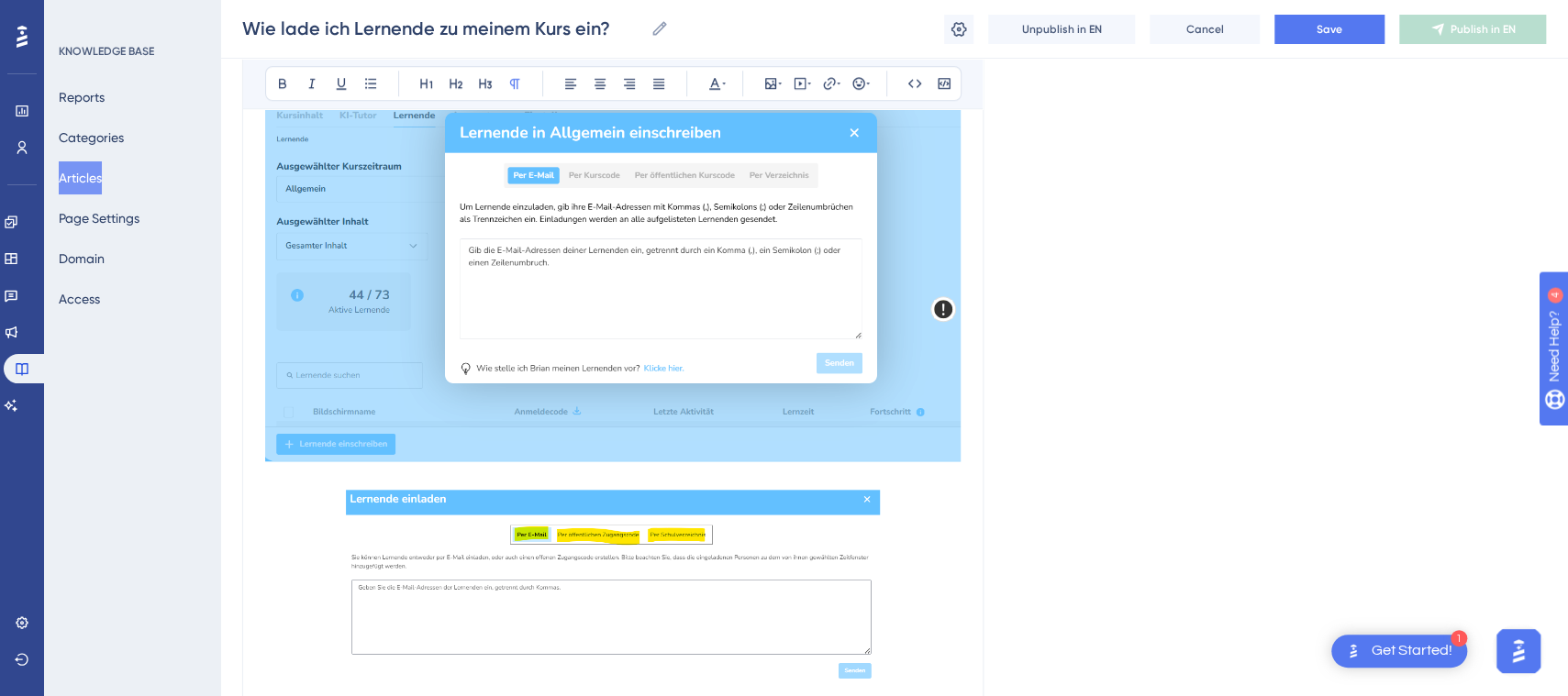
drag, startPoint x: 899, startPoint y: 348, endPoint x: 924, endPoint y: 497, distance: 151.1
click at [803, 524] on img "To enrich screen reader interactions, please activate Accessibility in Grammarl…" at bounding box center [614, 588] width 535 height 195
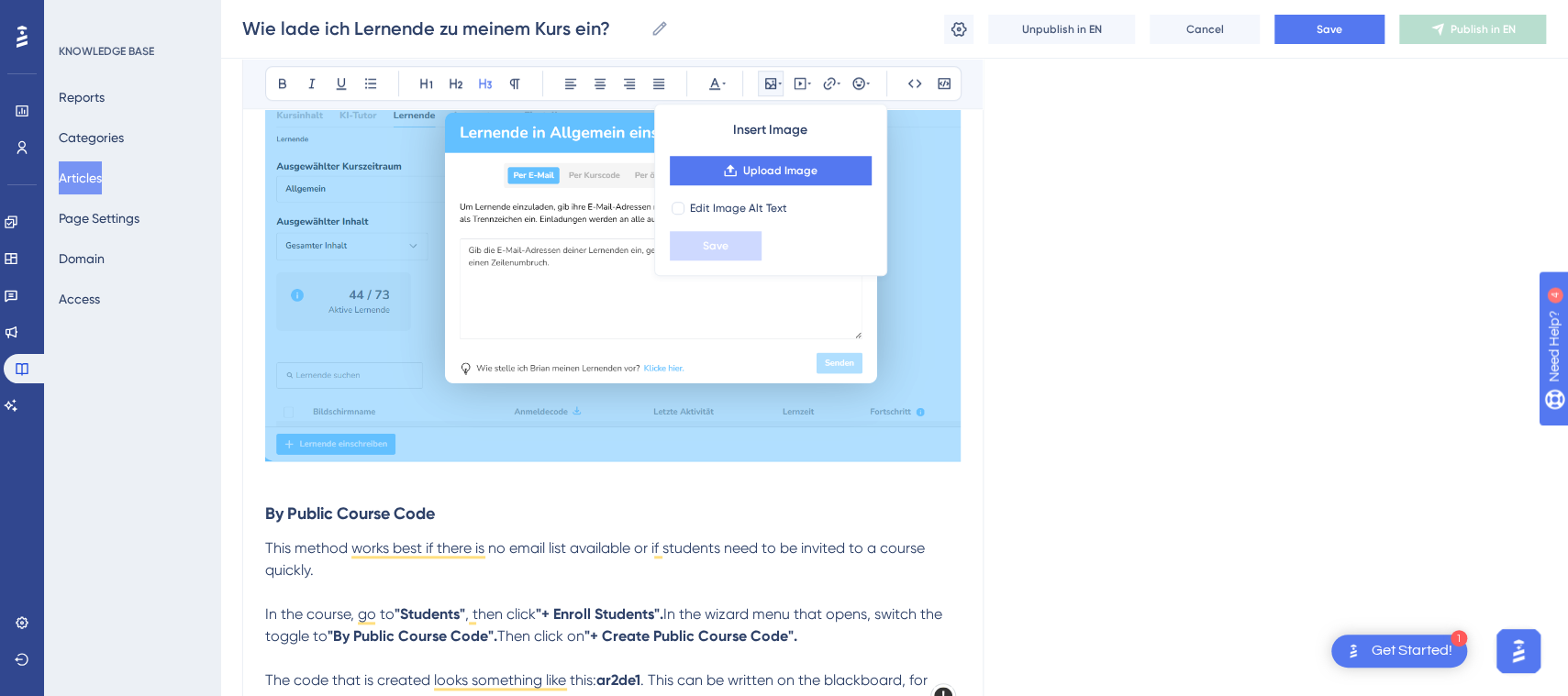
click at [902, 416] on img "To enrich screen reader interactions, please activate Accessibility in Grammarl…" at bounding box center [613, 281] width 695 height 359
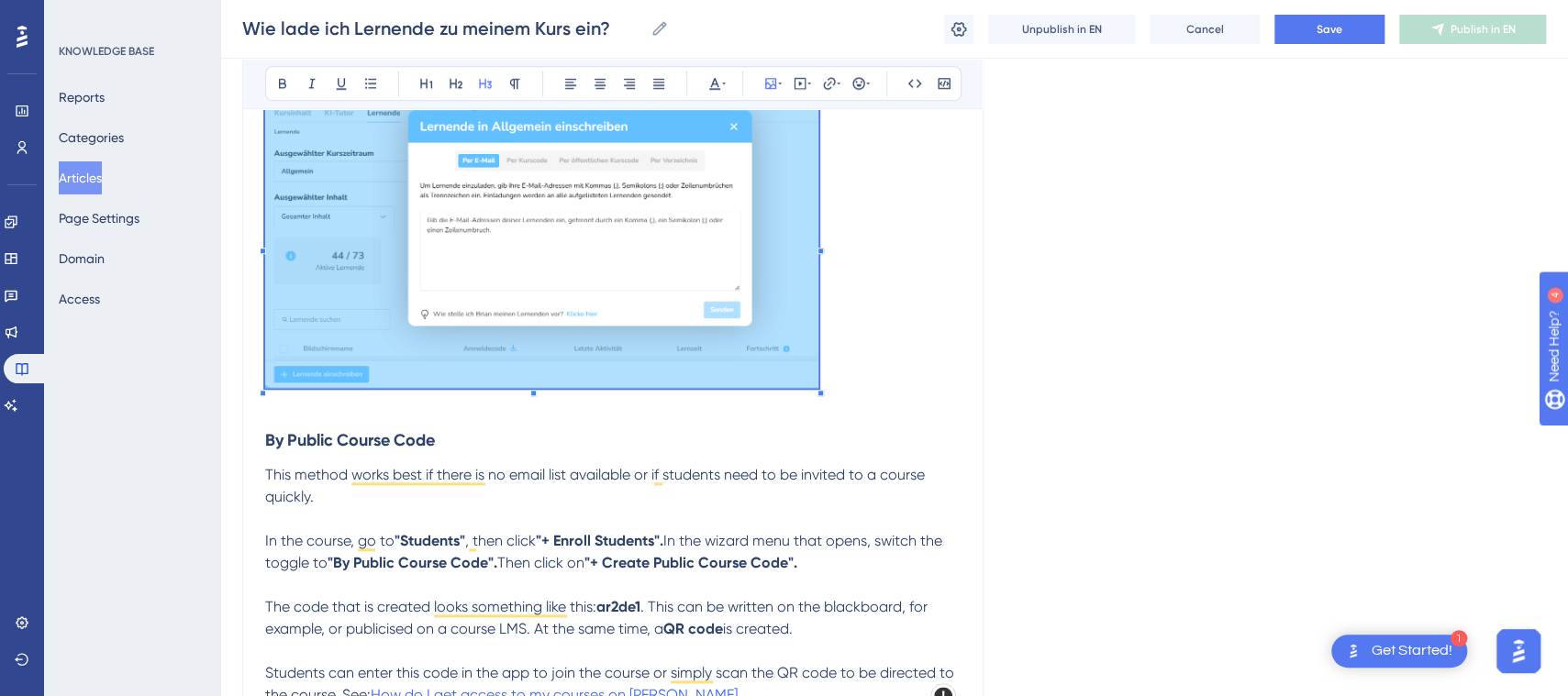
click at [821, 310] on p "To enrich screen reader interactions, please activate Accessibility in Grammarl…" at bounding box center [613, 248] width 695 height 291
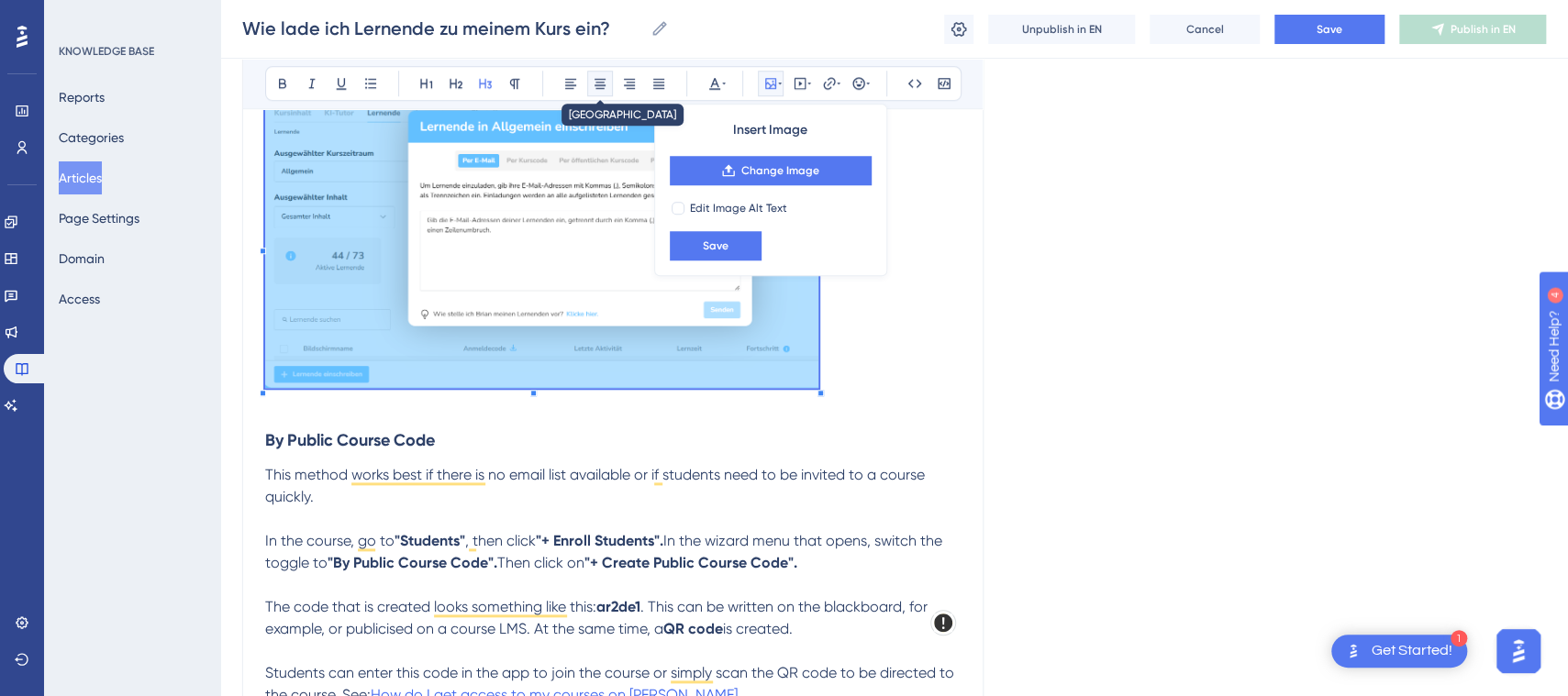
click at [600, 80] on icon at bounding box center [600, 84] width 15 height 15
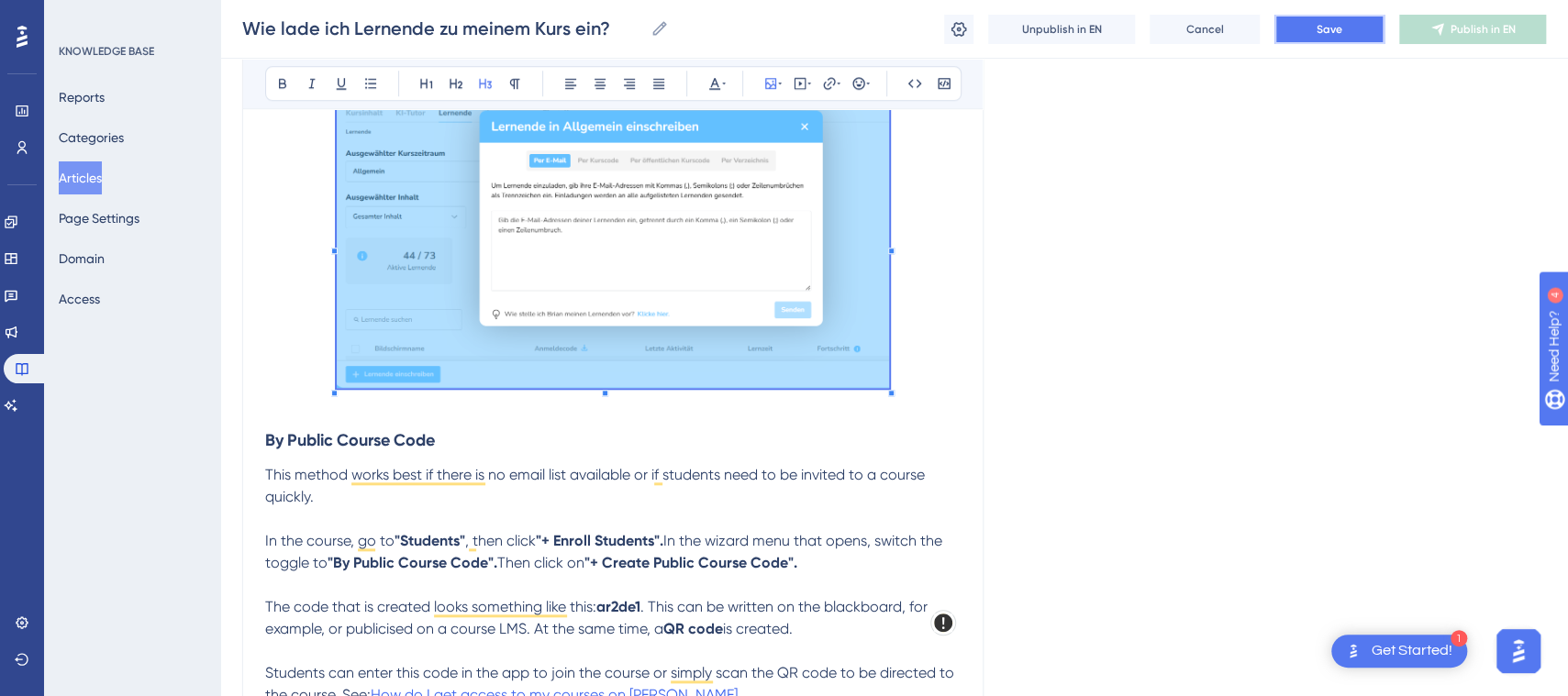
click at [1324, 29] on span "Save" at bounding box center [1329, 29] width 26 height 15
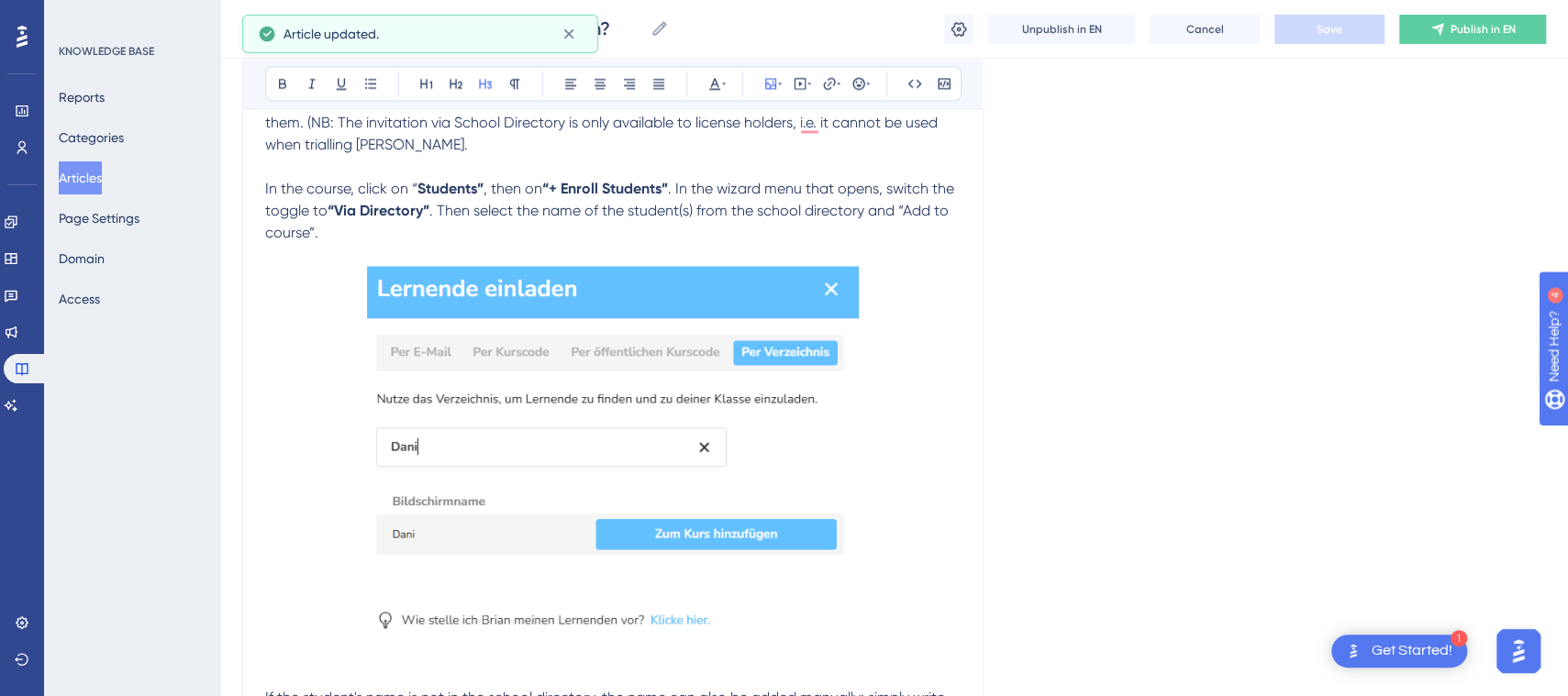
scroll to position [1907, 0]
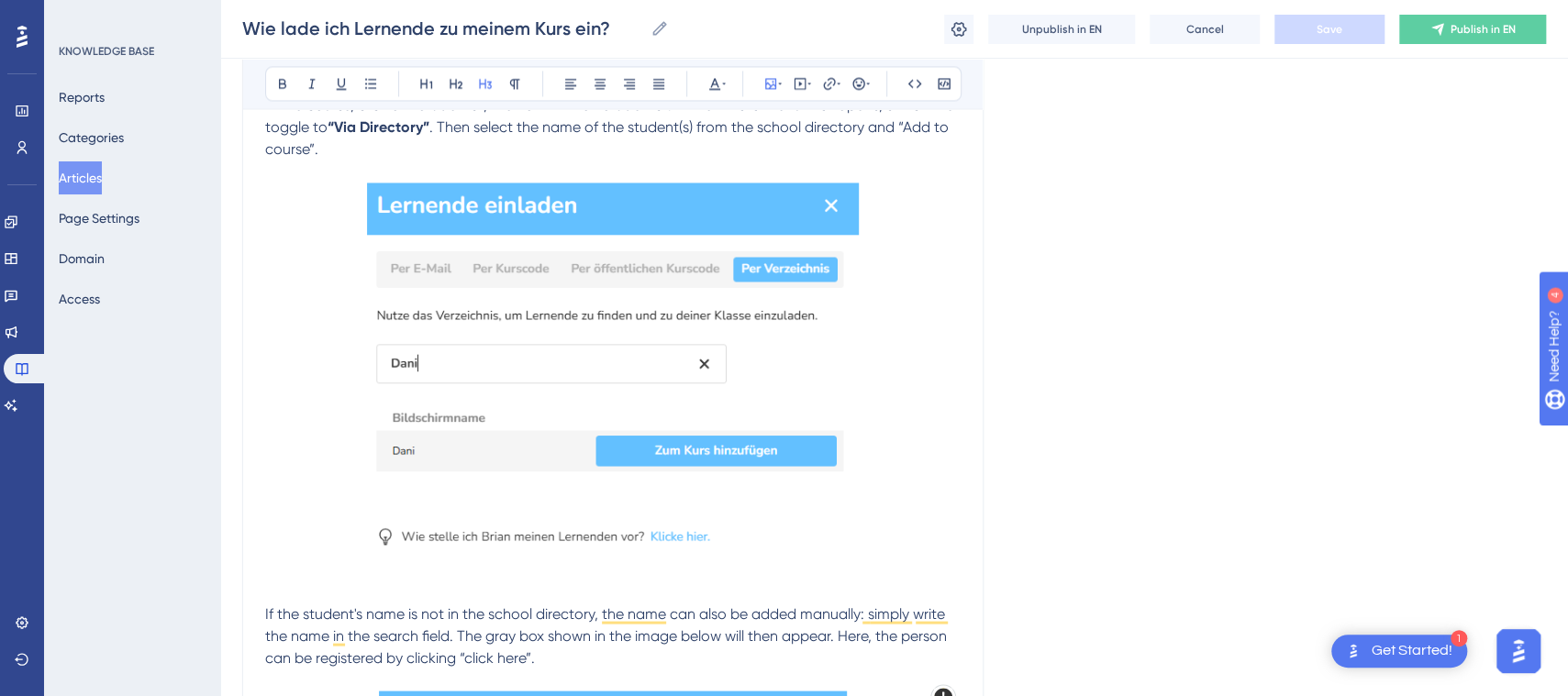
drag, startPoint x: 1579, startPoint y: 218, endPoint x: 67, endPoint y: 24, distance: 1524.4
drag, startPoint x: 810, startPoint y: 334, endPoint x: 845, endPoint y: 341, distance: 35.7
click at [810, 335] on img "To enrich screen reader interactions, please activate Accessibility in Grammarl…" at bounding box center [613, 368] width 491 height 370
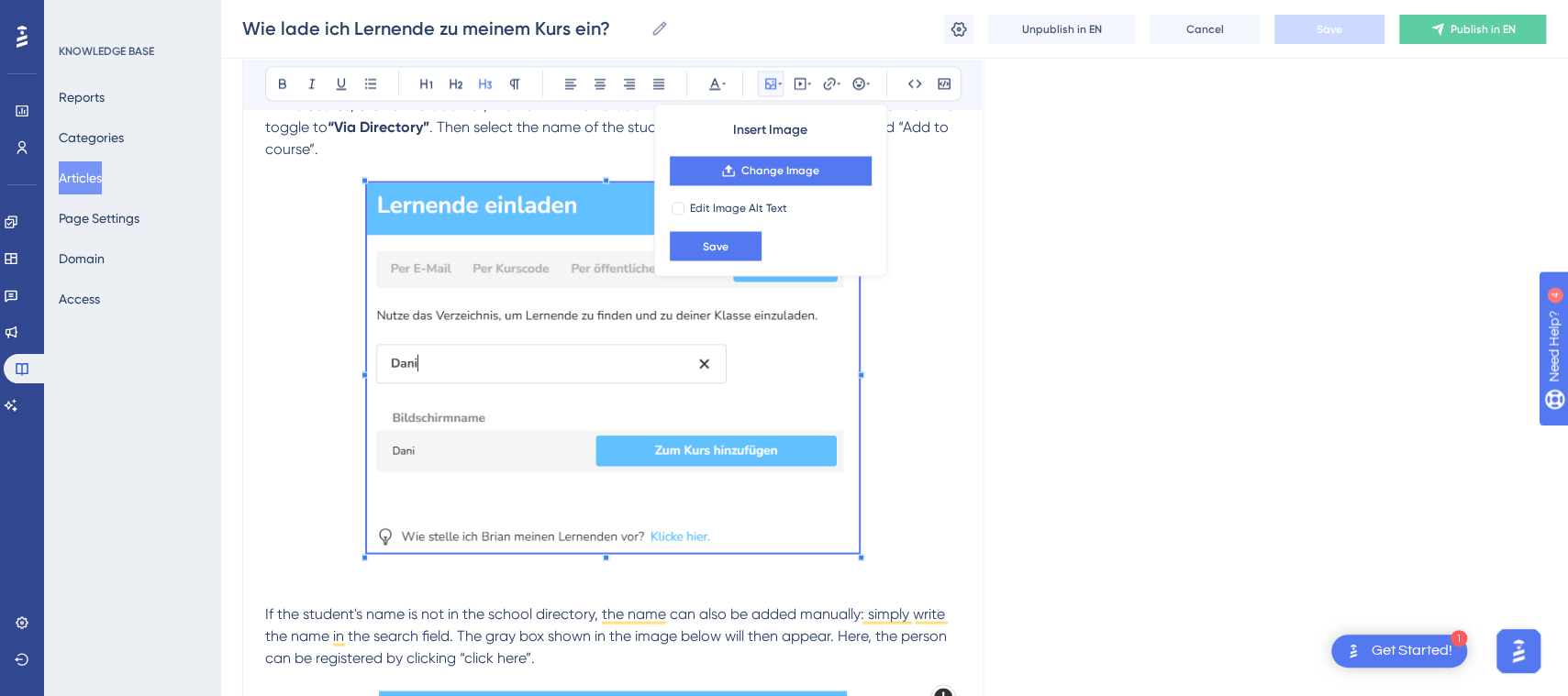
click at [511, 161] on p "To enrich screen reader interactions, please activate Accessibility in Grammarl…" at bounding box center [613, 171] width 695 height 22
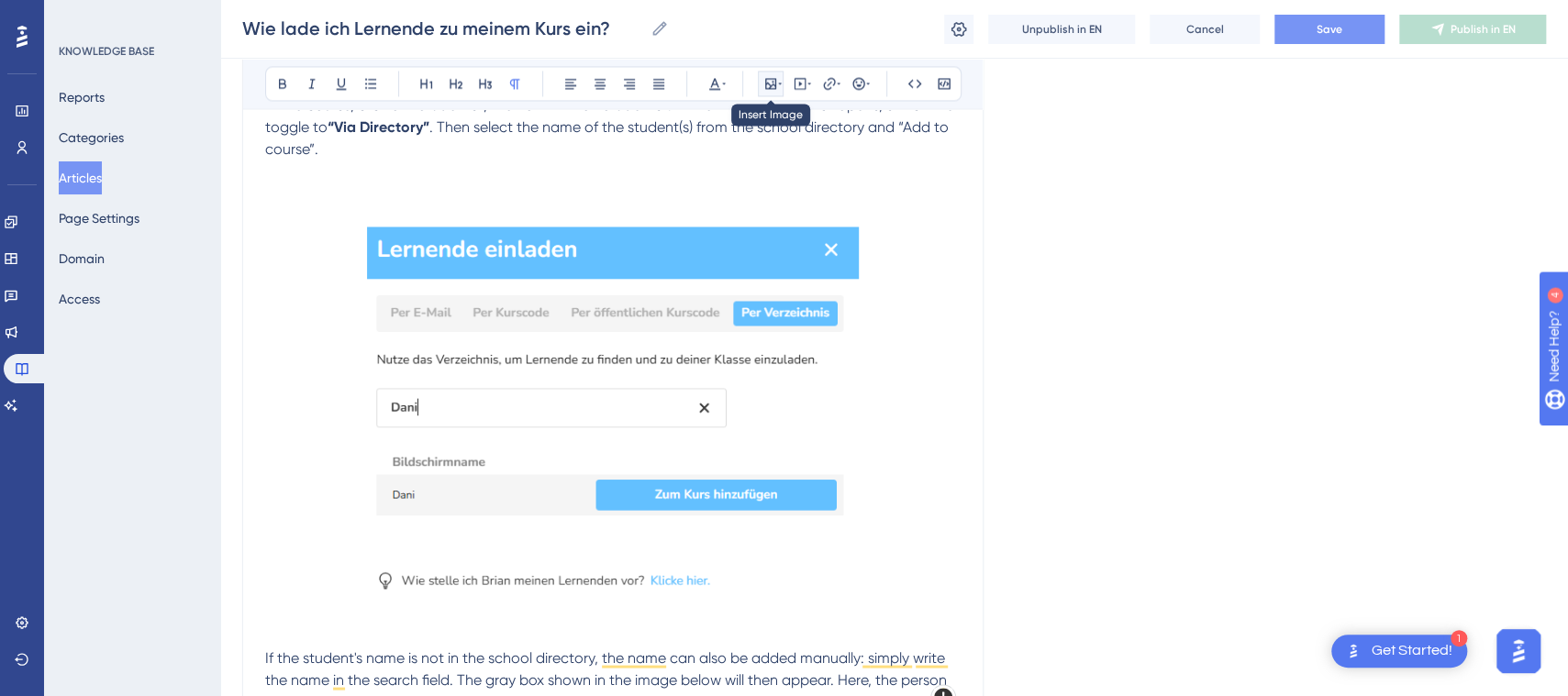
click at [773, 88] on icon at bounding box center [770, 84] width 15 height 15
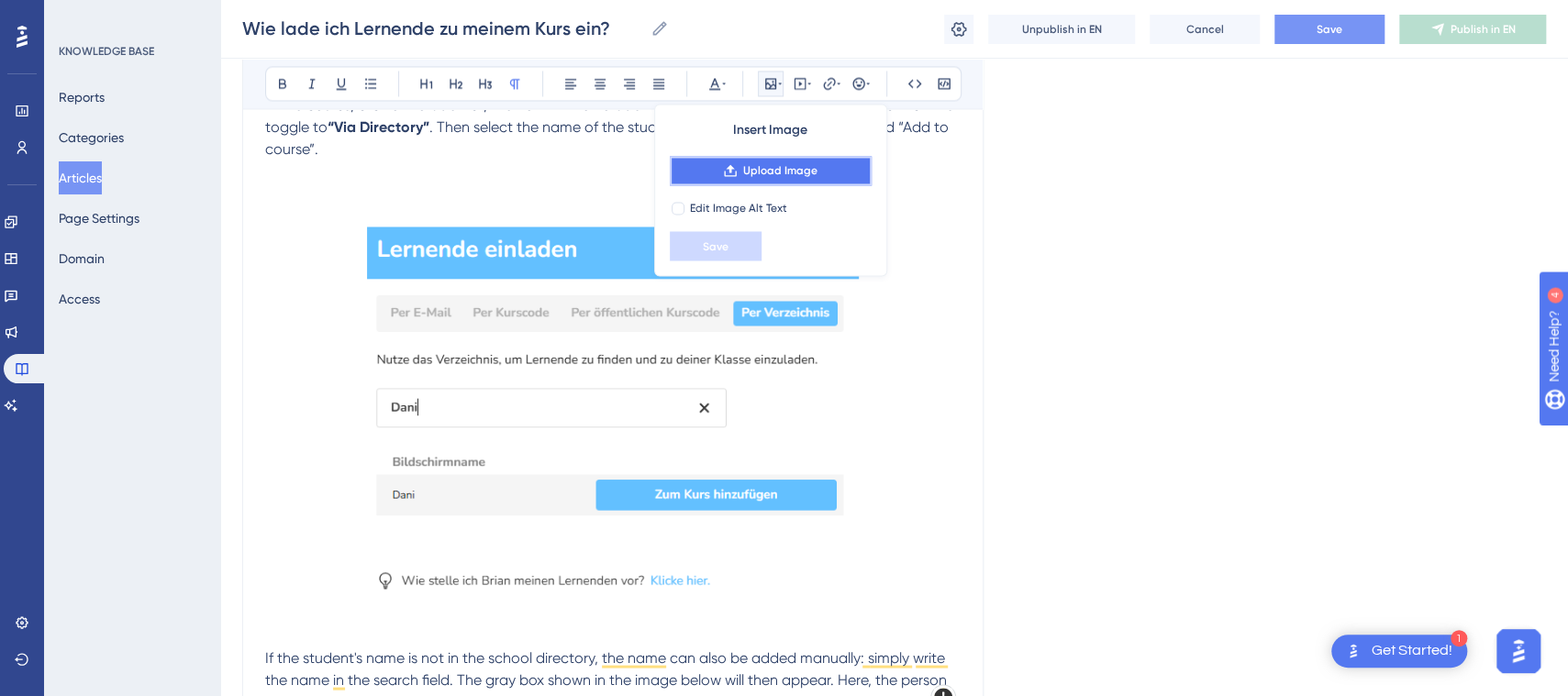
click at [795, 166] on span "Upload Image" at bounding box center [780, 170] width 75 height 15
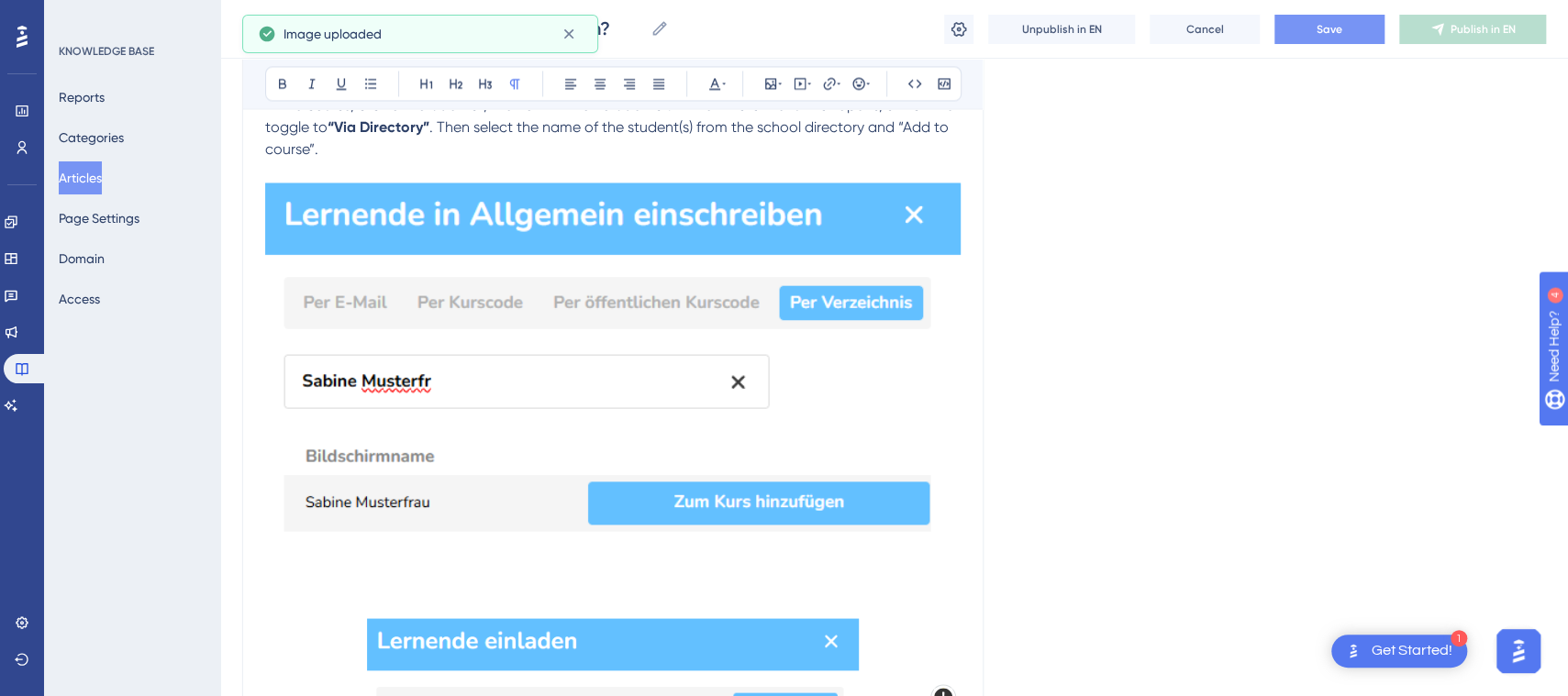
click at [710, 378] on img "To enrich screen reader interactions, please activate Accessibility in Grammarl…" at bounding box center [613, 386] width 695 height 407
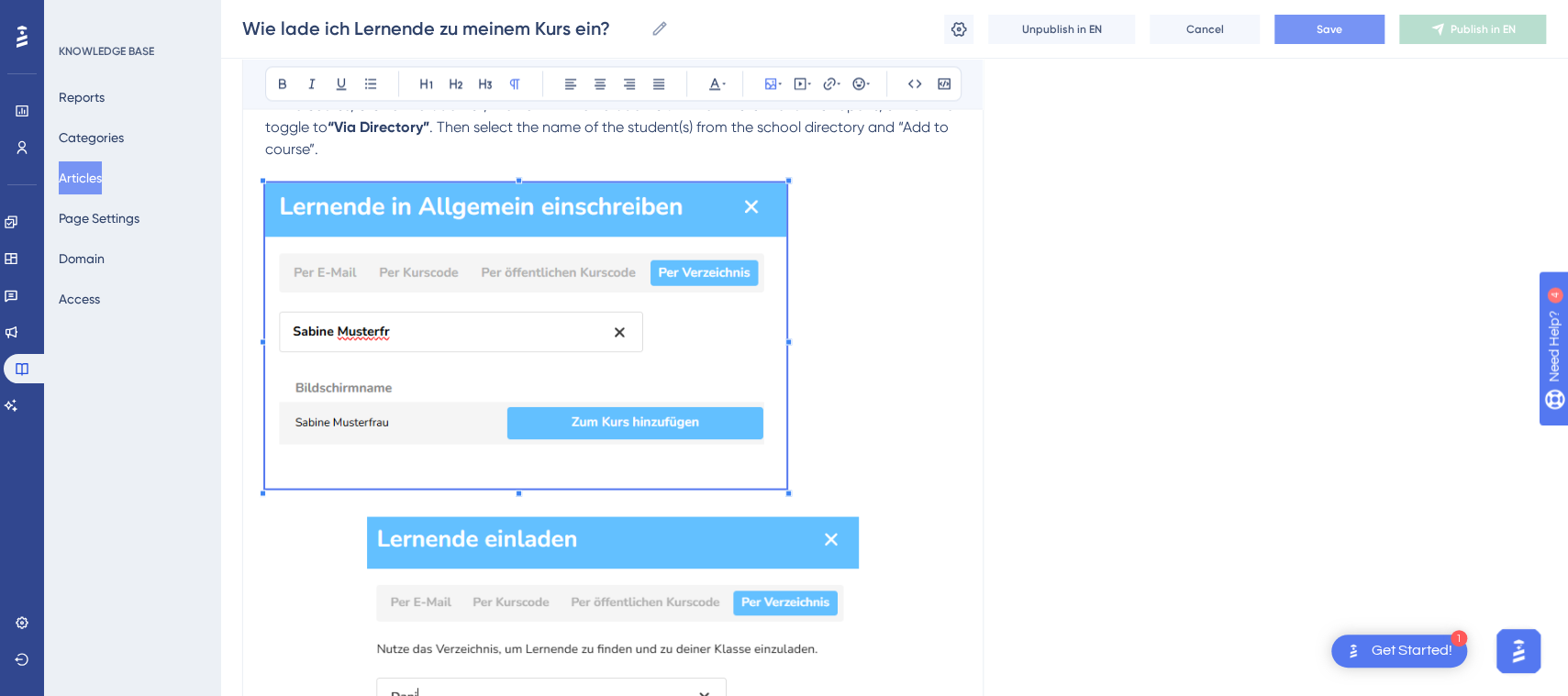
click at [786, 497] on div "Students are invited to a course by clicking the "+ Enroll Students" button und…" at bounding box center [613, 600] width 695 height 4234
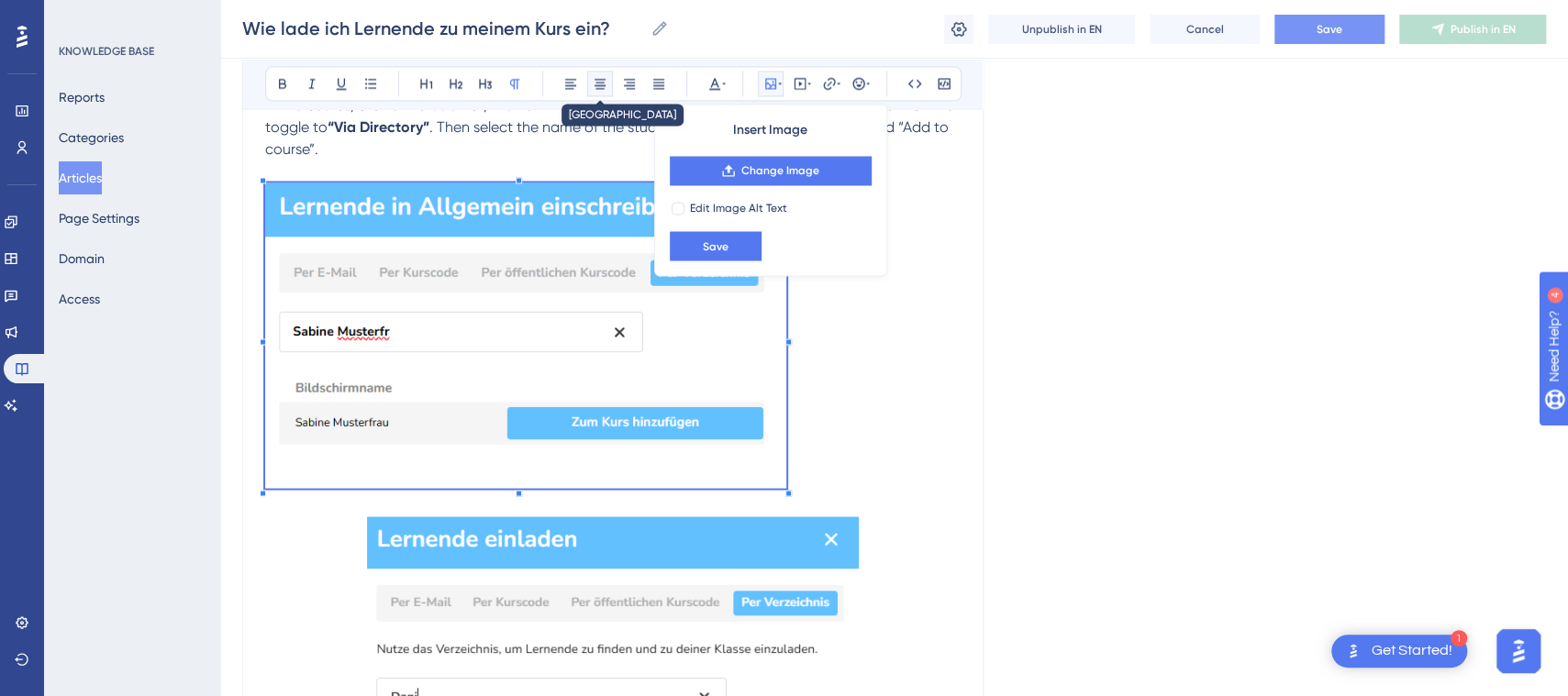
drag, startPoint x: 603, startPoint y: 78, endPoint x: 614, endPoint y: 88, distance: 14.9
click at [606, 82] on icon at bounding box center [600, 84] width 15 height 15
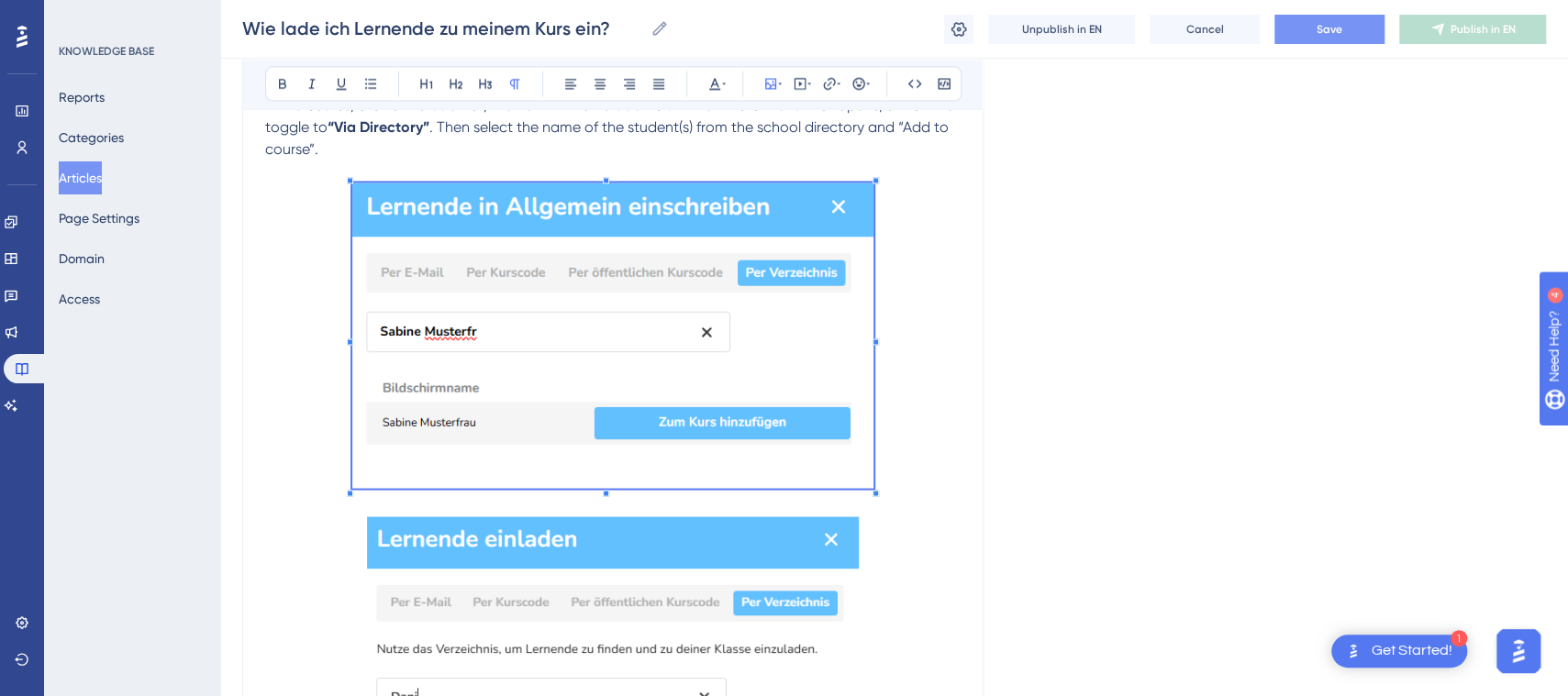
click at [675, 537] on img "To enrich screen reader interactions, please activate Accessibility in Grammarl…" at bounding box center [613, 701] width 491 height 370
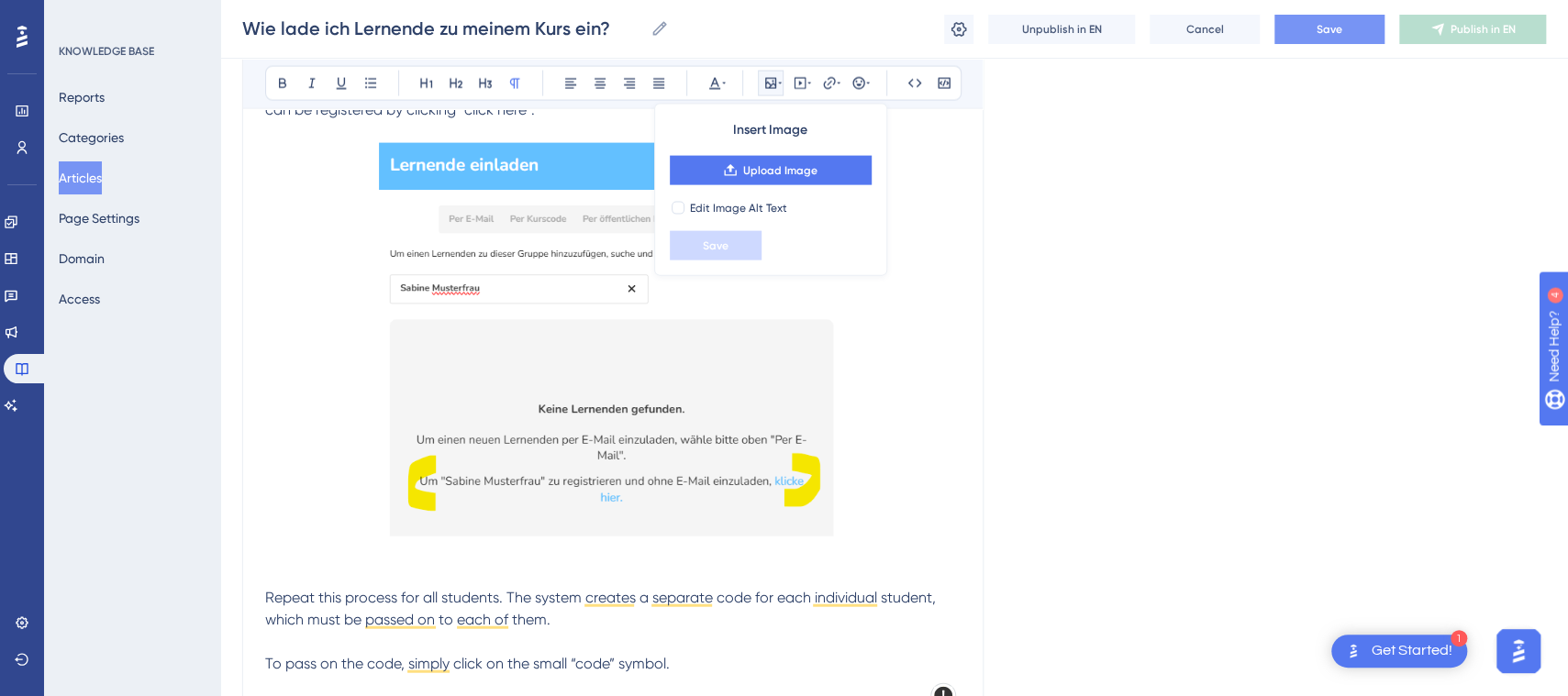
scroll to position [2401, 0]
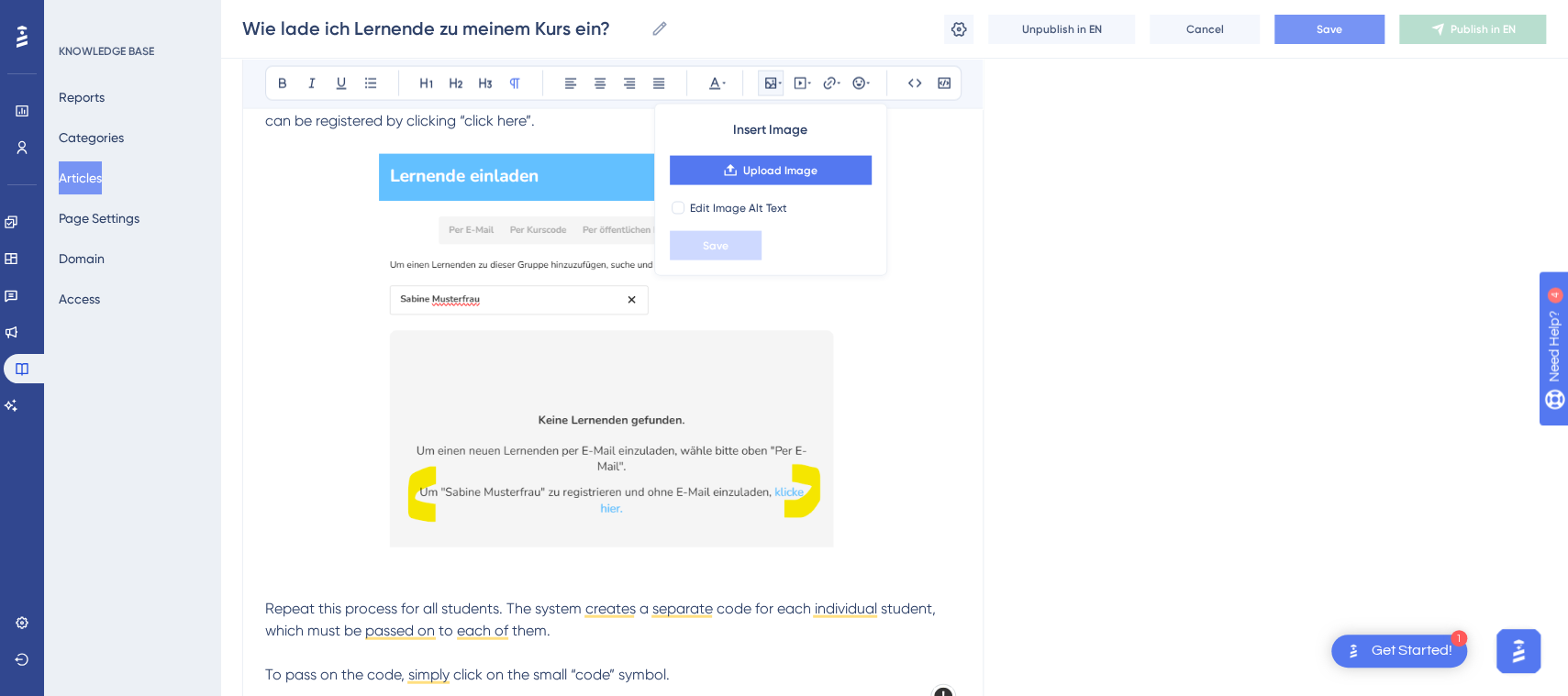
click at [706, 483] on img "To enrich screen reader interactions, please activate Accessibility in Grammarl…" at bounding box center [613, 351] width 469 height 394
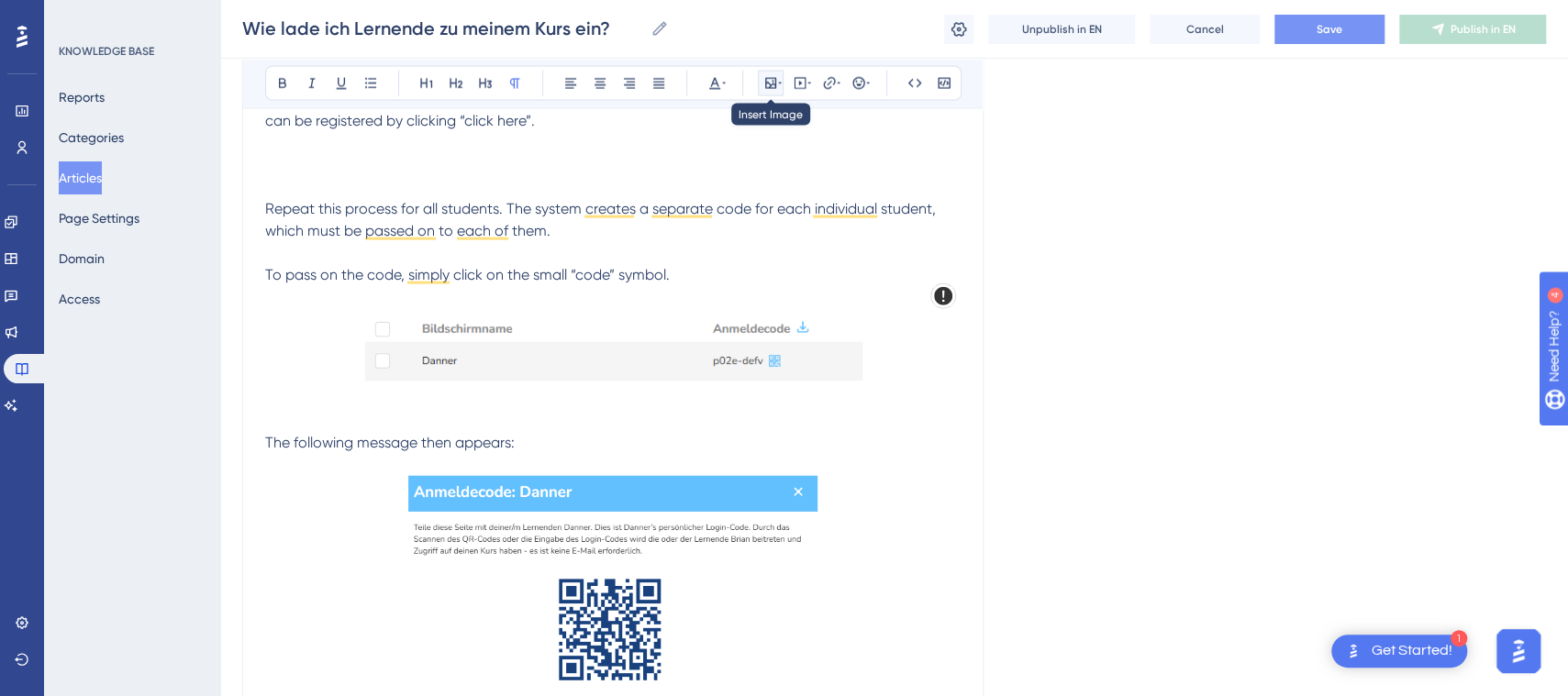
click at [771, 80] on icon at bounding box center [770, 84] width 15 height 15
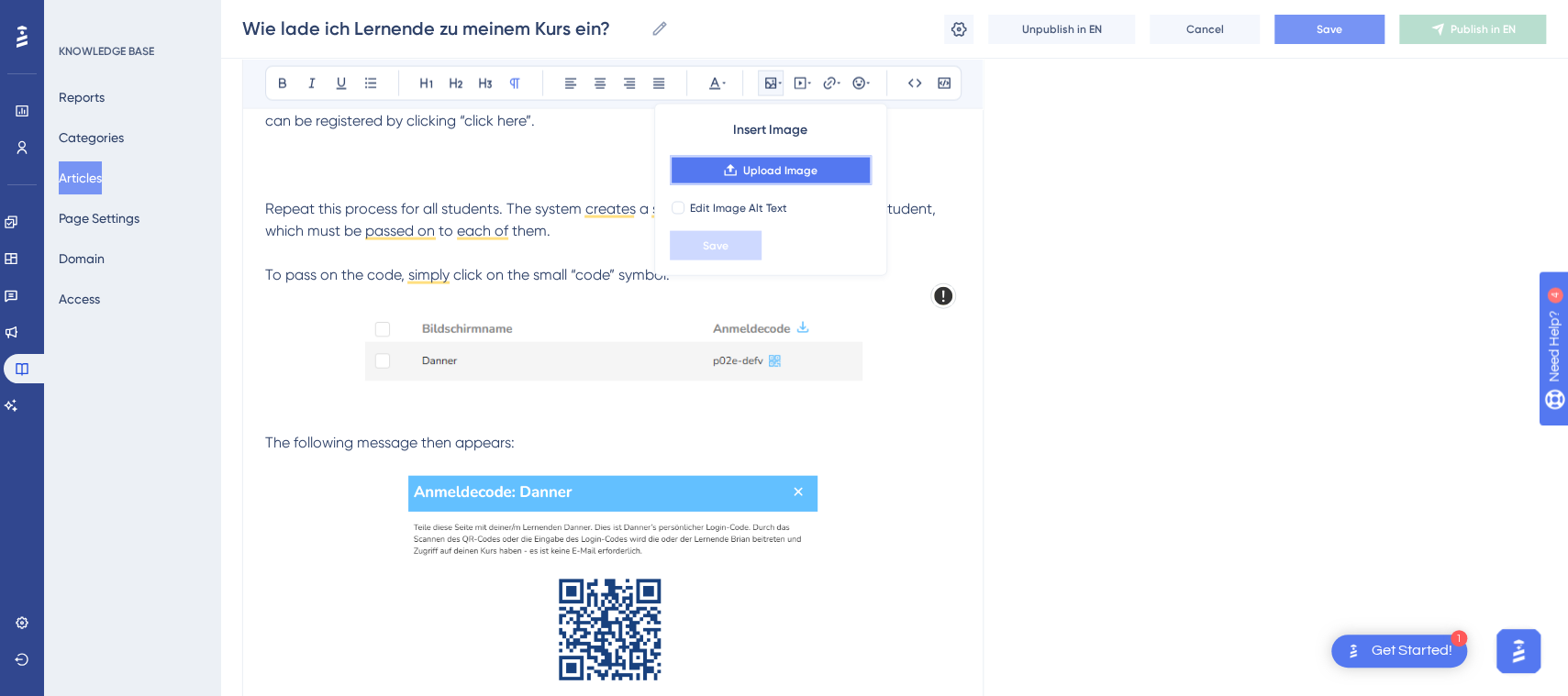
click at [803, 168] on span "Upload Image" at bounding box center [780, 170] width 75 height 15
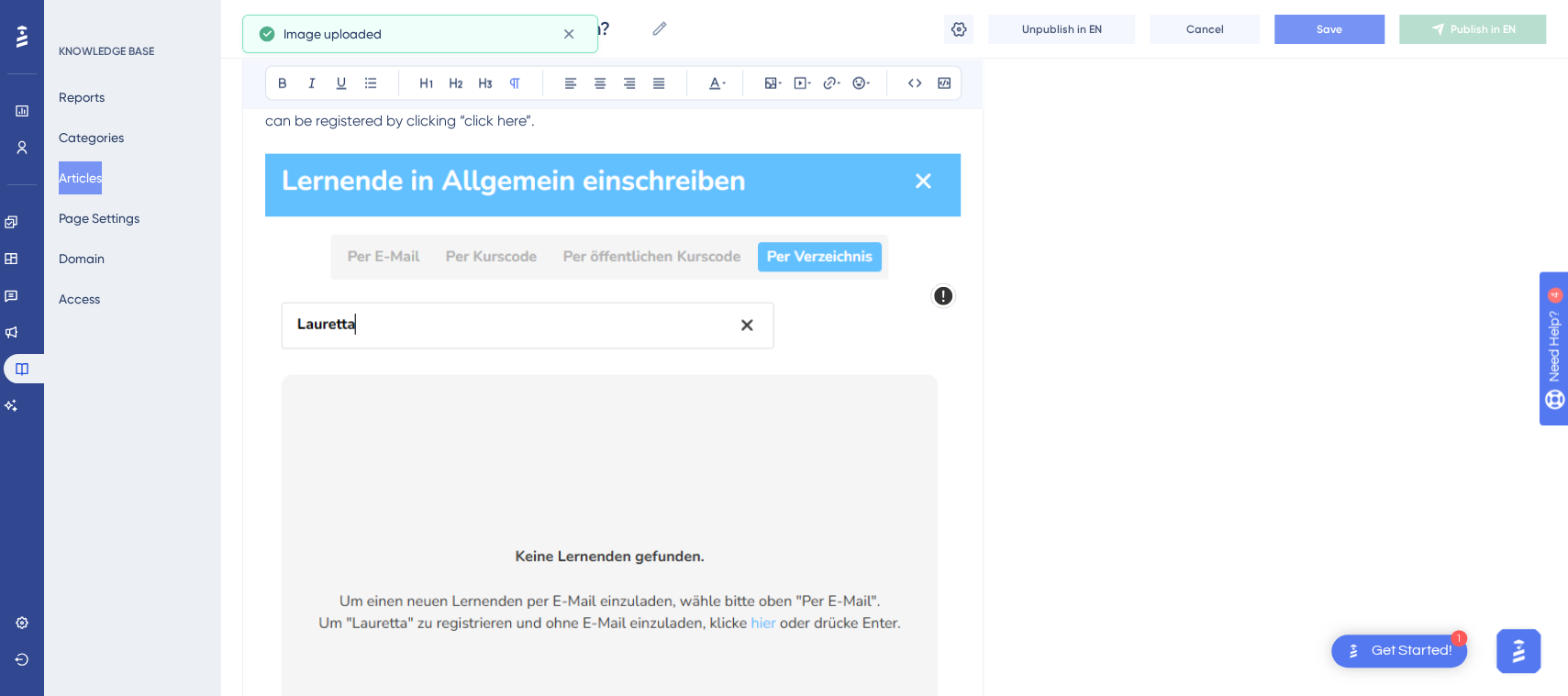
click at [882, 496] on img "To enrich screen reader interactions, please activate Accessibility in Grammarl…" at bounding box center [613, 440] width 695 height 574
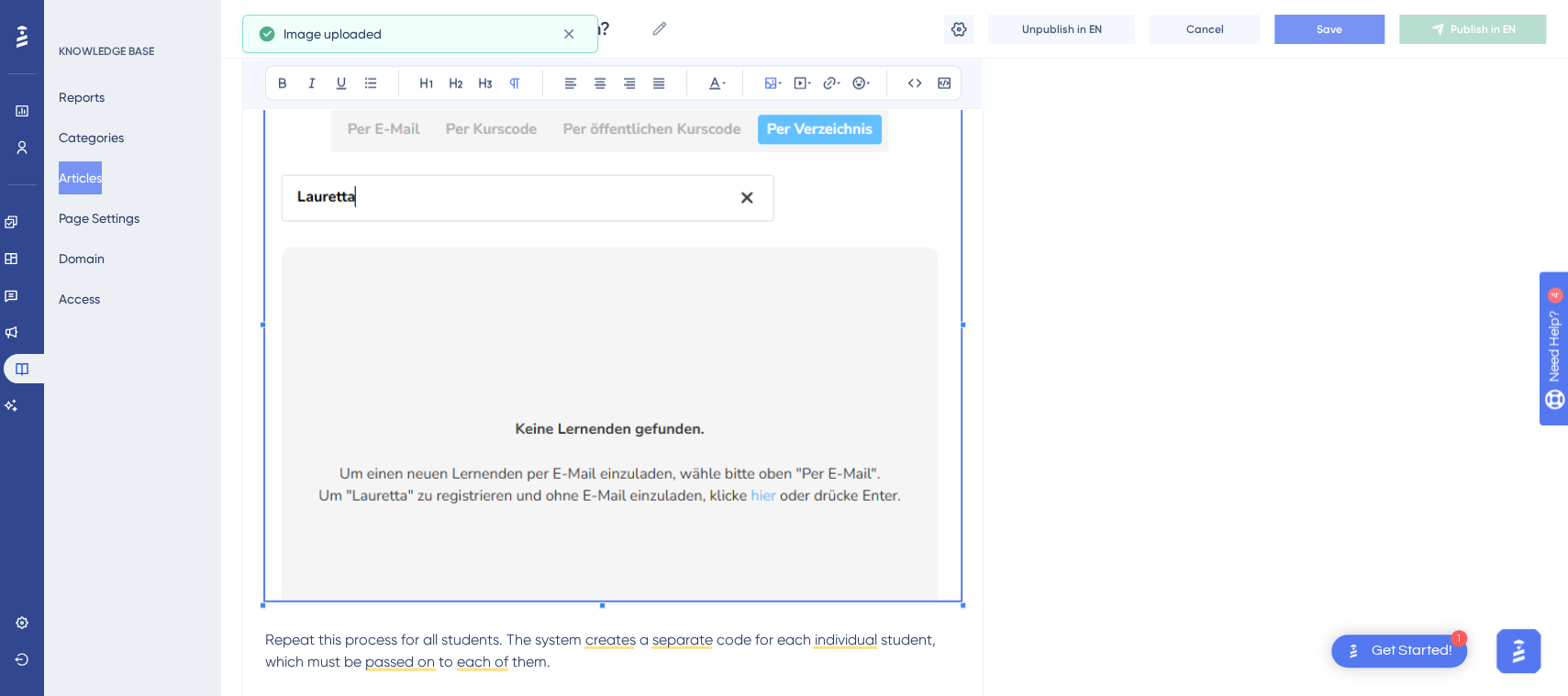
scroll to position [2570, 0]
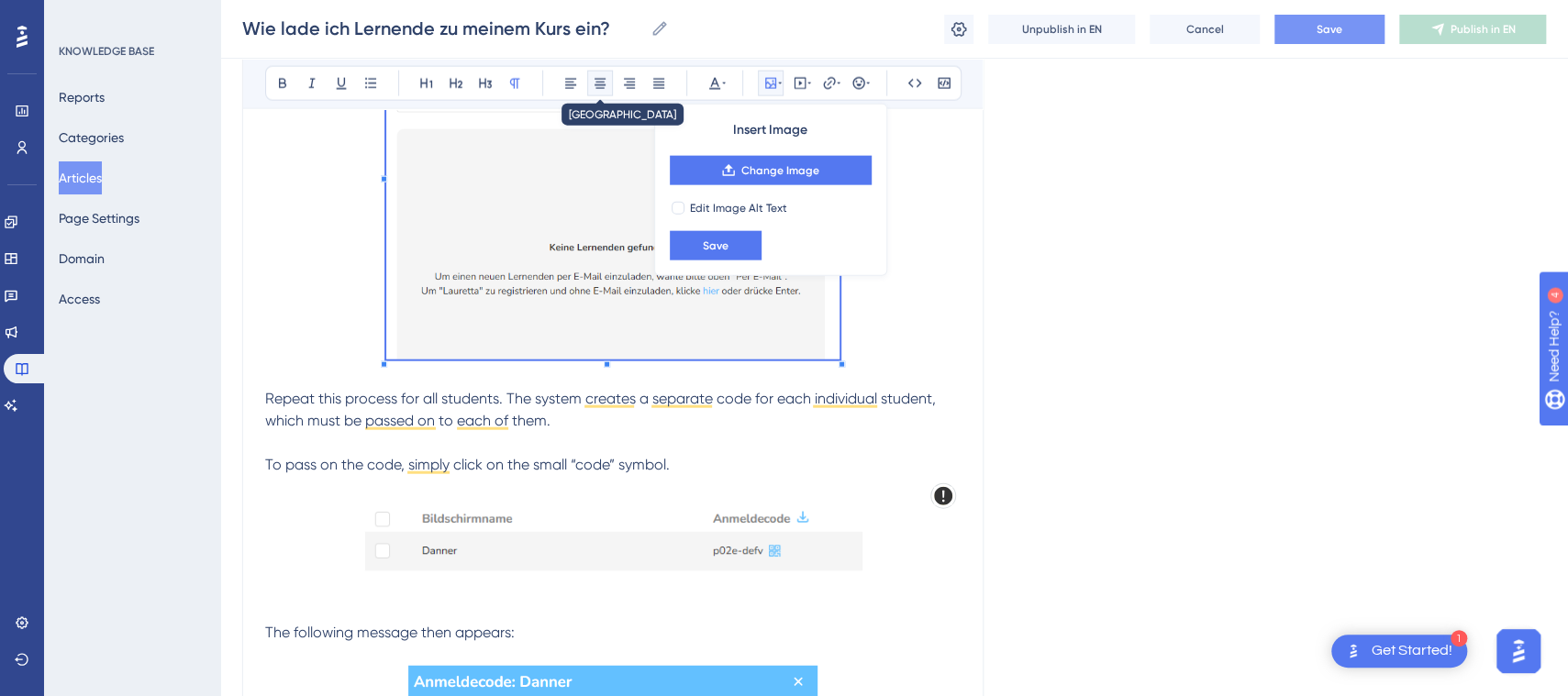
drag, startPoint x: 602, startPoint y: 77, endPoint x: 722, endPoint y: 178, distance: 156.8
click at [603, 79] on icon at bounding box center [600, 84] width 15 height 15
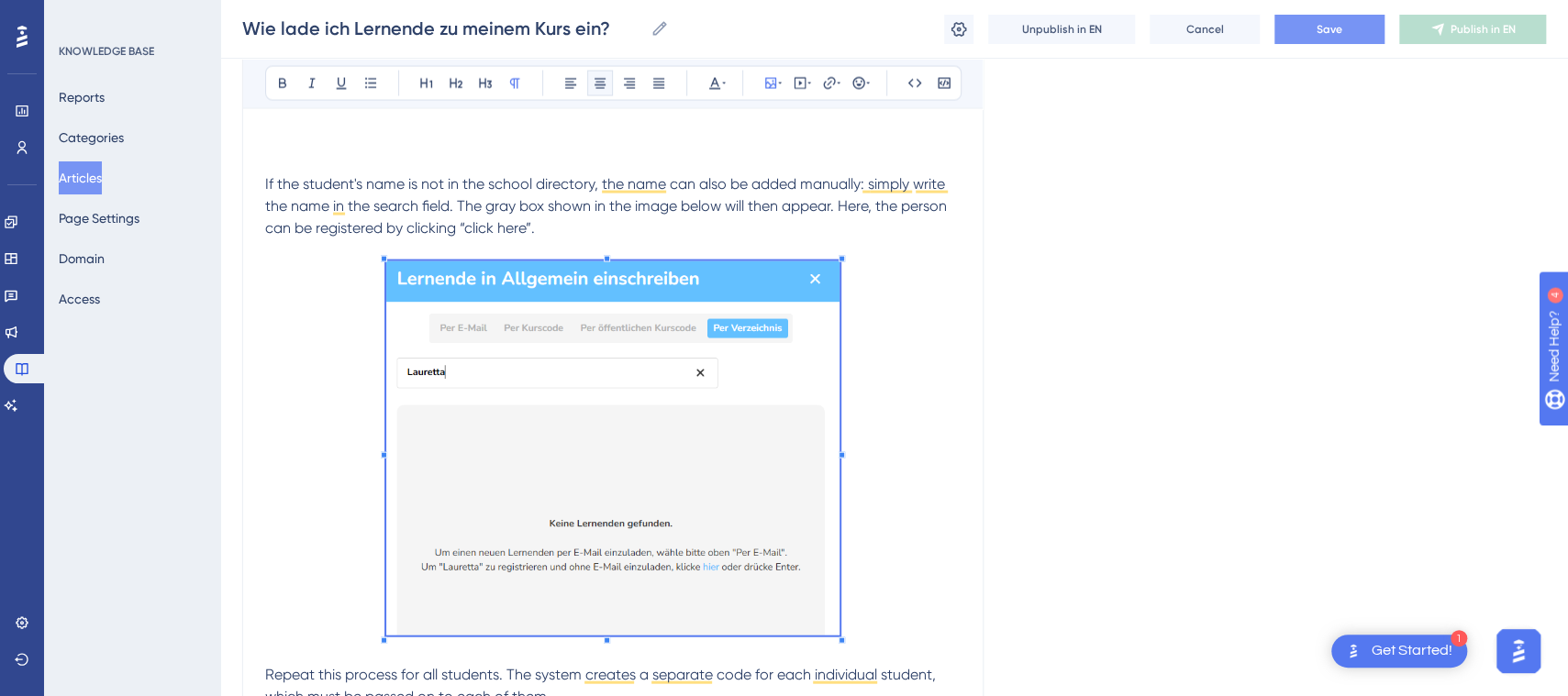
scroll to position [2438, 0]
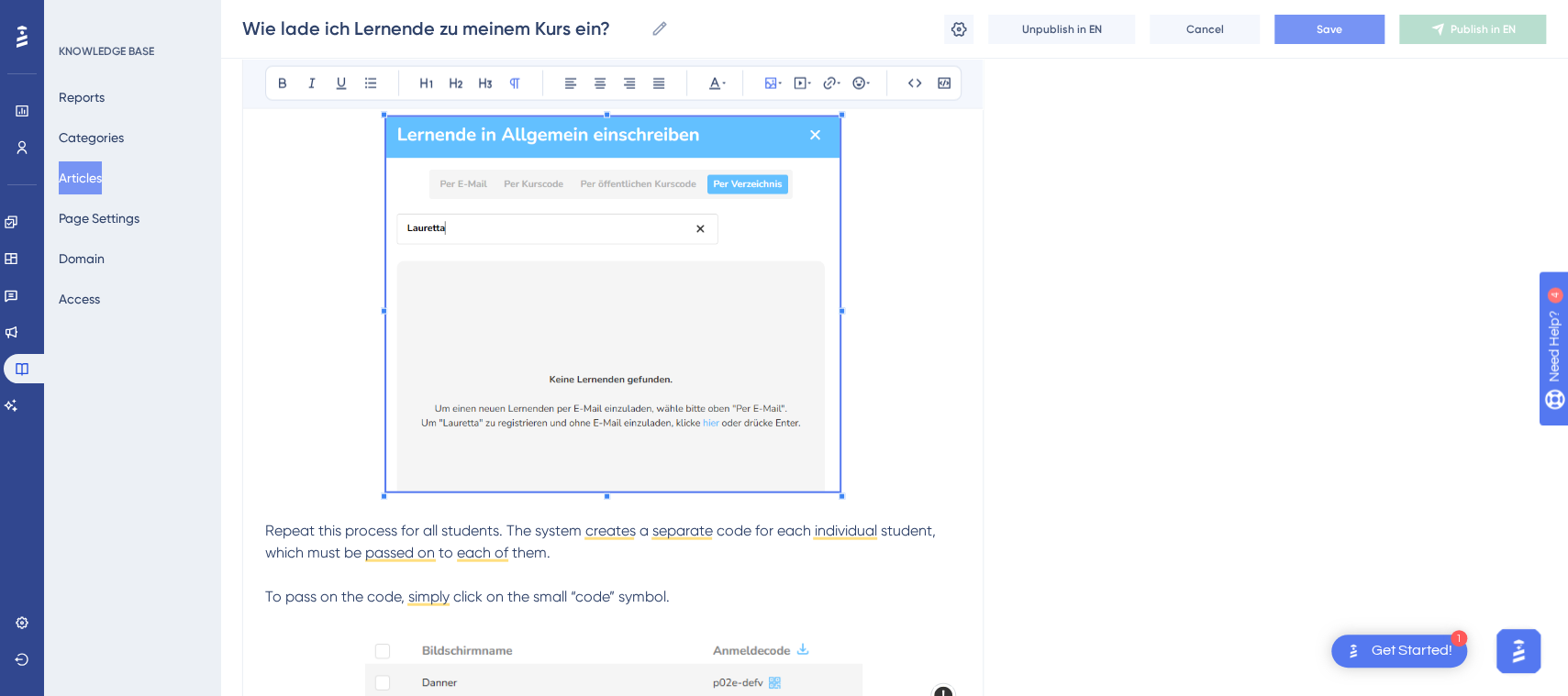
click at [887, 463] on p "To enrich screen reader interactions, please activate Accessibility in Grammarl…" at bounding box center [613, 307] width 695 height 381
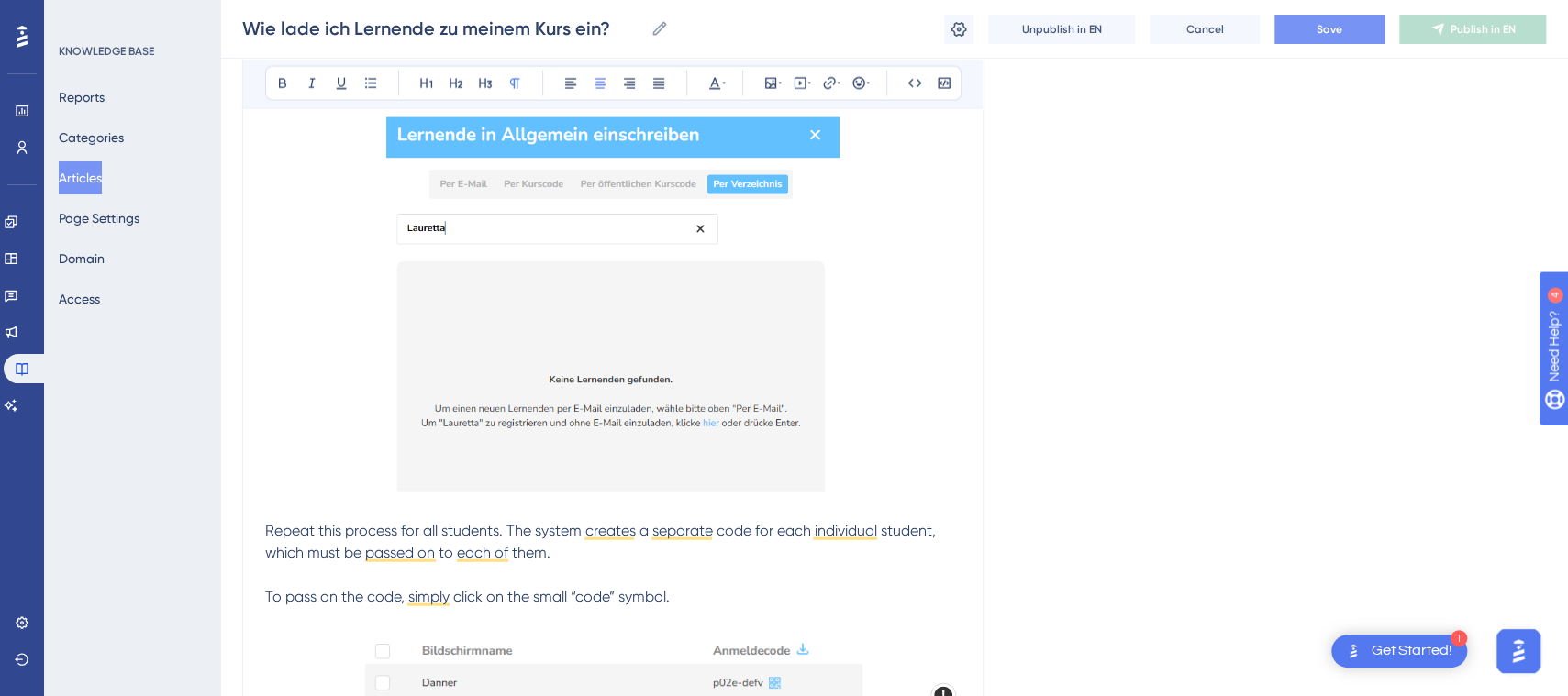
click at [1329, 28] on span "Save" at bounding box center [1329, 29] width 26 height 15
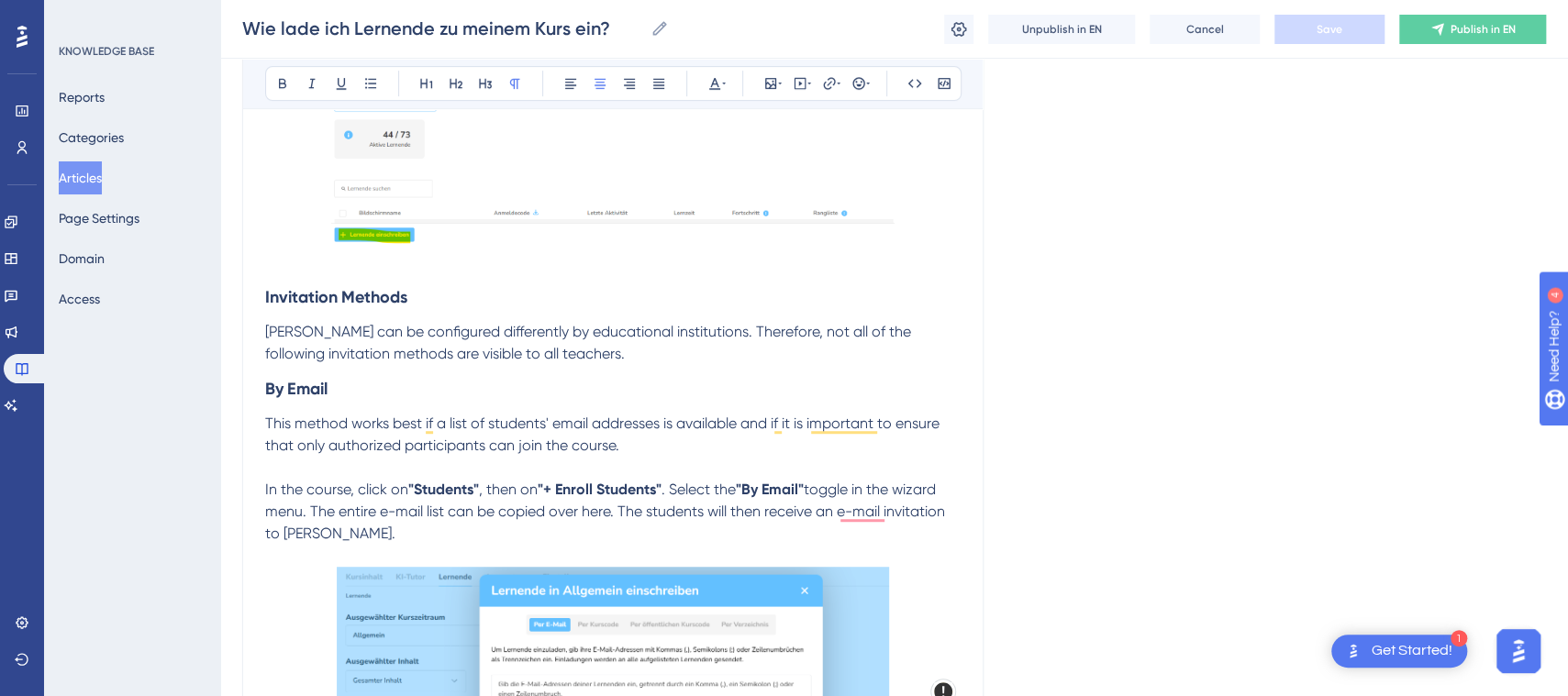
scroll to position [0, 0]
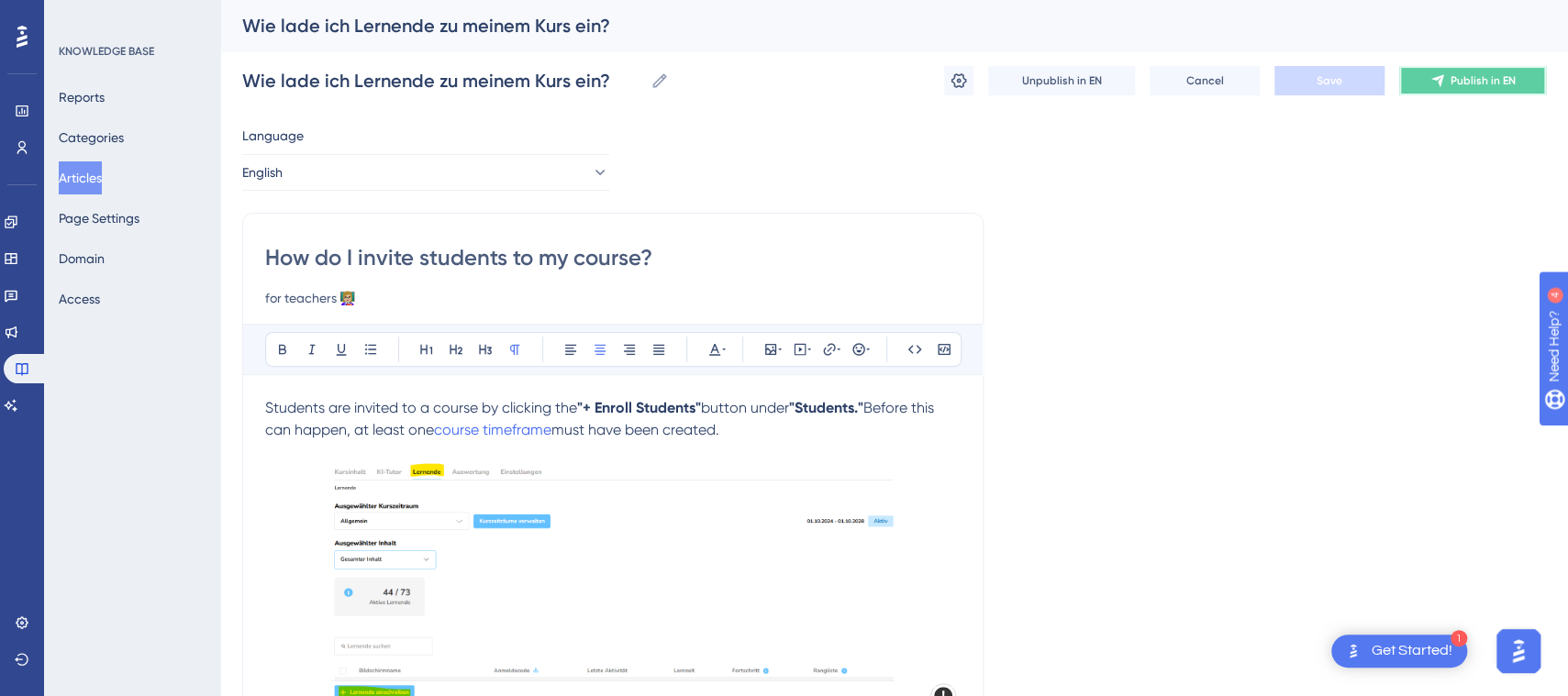
click at [1475, 81] on span "Publish in EN" at bounding box center [1482, 81] width 65 height 15
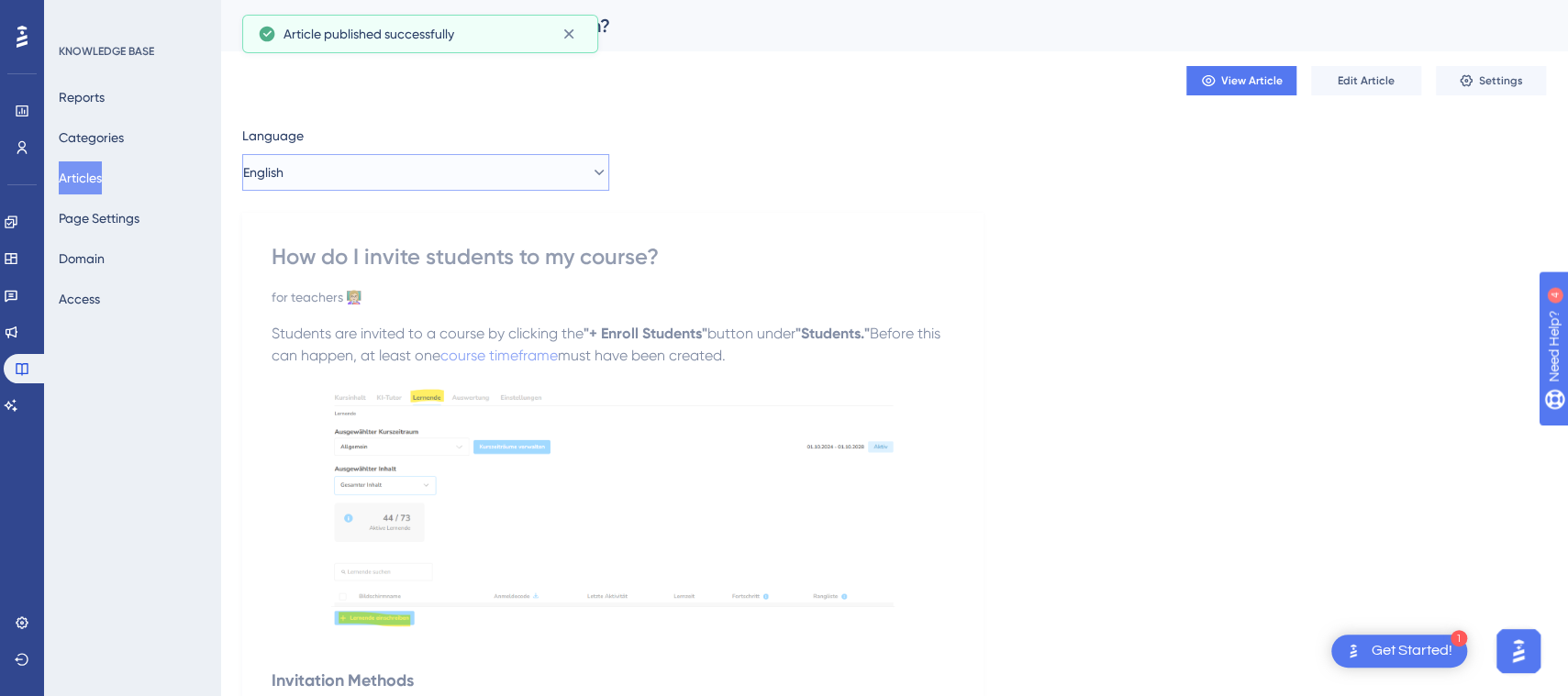
click at [590, 173] on icon at bounding box center [599, 172] width 18 height 18
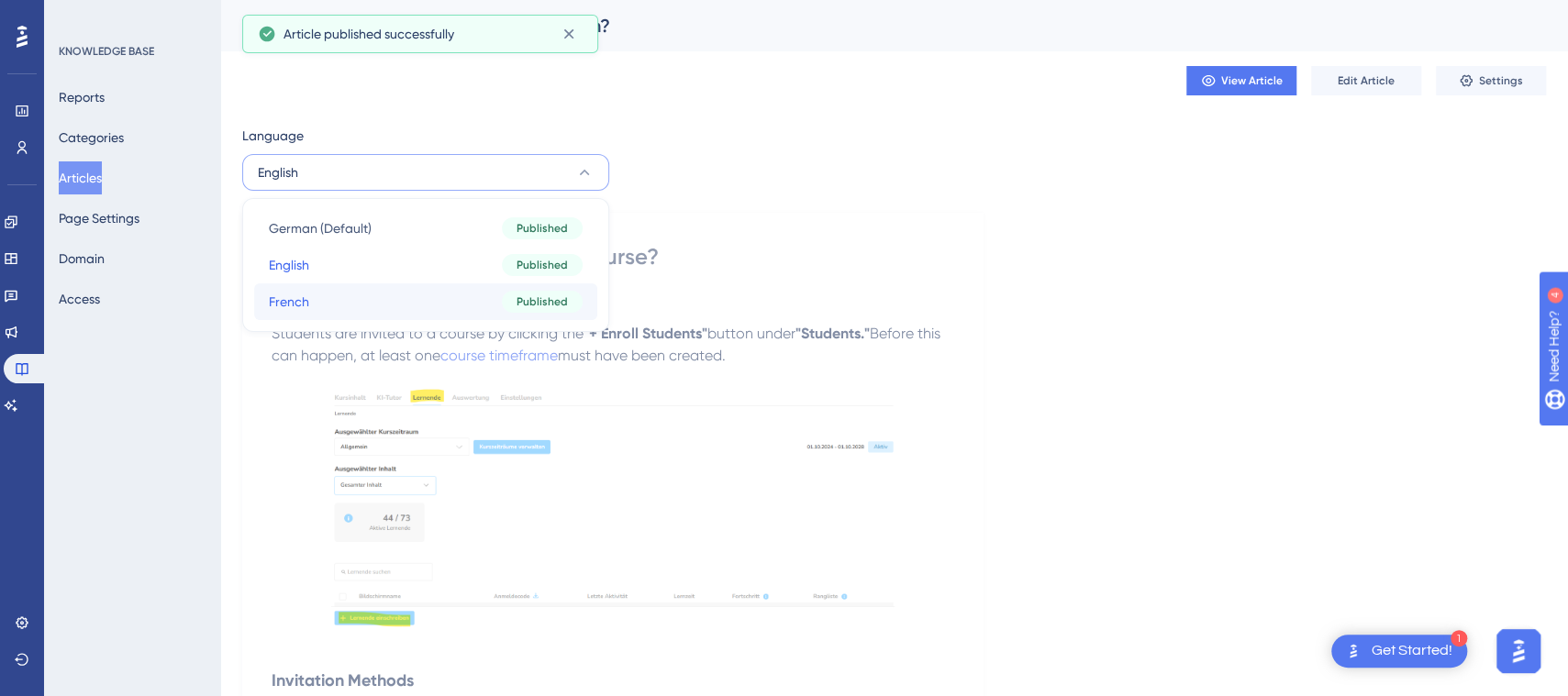
click at [512, 301] on div "Published" at bounding box center [541, 301] width 81 height 22
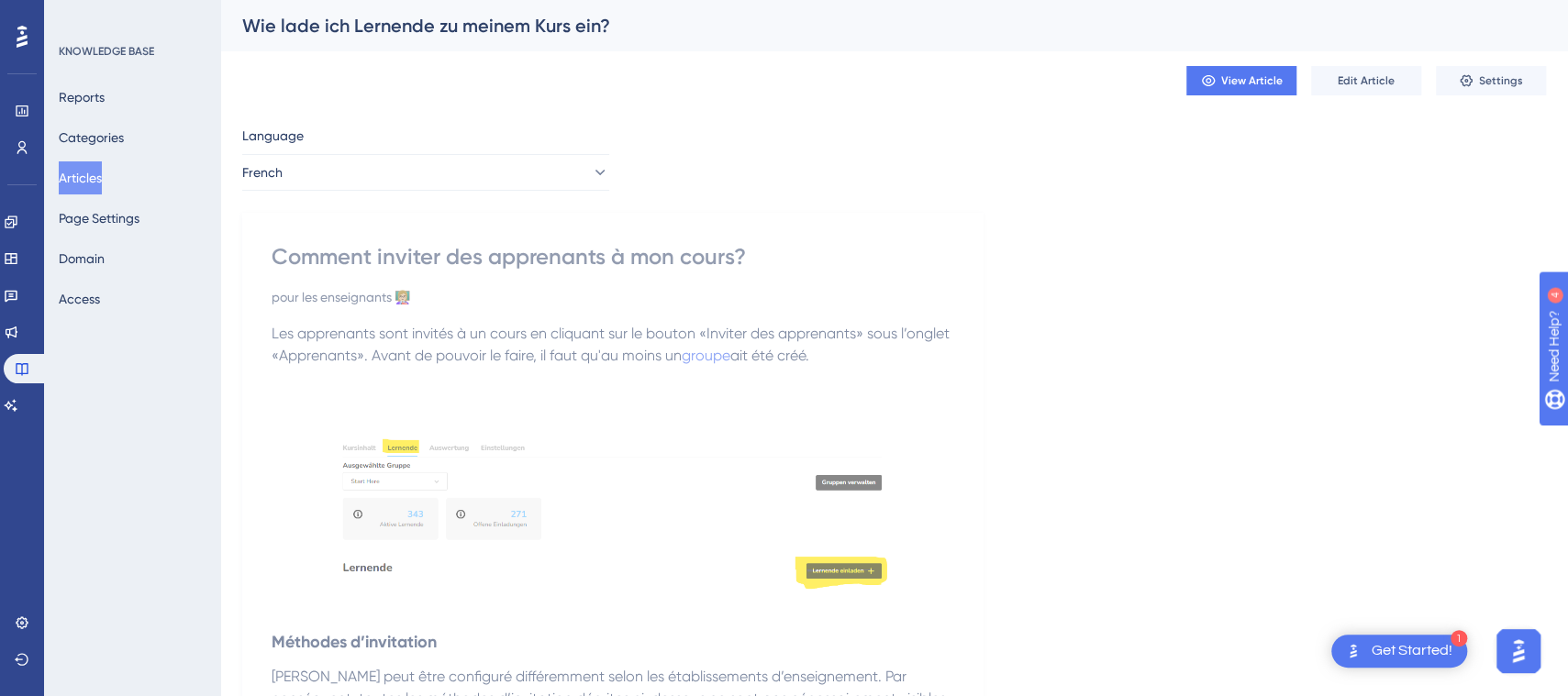
click at [557, 258] on div "Comment inviter des apprenants à mon cours?" at bounding box center [613, 257] width 683 height 30
click at [430, 259] on div "Comment inviter des apprenants à mon cours?" at bounding box center [613, 257] width 683 height 30
click at [1394, 76] on button "Edit Article" at bounding box center [1366, 81] width 110 height 30
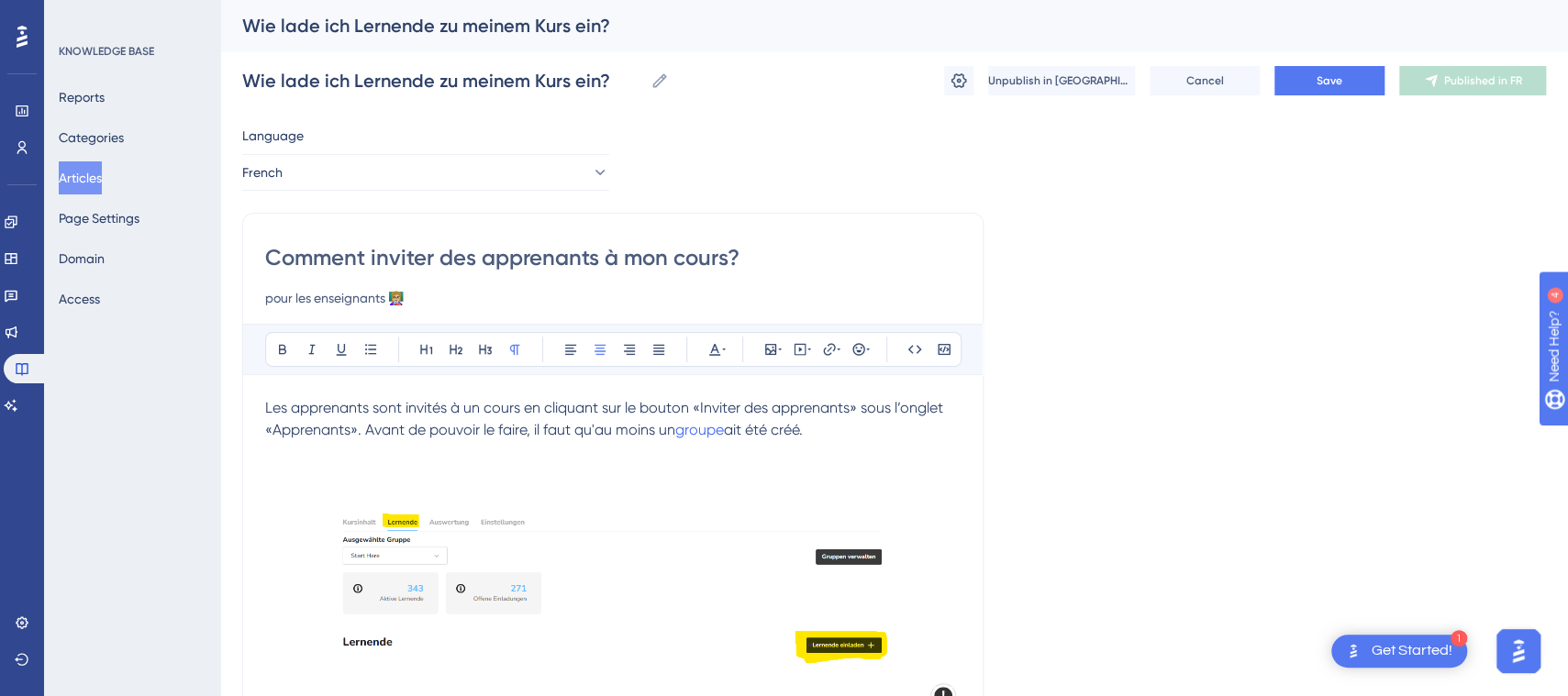
scroll to position [6, 0]
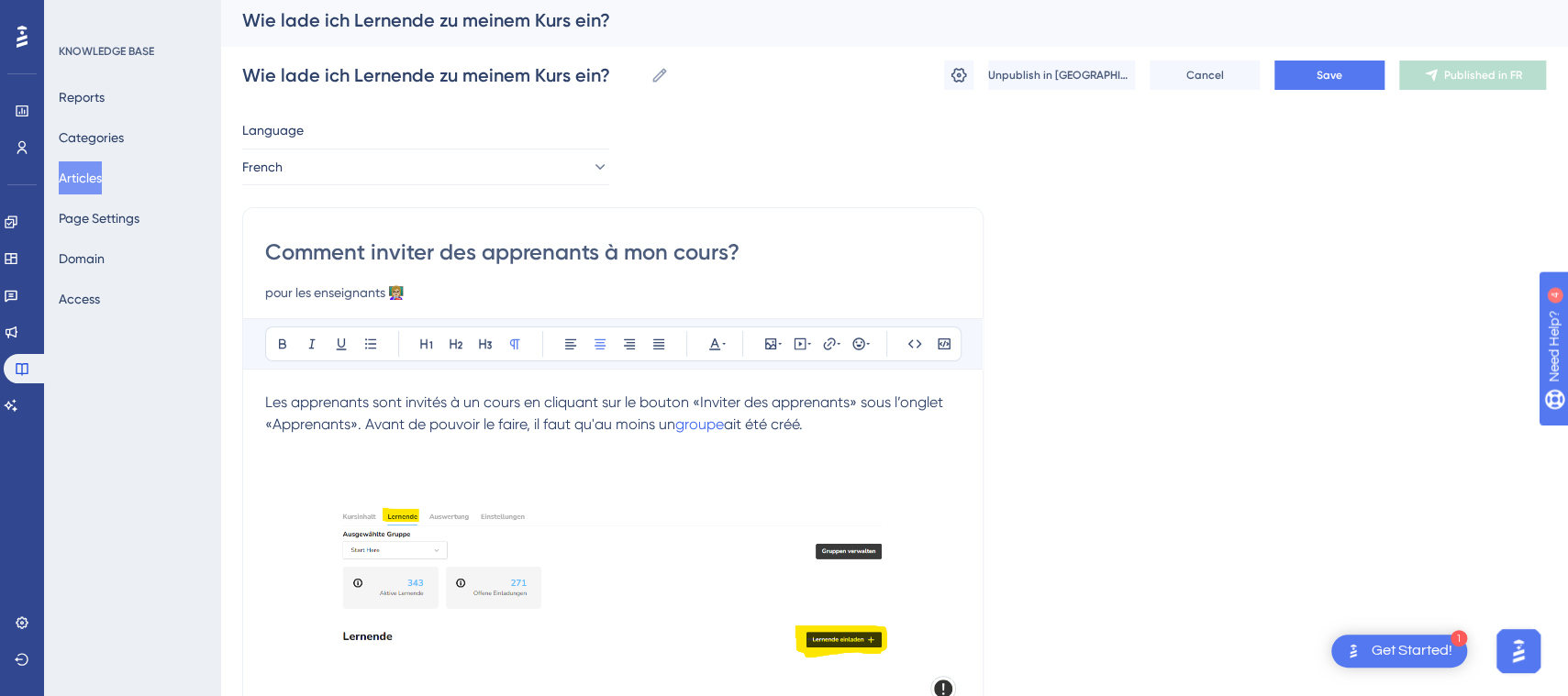
click at [434, 254] on input "Comment inviter des apprenants à mon cours?" at bounding box center [613, 253] width 695 height 30
drag, startPoint x: 798, startPoint y: 255, endPoint x: 230, endPoint y: 250, distance: 568.0
click at [454, 251] on input "Comment inscrirer des apprenants à mon cours?" at bounding box center [613, 253] width 695 height 30
type input "Comment inscrire des apprenants à mon cours?"
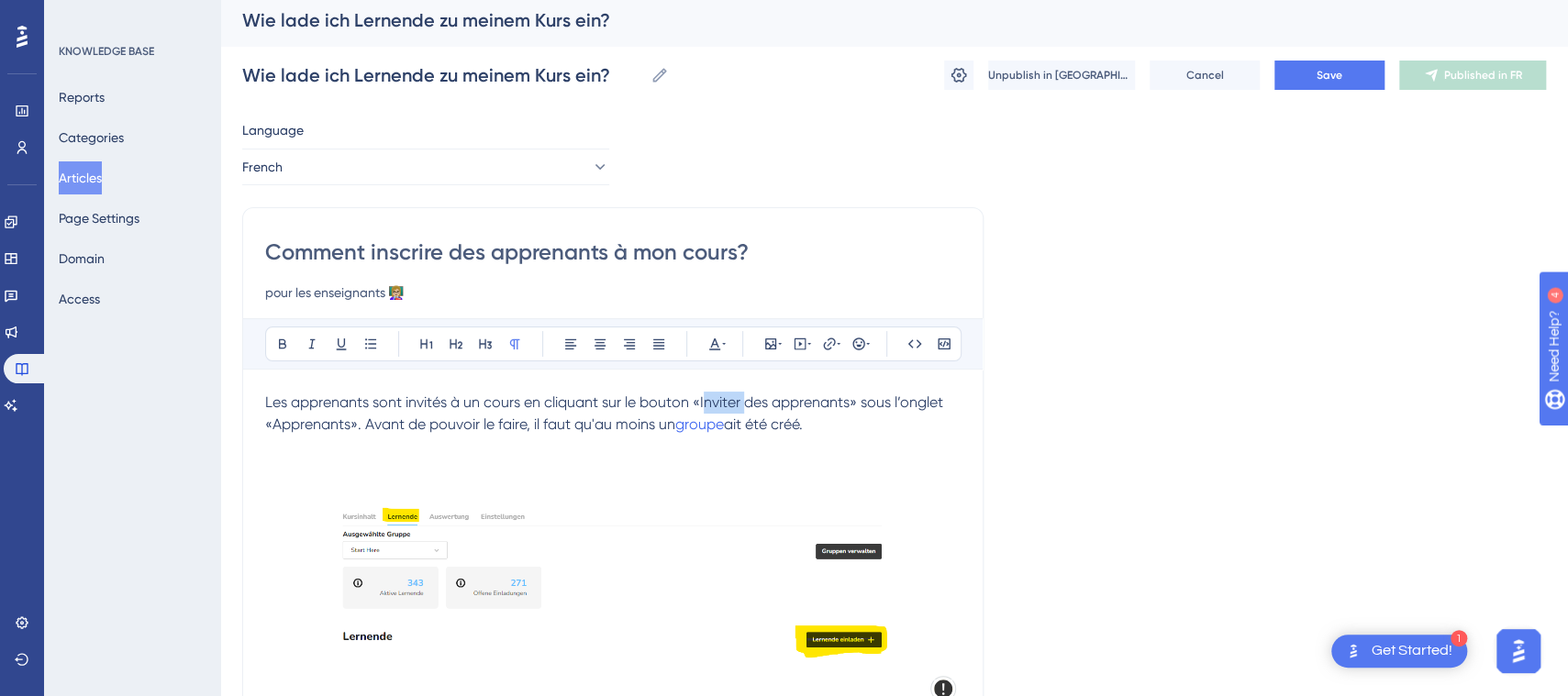
drag, startPoint x: 747, startPoint y: 402, endPoint x: 703, endPoint y: 407, distance: 44.3
click at [703, 407] on span "Les apprenants sont invités à un cours en cliquant sur le bouton «Inviter des a…" at bounding box center [606, 414] width 682 height 40
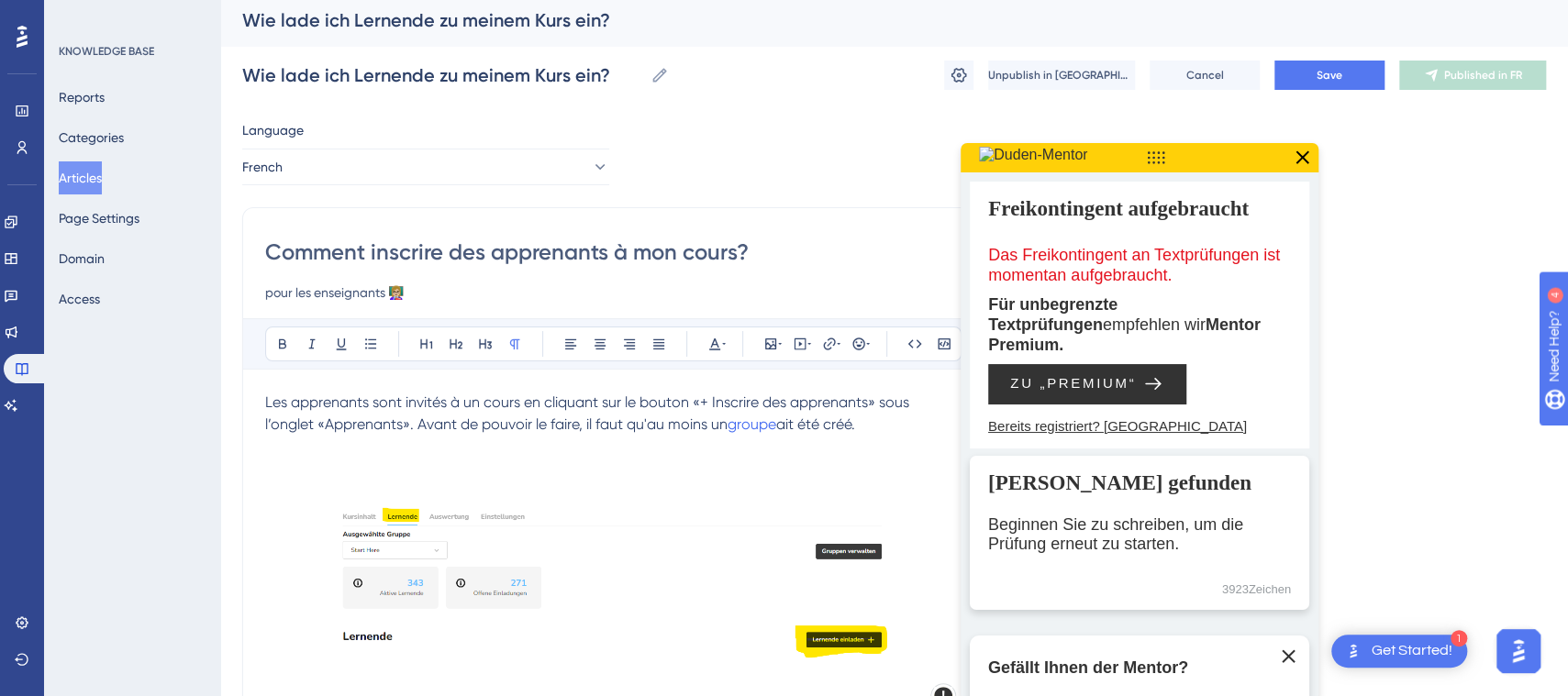
click at [1302, 153] on icon at bounding box center [1302, 158] width 24 height 24
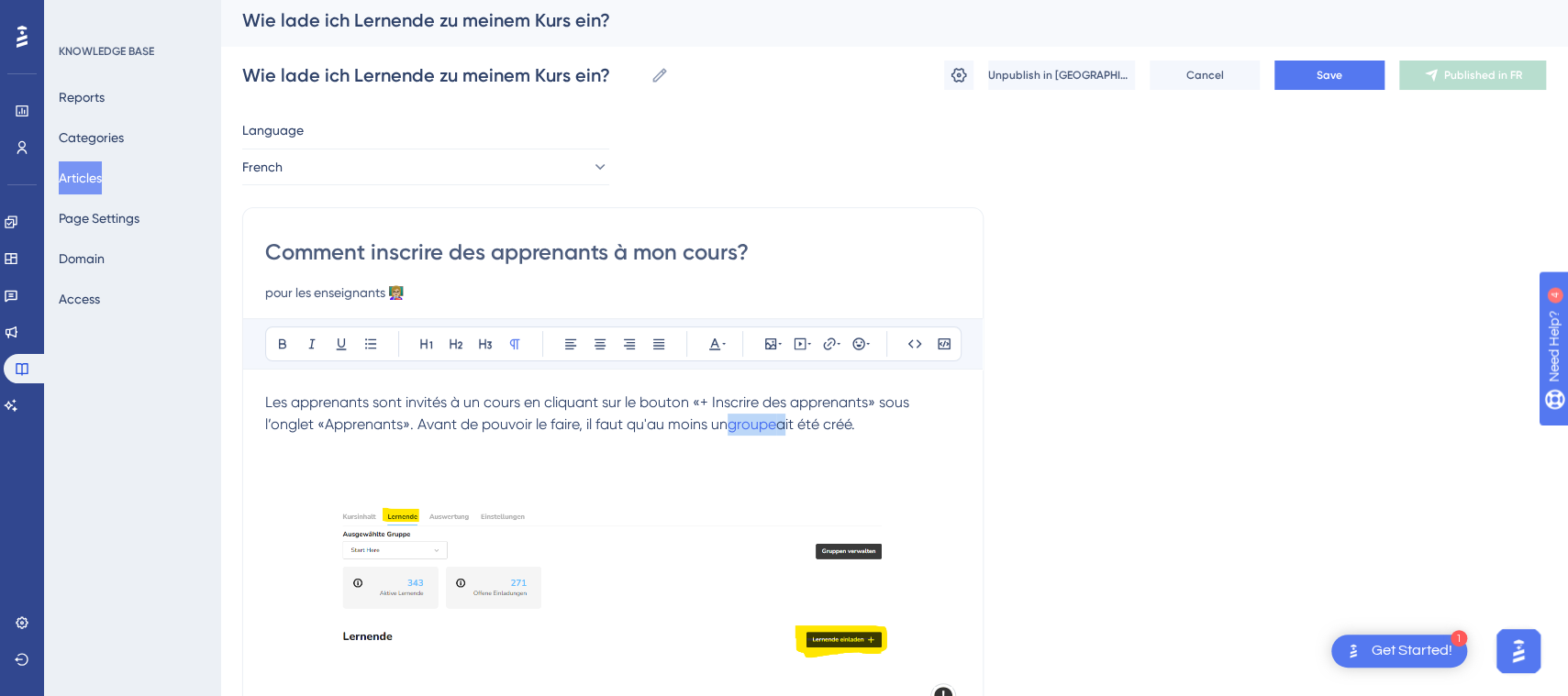
drag, startPoint x: 783, startPoint y: 419, endPoint x: 728, endPoint y: 423, distance: 55.1
click at [728, 423] on p "Les apprenants sont invités à un cours en cliquant sur le bouton «+ Inscrire de…" at bounding box center [613, 414] width 695 height 44
click at [1348, 71] on button "Save" at bounding box center [1329, 76] width 110 height 30
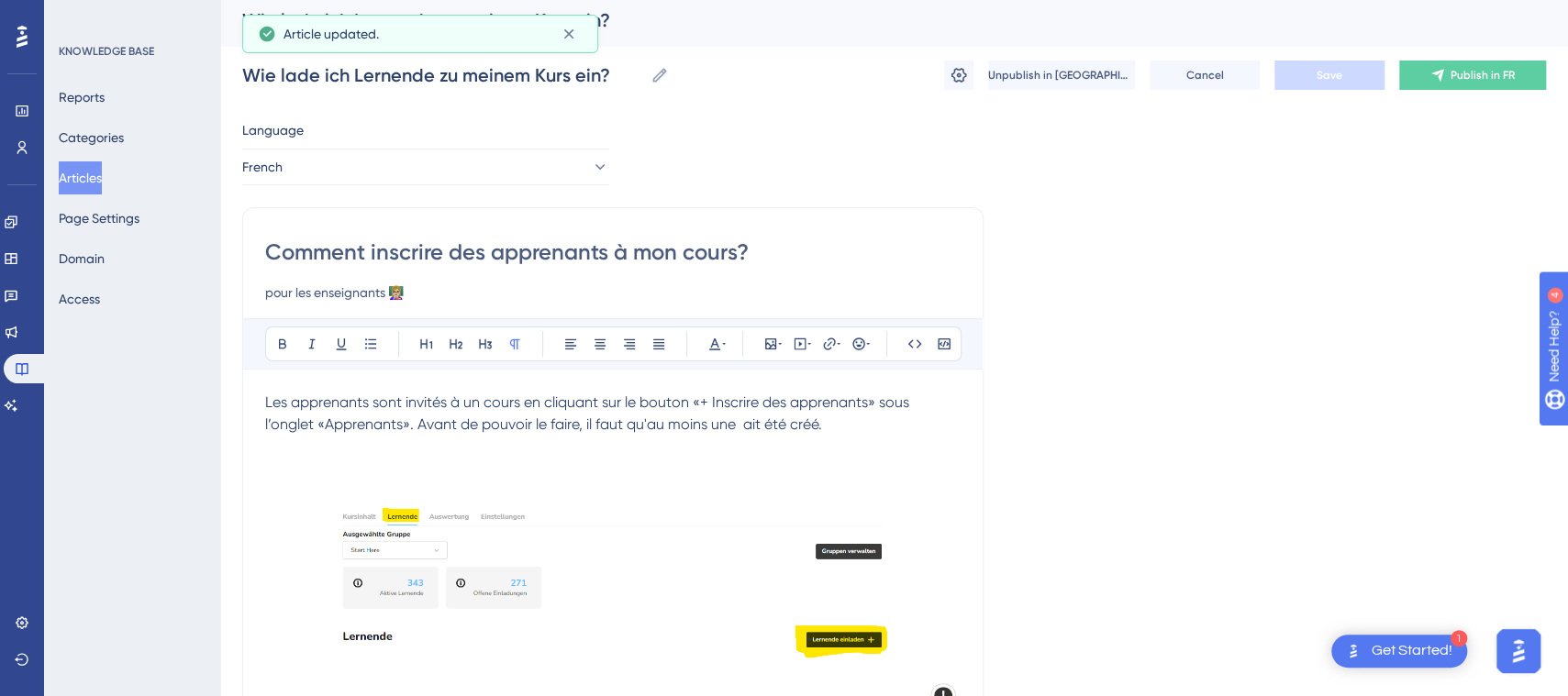
click at [738, 423] on span "Les apprenants sont invités à un cours en cliquant sur le bouton «+ Inscrire de…" at bounding box center [589, 414] width 648 height 40
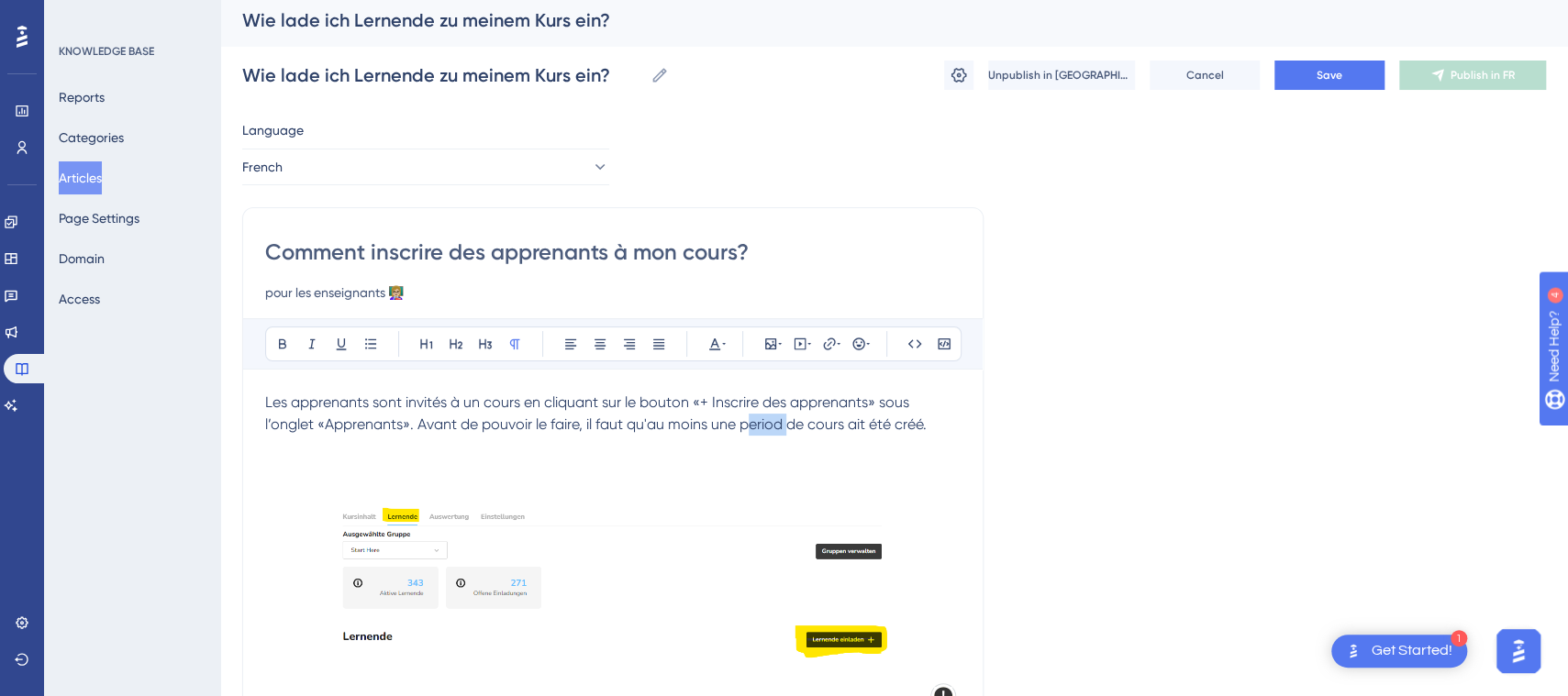
drag, startPoint x: 785, startPoint y: 417, endPoint x: 745, endPoint y: 423, distance: 40.4
click at [745, 423] on span "Les apprenants sont invités à un cours en cliquant sur le bouton «+ Inscrire de…" at bounding box center [596, 414] width 662 height 40
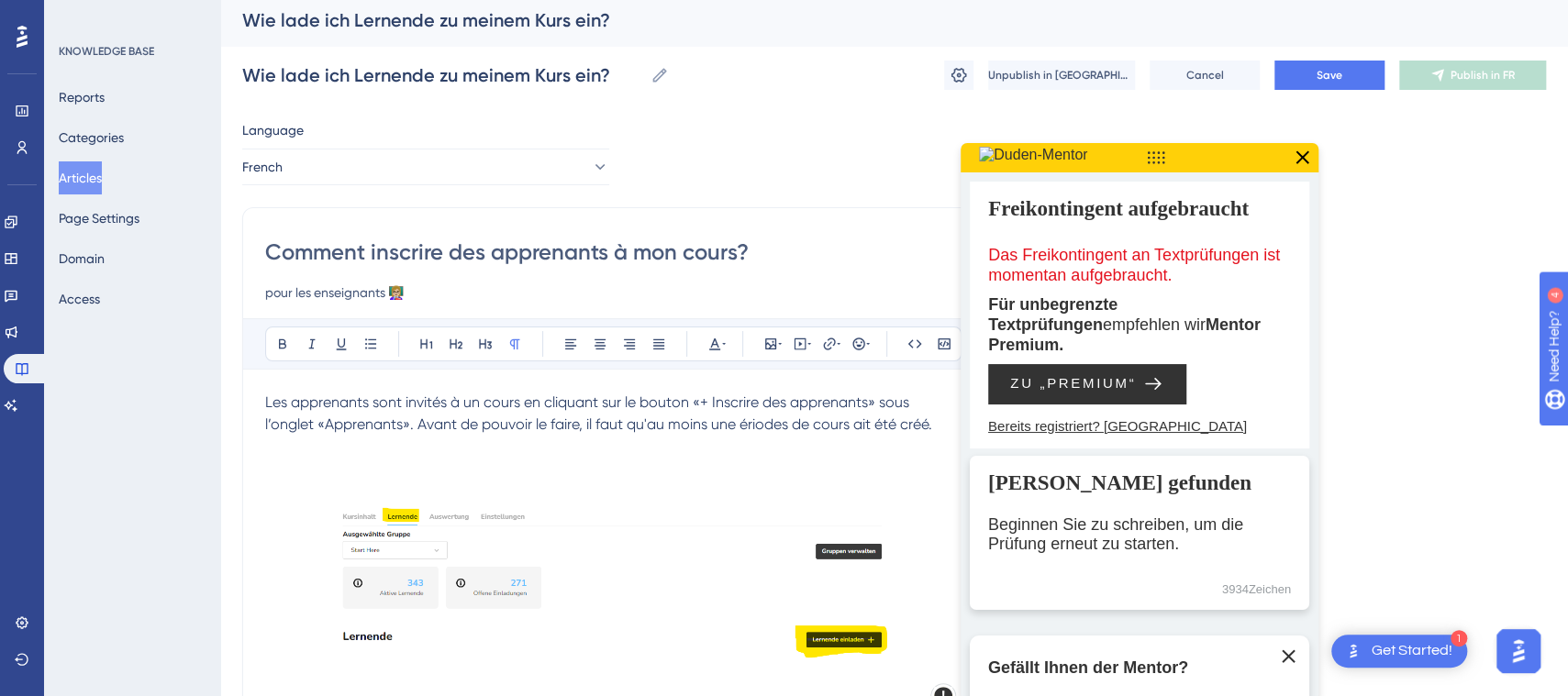
click at [739, 426] on span "Les apprenants sont invités à un cours en cliquant sur le bouton «+ Inscrire de…" at bounding box center [599, 414] width 668 height 40
click at [1328, 77] on span "Save" at bounding box center [1329, 75] width 26 height 15
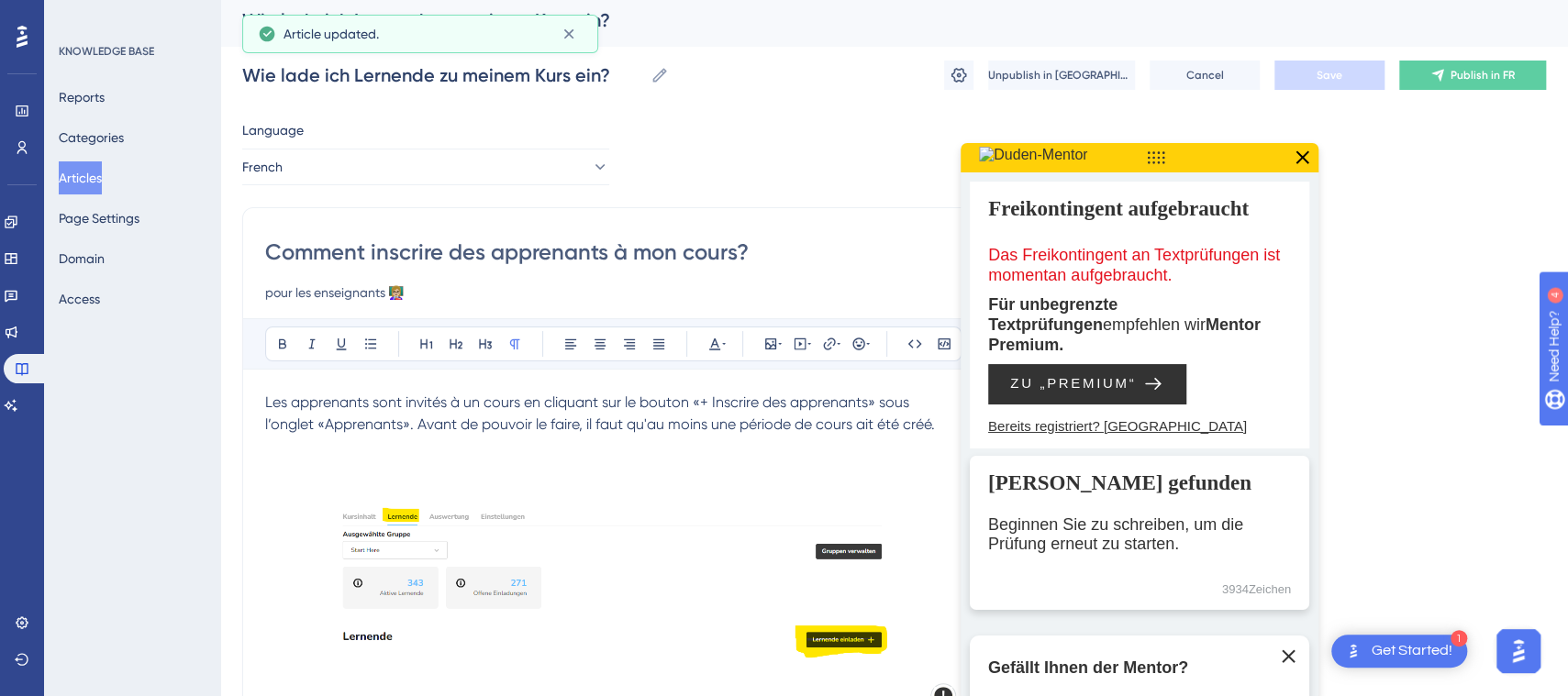
click at [1303, 153] on icon at bounding box center [1302, 158] width 24 height 24
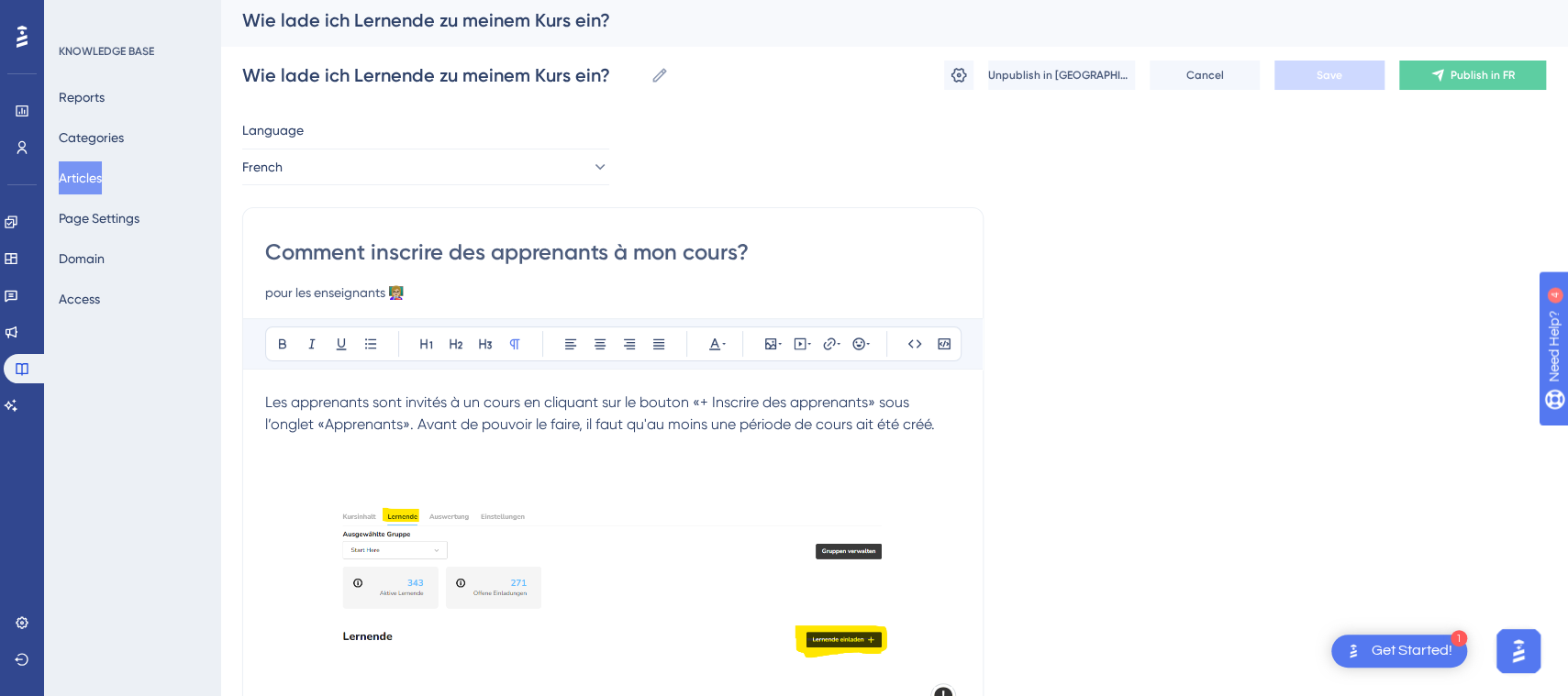
click at [93, 181] on button "Articles" at bounding box center [80, 177] width 43 height 33
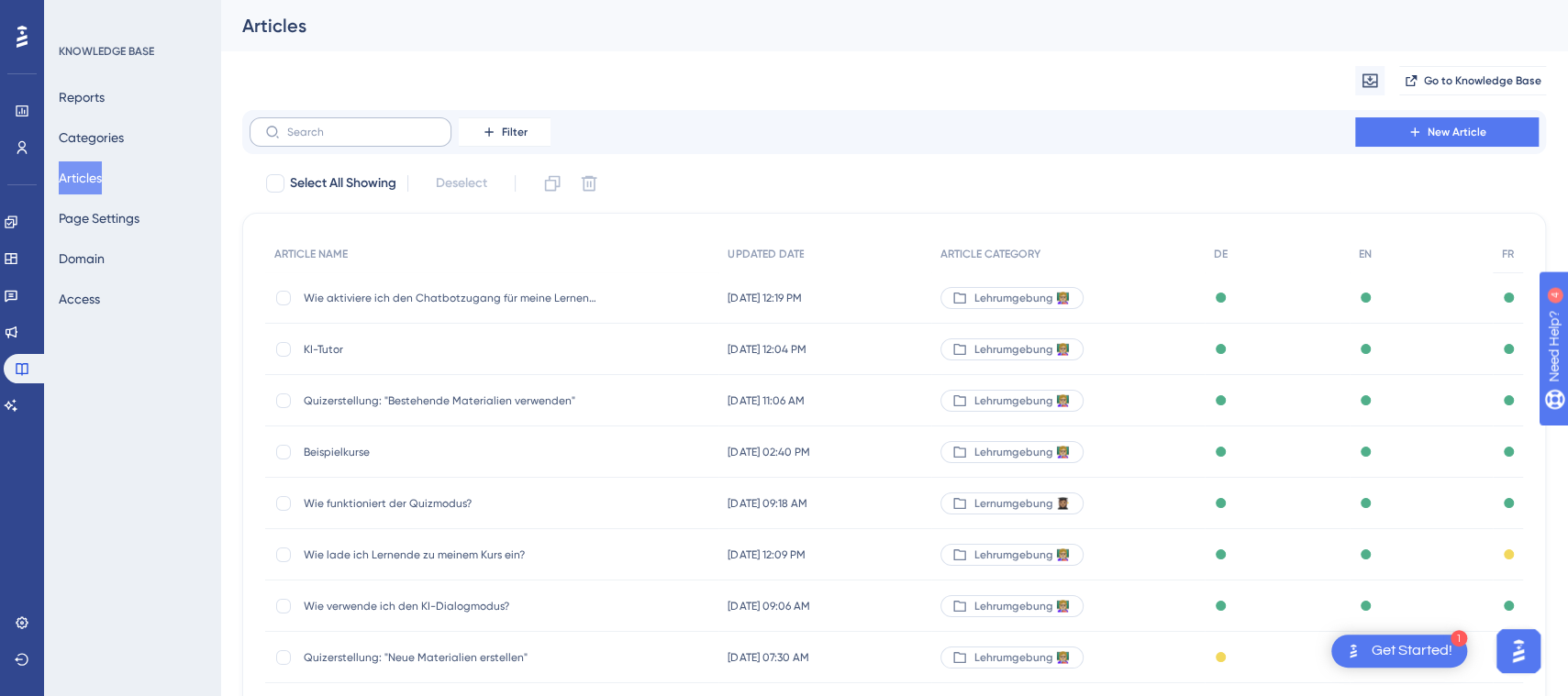
click at [302, 140] on label at bounding box center [350, 132] width 202 height 30
click at [302, 138] on input "text" at bounding box center [361, 131] width 148 height 13
type input "zei"
checkbox input "true"
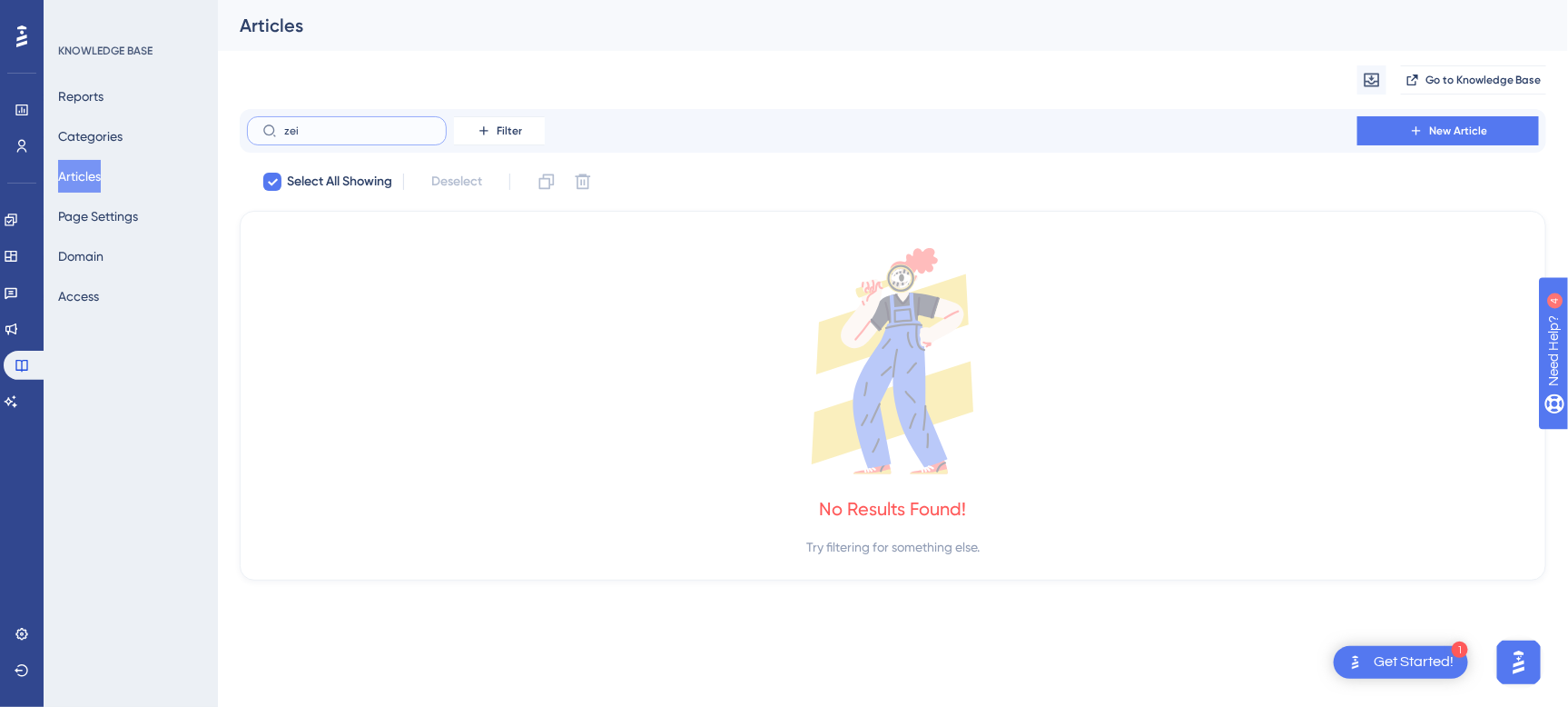
type input "ze"
checkbox input "false"
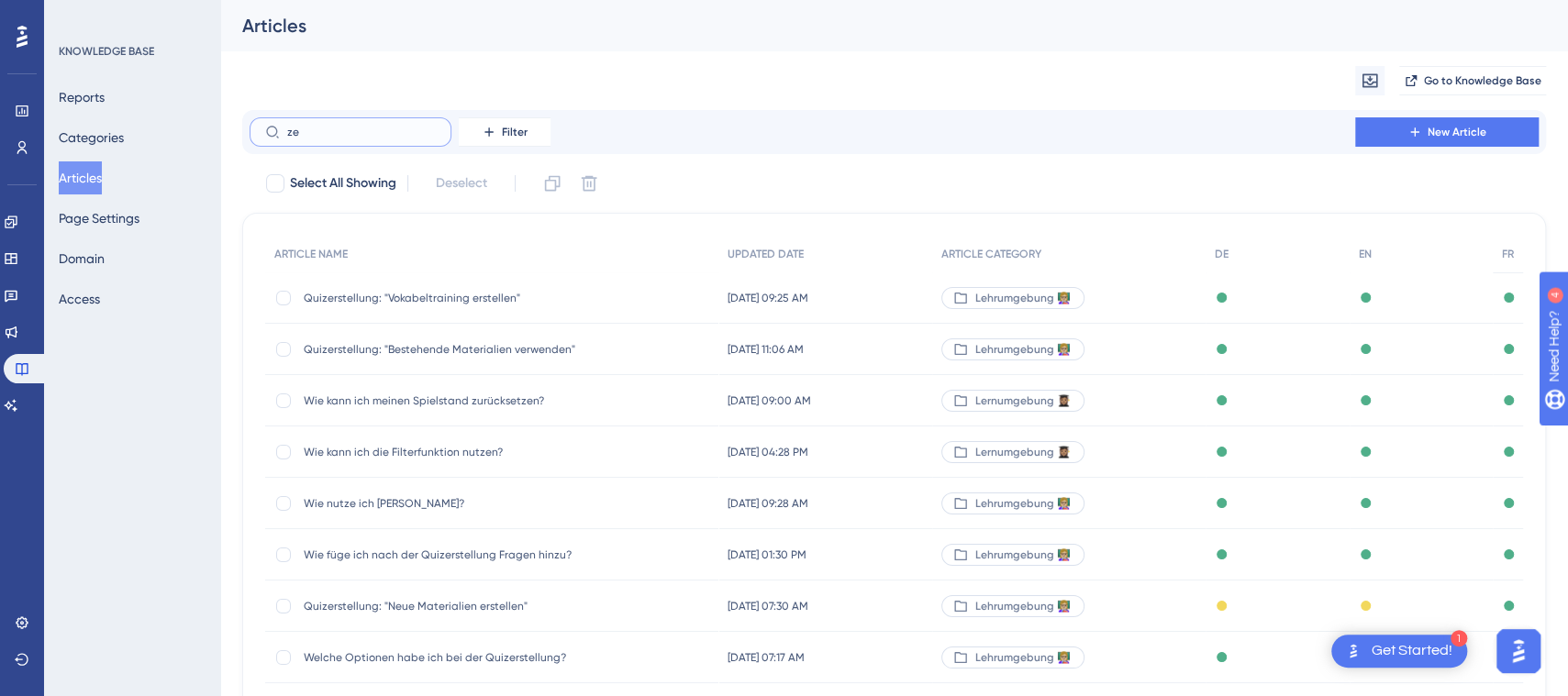
type input "z"
type input "kursz"
checkbox input "true"
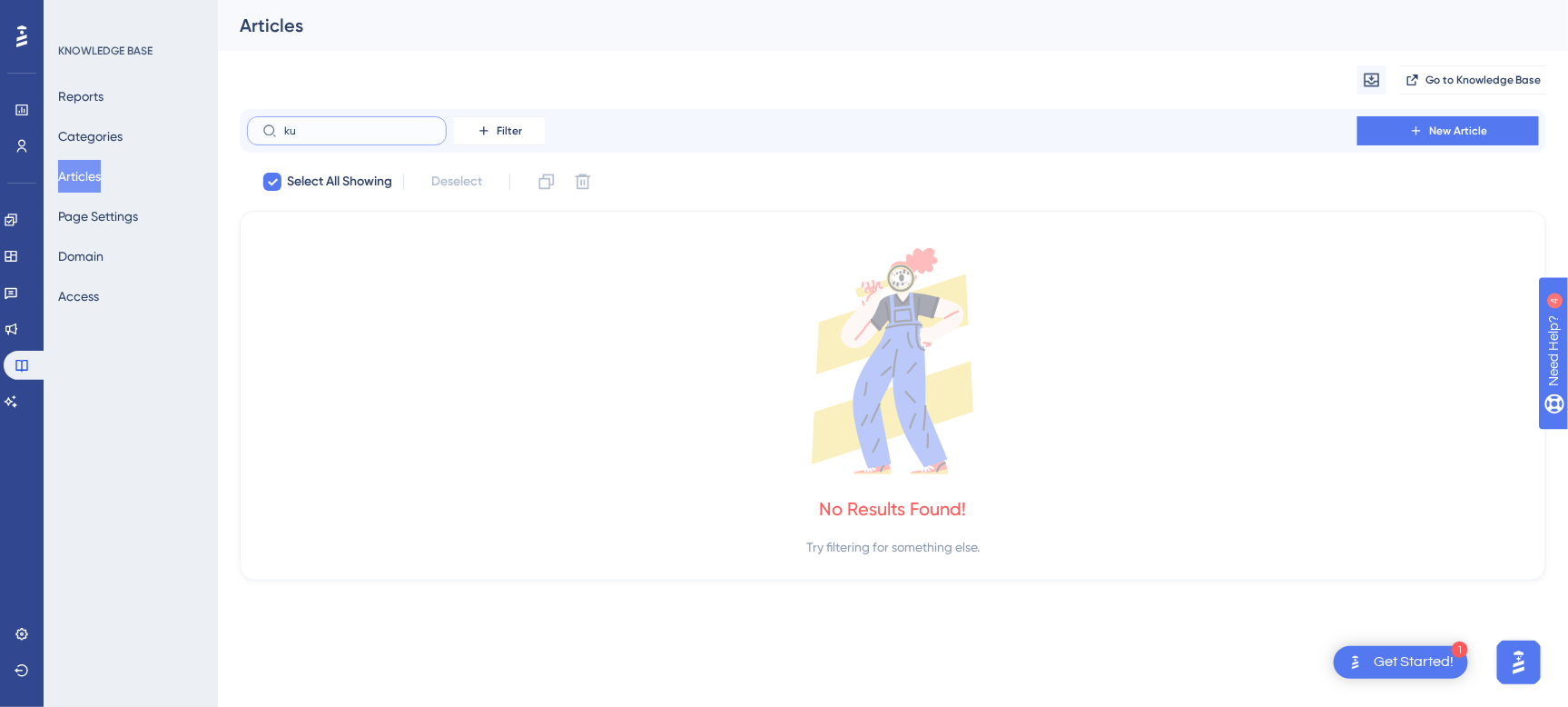
type input "k"
checkbox input "false"
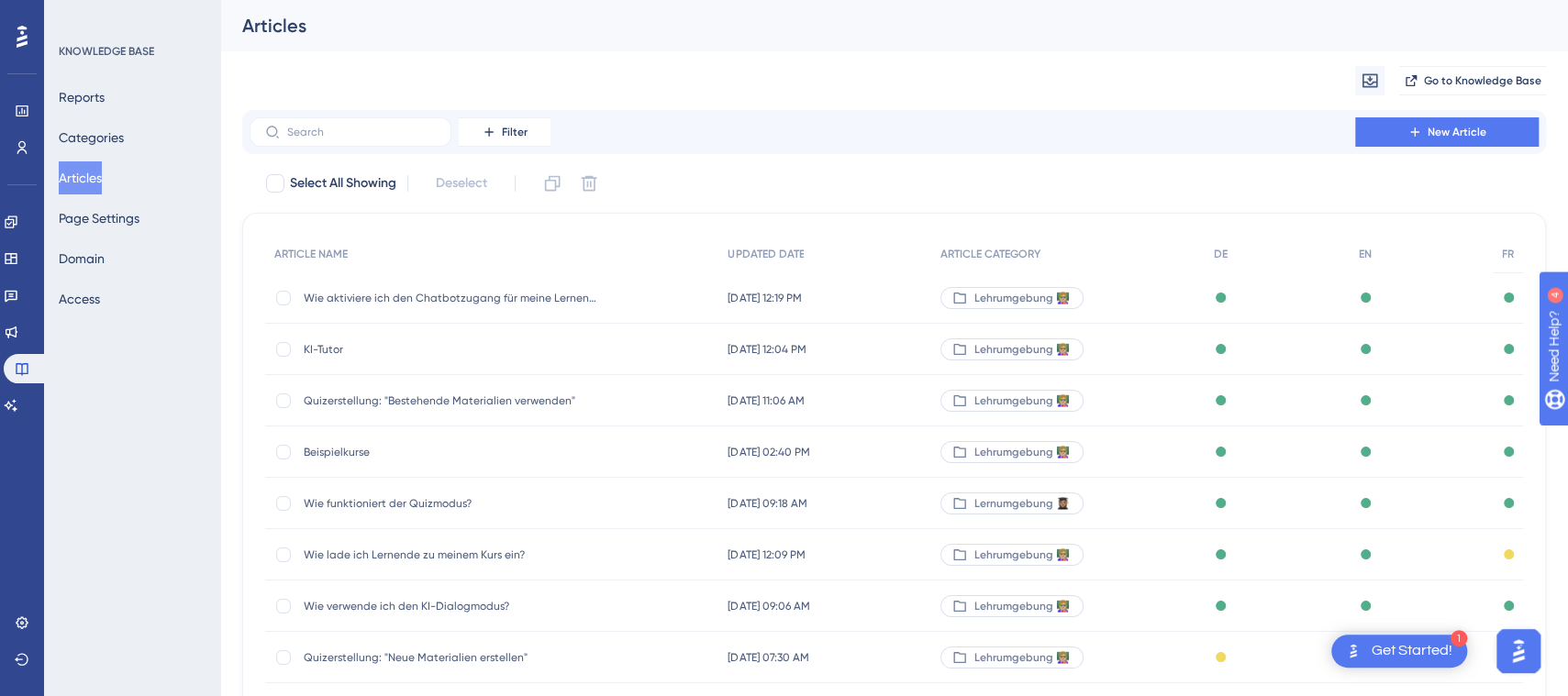
drag, startPoint x: 90, startPoint y: 178, endPoint x: 378, endPoint y: 18, distance: 329.5
click at [91, 178] on button "Articles" at bounding box center [80, 177] width 43 height 33
click at [409, 138] on label at bounding box center [350, 132] width 202 height 30
click at [409, 138] on input "text" at bounding box center [361, 131] width 148 height 13
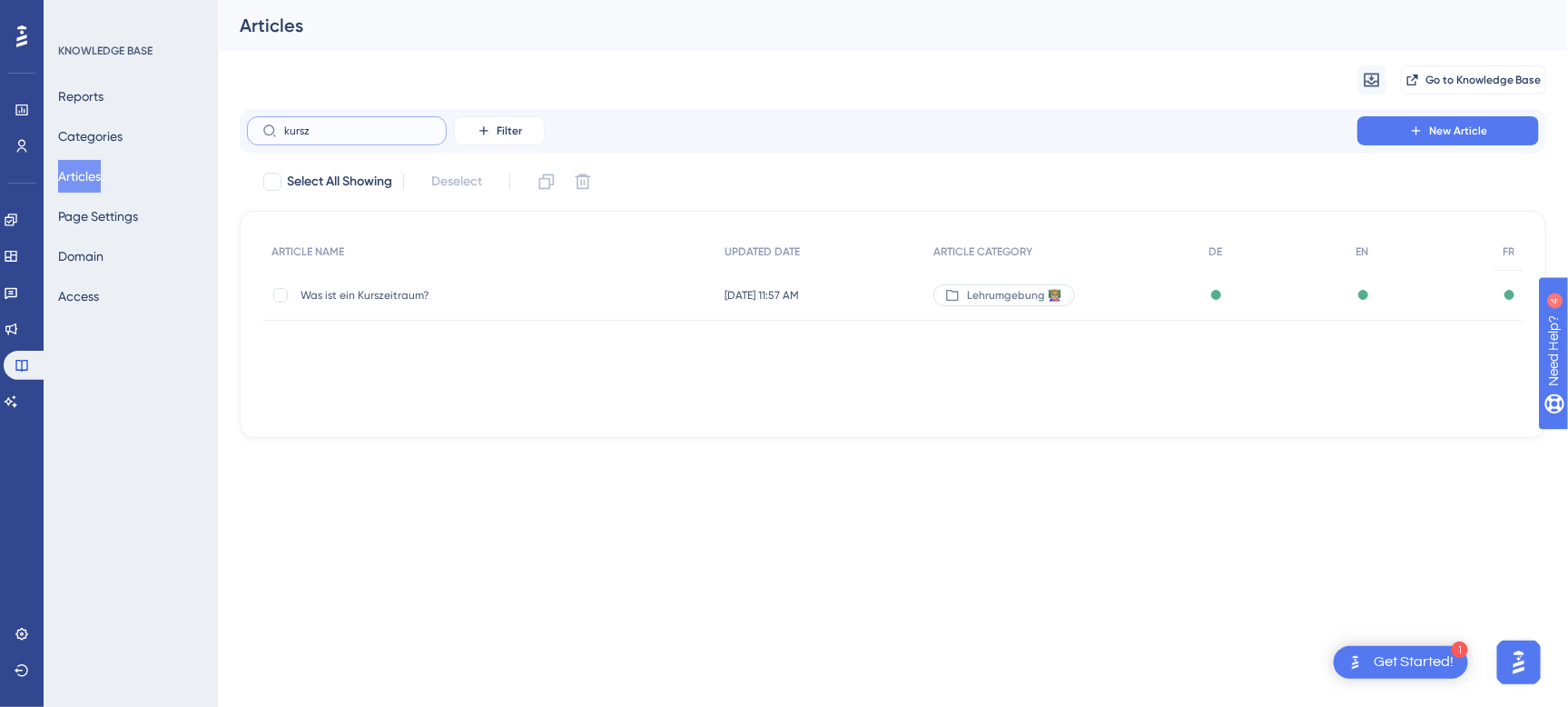
type input "kursz"
click at [449, 289] on span "Was ist ein Kurszeitraum?" at bounding box center [445, 294] width 290 height 15
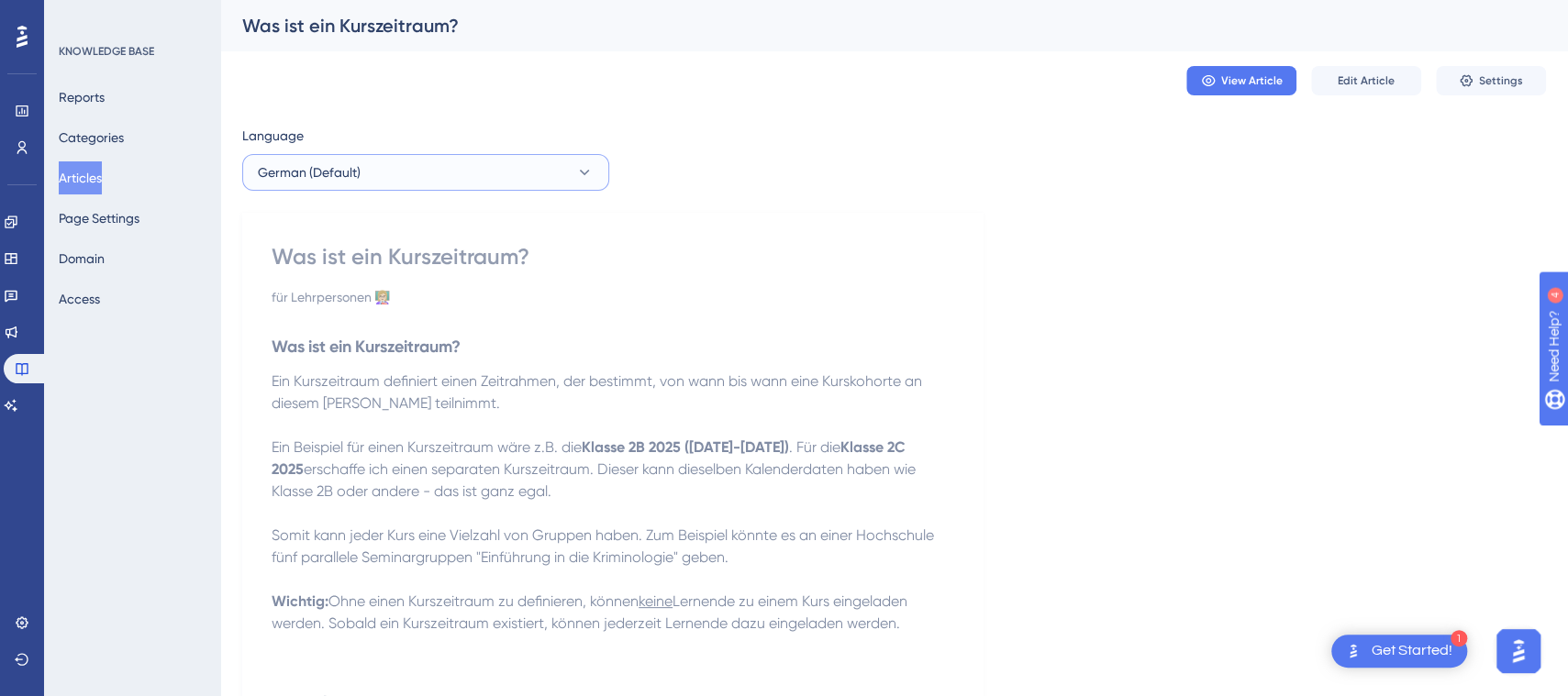
click at [556, 178] on button "German (Default)" at bounding box center [425, 172] width 367 height 37
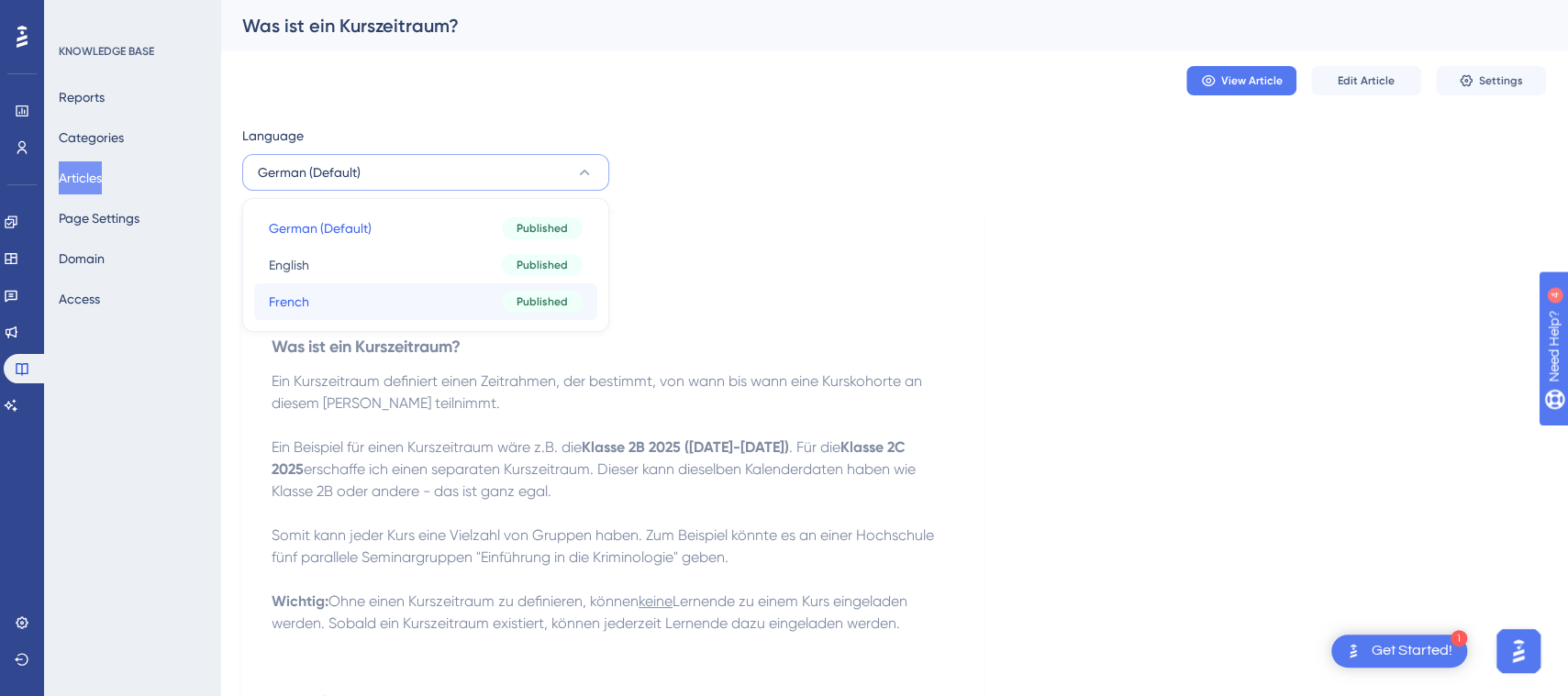
click at [499, 292] on button "French French Published" at bounding box center [425, 301] width 343 height 37
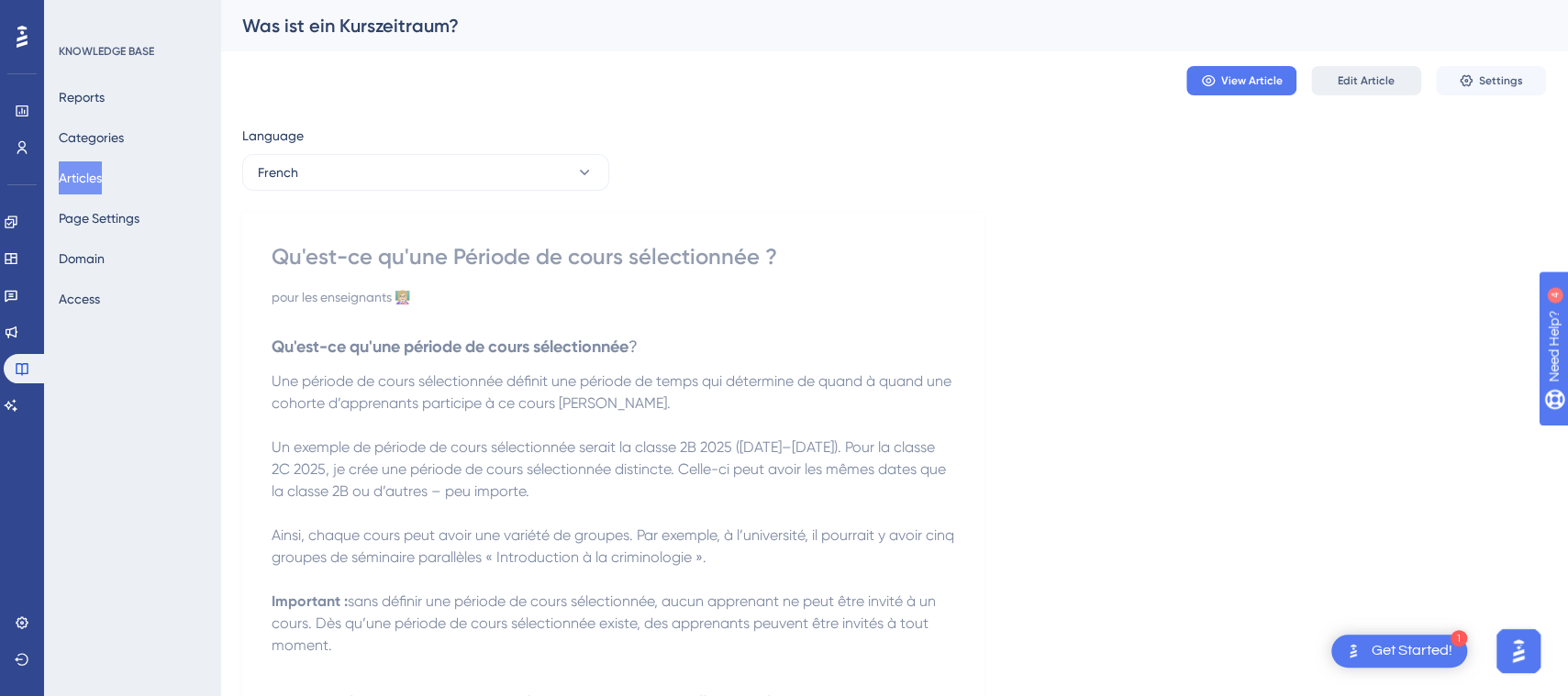
click at [1393, 70] on button "Edit Article" at bounding box center [1366, 81] width 110 height 30
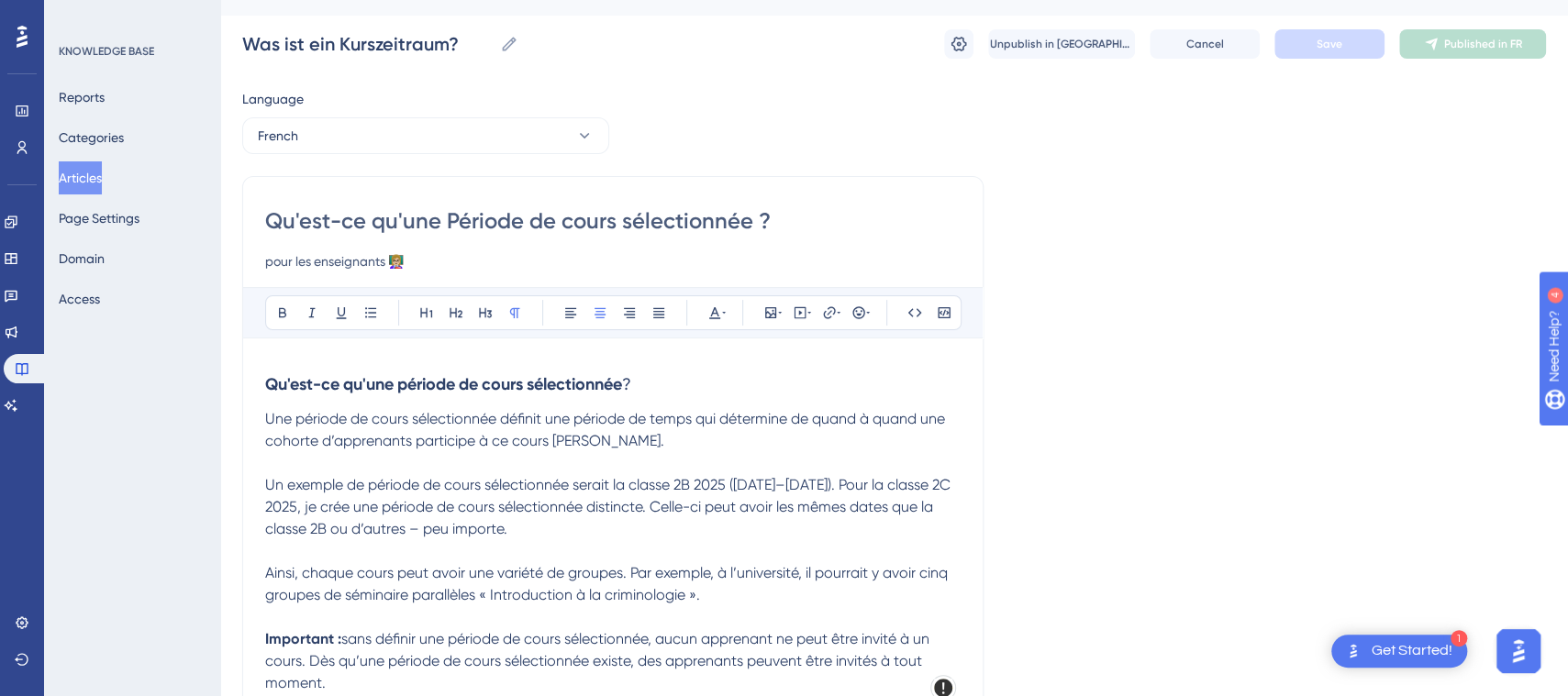
scroll to position [35, 0]
drag, startPoint x: 623, startPoint y: 225, endPoint x: 751, endPoint y: 230, distance: 128.1
click at [751, 230] on input "Qu'est-ce qu'une Période de cours sélectionnée ?" at bounding box center [613, 223] width 695 height 30
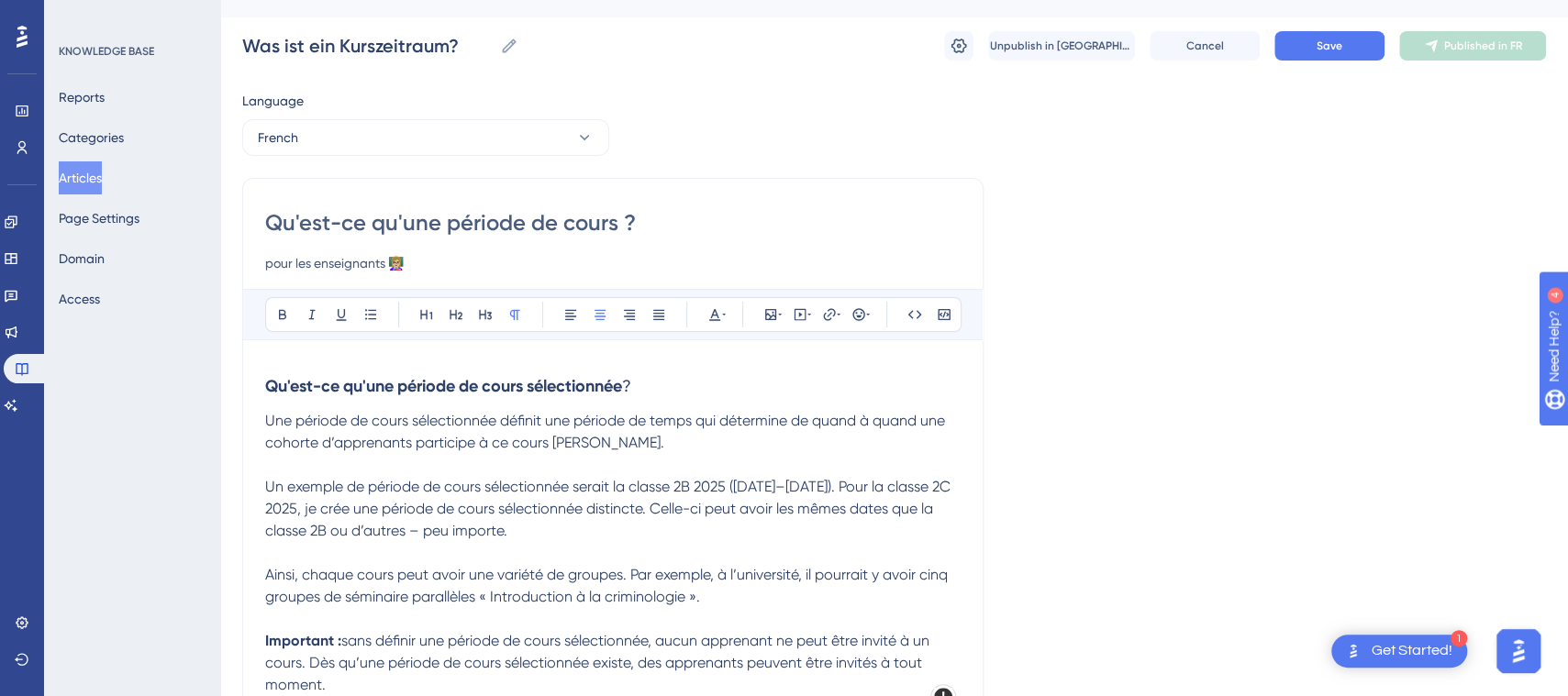
type input "Qu'est-ce qu'une période de cours ?"
drag, startPoint x: 535, startPoint y: 384, endPoint x: 633, endPoint y: 390, distance: 98.2
click at [633, 390] on h3 "Qu'est-ce qu'une période de cours sélectionnée ?" at bounding box center [613, 386] width 695 height 48
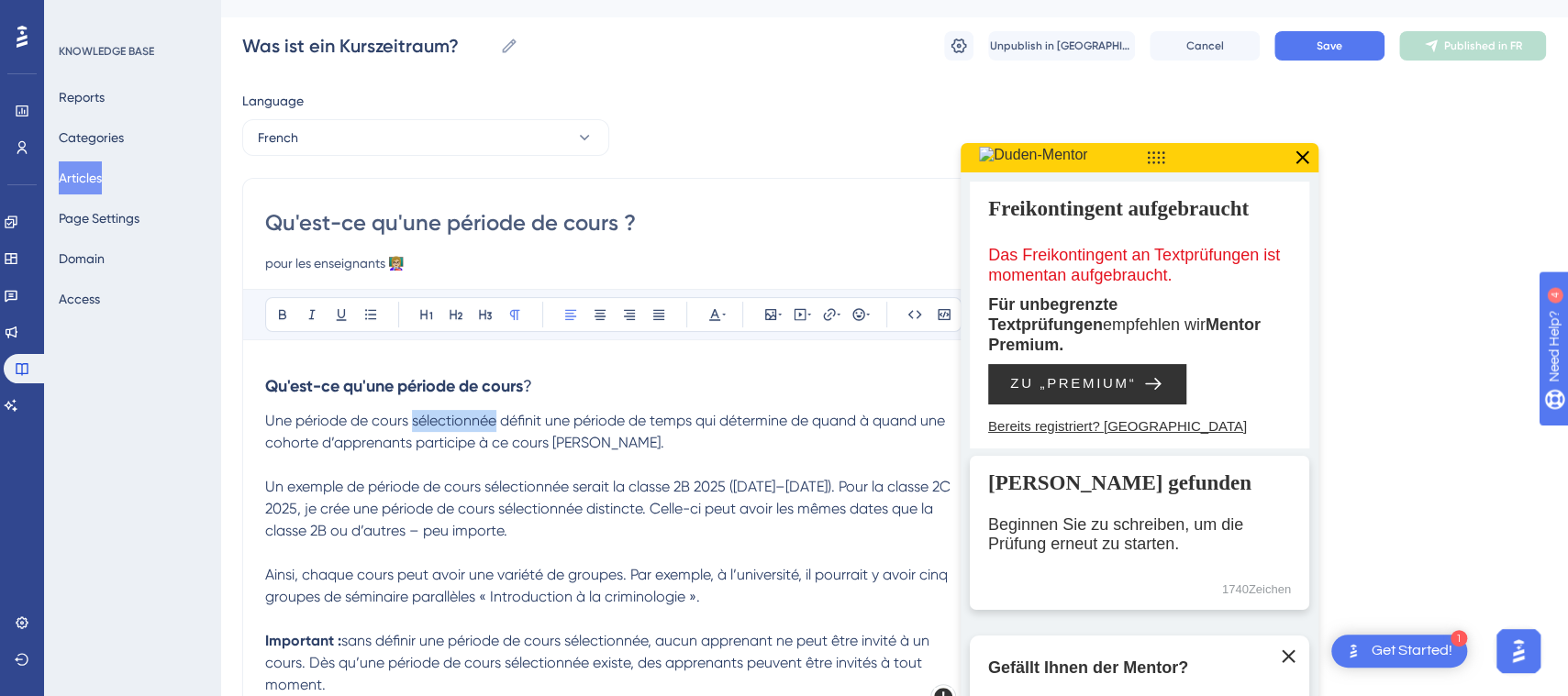
drag, startPoint x: 499, startPoint y: 420, endPoint x: 413, endPoint y: 424, distance: 86.1
click at [413, 424] on span "Une période de cours sélectionnée définit une période de temps qui détermine de…" at bounding box center [607, 432] width 684 height 40
drag, startPoint x: 573, startPoint y: 486, endPoint x: 489, endPoint y: 494, distance: 84.4
click at [489, 496] on p "Un exemple de période de cours sélectionnée serait la classe 2B 2025 (15.8.2025…" at bounding box center [613, 509] width 695 height 66
drag, startPoint x: 546, startPoint y: 507, endPoint x: 463, endPoint y: 513, distance: 83.2
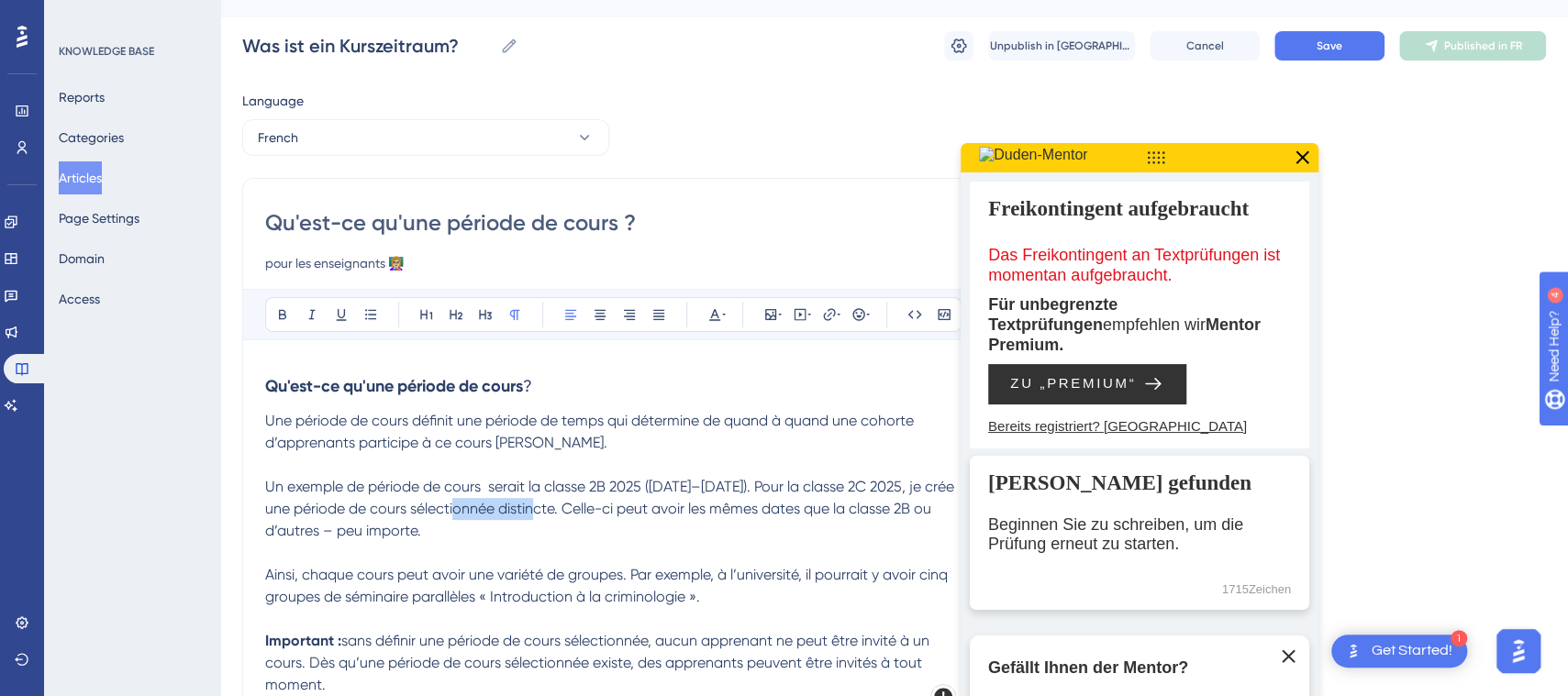
click at [463, 513] on span "Un exemple de période de cours serait la classe 2B 2025 (15.8.2025–31.12.2025).…" at bounding box center [612, 509] width 692 height 62
click at [490, 490] on span "Un exemple de période de cours serait la classe 2B 2025 (15.8.2025–31.12.2025).…" at bounding box center [612, 509] width 692 height 62
drag, startPoint x: 654, startPoint y: 641, endPoint x: 571, endPoint y: 641, distance: 83.0
click at [571, 641] on span "sans définir une période de cours sélectionnée, aucun apprenant ne peut être in…" at bounding box center [599, 662] width 668 height 62
click at [559, 664] on span "sans définir une période de cours, aucun apprenant ne peut être invité à un cou…" at bounding box center [593, 651] width 655 height 40
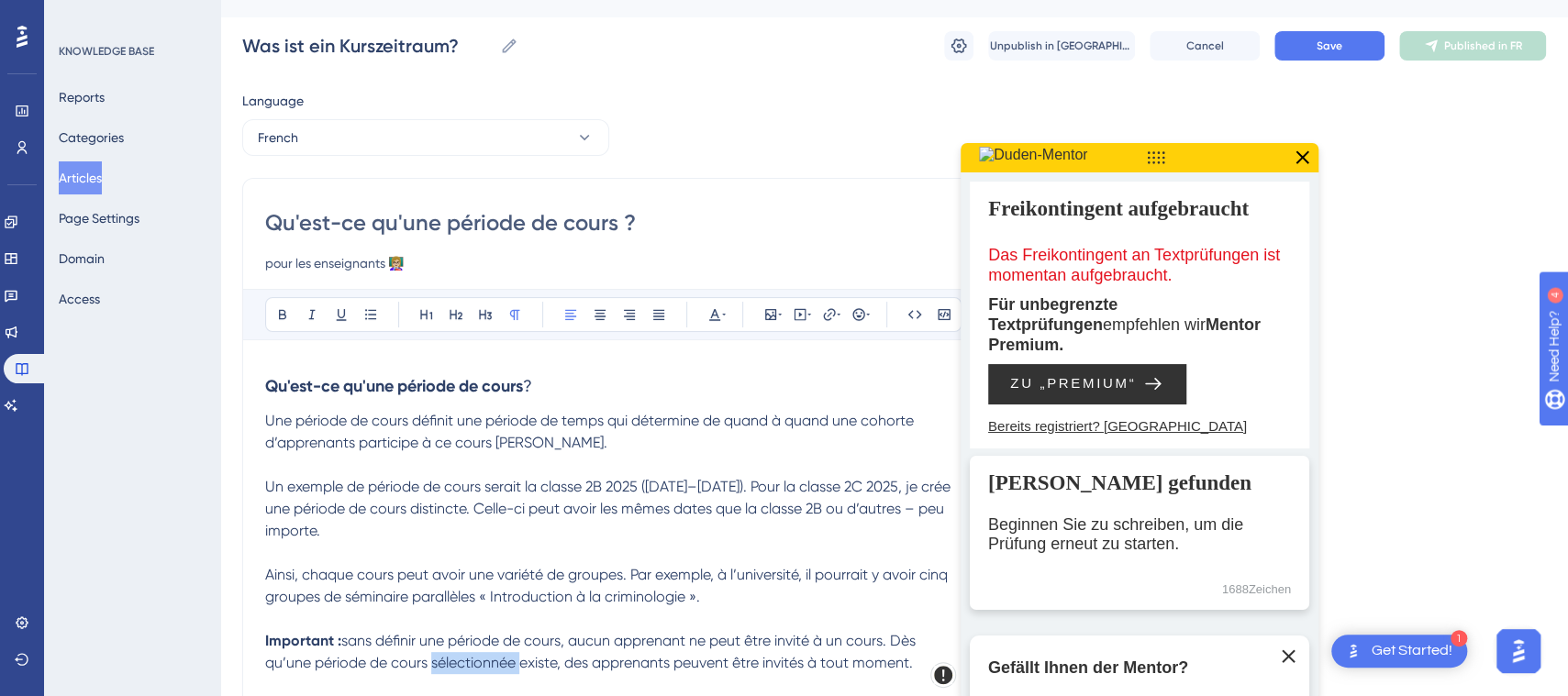
drag, startPoint x: 517, startPoint y: 663, endPoint x: 429, endPoint y: 667, distance: 88.1
click at [429, 667] on span "sans définir une période de cours, aucun apprenant ne peut être invité à un cou…" at bounding box center [593, 651] width 655 height 40
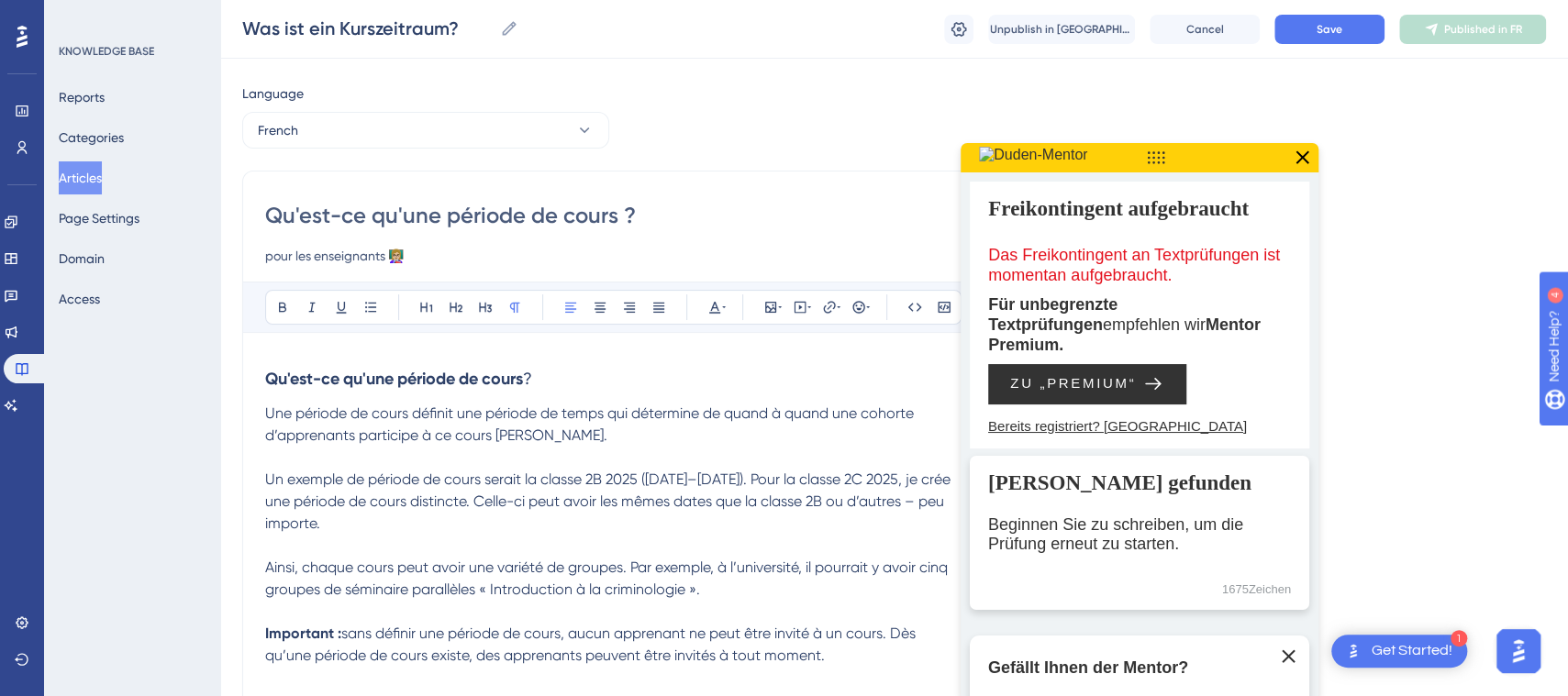
scroll to position [406, 0]
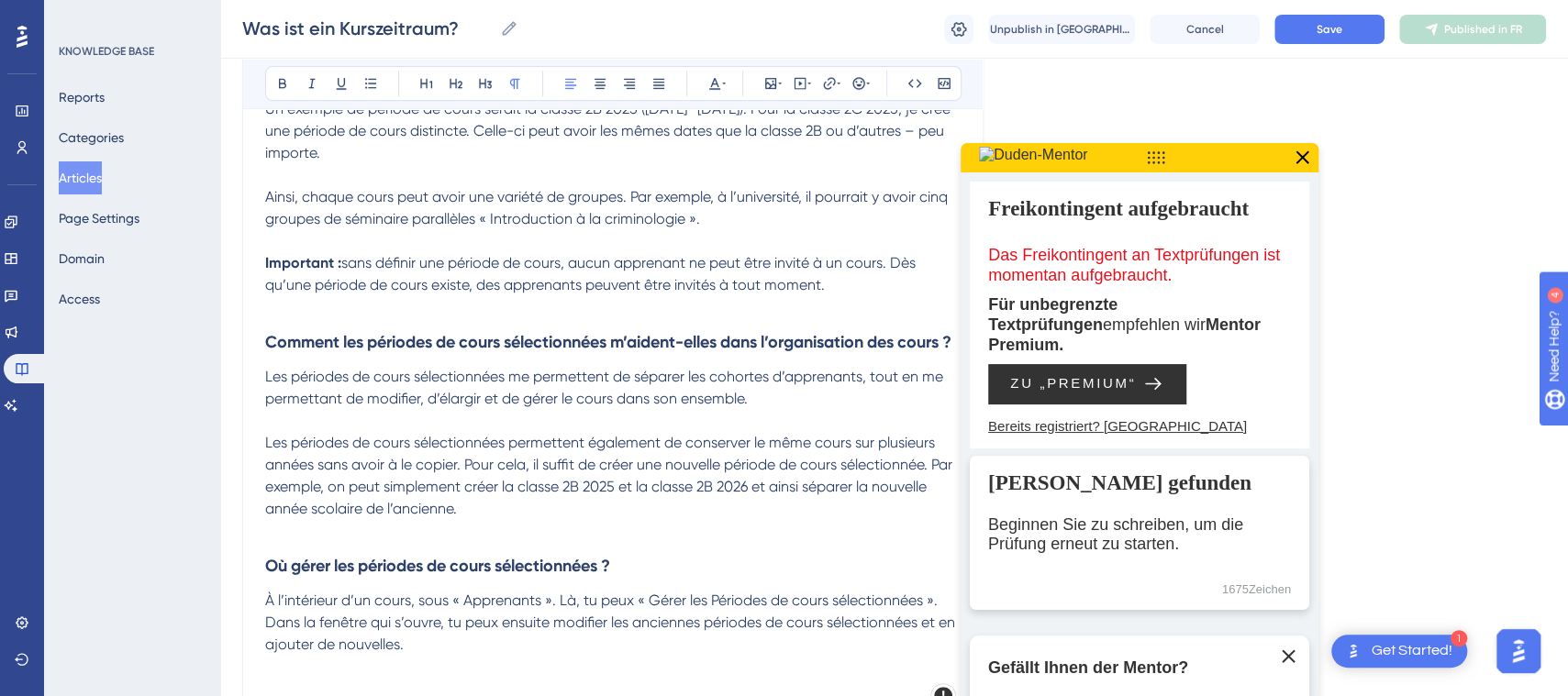
click at [612, 344] on strong "Comment les périodes de cours sélectionnées m’aident-elles dans l’organisation …" at bounding box center [609, 342] width 686 height 20
drag, startPoint x: 614, startPoint y: 343, endPoint x: 503, endPoint y: 349, distance: 111.2
click at [503, 349] on strong "Comment les périodes de cours sélectionnées m’aident-elles dans l’organisation …" at bounding box center [609, 342] width 686 height 20
drag, startPoint x: 509, startPoint y: 383, endPoint x: 415, endPoint y: 379, distance: 94.1
click at [415, 379] on span "Les périodes de cours sélectionnées me permettent de séparer les cohortes d’app…" at bounding box center [606, 388] width 682 height 40
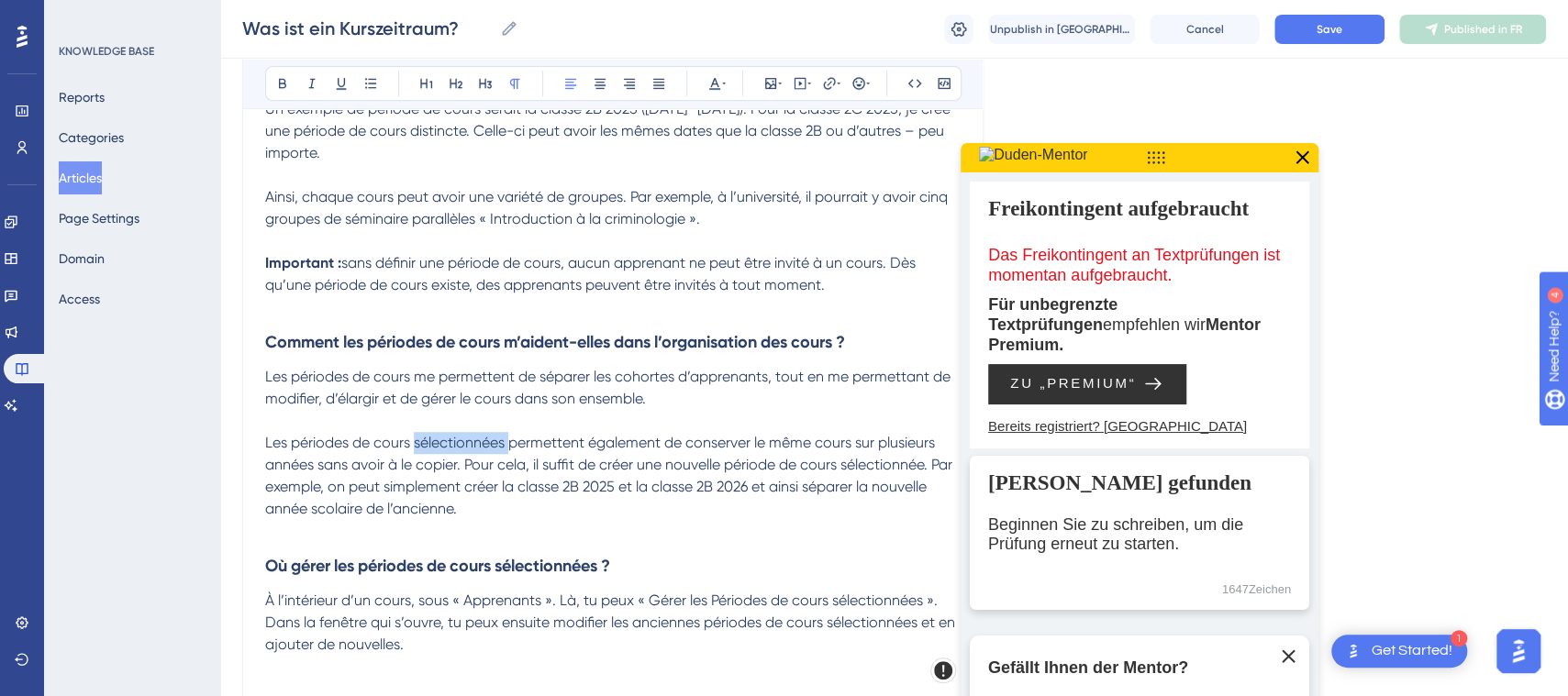
drag, startPoint x: 513, startPoint y: 442, endPoint x: 416, endPoint y: 439, distance: 97.0
click at [416, 439] on span "Les périodes de cours sélectionnées permettent également de conserver le même c…" at bounding box center [611, 475] width 690 height 84
drag, startPoint x: 843, startPoint y: 465, endPoint x: 754, endPoint y: 465, distance: 89.0
click at [754, 465] on span "Les périodes de cours permettent également de conserver le même cours sur plusi…" at bounding box center [610, 475] width 688 height 84
click at [610, 563] on strong "Où gérer les périodes de cours sélectionnées ?" at bounding box center [438, 566] width 345 height 20
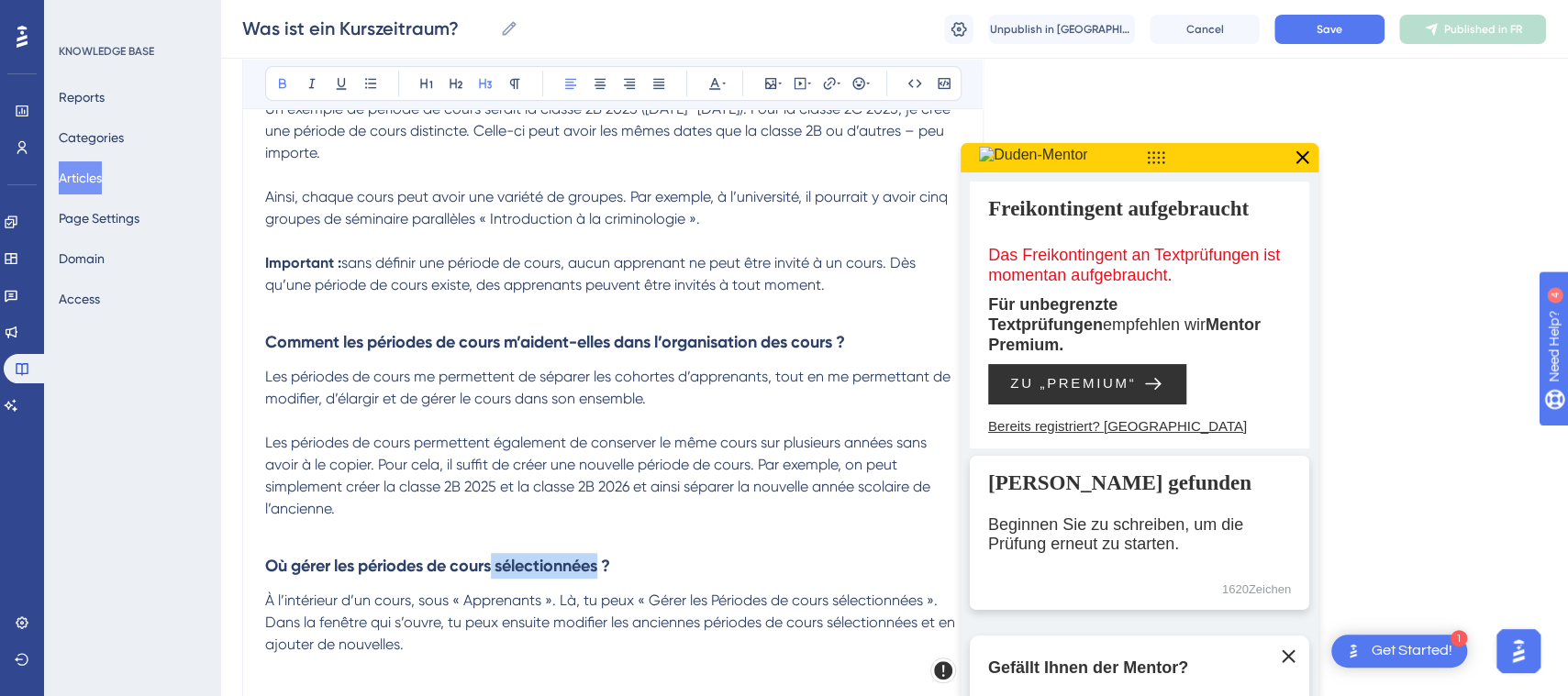
drag, startPoint x: 608, startPoint y: 564, endPoint x: 496, endPoint y: 567, distance: 112.0
click at [496, 567] on strong "Où gérer les périodes de cours sélectionnées ?" at bounding box center [438, 566] width 345 height 20
drag, startPoint x: 922, startPoint y: 599, endPoint x: 831, endPoint y: 605, distance: 91.2
click at [831, 605] on span "À l’intérieur d’un cours, sous « Apprenants ». Là, tu peux « Gérer les Périodes…" at bounding box center [612, 622] width 693 height 62
drag, startPoint x: 818, startPoint y: 622, endPoint x: 718, endPoint y: 632, distance: 100.5
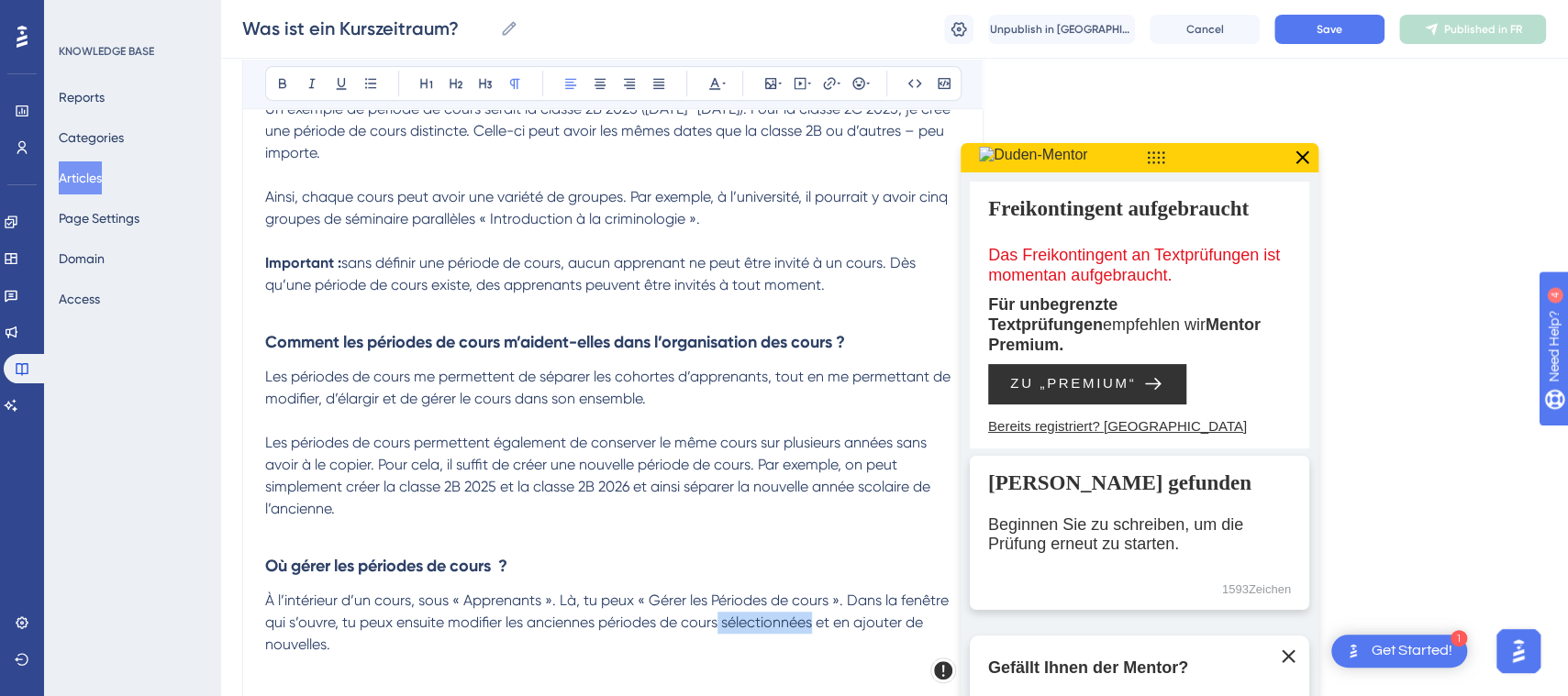
click at [718, 632] on p "À l’intérieur d’un cours, sous « Apprenants ». Là, tu peux « Gérer les Périodes…" at bounding box center [613, 622] width 695 height 66
click at [1304, 155] on icon at bounding box center [1302, 156] width 13 height 13
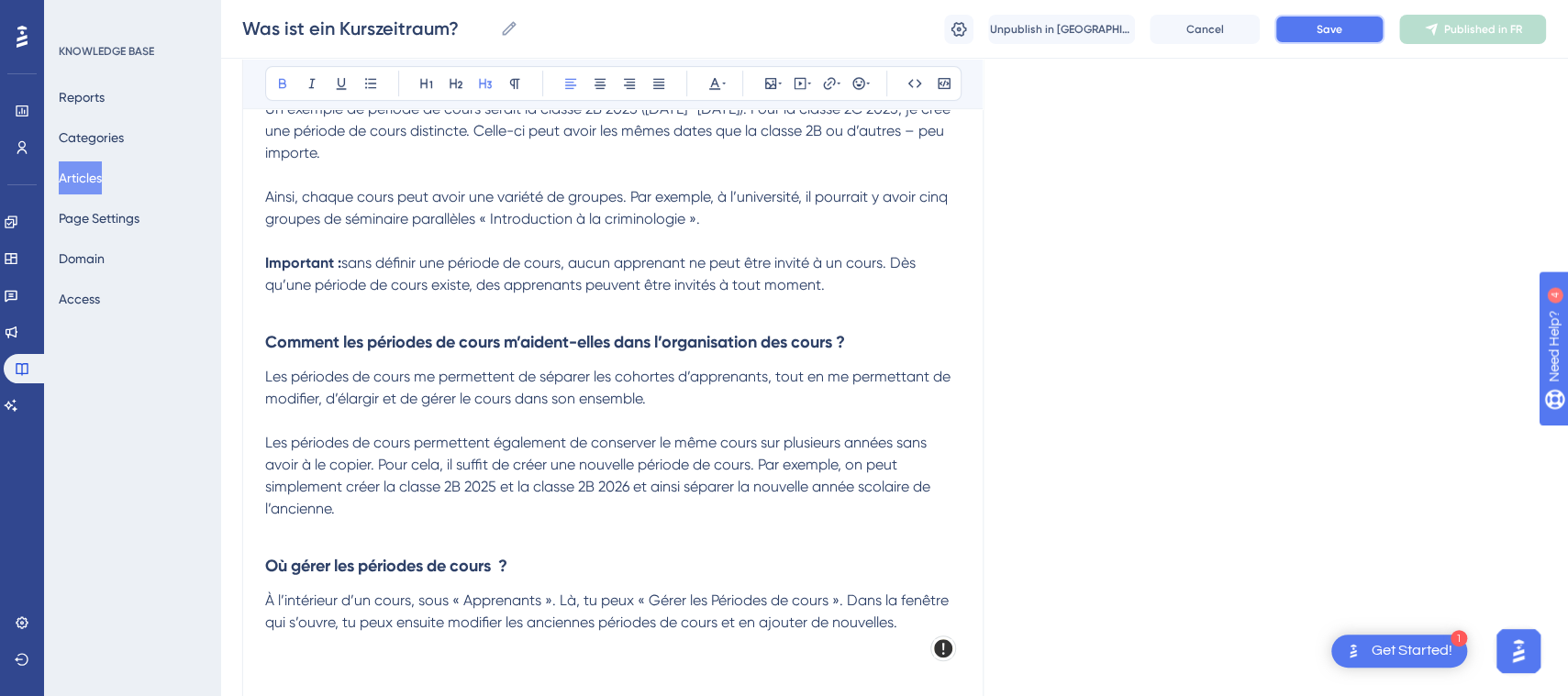
click at [1349, 30] on button "Save" at bounding box center [1329, 30] width 110 height 30
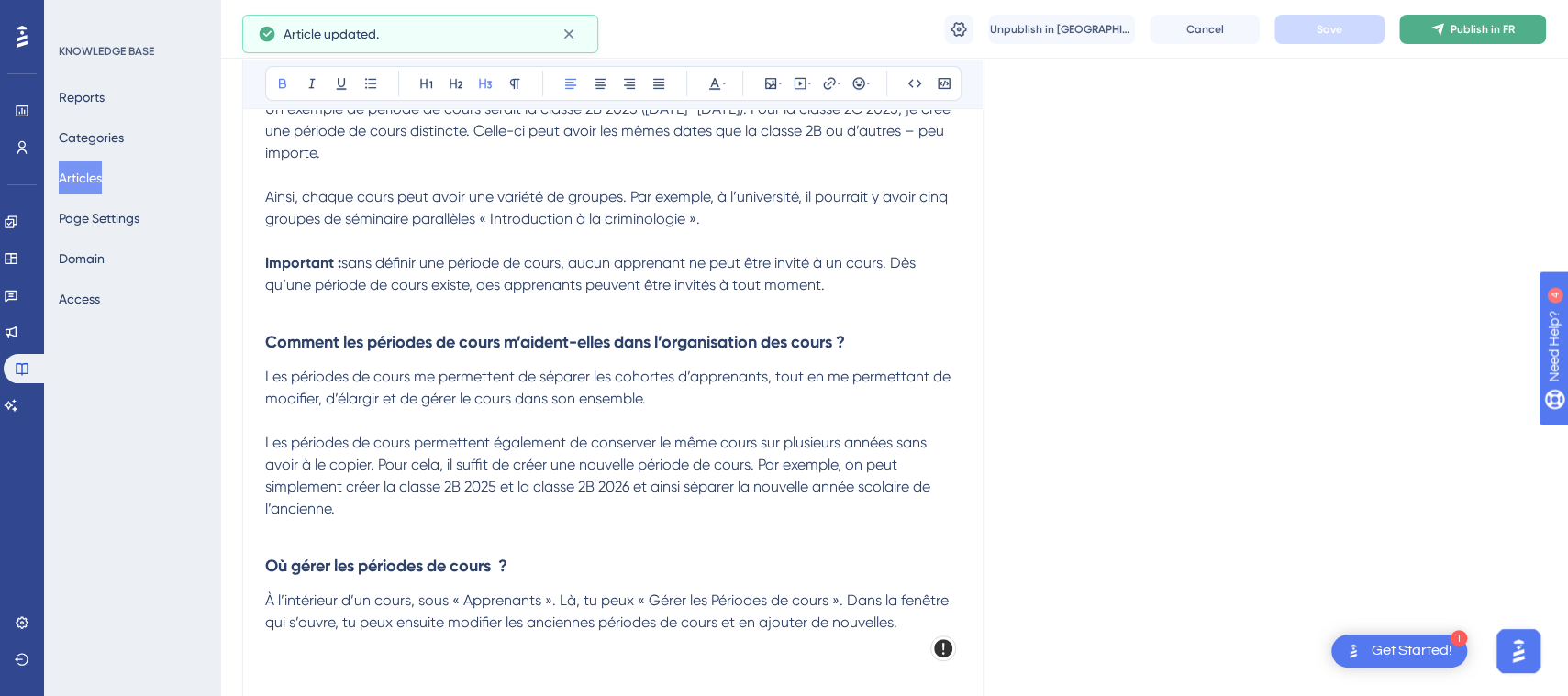
click at [1455, 27] on span "Publish in FR" at bounding box center [1482, 29] width 65 height 15
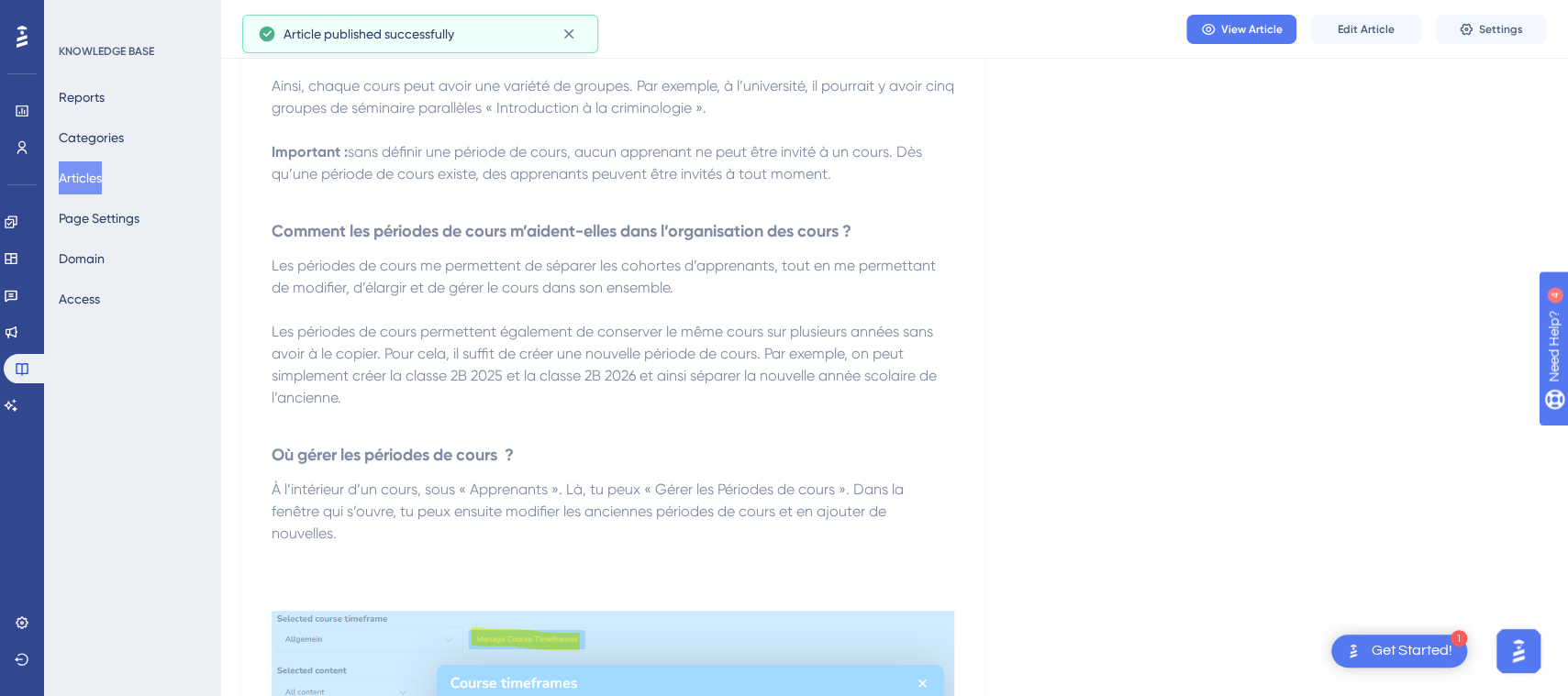
scroll to position [0, 0]
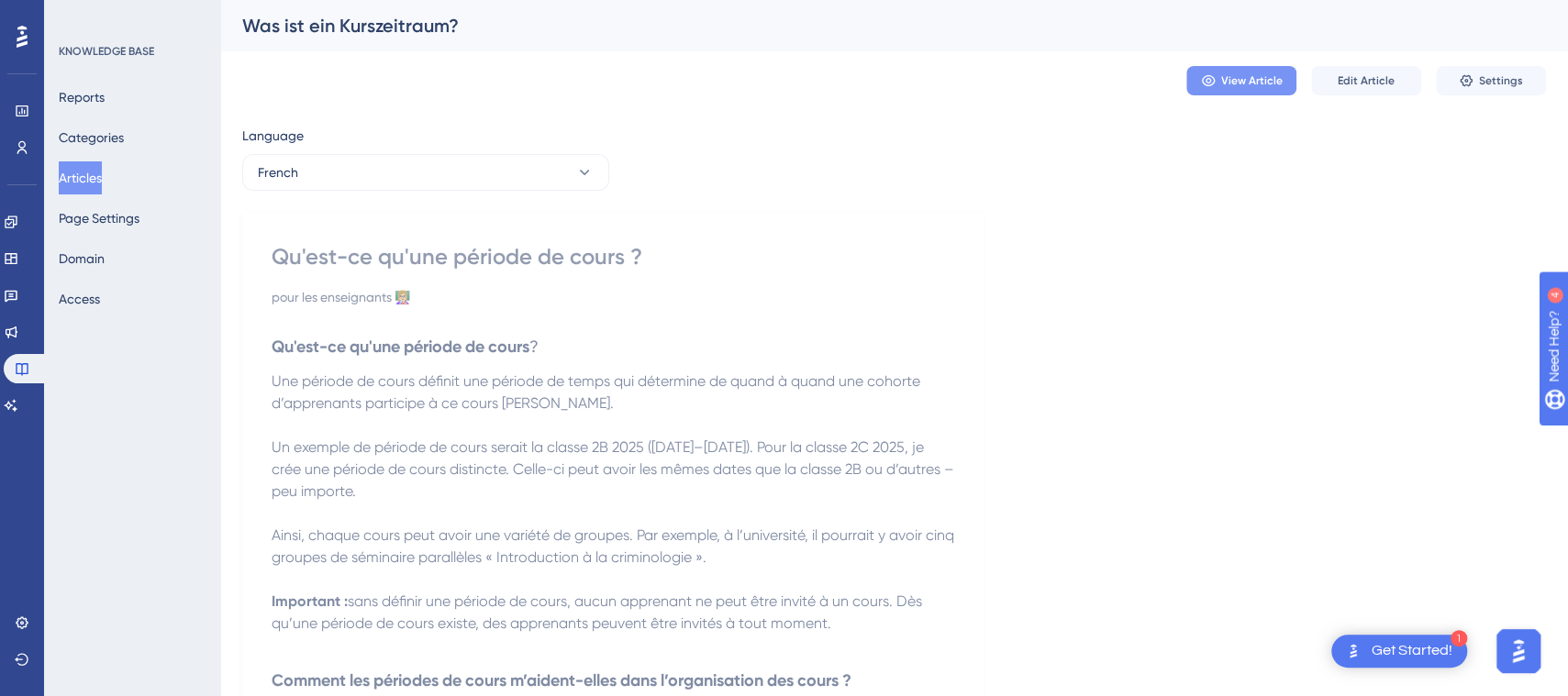
click at [1285, 88] on button "View Article" at bounding box center [1242, 81] width 110 height 30
click at [99, 178] on button "Articles" at bounding box center [80, 177] width 43 height 33
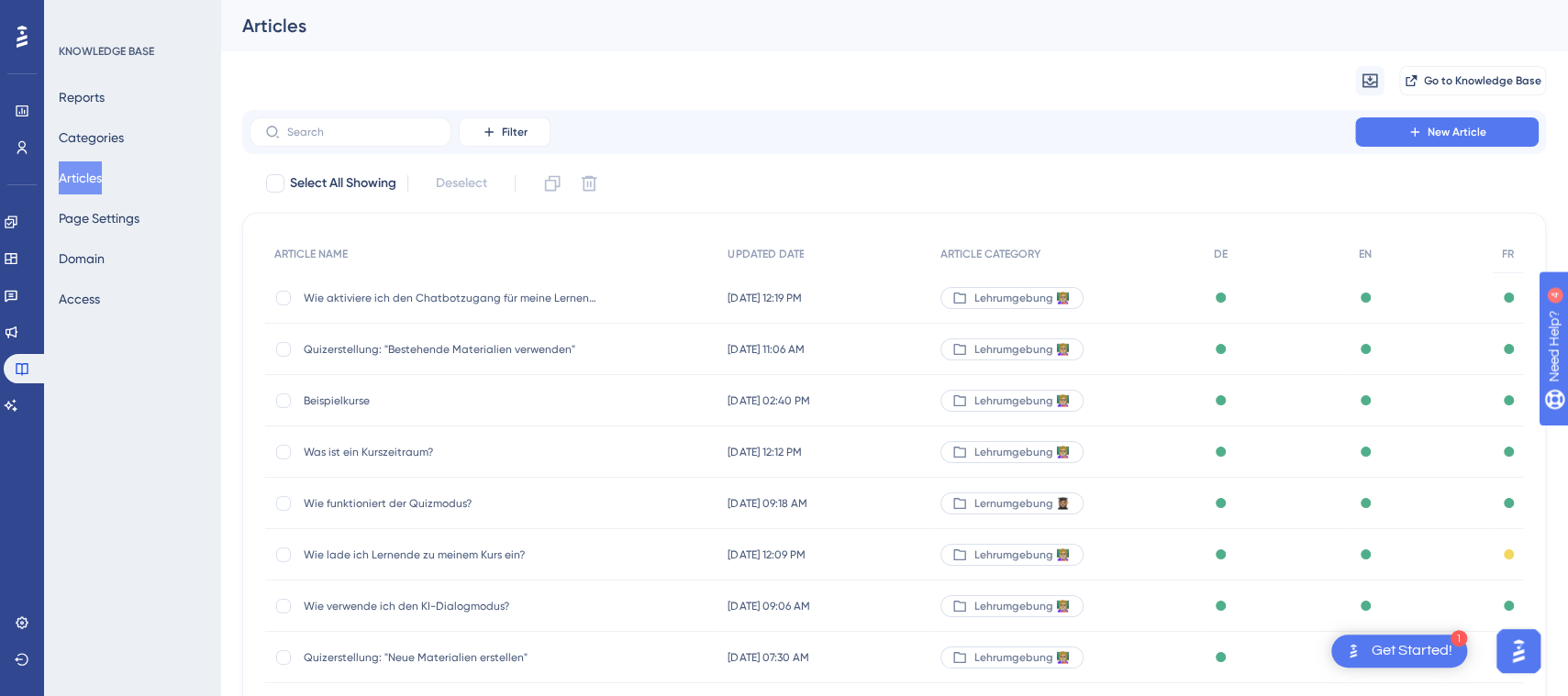
click at [479, 553] on span "Wie lade ich Lernende zu meinem Kurs ein?" at bounding box center [450, 555] width 294 height 15
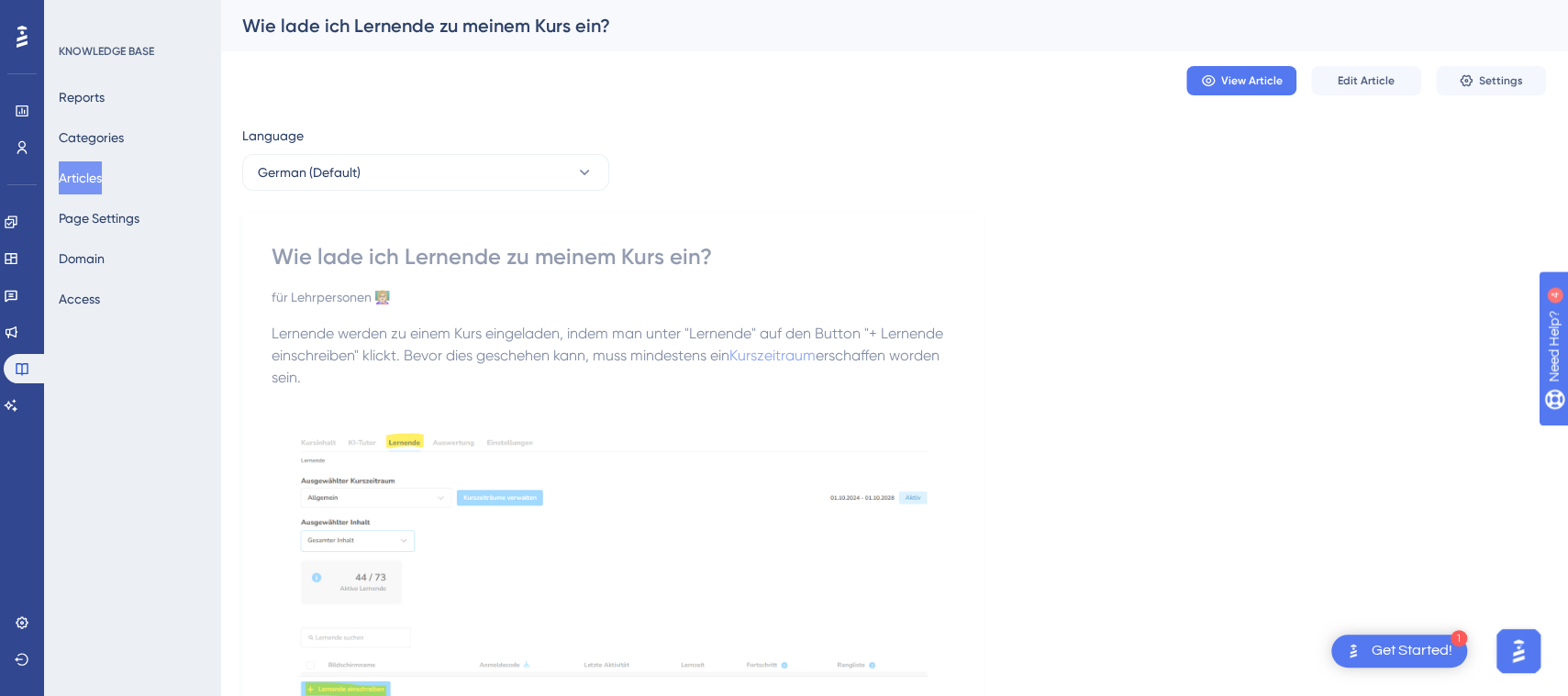
click at [490, 147] on div "Language" at bounding box center [425, 139] width 367 height 30
click at [489, 169] on button "German (Default)" at bounding box center [425, 172] width 367 height 37
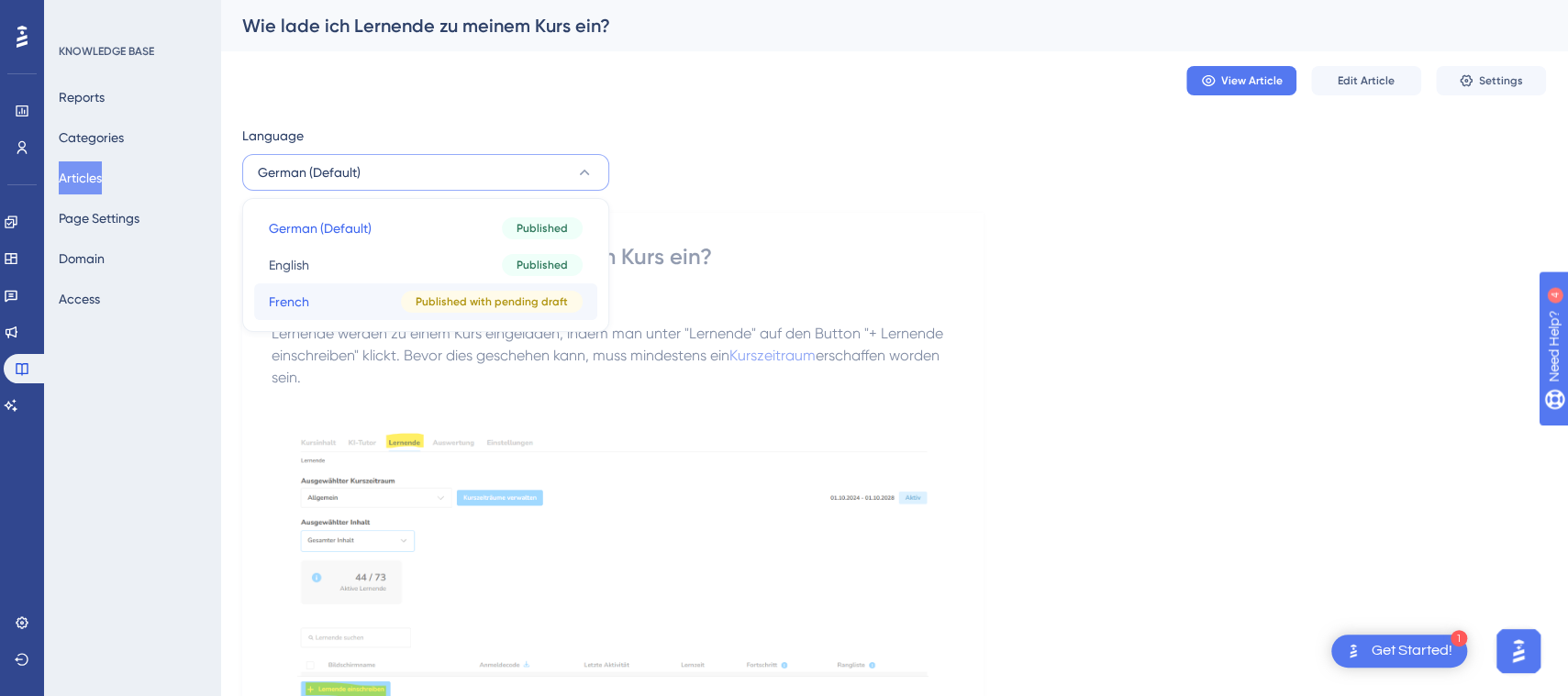
click at [466, 297] on span "Published with pending draft" at bounding box center [491, 301] width 152 height 15
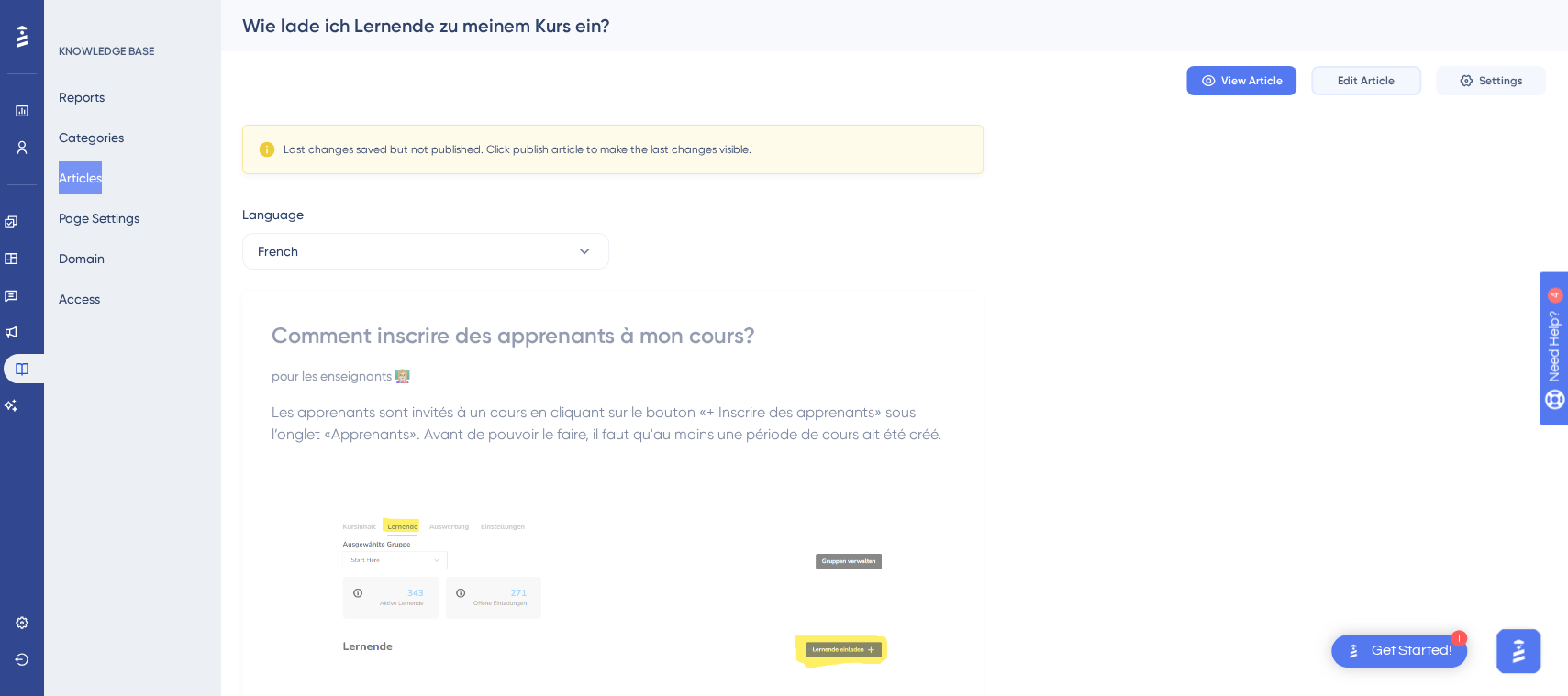
click at [1384, 86] on span "Edit Article" at bounding box center [1366, 81] width 57 height 15
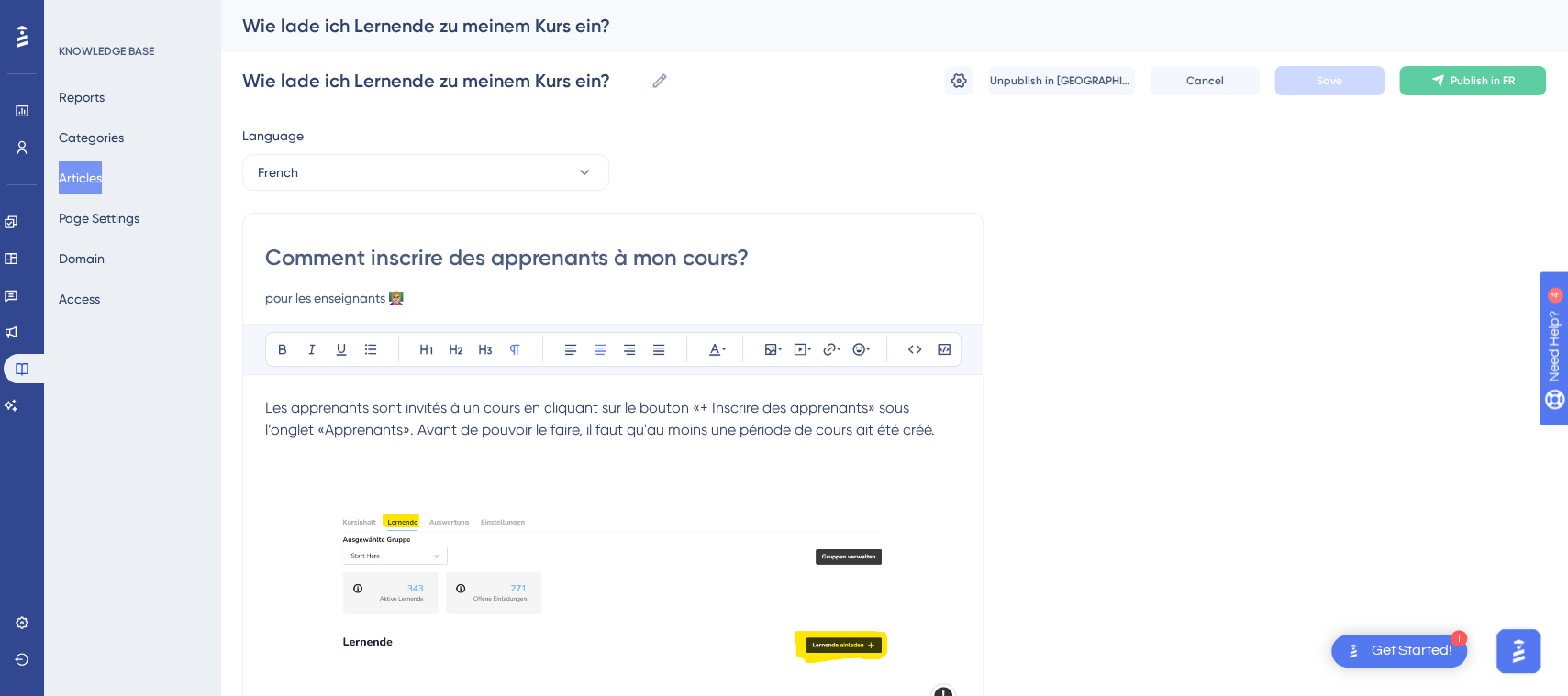
scroll to position [6, 0]
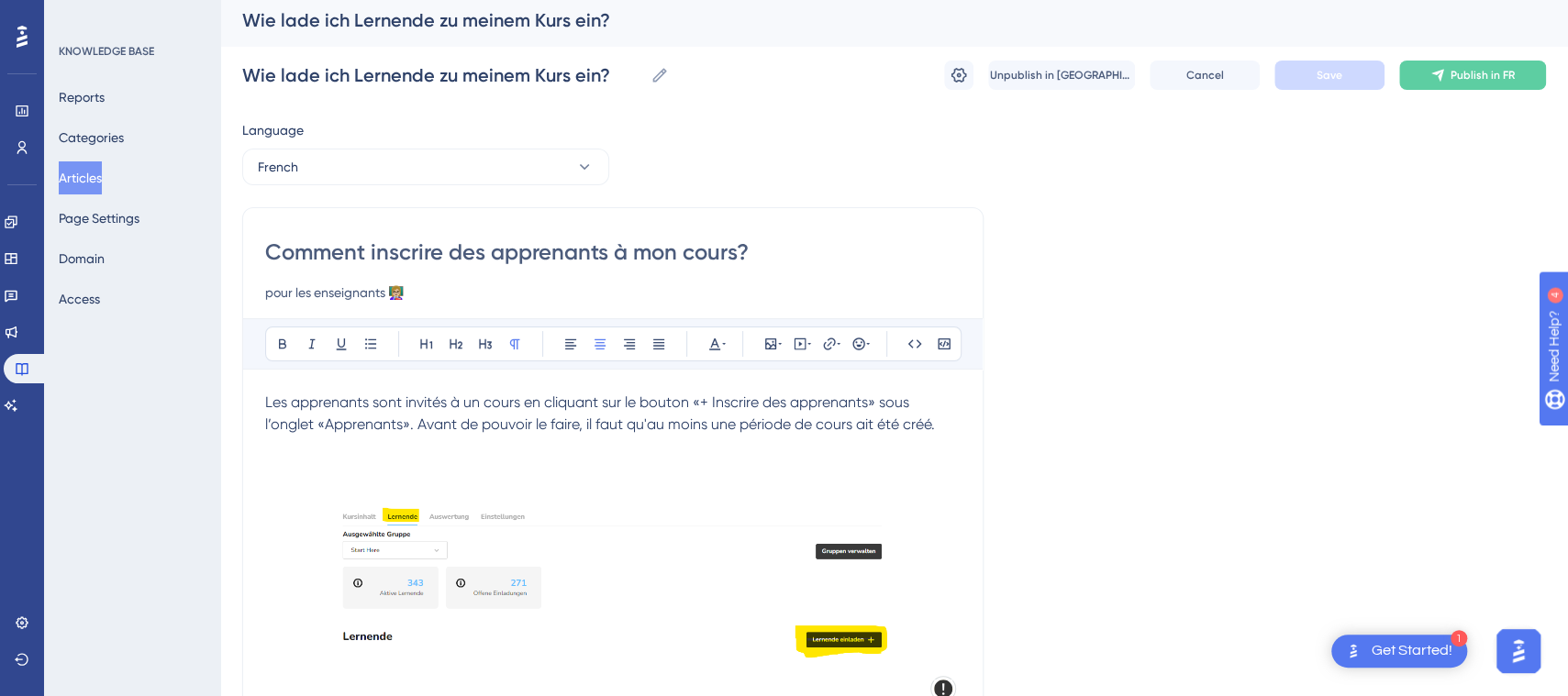
click at [695, 394] on span "Les apprenants sont invités à un cours en cliquant sur le bouton «+ Inscrire de…" at bounding box center [600, 414] width 670 height 40
drag, startPoint x: 708, startPoint y: 424, endPoint x: 853, endPoint y: 433, distance: 145.3
click at [853, 433] on p "Les apprenants sont invités à un cours en cliquant sur le bouton «+ Inscrire de…" at bounding box center [613, 414] width 695 height 44
click at [827, 343] on icon at bounding box center [829, 343] width 12 height 12
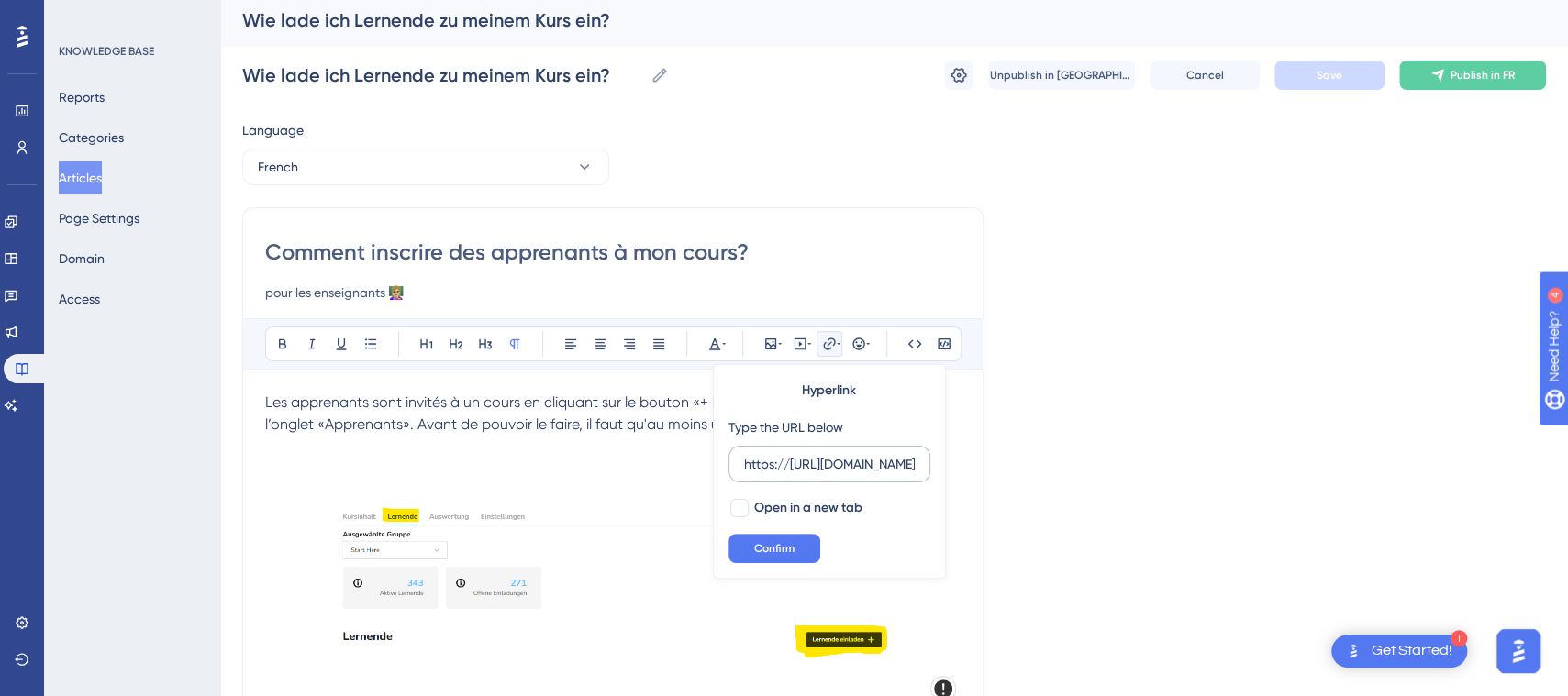
scroll to position [0, 262]
click at [755, 461] on input "https://https://help.brian.study/fr/articles/913-was-ist-ein-kurszeitraum" at bounding box center [830, 464] width 171 height 20
drag, startPoint x: 790, startPoint y: 461, endPoint x: 716, endPoint y: 460, distance: 74.0
click at [716, 460] on div "Hyperlink Type the URL below https://https://help.brian.study/fr/articles/913-w…" at bounding box center [830, 471] width 233 height 215
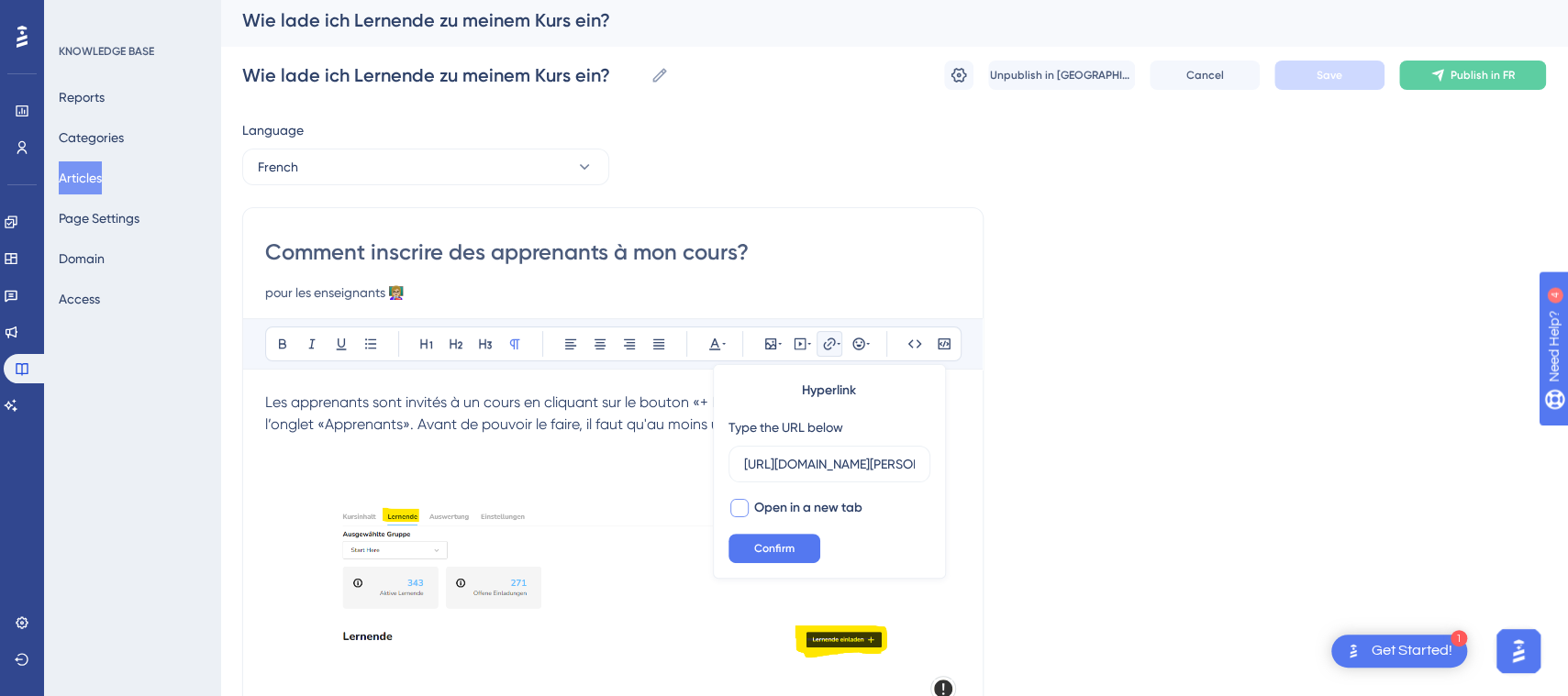
type input "https://help.brian.study/fr/articles/913-was-ist-ein-kurszeitraum"
click at [740, 512] on div at bounding box center [739, 508] width 18 height 18
checkbox input "true"
click at [763, 545] on span "Confirm" at bounding box center [774, 548] width 41 height 15
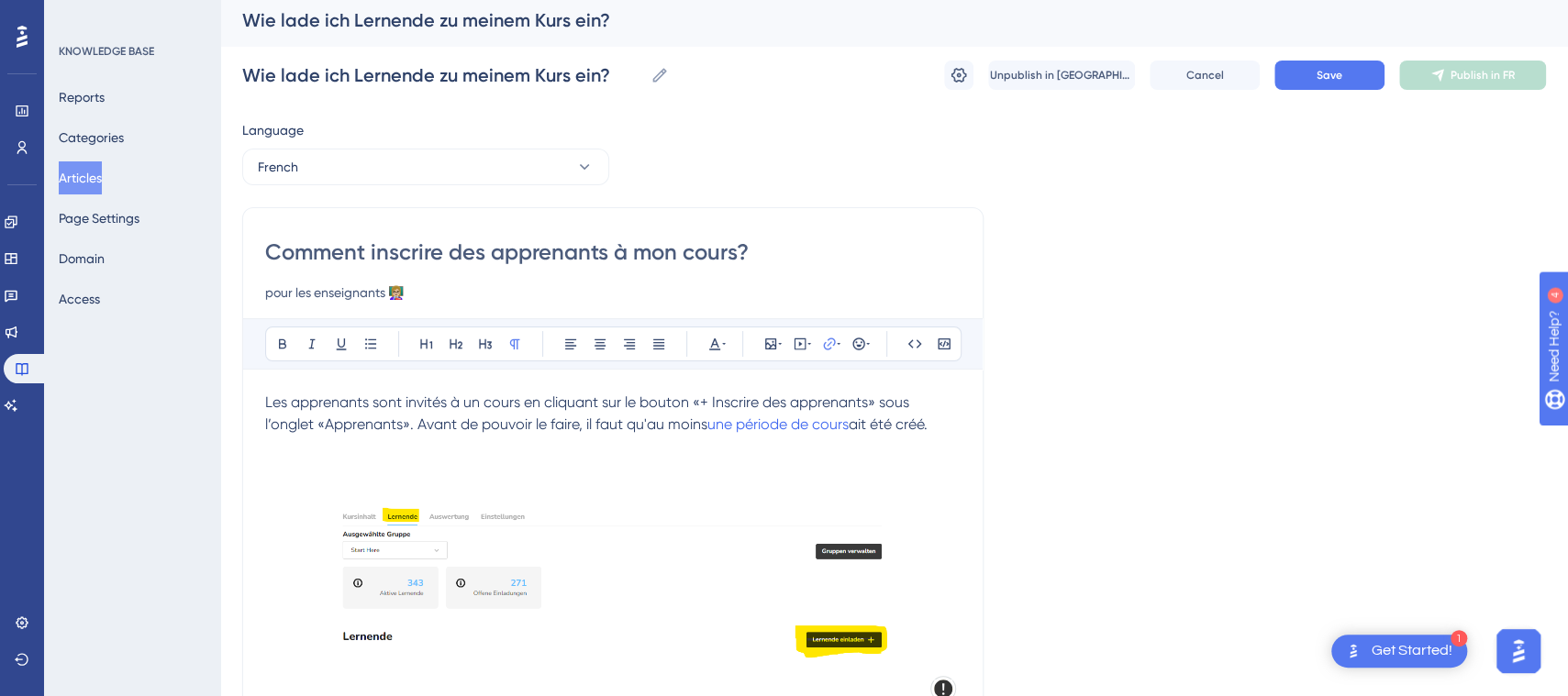
click at [726, 486] on p at bounding box center [613, 494] width 695 height 22
click at [1310, 83] on button "Save" at bounding box center [1329, 76] width 110 height 30
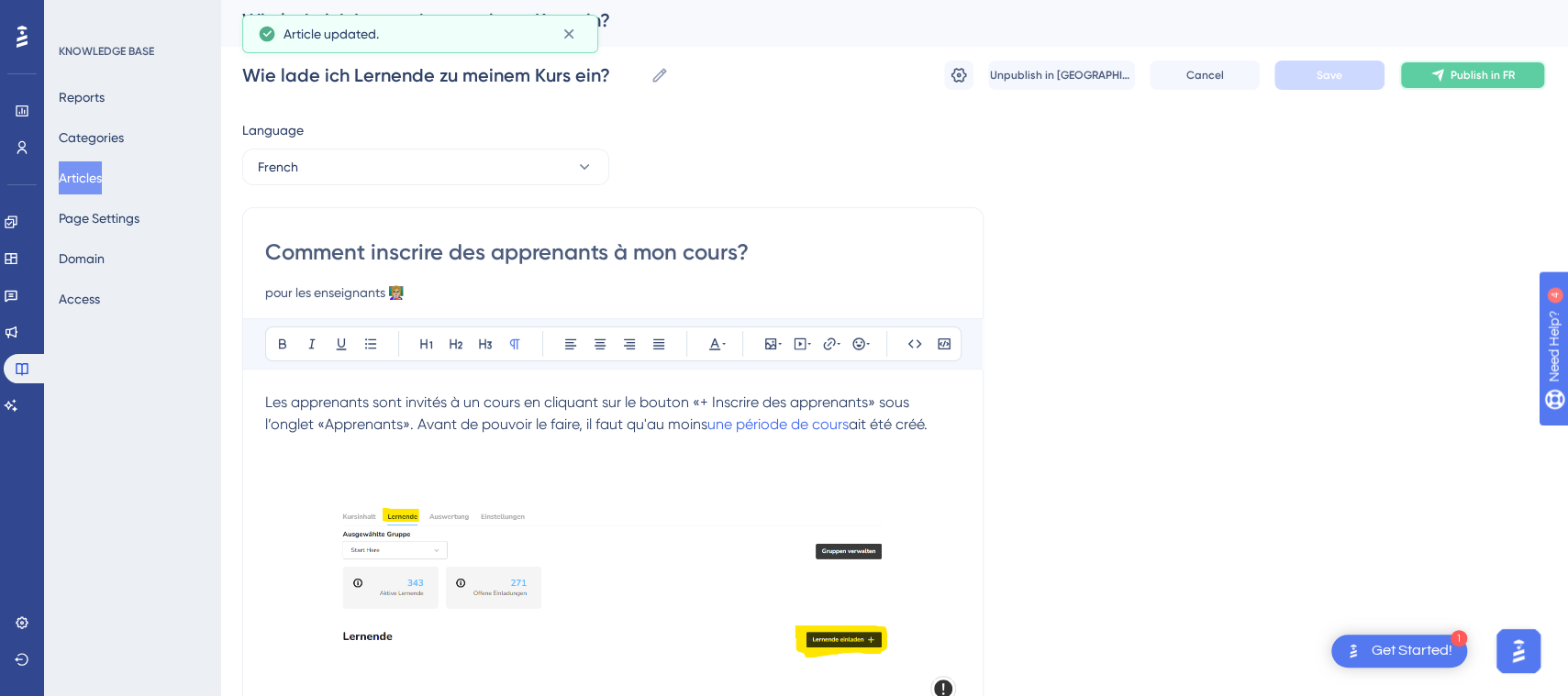
click at [1457, 68] on span "Publish in FR" at bounding box center [1482, 75] width 65 height 15
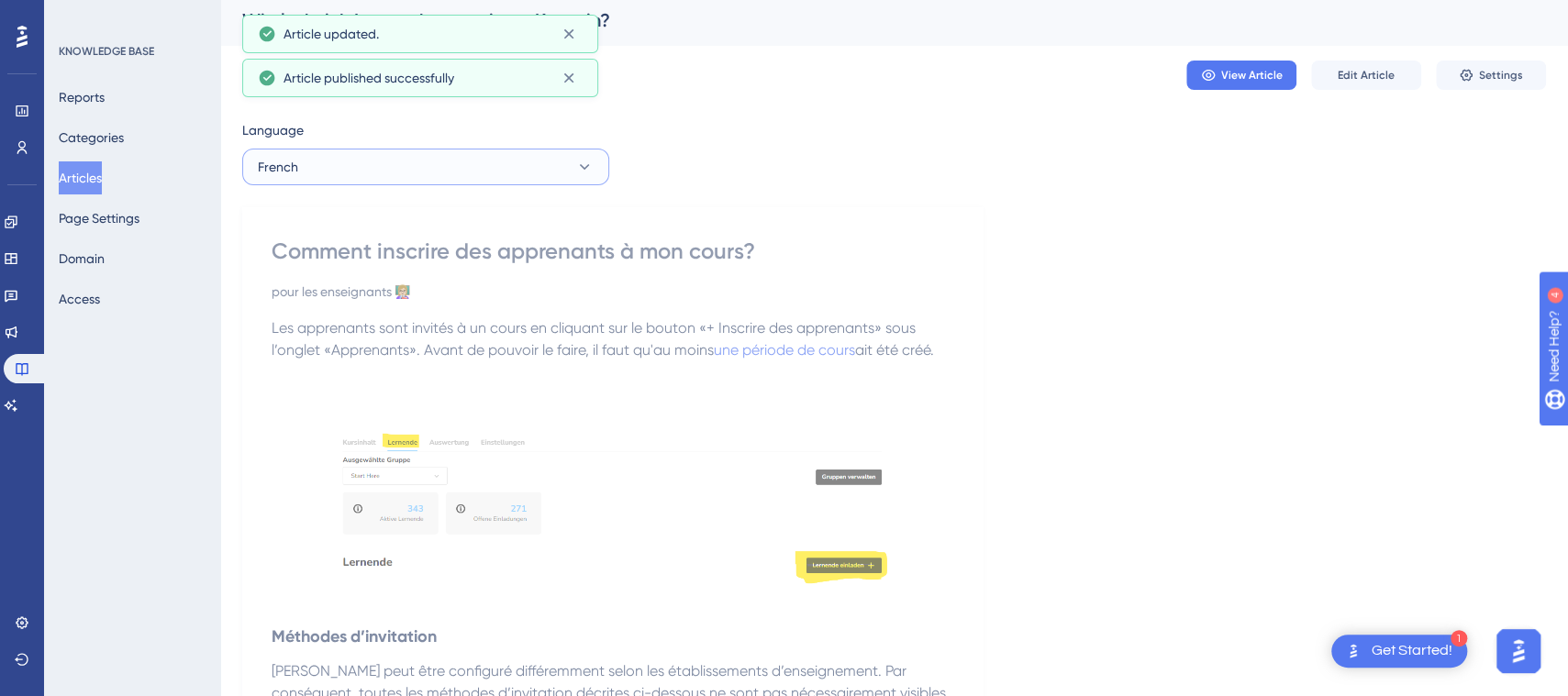
click at [591, 175] on icon at bounding box center [584, 167] width 18 height 18
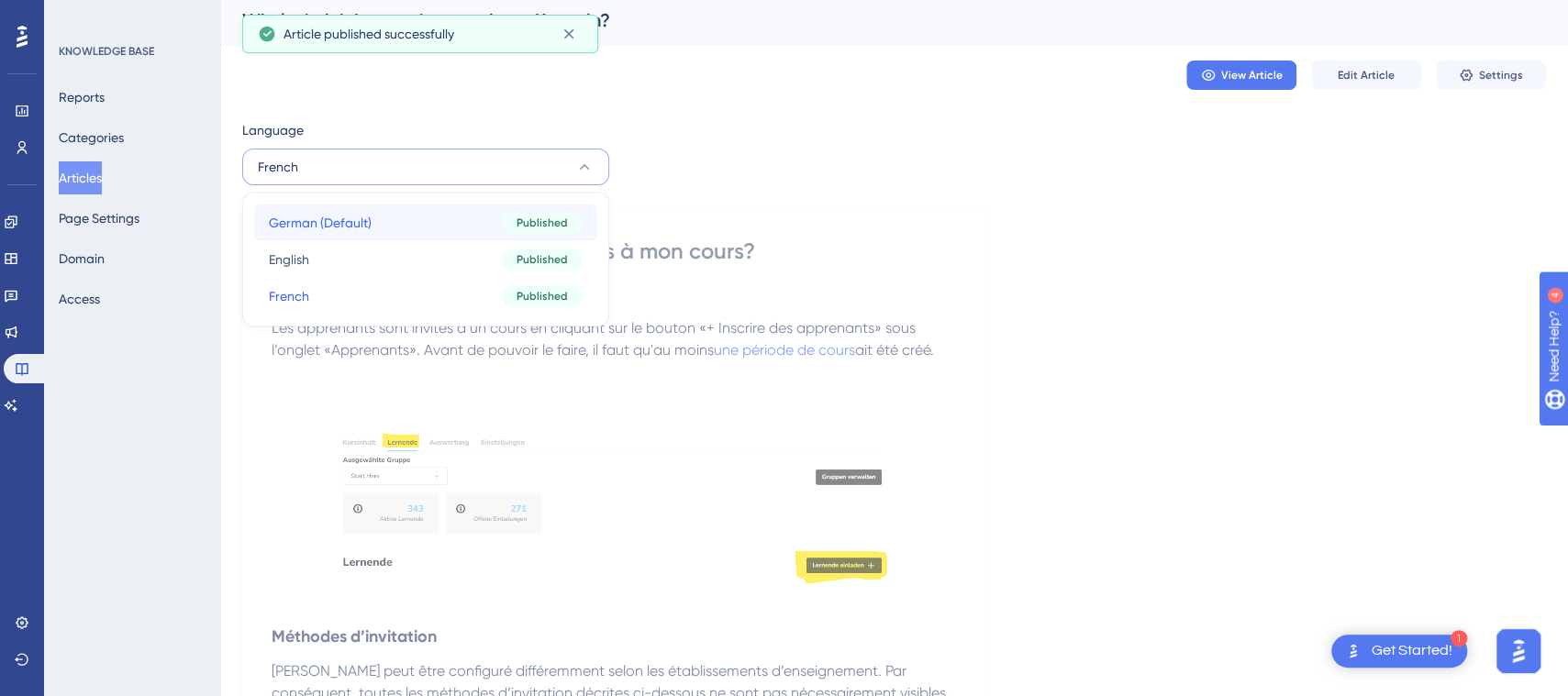
click at [536, 212] on div "Published" at bounding box center [541, 223] width 81 height 22
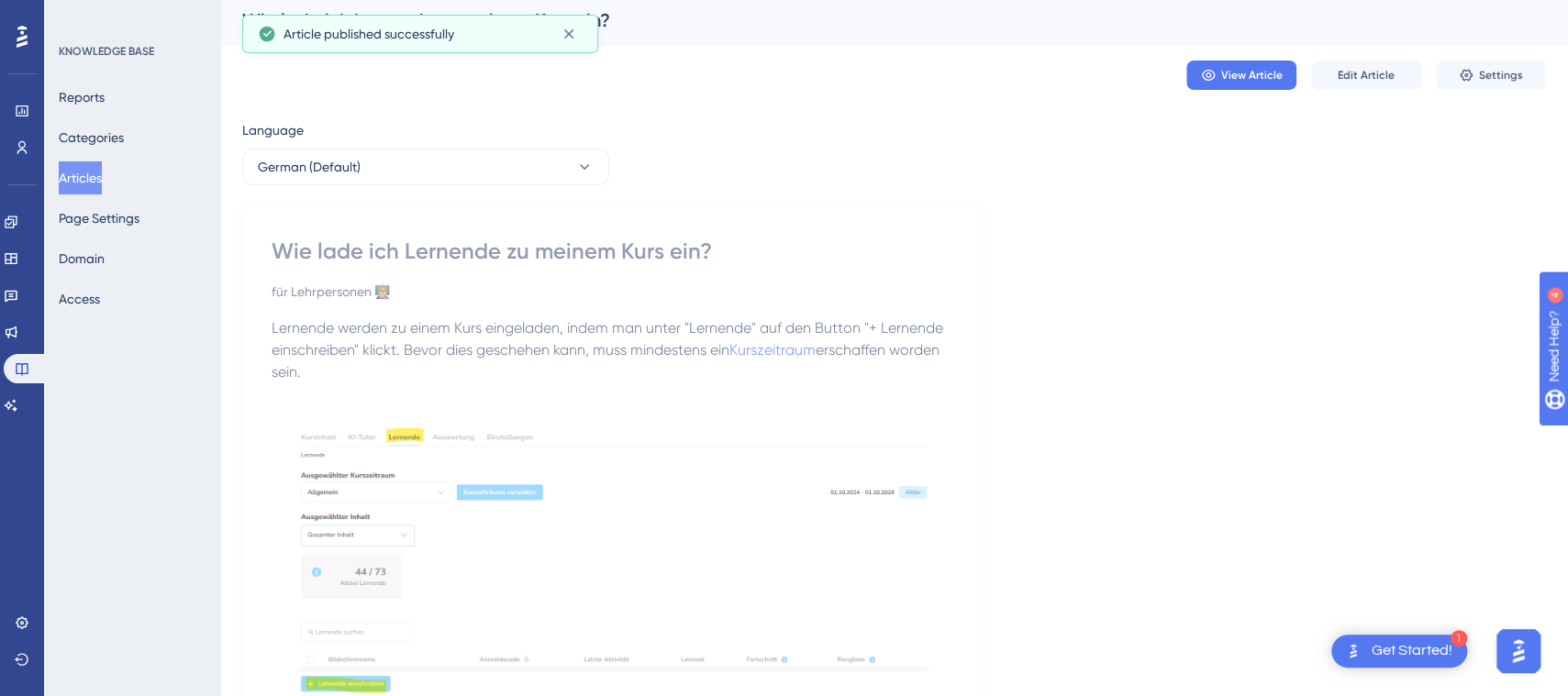
click at [530, 250] on div "Wie lade ich Lernende zu meinem Kurs ein?" at bounding box center [613, 252] width 683 height 30
click at [412, 256] on div "Wie lade ich Lernende zu meinem Kurs ein?" at bounding box center [613, 252] width 683 height 30
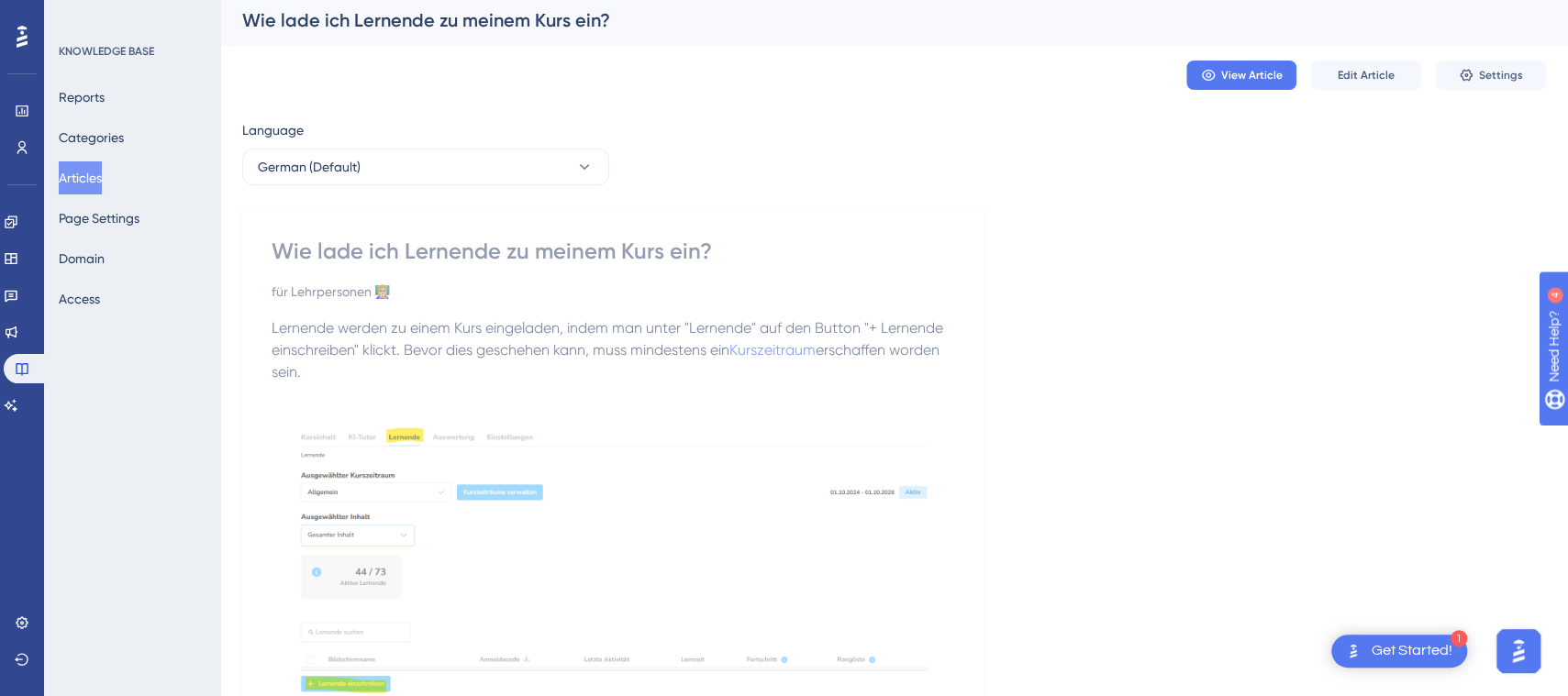
click at [361, 253] on div "Wie lade ich Lernende zu meinem Kurs ein?" at bounding box center [613, 252] width 683 height 30
click at [362, 253] on div "Wie lade ich Lernende zu meinem Kurs ein?" at bounding box center [613, 252] width 683 height 30
click at [1359, 65] on button "Edit Article" at bounding box center [1366, 76] width 110 height 30
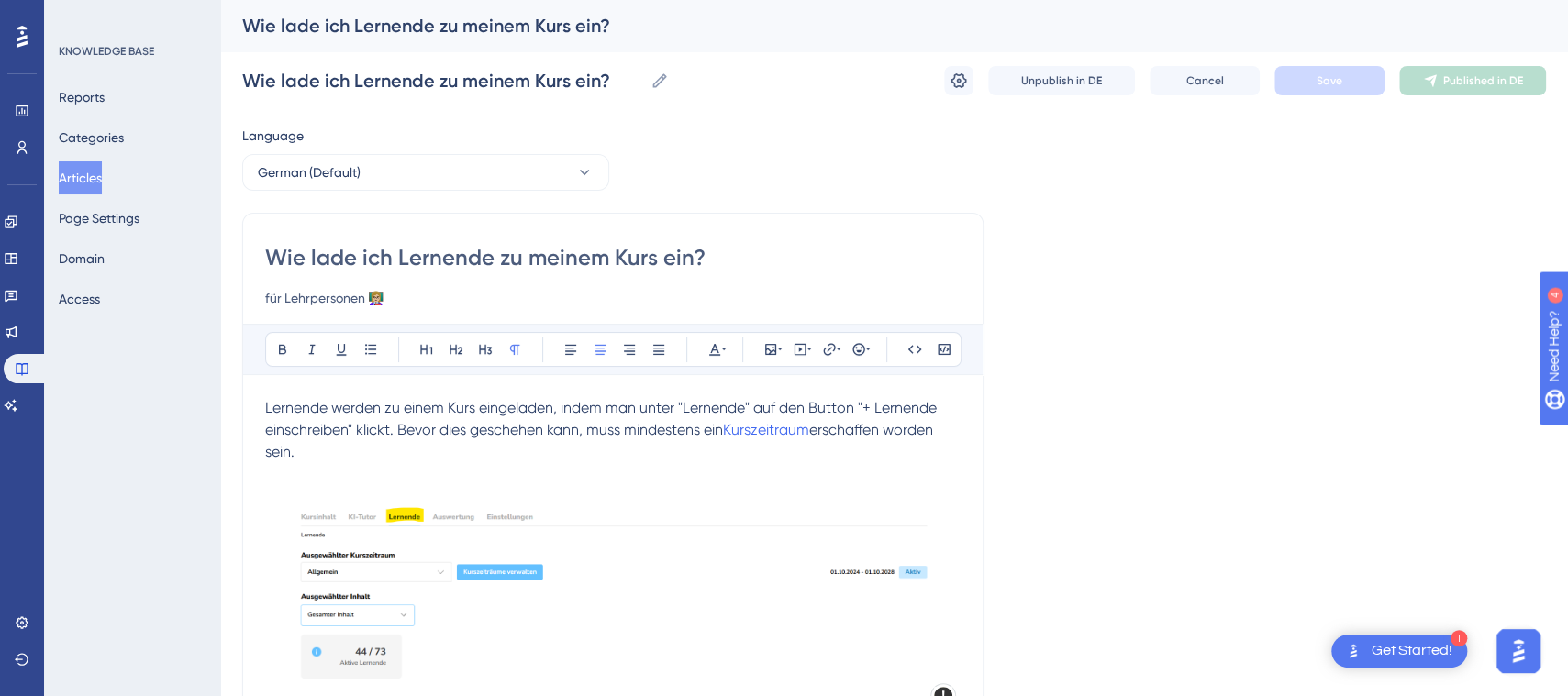
click at [549, 416] on span "Lernende werden zu einem Kurs eingeladen, indem man unter "Lernende" auf den Bu…" at bounding box center [603, 419] width 676 height 40
drag, startPoint x: 401, startPoint y: 411, endPoint x: 385, endPoint y: 414, distance: 16.3
click at [386, 414] on span "Lernende werden zu einem Kurs eingeladen, indem man unter "Lernende" auf den Bu…" at bounding box center [603, 419] width 676 height 40
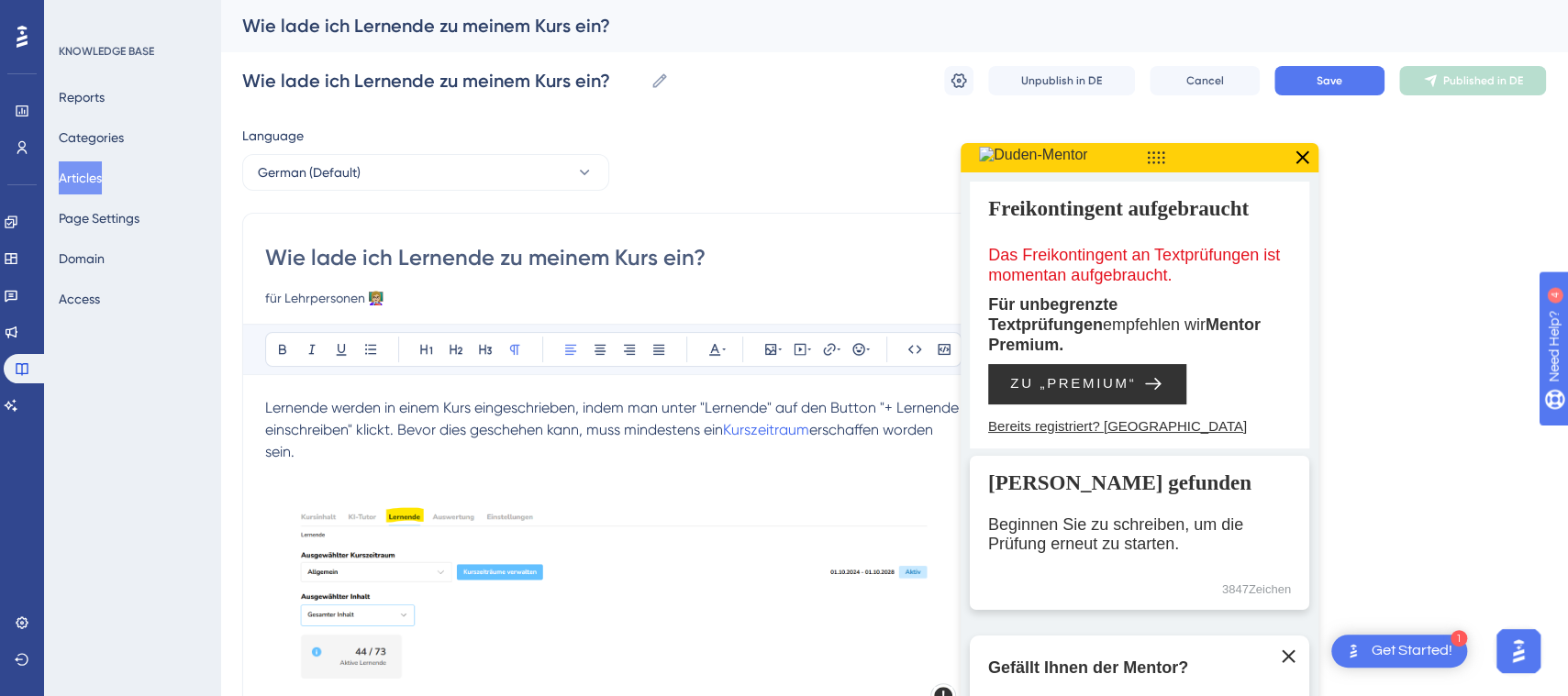
drag, startPoint x: 354, startPoint y: 262, endPoint x: 311, endPoint y: 267, distance: 43.3
click at [311, 267] on input "Wie lade ich Lernende zu meinem Kurs ein?" at bounding box center [613, 258] width 695 height 30
type input "Wie sch ich Lernende zu meinem Kurs ein?"
type input "Wie schreibe ich Lernende zu meinem Kurs ein?"
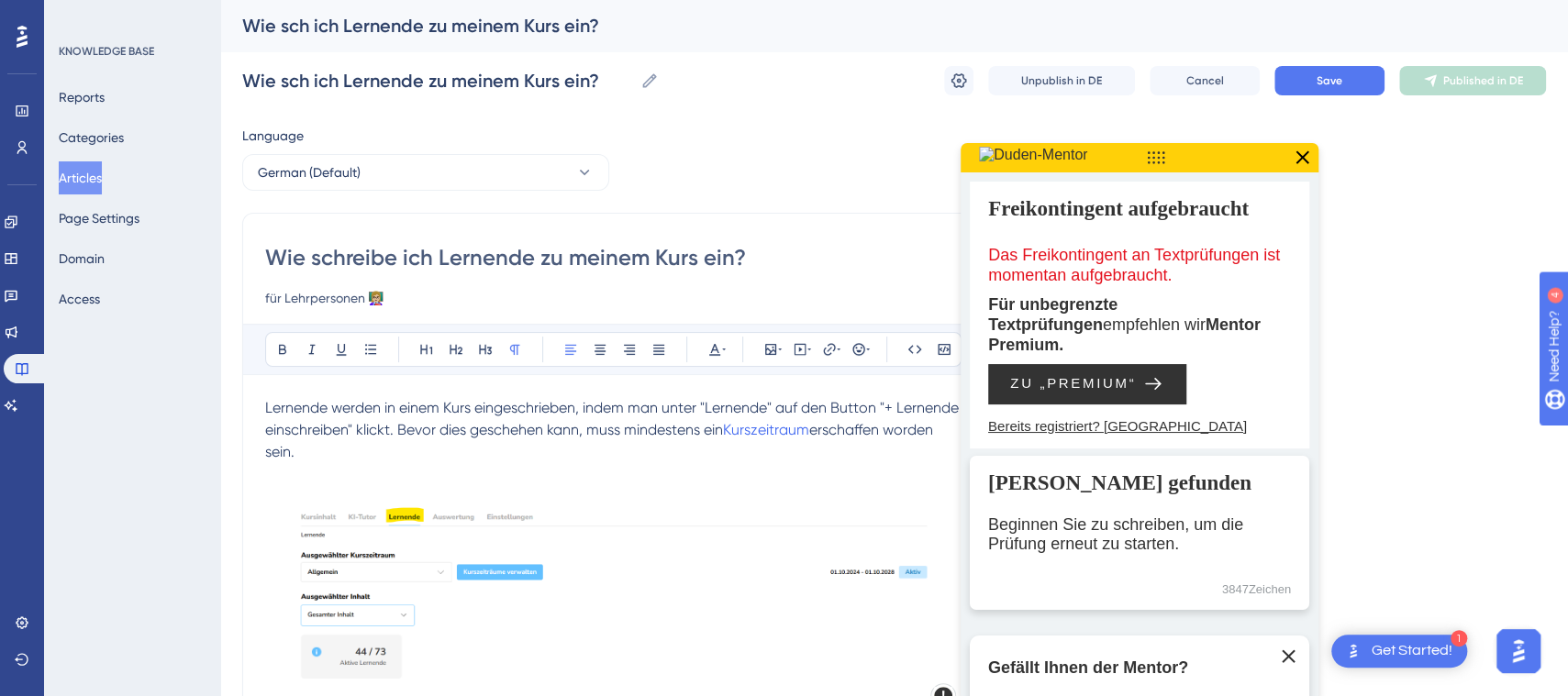
type input "Wie schreibe ich Lernende zu meinem Kurs ein?"
type input "Wie lade ich Lernende zu meinem Kurs ein?"
click at [624, 473] on p at bounding box center [613, 474] width 695 height 22
click at [1347, 75] on button "Save" at bounding box center [1329, 81] width 110 height 30
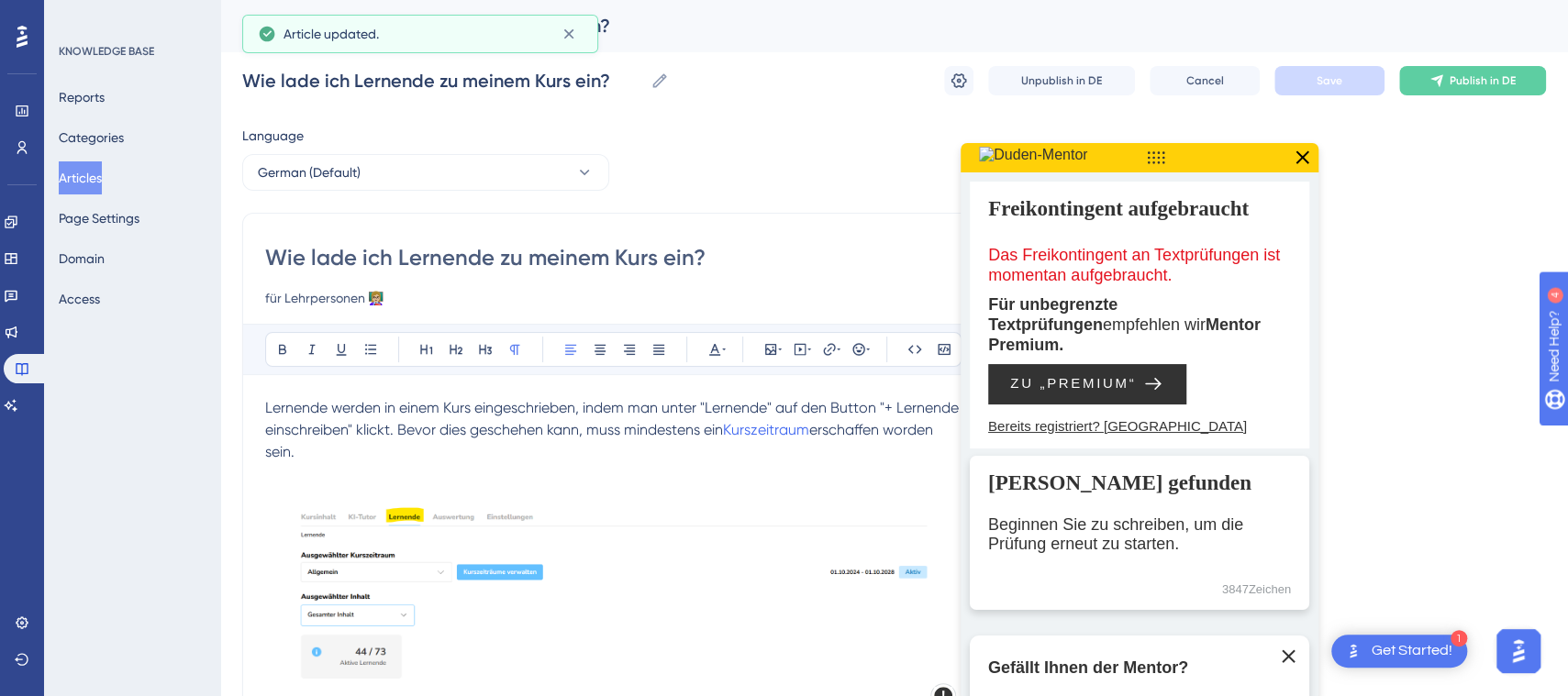
click at [1307, 161] on icon at bounding box center [1302, 156] width 13 height 13
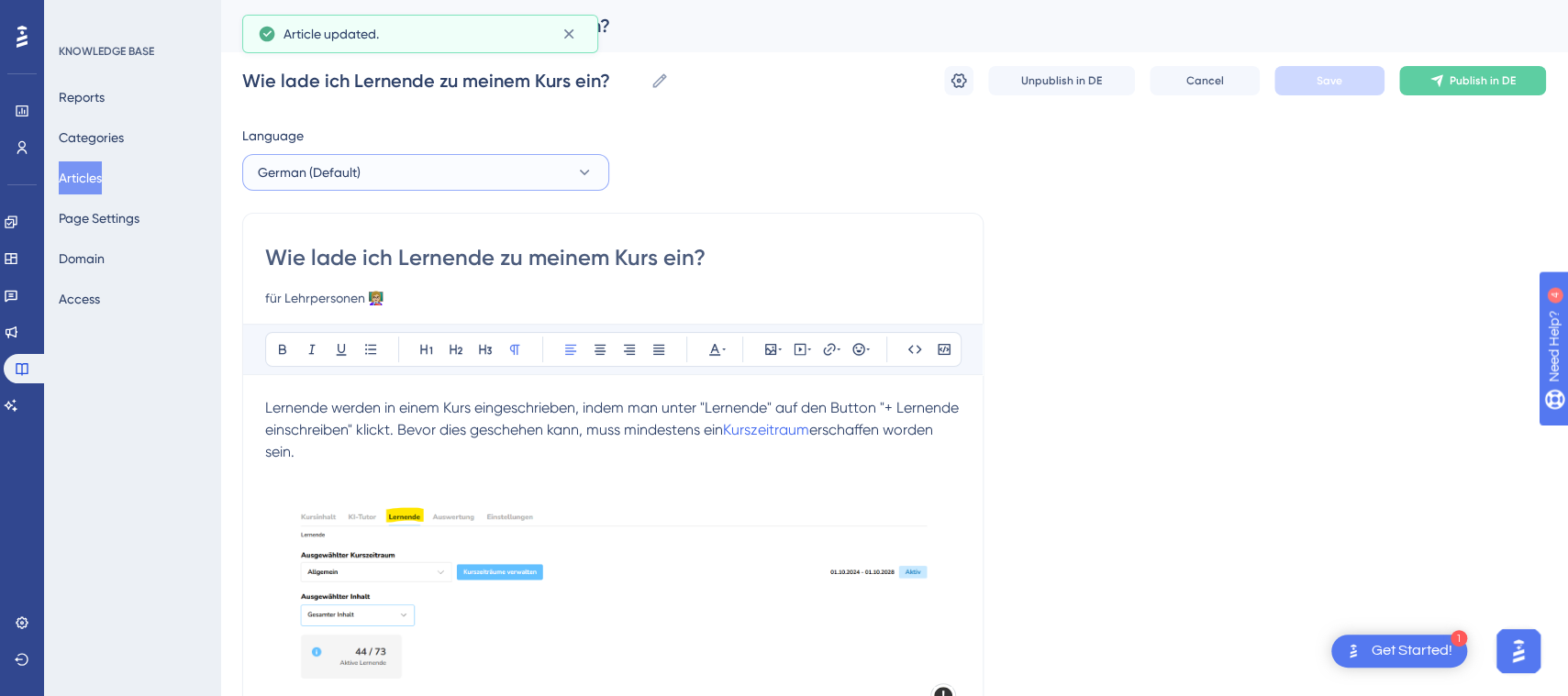
click at [385, 171] on button "German (Default)" at bounding box center [425, 172] width 367 height 37
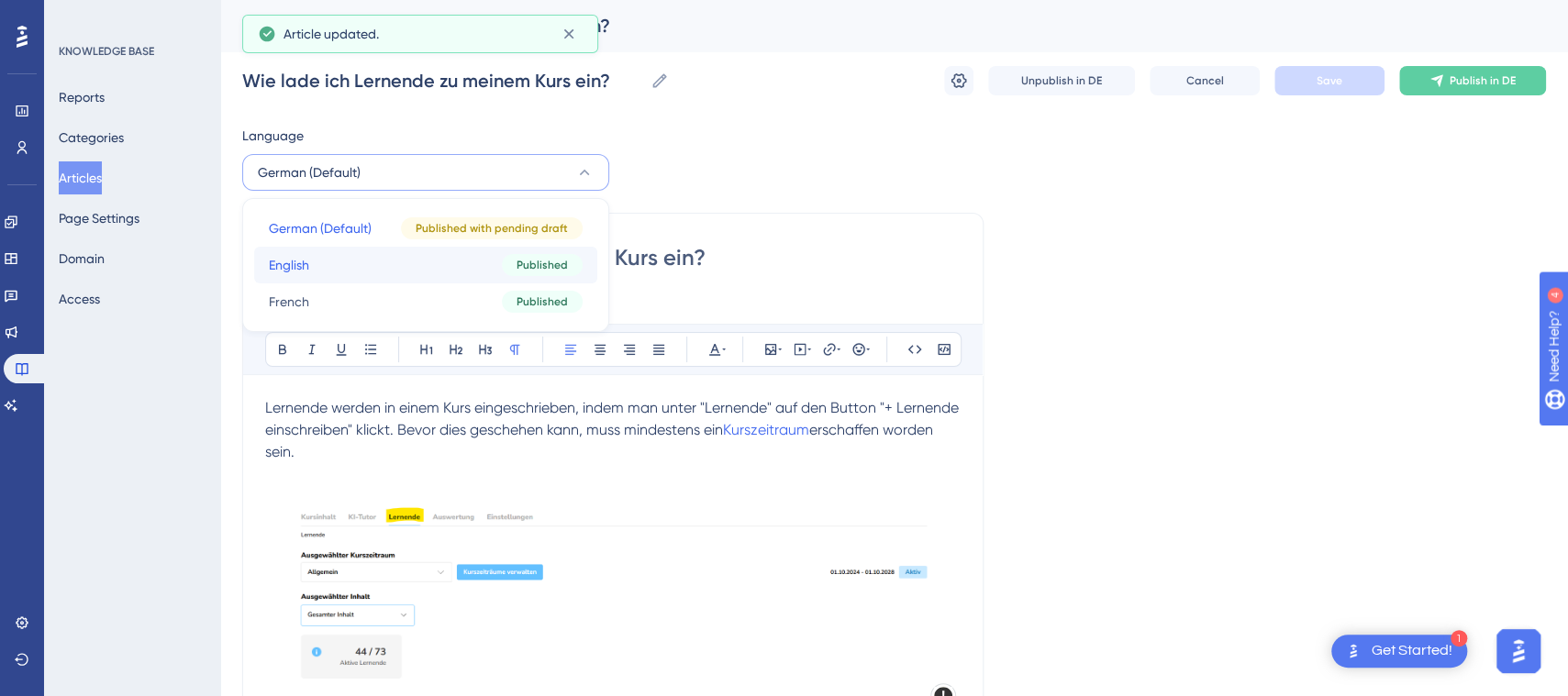
click at [385, 252] on button "English English Published" at bounding box center [425, 264] width 343 height 37
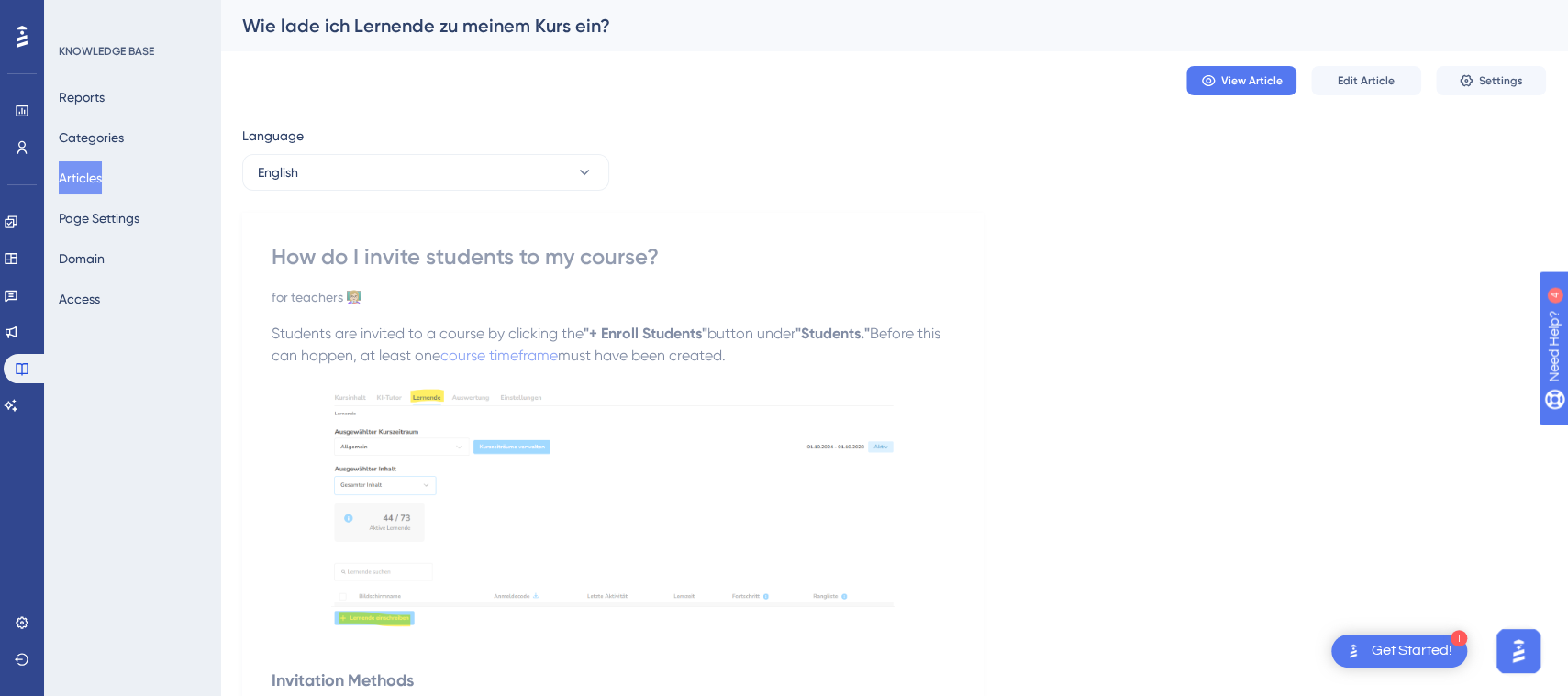
click at [369, 248] on div "How do I invite students to my course?" at bounding box center [613, 257] width 683 height 30
drag, startPoint x: 418, startPoint y: 254, endPoint x: 366, endPoint y: 256, distance: 52.0
click at [366, 256] on div "How do I invite students to my course?" at bounding box center [613, 257] width 683 height 30
click at [1364, 82] on span "Edit Article" at bounding box center [1366, 81] width 57 height 15
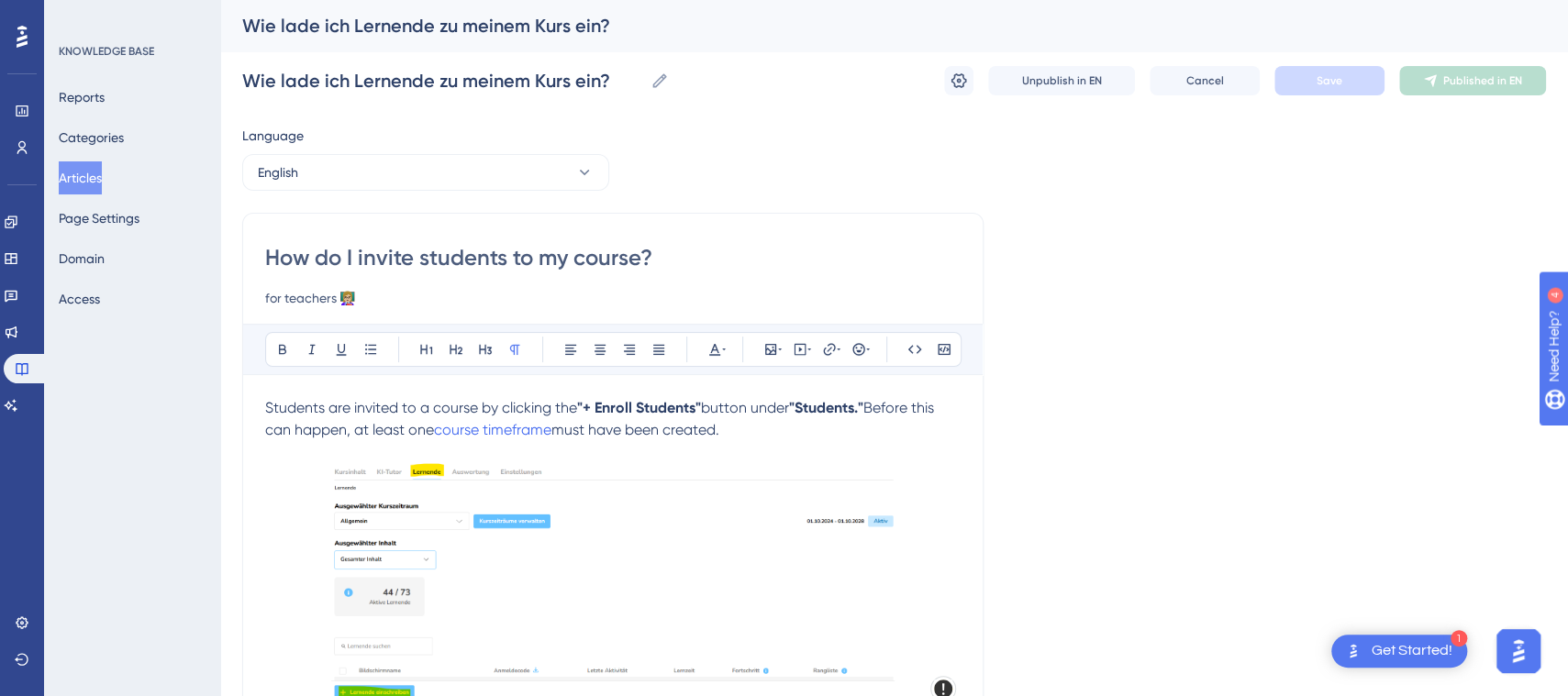
scroll to position [10, 0]
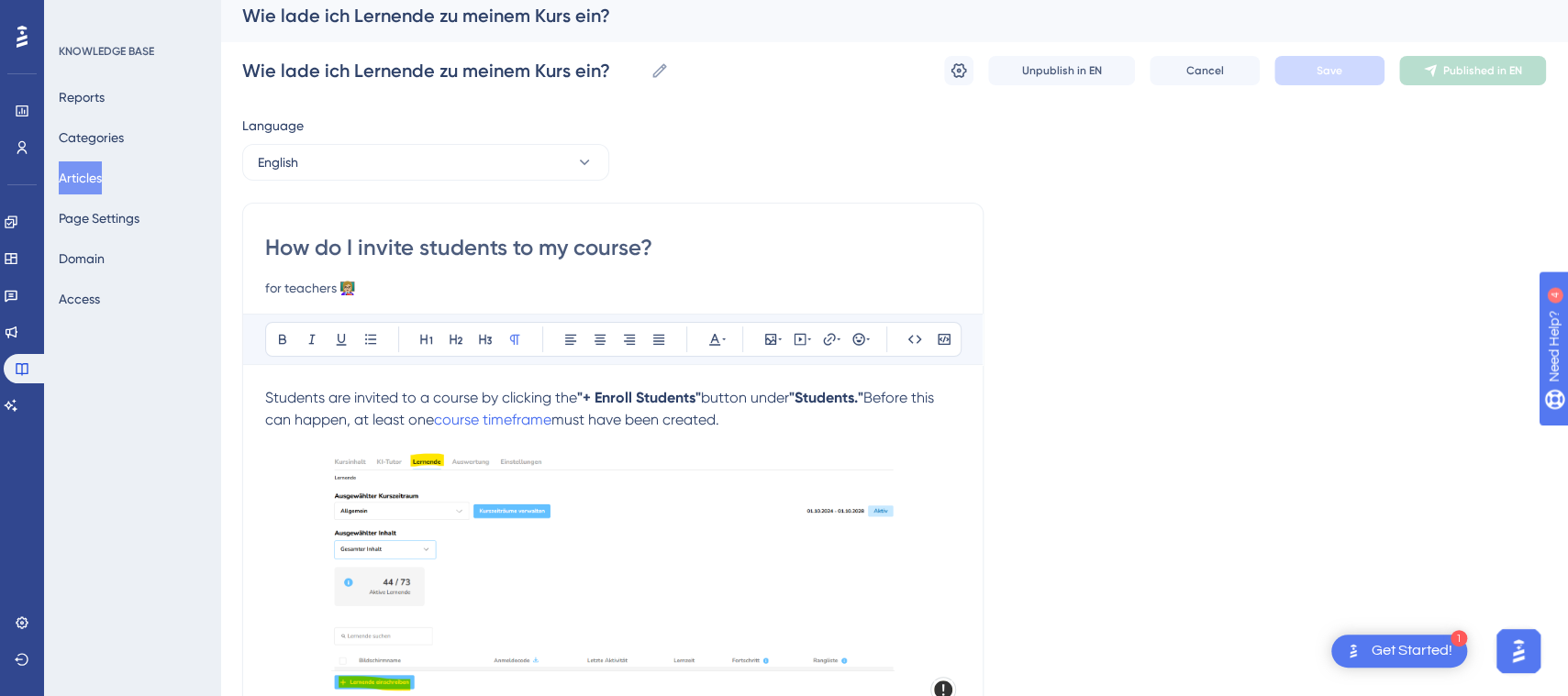
click at [401, 260] on input "How do I invite students to my course?" at bounding box center [613, 248] width 695 height 30
drag, startPoint x: 410, startPoint y: 248, endPoint x: 358, endPoint y: 252, distance: 52.2
click at [358, 252] on input "How do I invite students to my course?" at bounding box center [613, 248] width 695 height 30
type input "How do I enroll students in my course?"
click at [1352, 78] on button "Save" at bounding box center [1329, 71] width 110 height 30
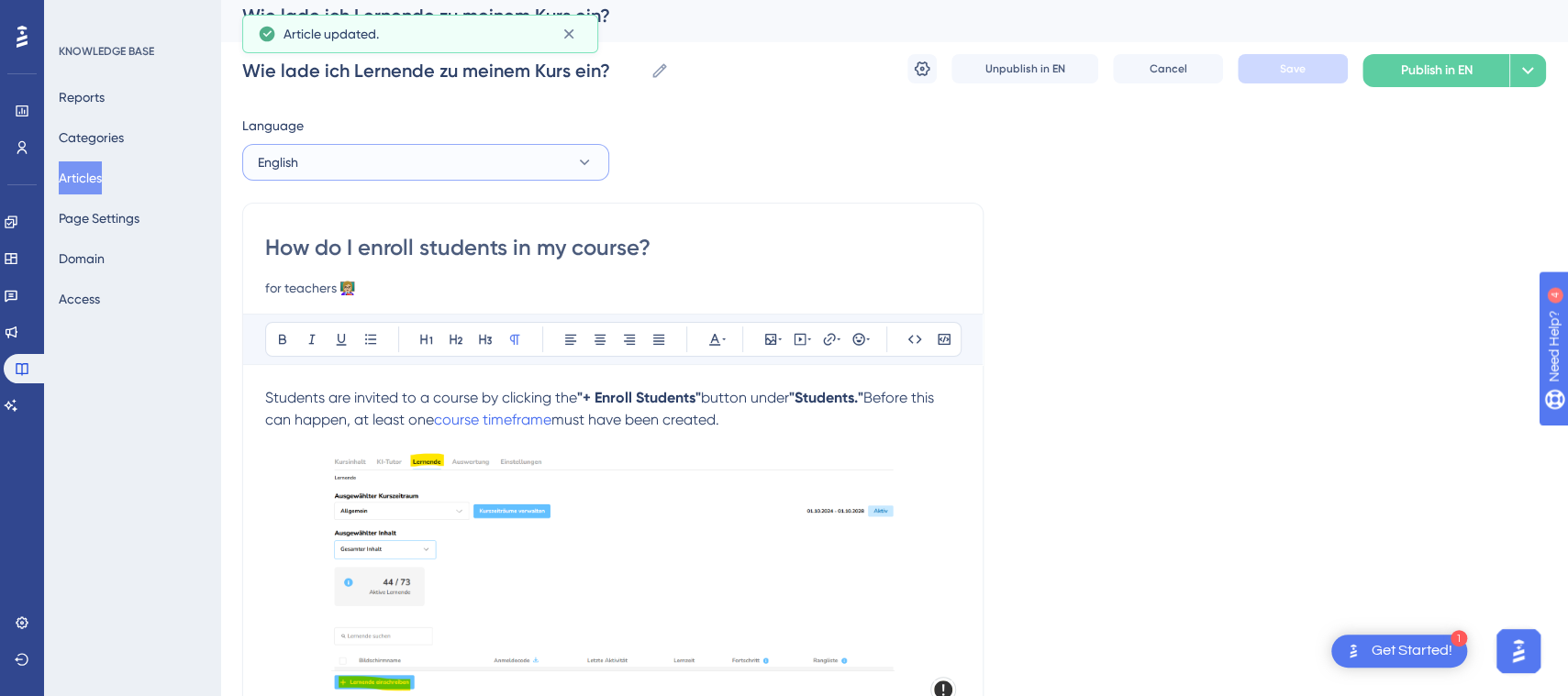
click at [504, 158] on button "English" at bounding box center [425, 162] width 367 height 37
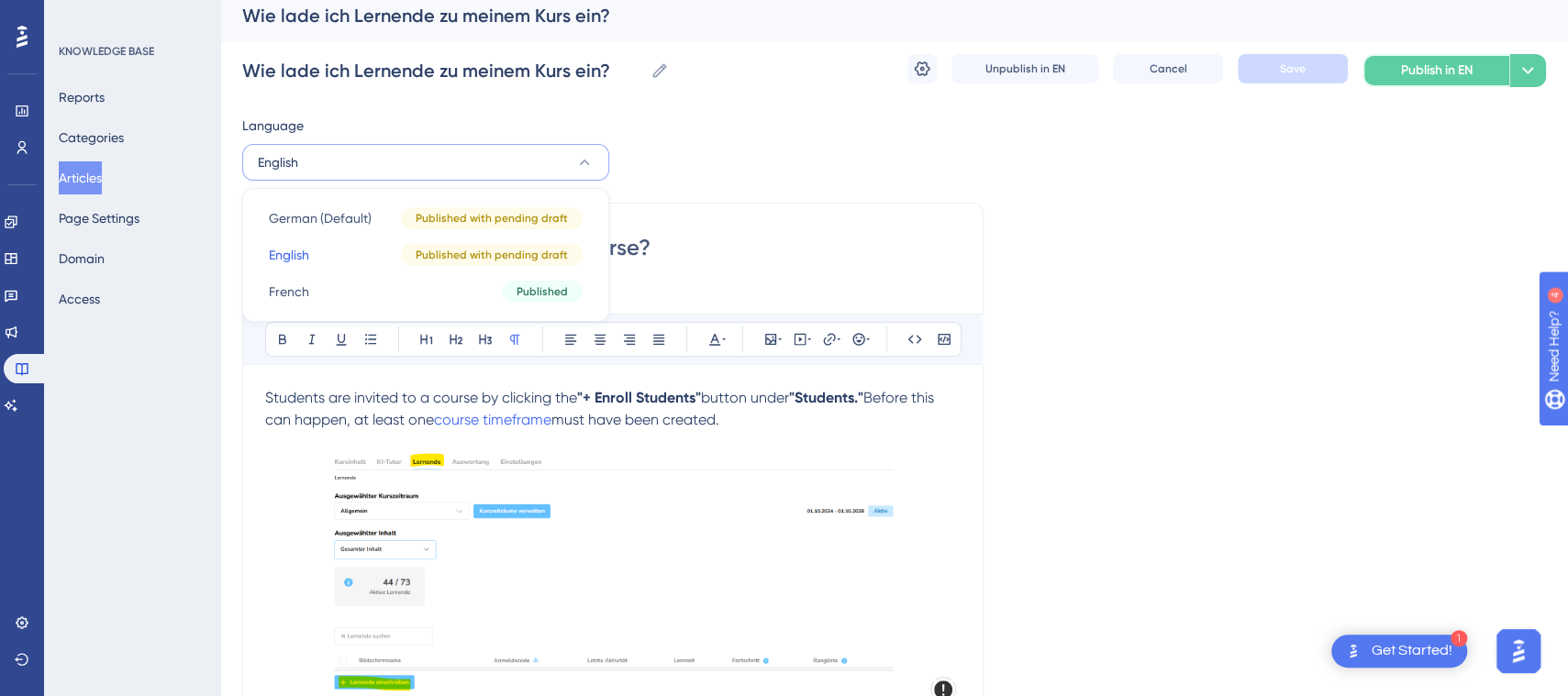
click at [1448, 68] on span "Publish in EN" at bounding box center [1437, 71] width 72 height 22
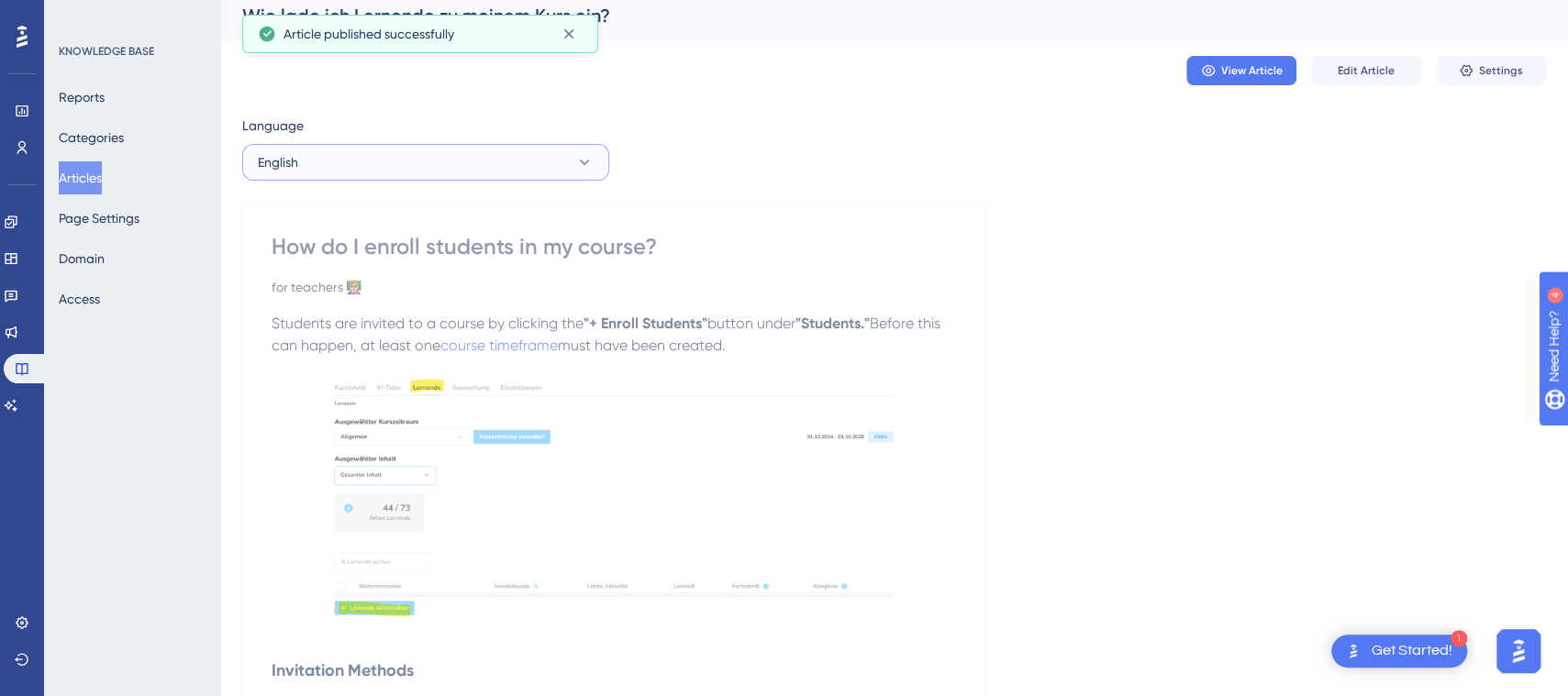
click at [434, 171] on button "English" at bounding box center [425, 162] width 367 height 37
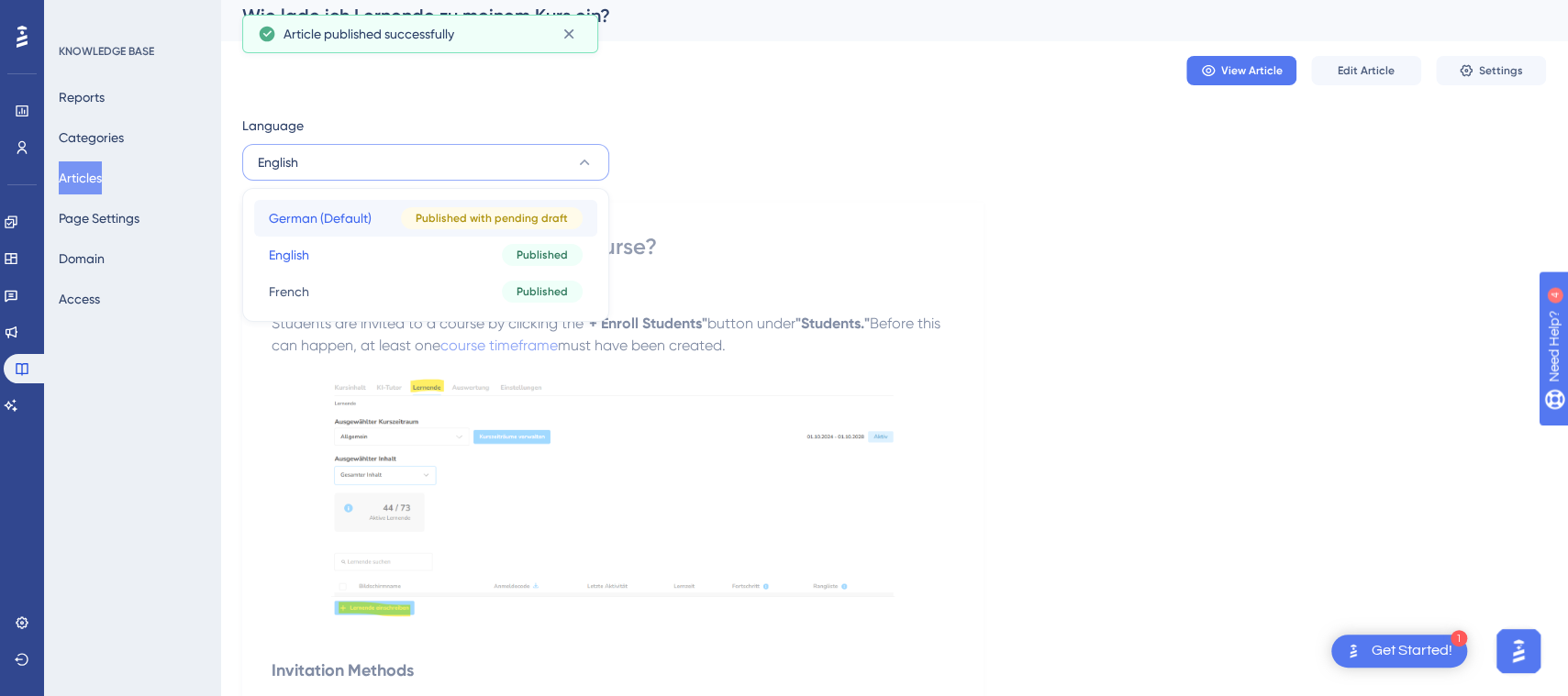
click at [408, 216] on div "Published with pending draft" at bounding box center [491, 218] width 182 height 22
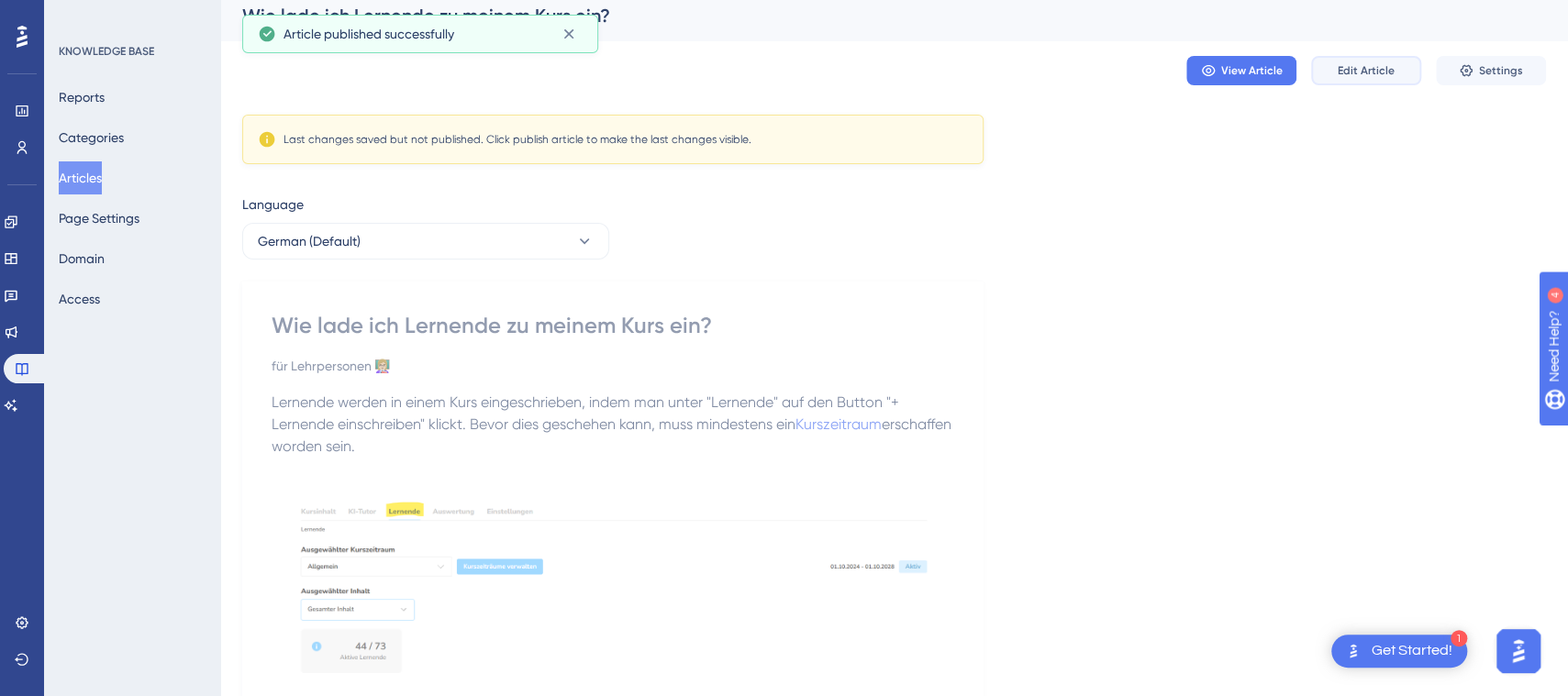
click at [1359, 73] on span "Edit Article" at bounding box center [1366, 71] width 57 height 15
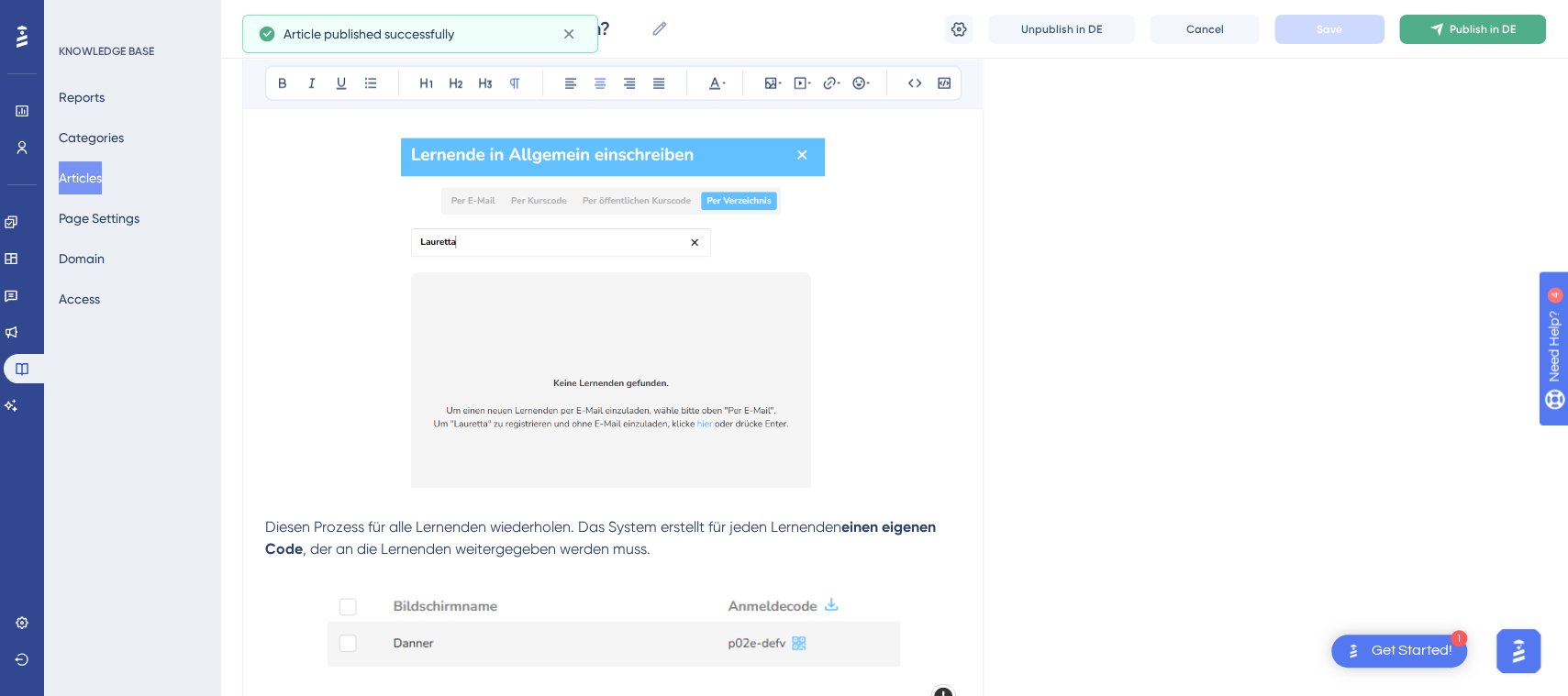
click at [1493, 31] on span "Publish in DE" at bounding box center [1482, 29] width 66 height 15
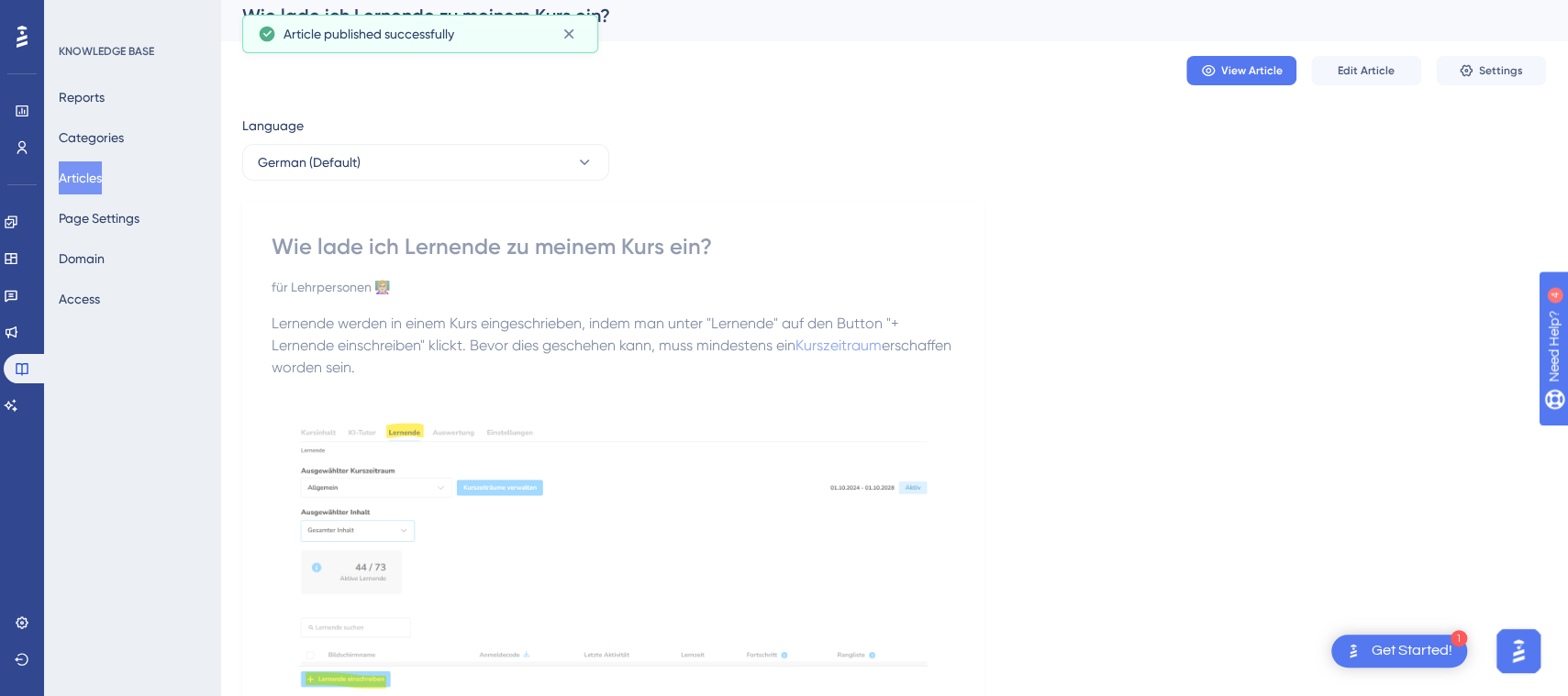
scroll to position [0, 0]
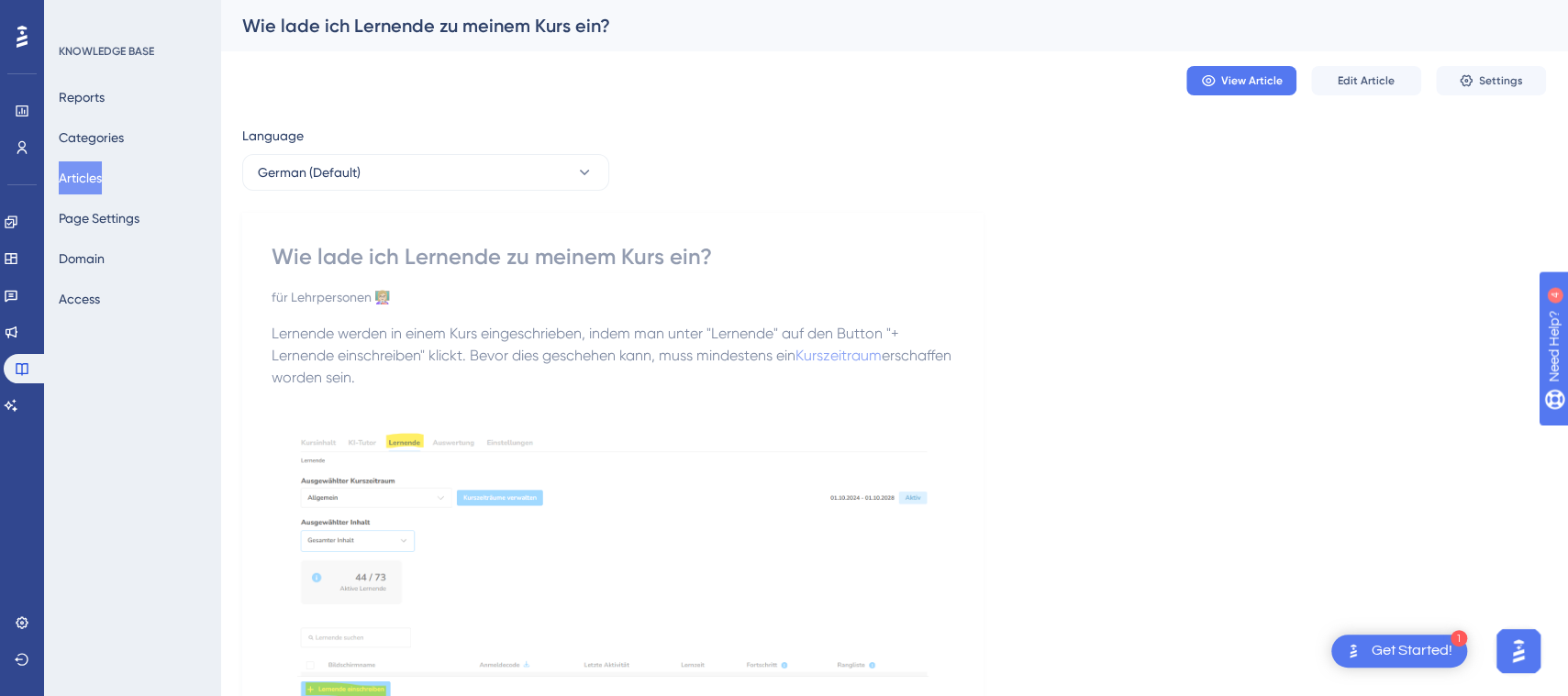
click at [844, 301] on div "für Lehrpersonen 👩🏼‍🏫" at bounding box center [613, 297] width 683 height 22
click at [487, 153] on div "Language German (Default)" at bounding box center [425, 157] width 367 height 66
click at [491, 168] on button "German (Default)" at bounding box center [425, 172] width 367 height 37
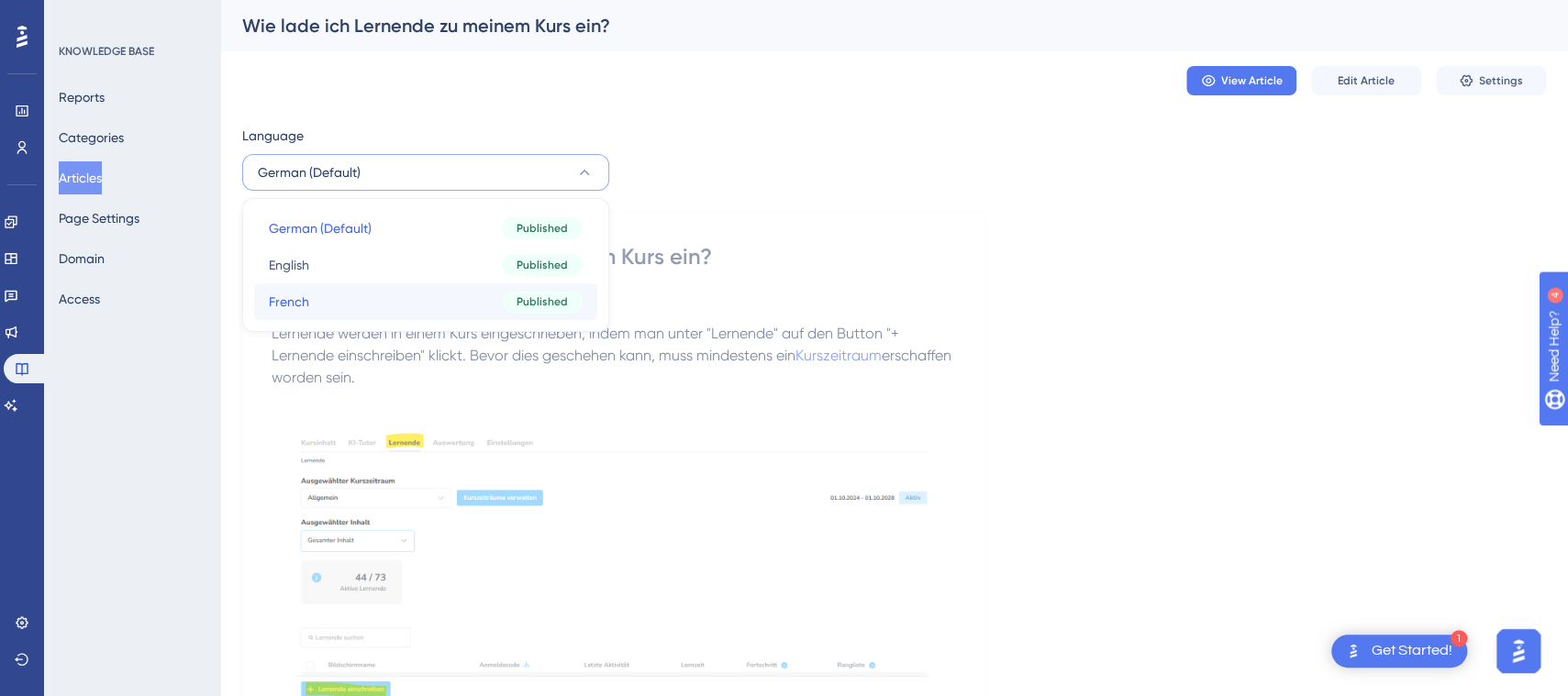
click at [468, 301] on button "French French Published" at bounding box center [425, 301] width 343 height 37
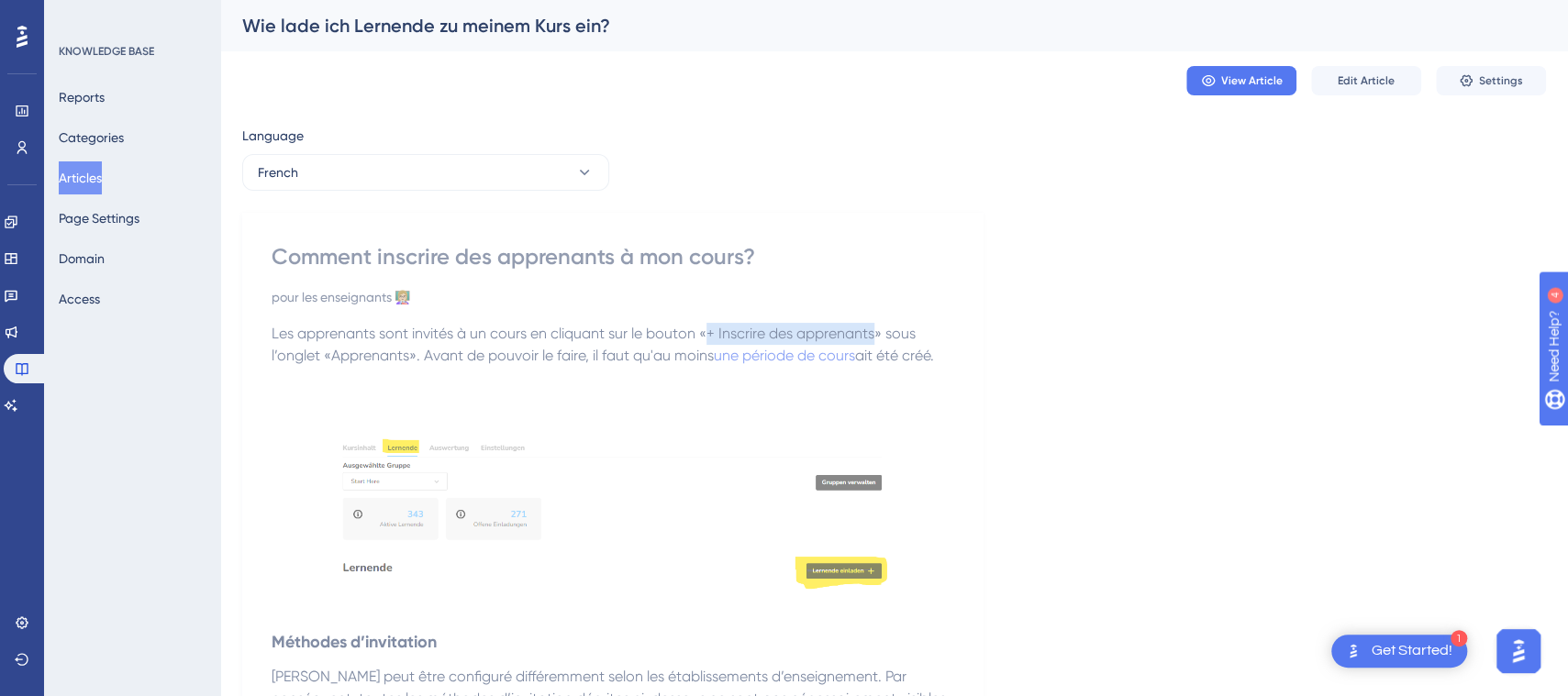
drag, startPoint x: 876, startPoint y: 335, endPoint x: 706, endPoint y: 336, distance: 170.0
click at [706, 336] on span "Les apprenants sont invités à un cours en cliquant sur le bouton «+ Inscrire de…" at bounding box center [595, 344] width 648 height 40
copy span "+ Inscrire des apprenants"
click at [1384, 80] on span "Edit Article" at bounding box center [1366, 81] width 57 height 15
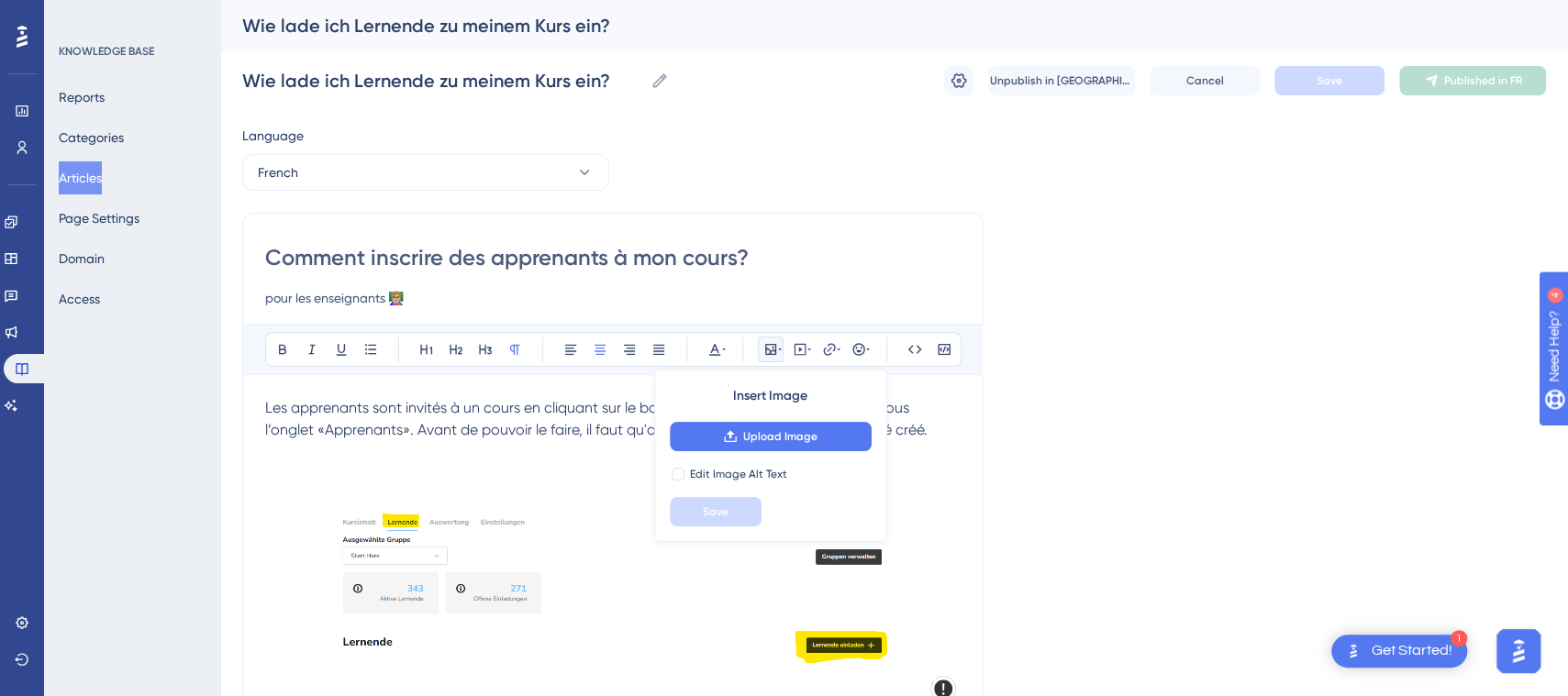
click at [925, 494] on p at bounding box center [613, 500] width 695 height 22
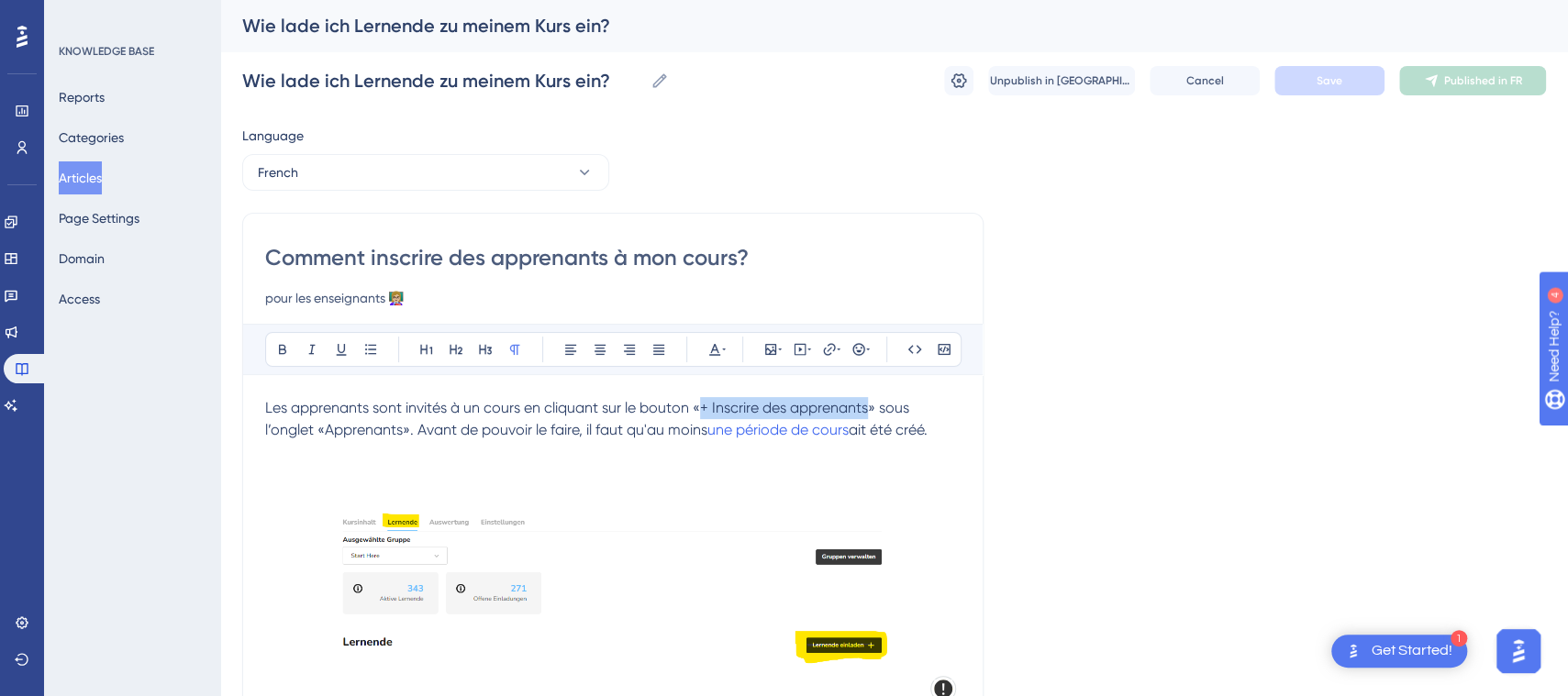
drag, startPoint x: 702, startPoint y: 407, endPoint x: 868, endPoint y: 411, distance: 166.0
click at [868, 411] on span "Les apprenants sont invités à un cours en cliquant sur le bouton «+ Inscrire de…" at bounding box center [589, 419] width 648 height 40
copy span "+ Inscrire des apprenants"
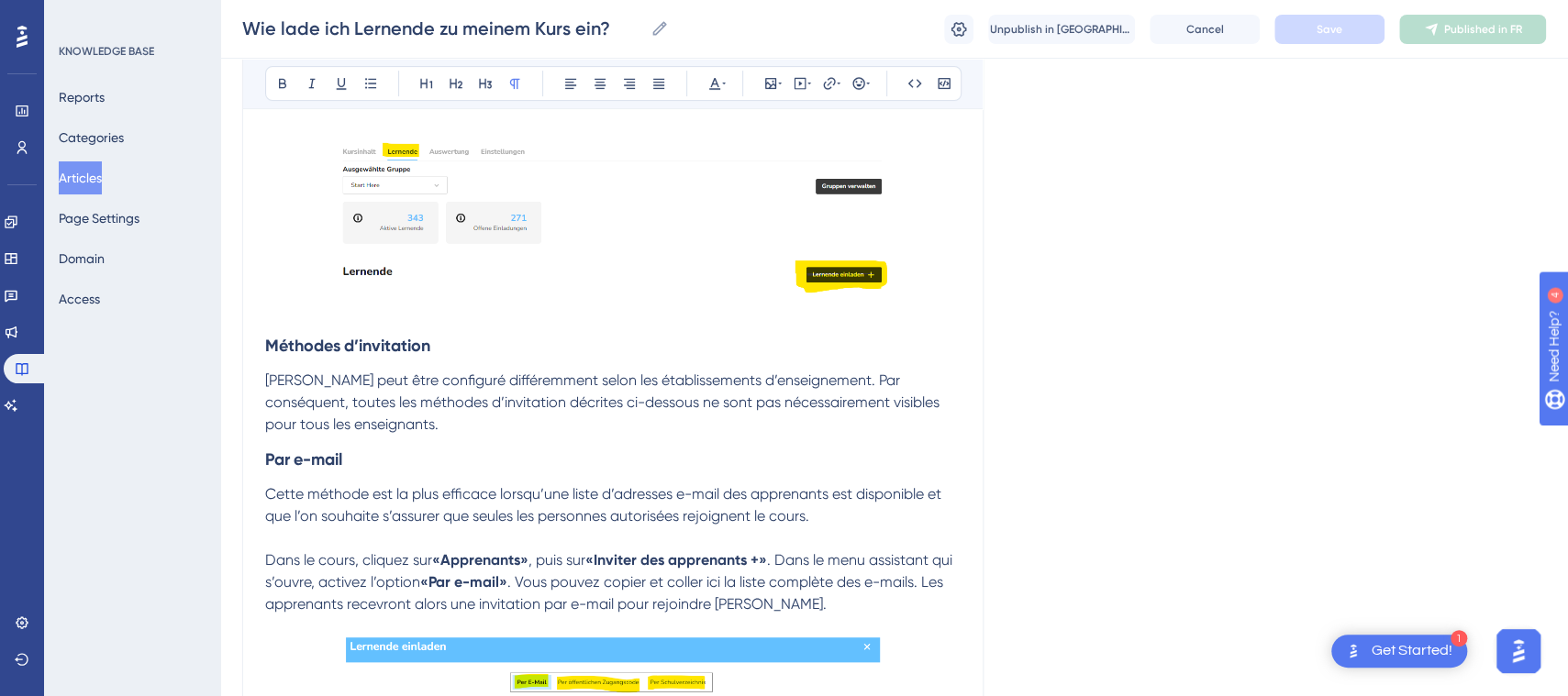
scroll to position [423, 0]
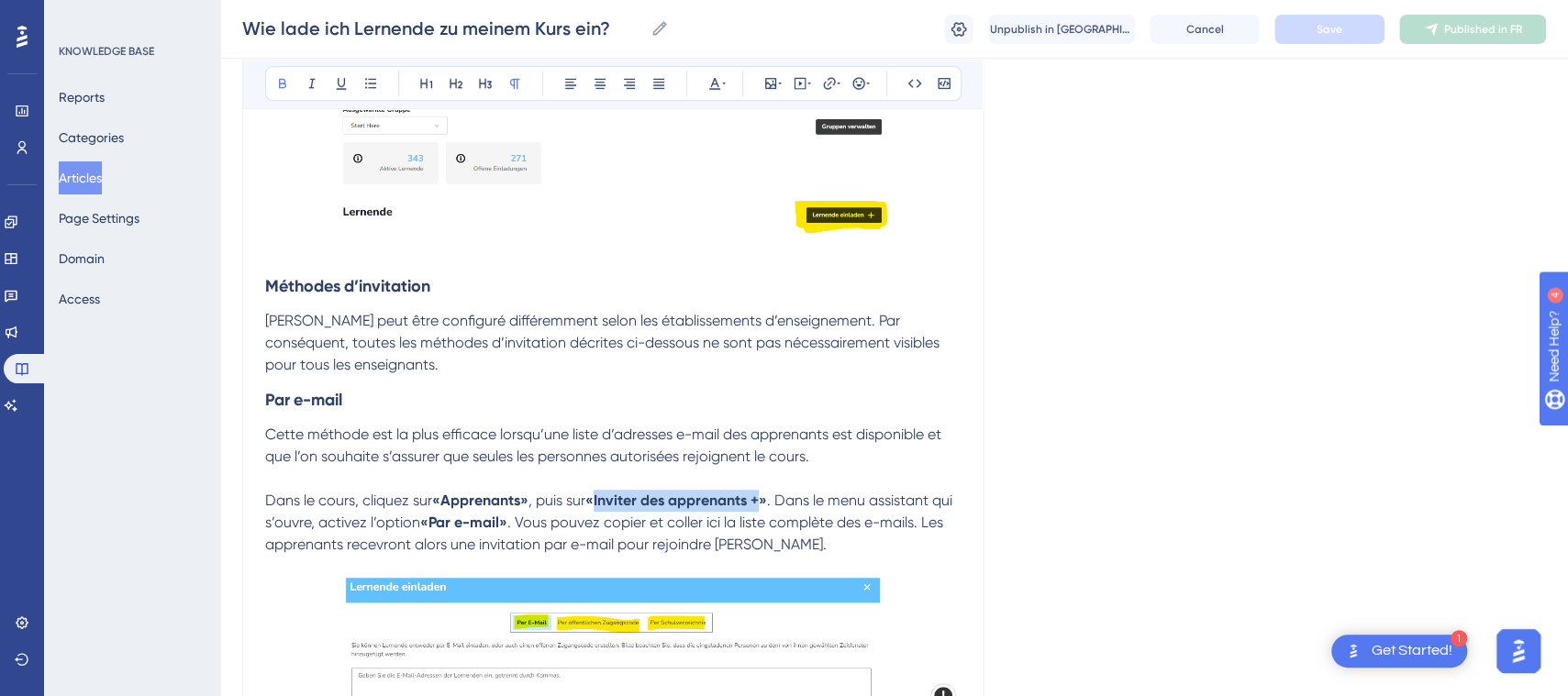
drag, startPoint x: 762, startPoint y: 497, endPoint x: 601, endPoint y: 502, distance: 161.1
click at [601, 502] on strong "«Inviter des apprenants +»" at bounding box center [676, 500] width 182 height 18
drag, startPoint x: 769, startPoint y: 501, endPoint x: 603, endPoint y: 505, distance: 166.0
click at [603, 505] on p "Dans le cours, cliquez sur «Apprenants» , puis sur « + Inscrire des apprenants …" at bounding box center [613, 523] width 695 height 66
drag, startPoint x: 280, startPoint y: 75, endPoint x: 311, endPoint y: 95, distance: 36.9
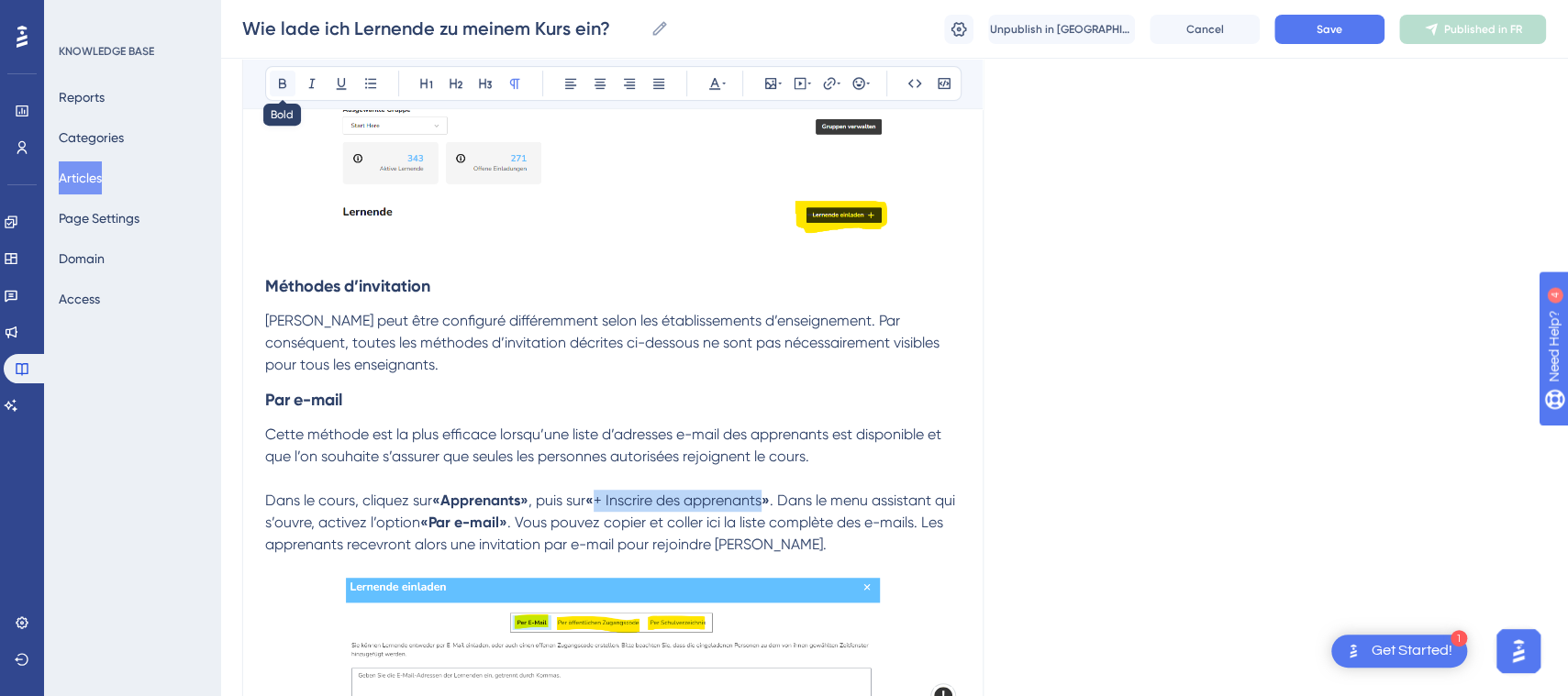
click at [280, 77] on button at bounding box center [283, 84] width 26 height 26
click at [789, 380] on h3 "Par e-mail" at bounding box center [613, 400] width 695 height 48
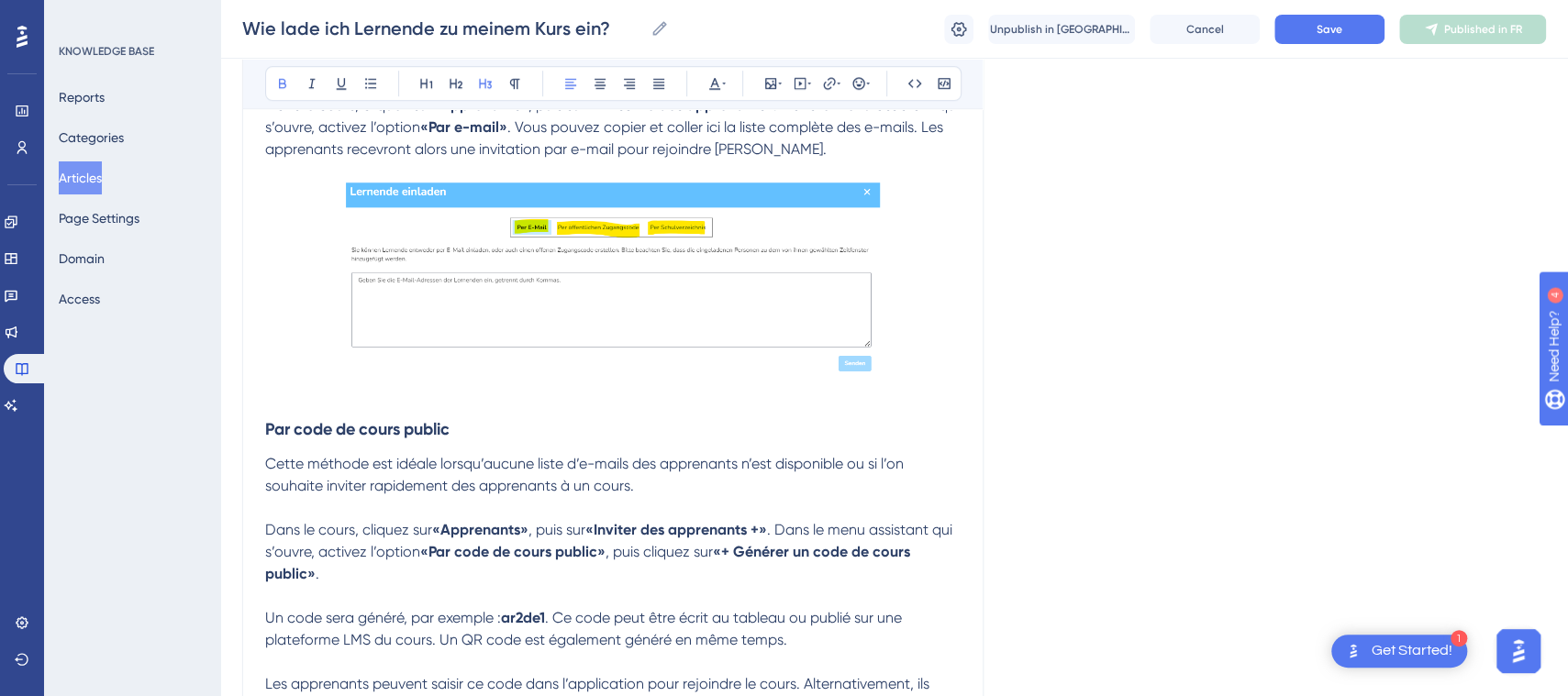
scroll to position [958, 0]
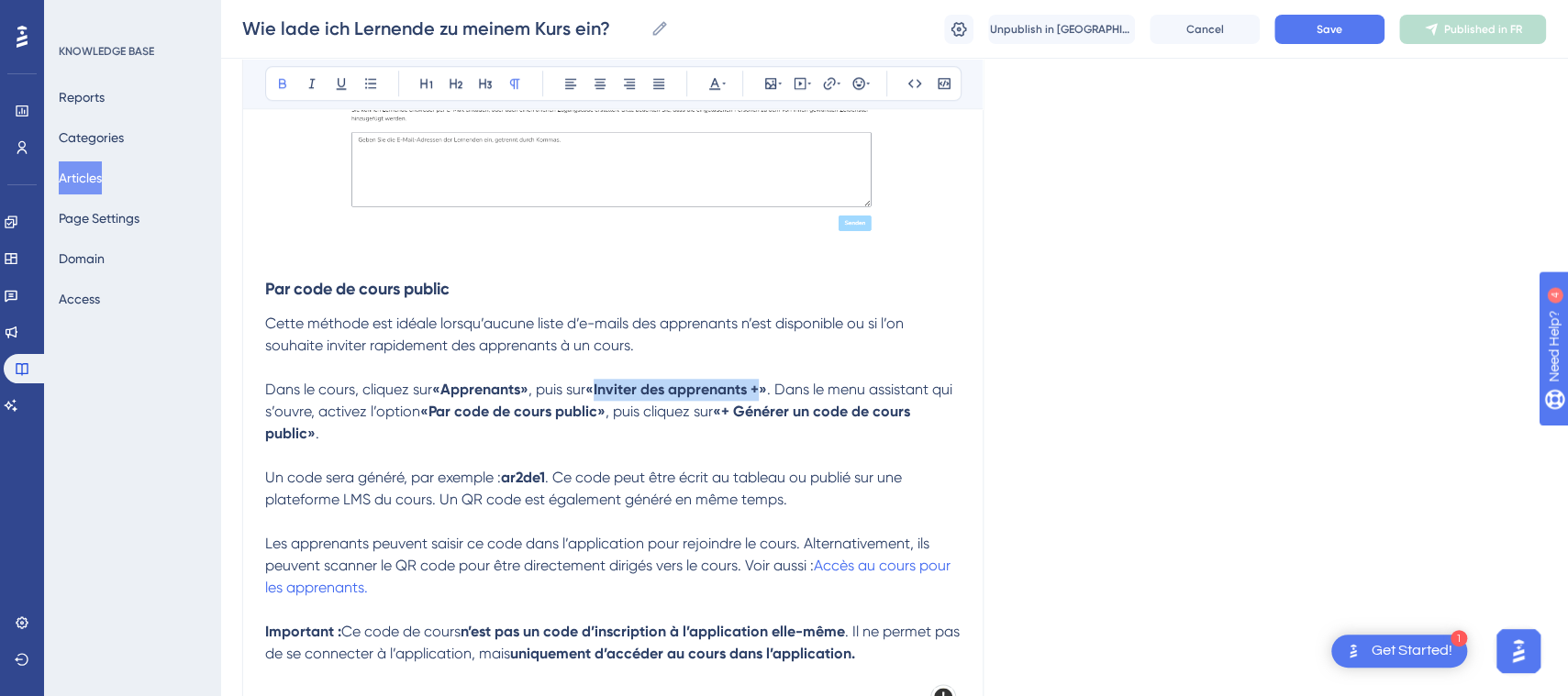
drag, startPoint x: 769, startPoint y: 392, endPoint x: 605, endPoint y: 386, distance: 164.1
click at [605, 386] on strong "«Inviter des apprenants +»" at bounding box center [676, 390] width 182 height 18
drag, startPoint x: 770, startPoint y: 391, endPoint x: 607, endPoint y: 391, distance: 163.0
click at [607, 391] on span "+ Inscrire des apprenants" at bounding box center [678, 390] width 168 height 18
drag, startPoint x: 284, startPoint y: 84, endPoint x: 348, endPoint y: 118, distance: 72.5
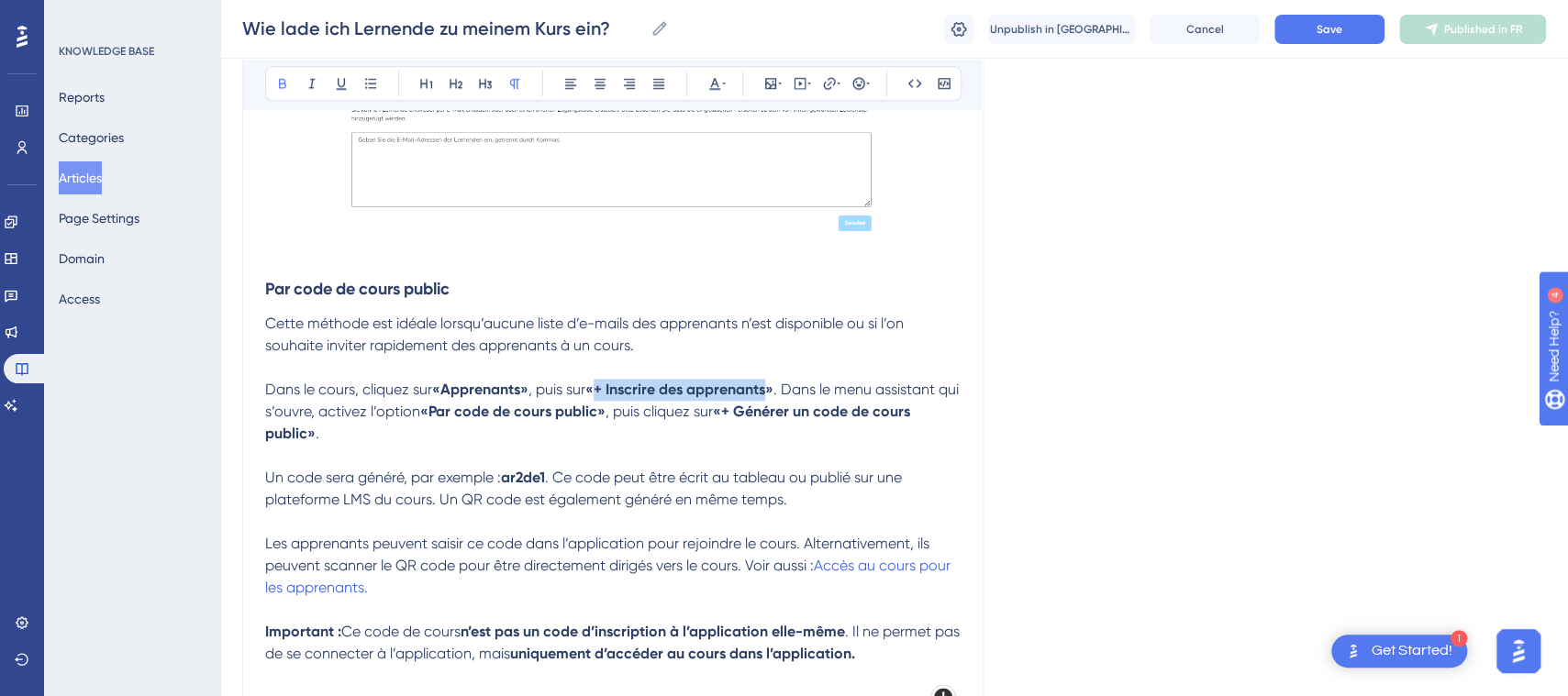
click at [283, 85] on icon at bounding box center [283, 84] width 15 height 15
click at [682, 340] on p "Cette méthode est idéale lorsqu’aucune liste d’e-mails des apprenants n’est dis…" at bounding box center [613, 335] width 695 height 44
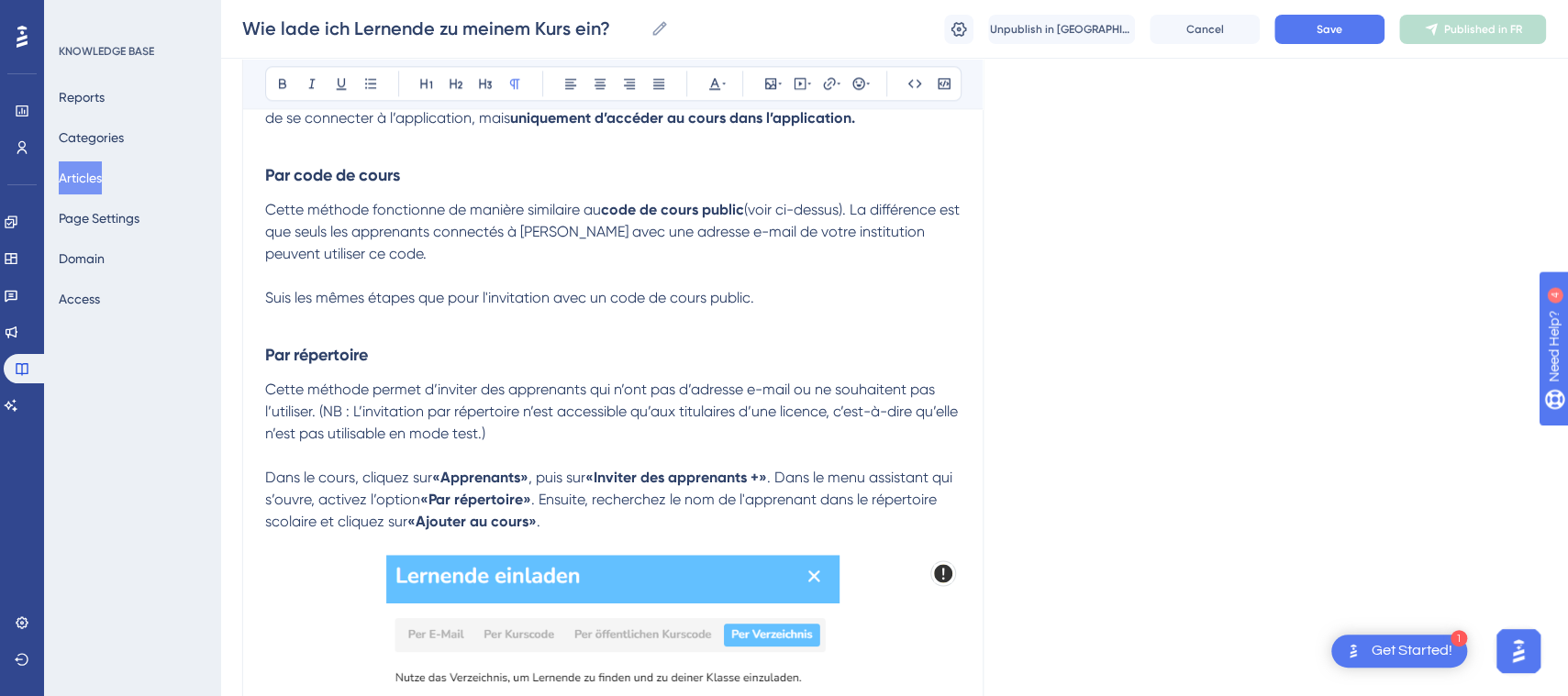
scroll to position [1548, 0]
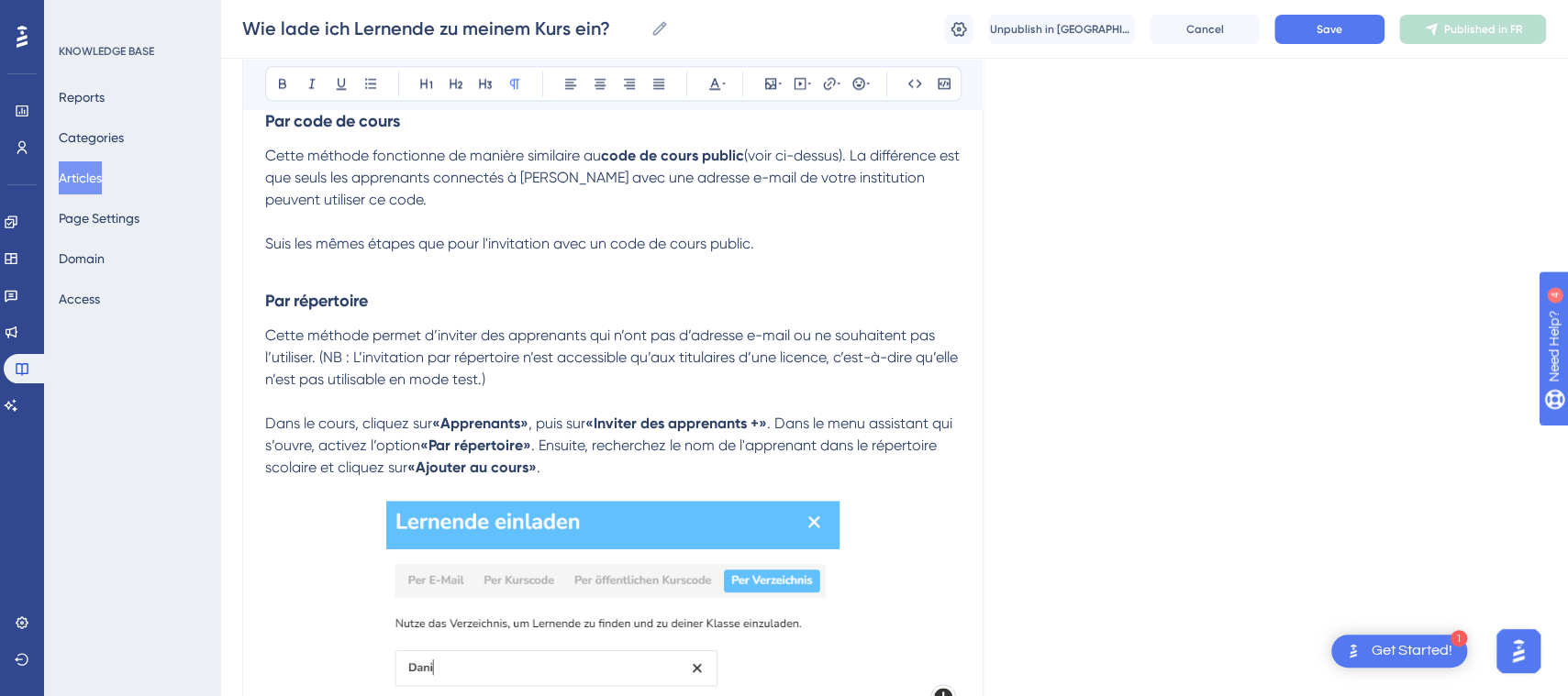
drag, startPoint x: 1576, startPoint y: 242, endPoint x: 87, endPoint y: 4, distance: 1507.9
drag, startPoint x: 766, startPoint y: 423, endPoint x: 600, endPoint y: 430, distance: 166.1
click at [600, 430] on strong "«Inviter des apprenants +»" at bounding box center [676, 424] width 182 height 18
drag, startPoint x: 764, startPoint y: 420, endPoint x: 602, endPoint y: 425, distance: 162.1
click at [602, 425] on span "+ Inscrire des apprenants" at bounding box center [678, 424] width 168 height 18
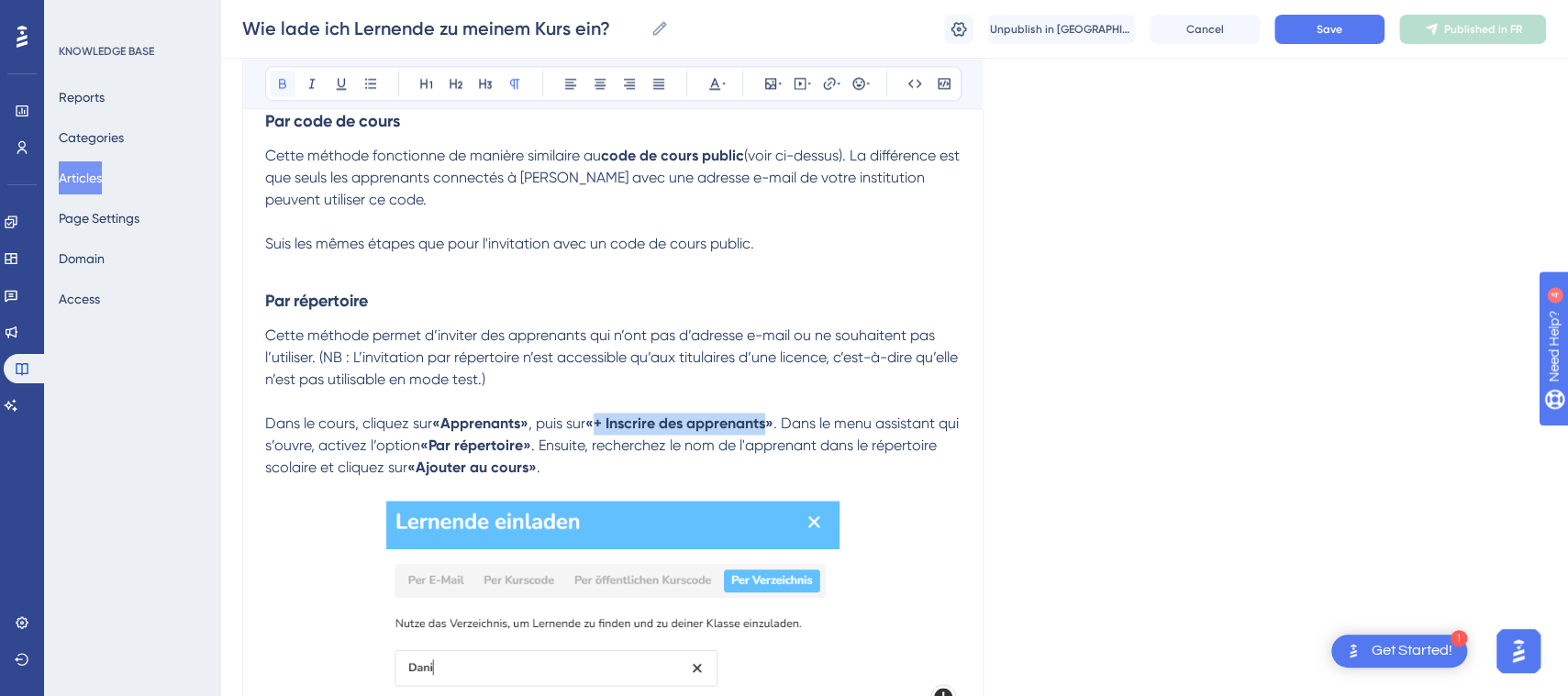
click at [282, 87] on icon at bounding box center [282, 84] width 7 height 10
click at [729, 340] on span "Cette méthode permet d’inviter des apprenants qui n’ont pas d’adresse e-mail ou…" at bounding box center [614, 357] width 696 height 62
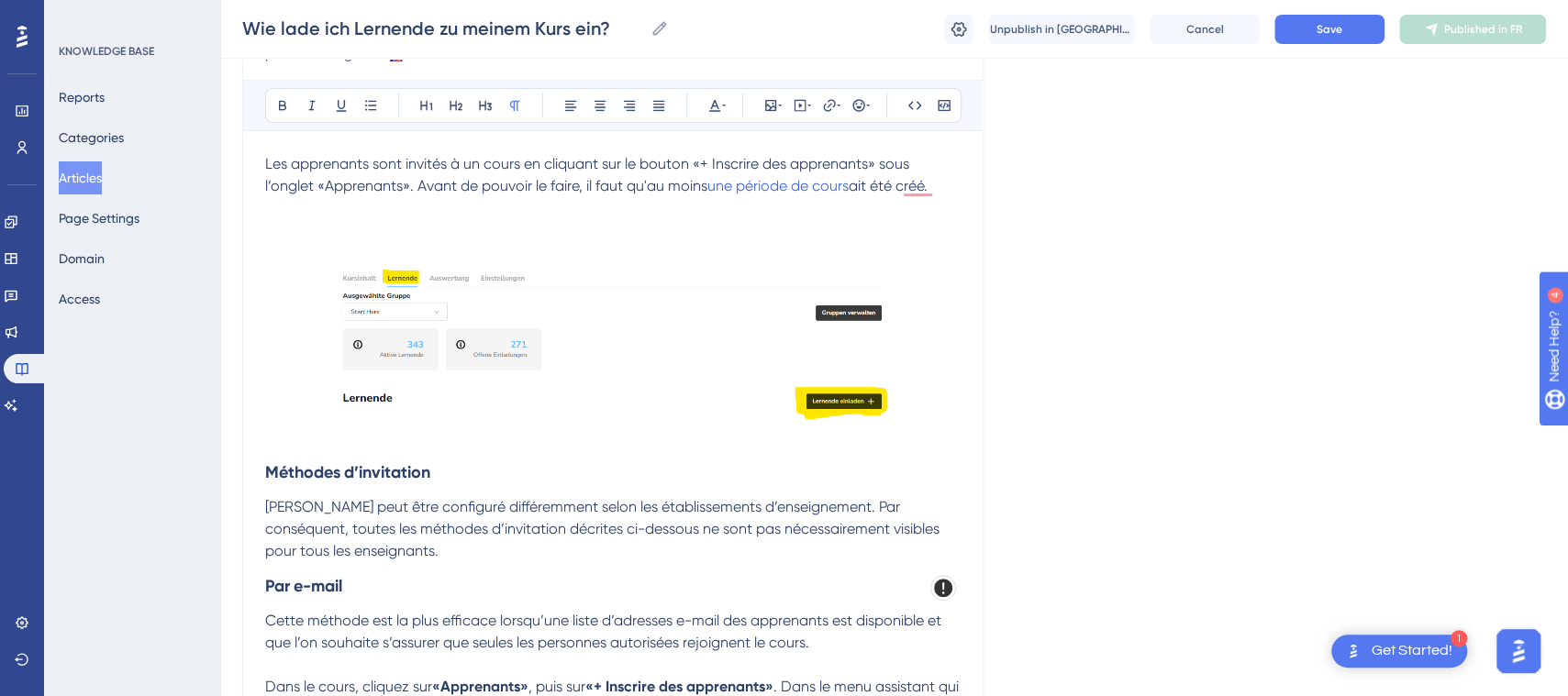
scroll to position [74, 0]
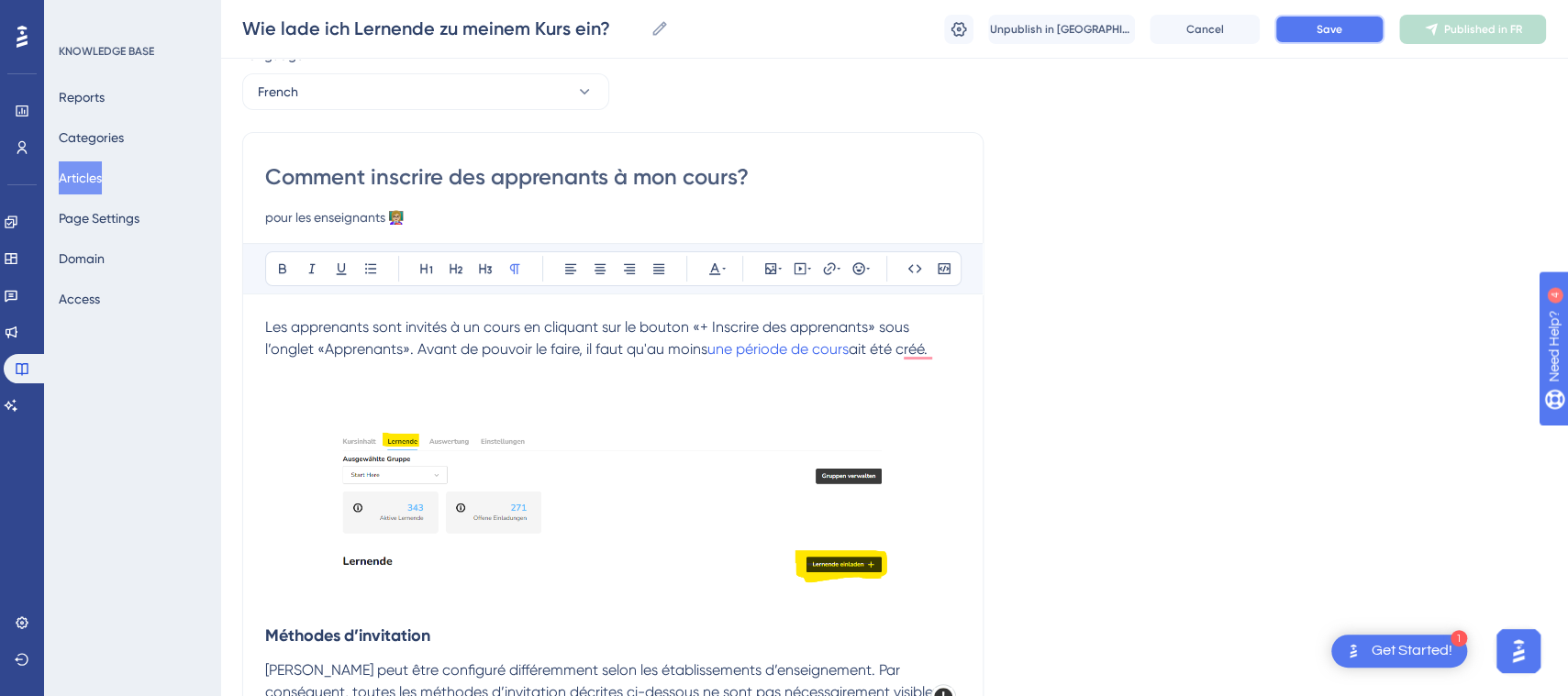
click at [1318, 25] on span "Save" at bounding box center [1329, 29] width 26 height 15
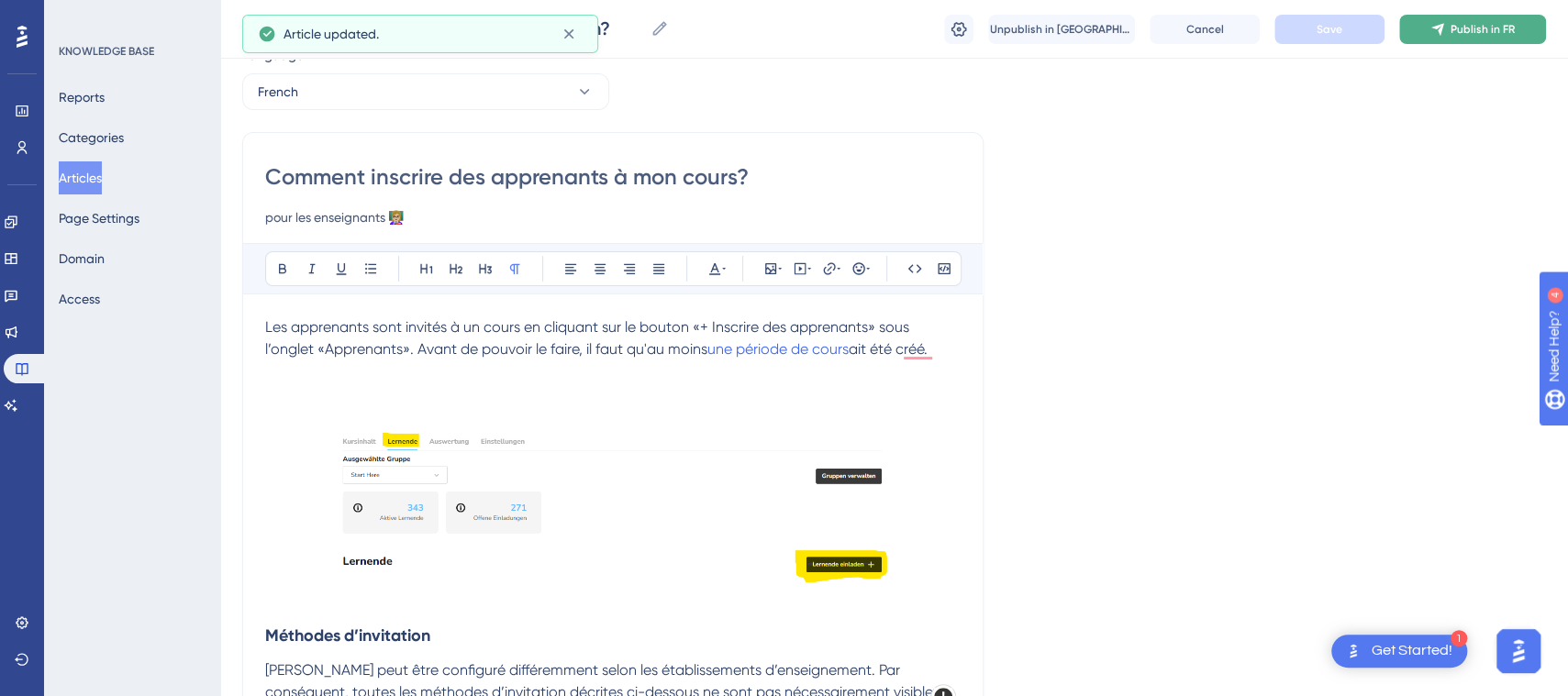
click at [1440, 31] on icon at bounding box center [1438, 29] width 12 height 12
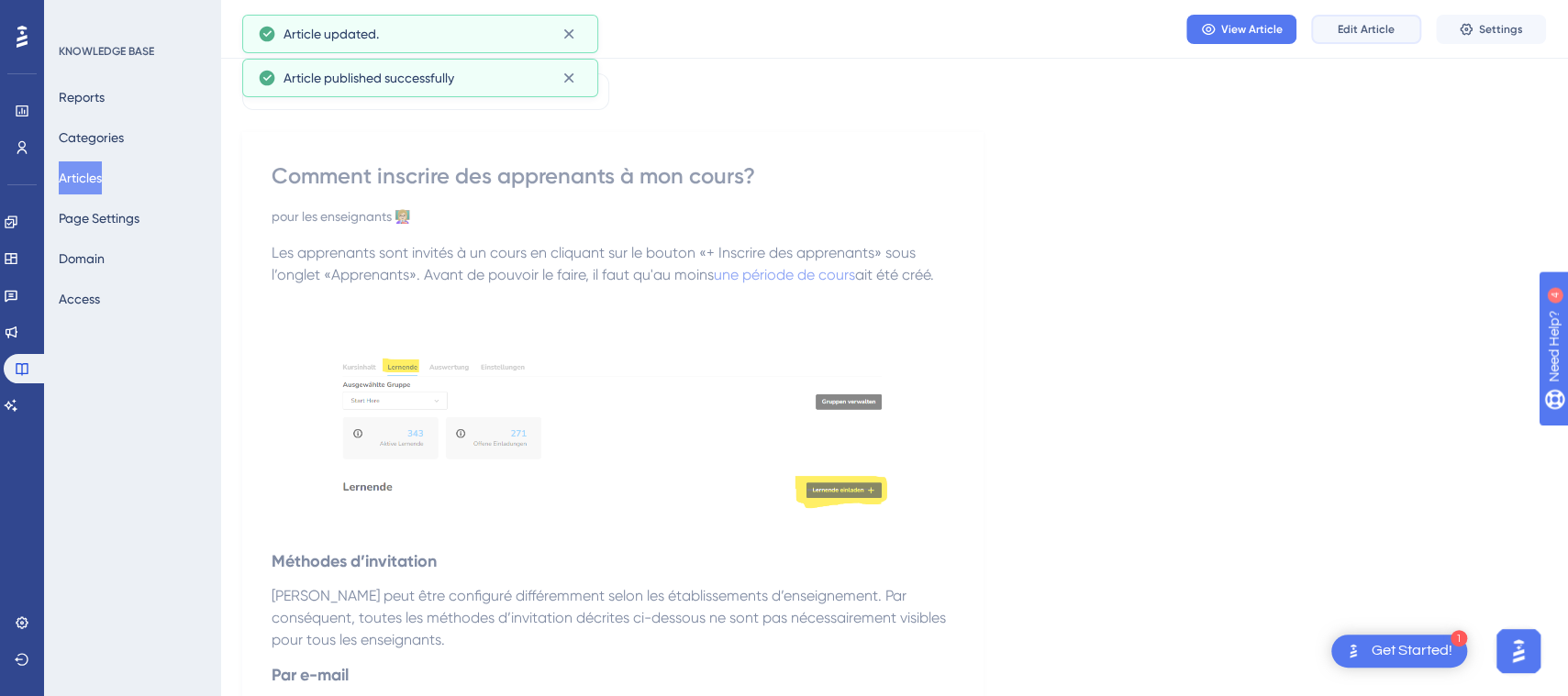
click at [1360, 29] on span "Edit Article" at bounding box center [1366, 29] width 57 height 15
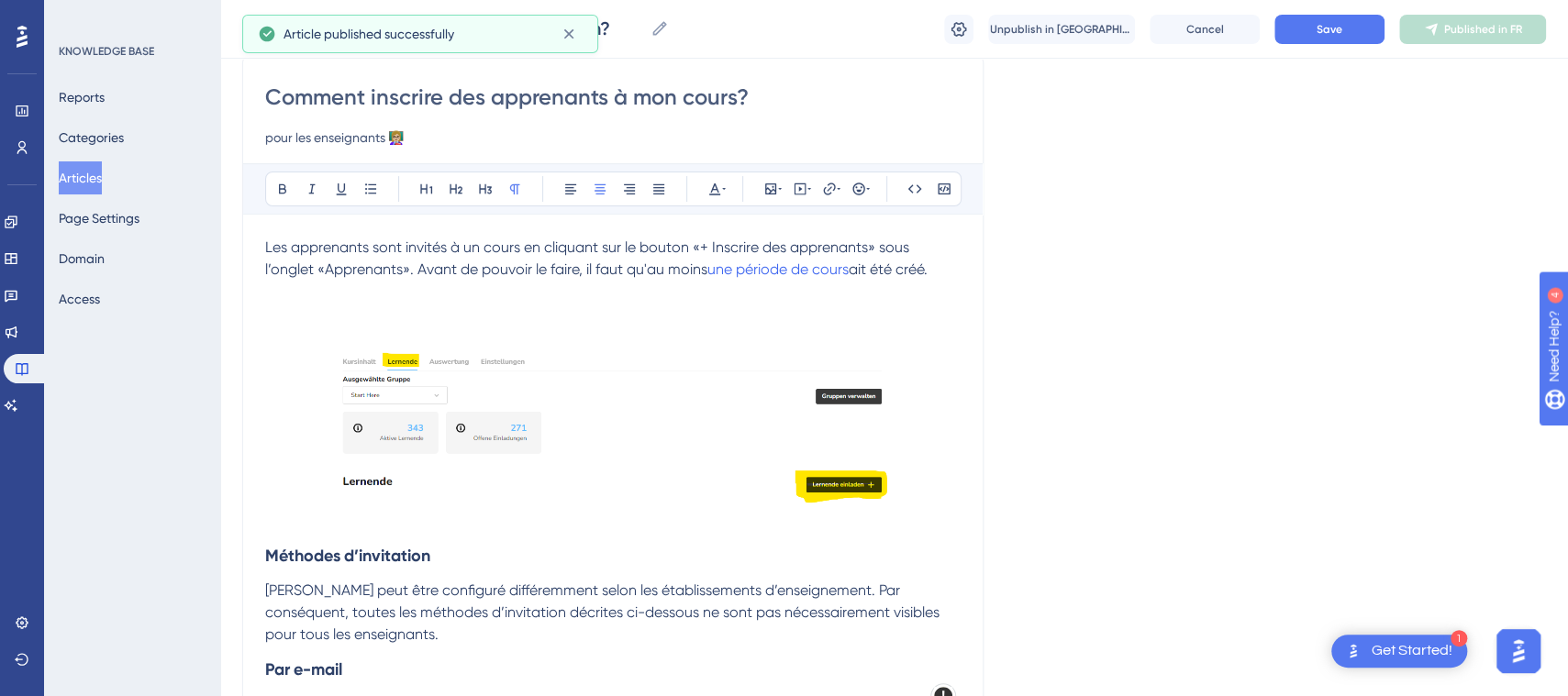
scroll to position [147, 0]
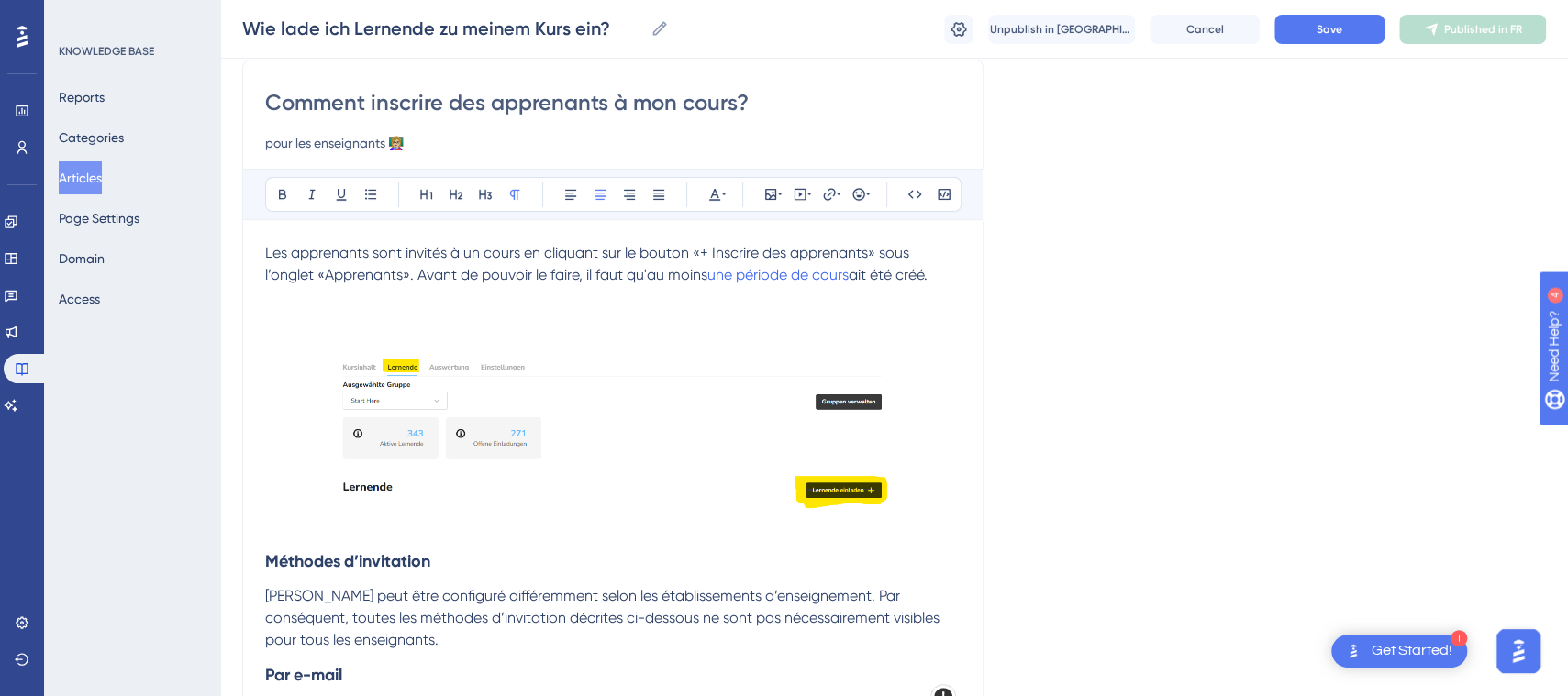
click at [810, 446] on img at bounding box center [613, 433] width 549 height 153
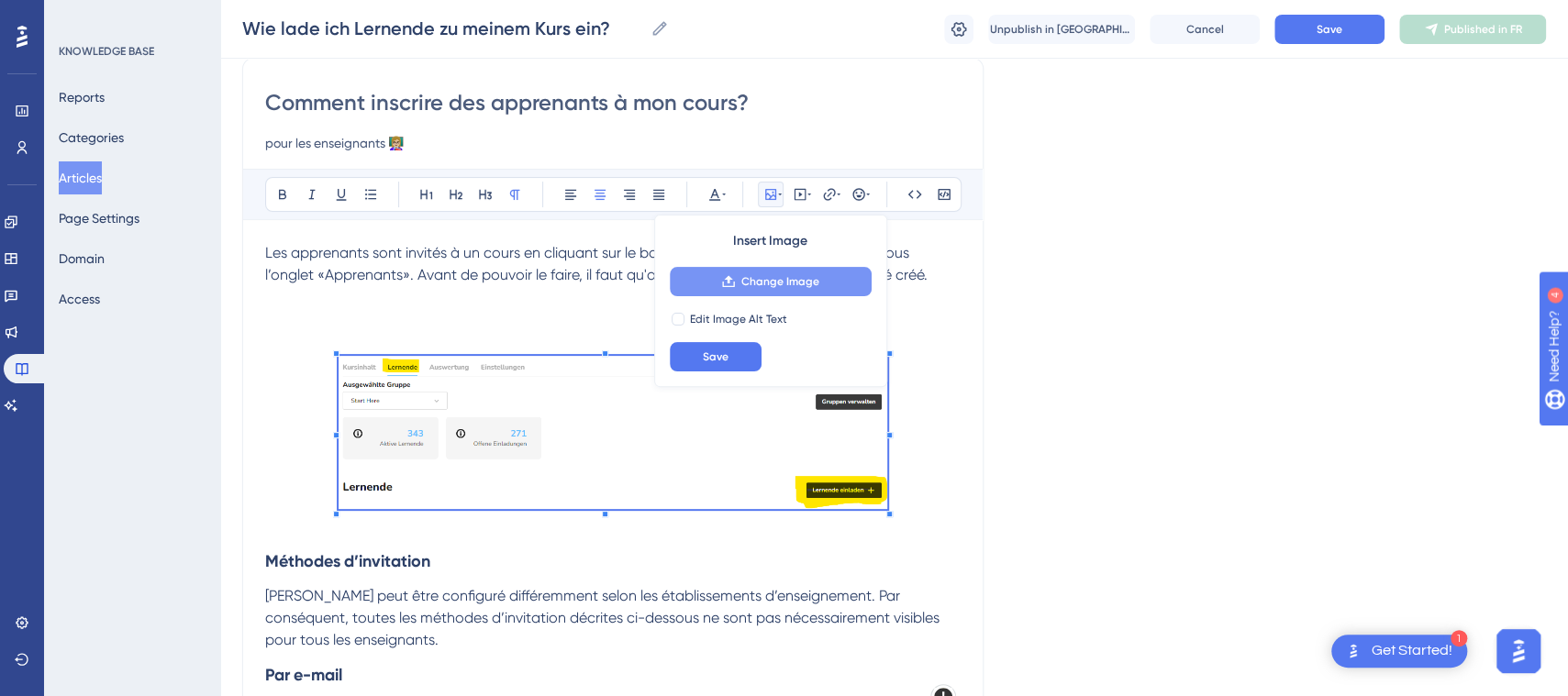
click at [805, 284] on span "Change Image" at bounding box center [780, 281] width 78 height 15
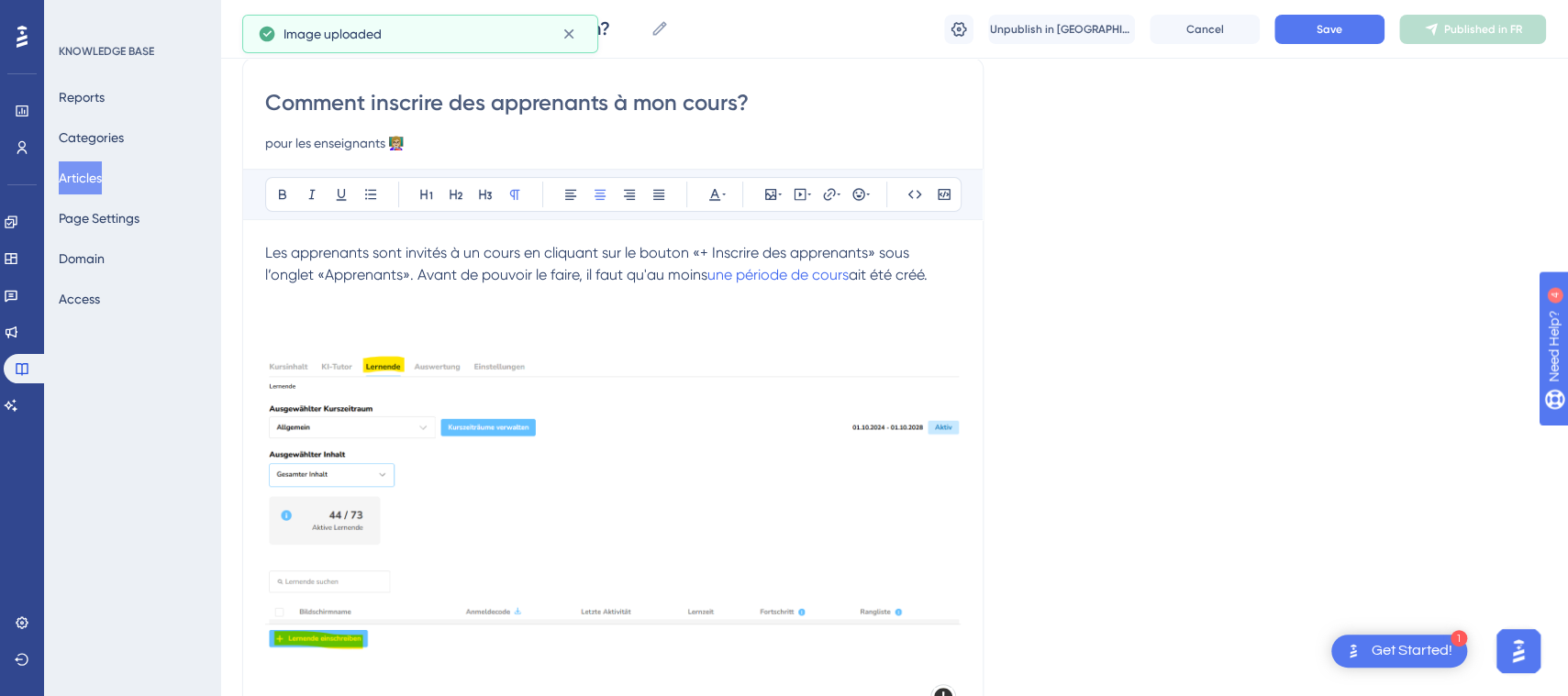
click at [784, 533] on img at bounding box center [613, 503] width 695 height 295
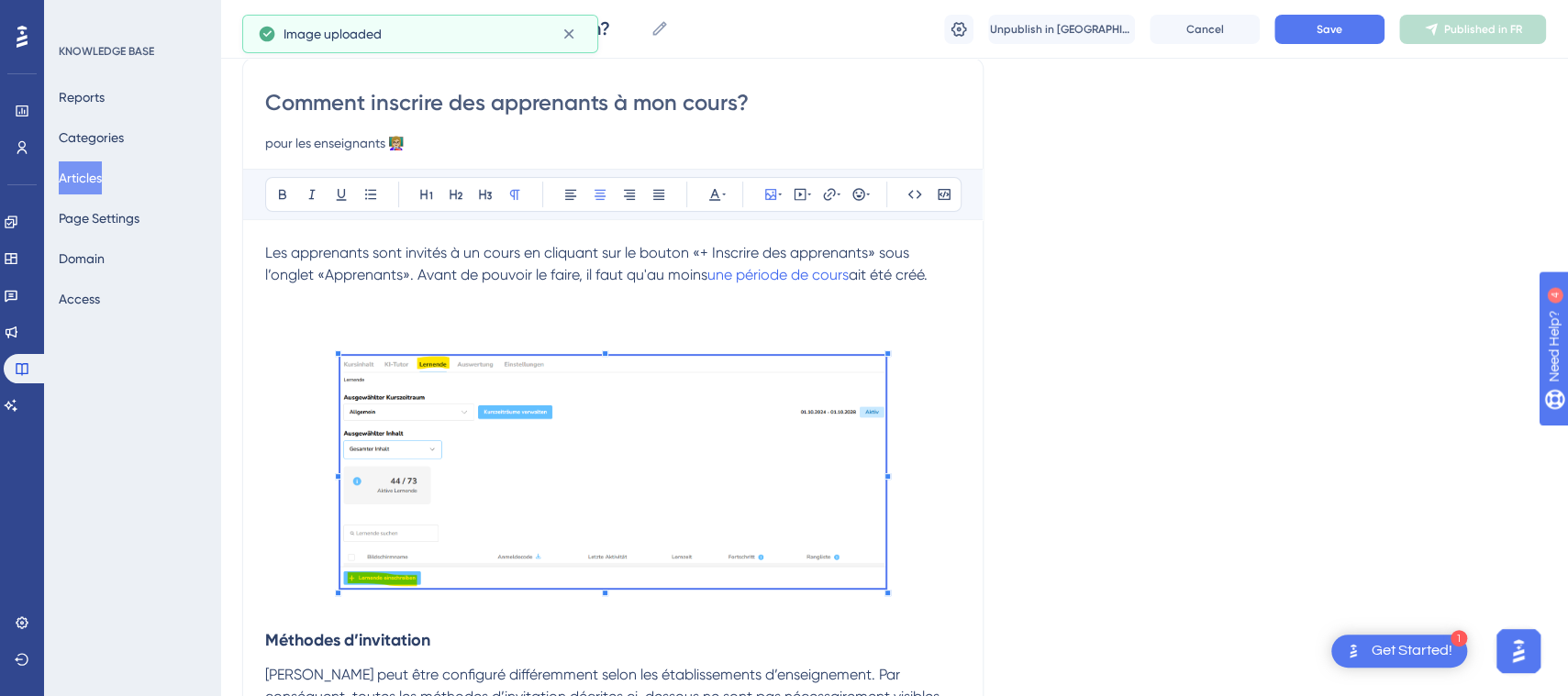
click at [810, 572] on span at bounding box center [613, 475] width 546 height 239
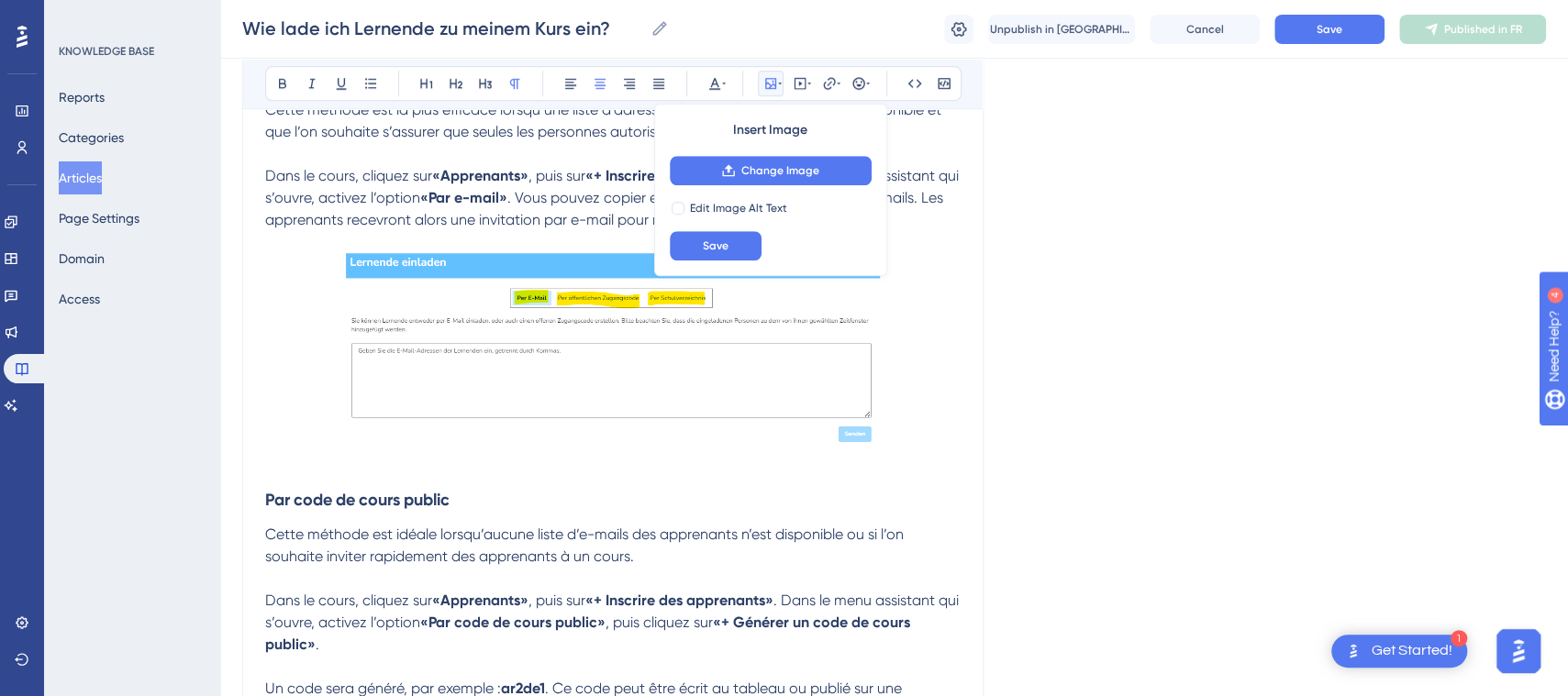
scroll to position [854, 0]
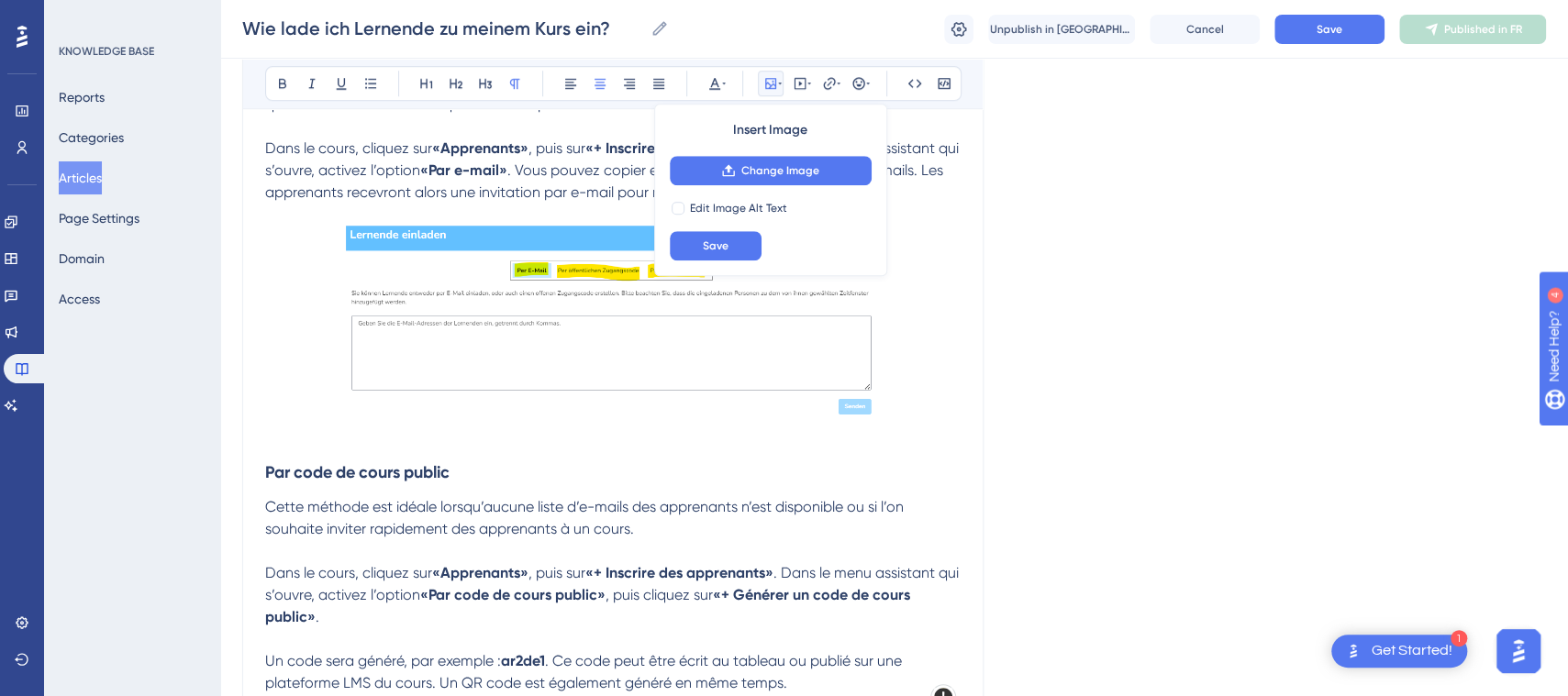
click at [664, 341] on img at bounding box center [614, 323] width 535 height 195
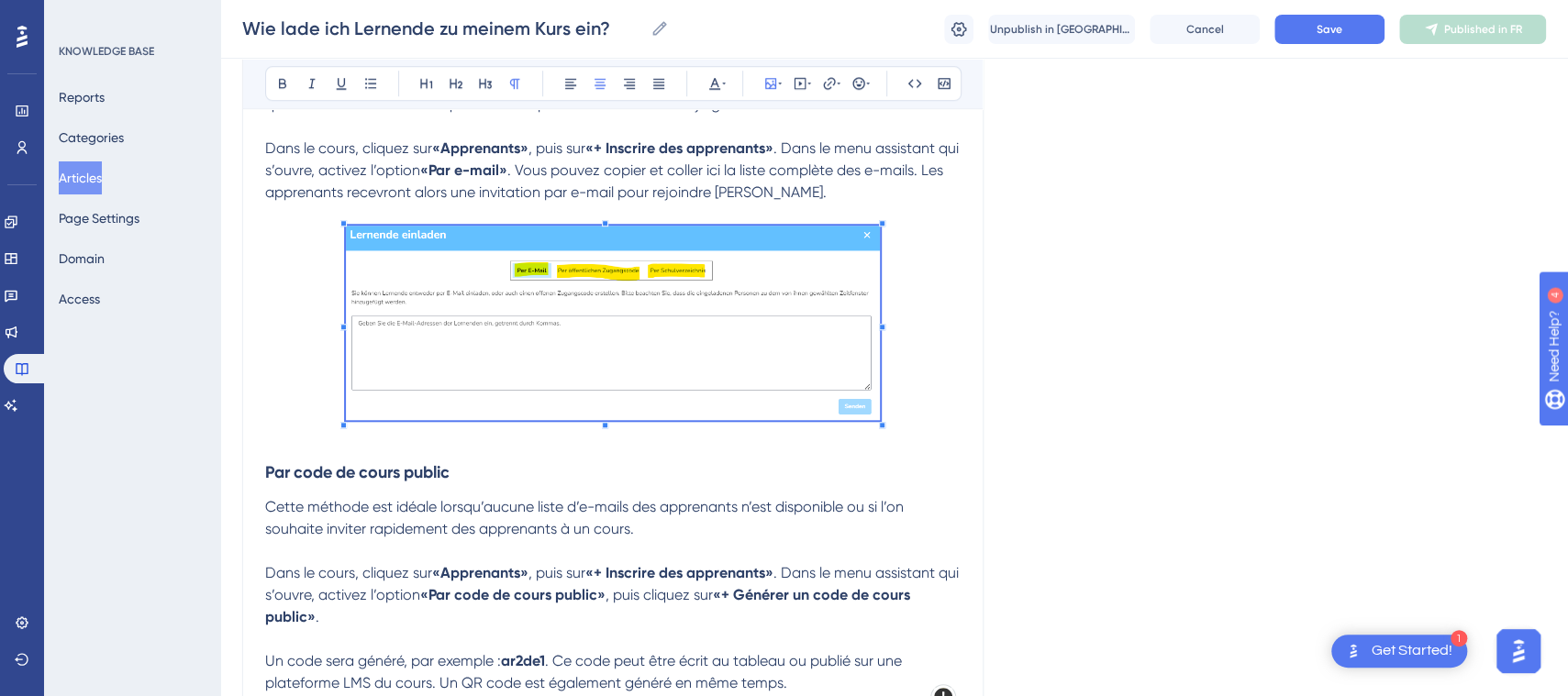
click at [732, 276] on img at bounding box center [614, 323] width 535 height 195
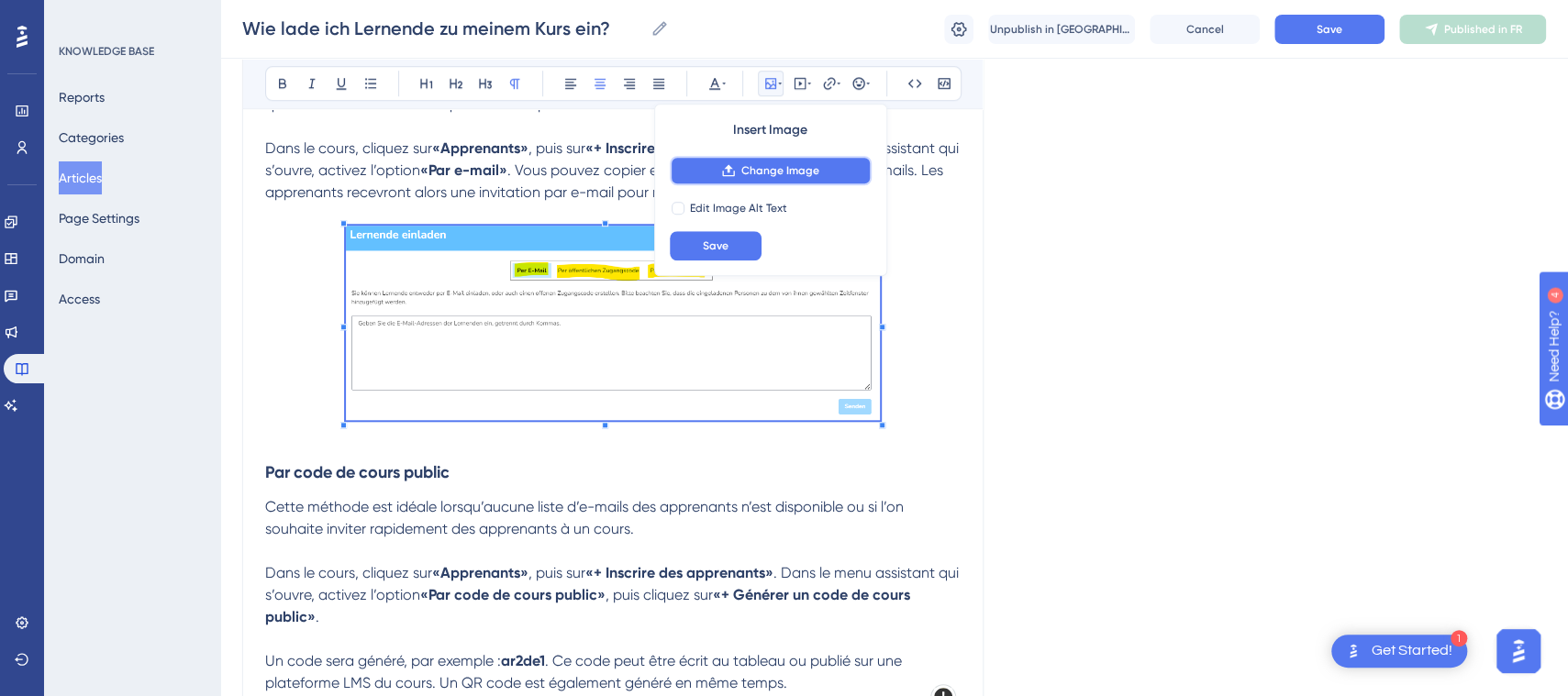
click at [777, 163] on span "Change Image" at bounding box center [780, 170] width 78 height 15
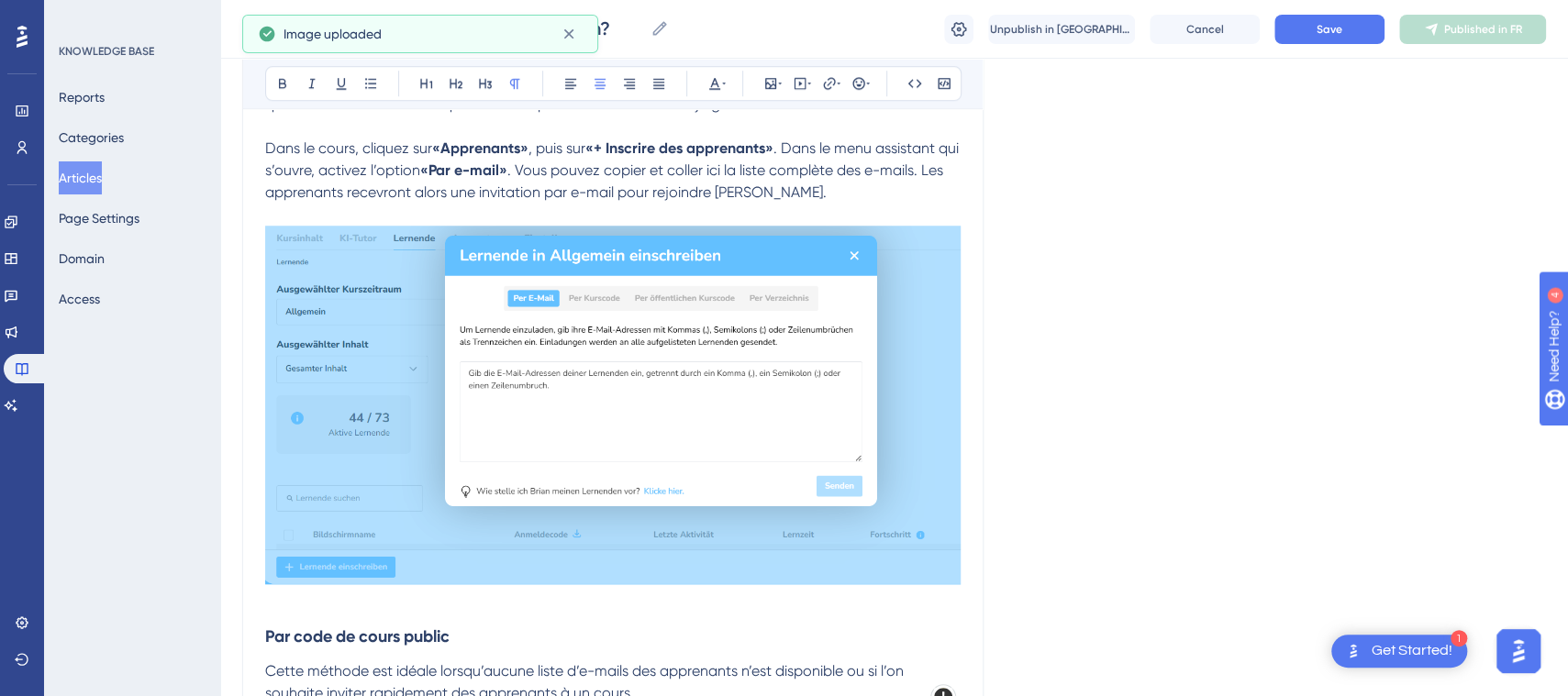
click at [851, 444] on img at bounding box center [613, 405] width 695 height 359
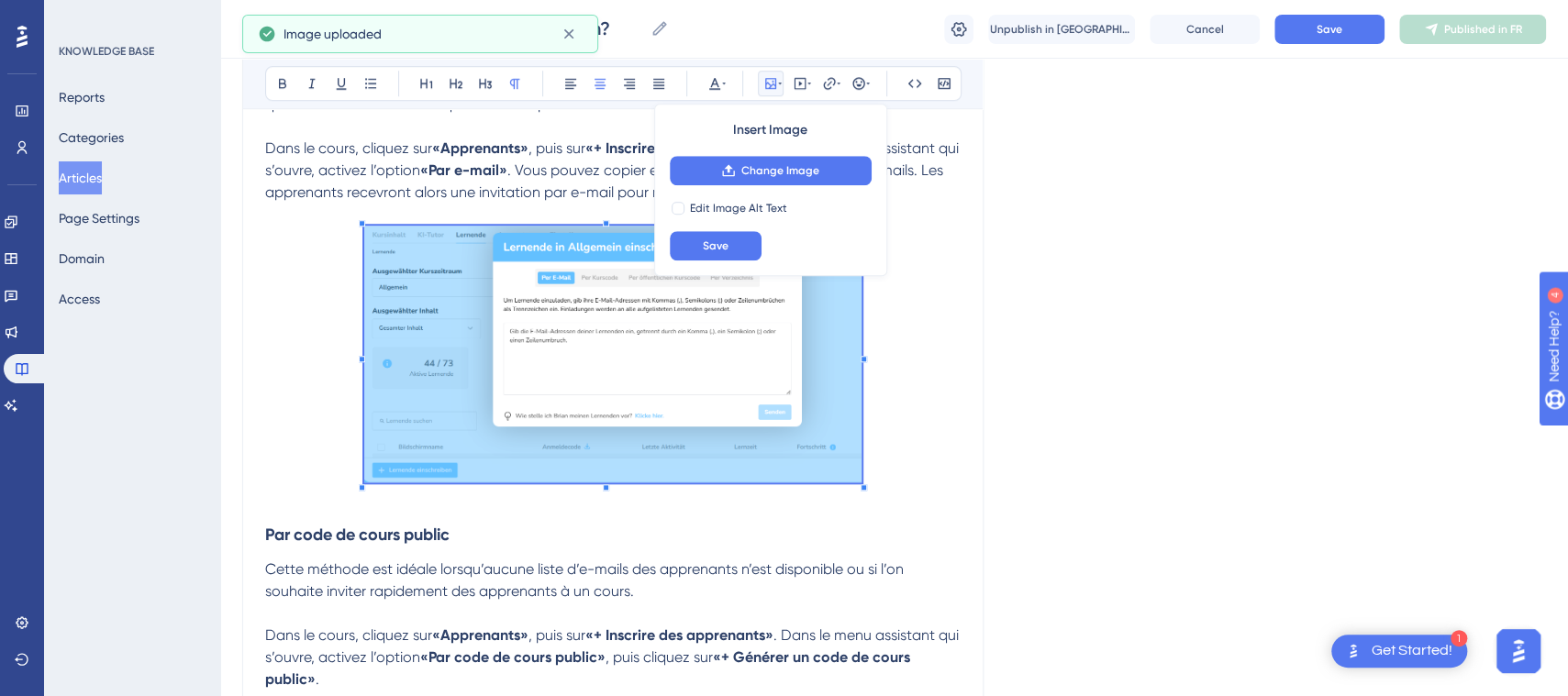
click at [958, 463] on p at bounding box center [613, 357] width 695 height 263
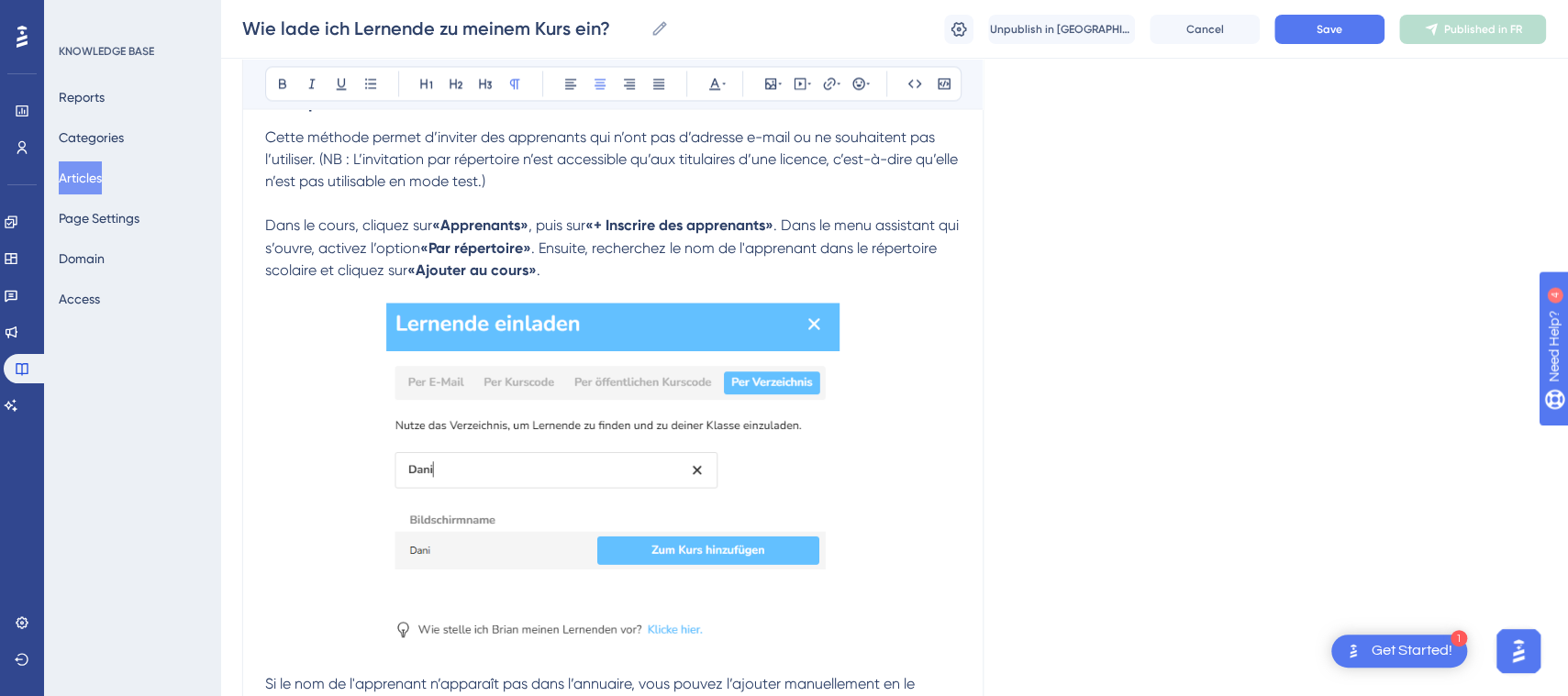
scroll to position [2000, 0]
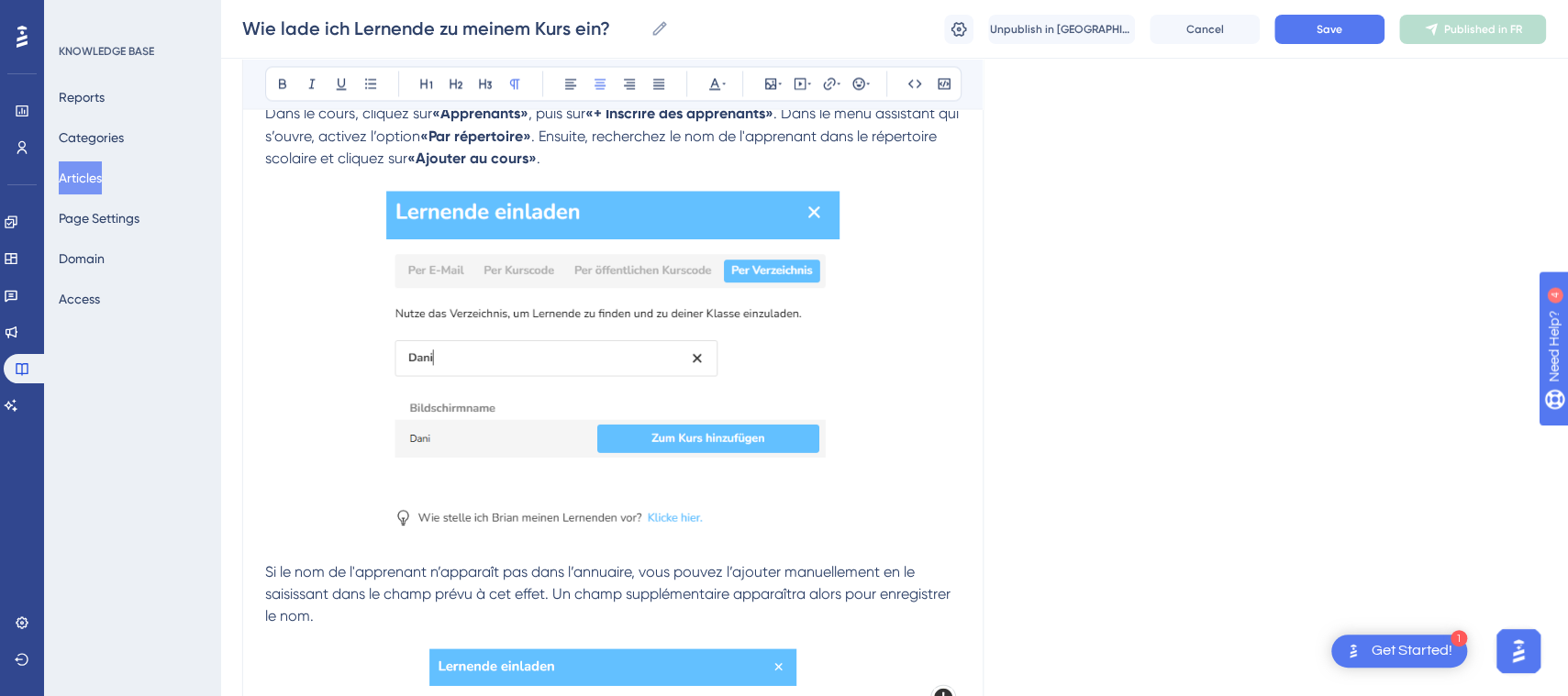
click at [825, 351] on img at bounding box center [613, 361] width 455 height 341
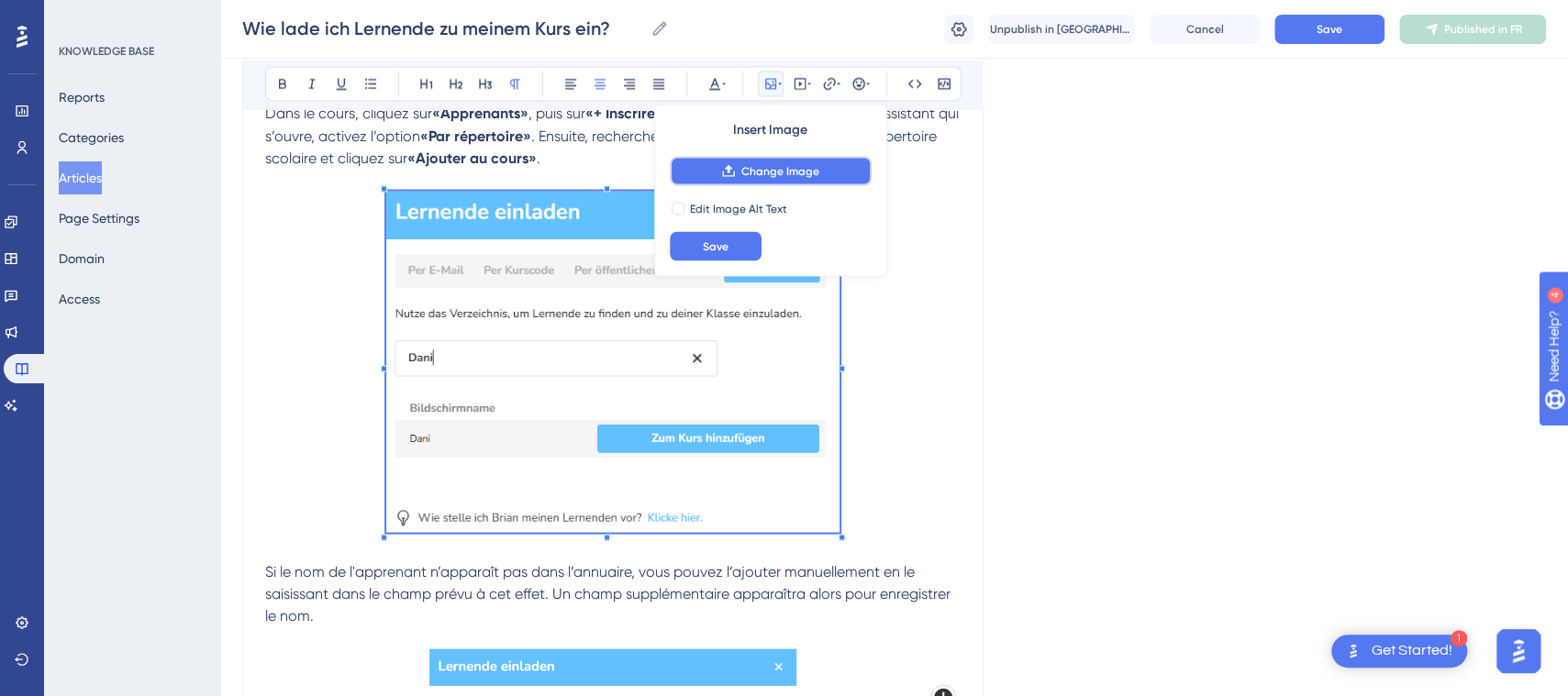
click at [802, 173] on span "Change Image" at bounding box center [780, 170] width 78 height 15
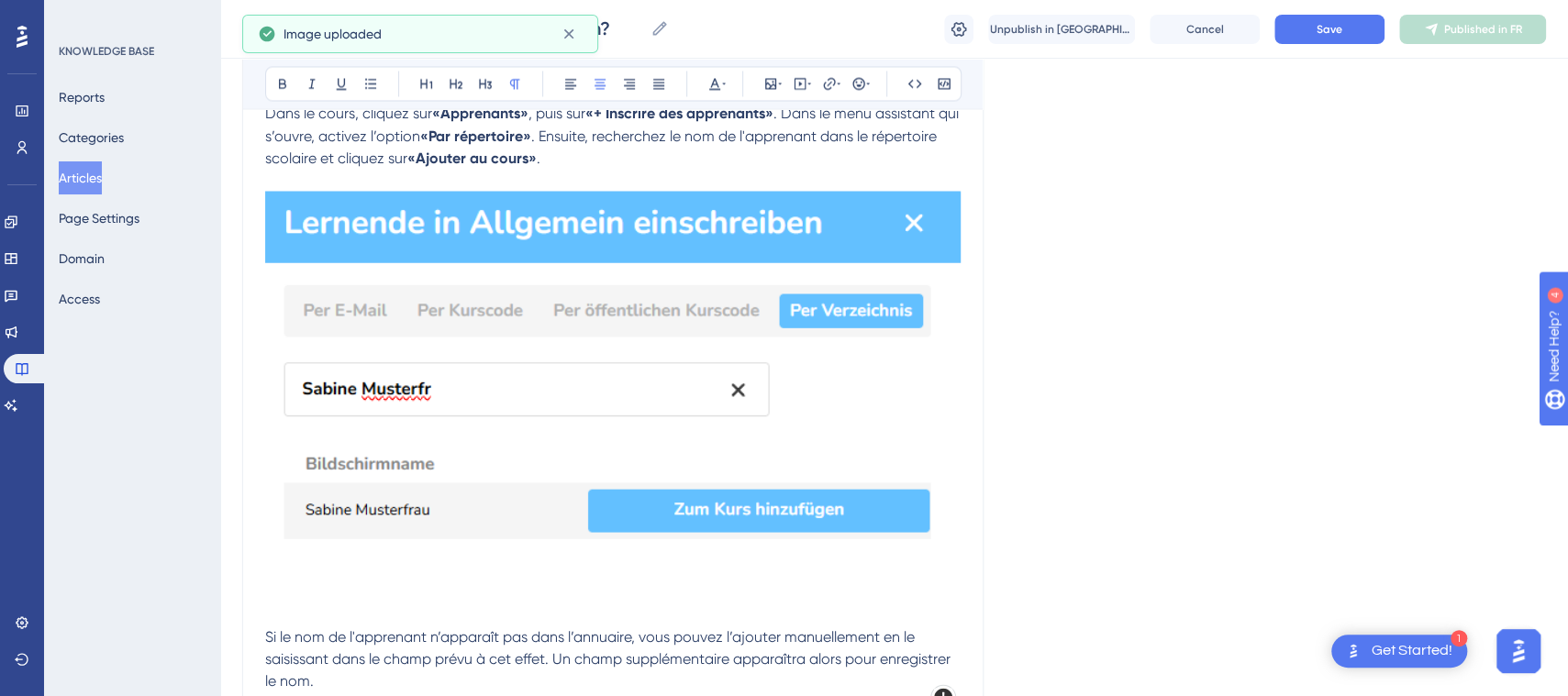
drag, startPoint x: 888, startPoint y: 524, endPoint x: 899, endPoint y: 537, distance: 17.0
click at [886, 524] on img at bounding box center [613, 394] width 695 height 407
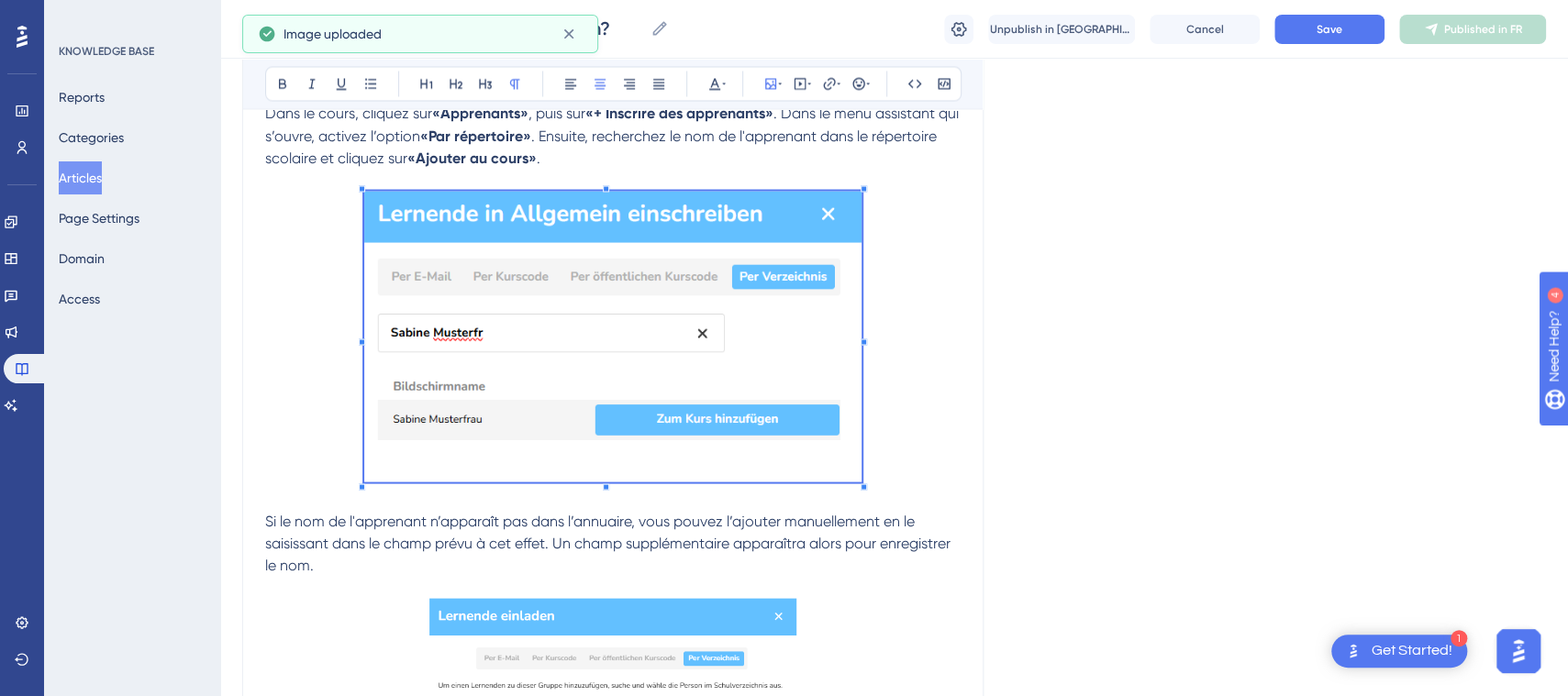
click at [764, 489] on div "Les apprenants sont invités à un cours en cliquant sur le bouton «+ Inscrire de…" at bounding box center [613, 290] width 695 height 3800
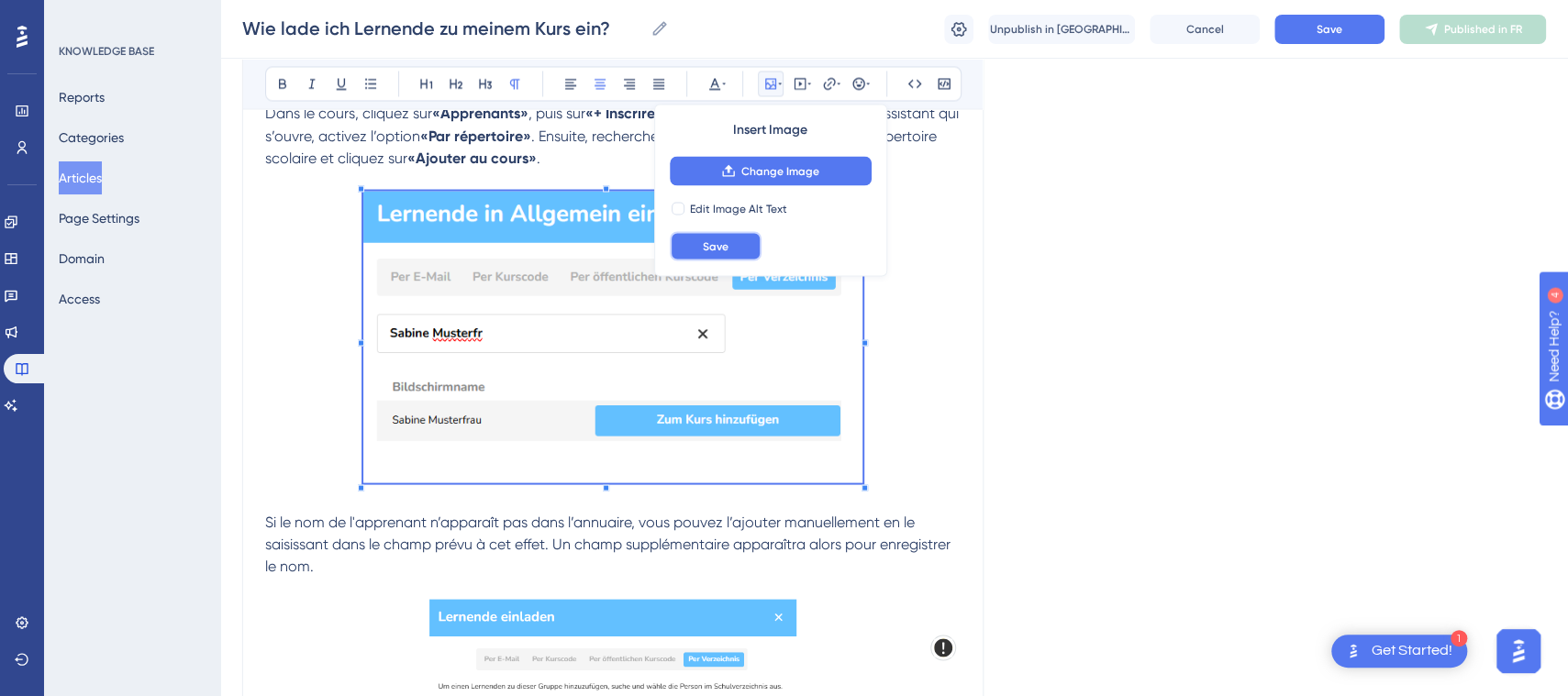
click at [737, 246] on button "Save" at bounding box center [715, 246] width 92 height 30
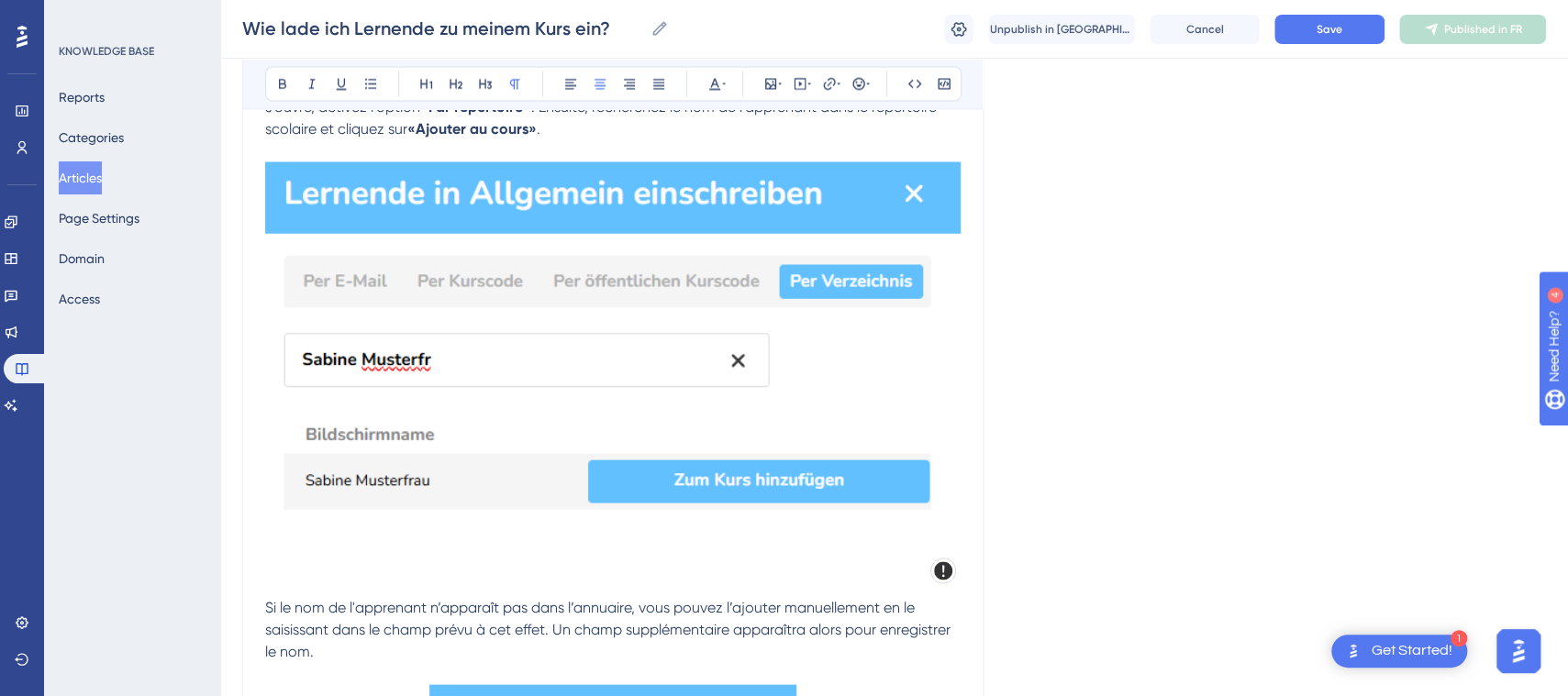
scroll to position [2017, 0]
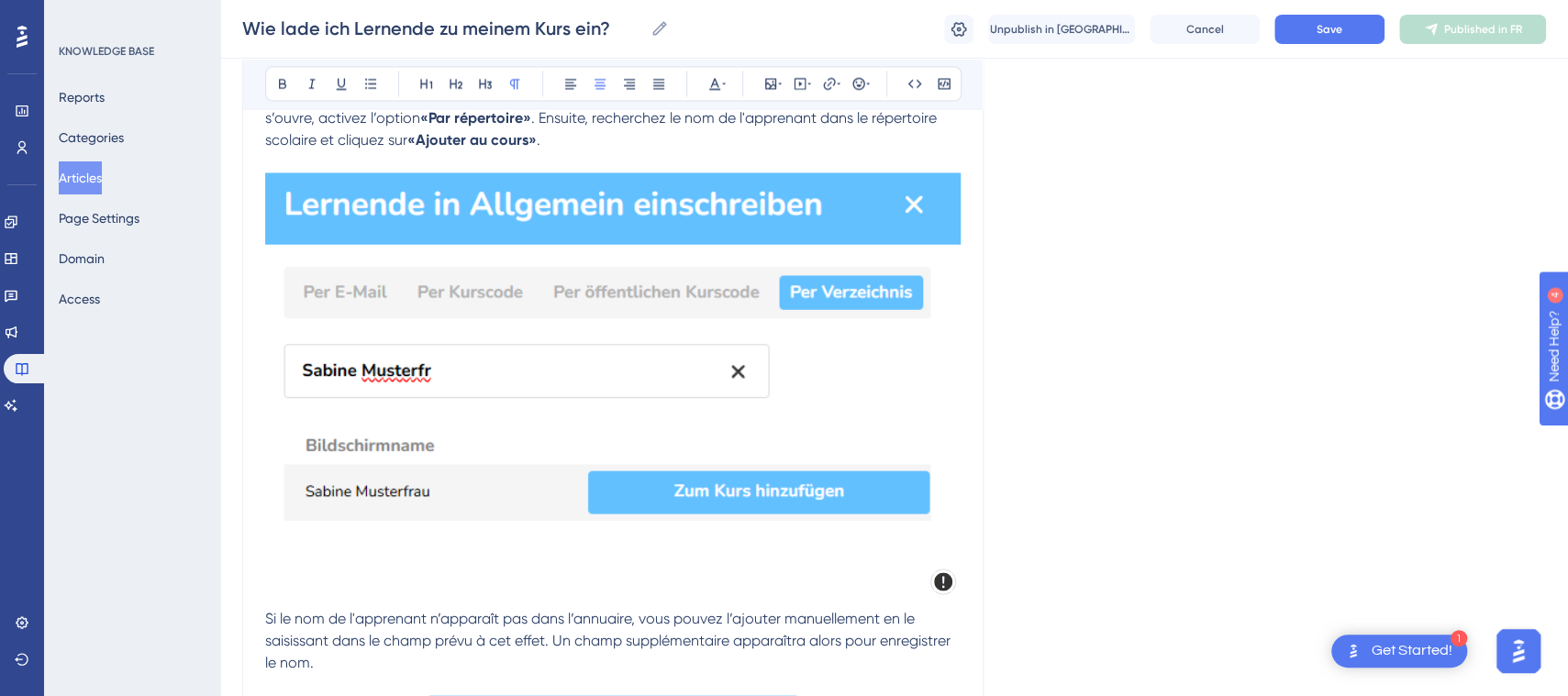
click at [828, 451] on img at bounding box center [613, 375] width 695 height 407
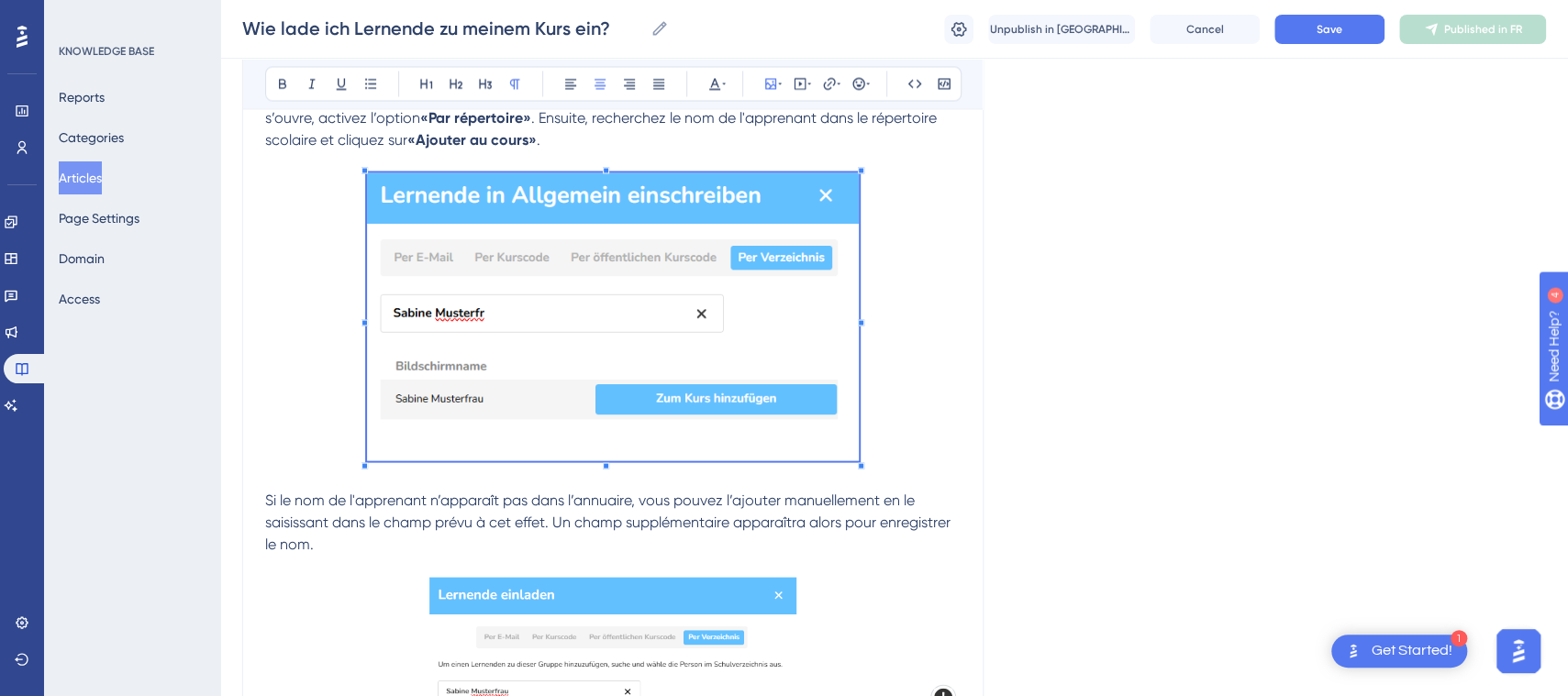
click at [757, 438] on span at bounding box center [613, 319] width 492 height 294
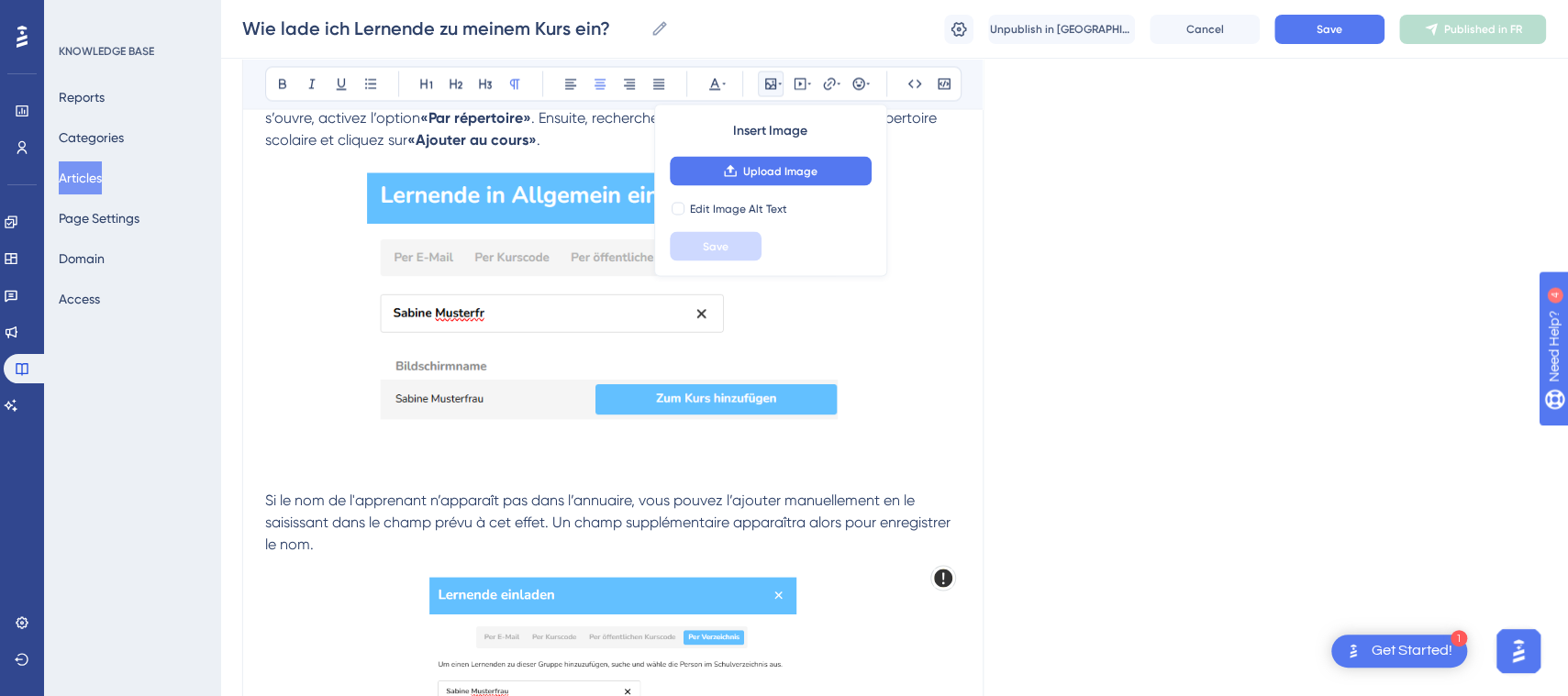
click at [903, 456] on p at bounding box center [613, 319] width 695 height 294
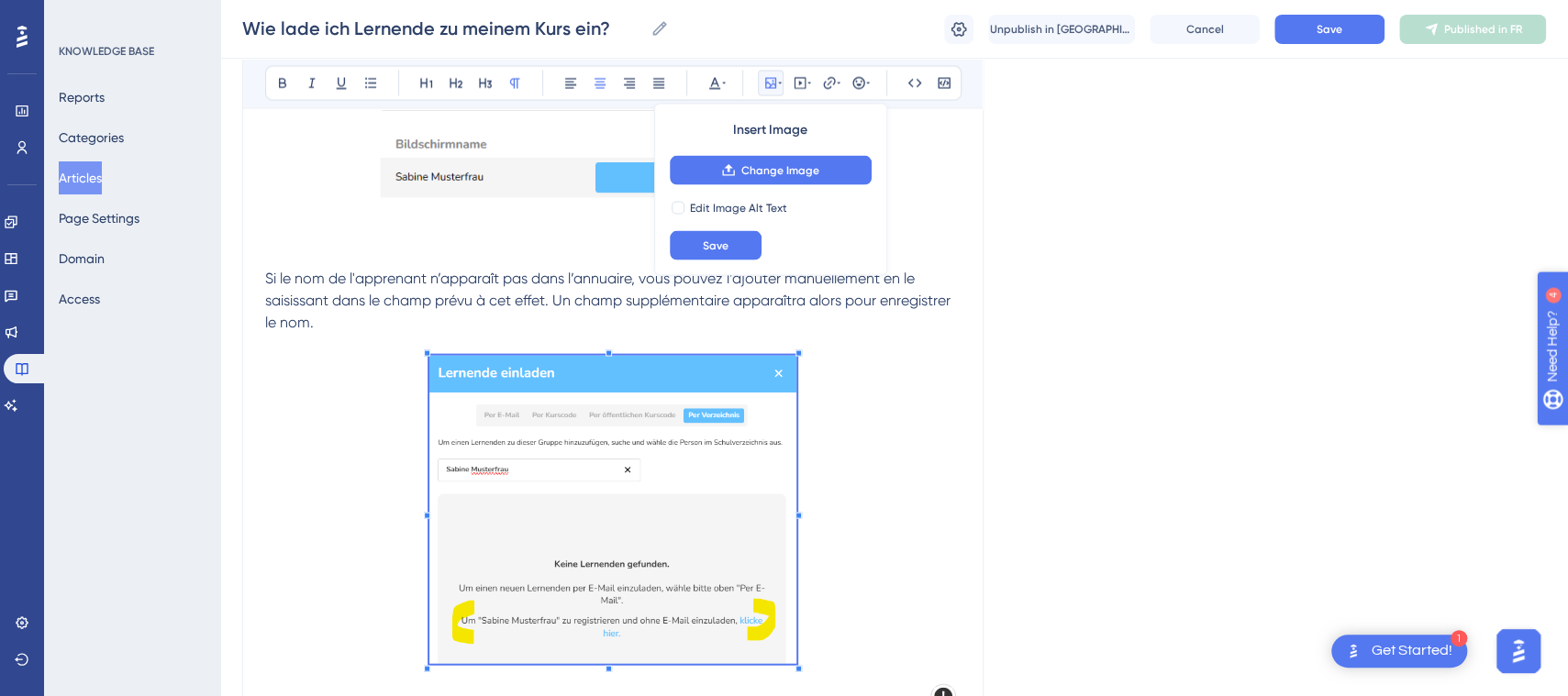
scroll to position [2222, 0]
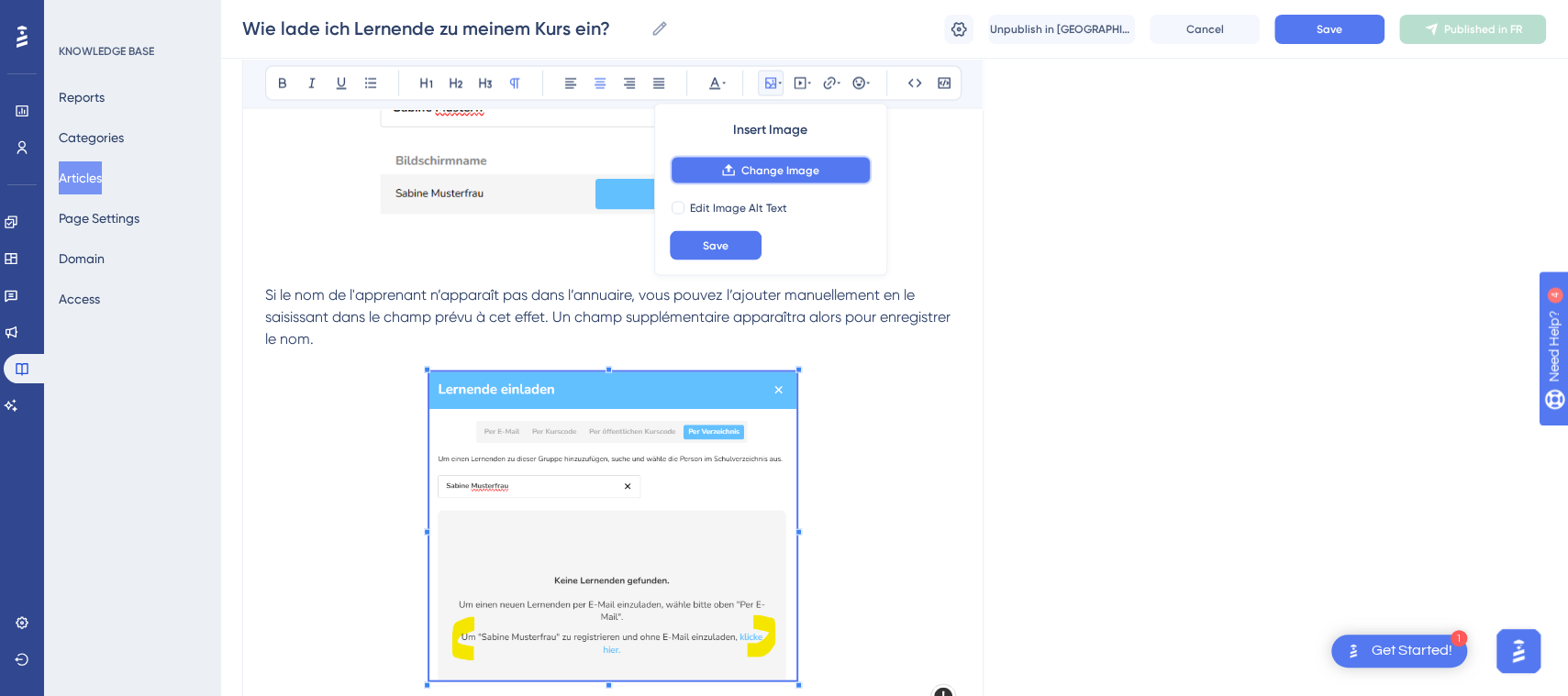
click at [845, 178] on button "Change Image" at bounding box center [770, 171] width 202 height 30
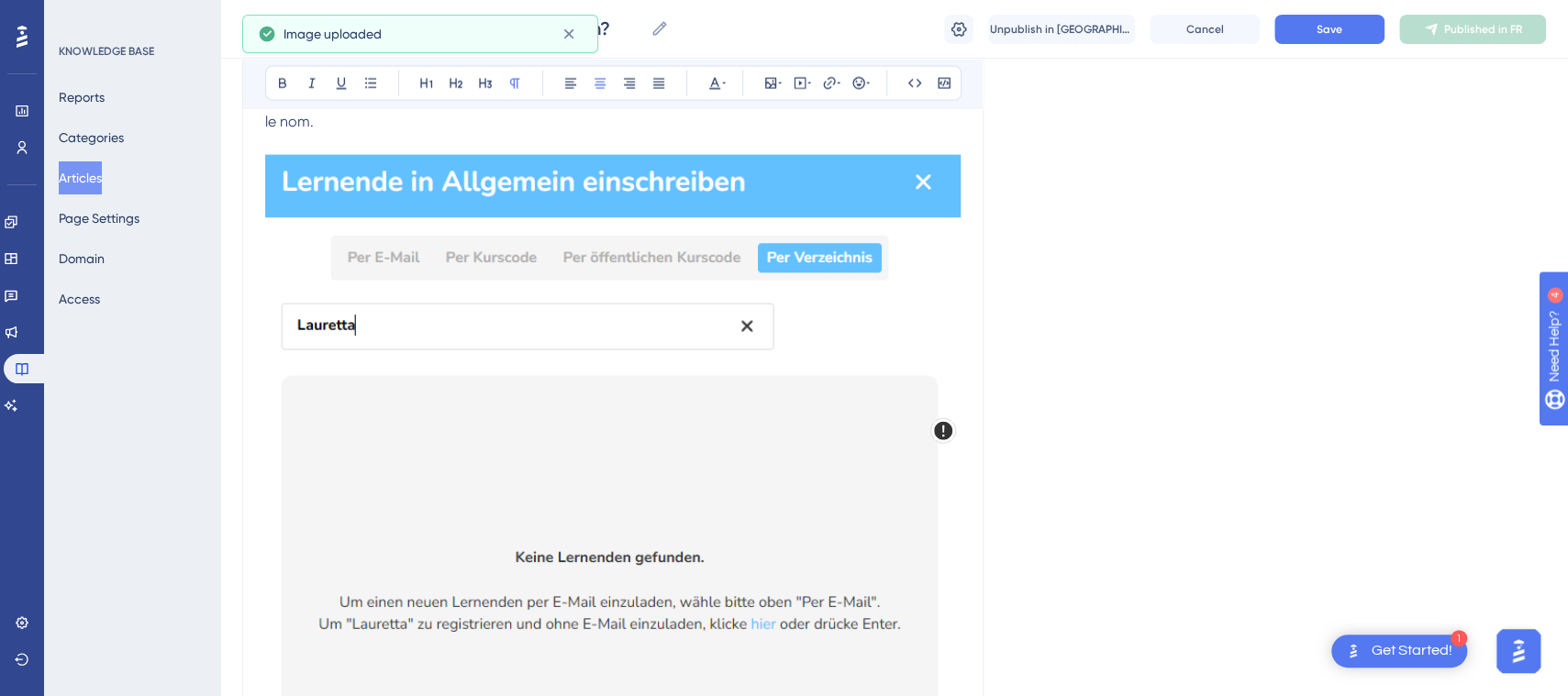
scroll to position [2551, 0]
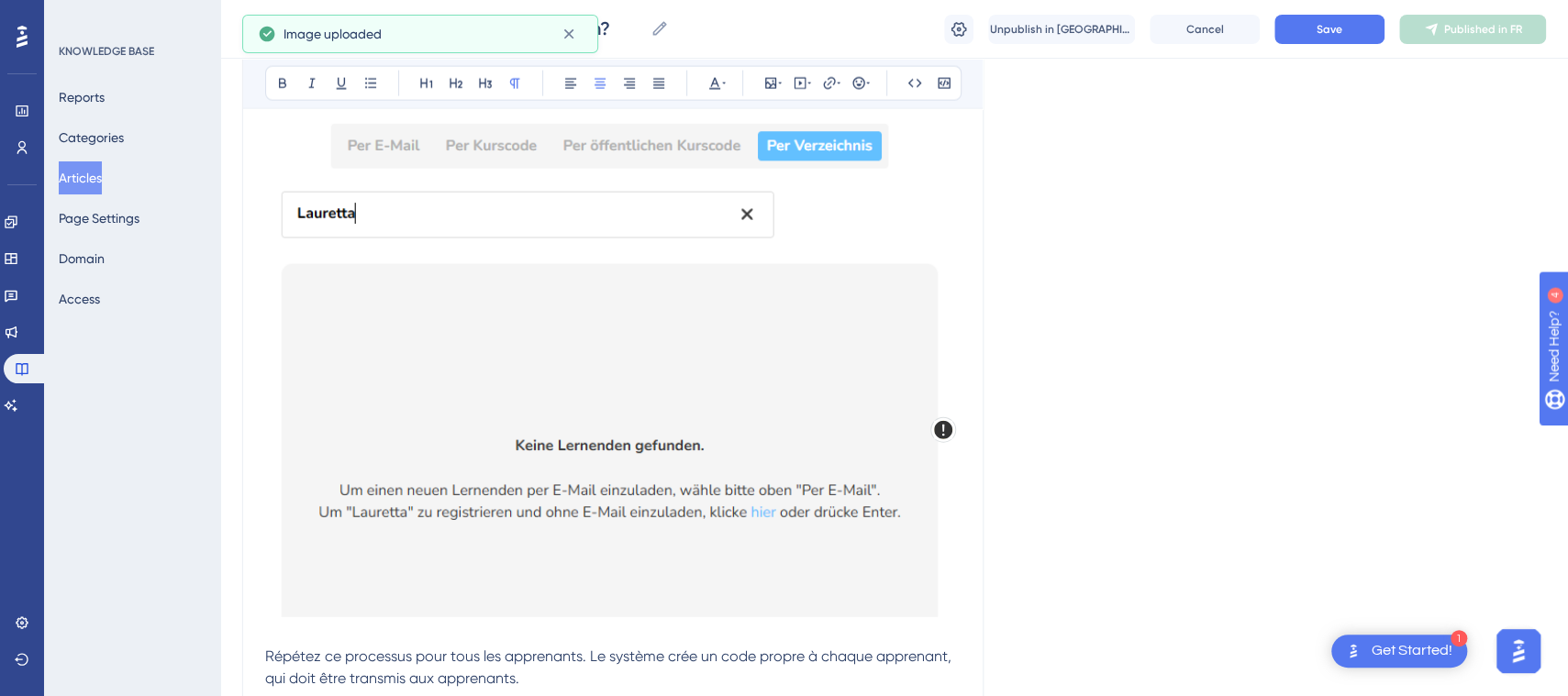
click at [809, 471] on img at bounding box center [613, 329] width 695 height 574
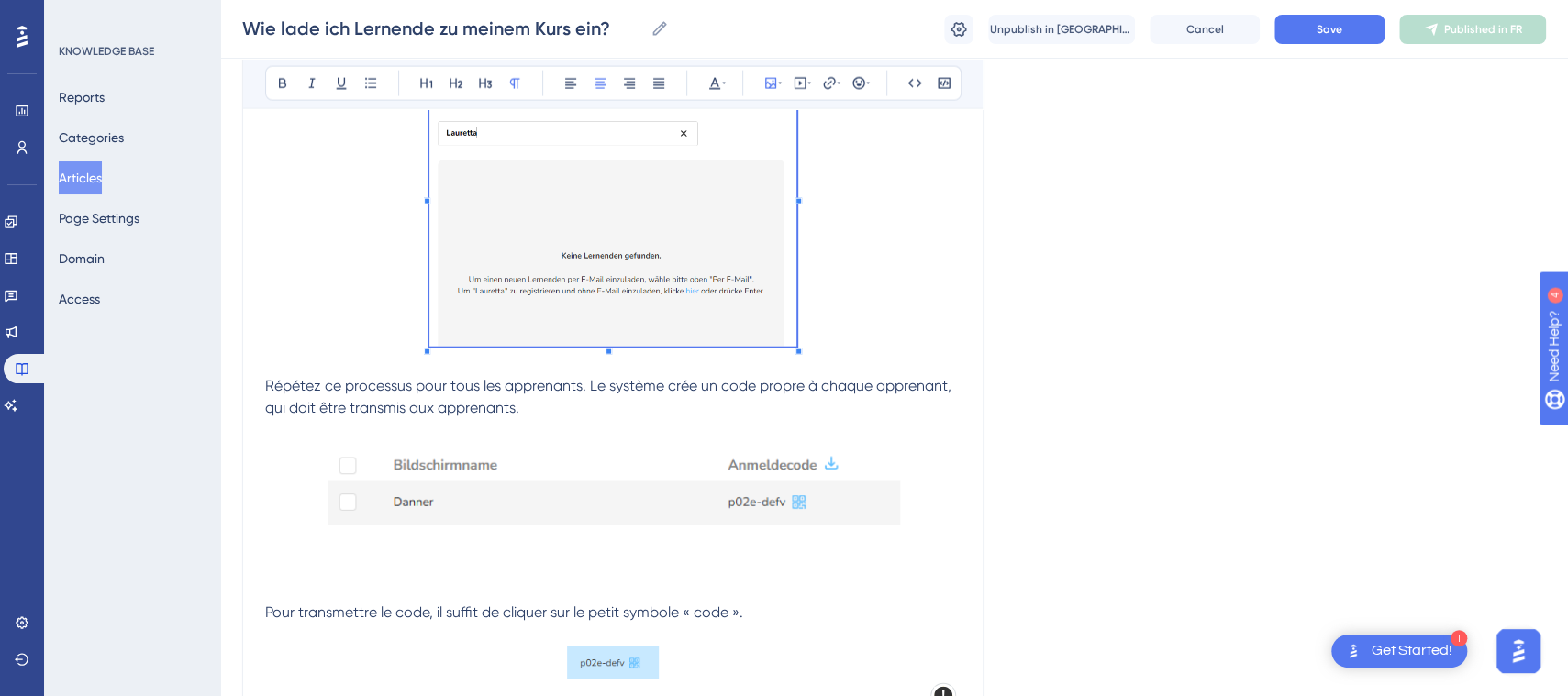
click at [635, 312] on span at bounding box center [614, 198] width 368 height 310
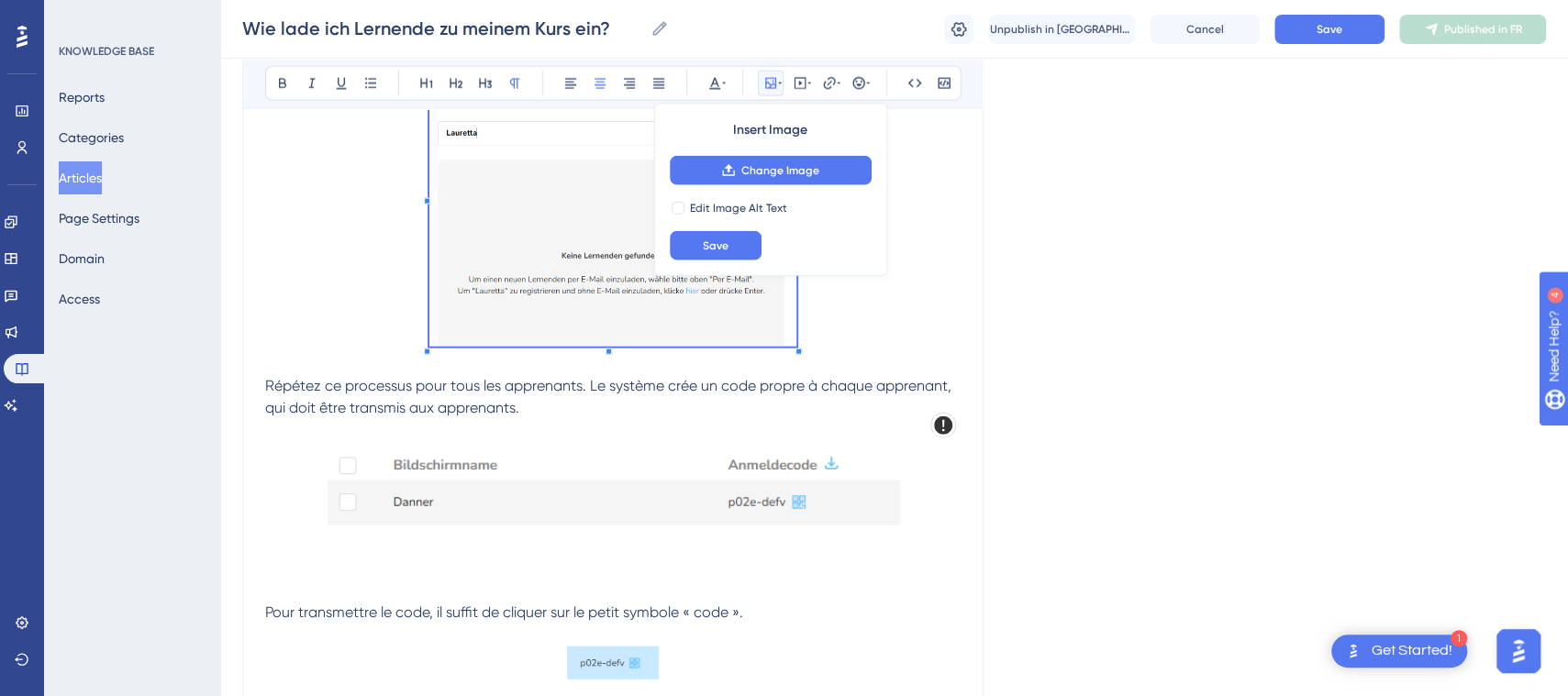
drag, startPoint x: 1259, startPoint y: 429, endPoint x: 1249, endPoint y: 423, distance: 11.7
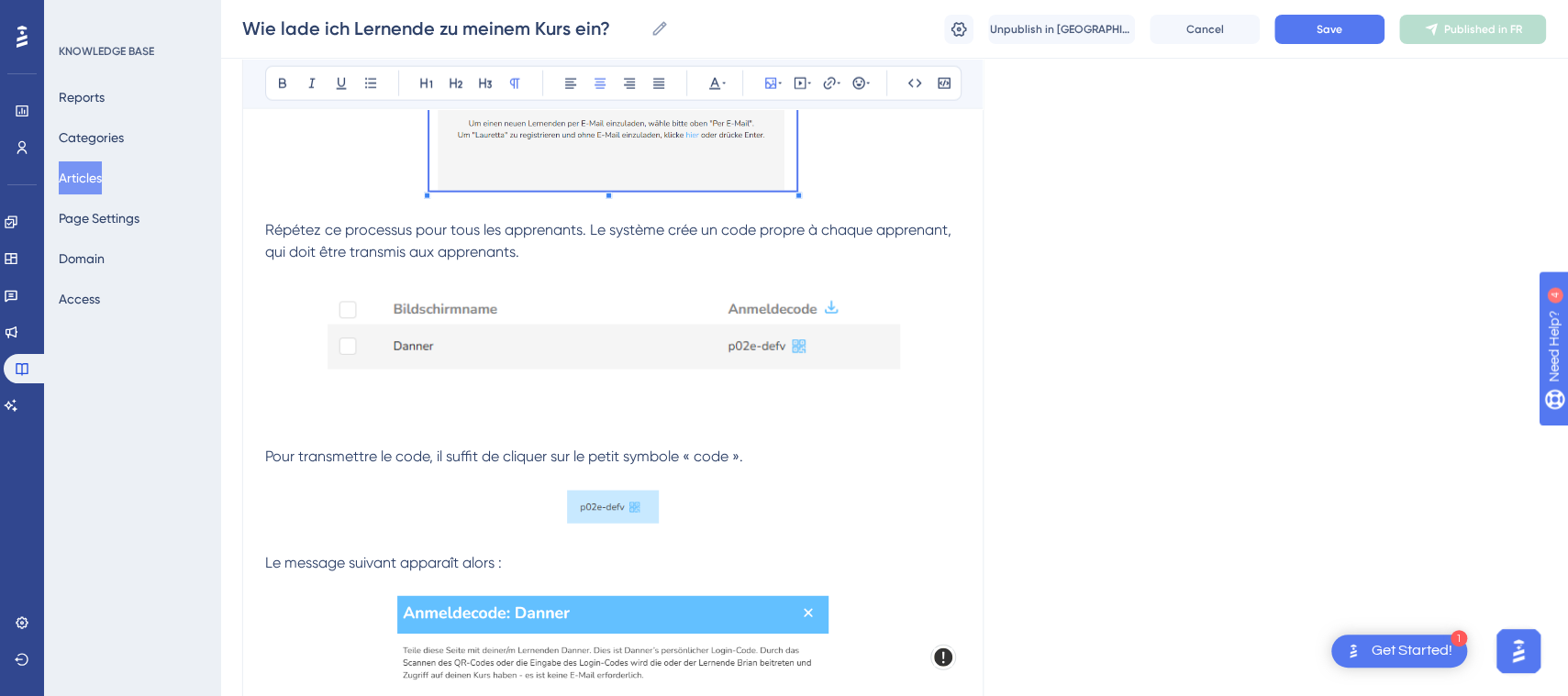
scroll to position [2112, 0]
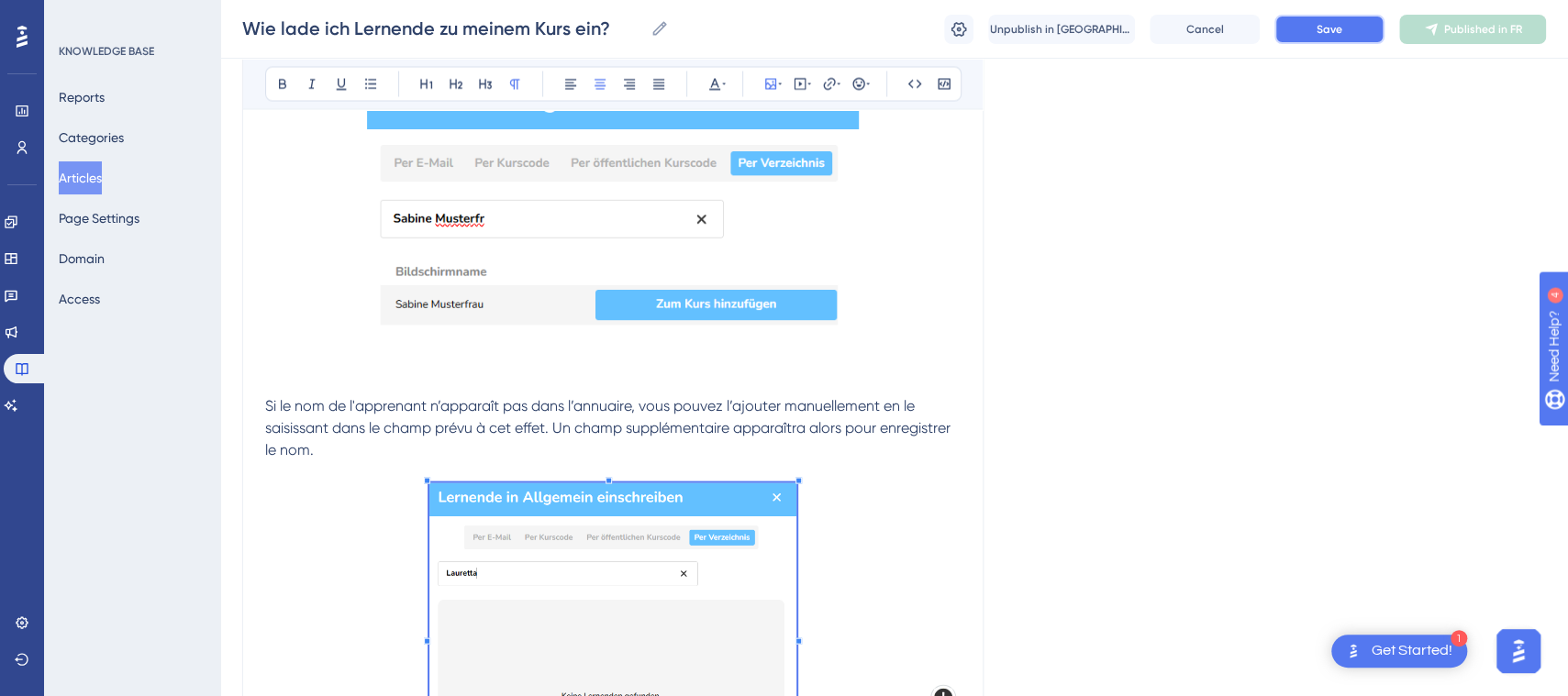
click at [1347, 30] on button "Save" at bounding box center [1329, 30] width 110 height 30
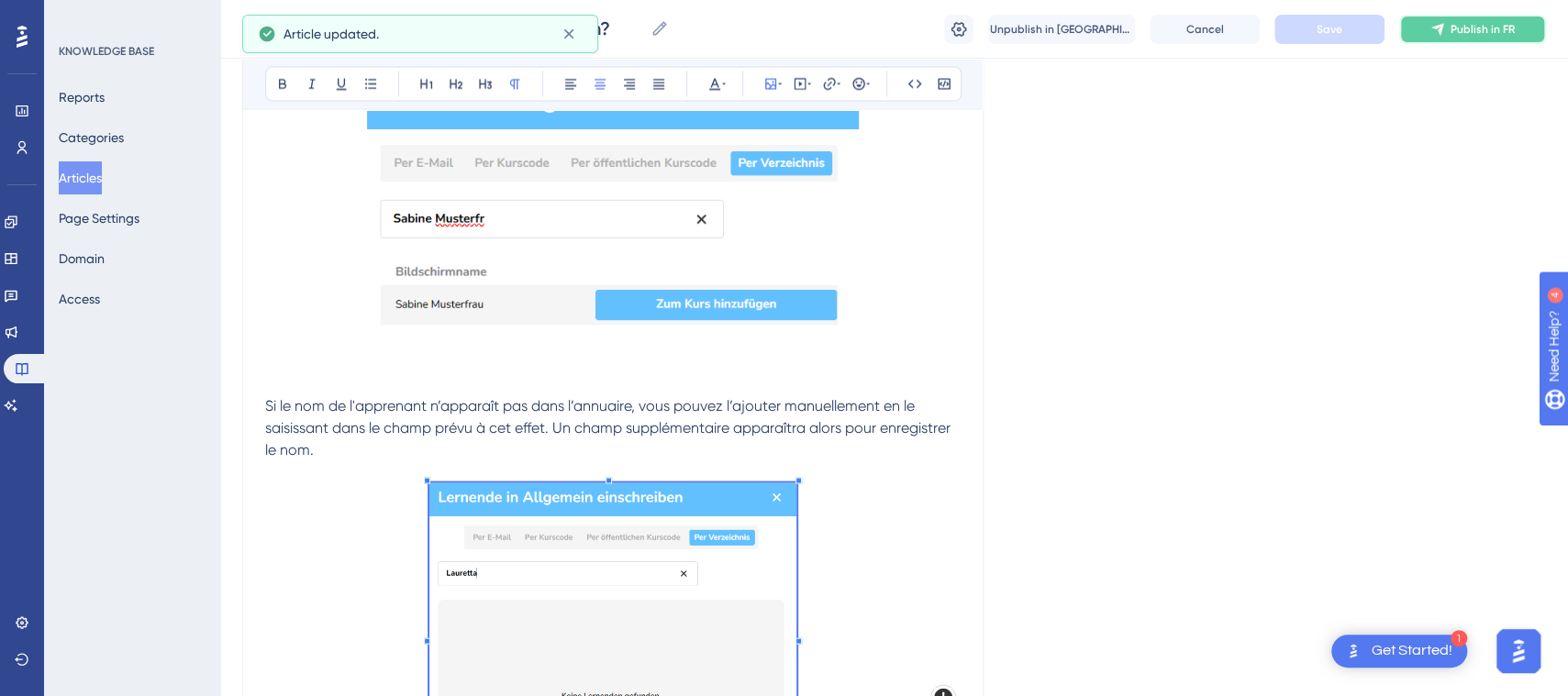
click at [1444, 29] on icon at bounding box center [1438, 29] width 15 height 15
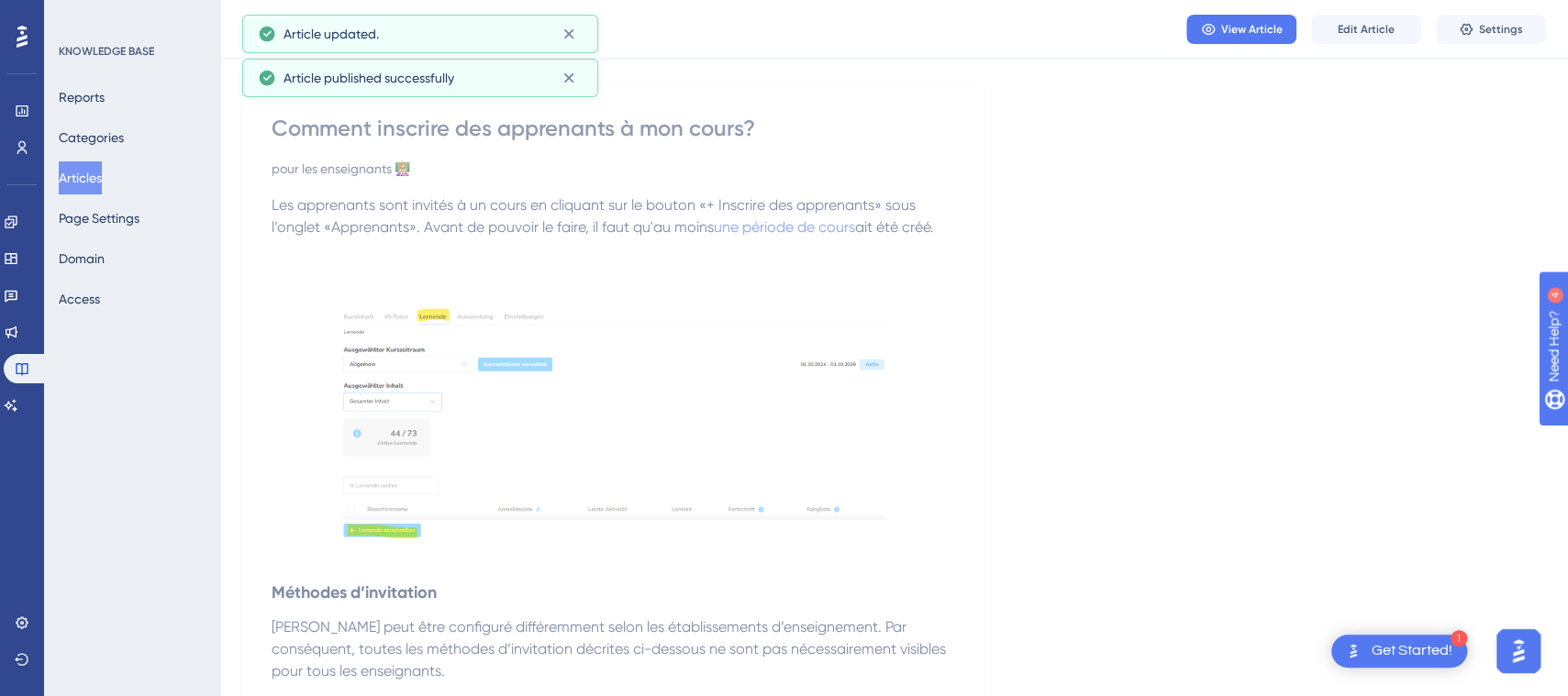
scroll to position [0, 0]
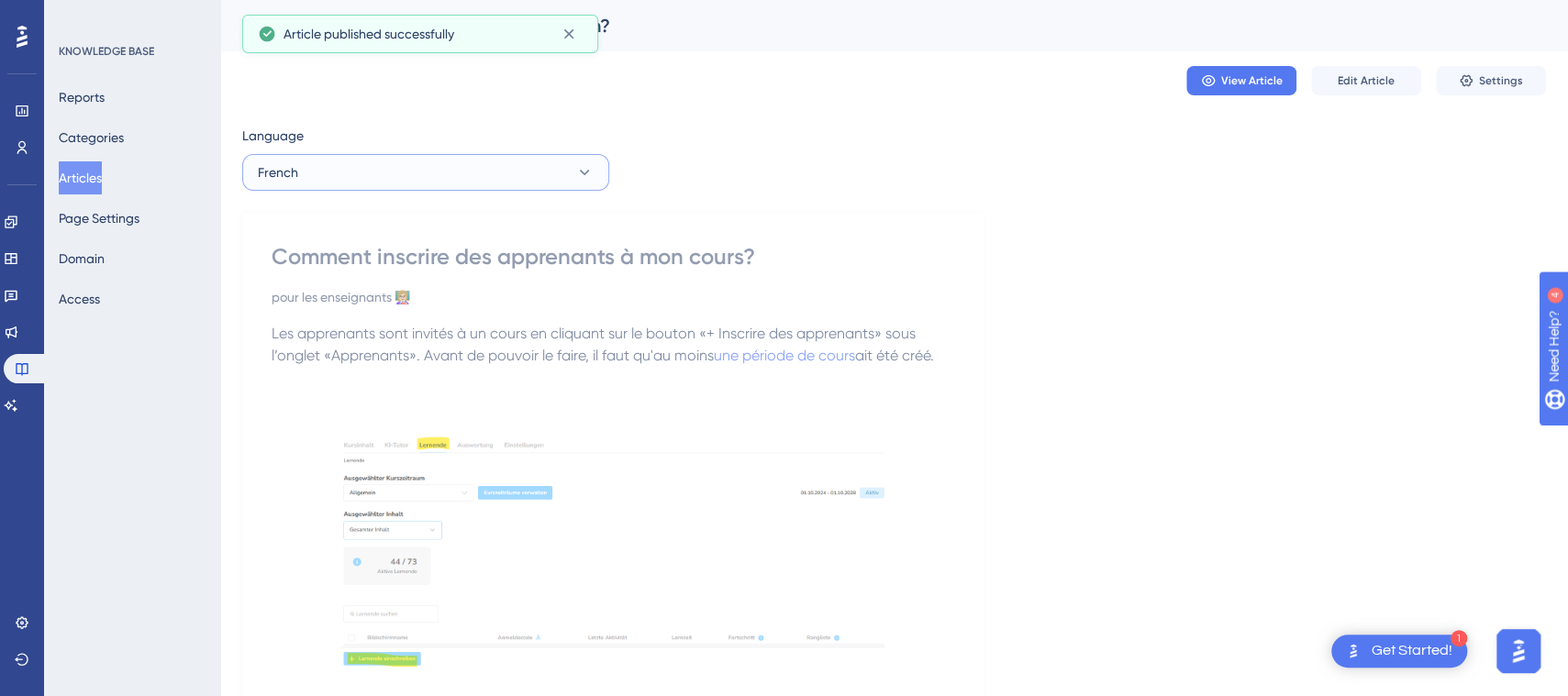
click at [479, 159] on button "French" at bounding box center [425, 172] width 367 height 37
